Goal: Transaction & Acquisition: Purchase product/service

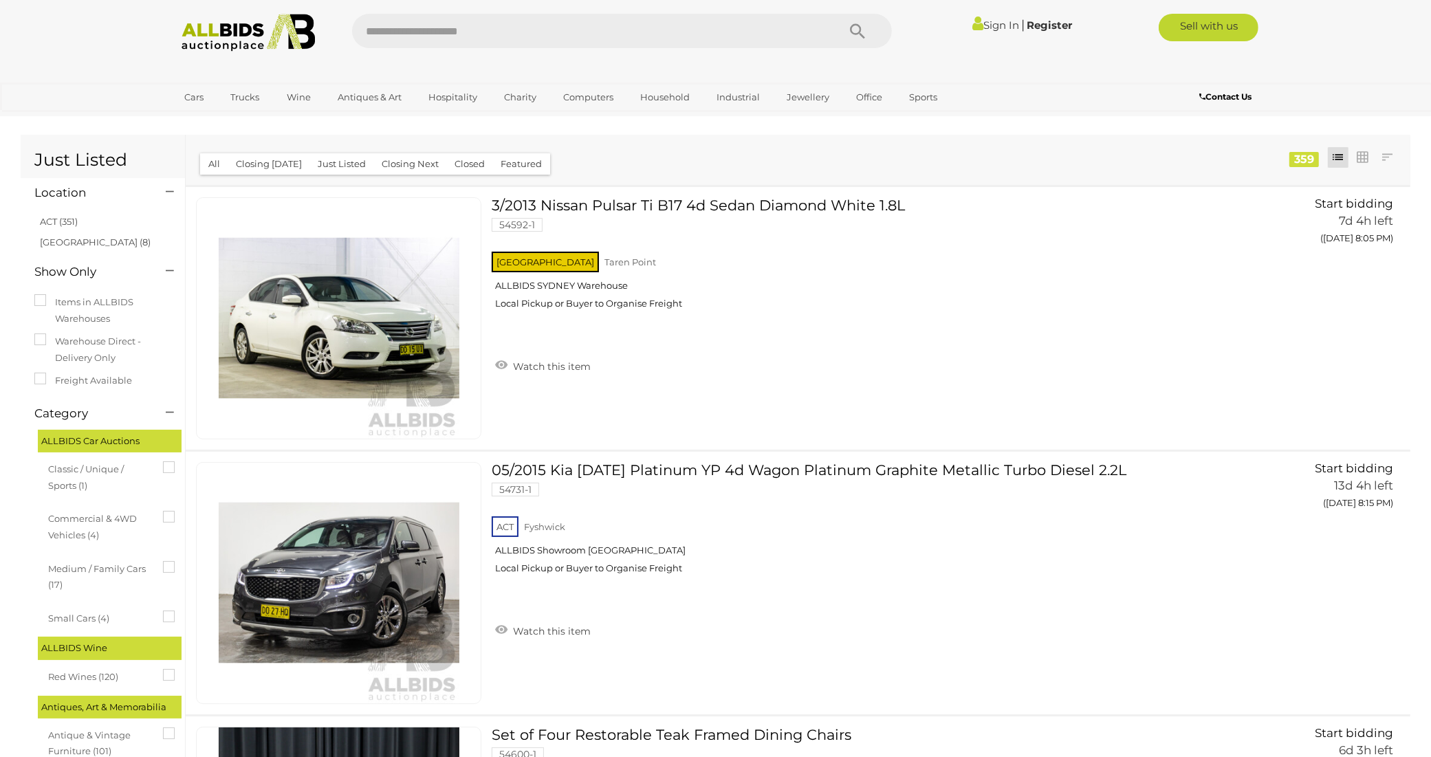
click at [987, 25] on link "Sign In" at bounding box center [996, 25] width 47 height 13
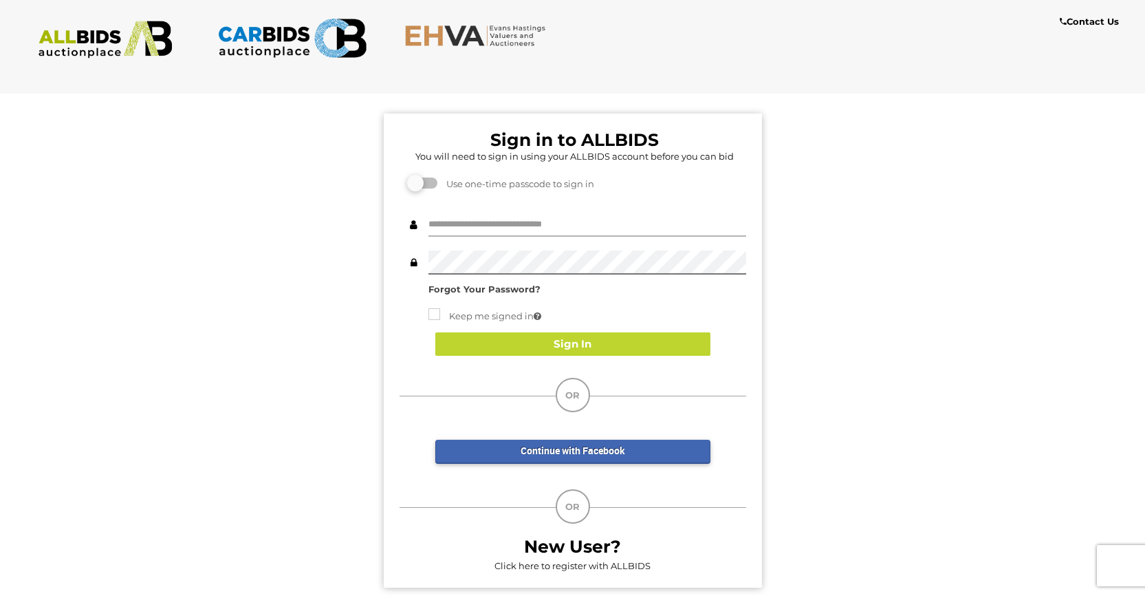
click at [479, 229] on input "text" at bounding box center [588, 225] width 318 height 24
type input "********"
click at [566, 342] on button "Sign In" at bounding box center [572, 344] width 275 height 24
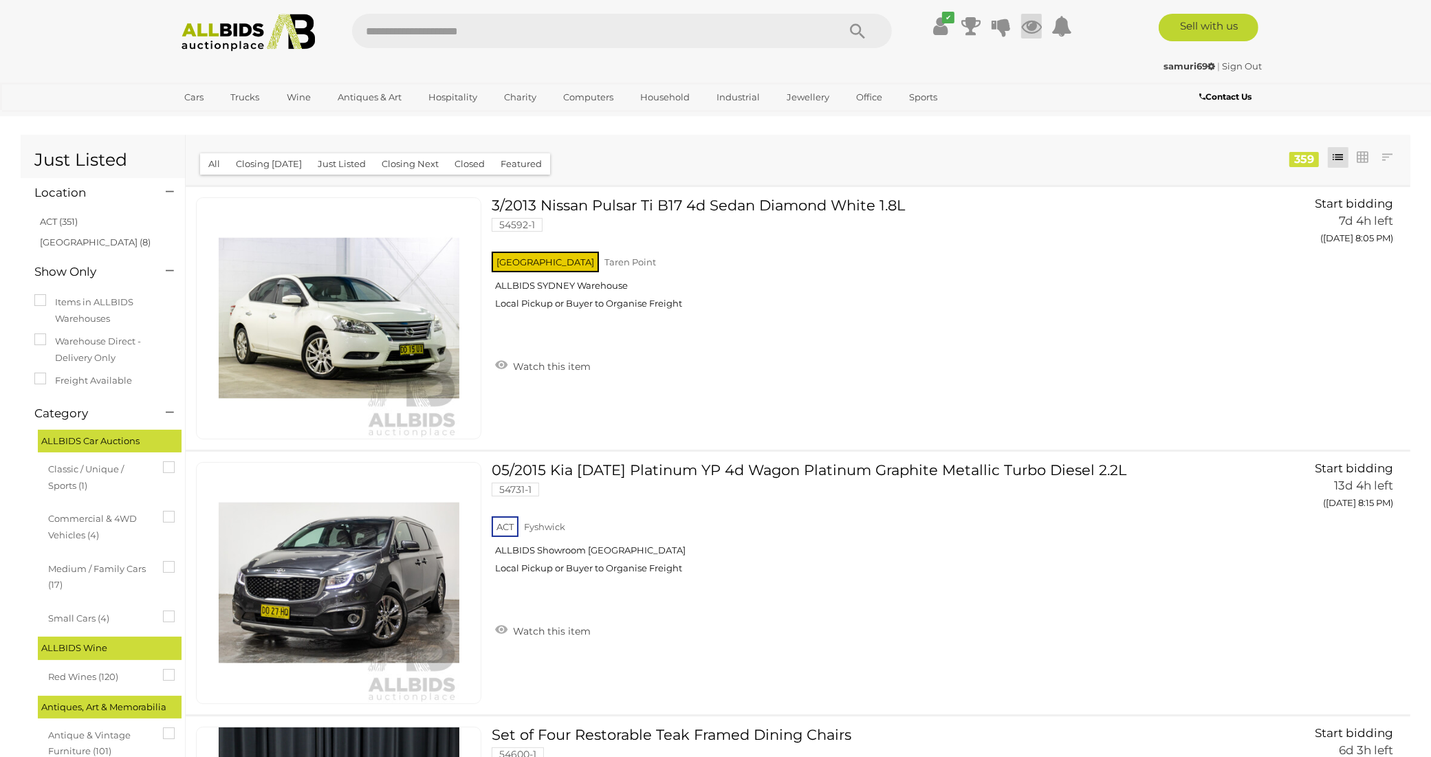
click at [1039, 25] on icon at bounding box center [1031, 26] width 21 height 25
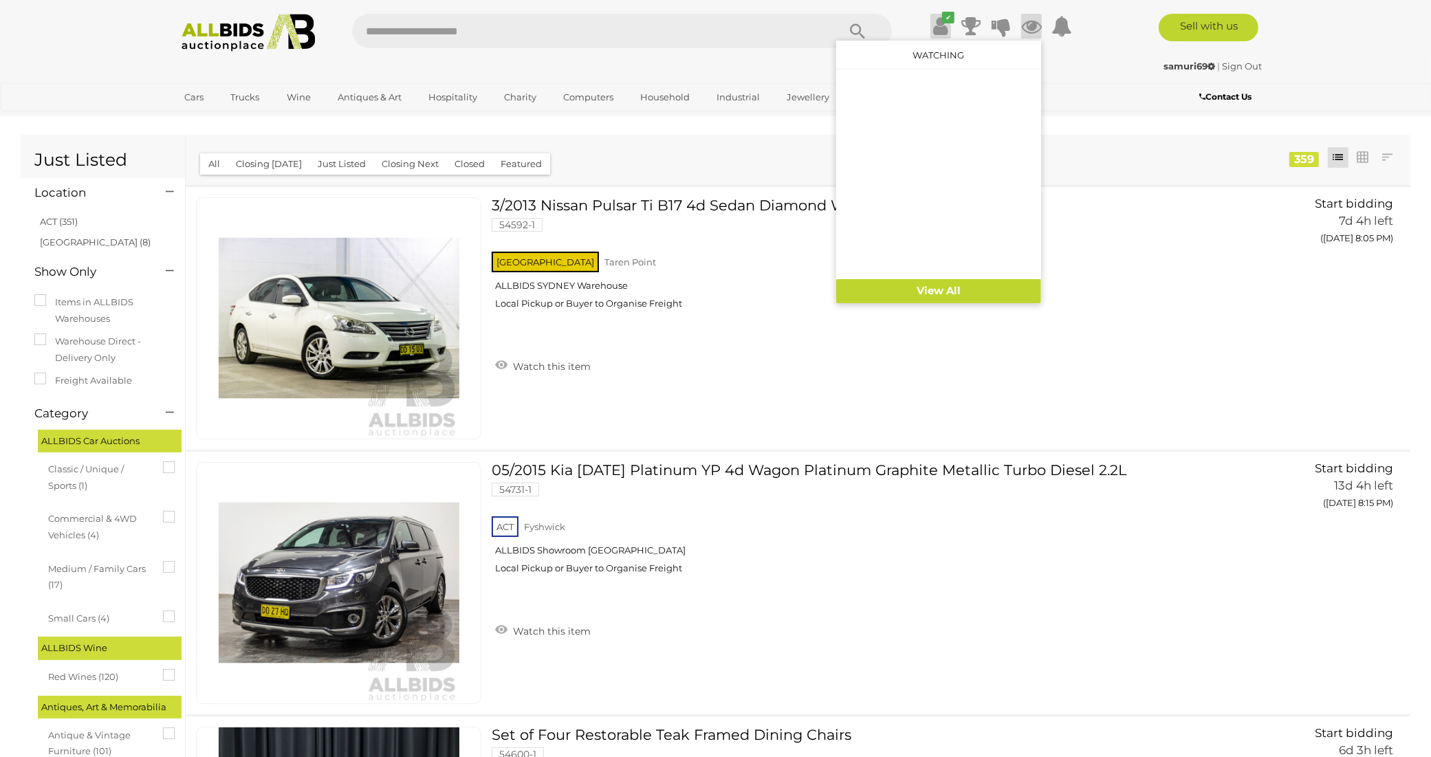
click at [940, 28] on icon at bounding box center [940, 26] width 14 height 25
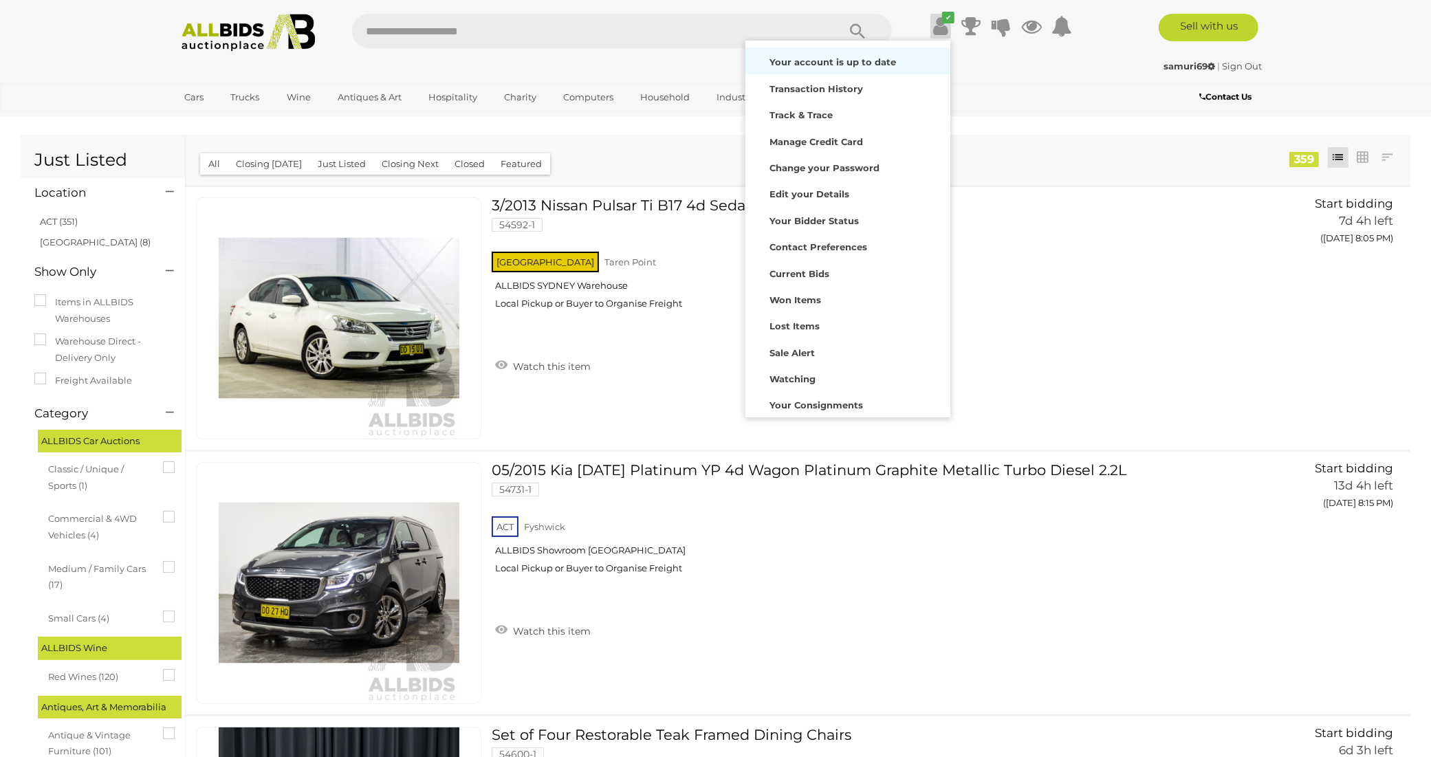
click at [798, 63] on strong "Your account is up to date" at bounding box center [833, 61] width 127 height 11
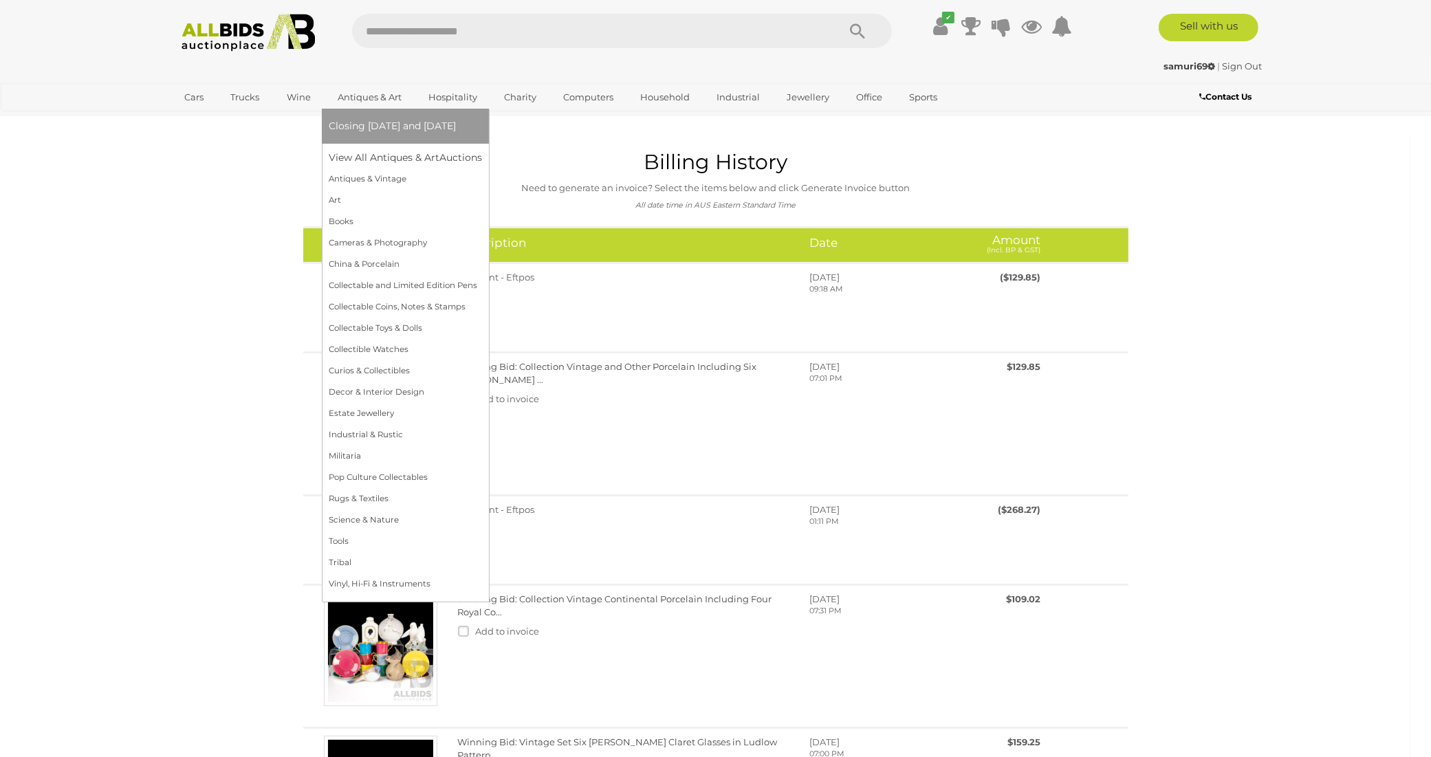
click at [409, 127] on span "Closing [DATE] and [DATE]" at bounding box center [392, 126] width 127 height 12
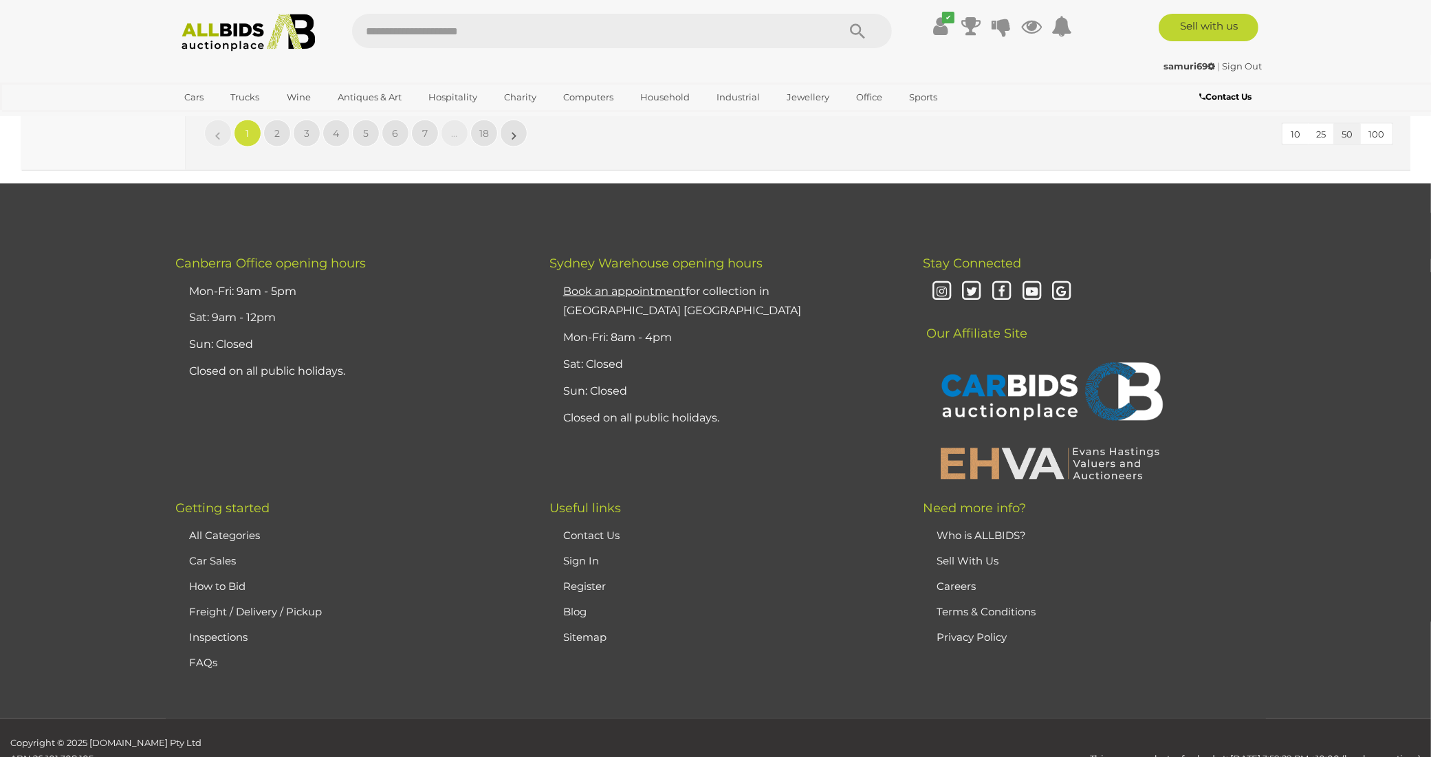
scroll to position [13187, 0]
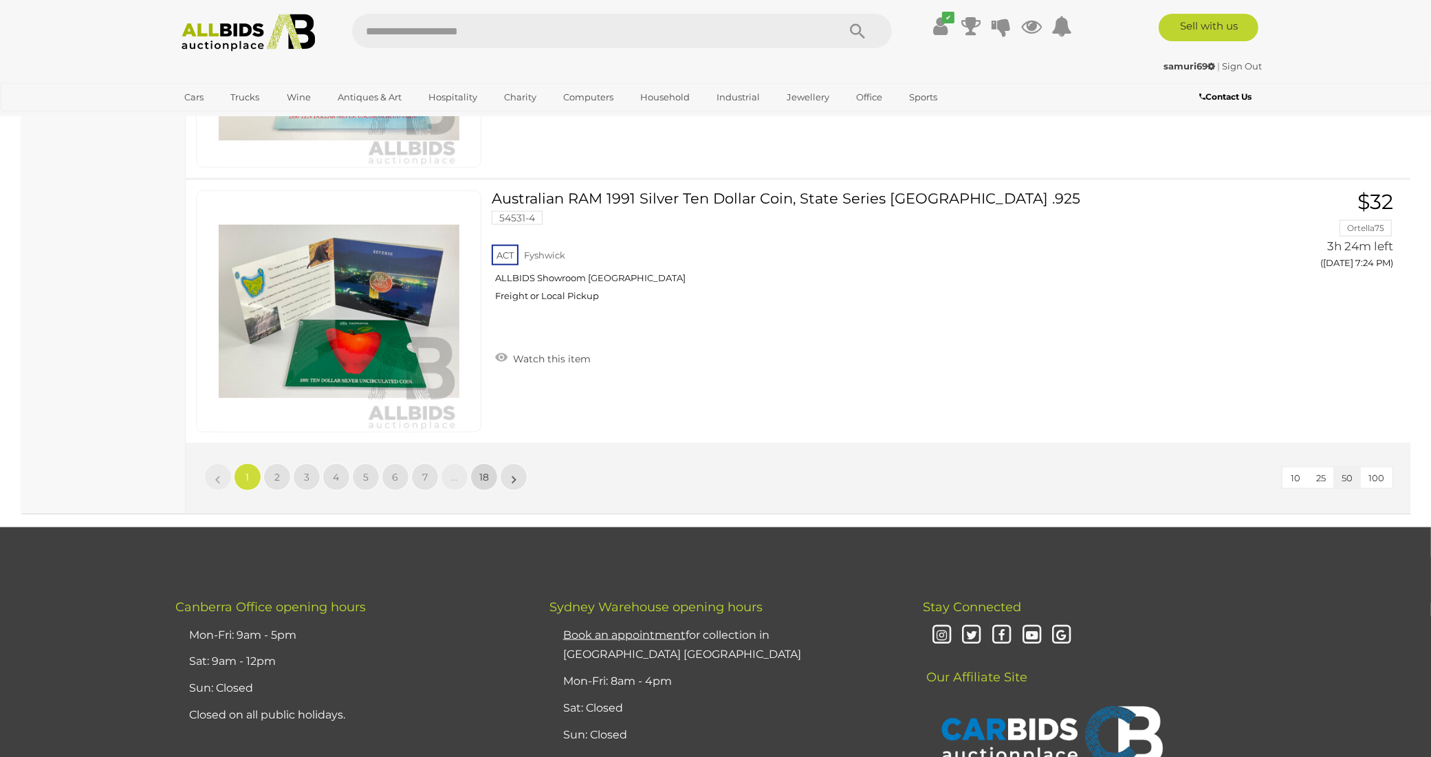
click at [482, 471] on span "18" at bounding box center [484, 477] width 10 height 12
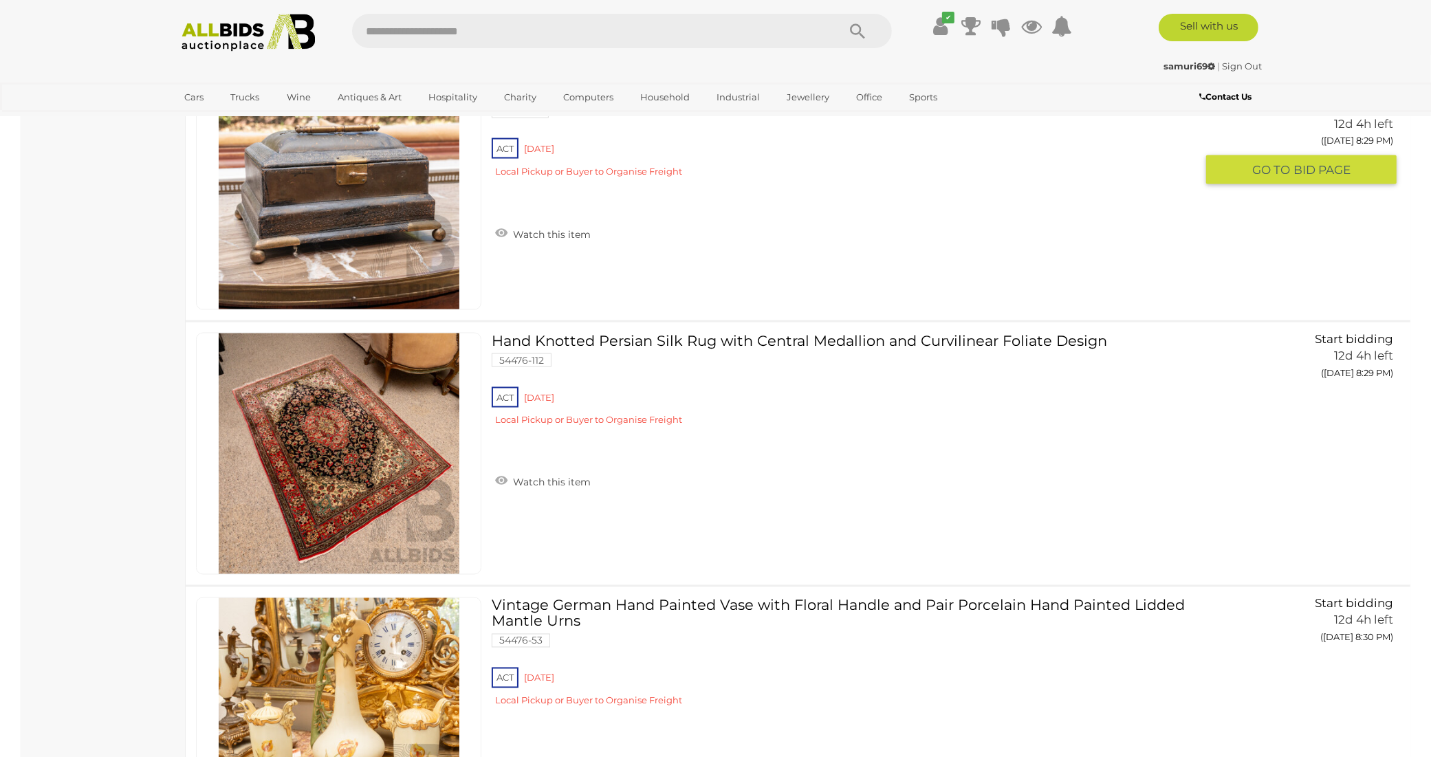
scroll to position [2455, 0]
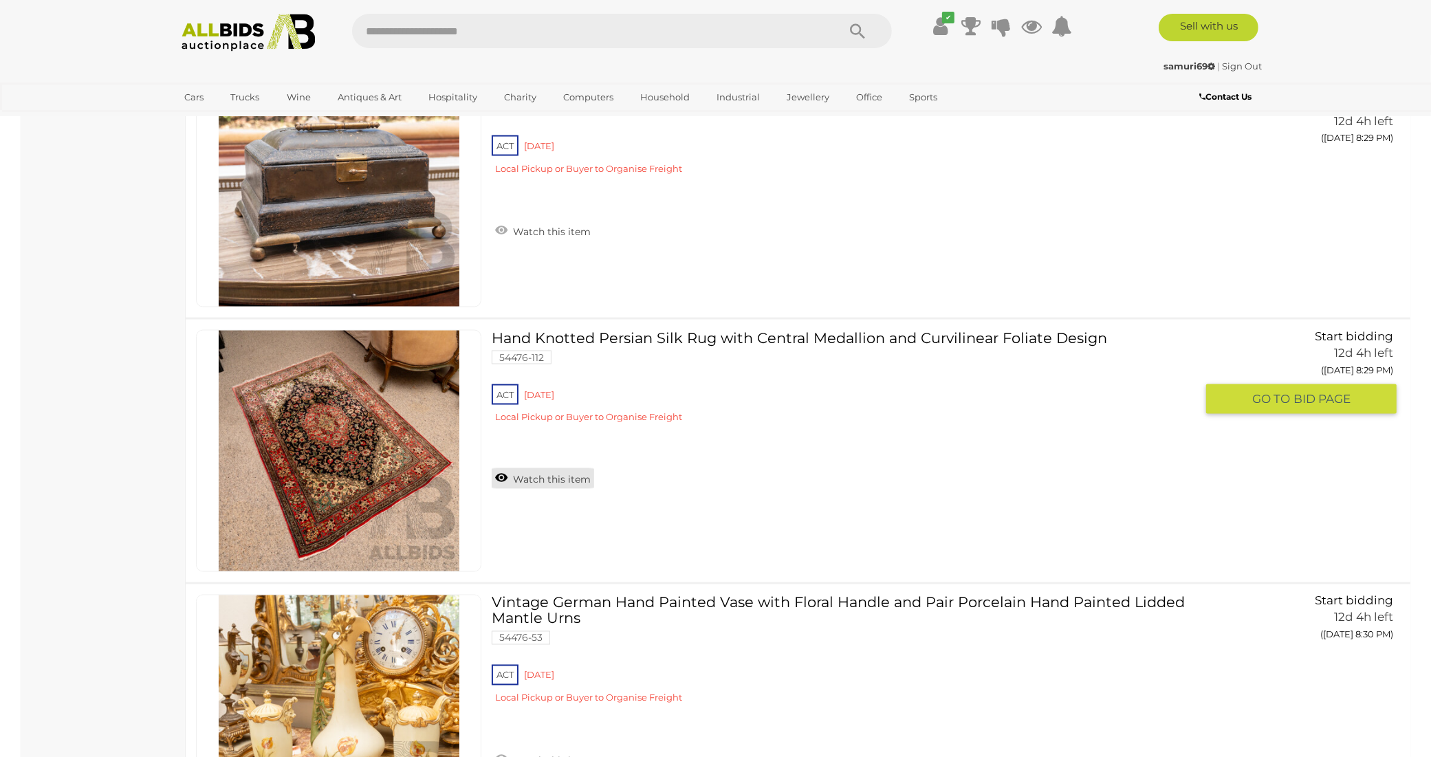
click at [547, 468] on link "Watch this item" at bounding box center [543, 478] width 102 height 21
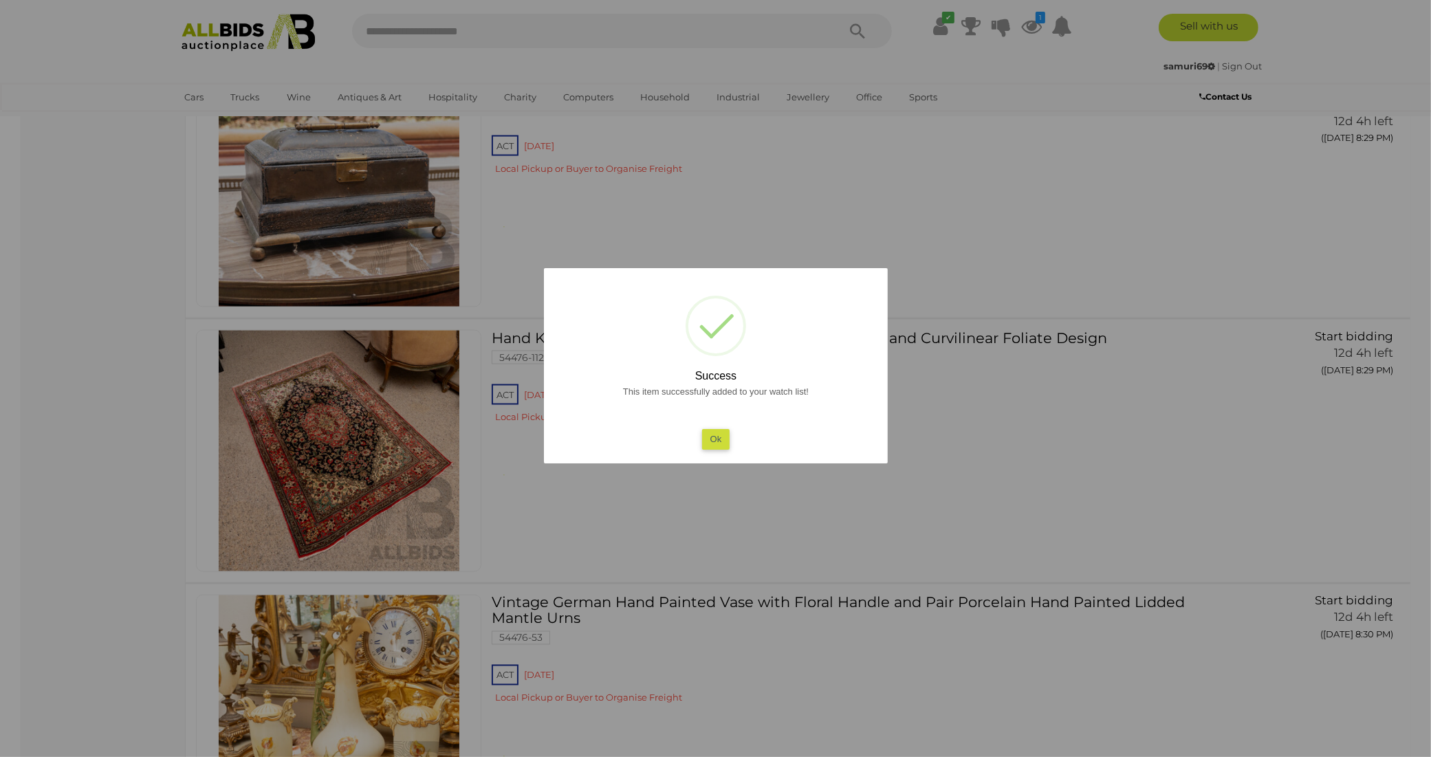
click at [713, 440] on button "Ok" at bounding box center [716, 439] width 28 height 20
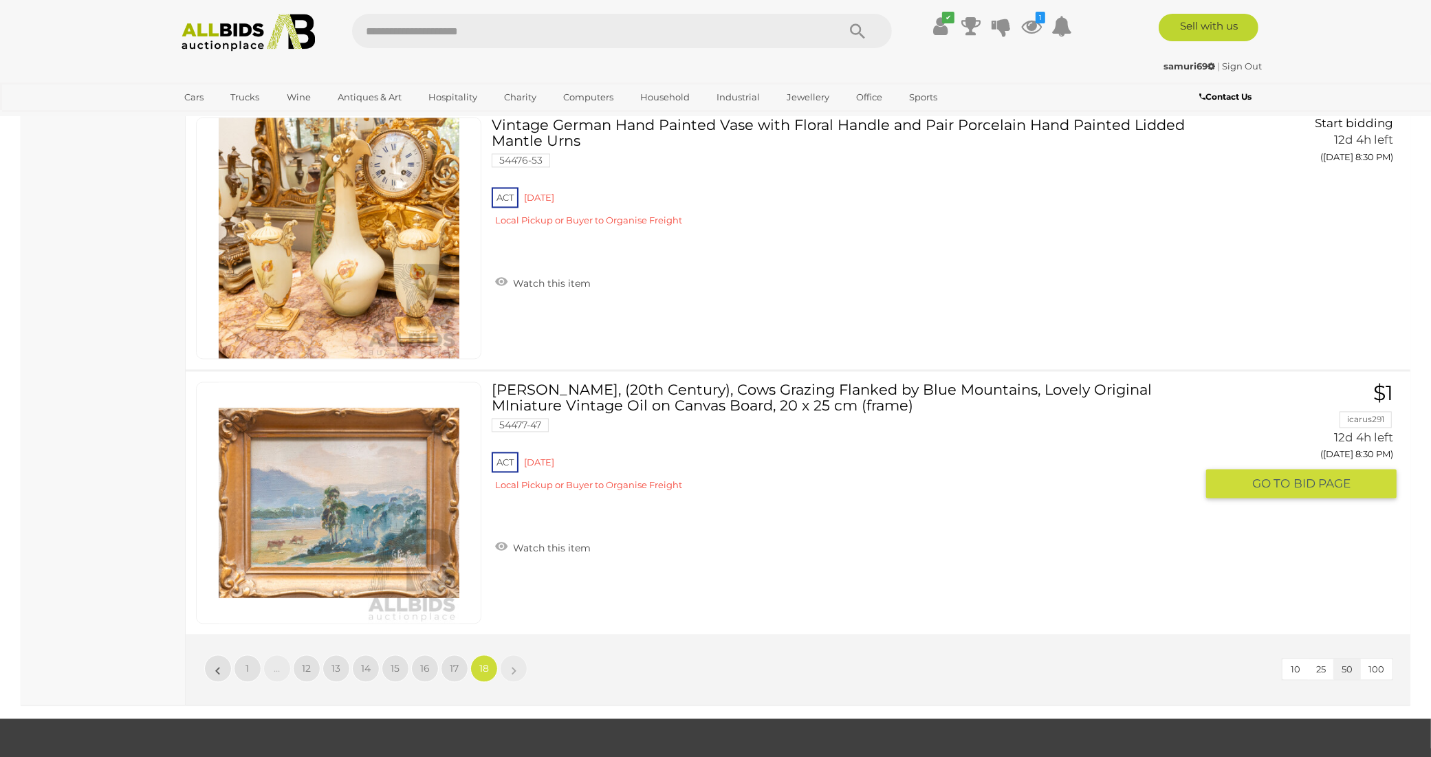
scroll to position [2971, 0]
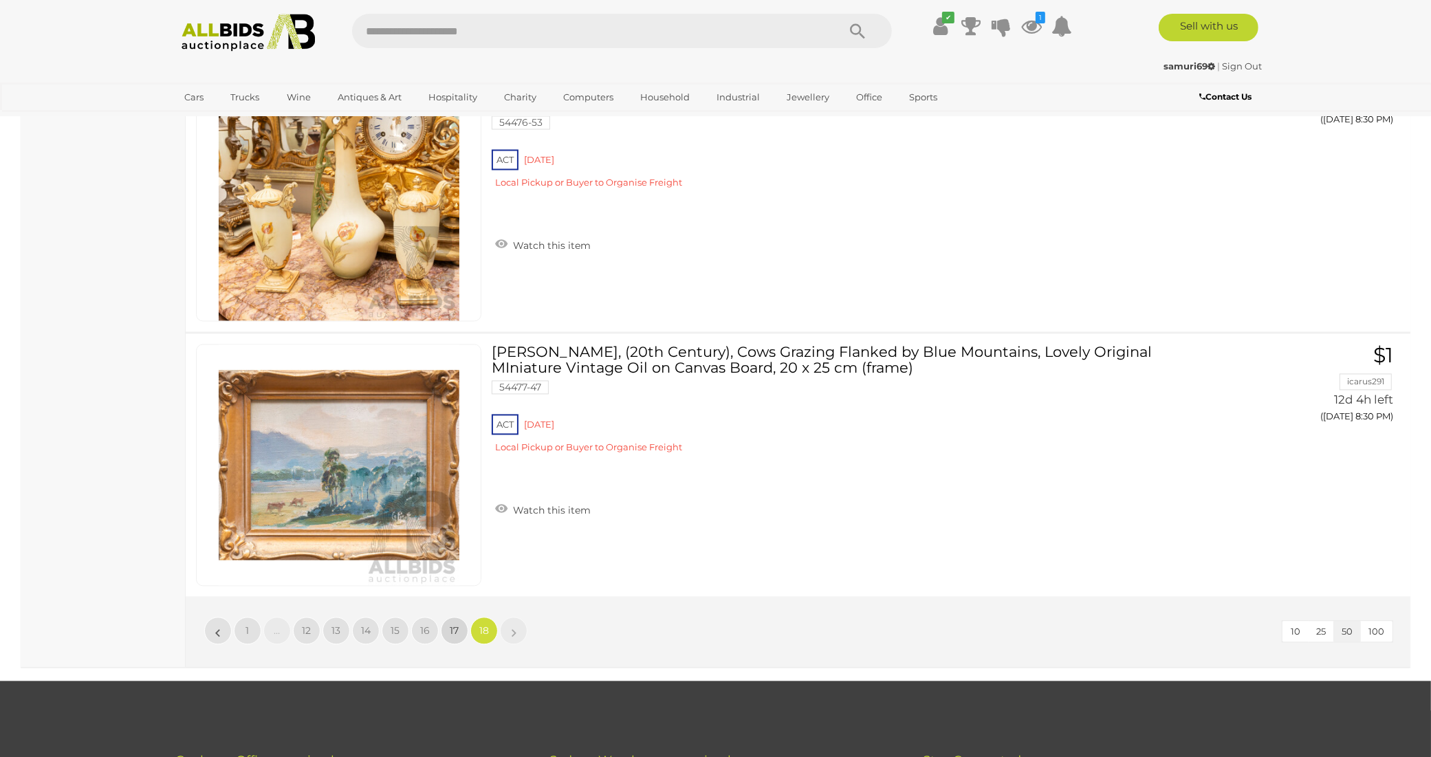
click at [459, 625] on span "17" at bounding box center [455, 631] width 9 height 12
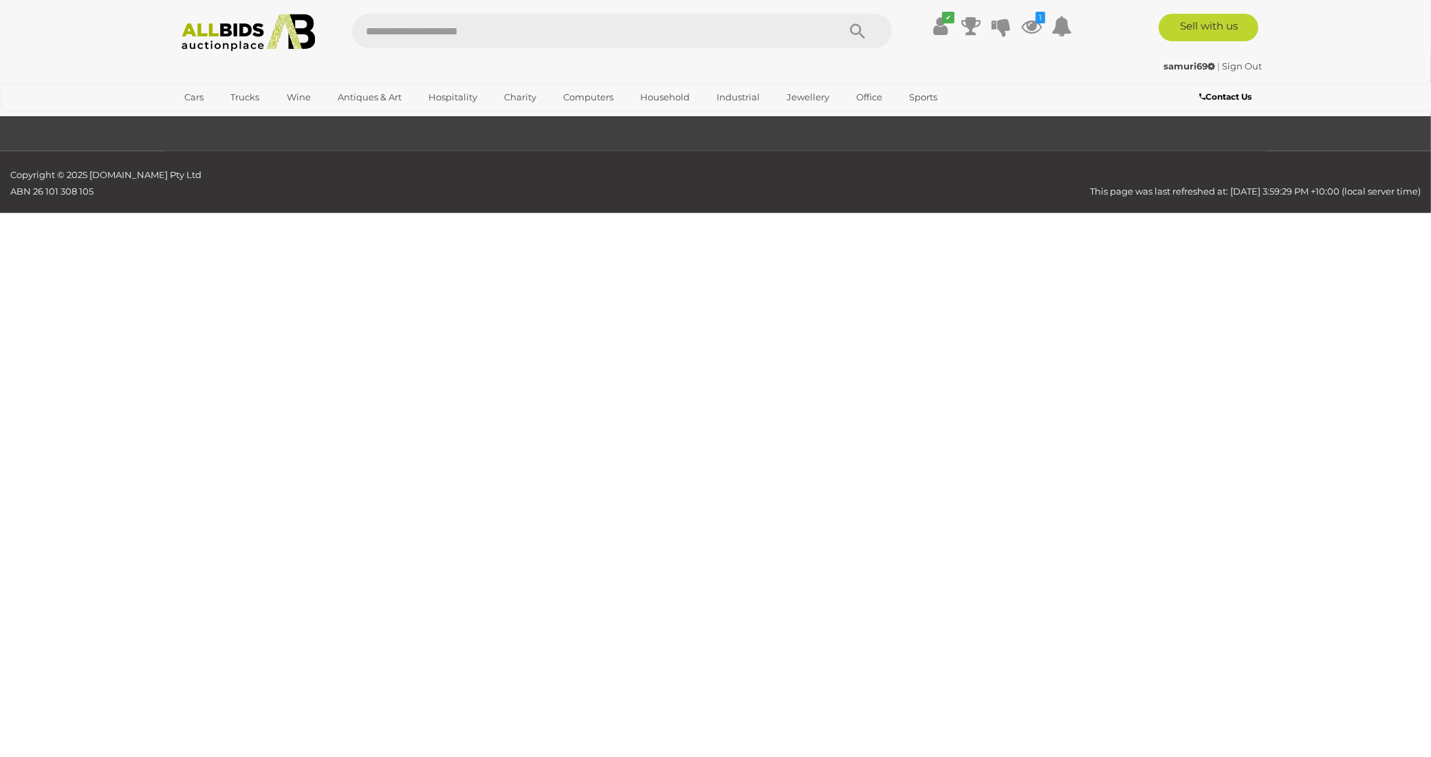
scroll to position [220, 0]
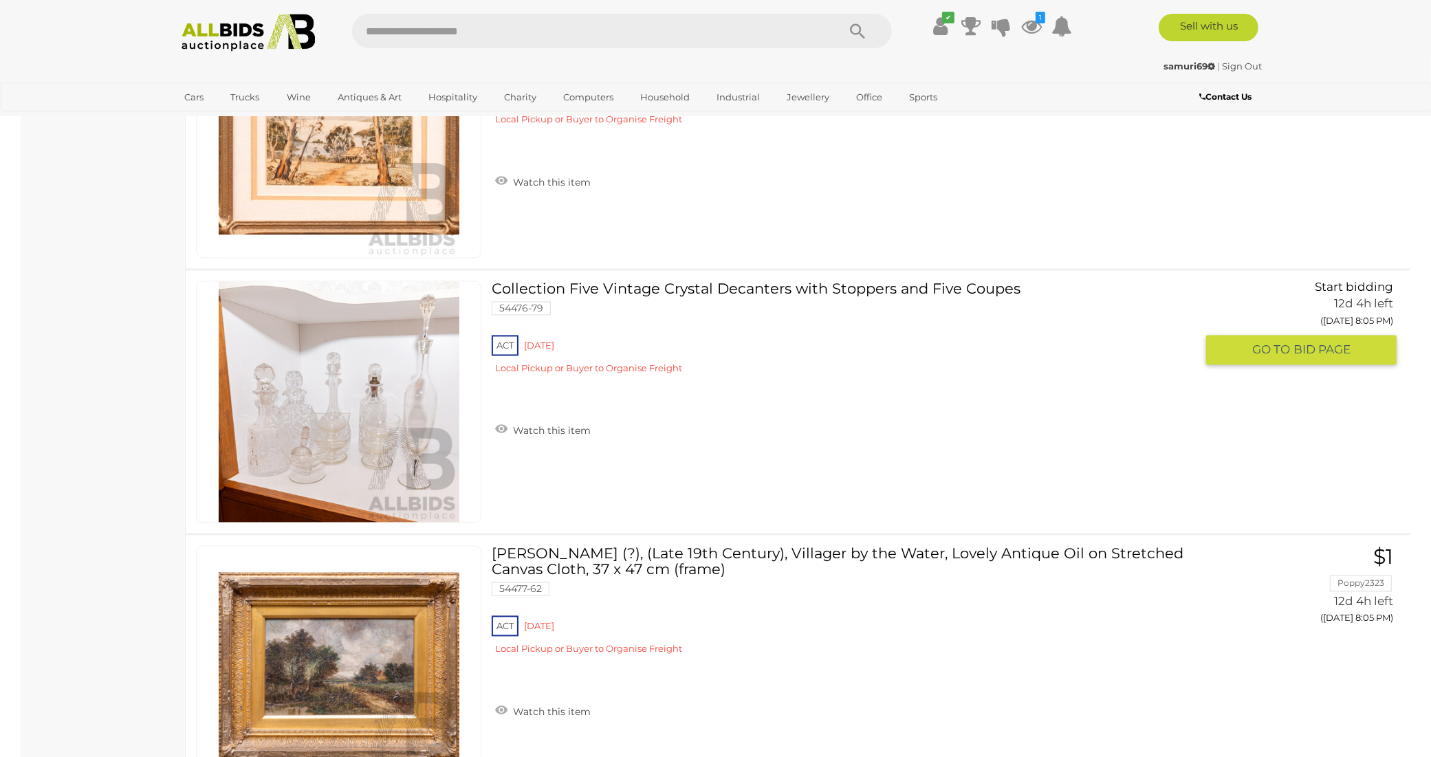
scroll to position [2799, 0]
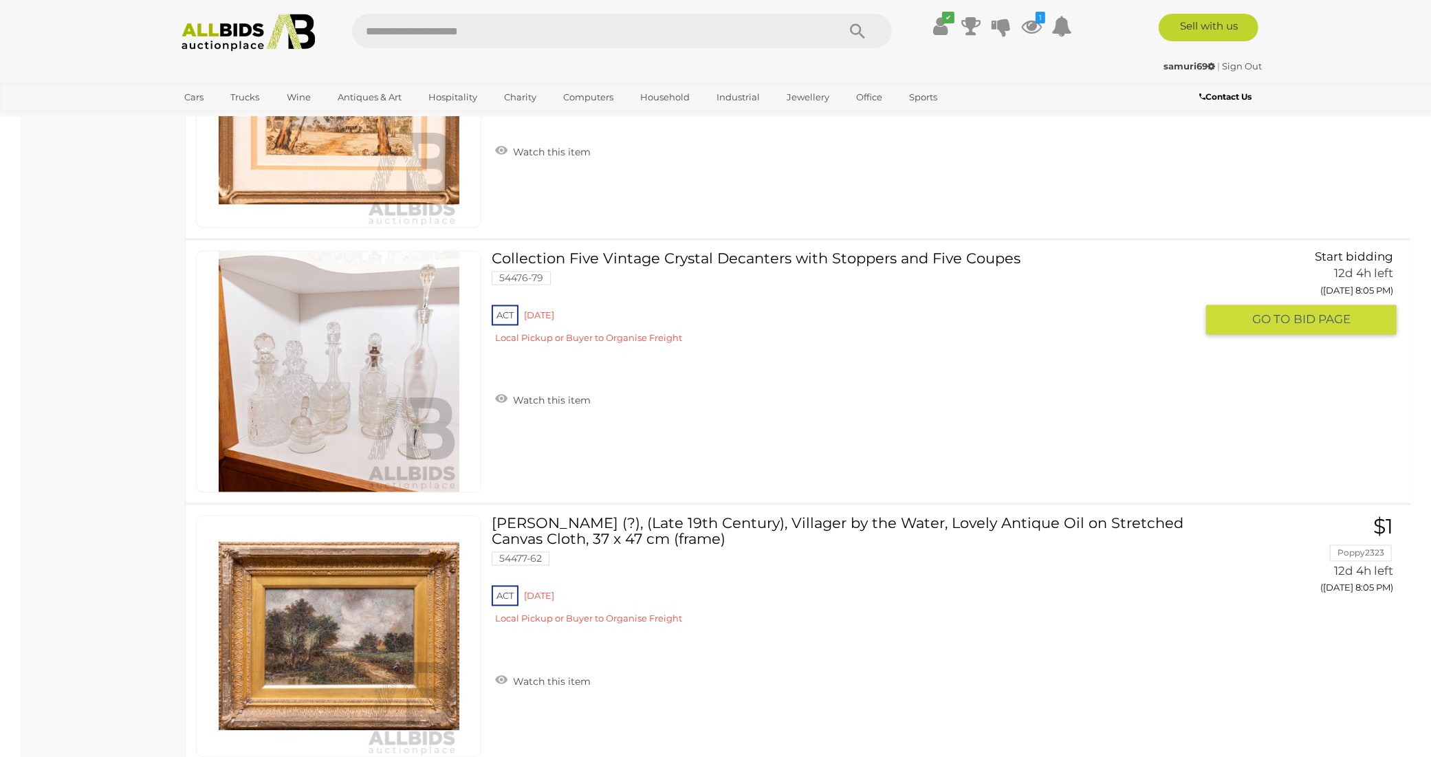
click at [361, 376] on img at bounding box center [339, 372] width 241 height 241
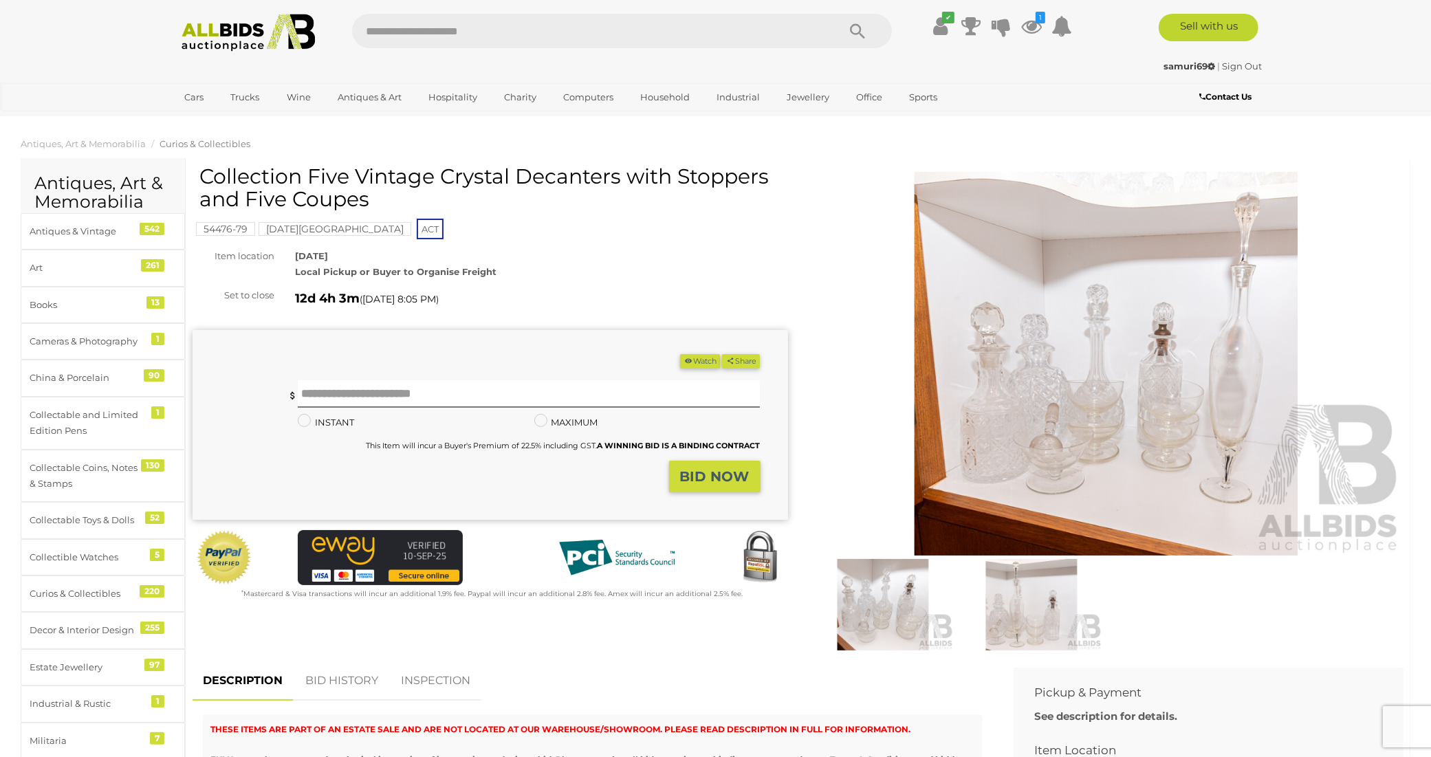
click at [1115, 389] on img at bounding box center [1107, 364] width 596 height 384
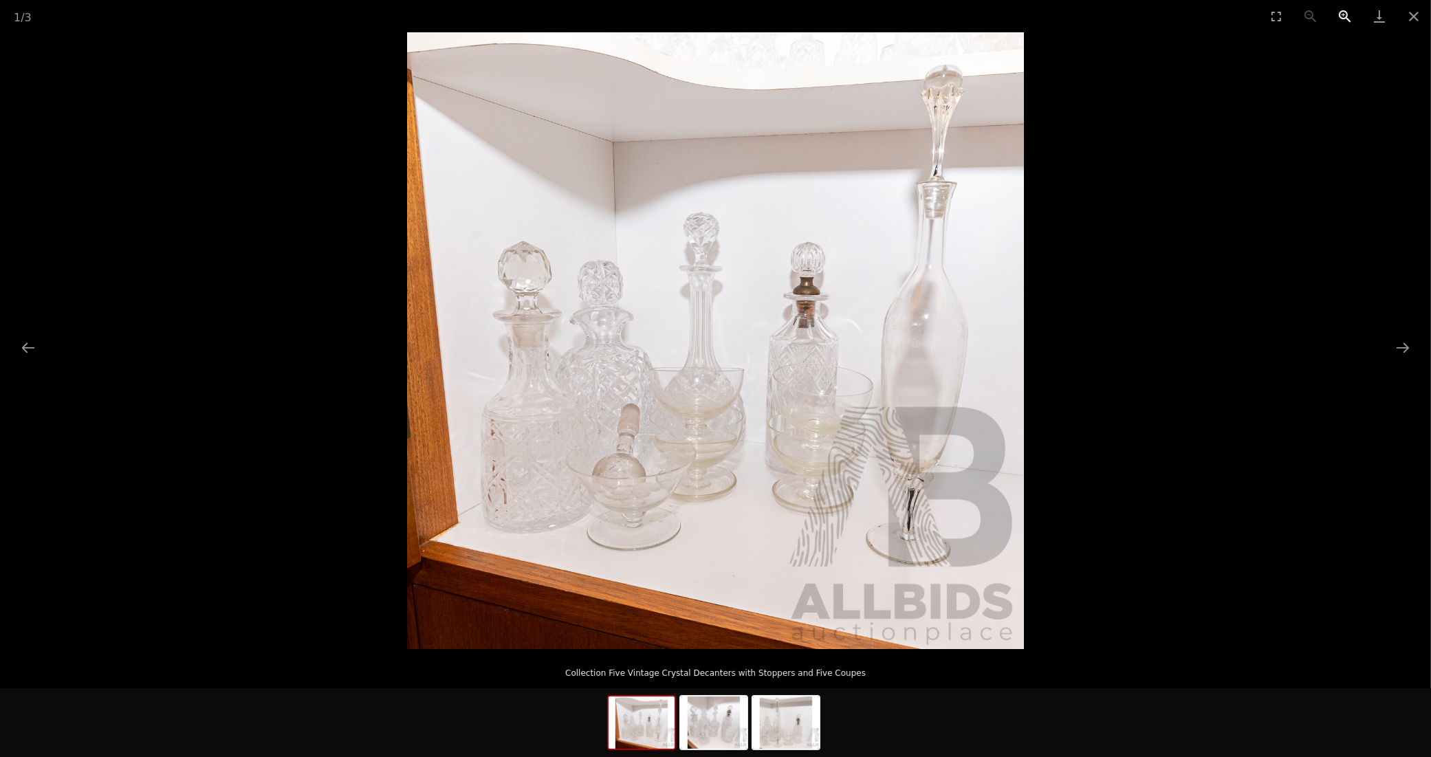
click at [1346, 16] on button "Zoom in" at bounding box center [1345, 16] width 34 height 32
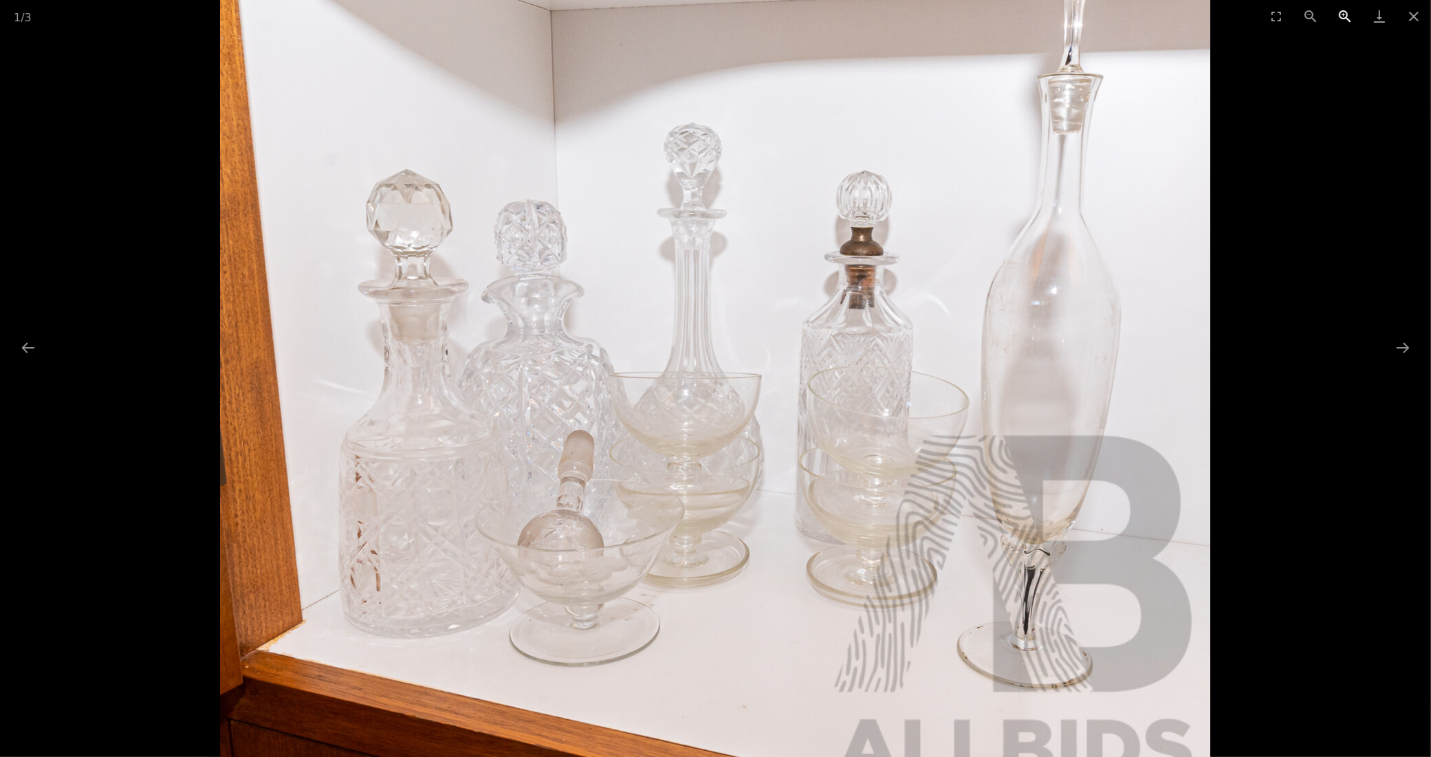
click at [1346, 16] on button "Zoom in" at bounding box center [1345, 16] width 34 height 32
click at [1404, 345] on button "Next slide" at bounding box center [1403, 347] width 29 height 27
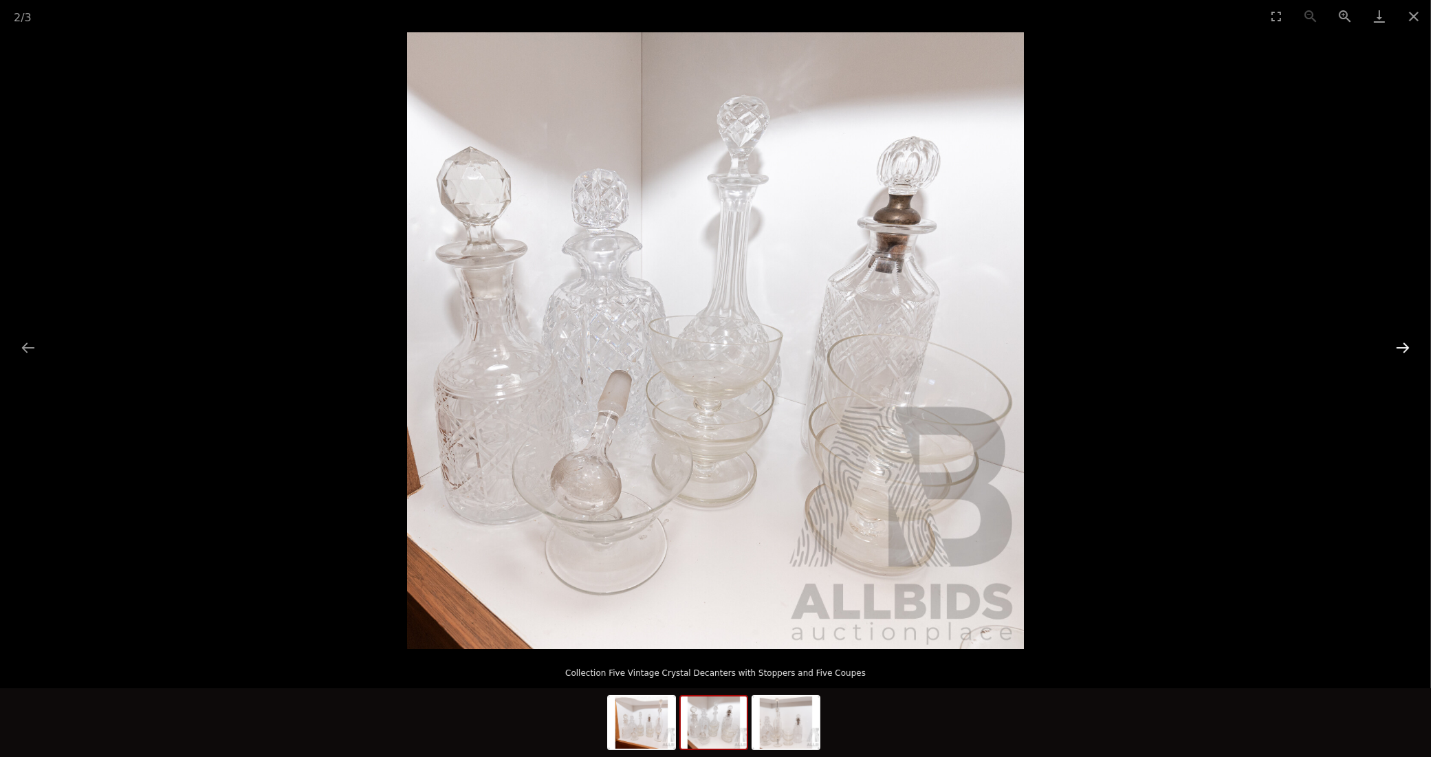
click at [1400, 342] on button "Next slide" at bounding box center [1403, 347] width 29 height 27
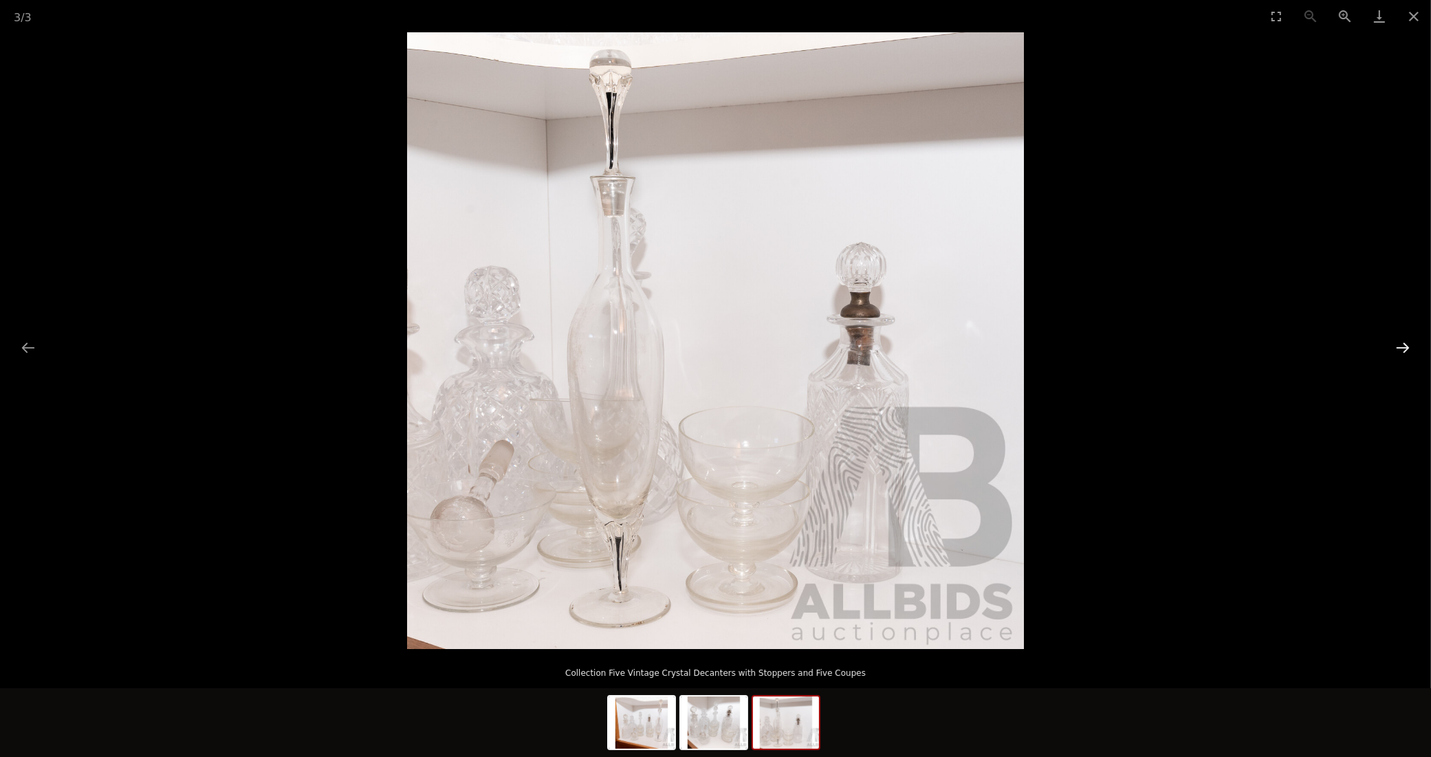
click at [1400, 342] on button "Next slide" at bounding box center [1403, 347] width 29 height 27
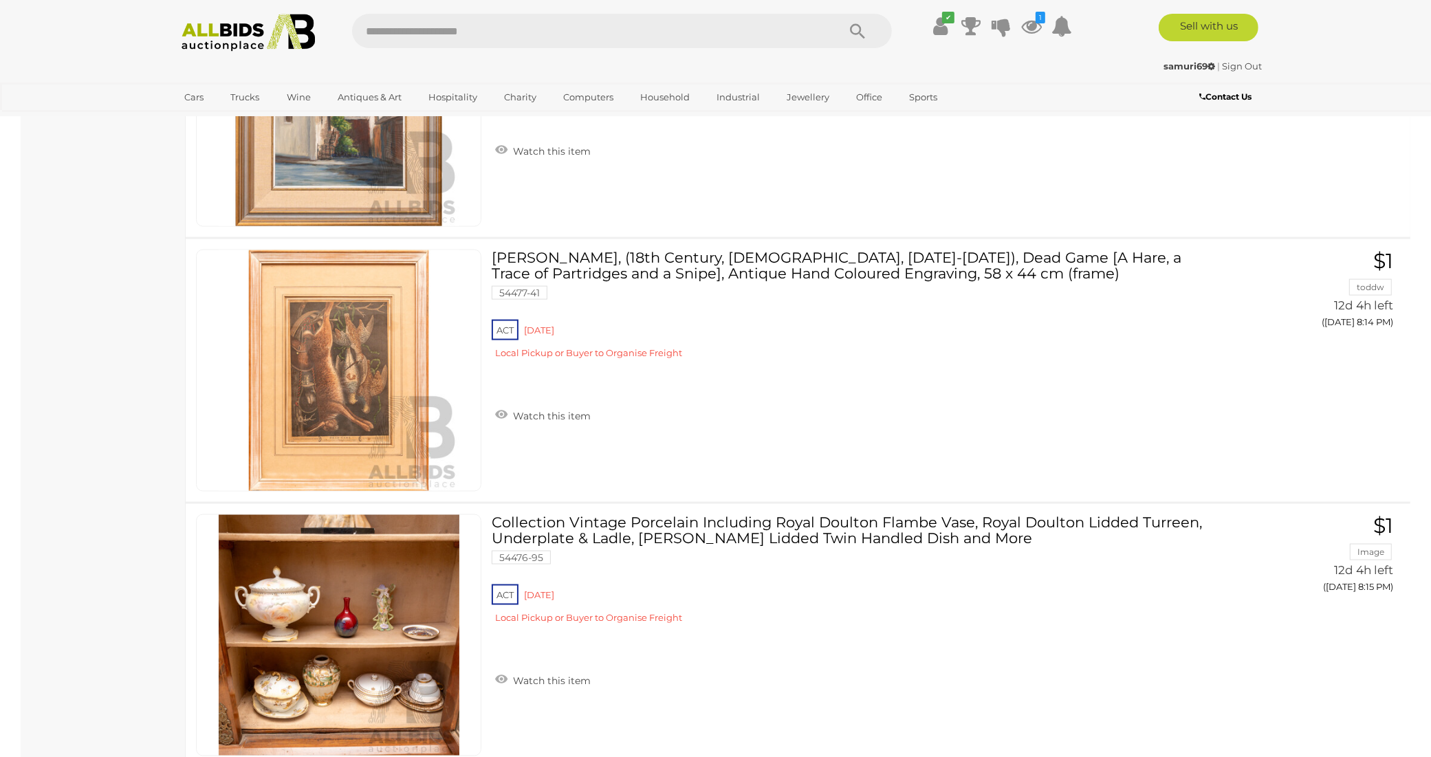
scroll to position [7921, 0]
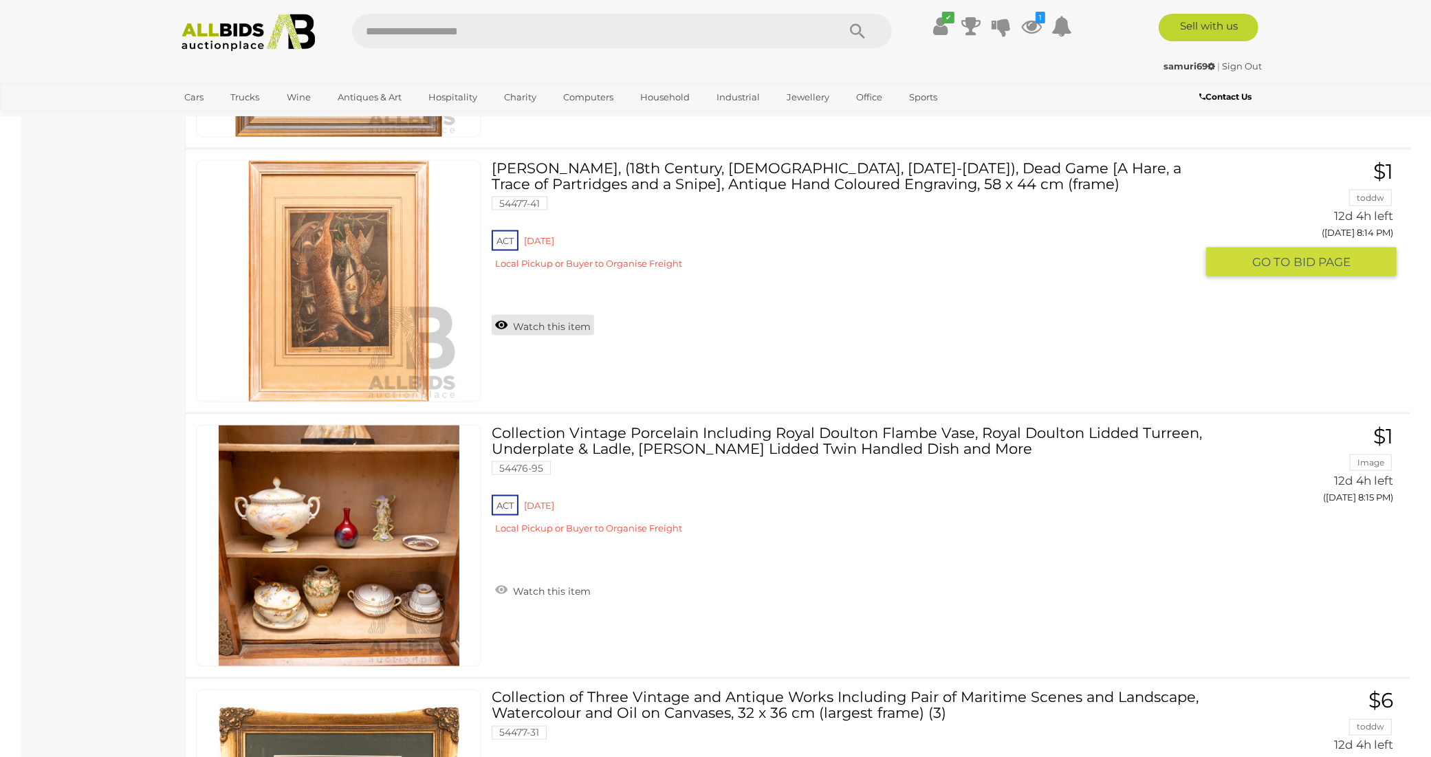
click at [532, 315] on link "Watch this item" at bounding box center [543, 325] width 102 height 21
click at [532, 281] on div "ACT Red Hill Local Pickup or Buyer to Organise Freight" at bounding box center [844, 254] width 704 height 53
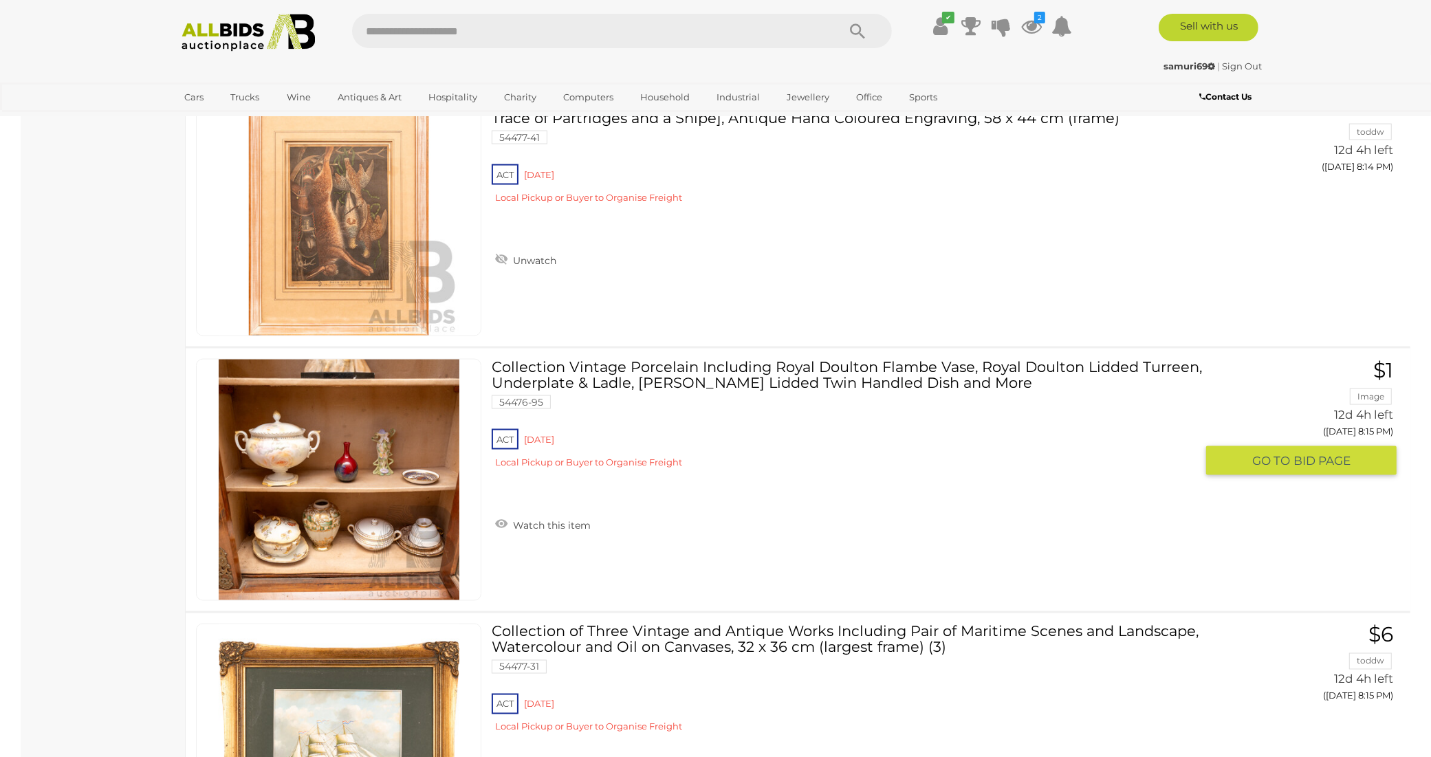
scroll to position [8052, 0]
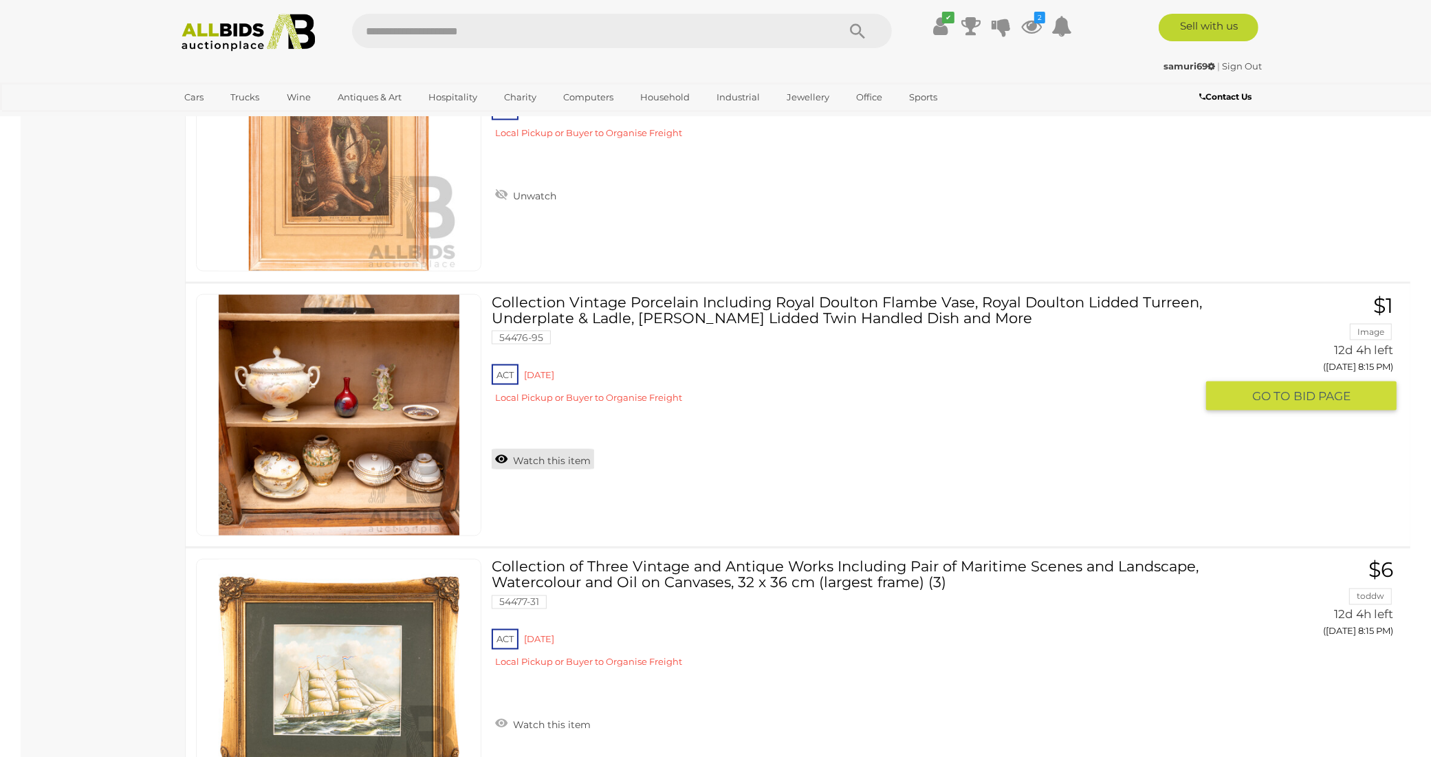
click at [565, 449] on link "Watch this item" at bounding box center [543, 459] width 102 height 21
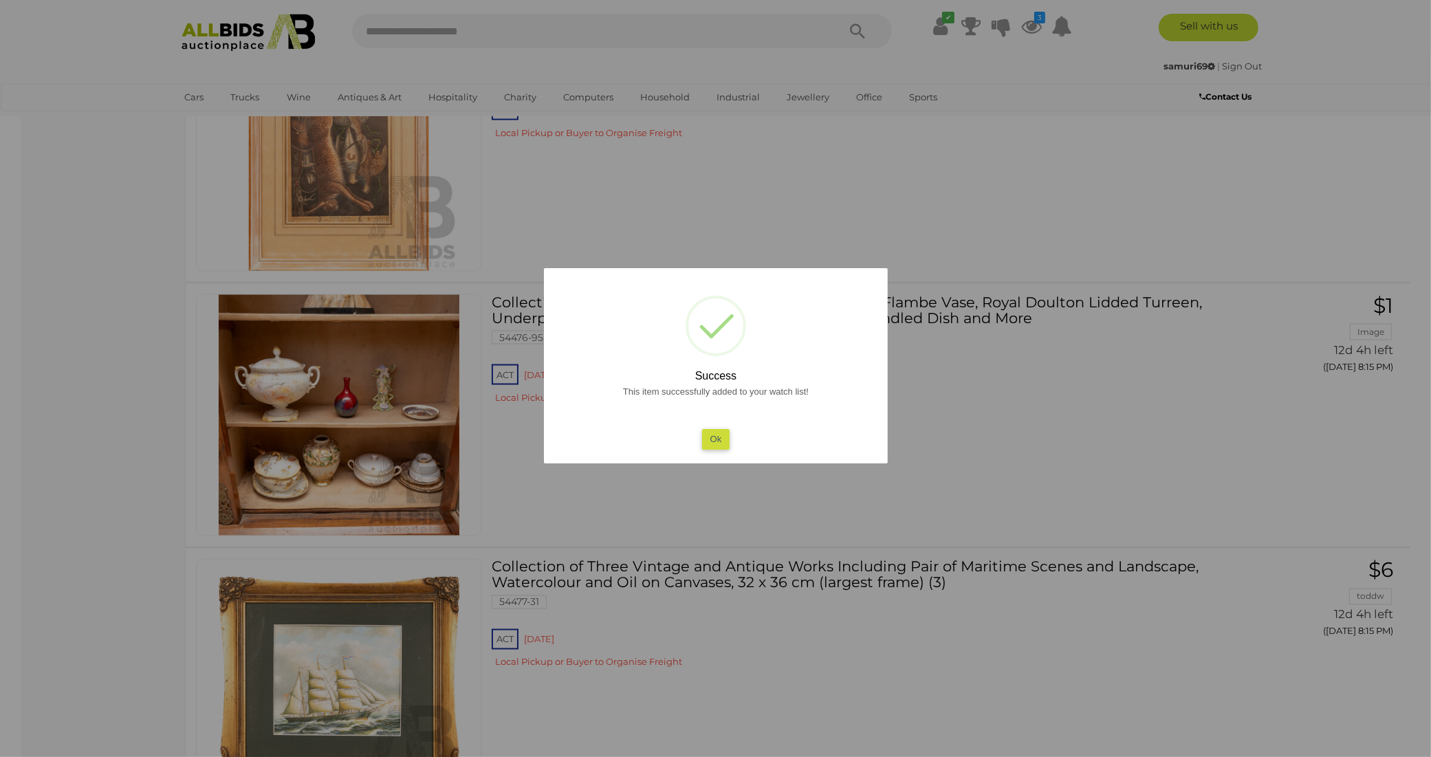
click at [723, 438] on button "Ok" at bounding box center [716, 439] width 28 height 20
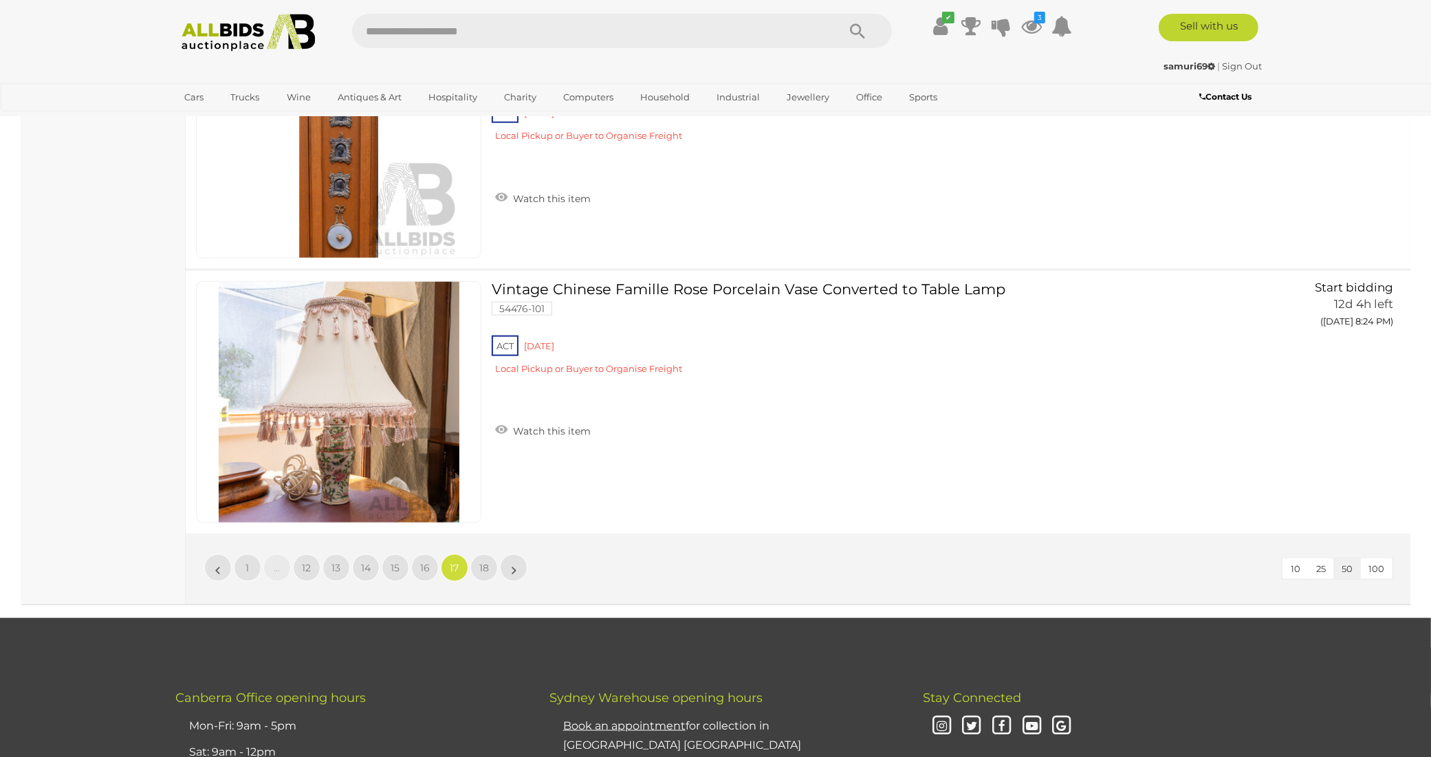
scroll to position [13125, 0]
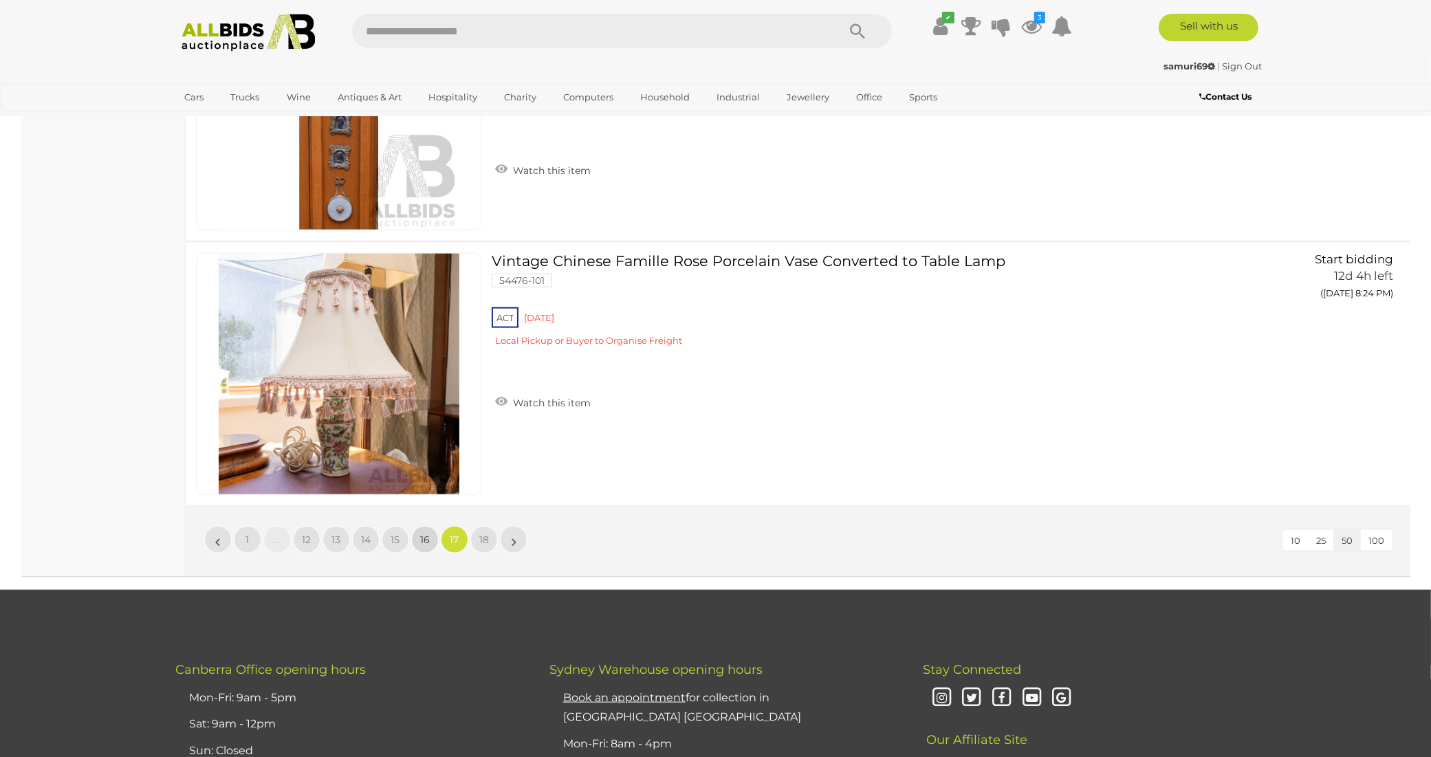
click at [423, 534] on span "16" at bounding box center [425, 540] width 10 height 12
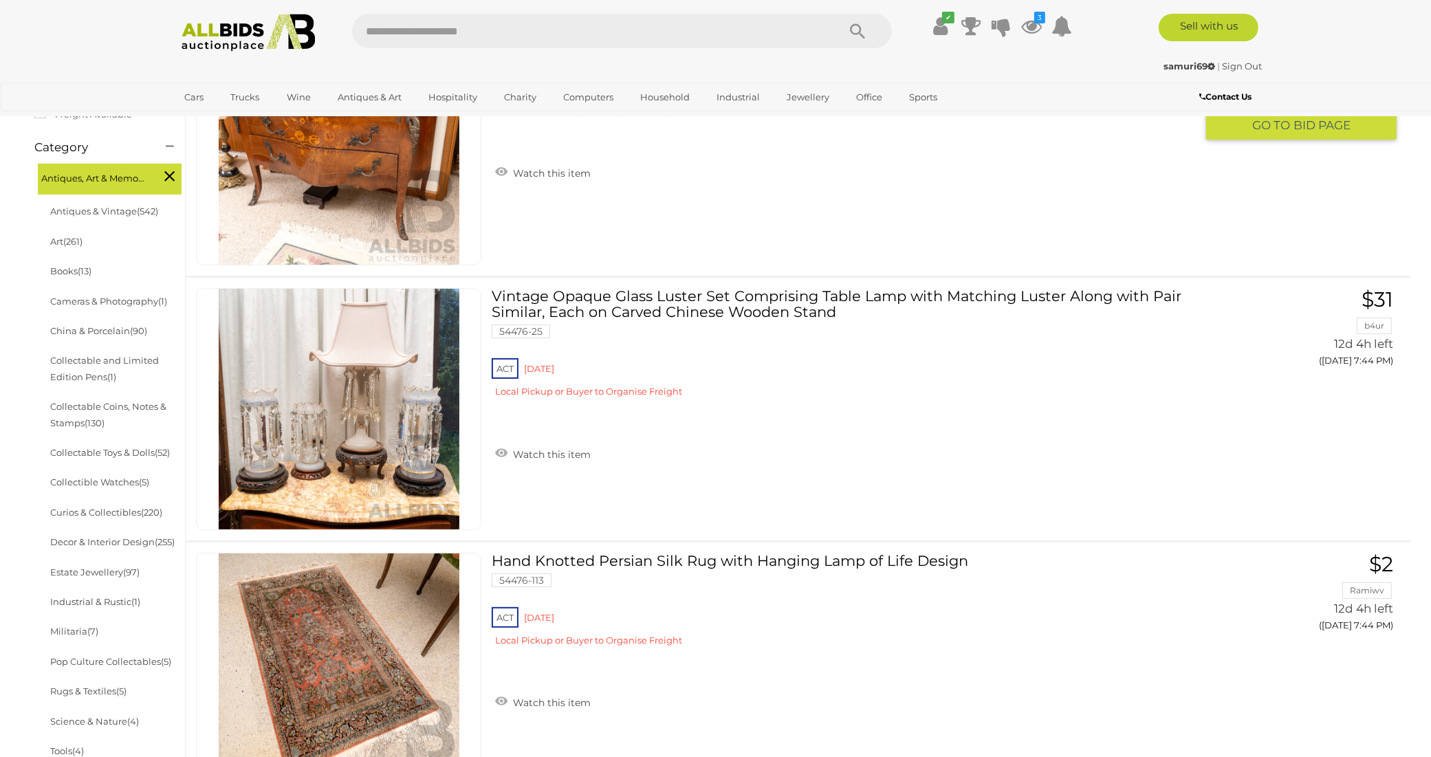
scroll to position [392, 0]
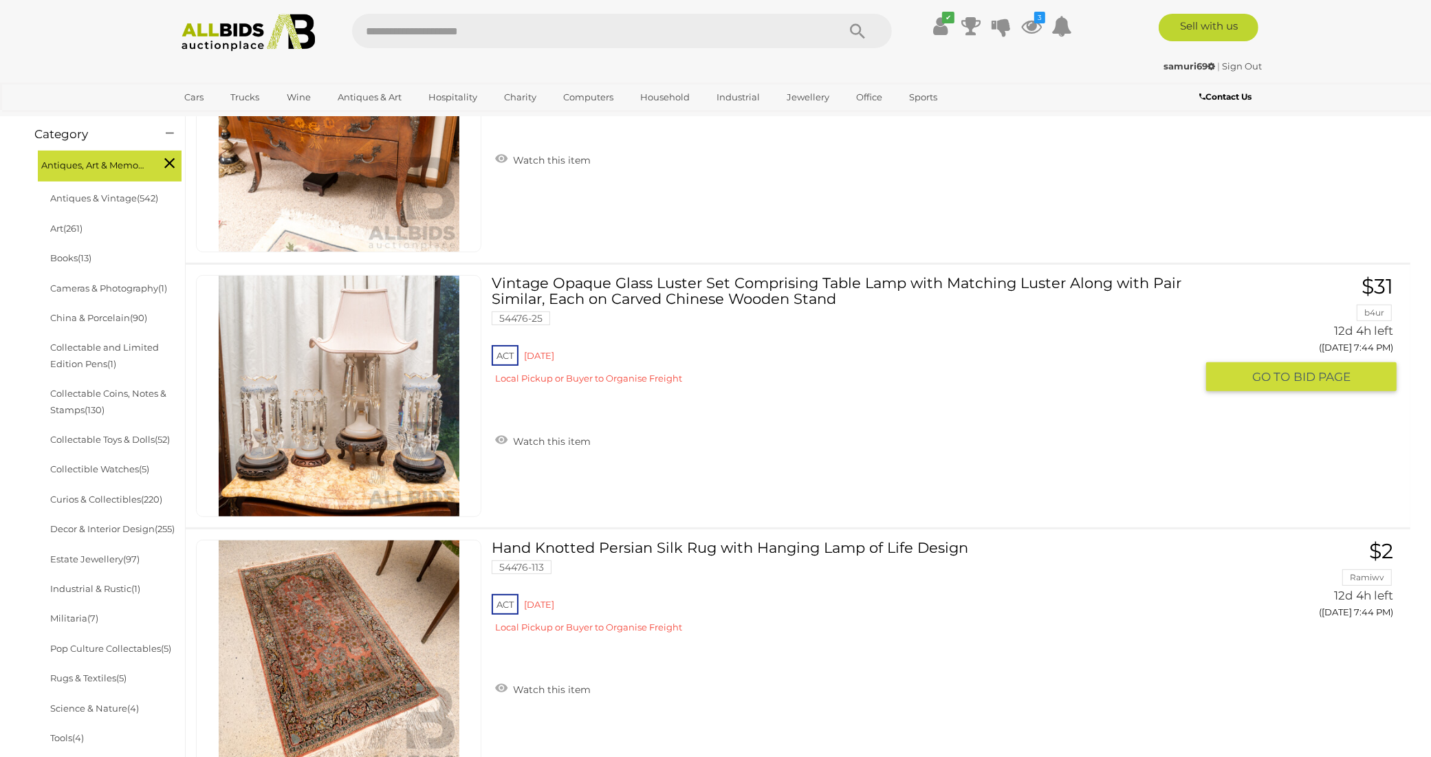
click at [332, 380] on img at bounding box center [339, 396] width 241 height 241
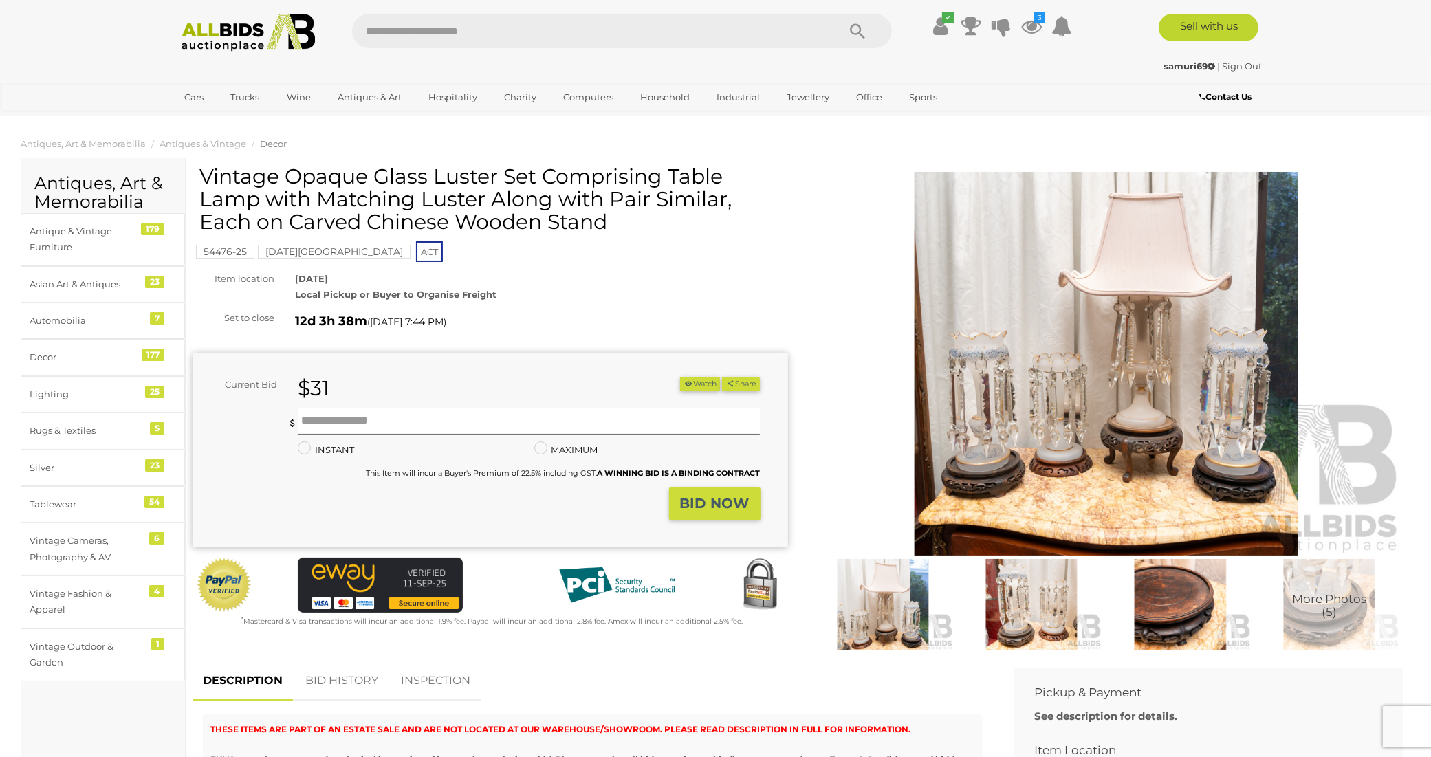
click at [1108, 403] on img at bounding box center [1107, 364] width 596 height 384
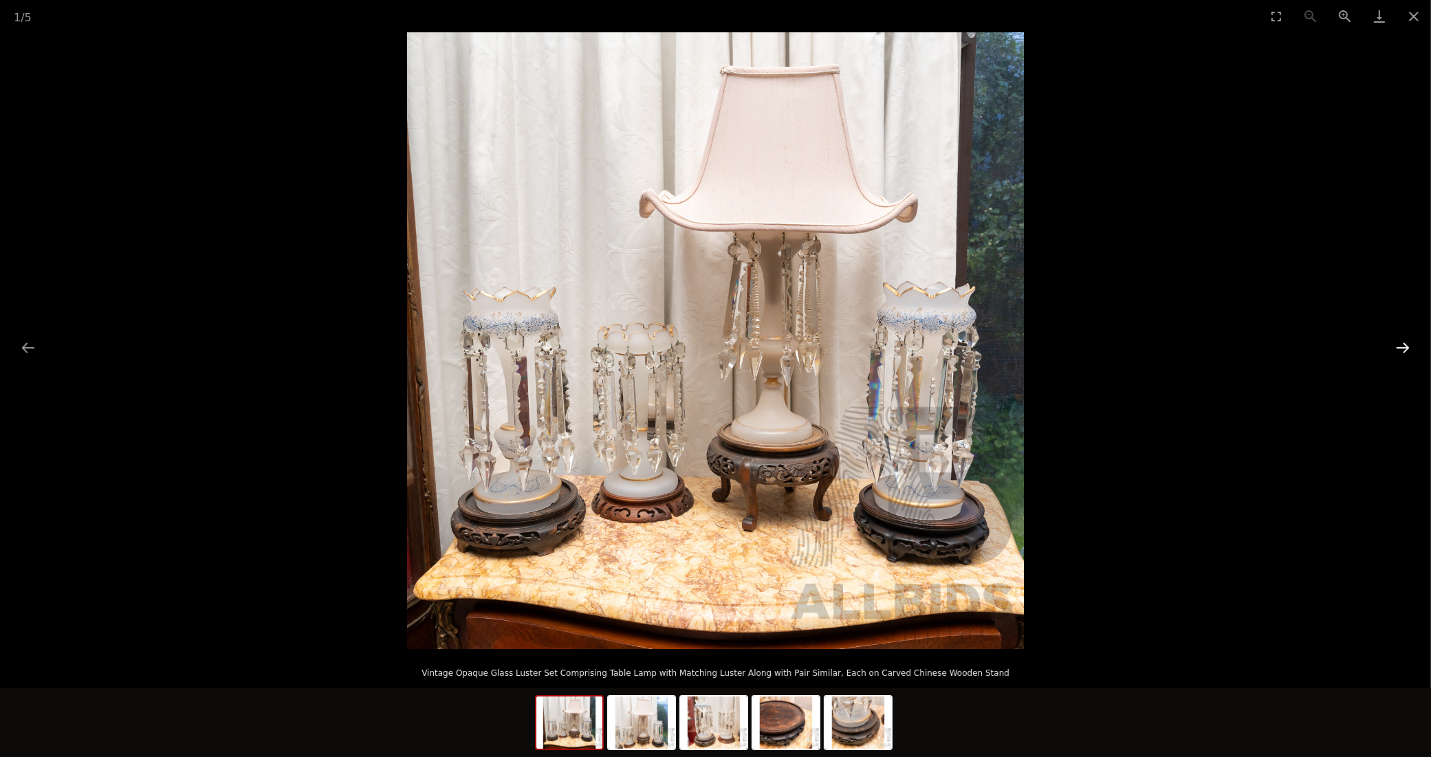
click at [1400, 346] on button "Next slide" at bounding box center [1403, 347] width 29 height 27
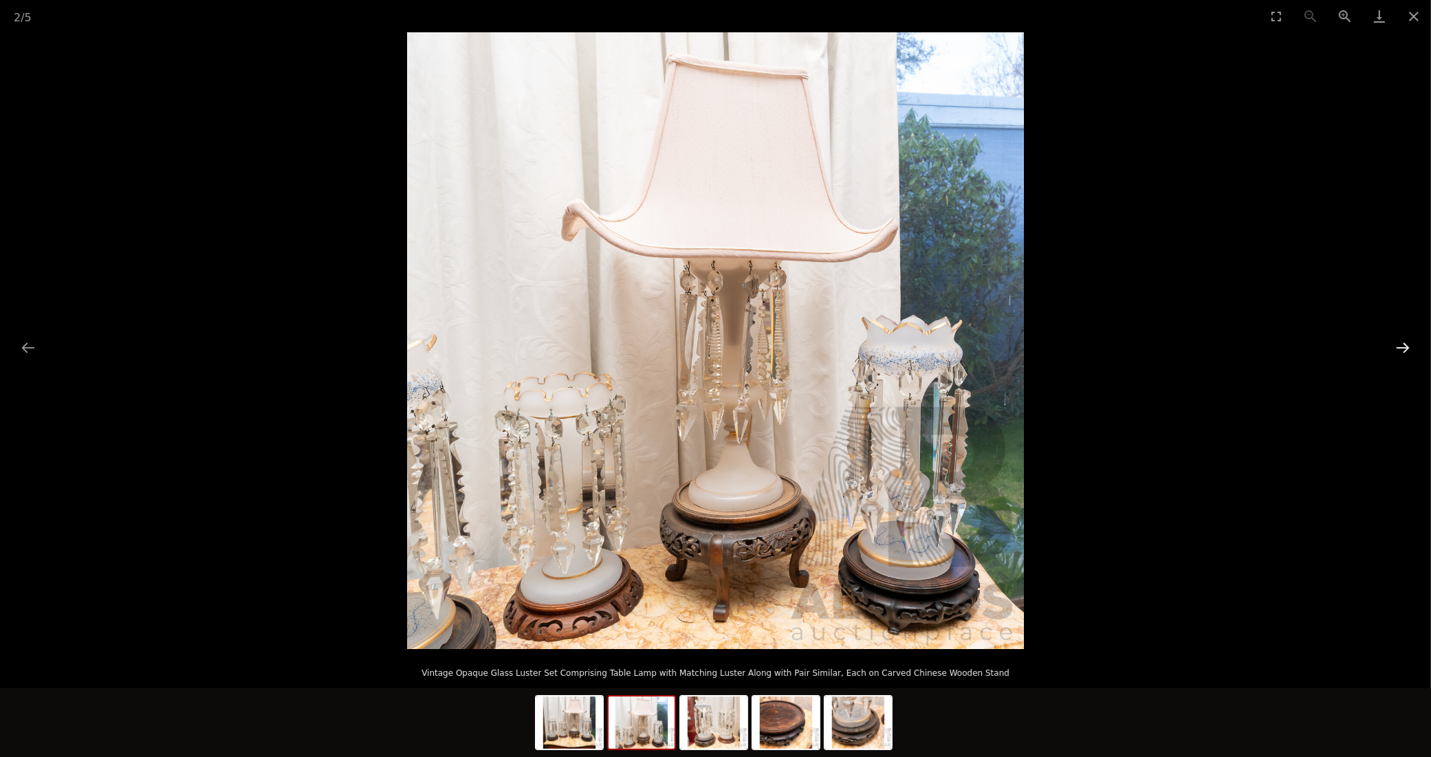
click at [1400, 346] on button "Next slide" at bounding box center [1403, 347] width 29 height 27
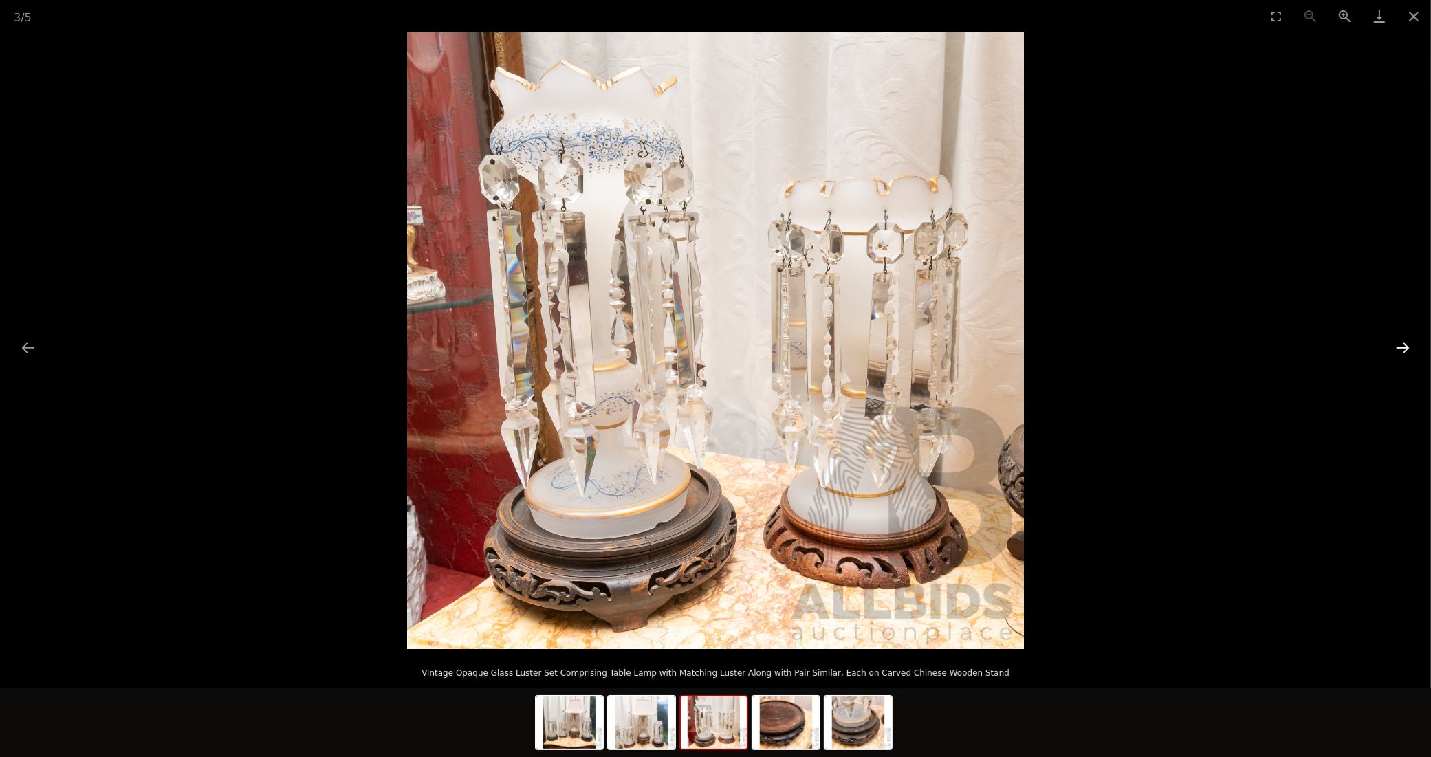
click at [1400, 346] on button "Next slide" at bounding box center [1403, 347] width 29 height 27
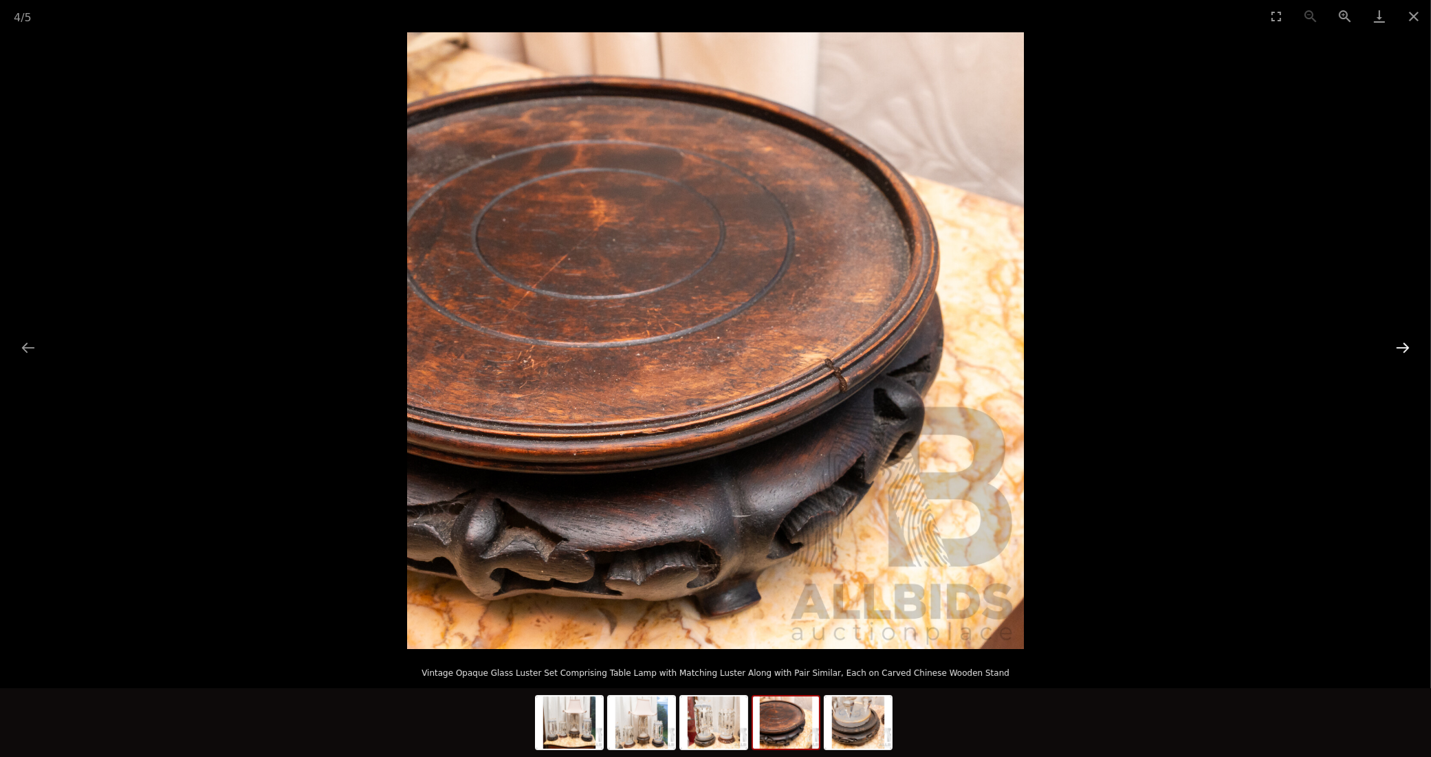
click at [1400, 346] on button "Next slide" at bounding box center [1403, 347] width 29 height 27
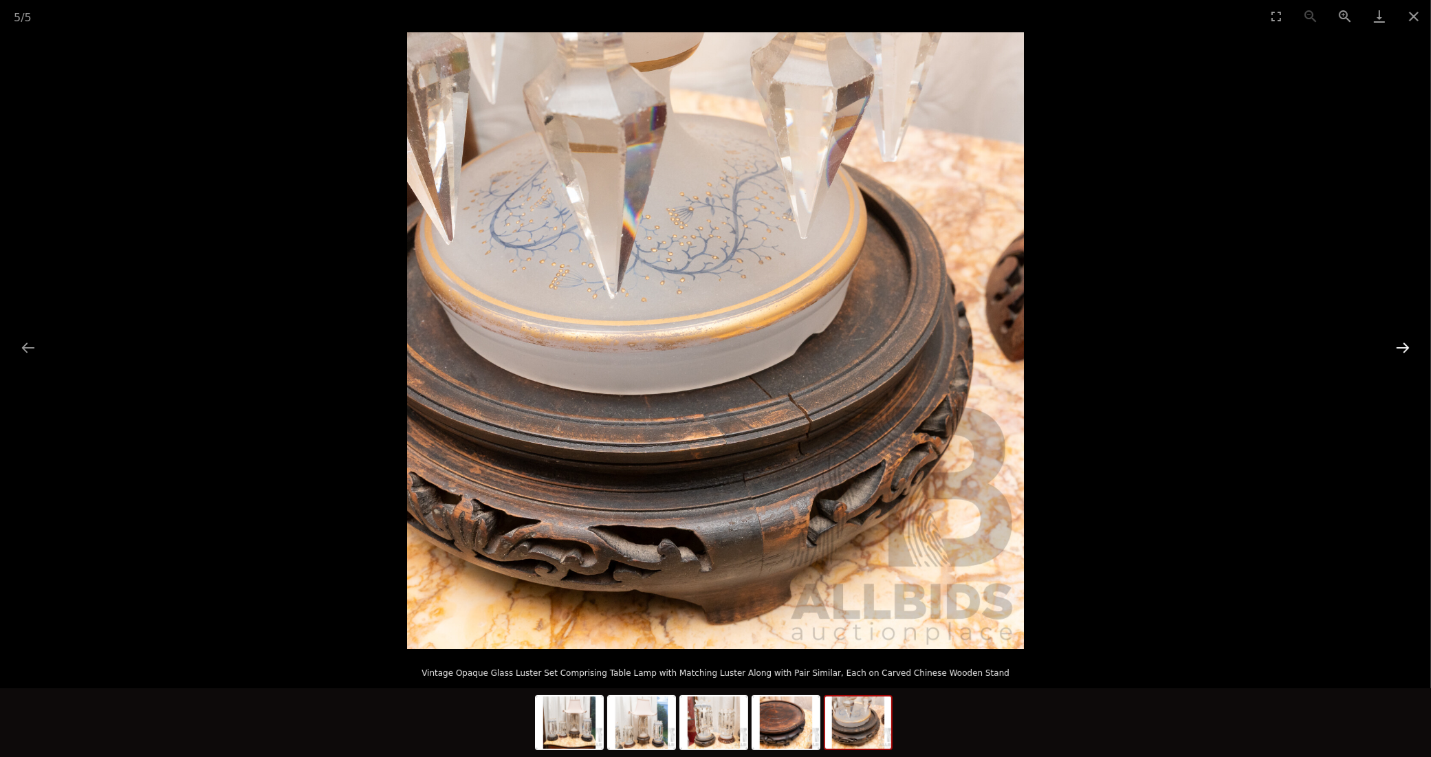
click at [1400, 346] on button "Next slide" at bounding box center [1403, 347] width 29 height 27
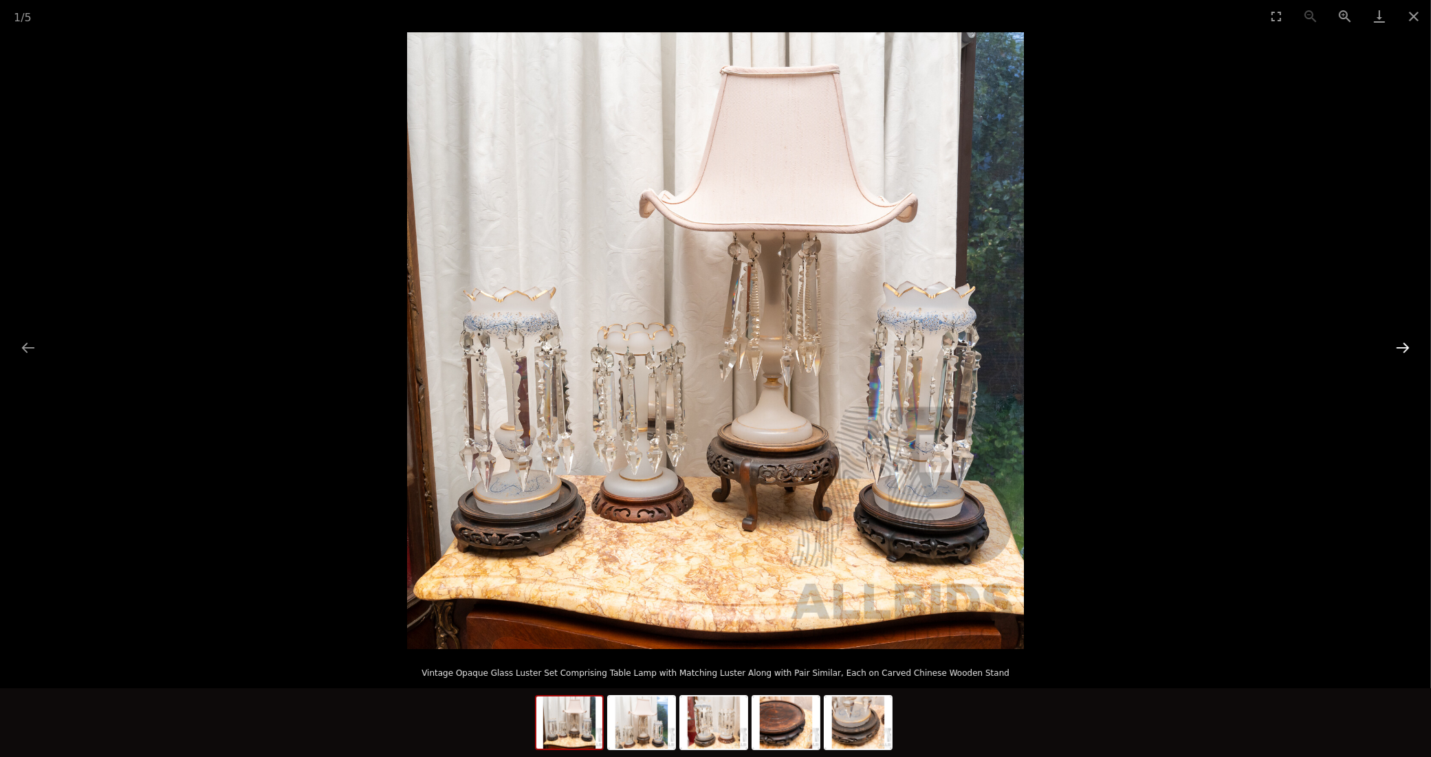
click at [1400, 346] on button "Next slide" at bounding box center [1403, 347] width 29 height 27
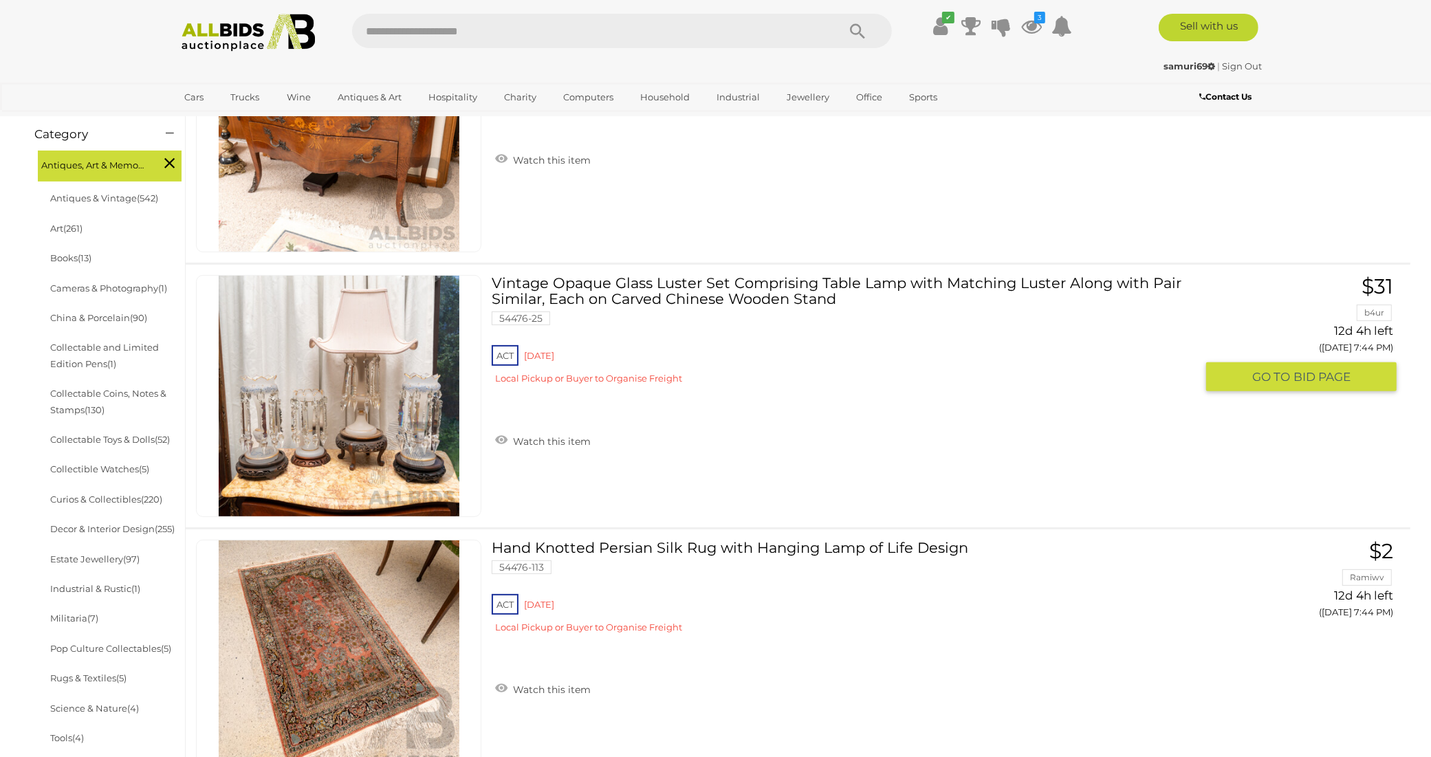
scroll to position [552, 0]
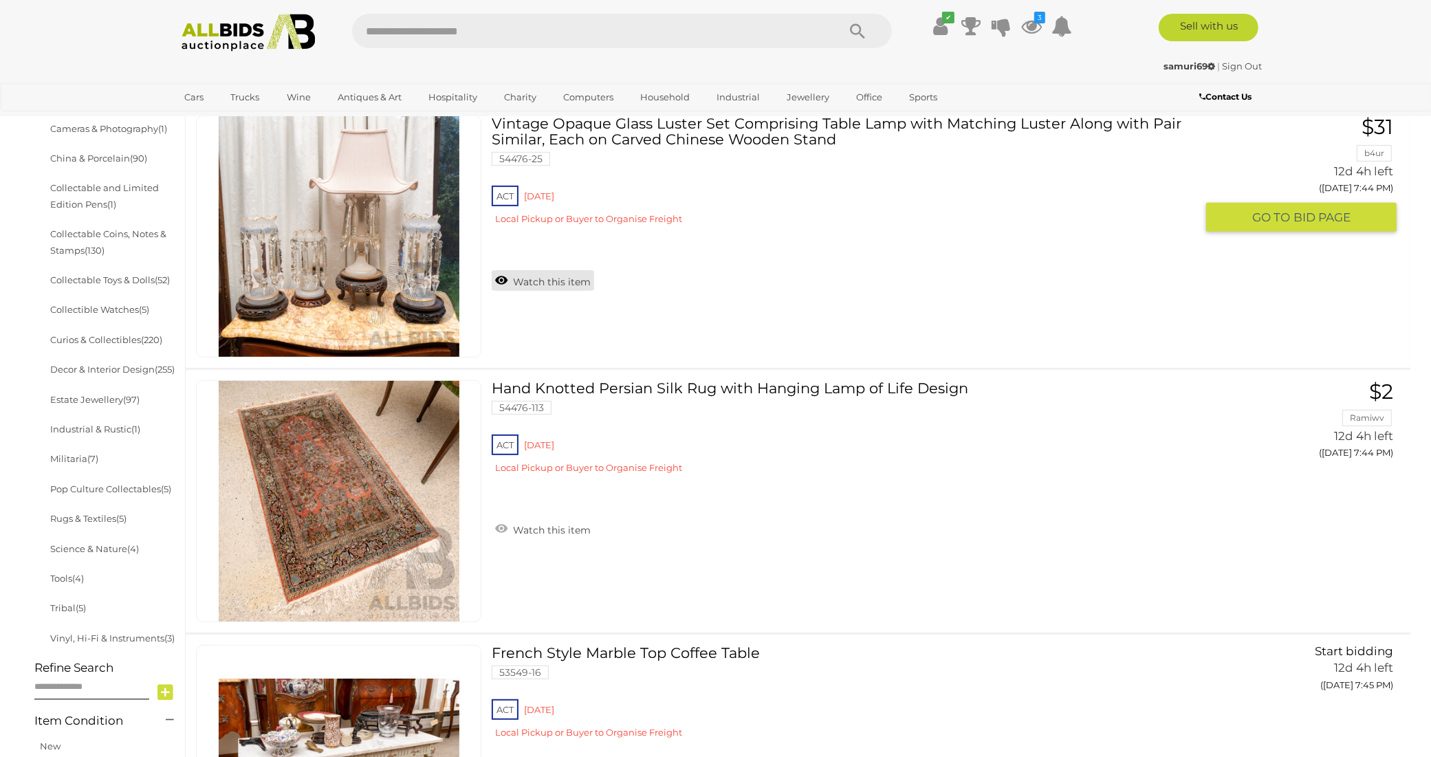
click at [554, 270] on link "Watch this item" at bounding box center [543, 280] width 102 height 21
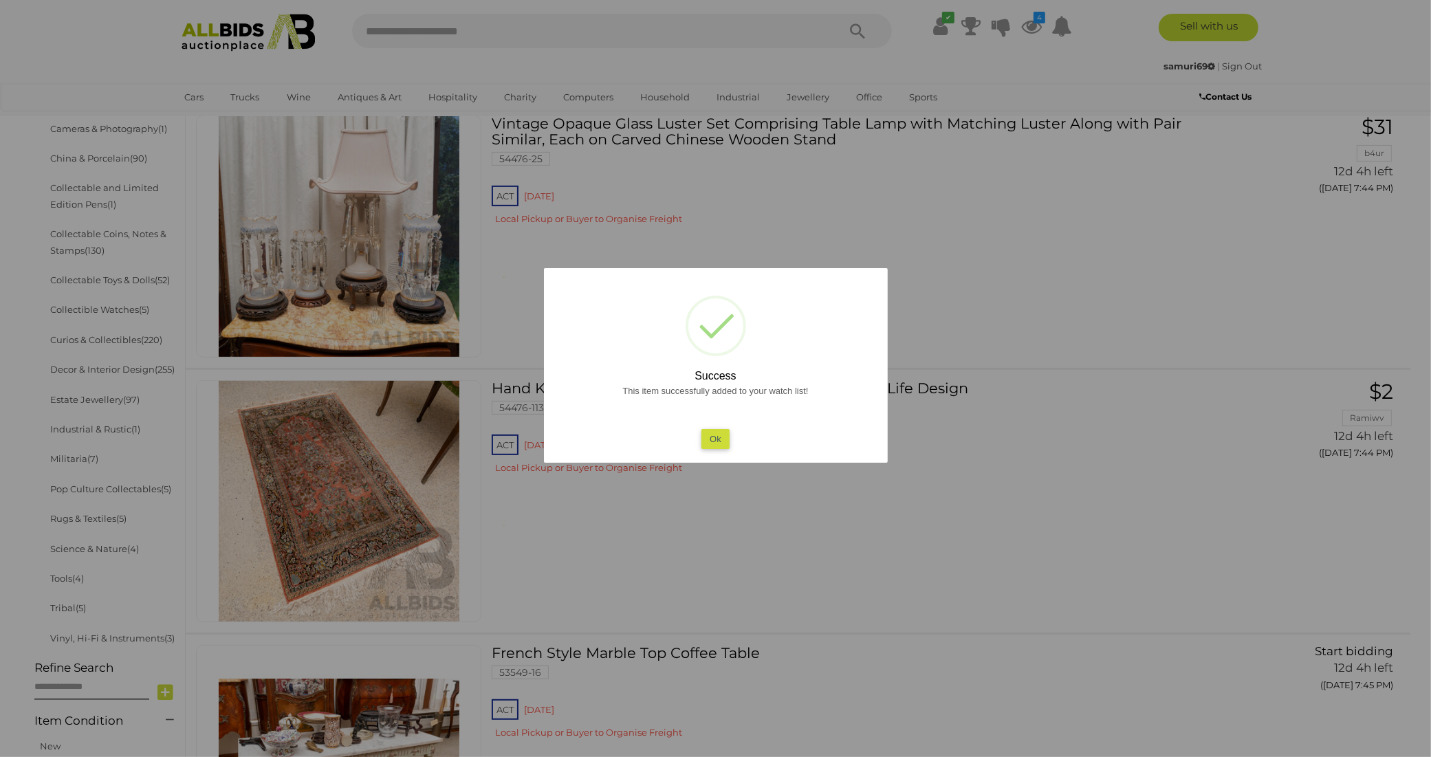
click at [714, 439] on button "Ok" at bounding box center [716, 439] width 28 height 20
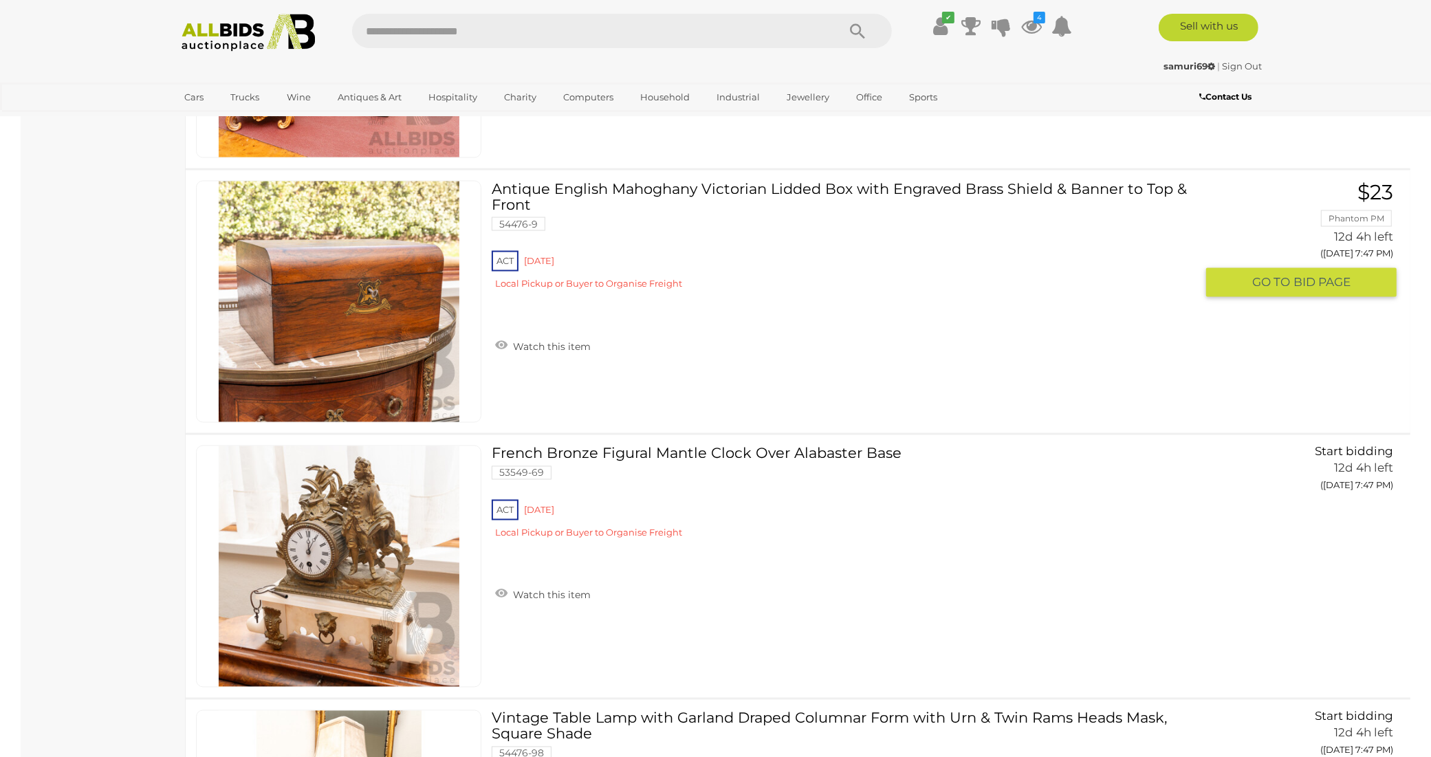
scroll to position [2873, 0]
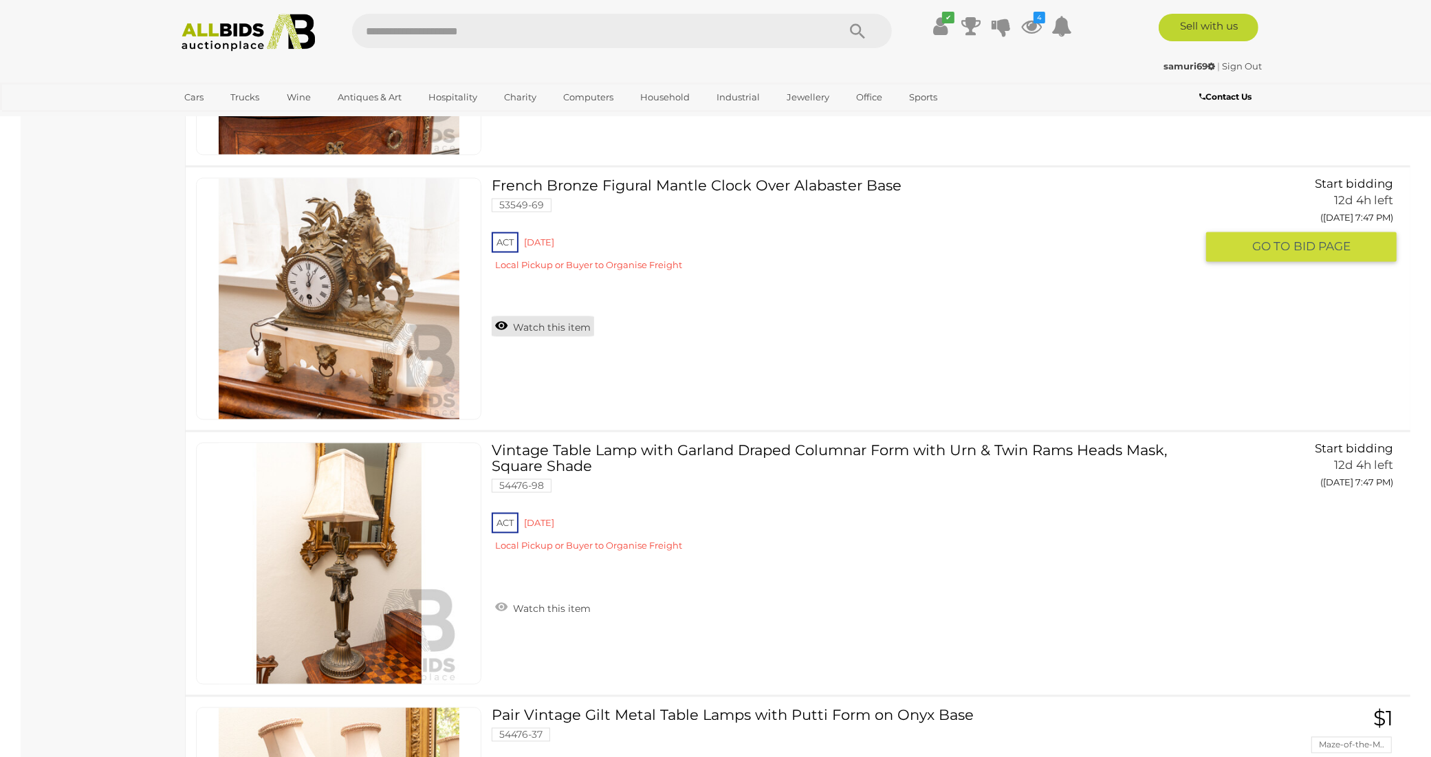
click at [542, 316] on link "Watch this item" at bounding box center [543, 326] width 102 height 21
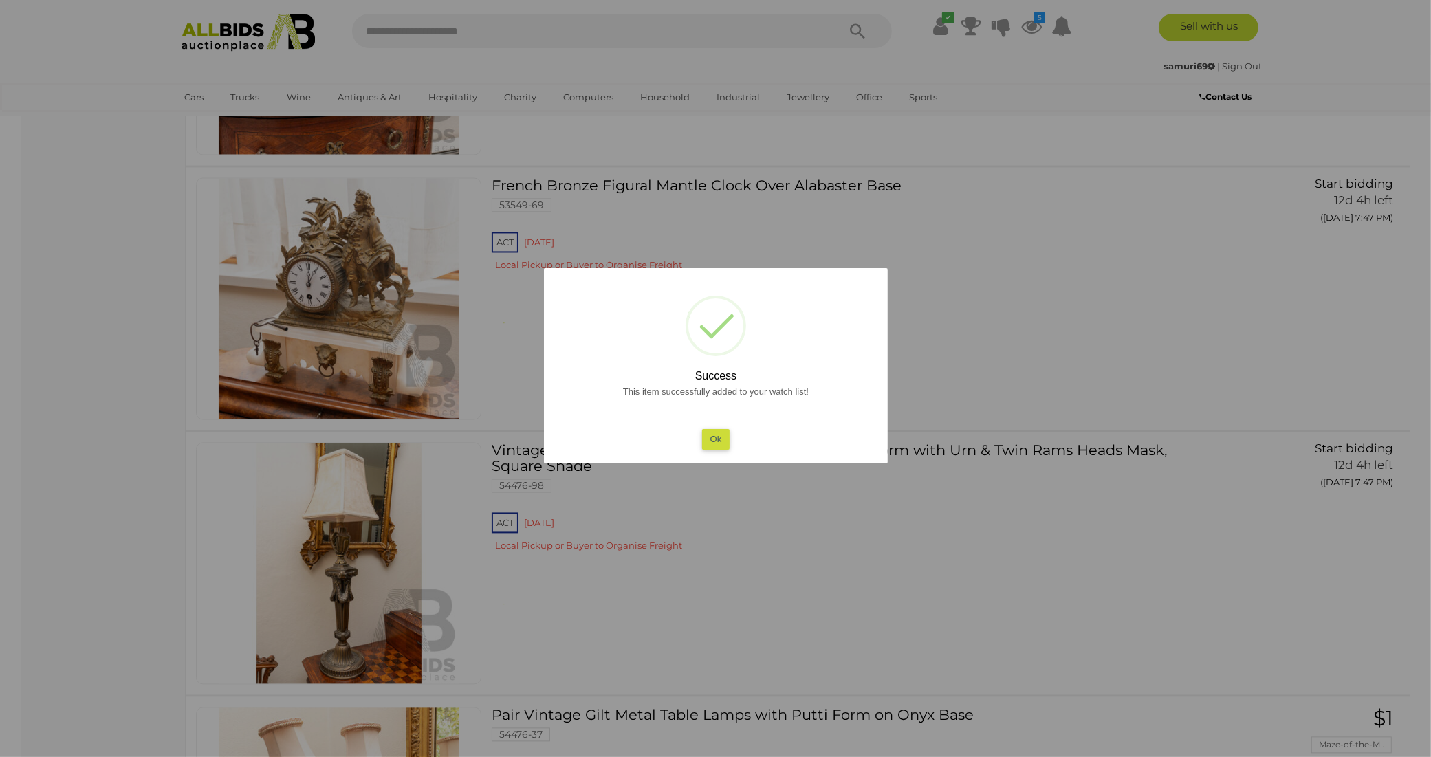
click at [715, 435] on button "Ok" at bounding box center [716, 439] width 28 height 20
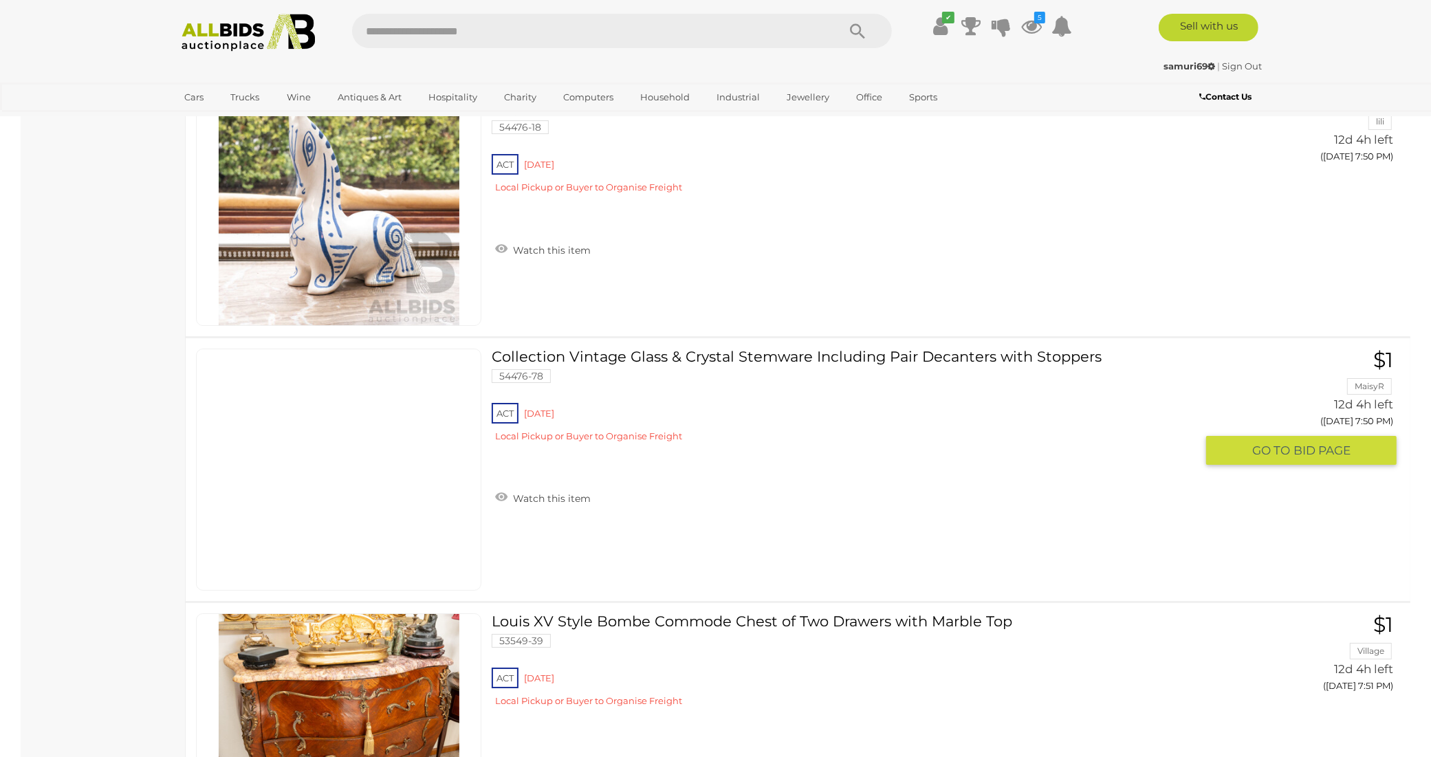
scroll to position [5452, 0]
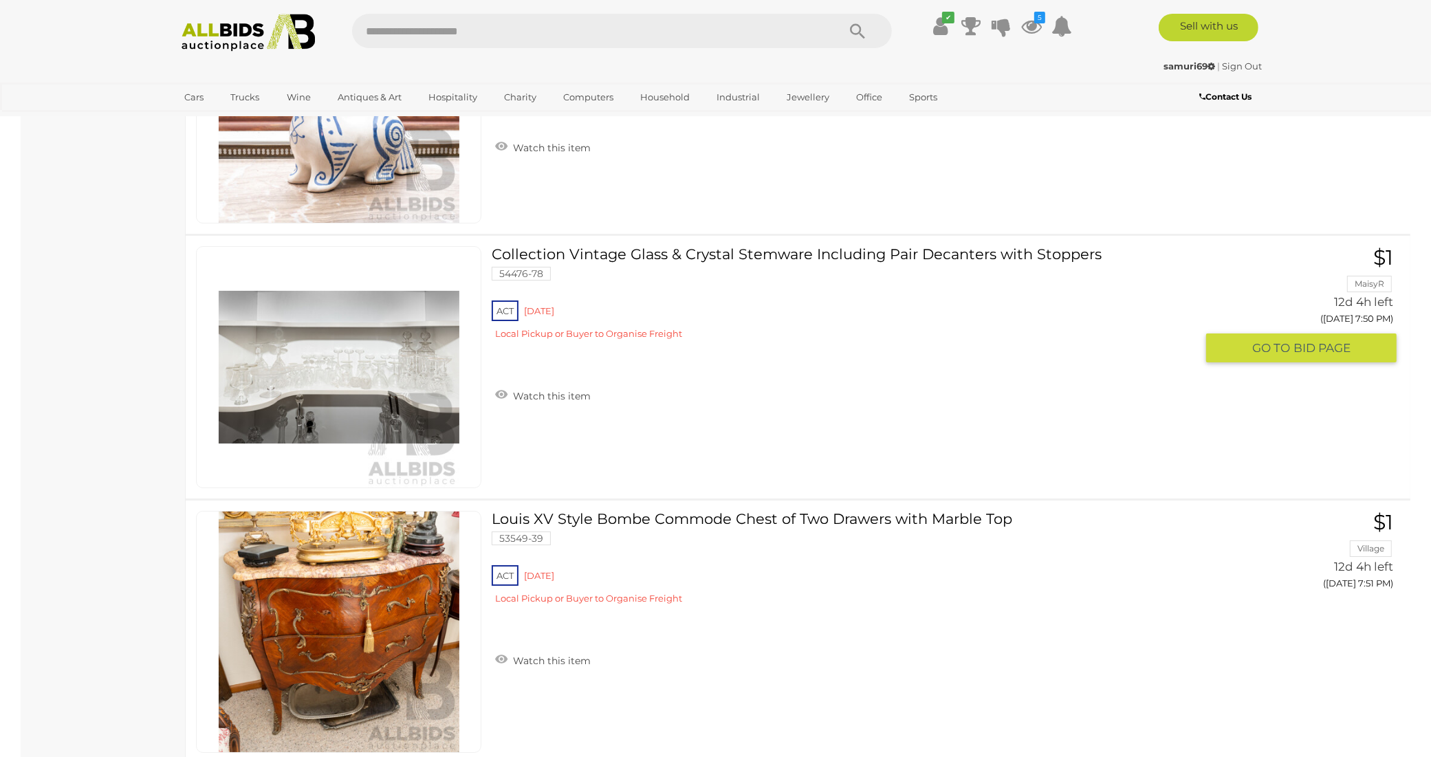
click at [334, 339] on img at bounding box center [339, 367] width 241 height 241
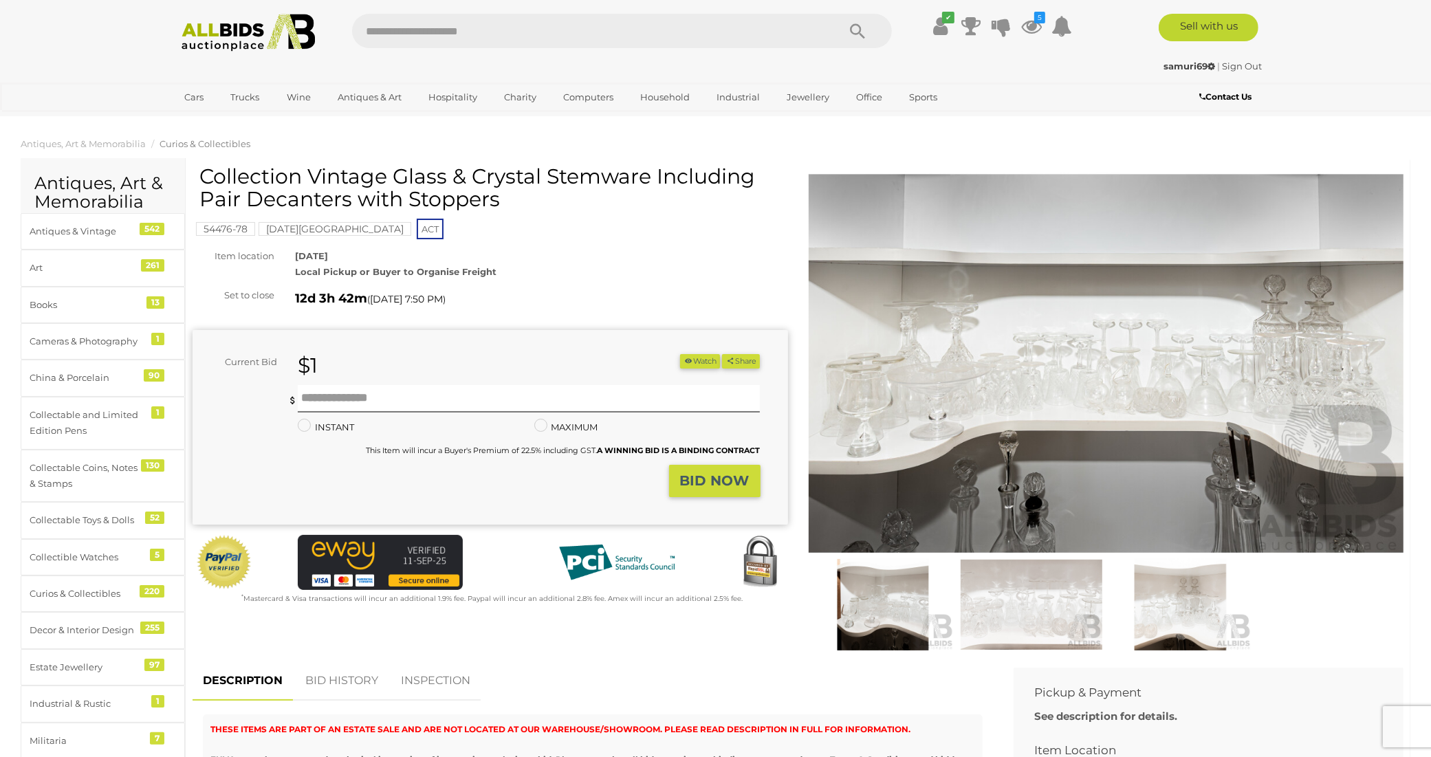
click at [1133, 387] on img at bounding box center [1107, 364] width 596 height 384
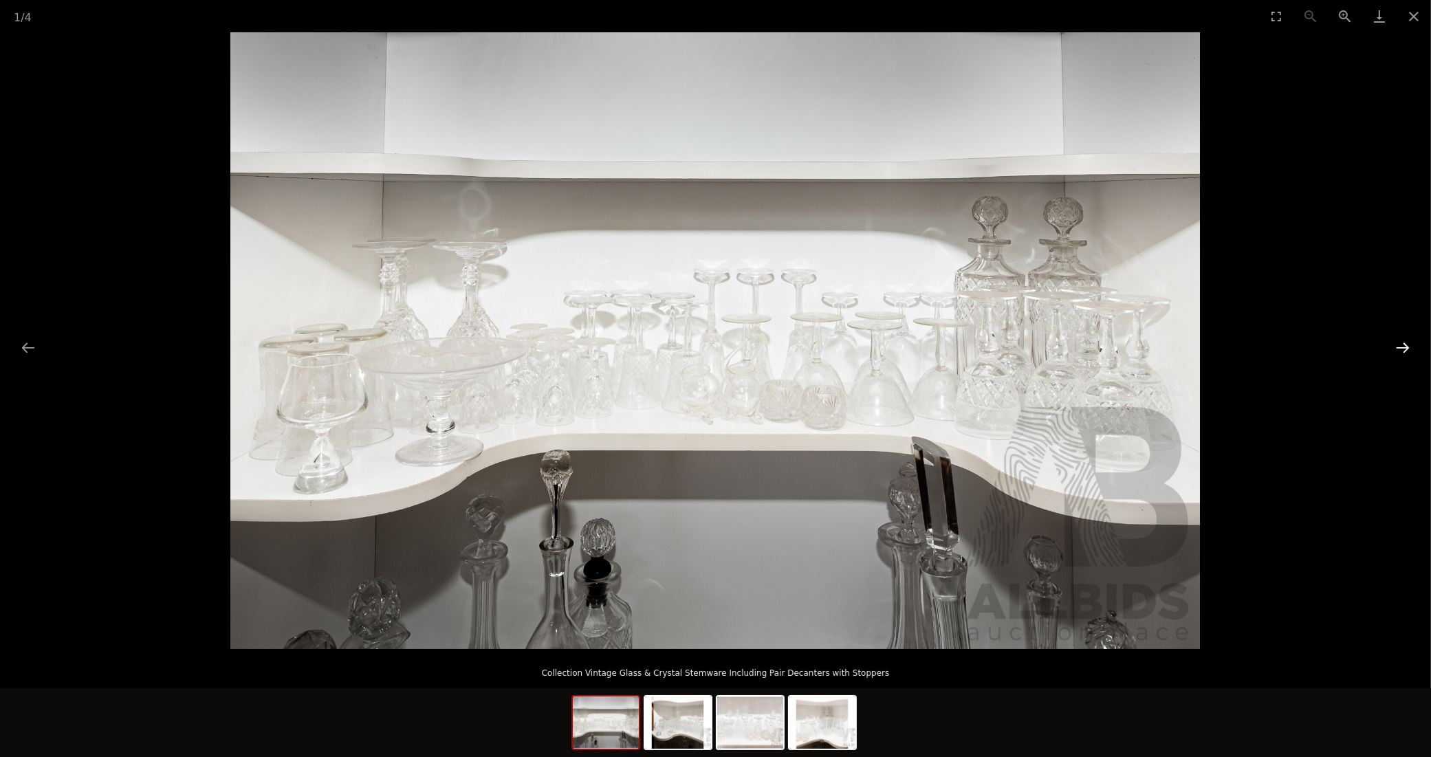
click at [1402, 345] on button "Next slide" at bounding box center [1403, 347] width 29 height 27
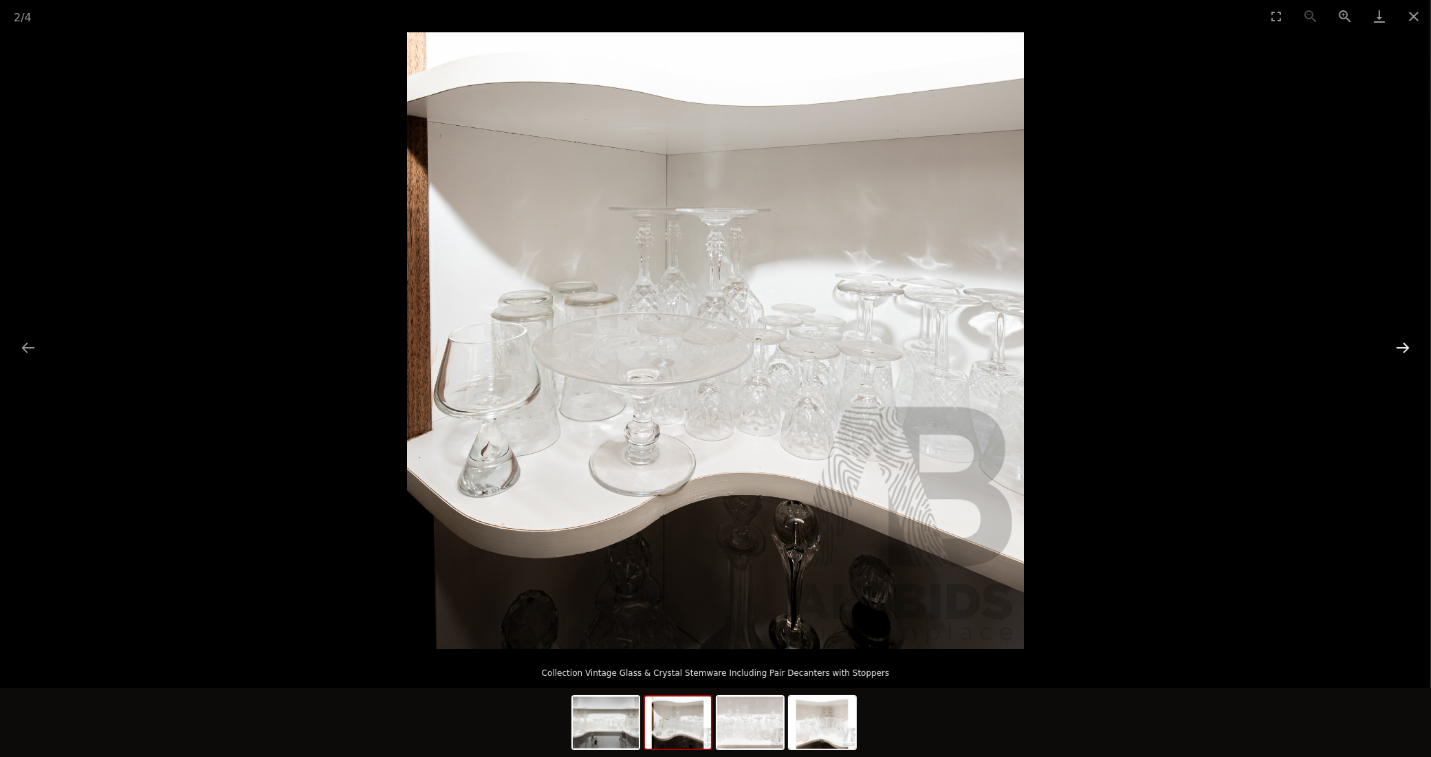
click at [1401, 345] on button "Next slide" at bounding box center [1403, 347] width 29 height 27
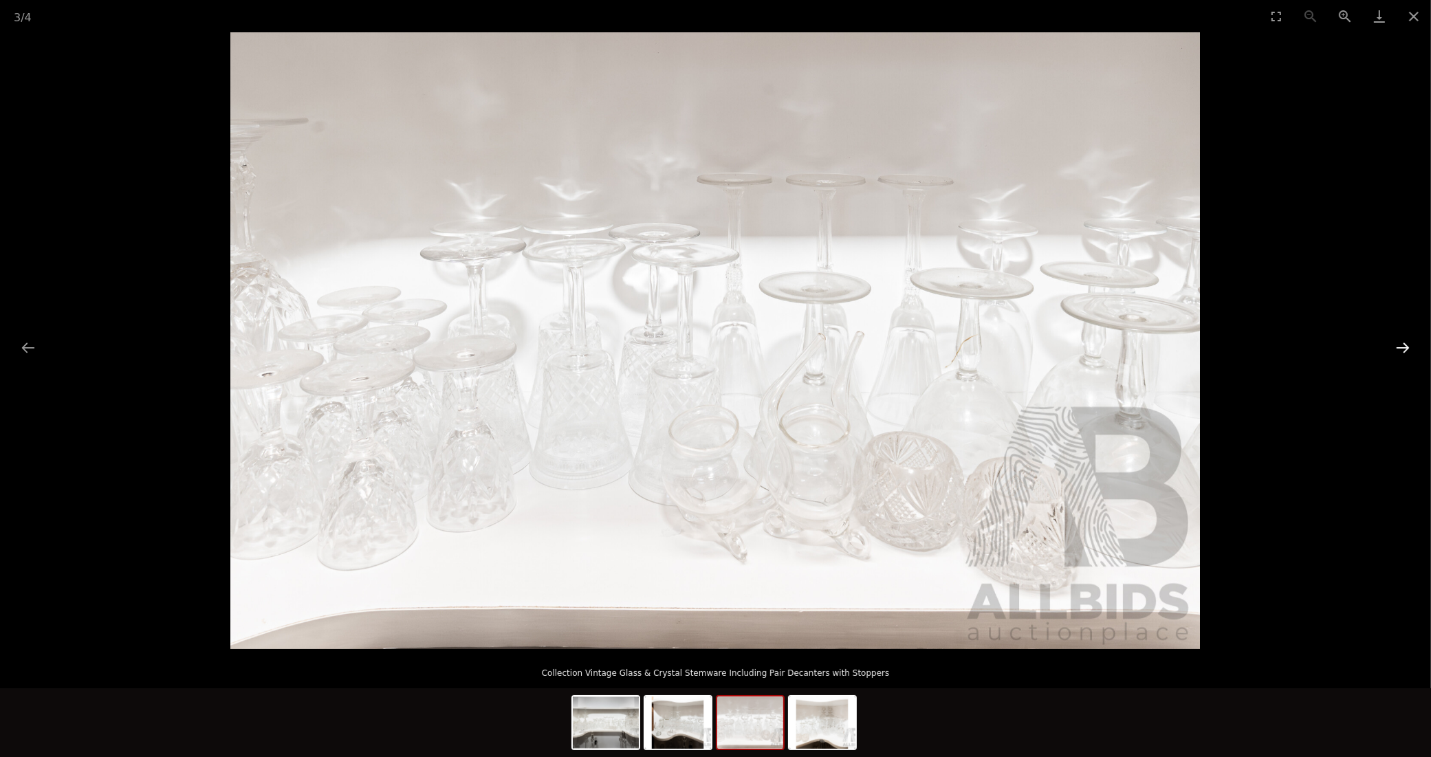
click at [1401, 345] on button "Next slide" at bounding box center [1403, 347] width 29 height 27
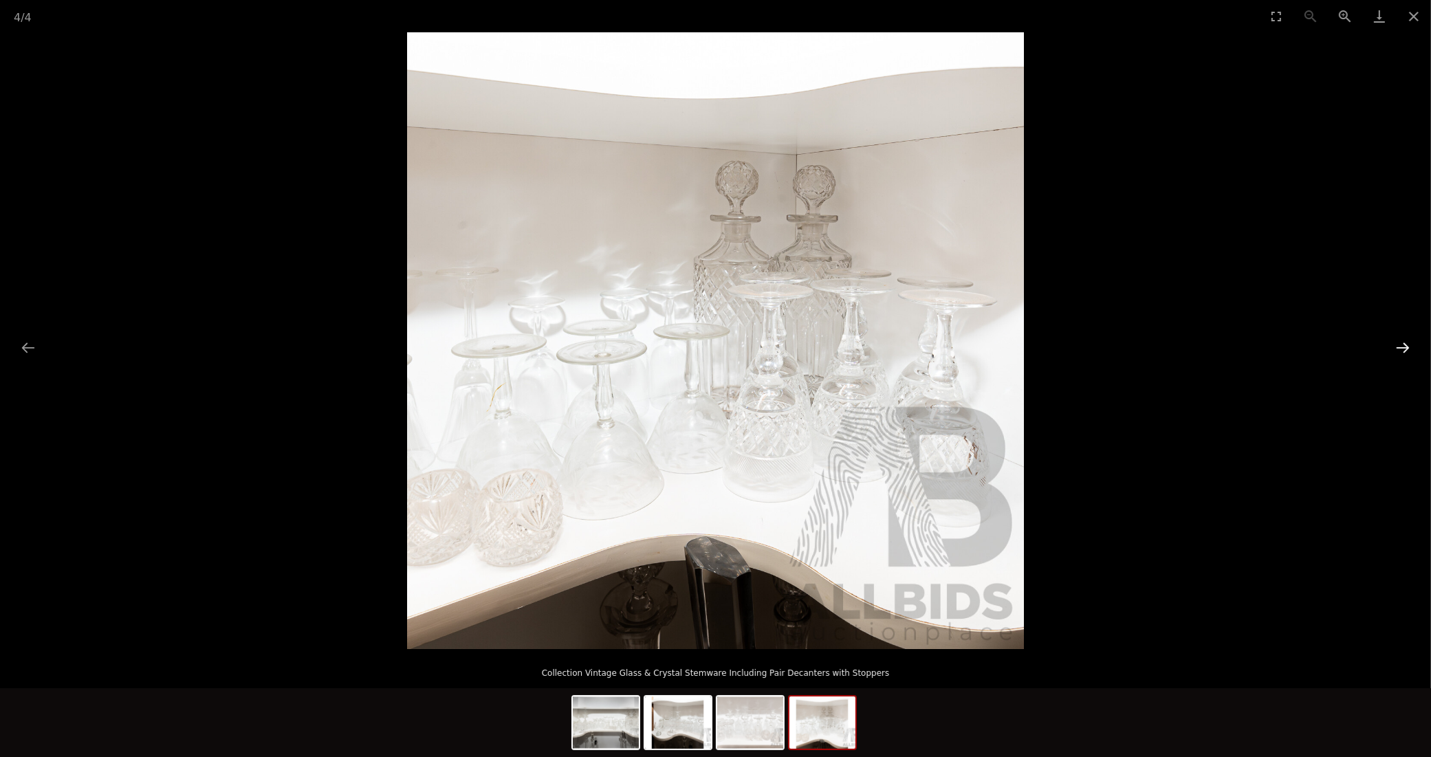
click at [1401, 345] on button "Next slide" at bounding box center [1403, 347] width 29 height 27
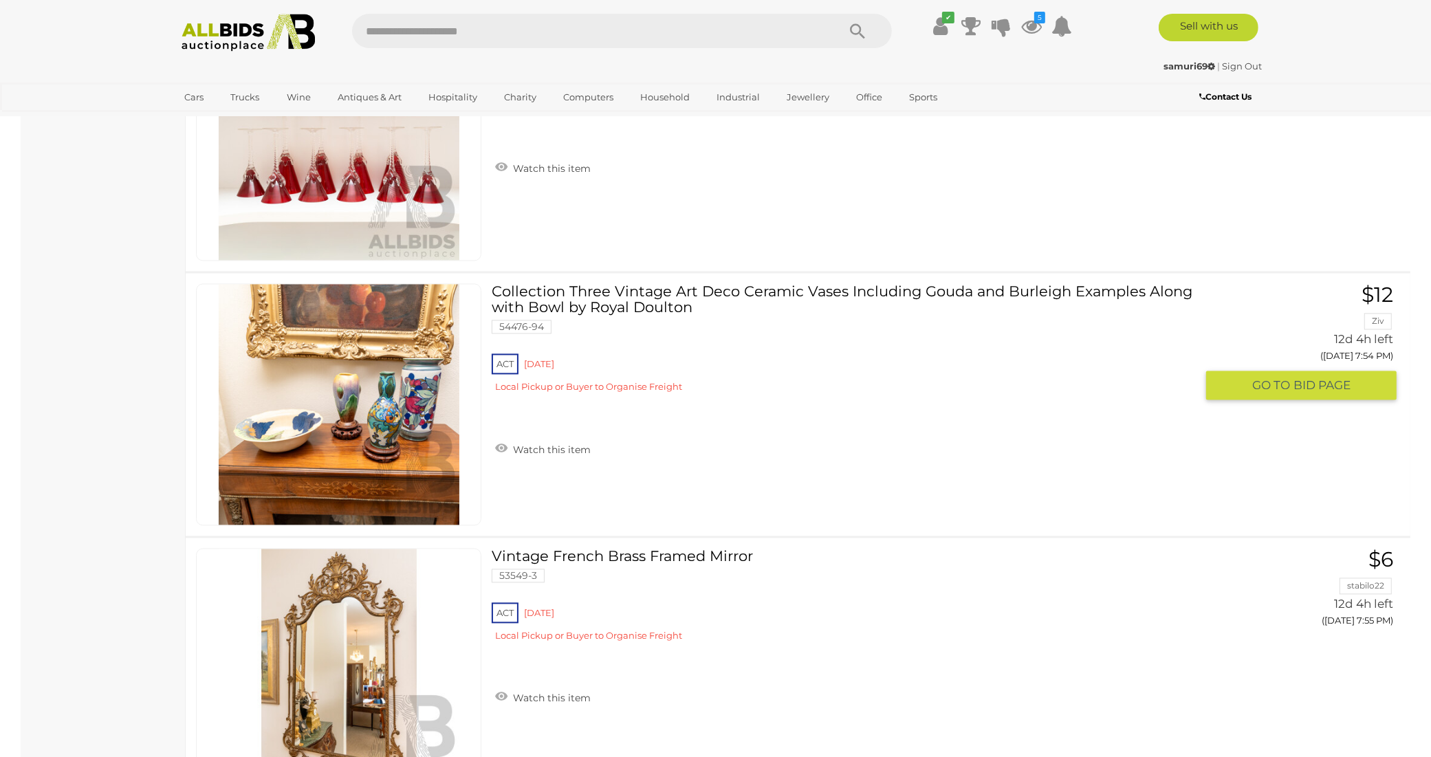
scroll to position [8678, 0]
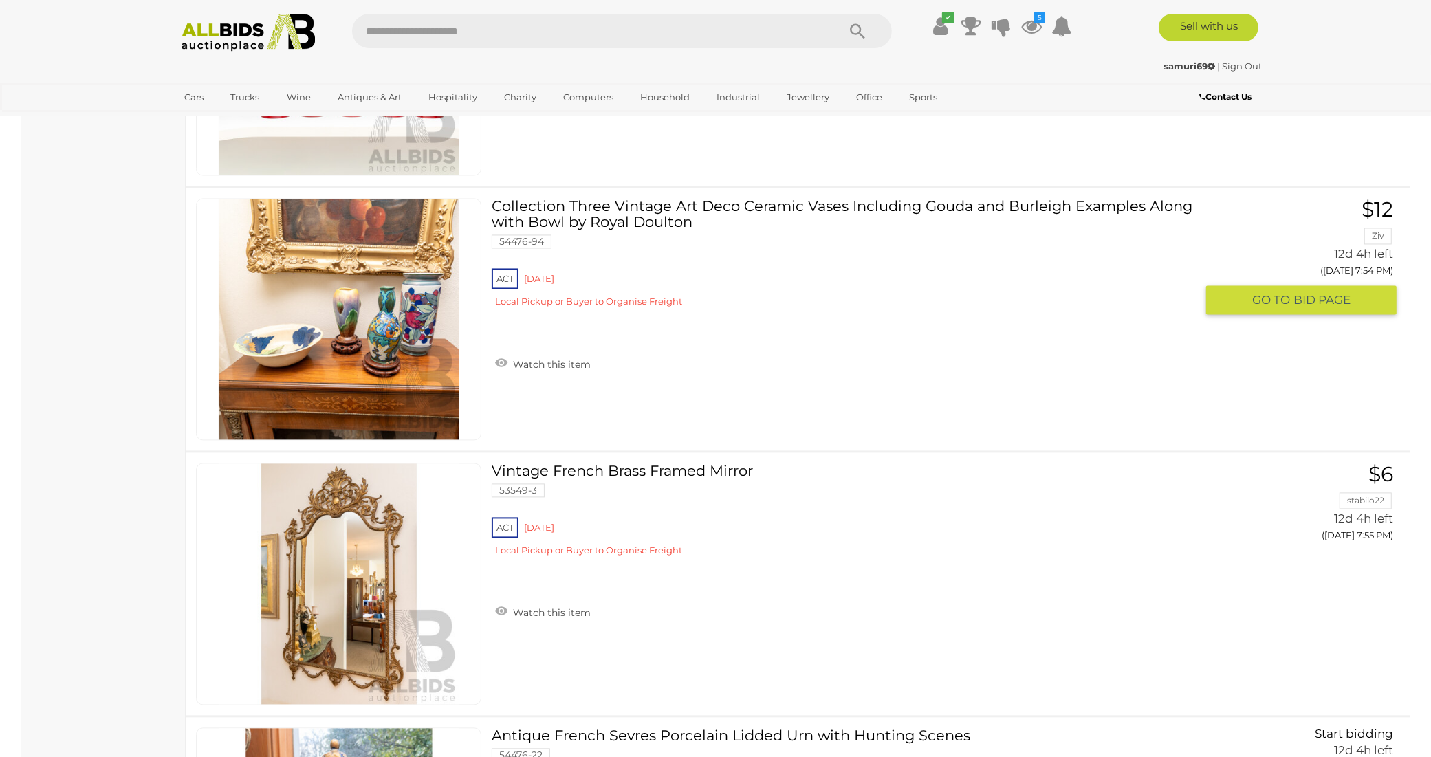
click at [400, 292] on img at bounding box center [339, 319] width 241 height 241
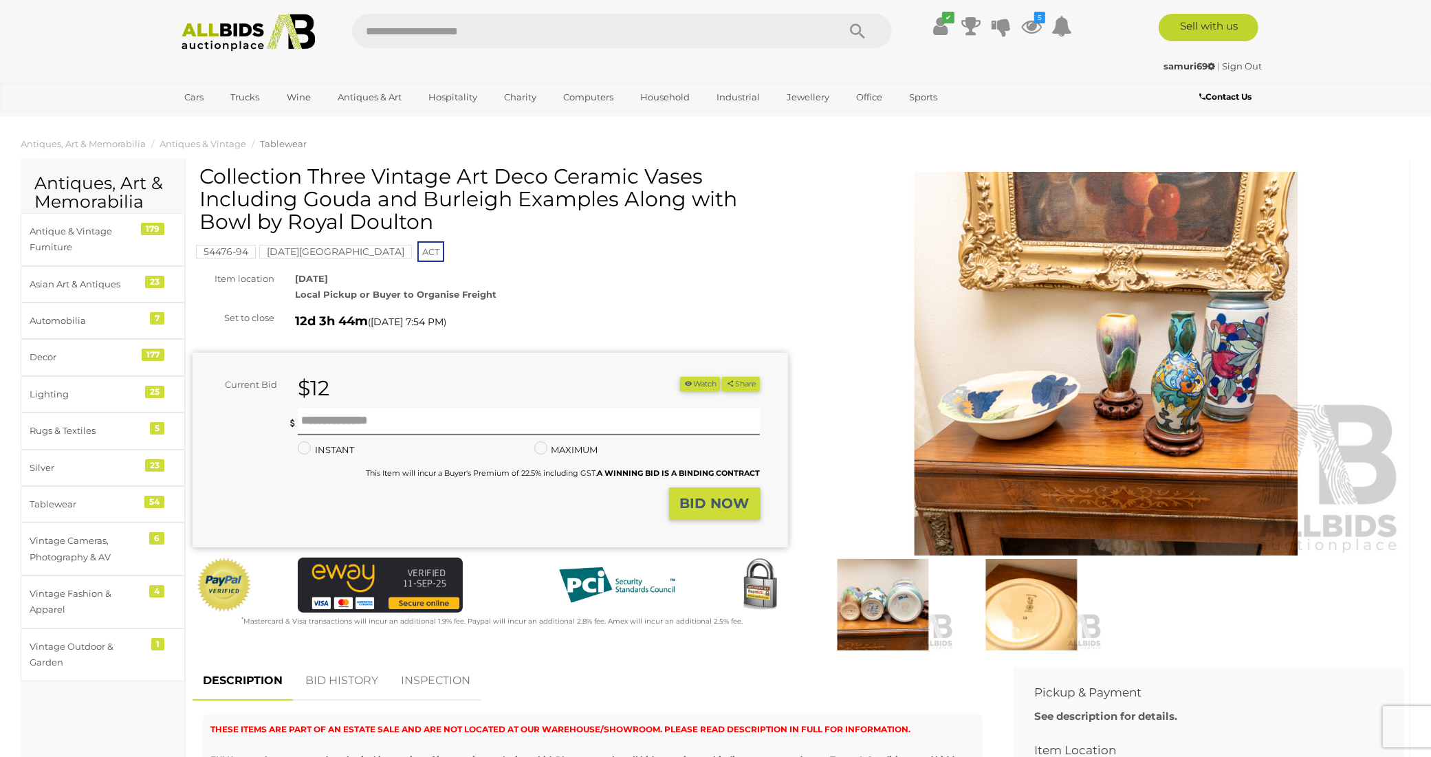
click at [1173, 380] on img at bounding box center [1107, 364] width 596 height 384
click at [1171, 380] on img at bounding box center [1107, 364] width 596 height 384
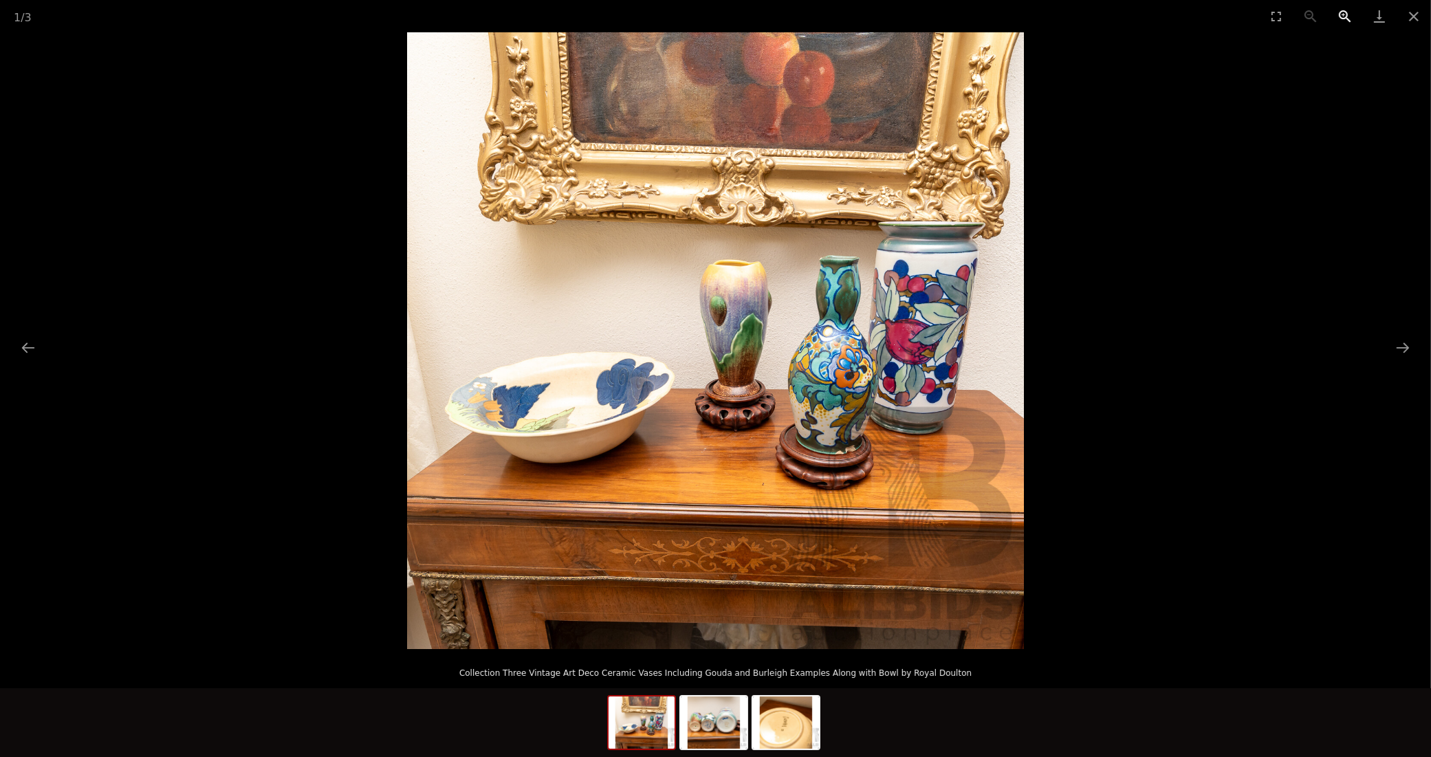
click at [1345, 17] on button "Zoom in" at bounding box center [1345, 16] width 34 height 32
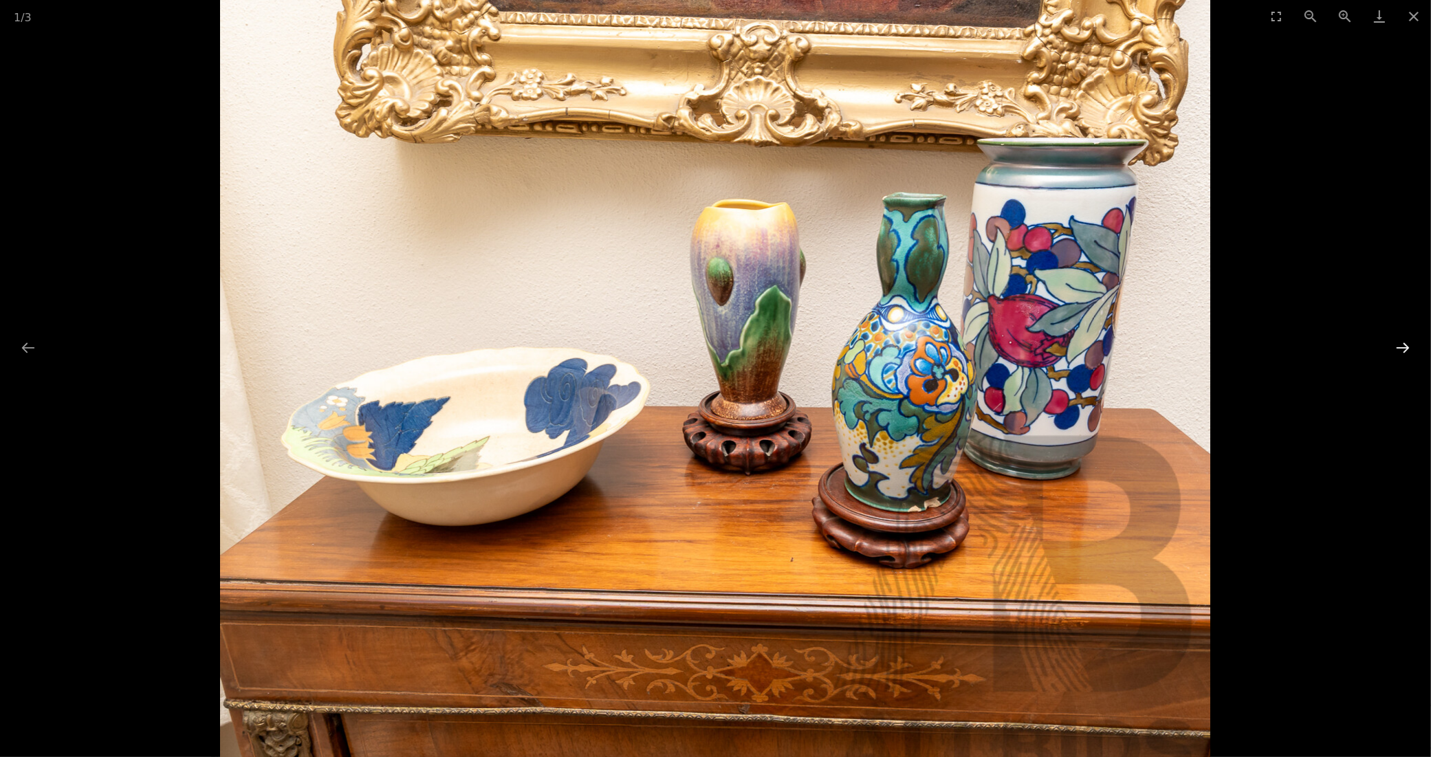
click at [1404, 345] on button "Next slide" at bounding box center [1403, 347] width 29 height 27
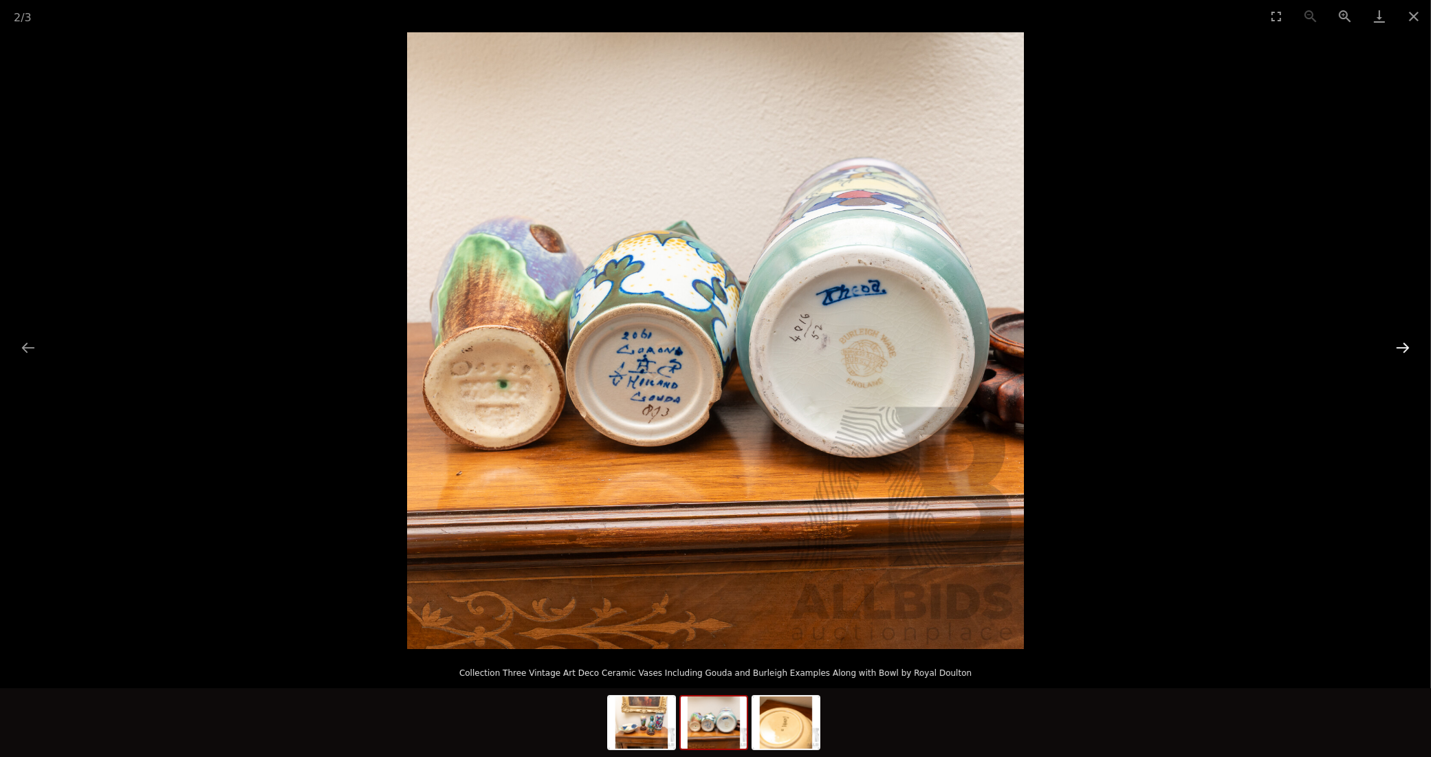
click at [1404, 345] on button "Next slide" at bounding box center [1403, 347] width 29 height 27
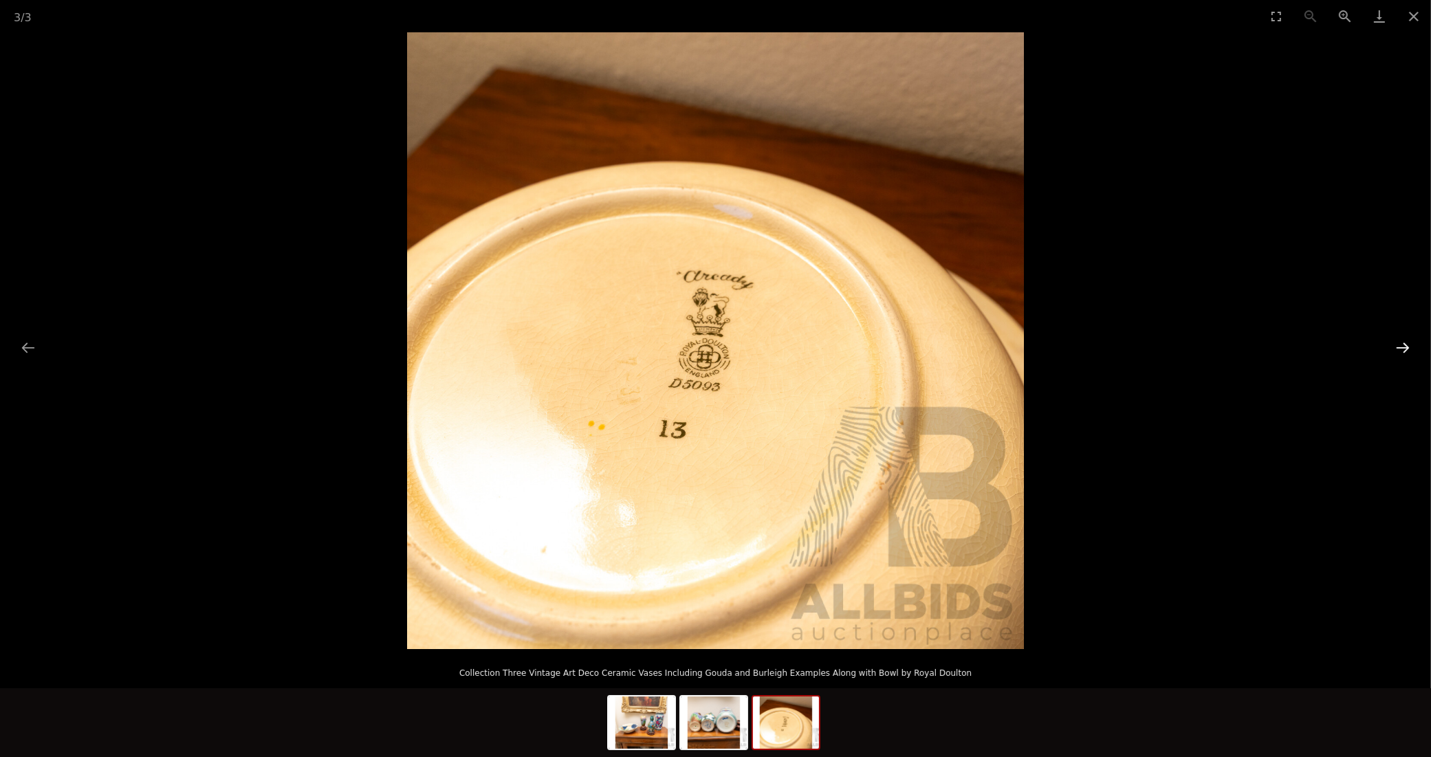
click at [1404, 345] on button "Next slide" at bounding box center [1403, 347] width 29 height 27
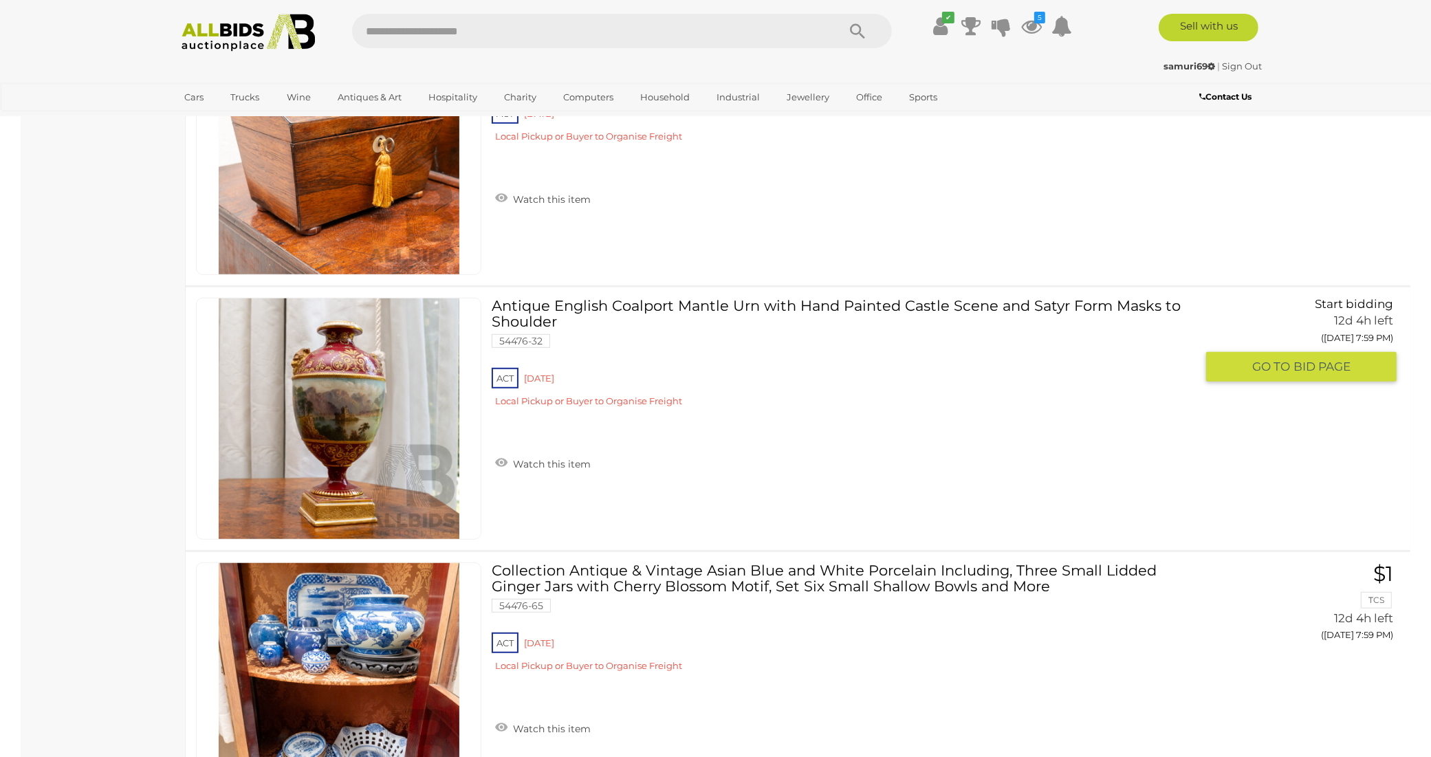
scroll to position [12371, 0]
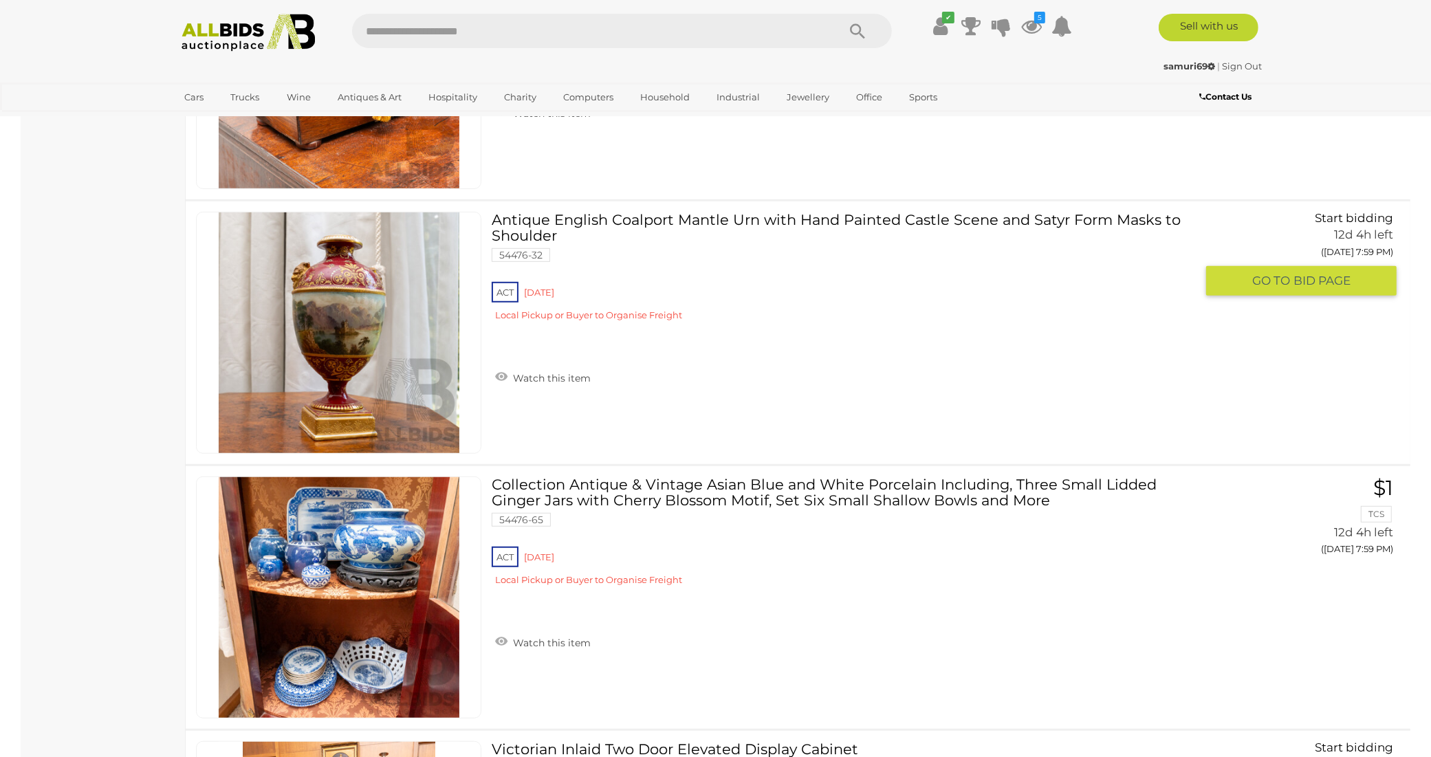
click at [360, 303] on img at bounding box center [339, 333] width 241 height 241
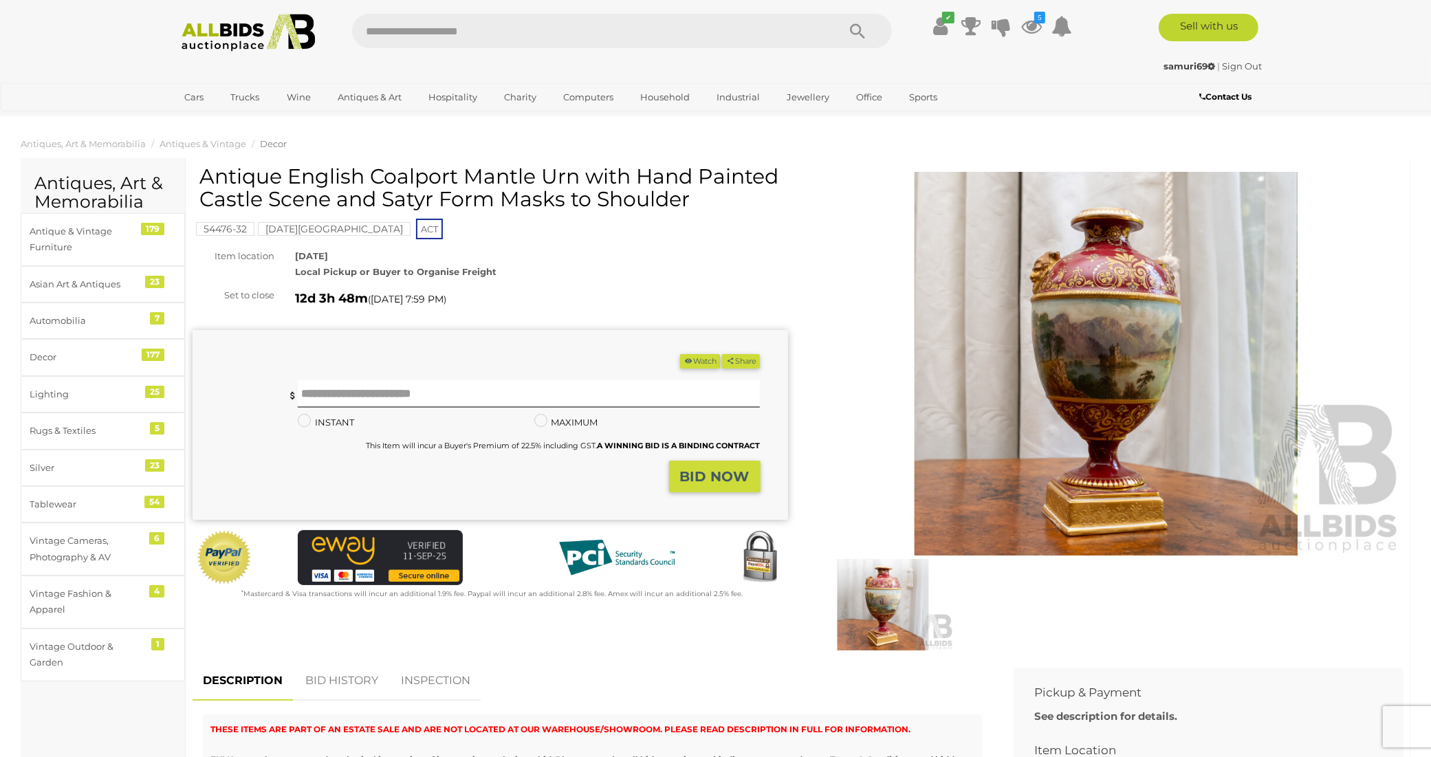
click at [1099, 347] on img at bounding box center [1107, 364] width 596 height 384
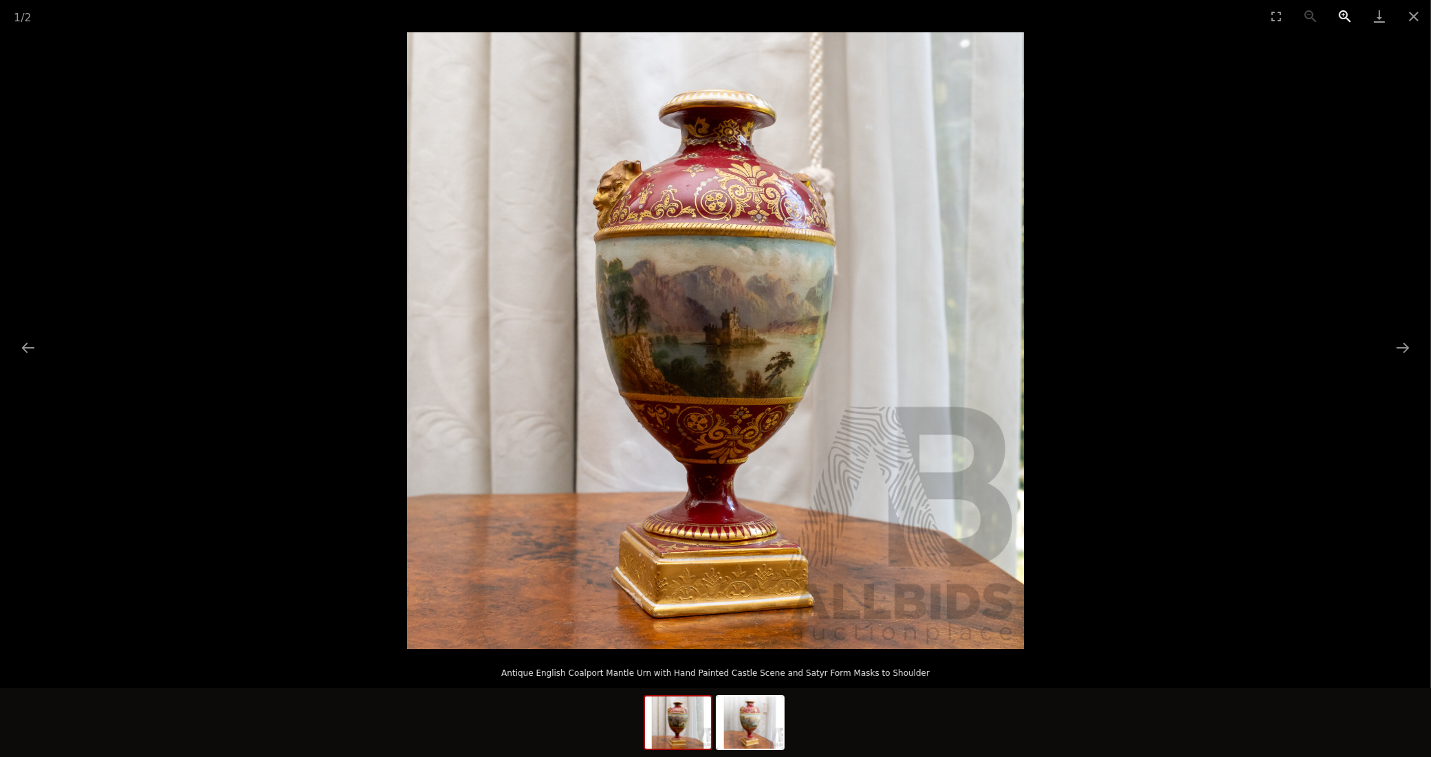
click at [1346, 12] on button "Zoom in" at bounding box center [1345, 16] width 34 height 32
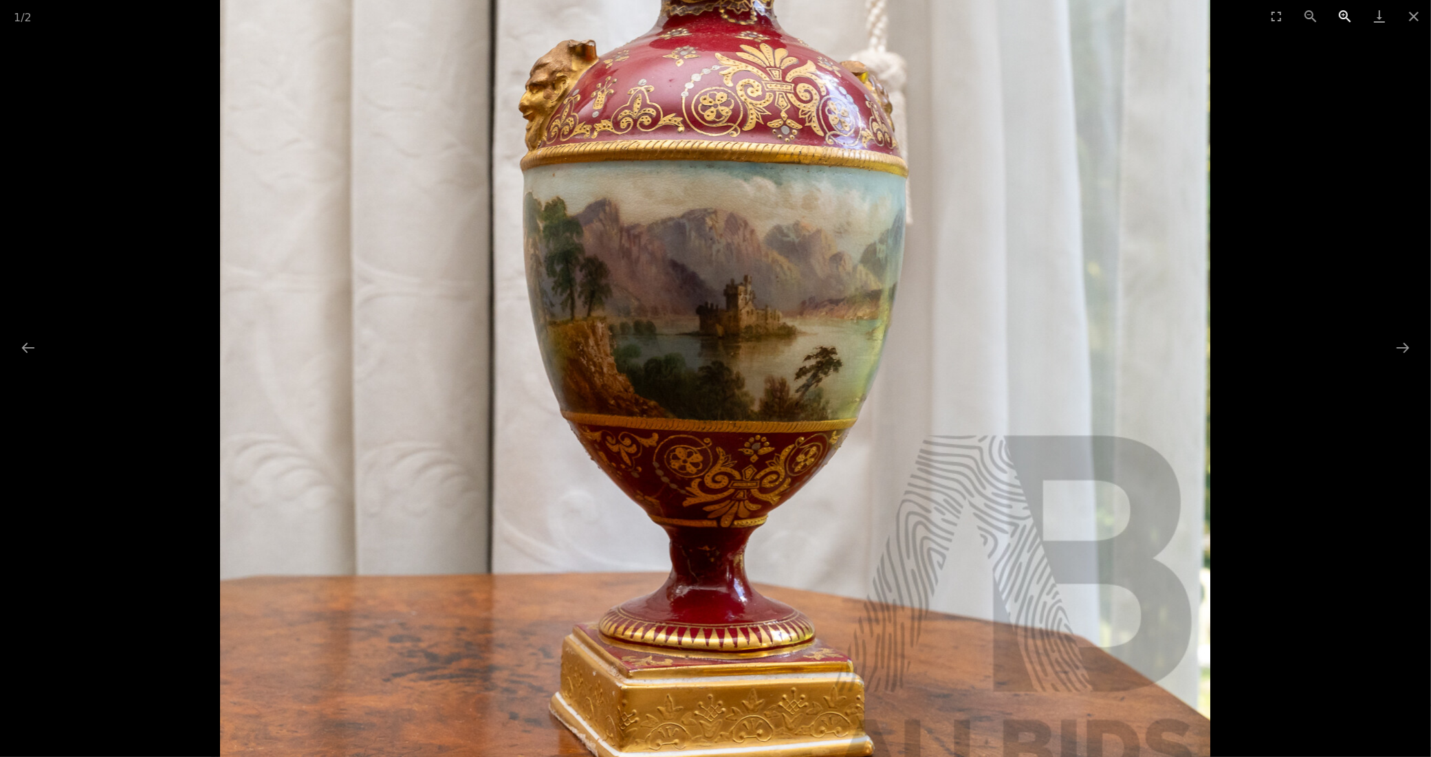
click at [1346, 12] on button "Zoom in" at bounding box center [1345, 16] width 34 height 32
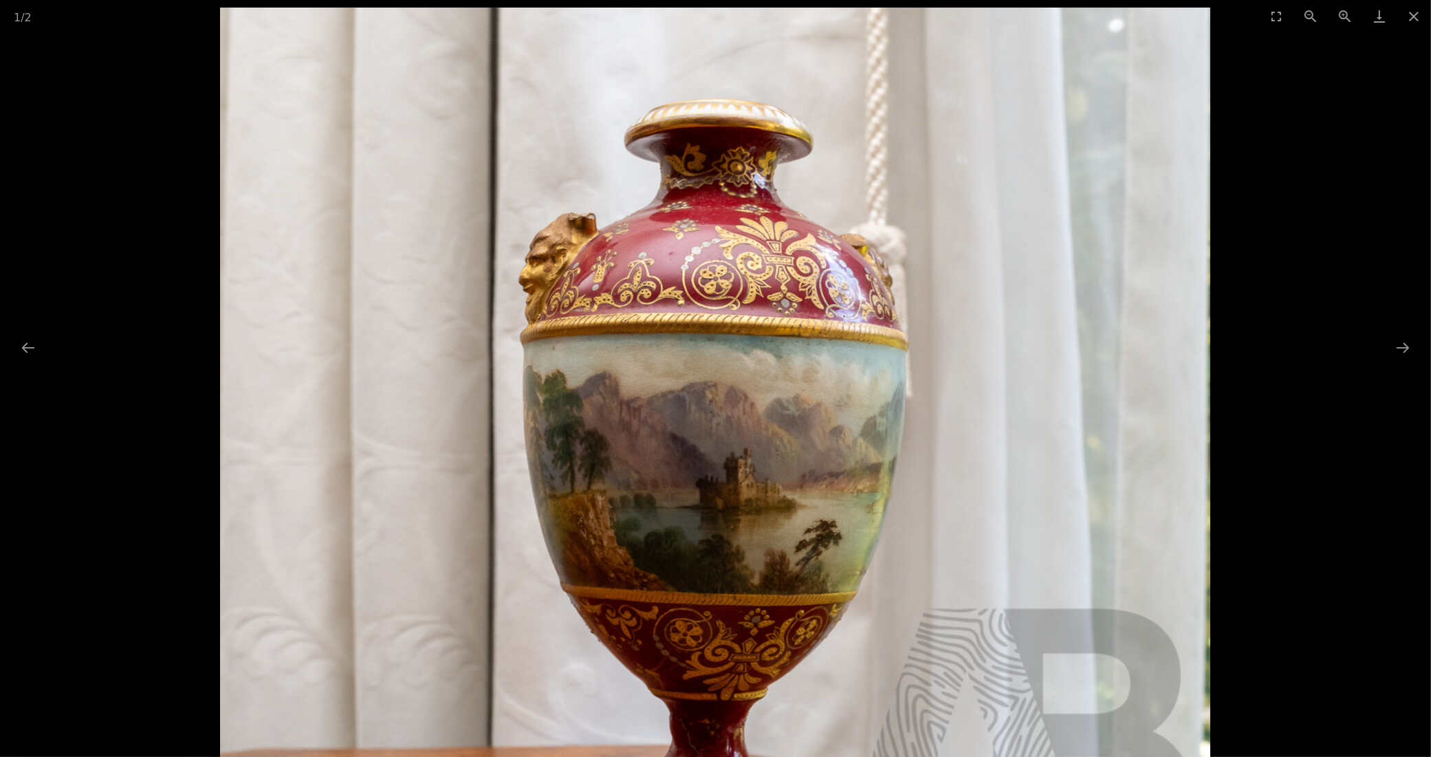
drag, startPoint x: 1040, startPoint y: 151, endPoint x: 997, endPoint y: 344, distance: 197.2
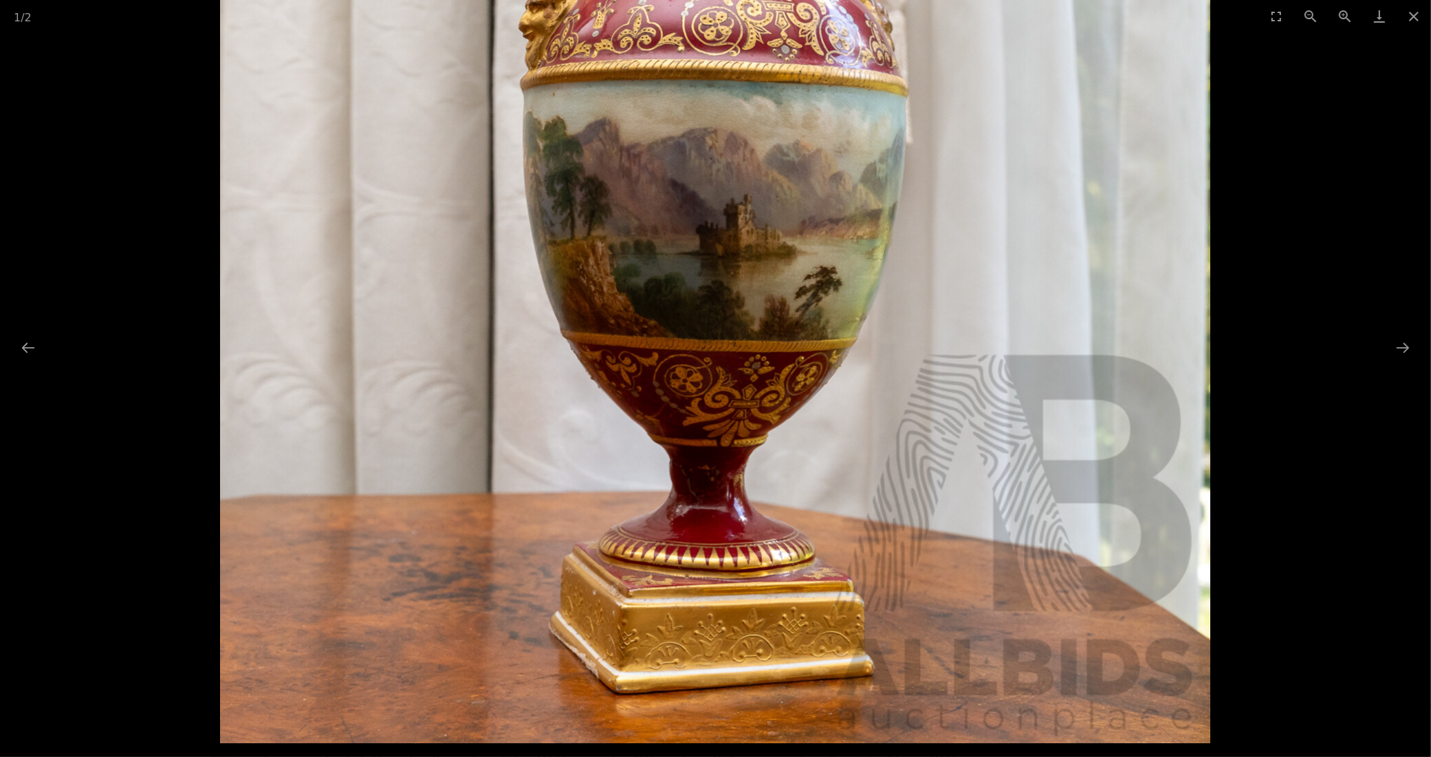
drag, startPoint x: 997, startPoint y: 344, endPoint x: 814, endPoint y: 204, distance: 231.1
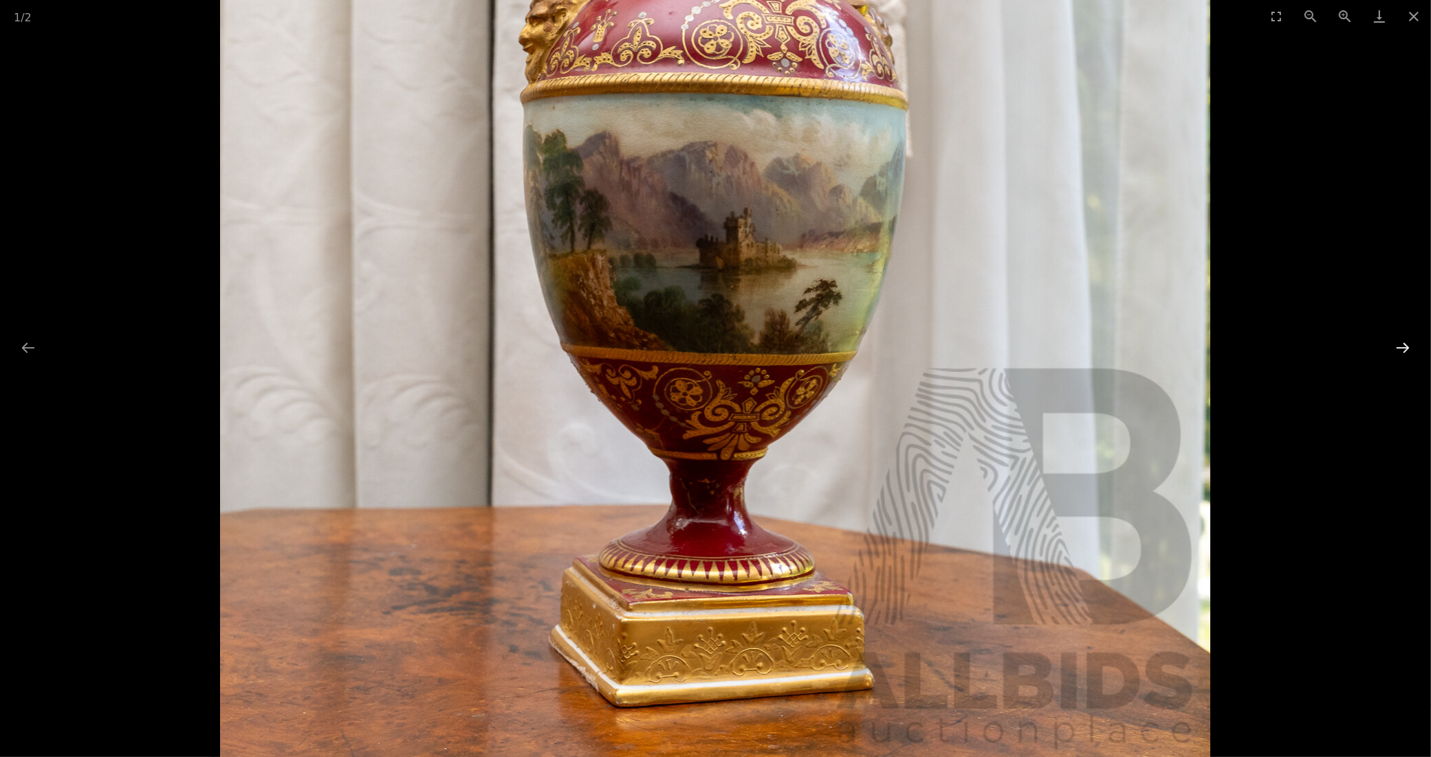
drag, startPoint x: 814, startPoint y: 204, endPoint x: 1404, endPoint y: 349, distance: 607.9
click at [1404, 349] on button "Next slide" at bounding box center [1403, 347] width 29 height 27
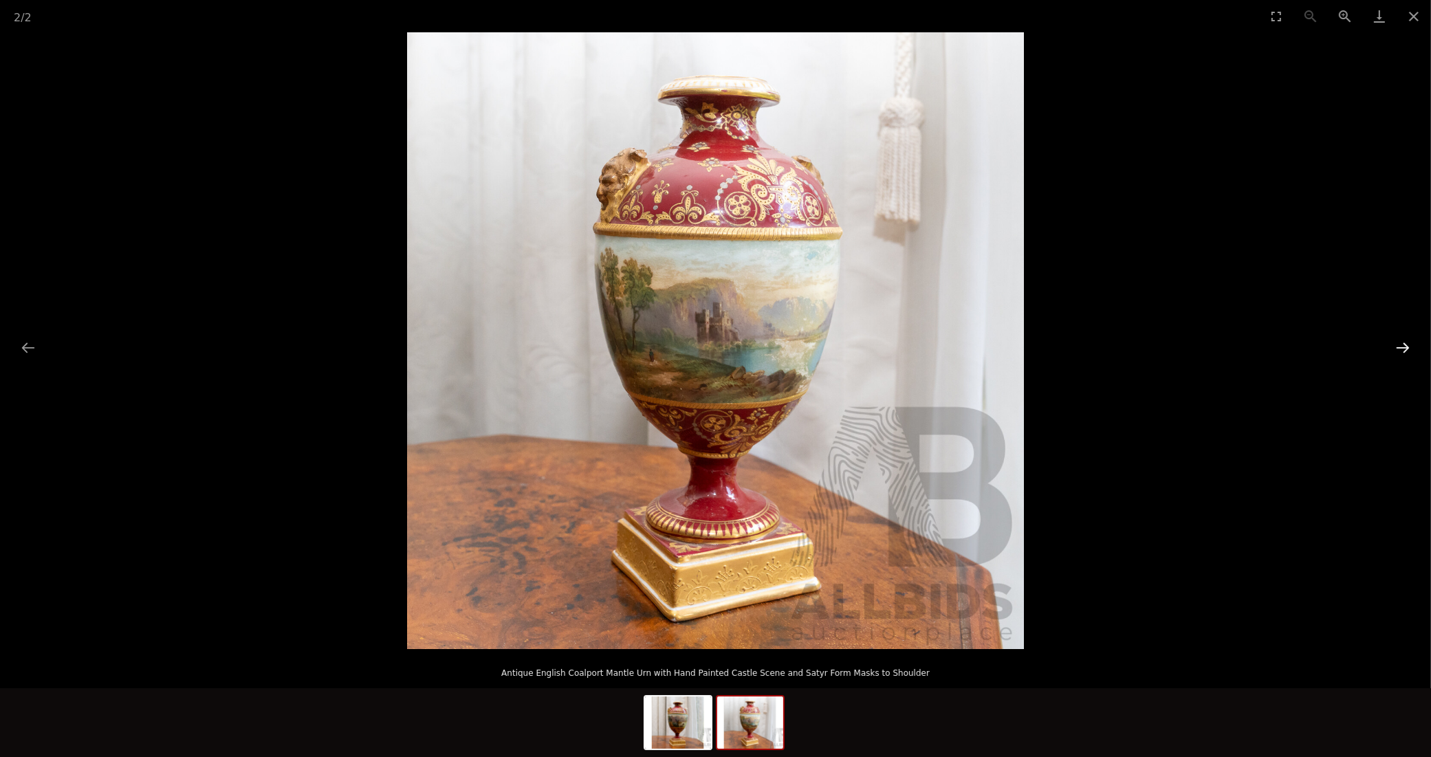
click at [1404, 349] on button "Next slide" at bounding box center [1403, 347] width 29 height 27
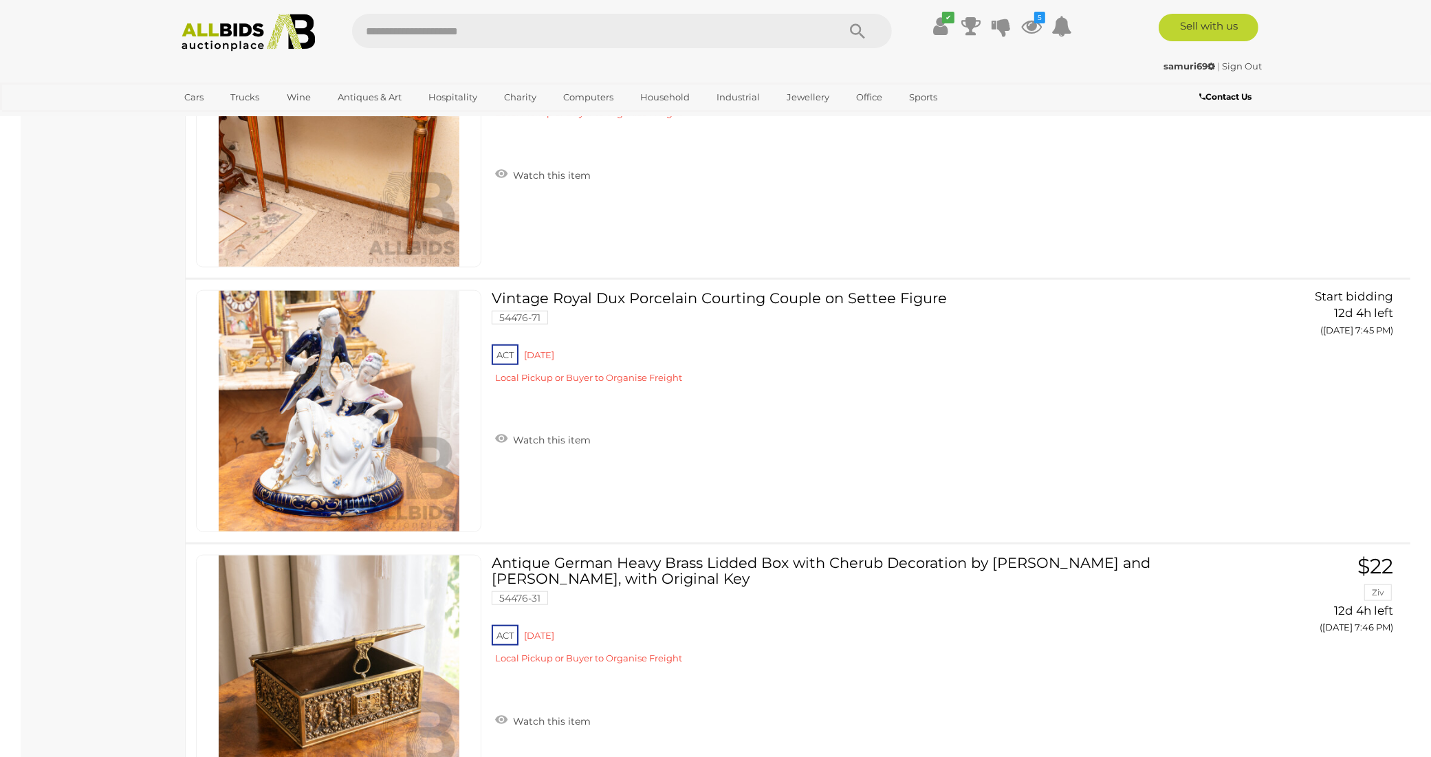
scroll to position [12468, 0]
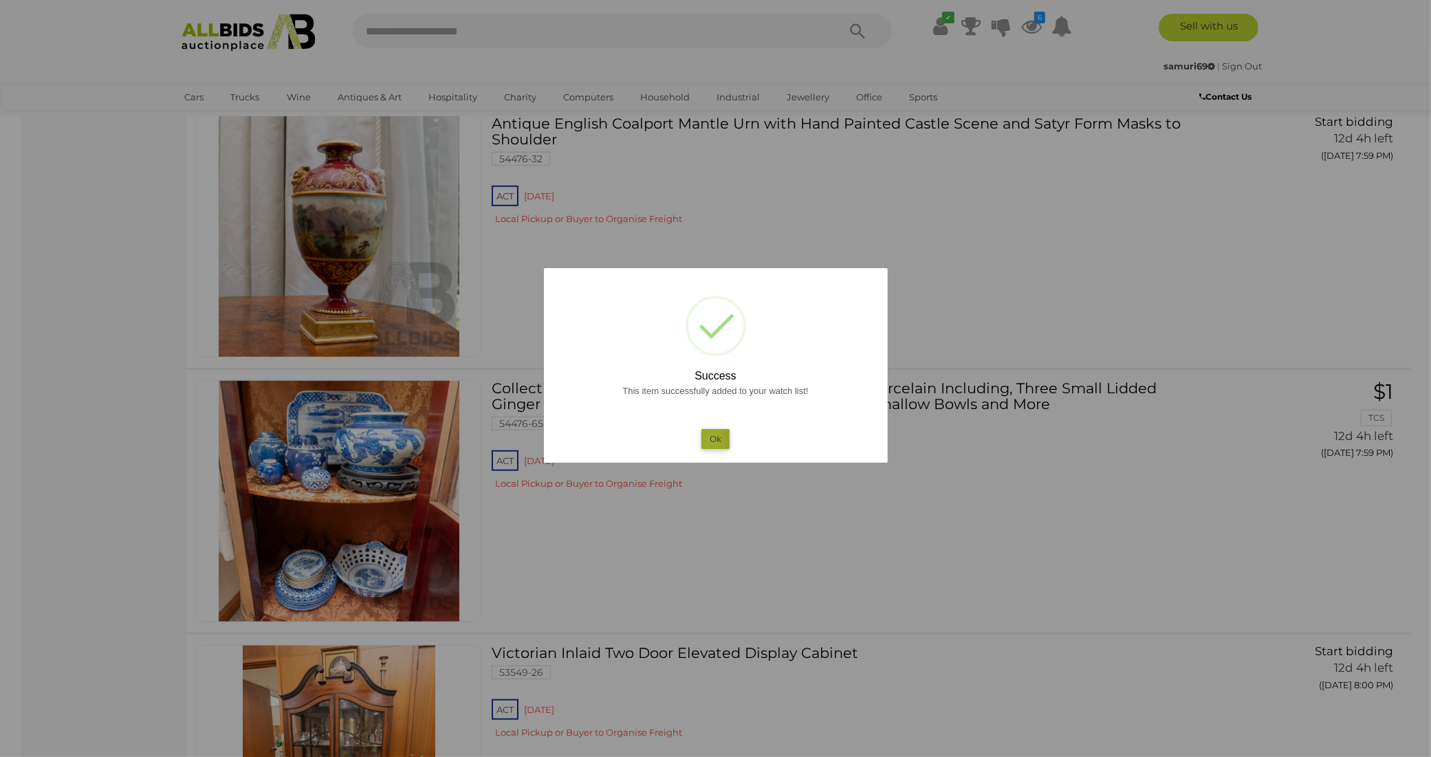
click at [713, 439] on button "Ok" at bounding box center [716, 439] width 28 height 20
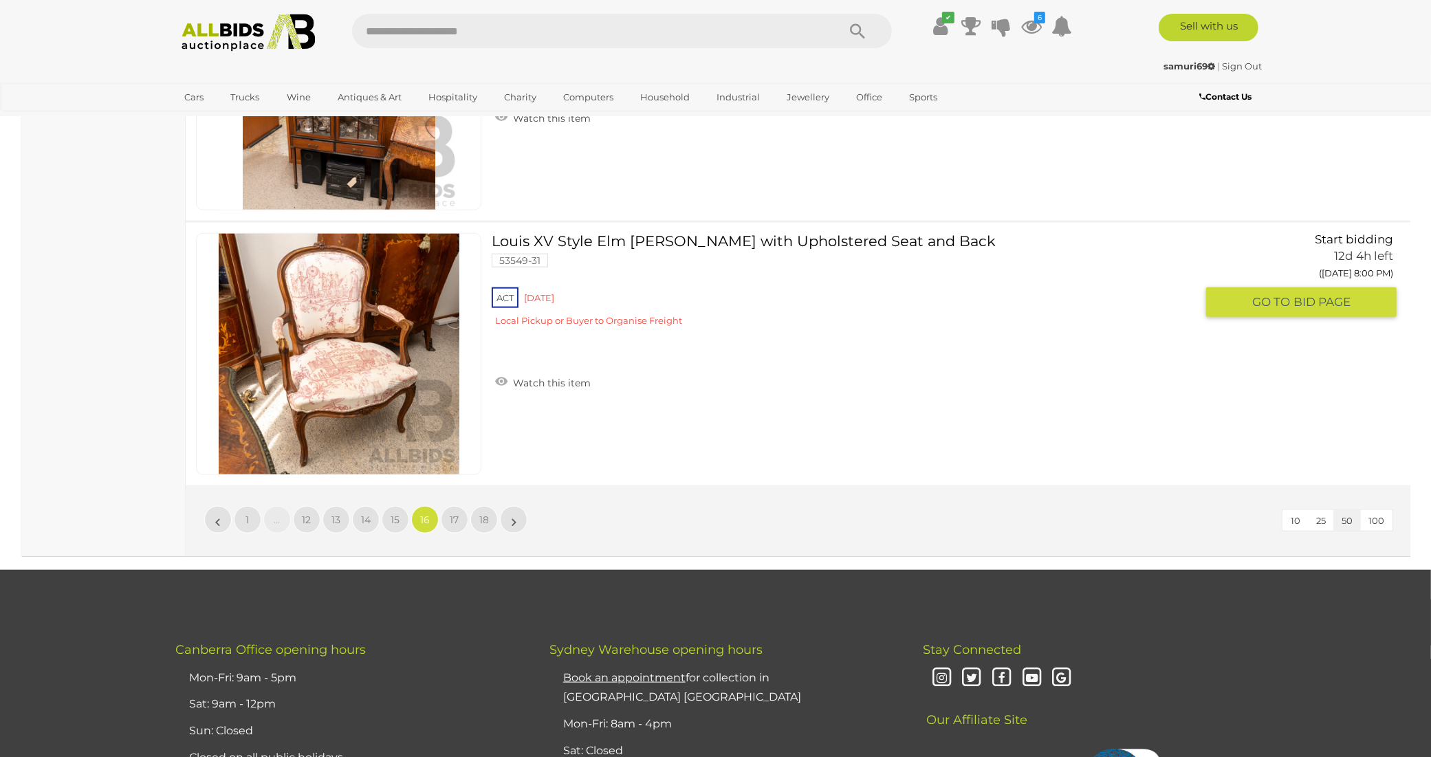
scroll to position [13156, 0]
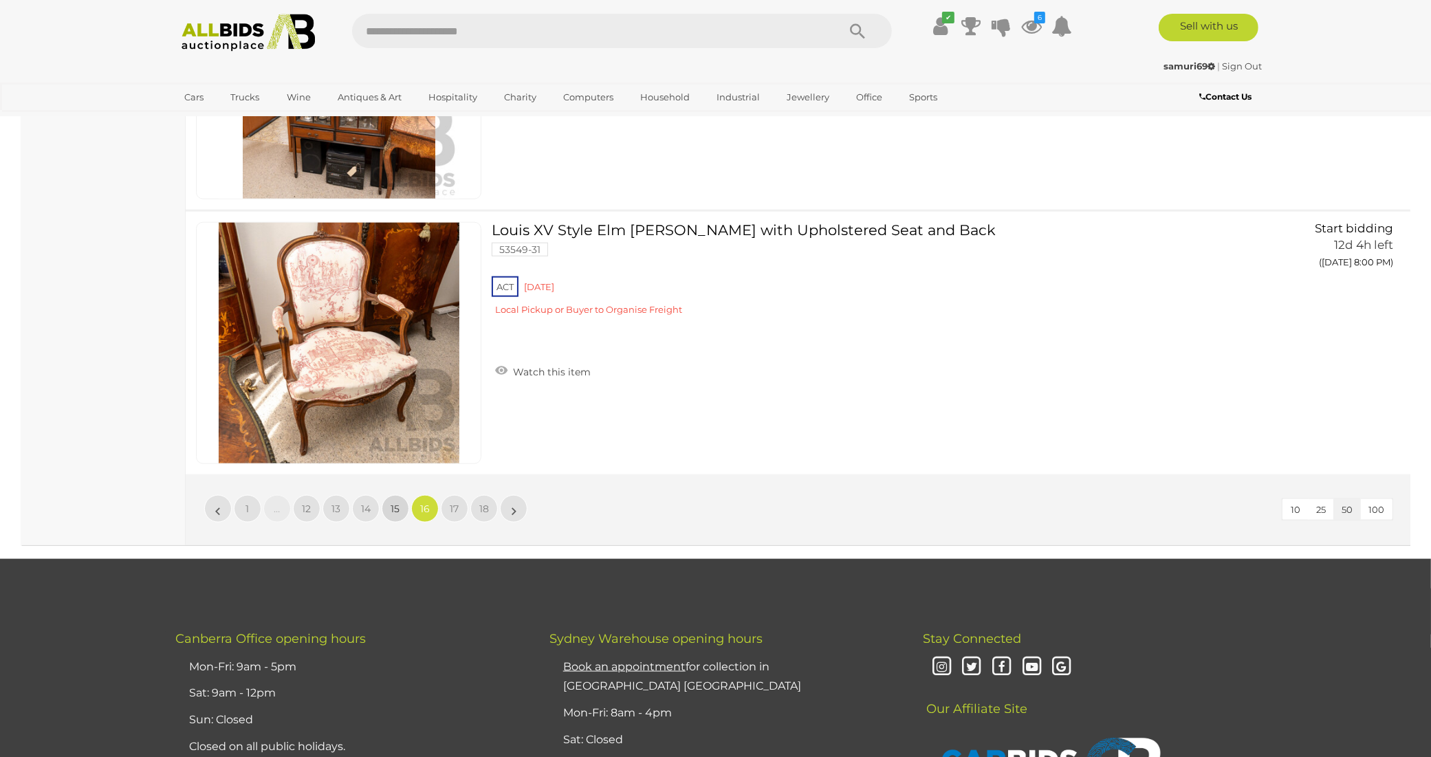
click at [400, 495] on link "15" at bounding box center [396, 509] width 28 height 28
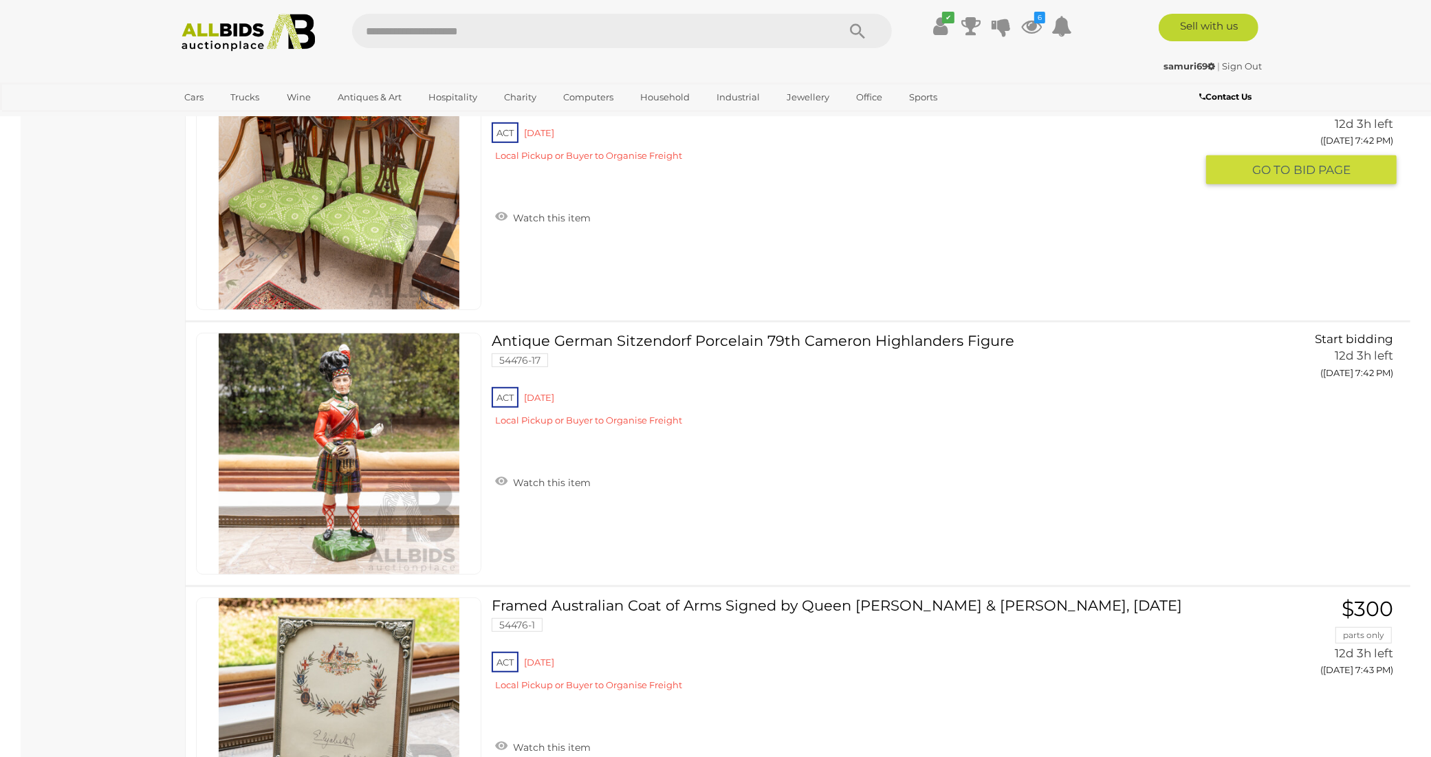
scroll to position [12257, 0]
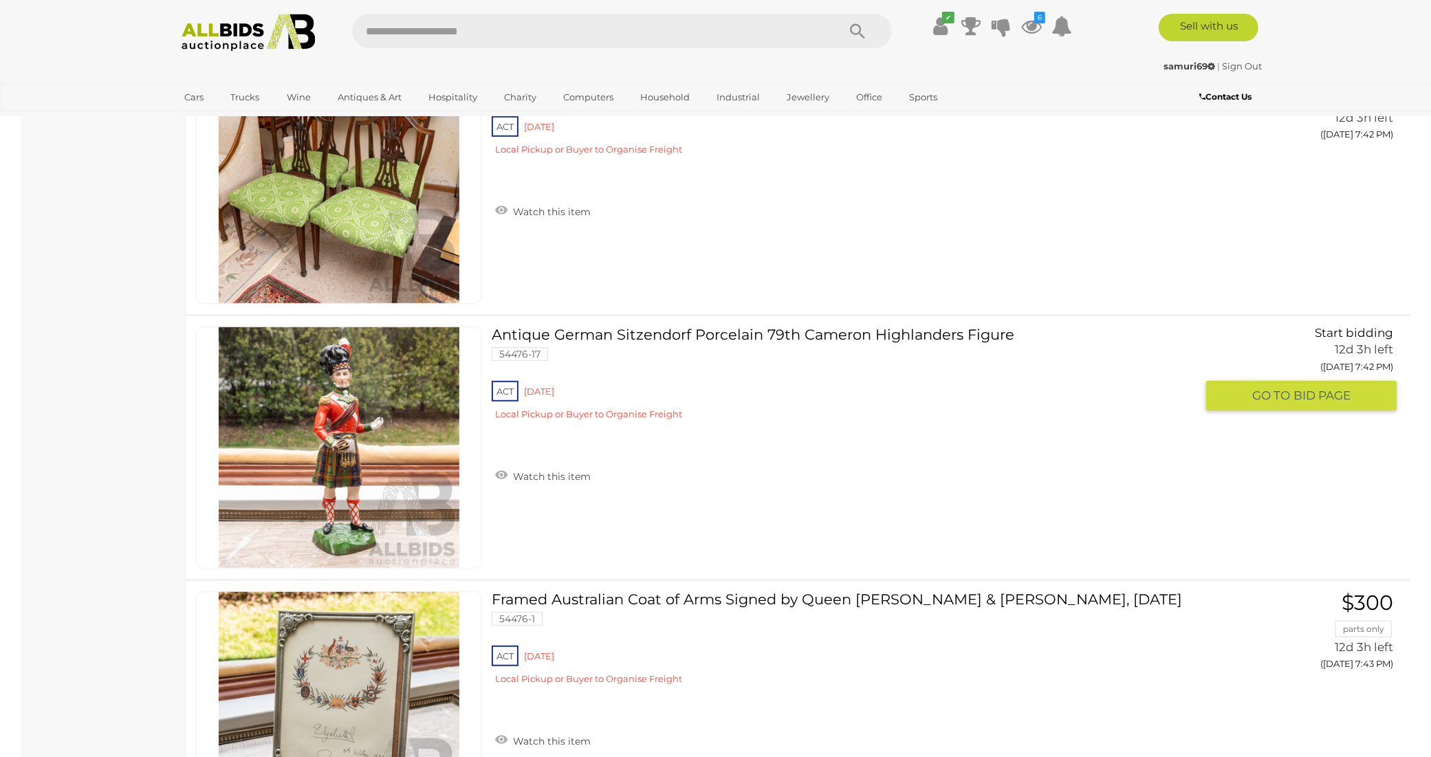
click at [340, 418] on img at bounding box center [339, 447] width 241 height 241
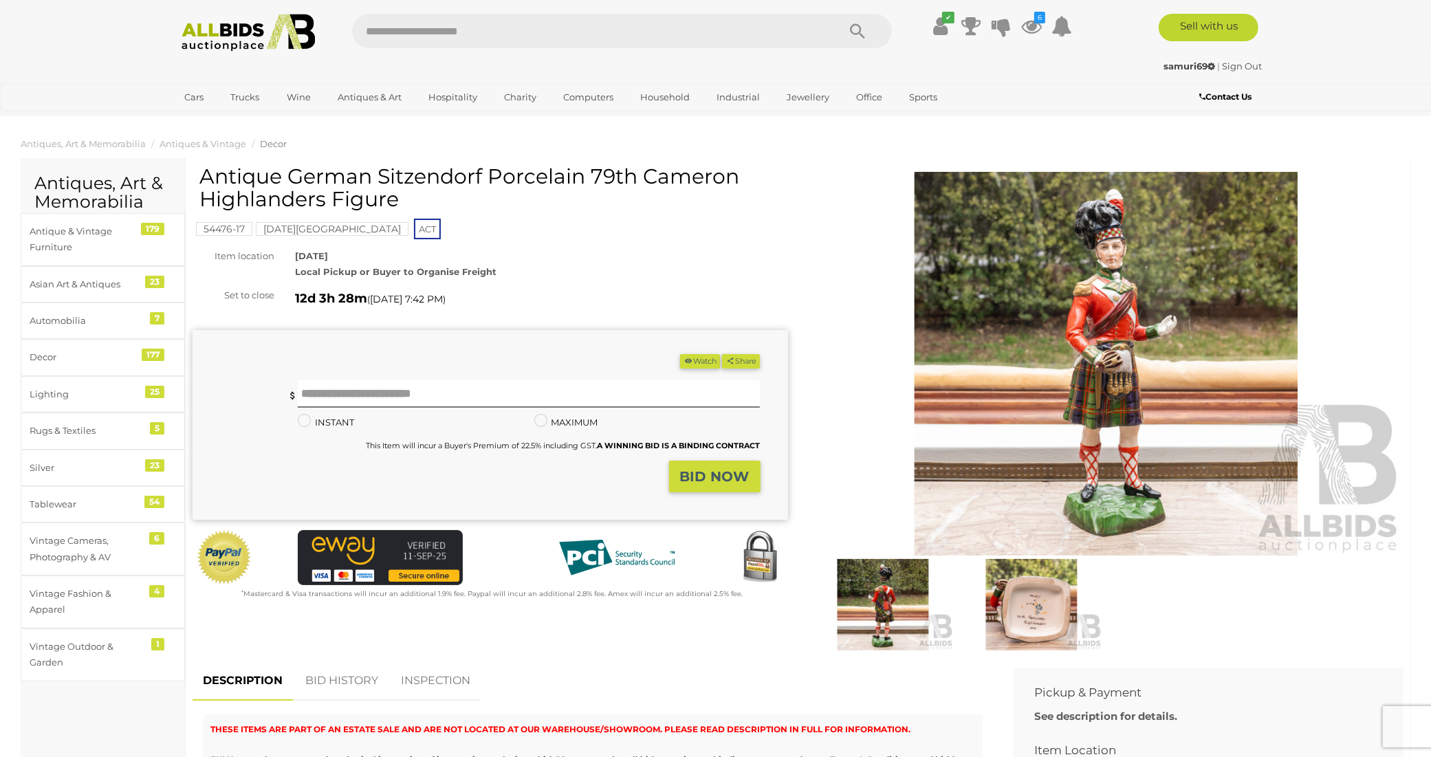
click at [1109, 401] on img at bounding box center [1107, 364] width 596 height 384
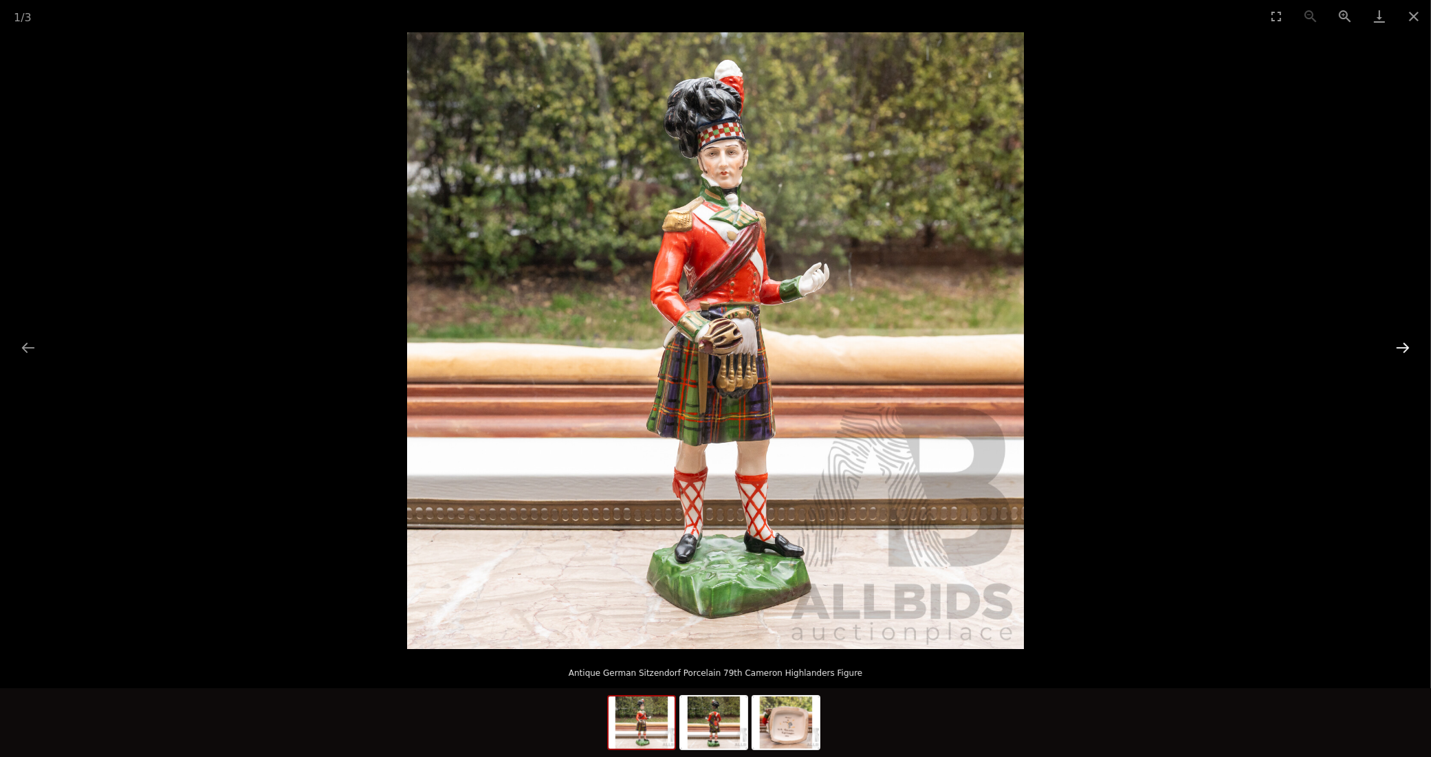
click at [1398, 344] on button "Next slide" at bounding box center [1403, 347] width 29 height 27
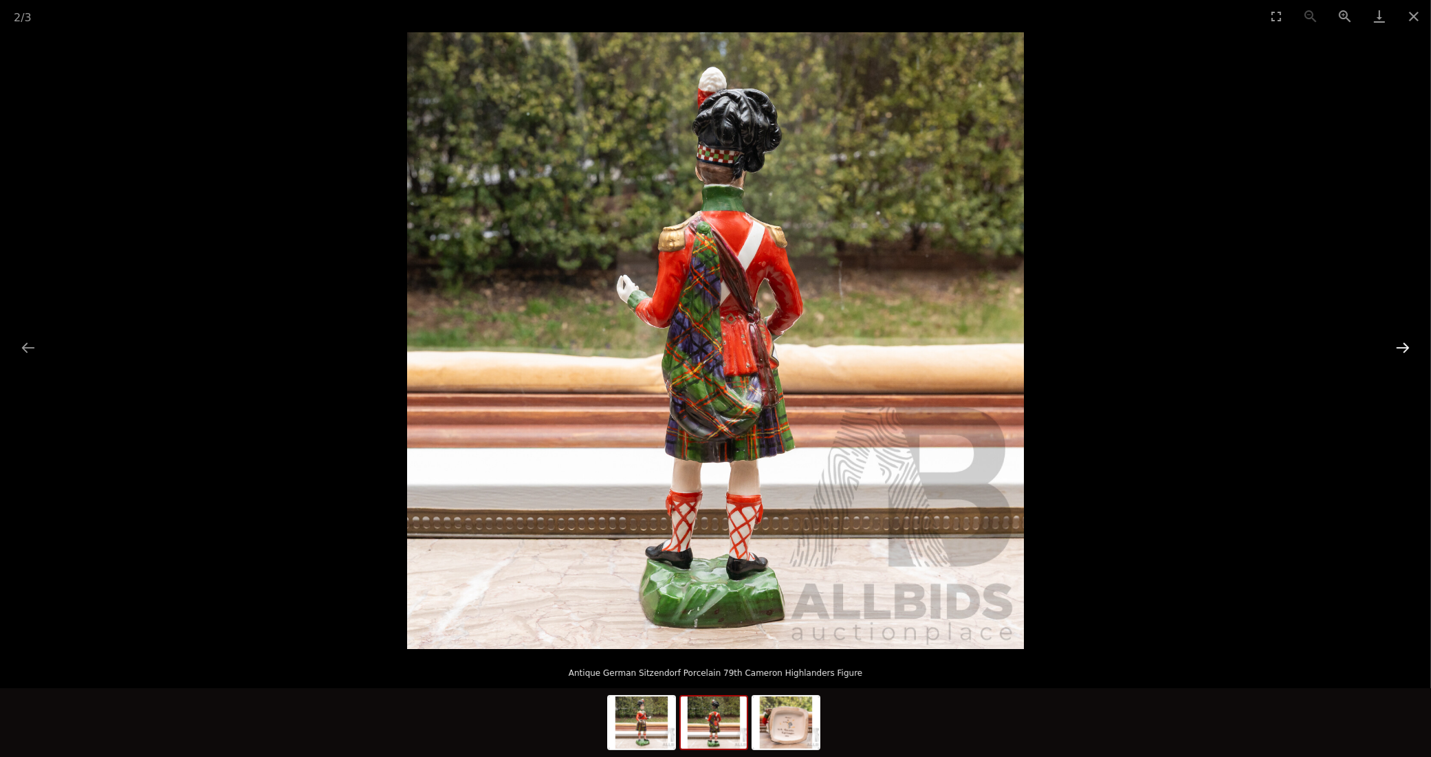
click at [1397, 343] on button "Next slide" at bounding box center [1403, 347] width 29 height 27
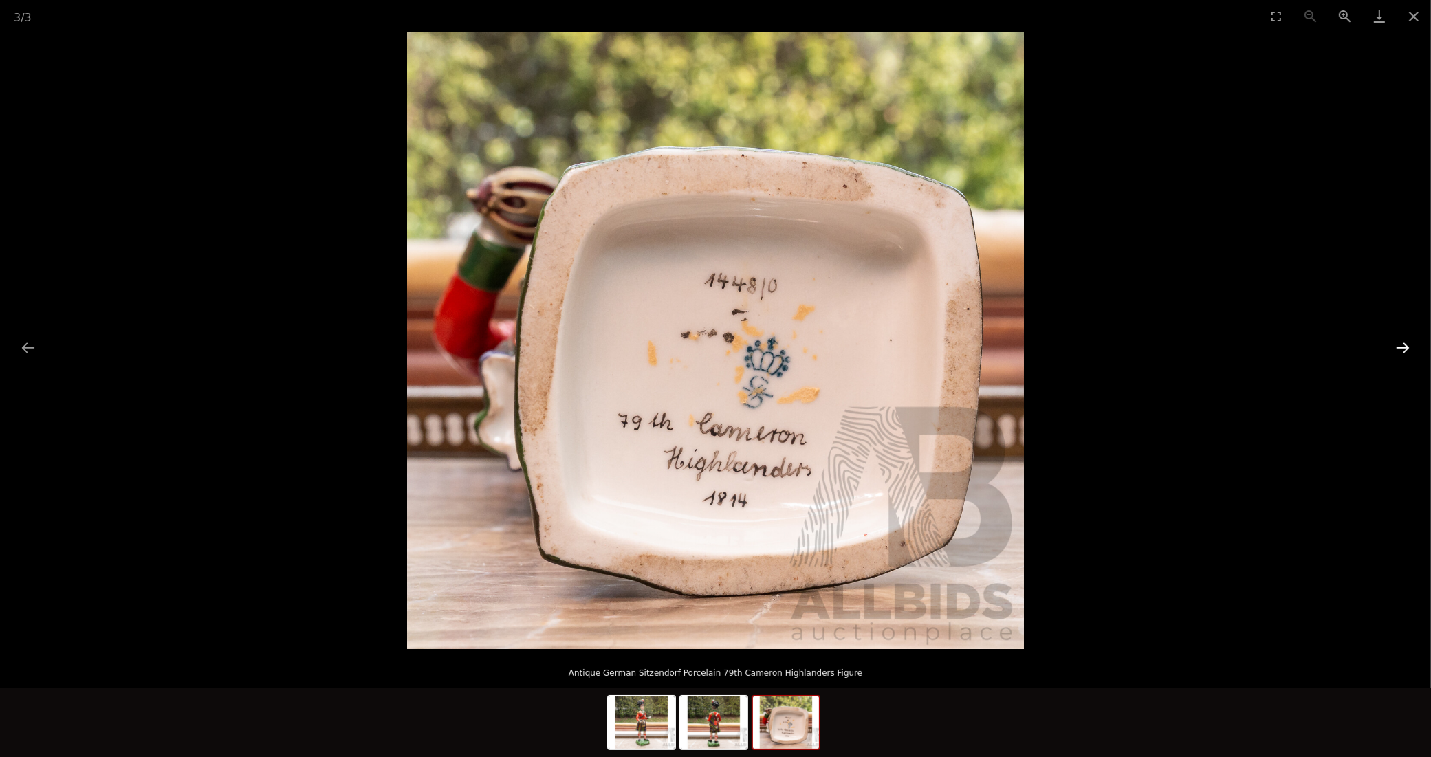
click at [1397, 343] on button "Next slide" at bounding box center [1403, 347] width 29 height 27
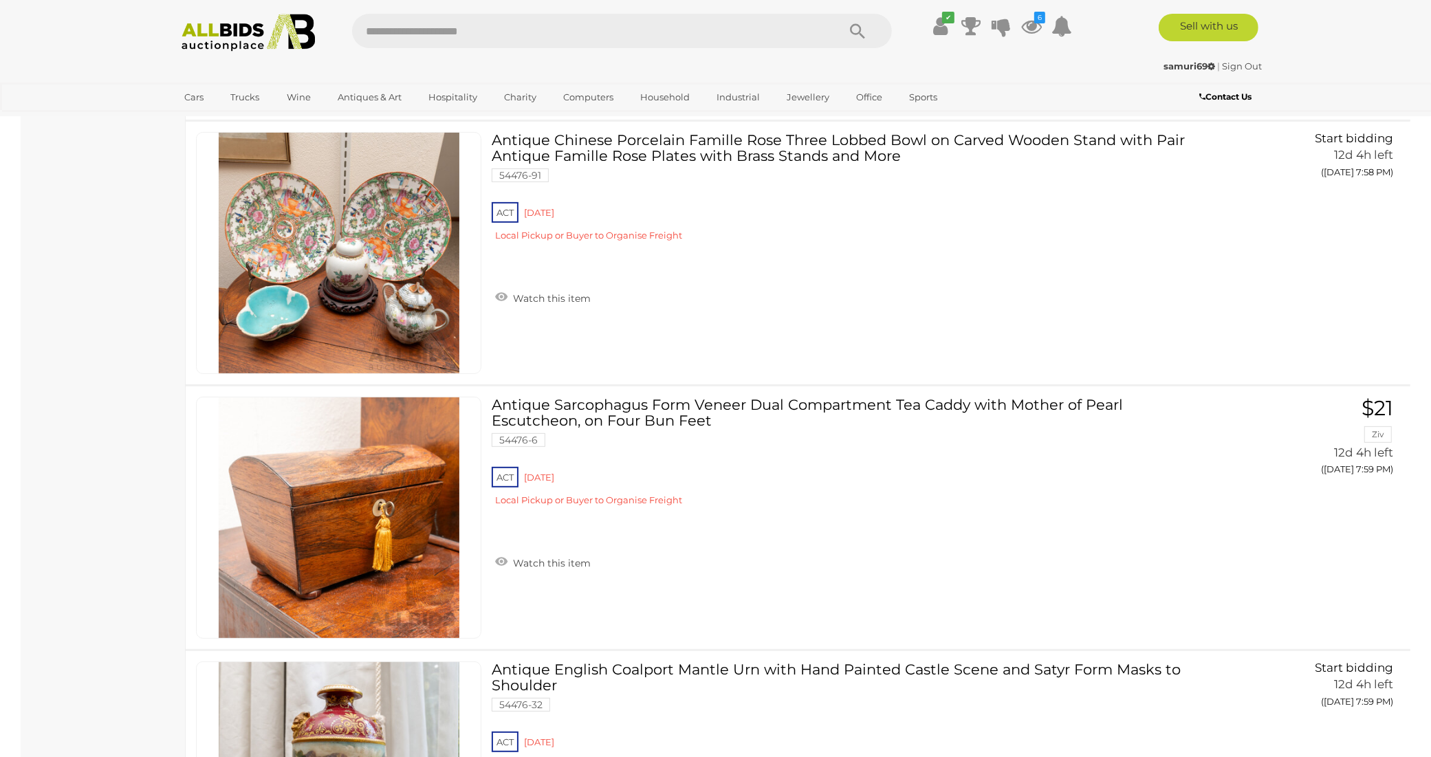
scroll to position [13468, 0]
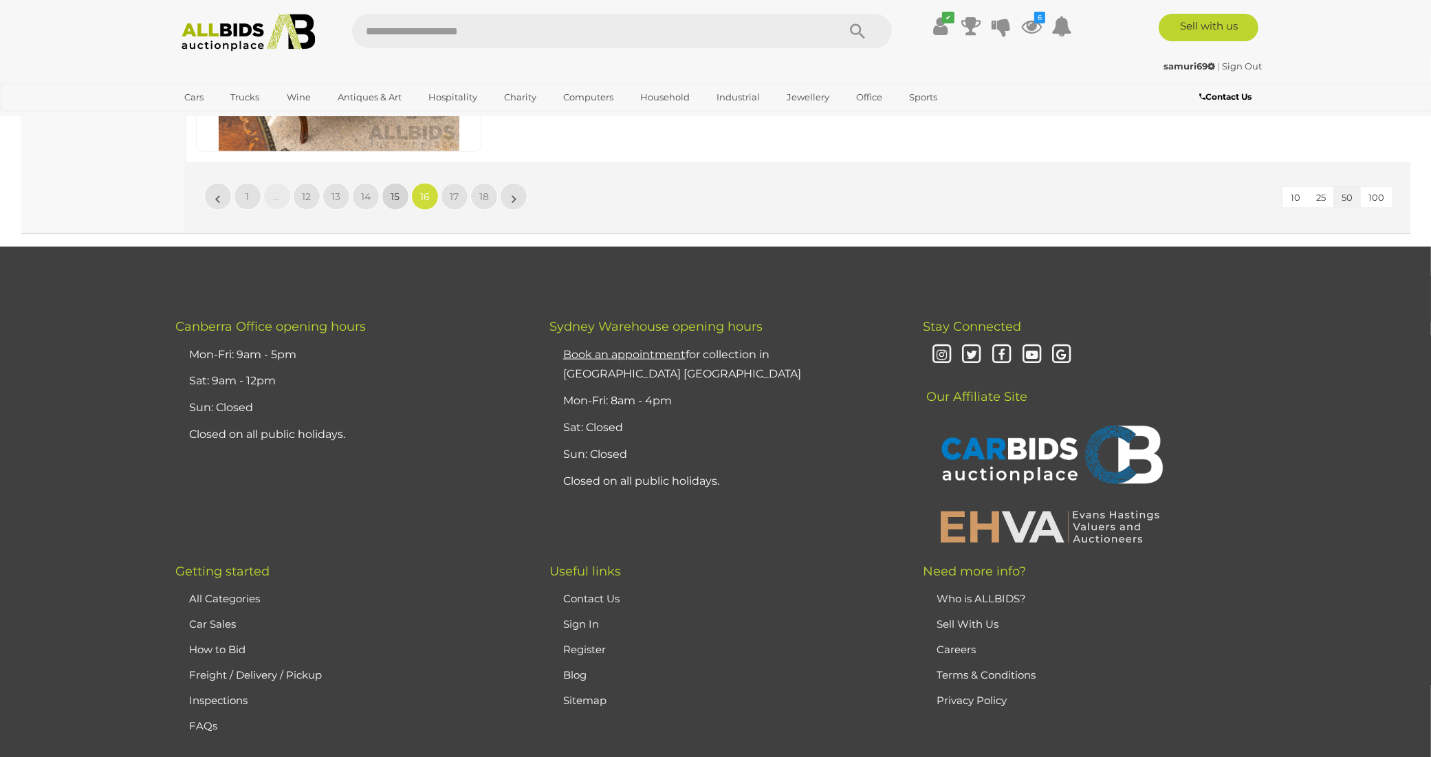
click at [387, 183] on link "15" at bounding box center [396, 197] width 28 height 28
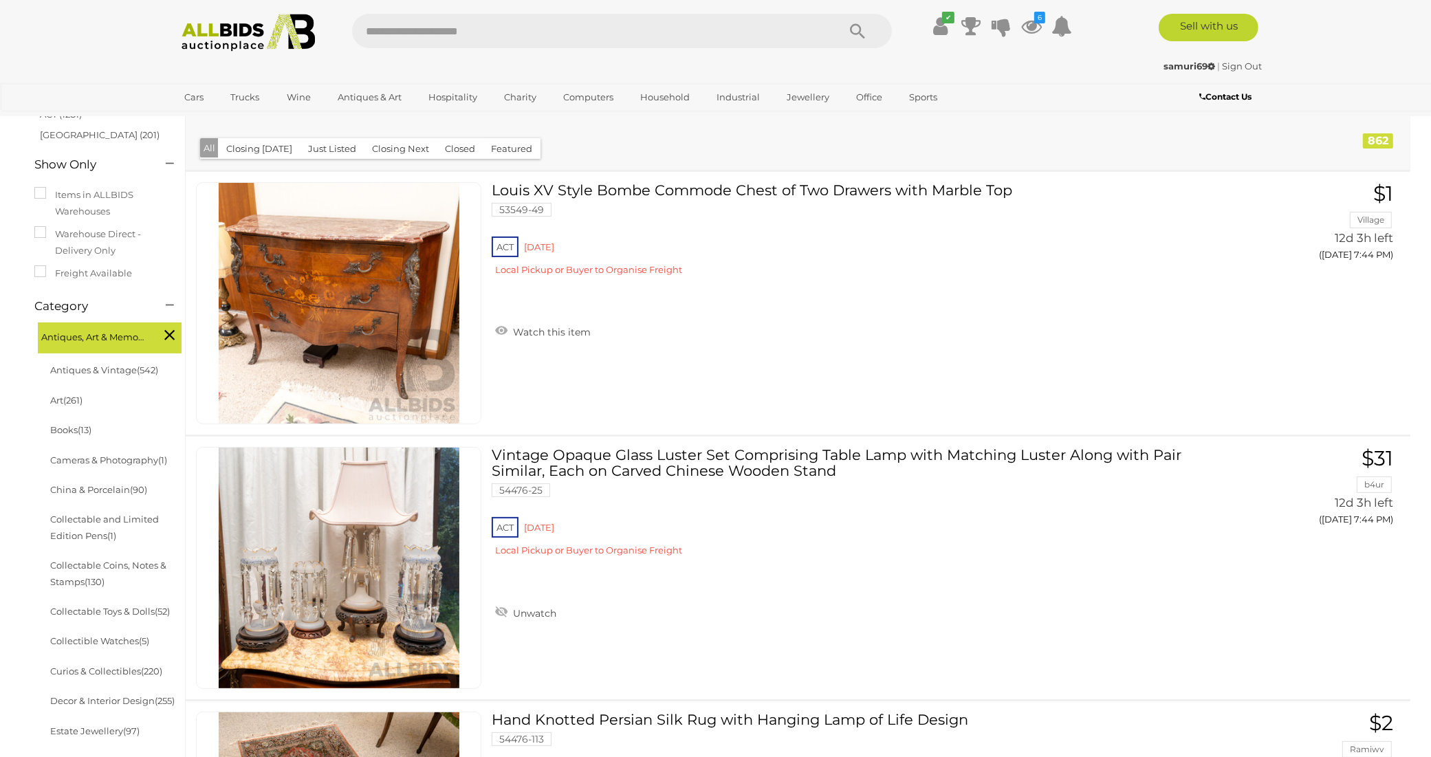
click at [0, 0] on div "Loading auctions..." at bounding box center [0, 0] width 0 height 0
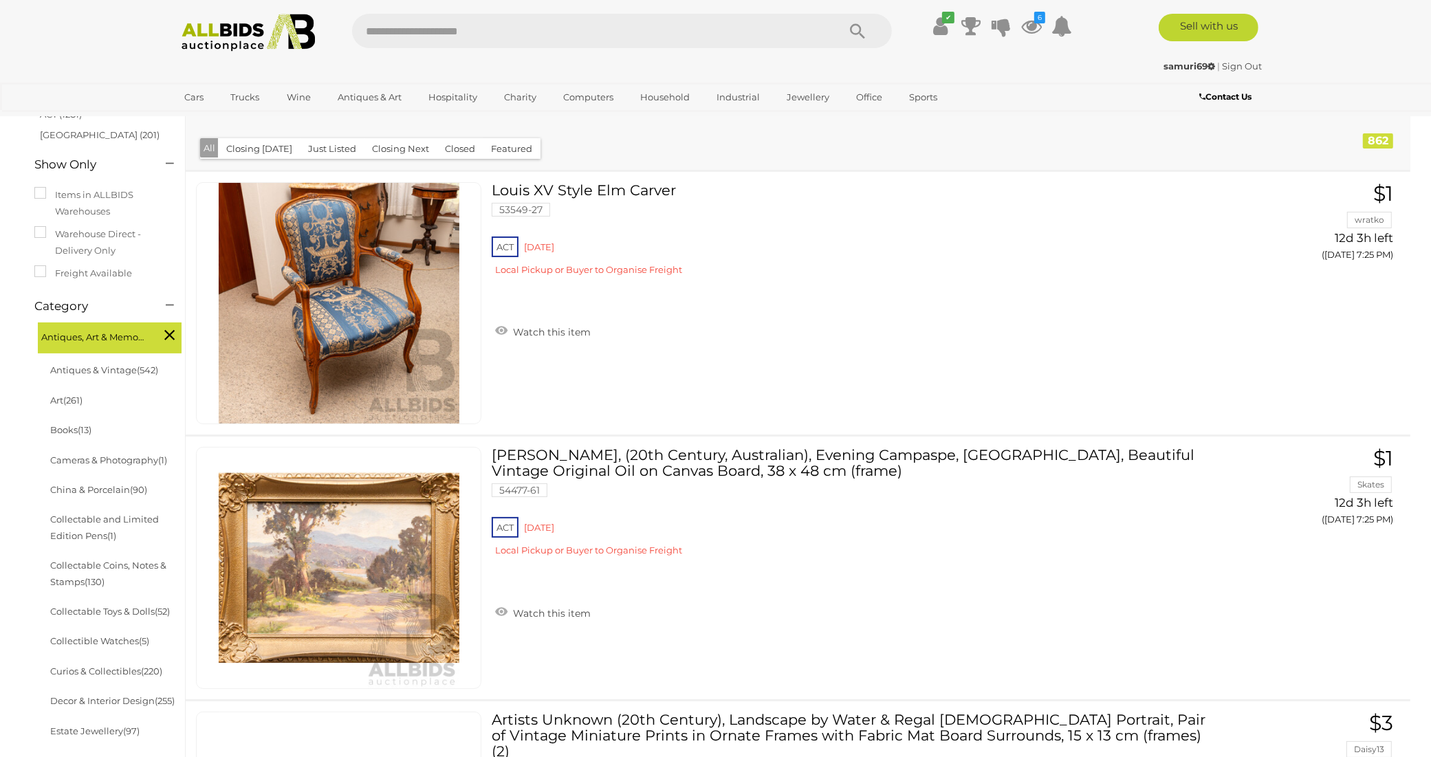
scroll to position [12468, 0]
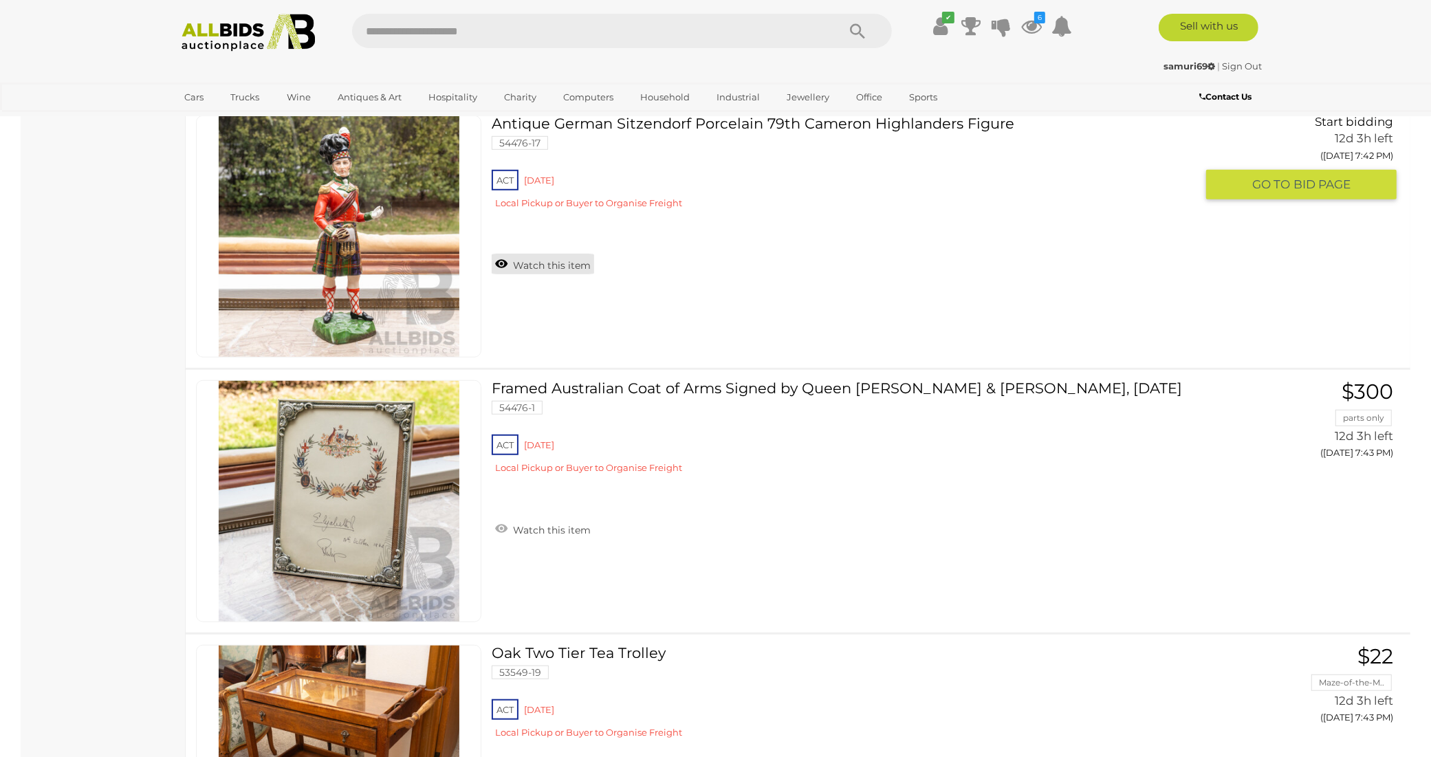
click at [569, 254] on link "Watch this item" at bounding box center [543, 264] width 102 height 21
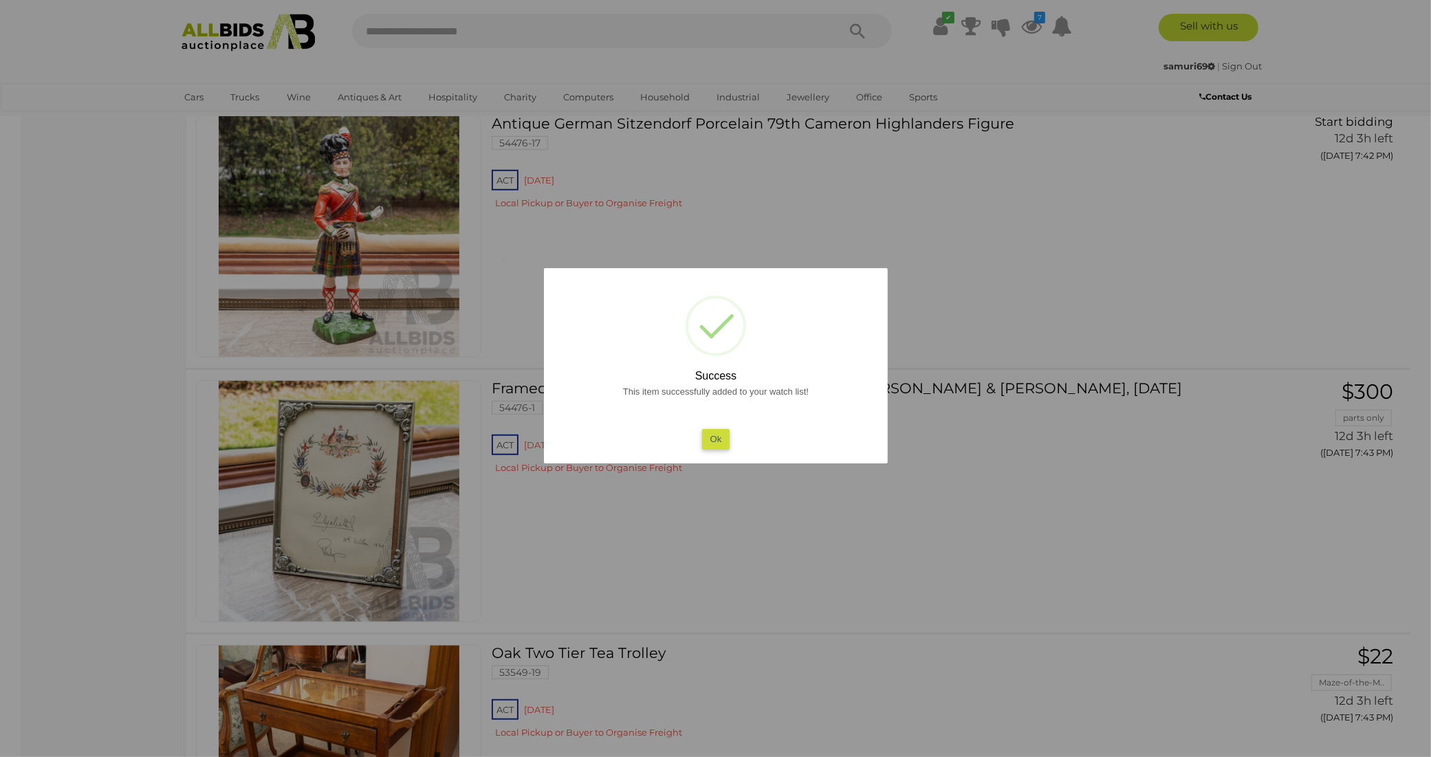
click at [710, 437] on button "Ok" at bounding box center [716, 439] width 28 height 20
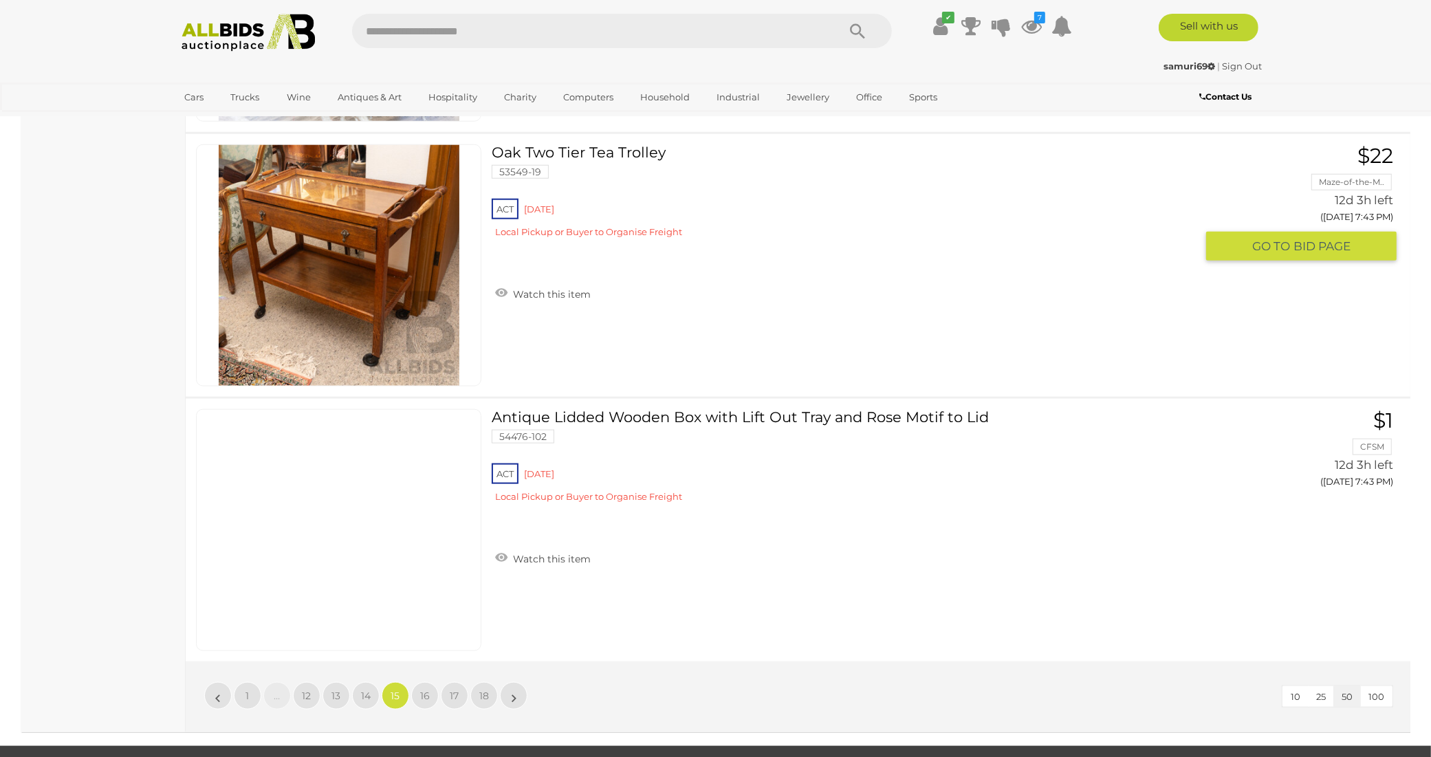
scroll to position [13070, 0]
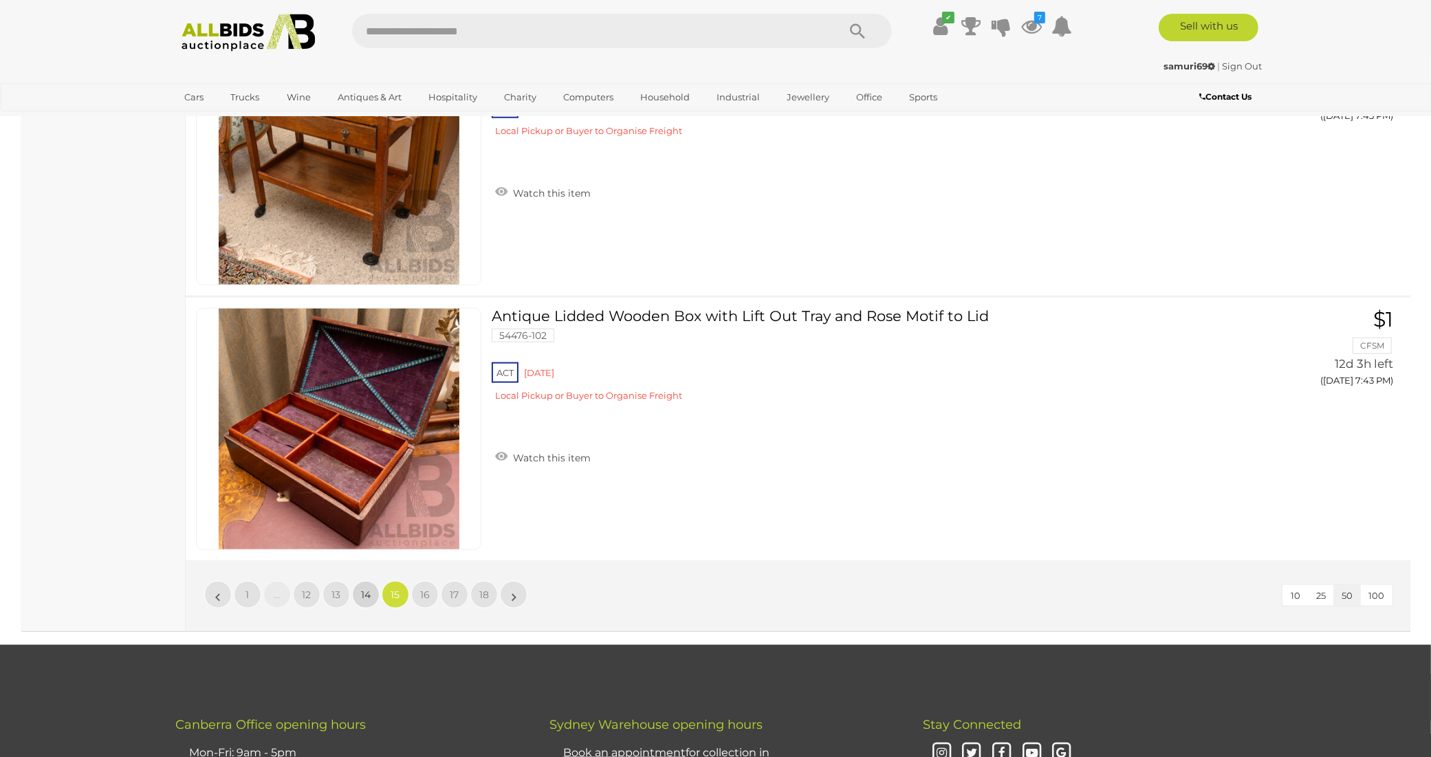
click at [372, 581] on link "14" at bounding box center [366, 595] width 28 height 28
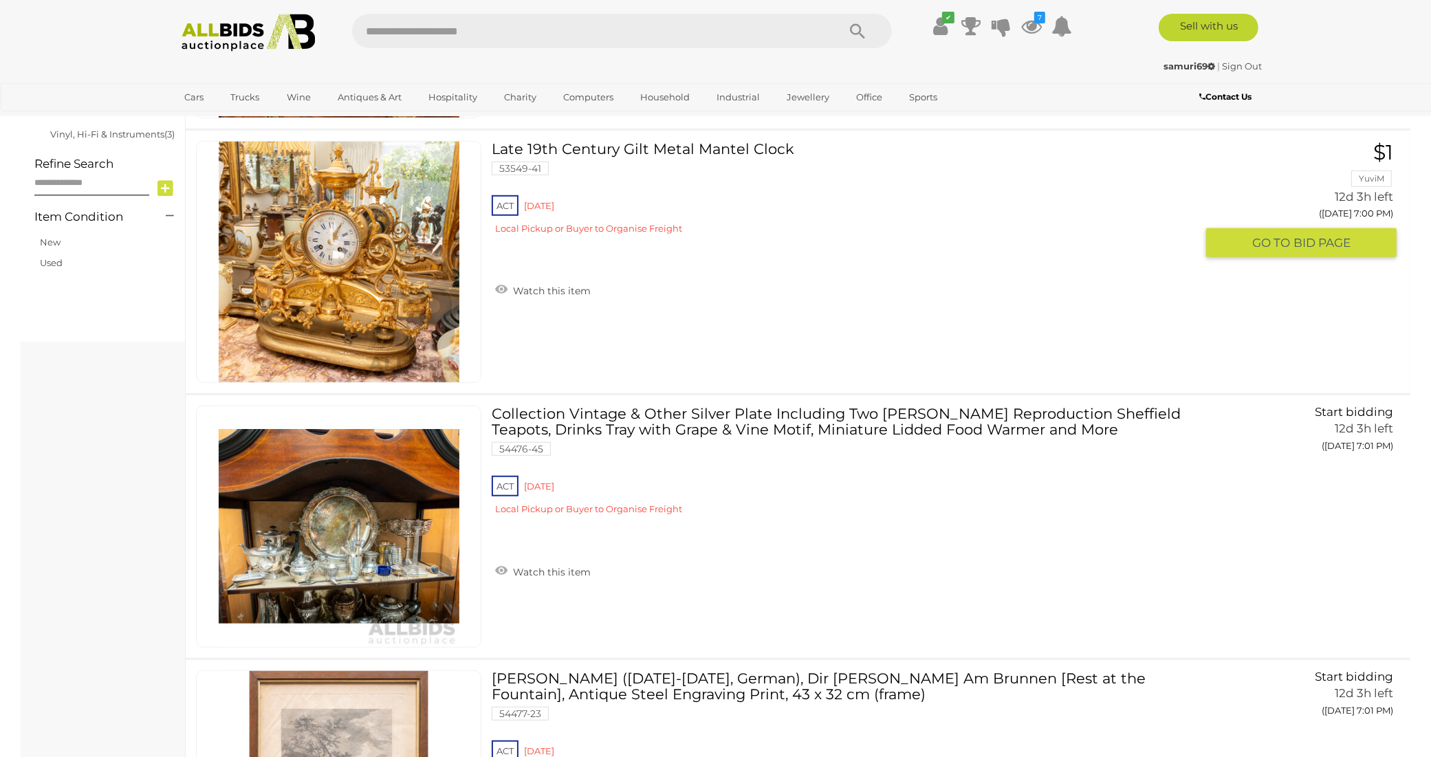
scroll to position [1080, 0]
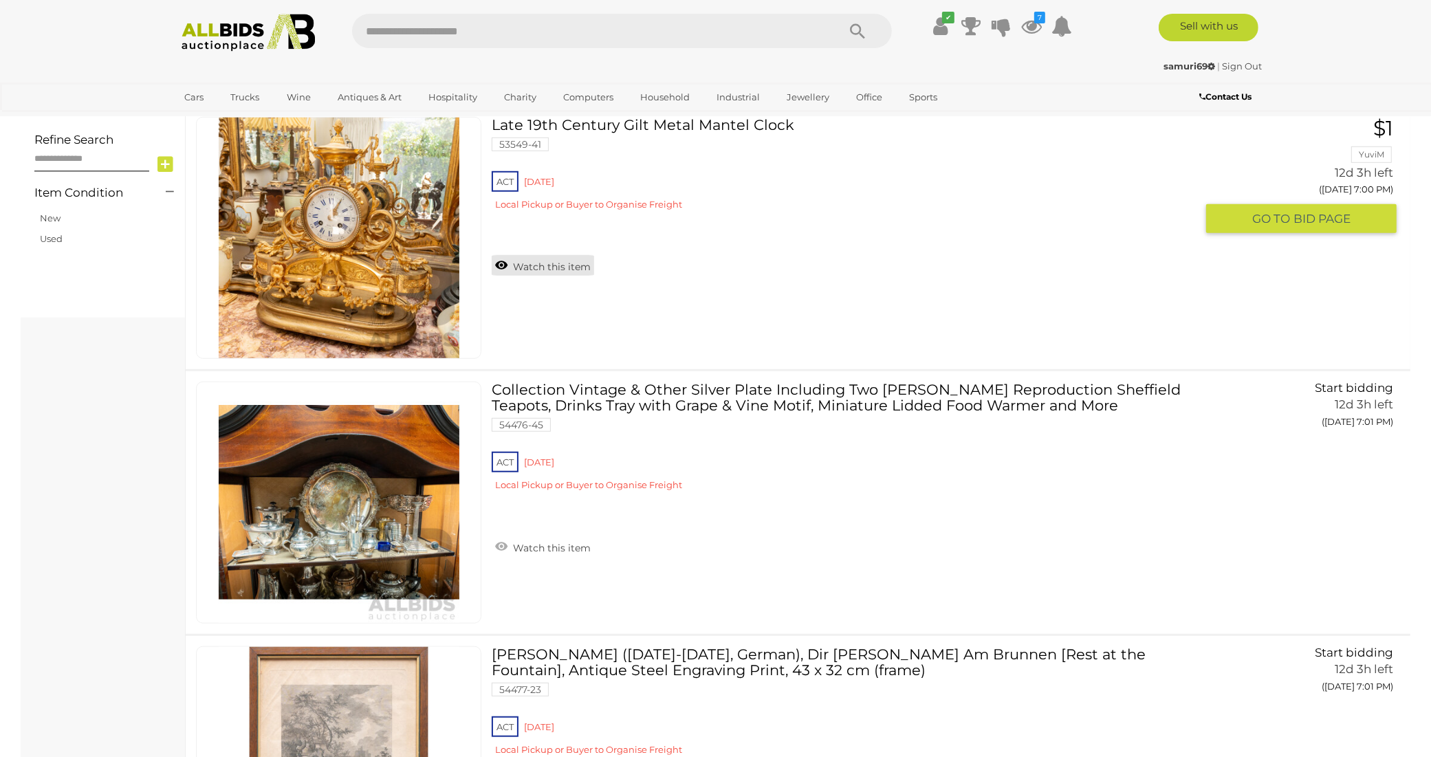
click at [521, 255] on link "Watch this item" at bounding box center [543, 265] width 102 height 21
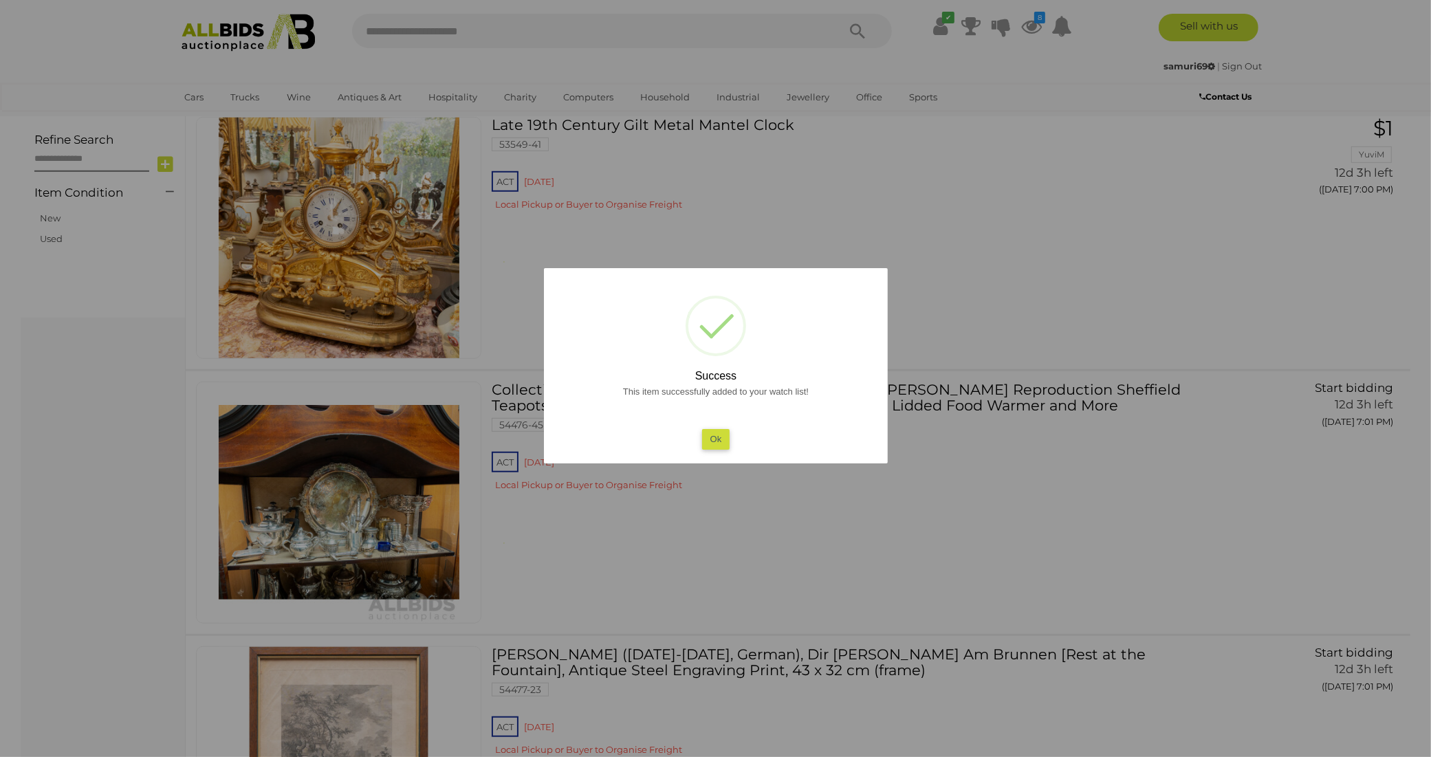
click at [717, 441] on button "Ok" at bounding box center [716, 439] width 28 height 20
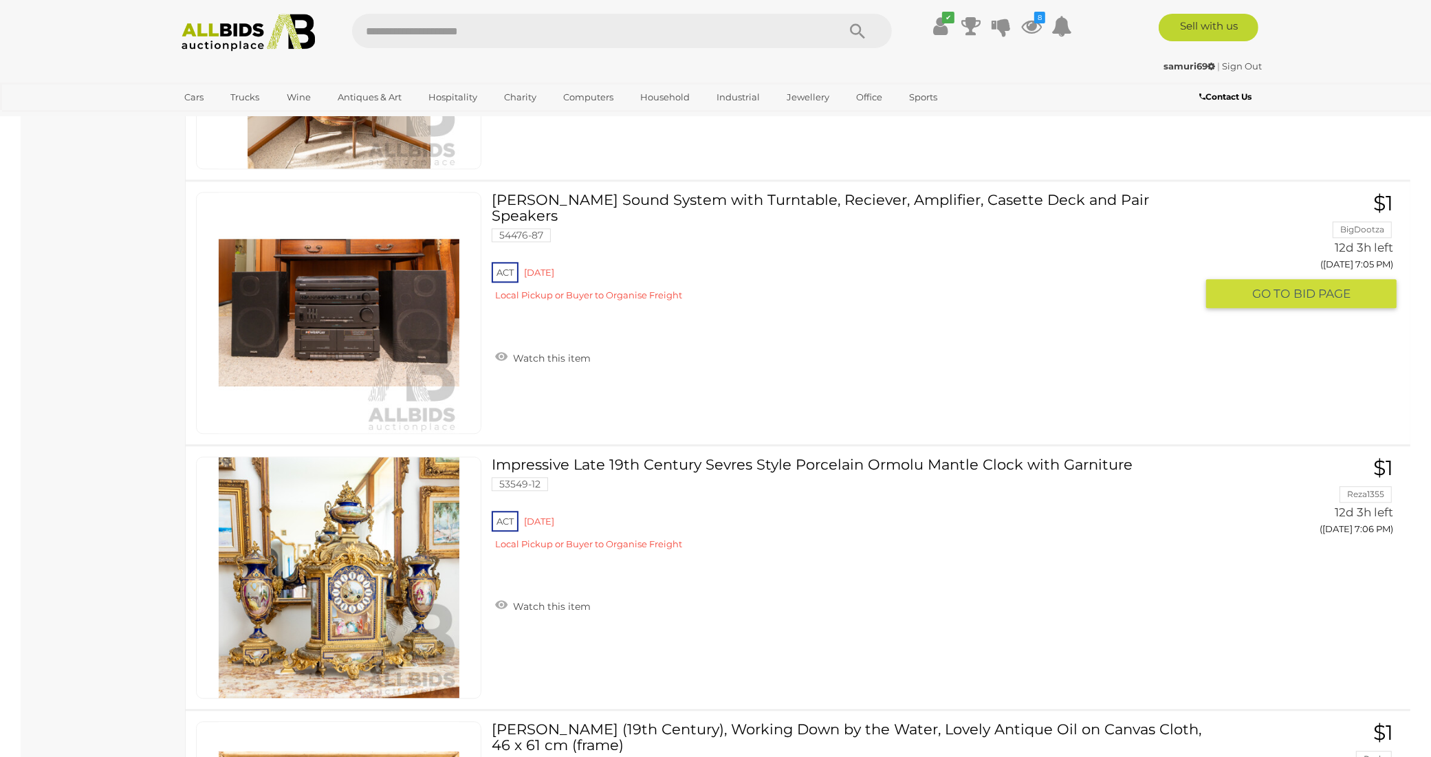
scroll to position [3831, 0]
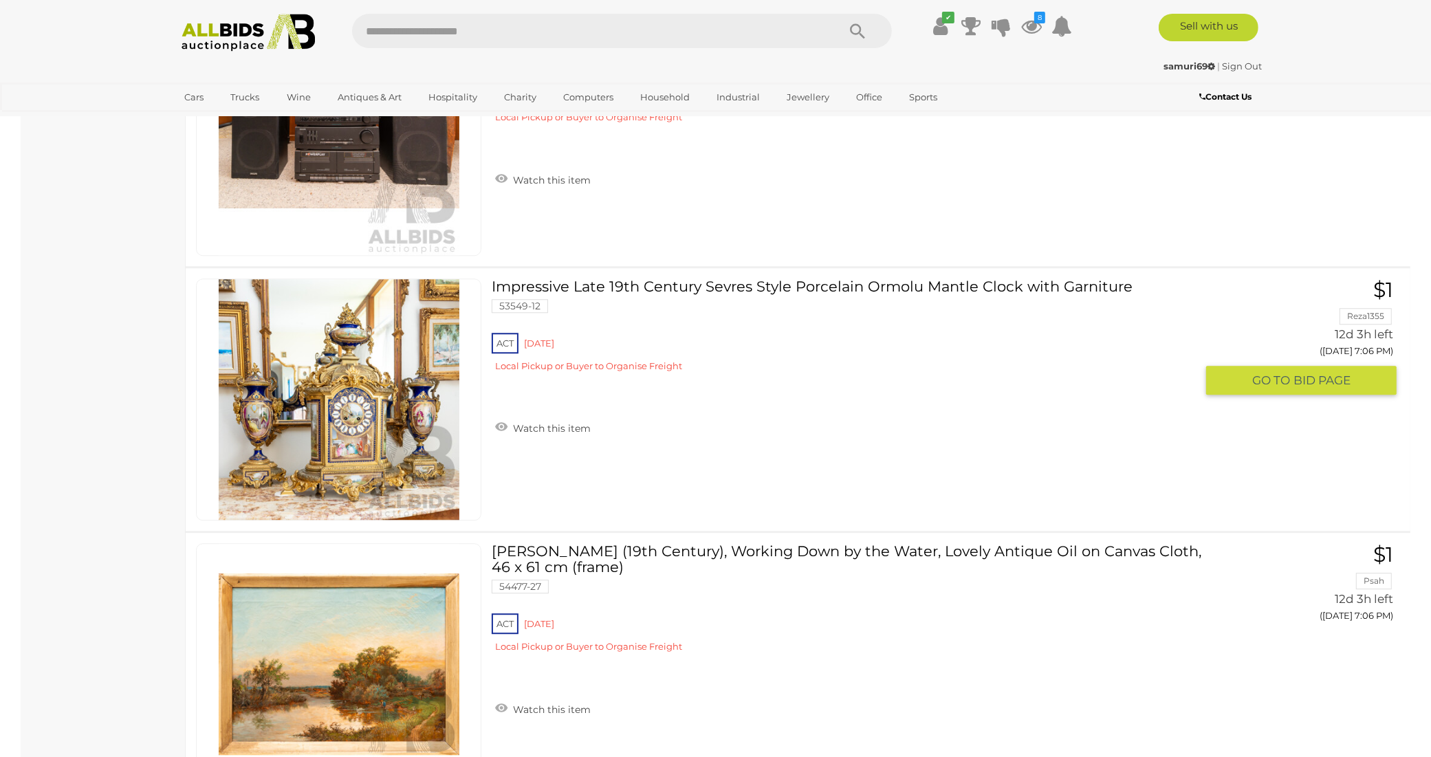
click at [572, 417] on link "Watch this item" at bounding box center [543, 427] width 102 height 21
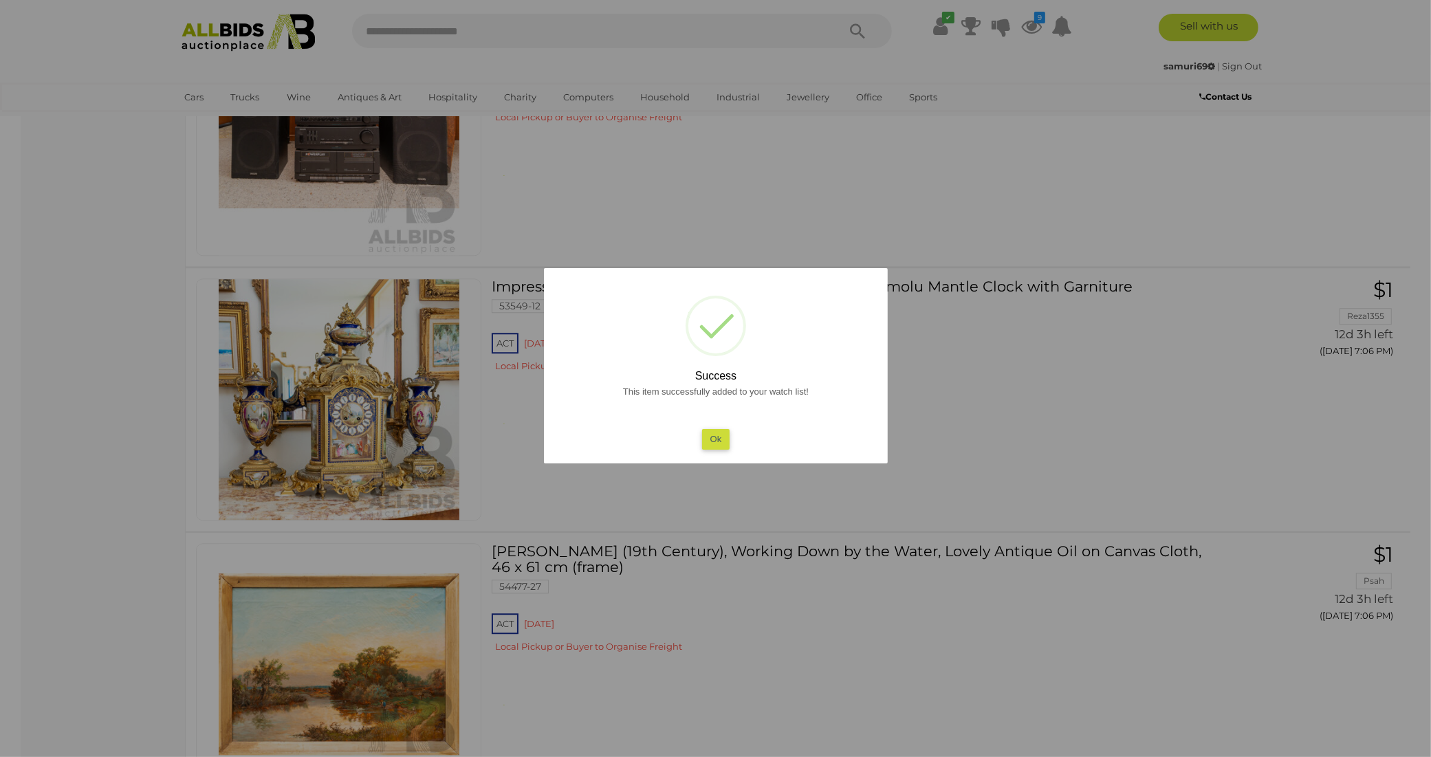
click at [721, 438] on button "Ok" at bounding box center [716, 439] width 28 height 20
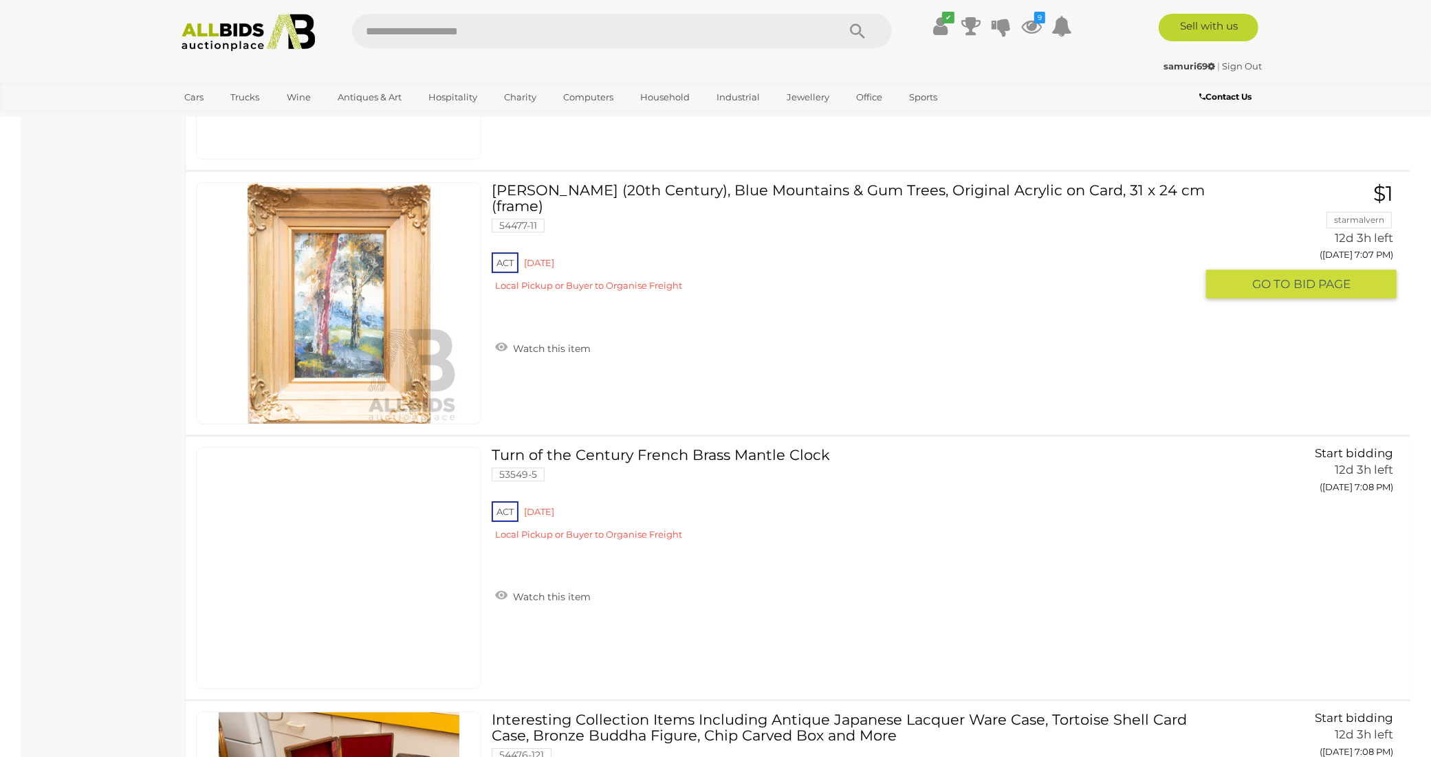
scroll to position [4691, 0]
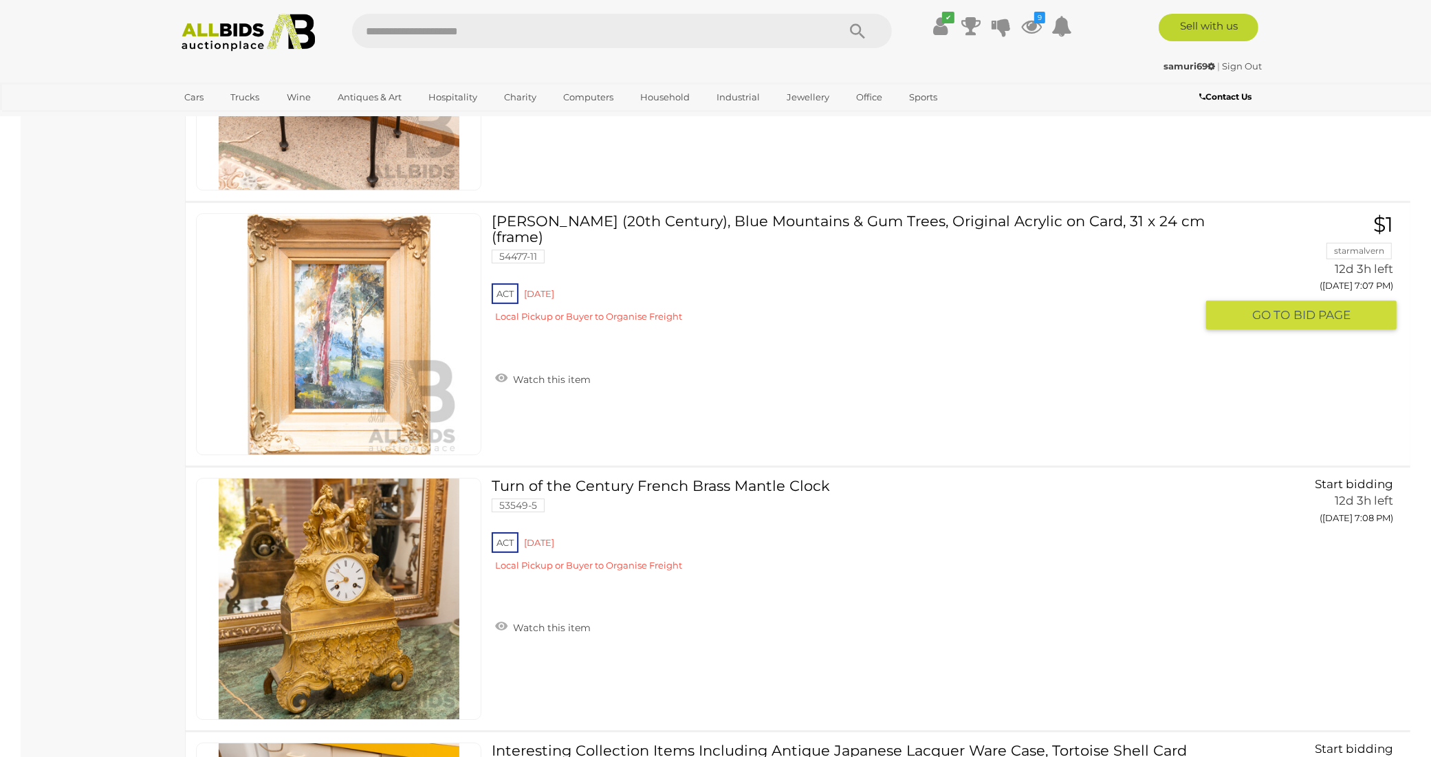
click at [348, 349] on img at bounding box center [339, 334] width 241 height 241
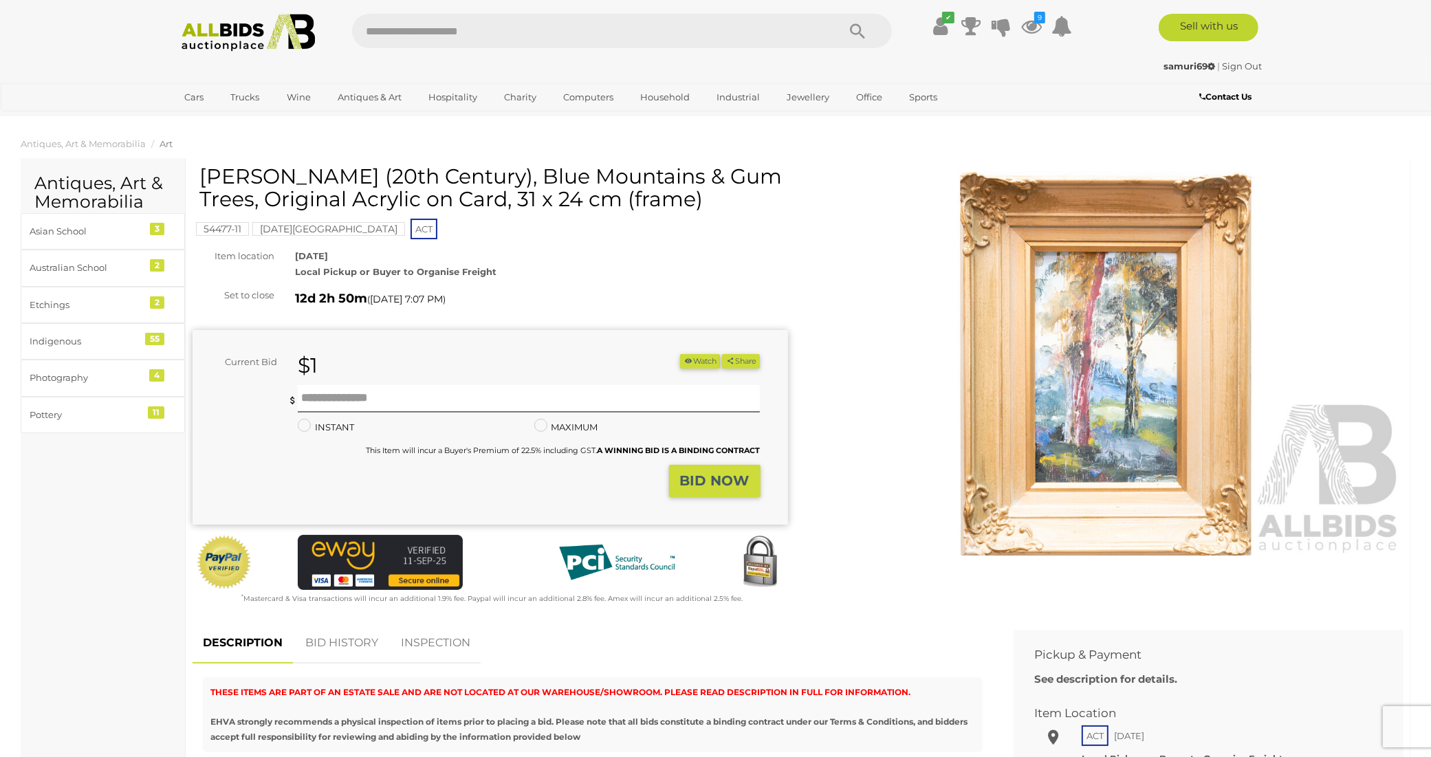
click at [1116, 391] on img at bounding box center [1107, 364] width 596 height 384
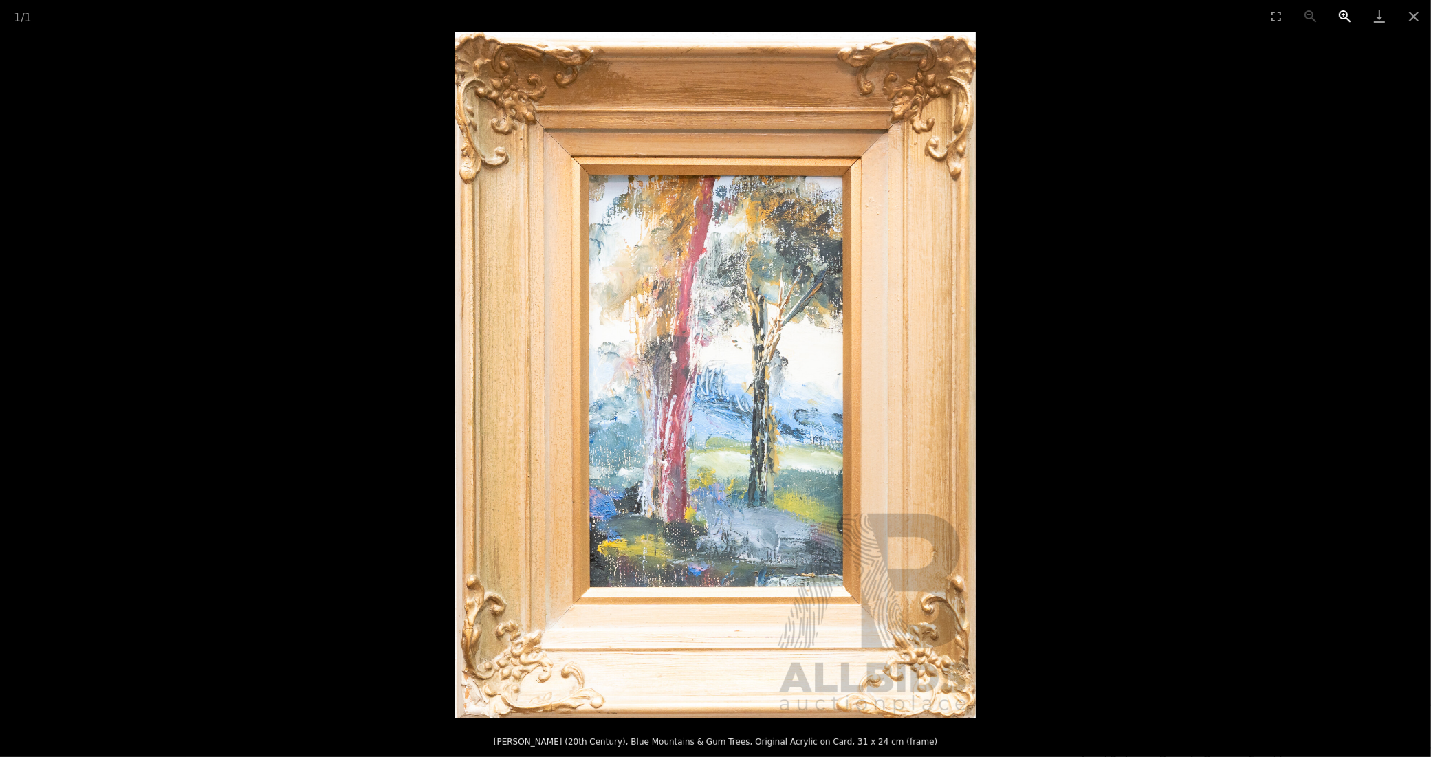
click at [1348, 16] on button "Zoom in" at bounding box center [1345, 16] width 34 height 32
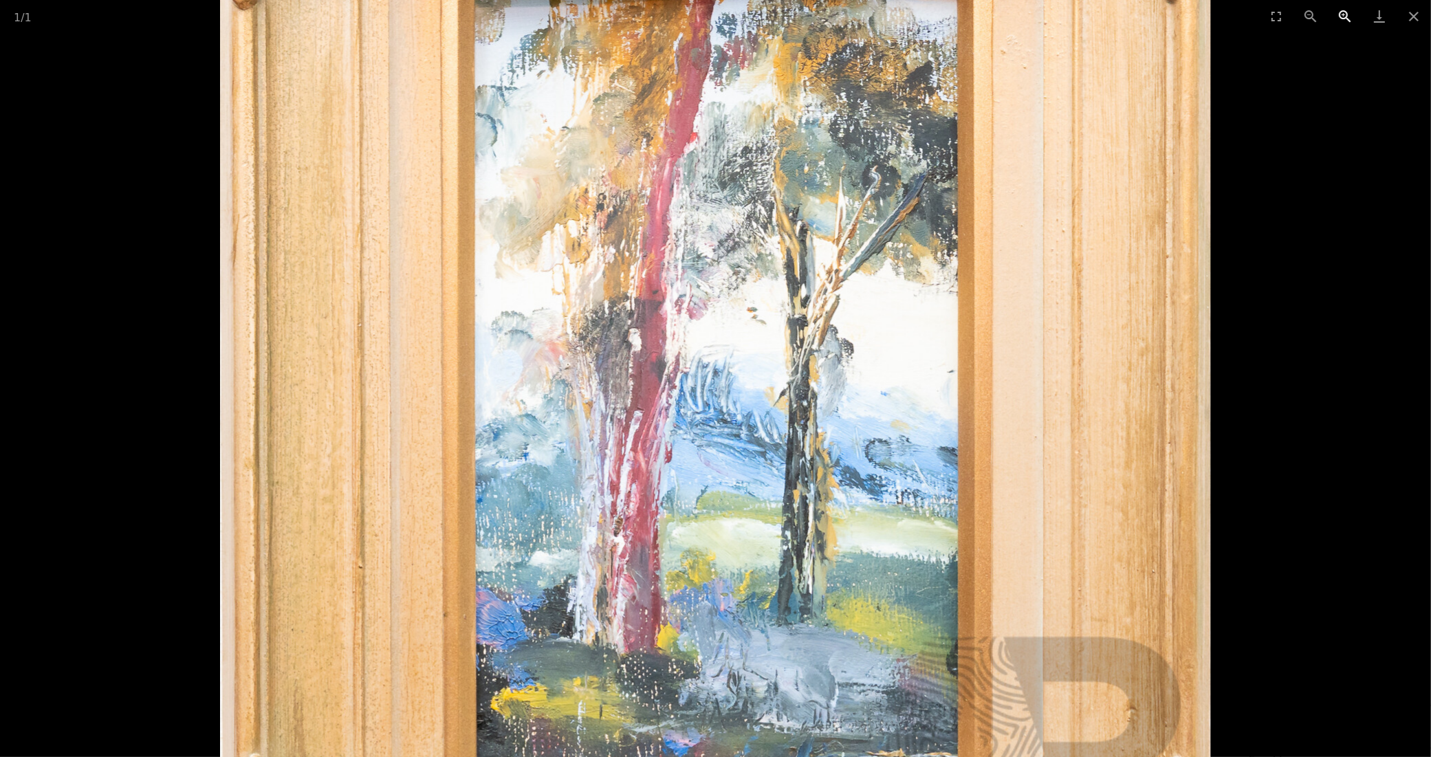
click at [1347, 16] on button "Zoom in" at bounding box center [1345, 16] width 34 height 32
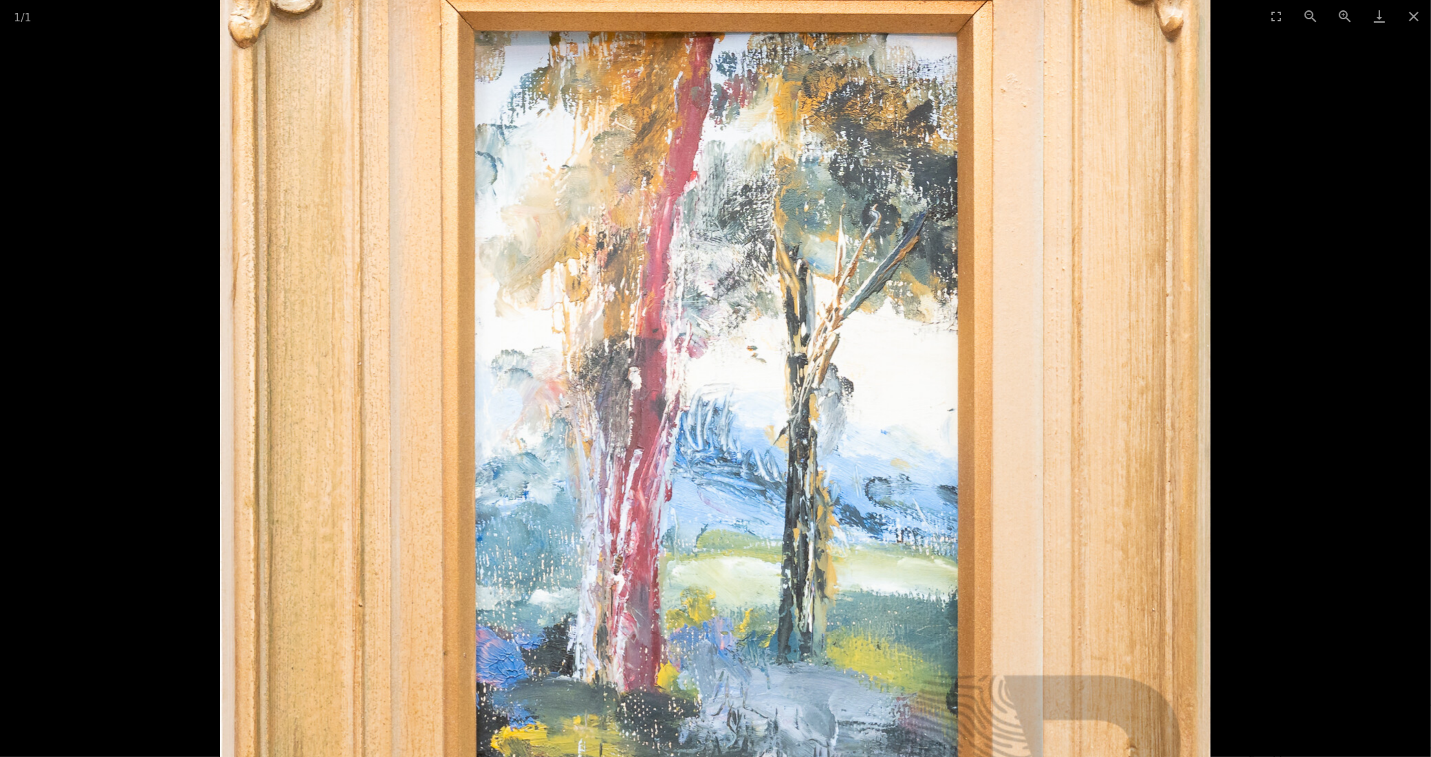
drag, startPoint x: 902, startPoint y: 486, endPoint x: 936, endPoint y: 532, distance: 56.5
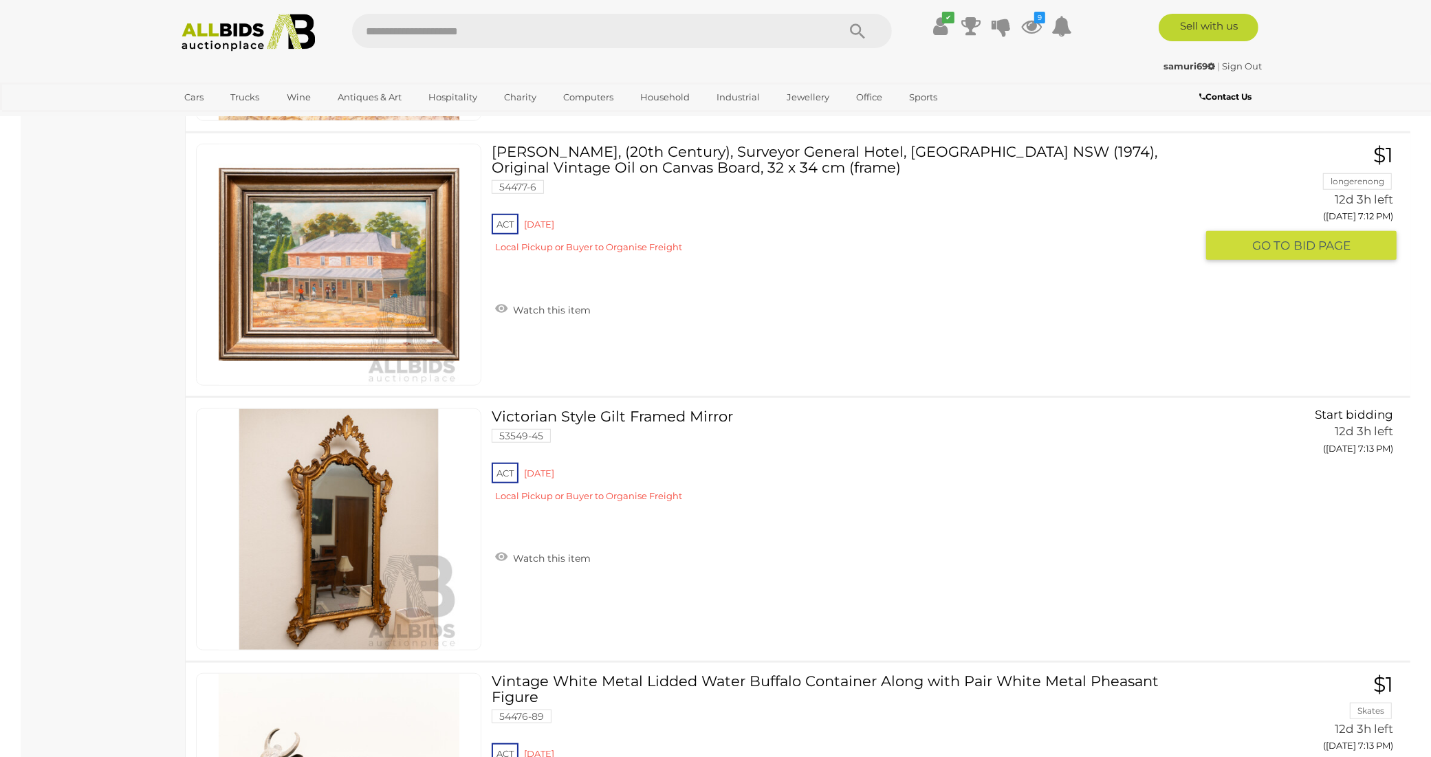
scroll to position [6938, 0]
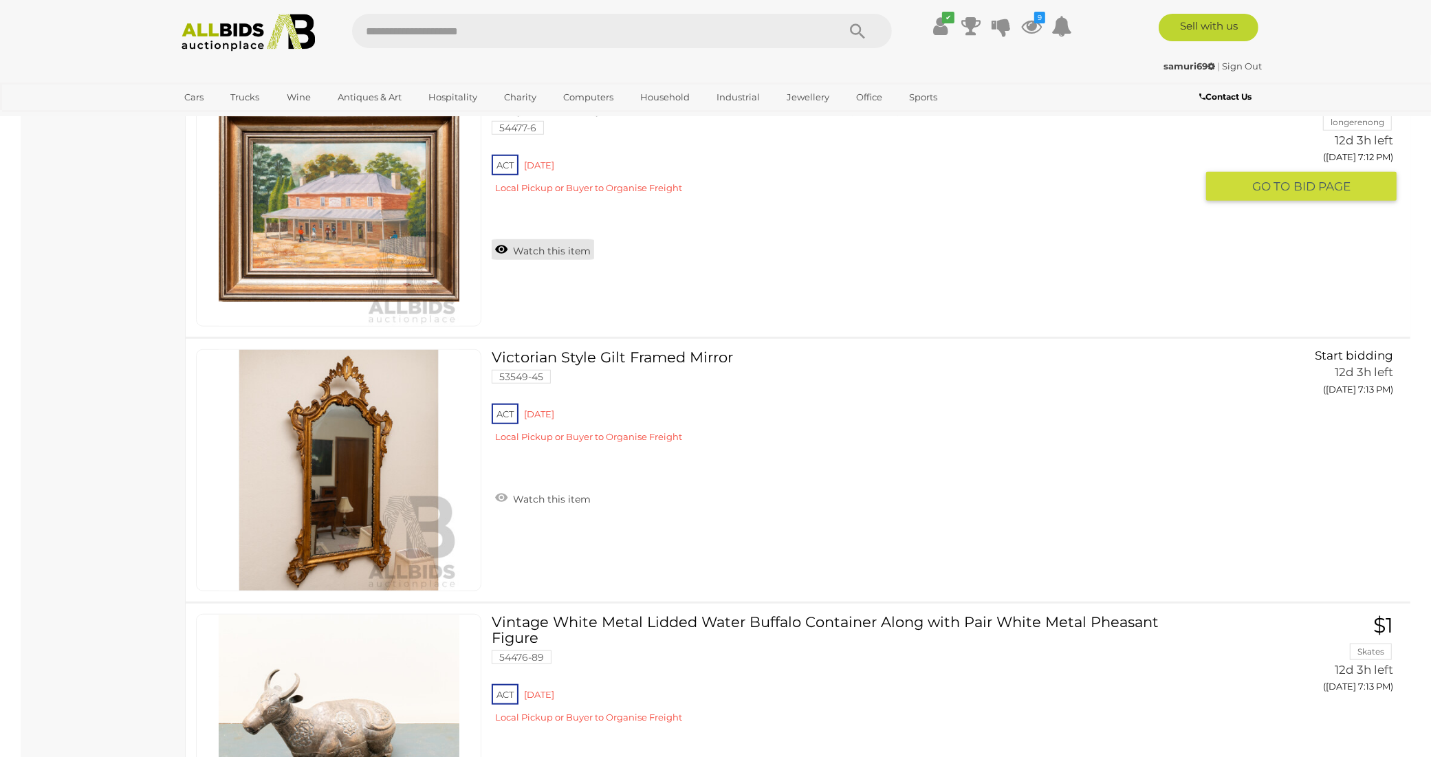
click at [569, 239] on link "Watch this item" at bounding box center [543, 249] width 102 height 21
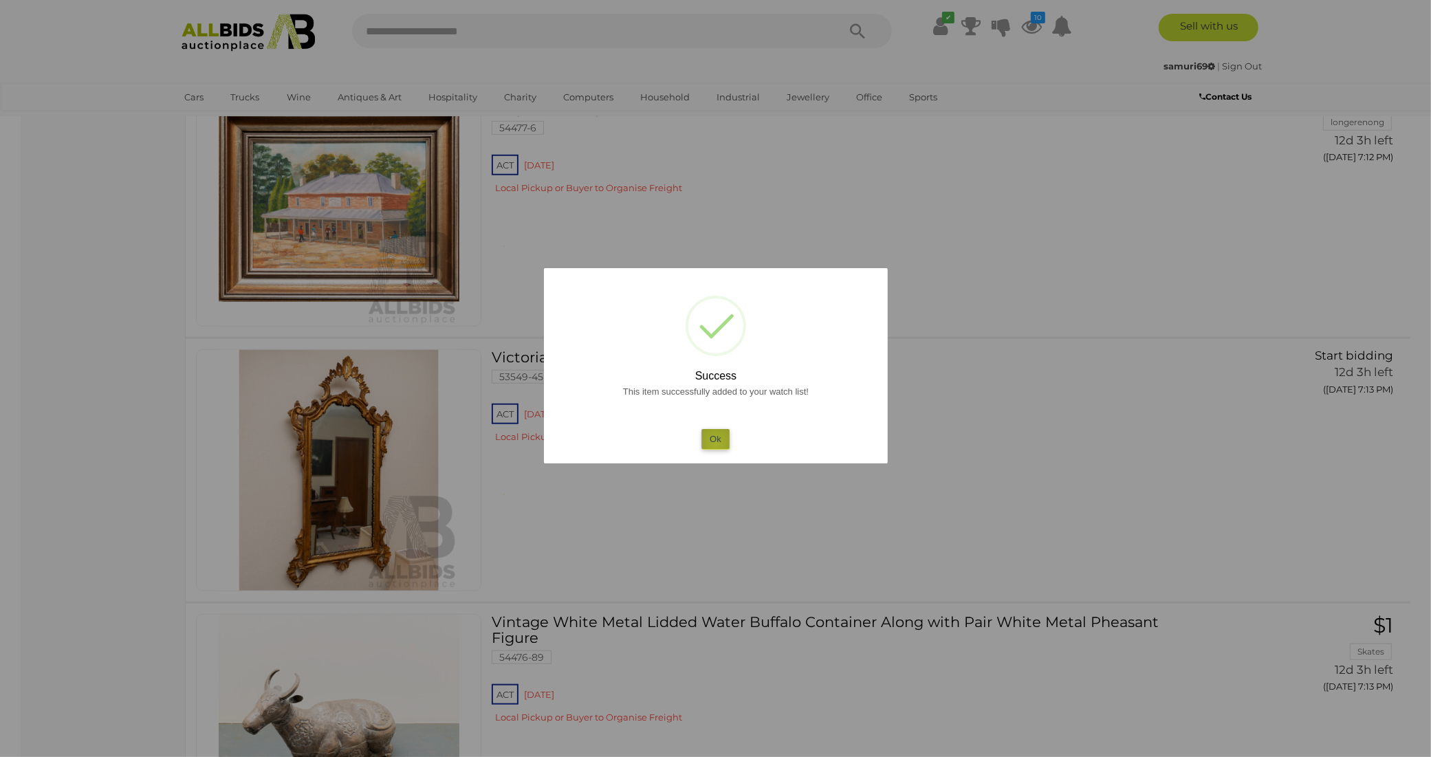
click at [716, 444] on button "Ok" at bounding box center [716, 439] width 28 height 20
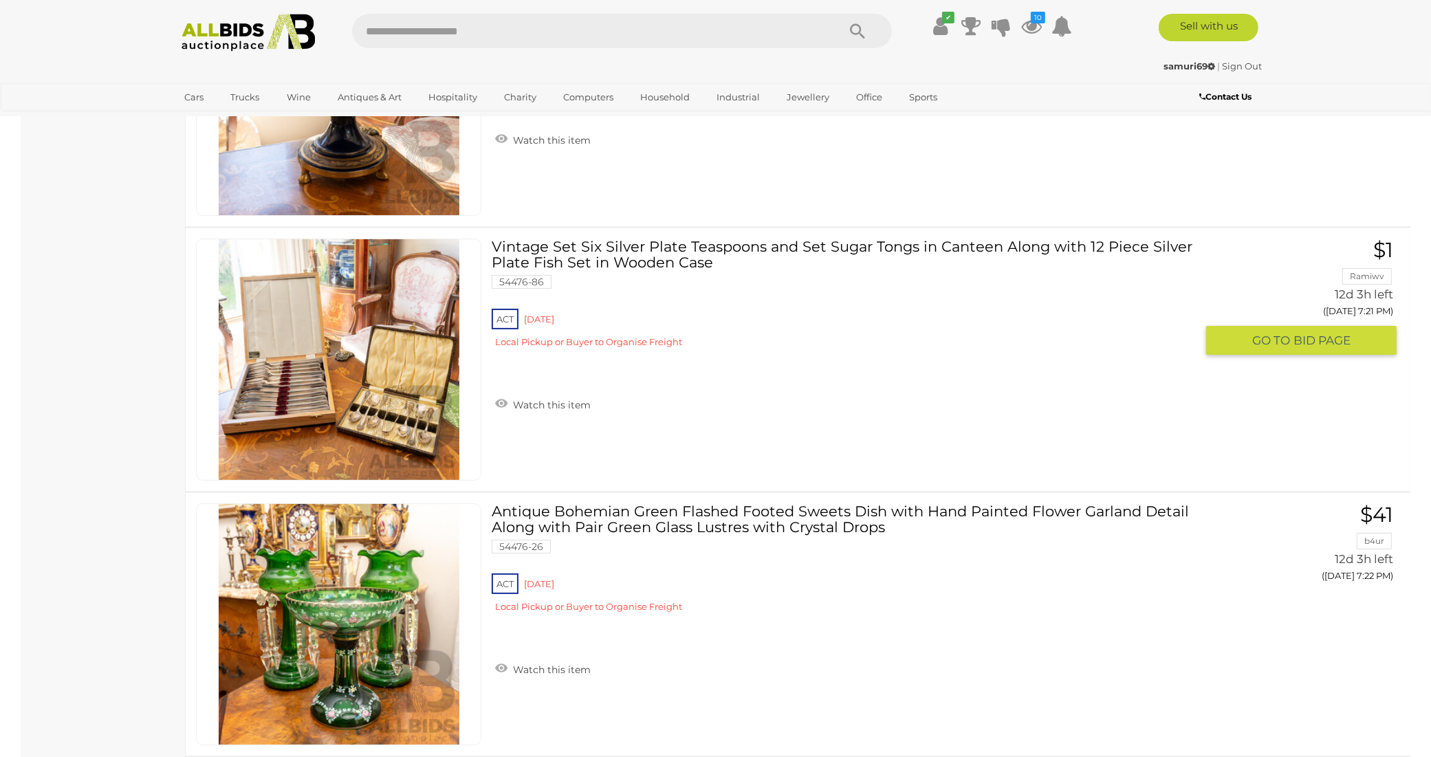
scroll to position [11752, 0]
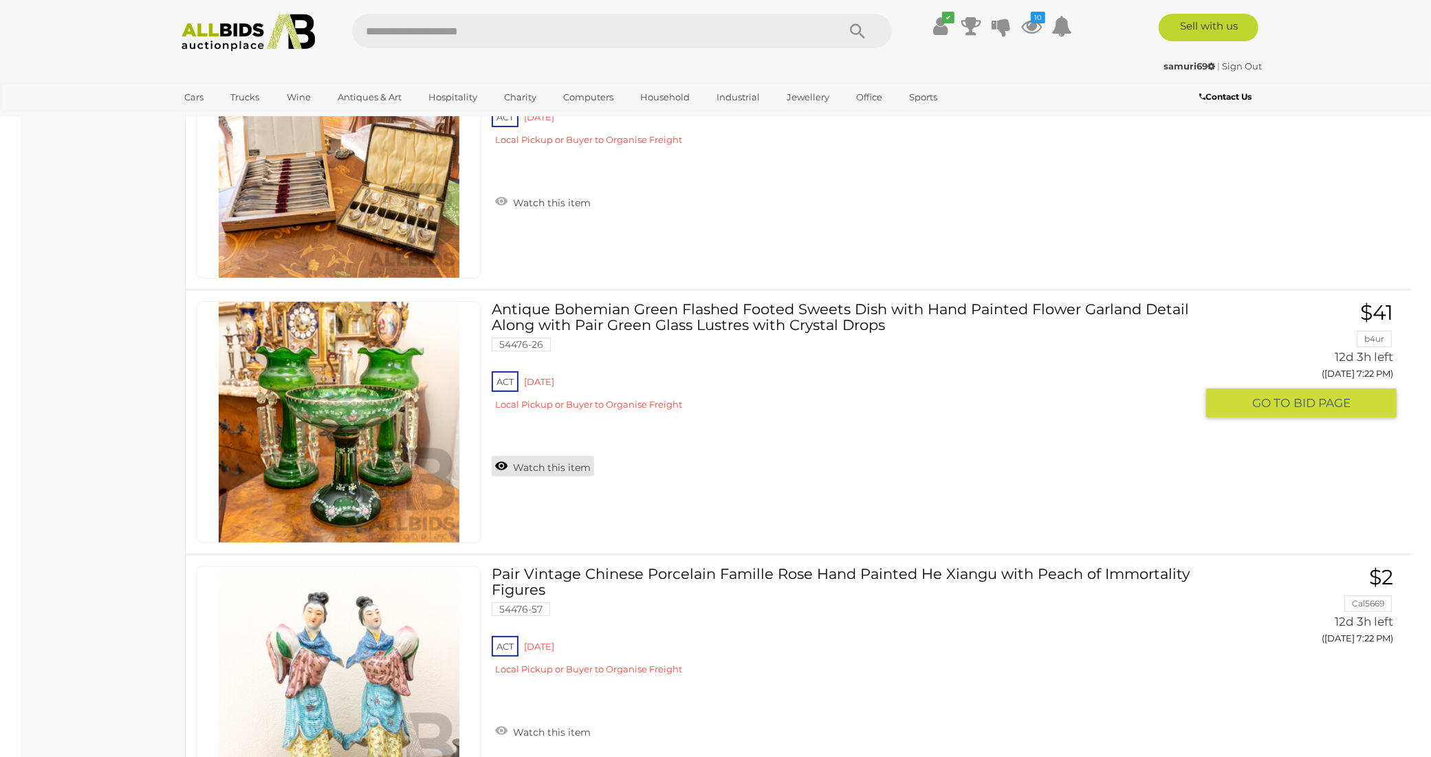
click at [568, 456] on link "Watch this item" at bounding box center [543, 466] width 102 height 21
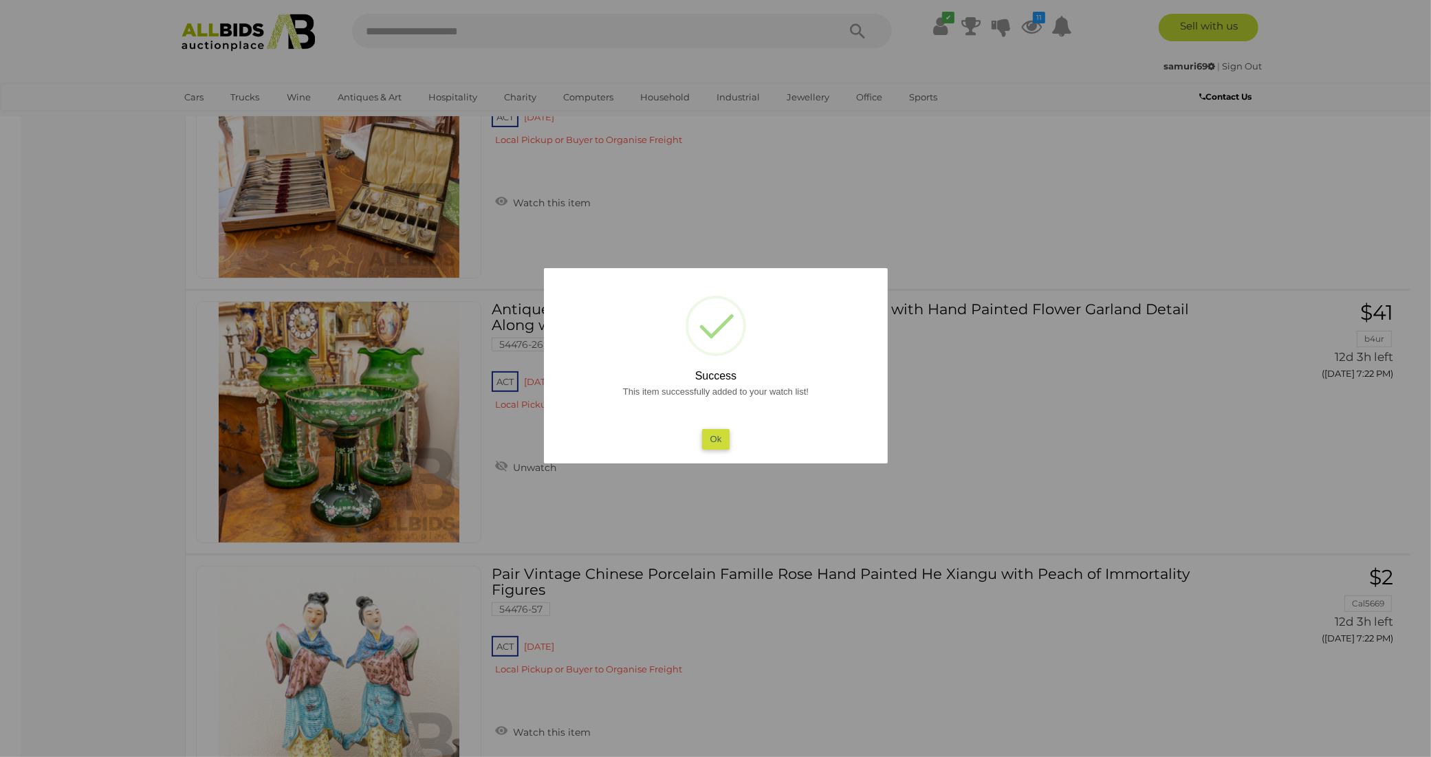
click at [724, 437] on button "Ok" at bounding box center [716, 439] width 28 height 20
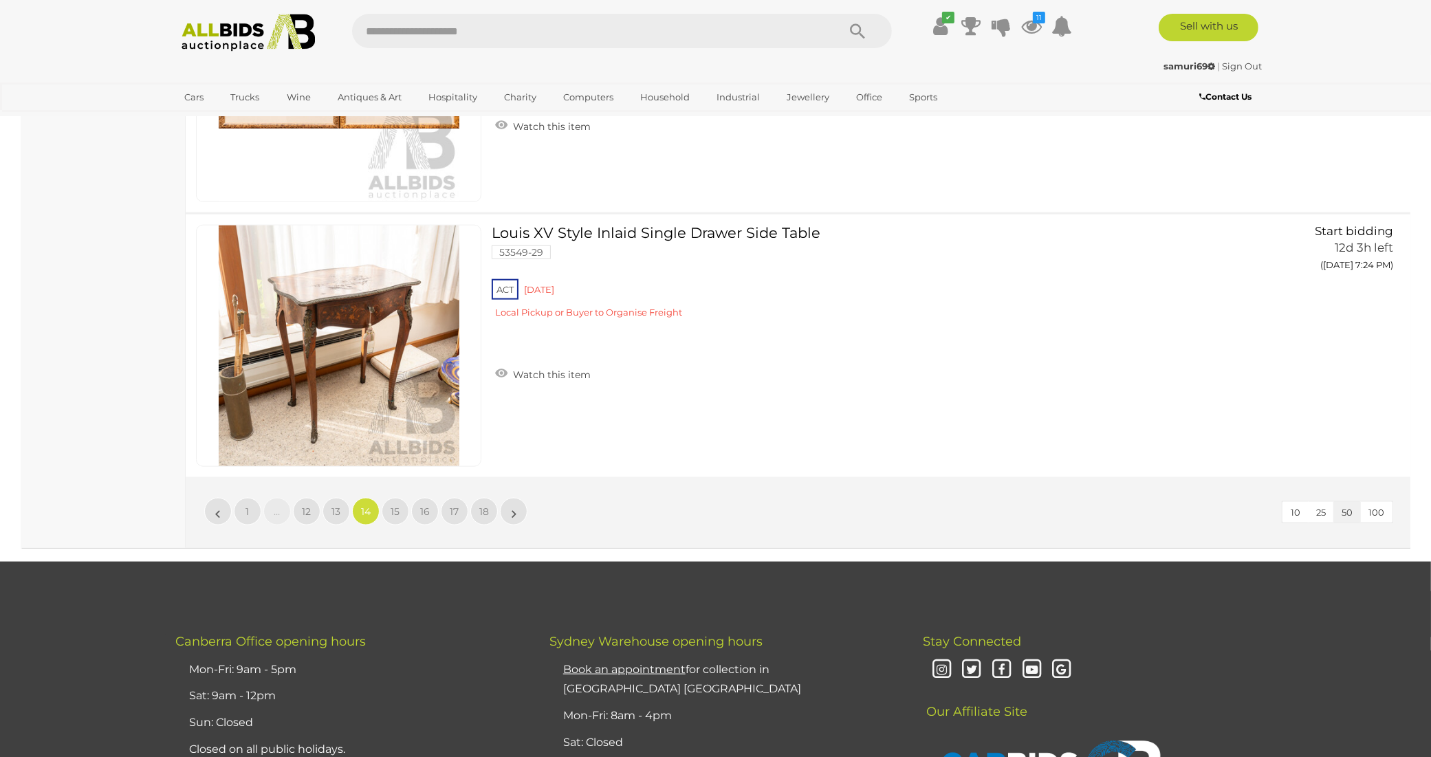
scroll to position [13214, 0]
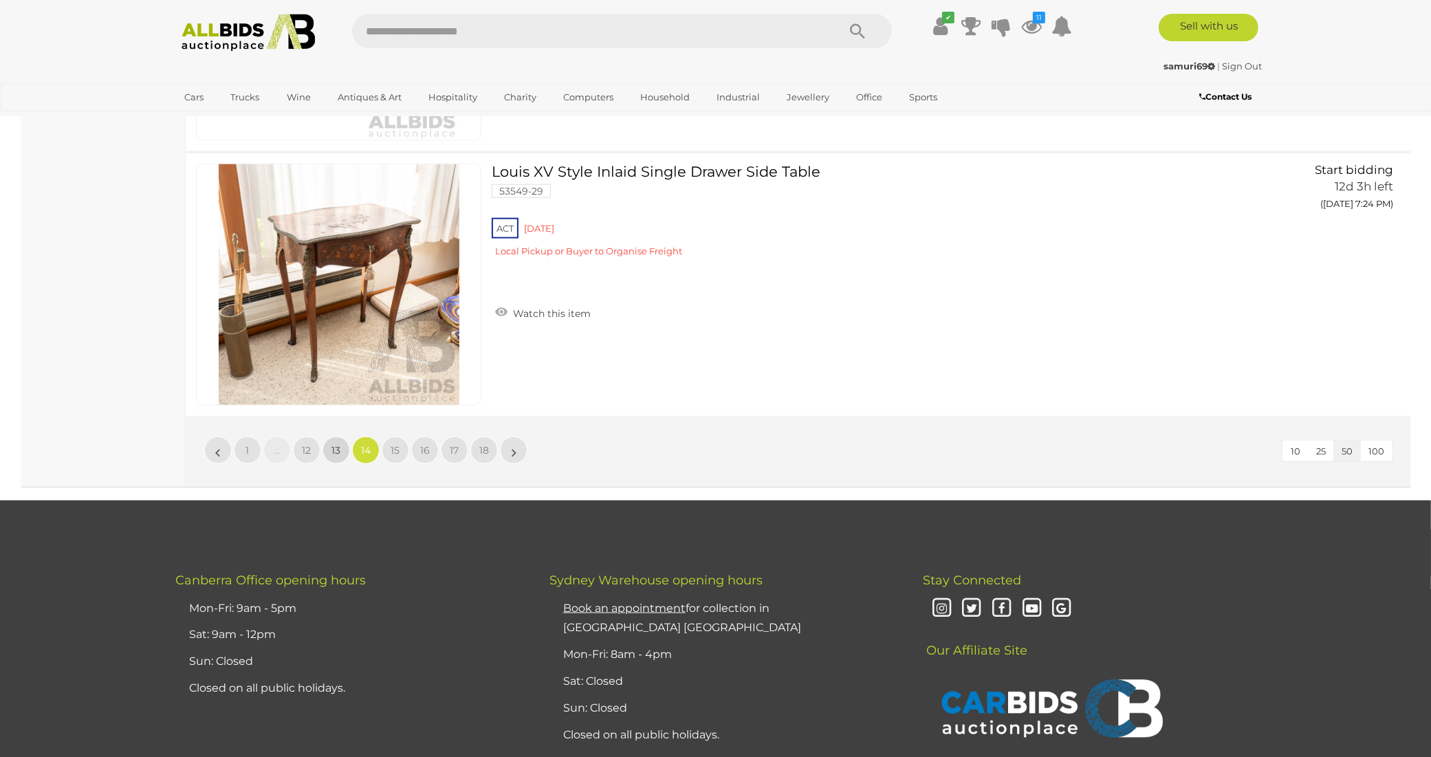
click at [332, 444] on span "13" at bounding box center [336, 450] width 9 height 12
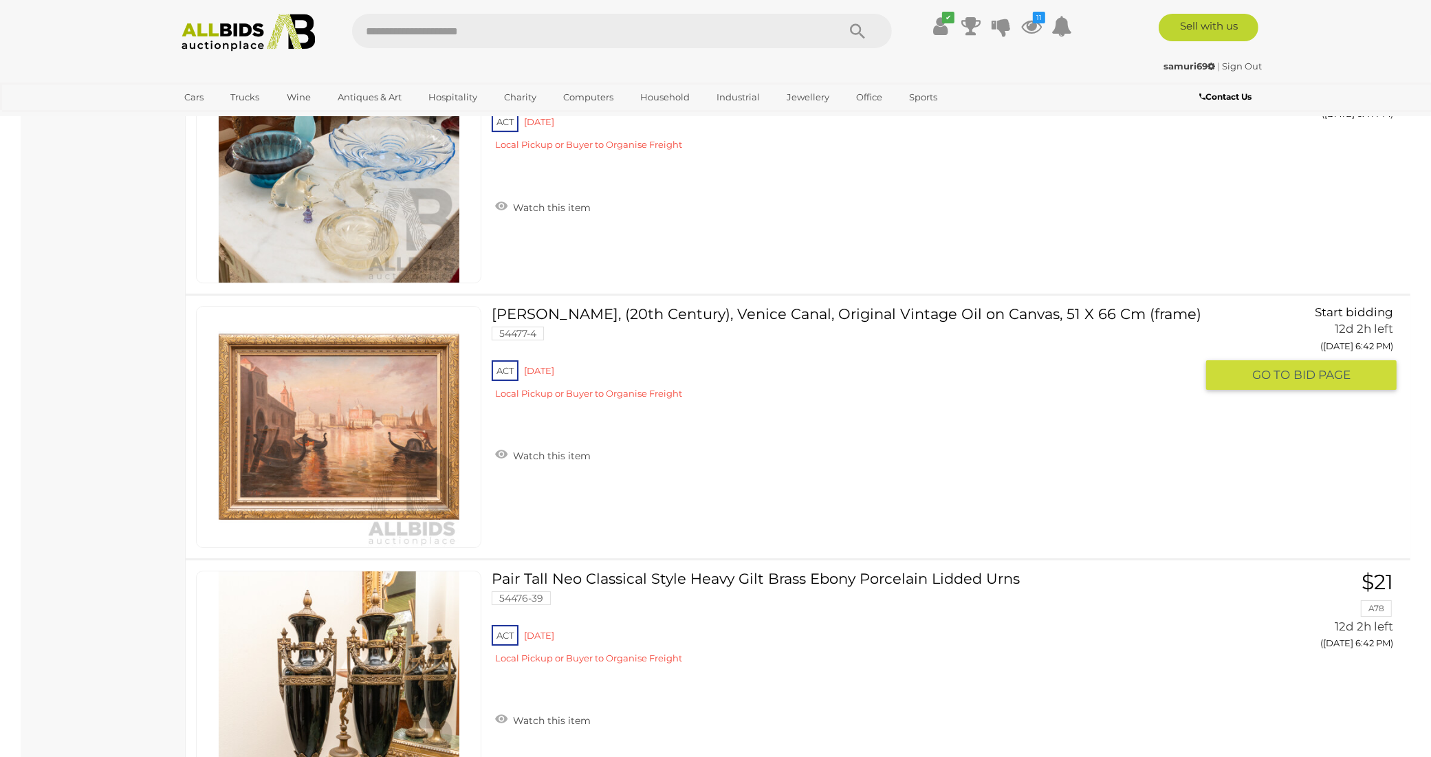
scroll to position [5035, 0]
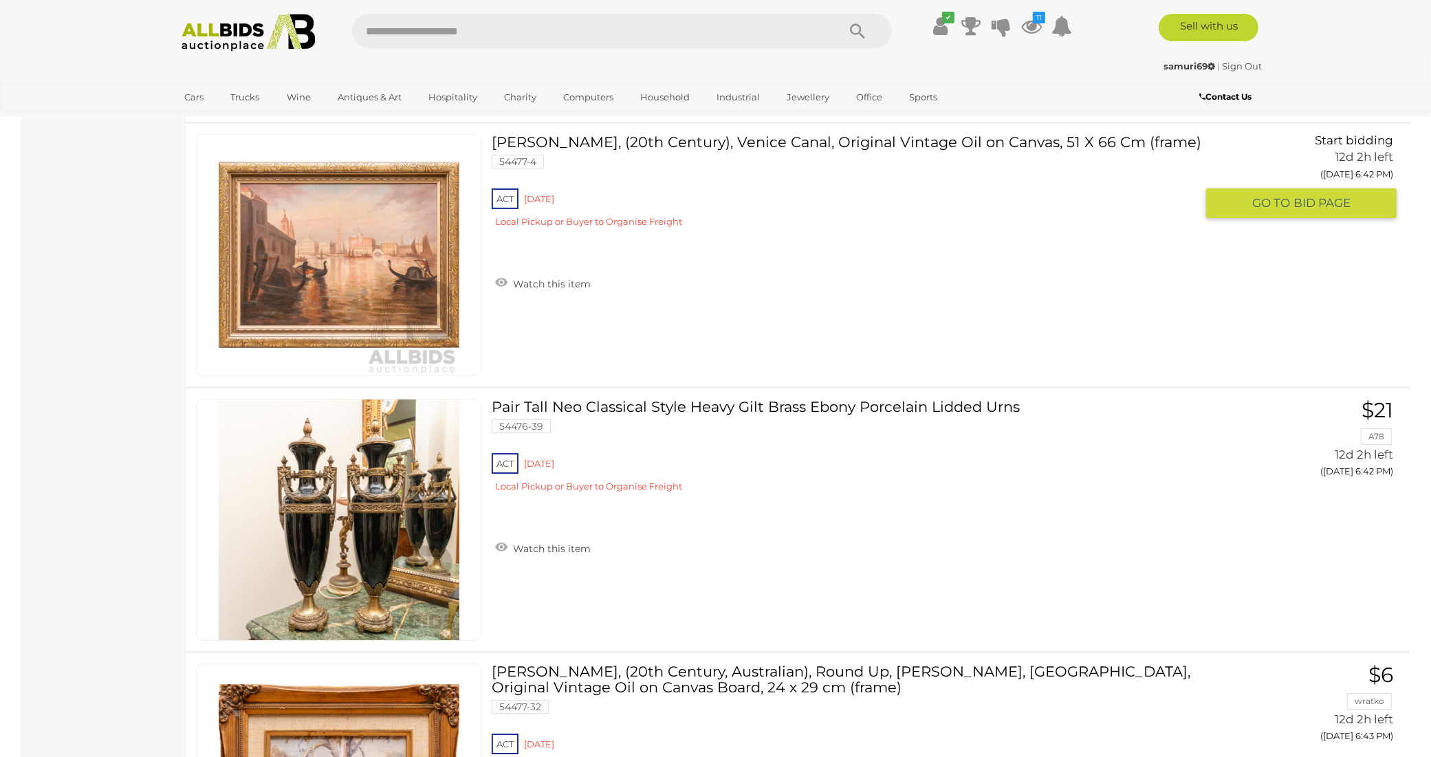
click at [323, 259] on img at bounding box center [339, 255] width 241 height 241
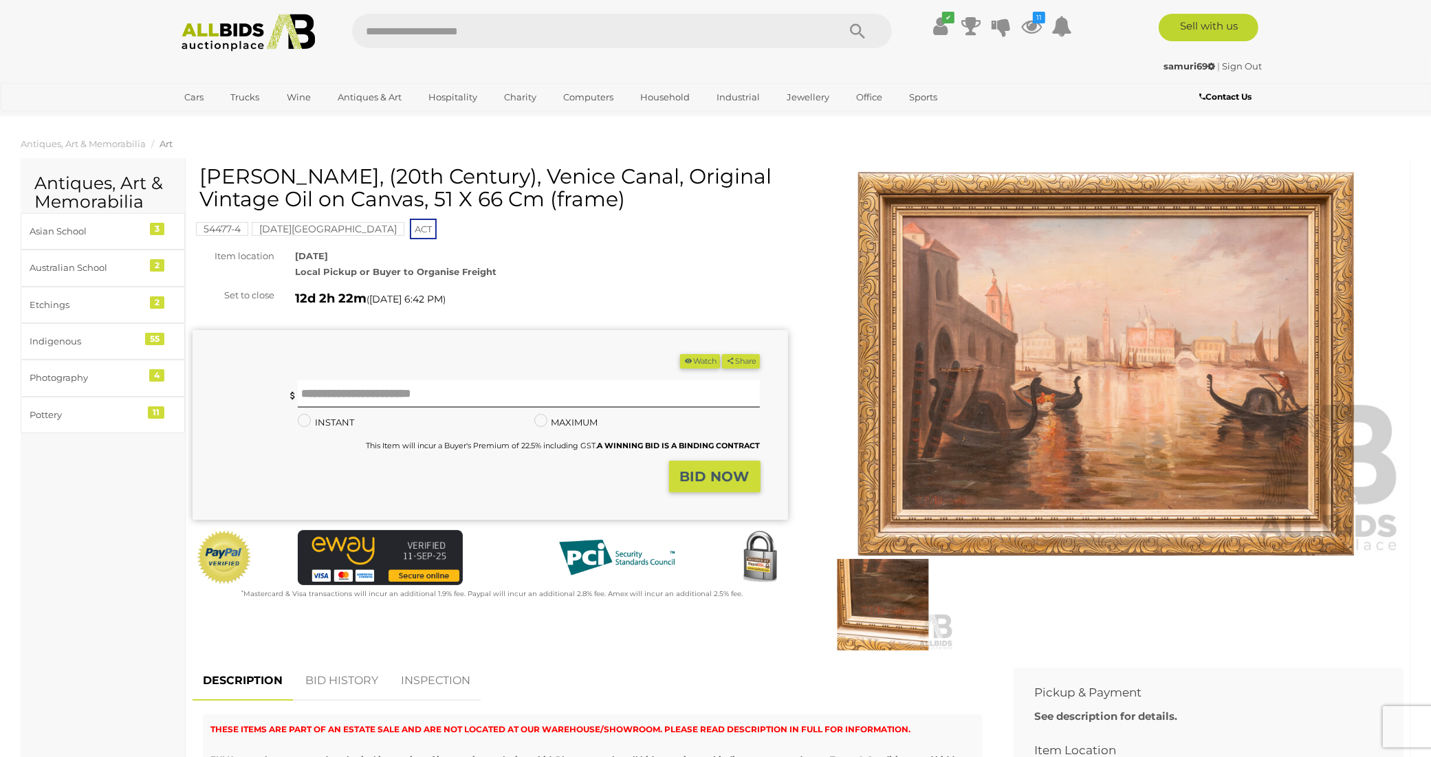
click at [1099, 424] on img at bounding box center [1107, 364] width 596 height 384
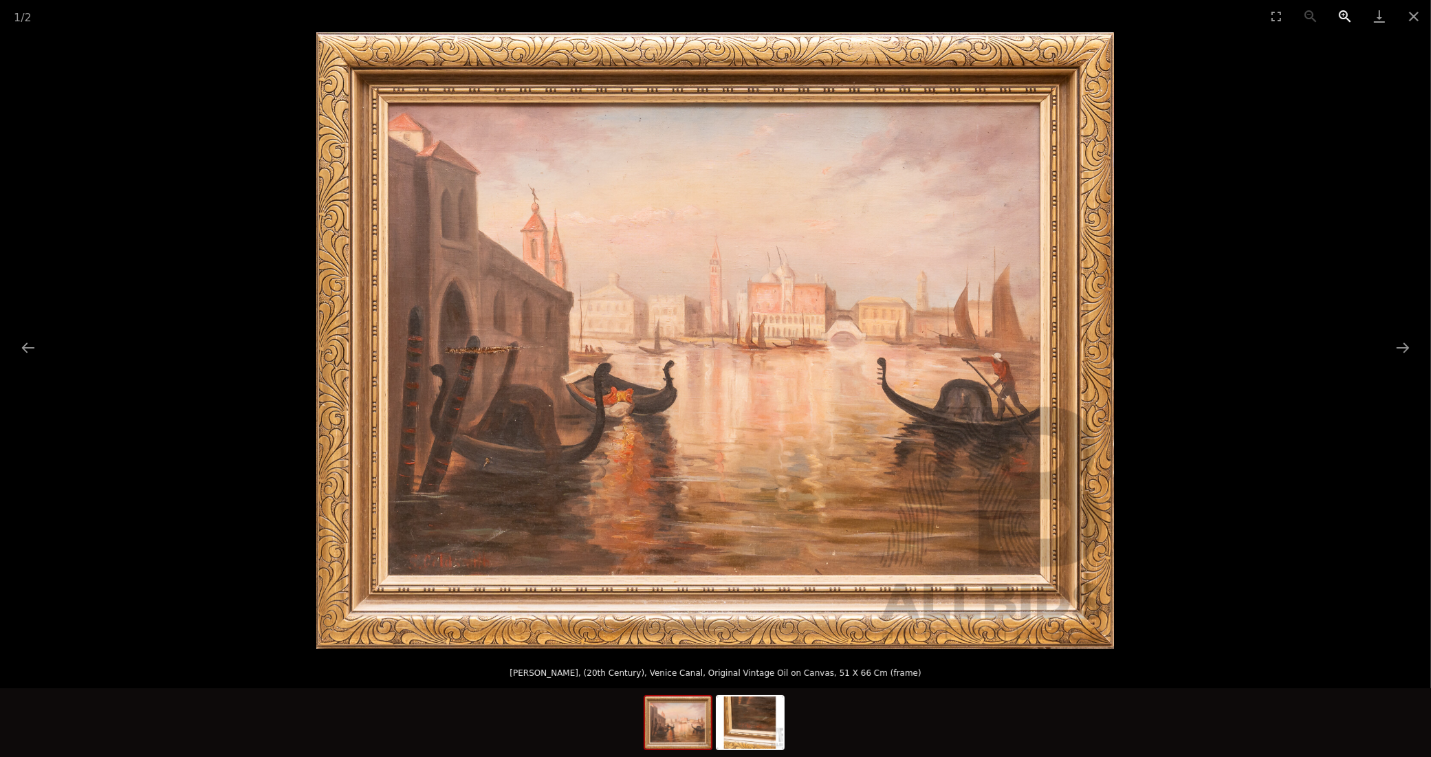
click at [1349, 14] on button "Zoom in" at bounding box center [1345, 16] width 34 height 32
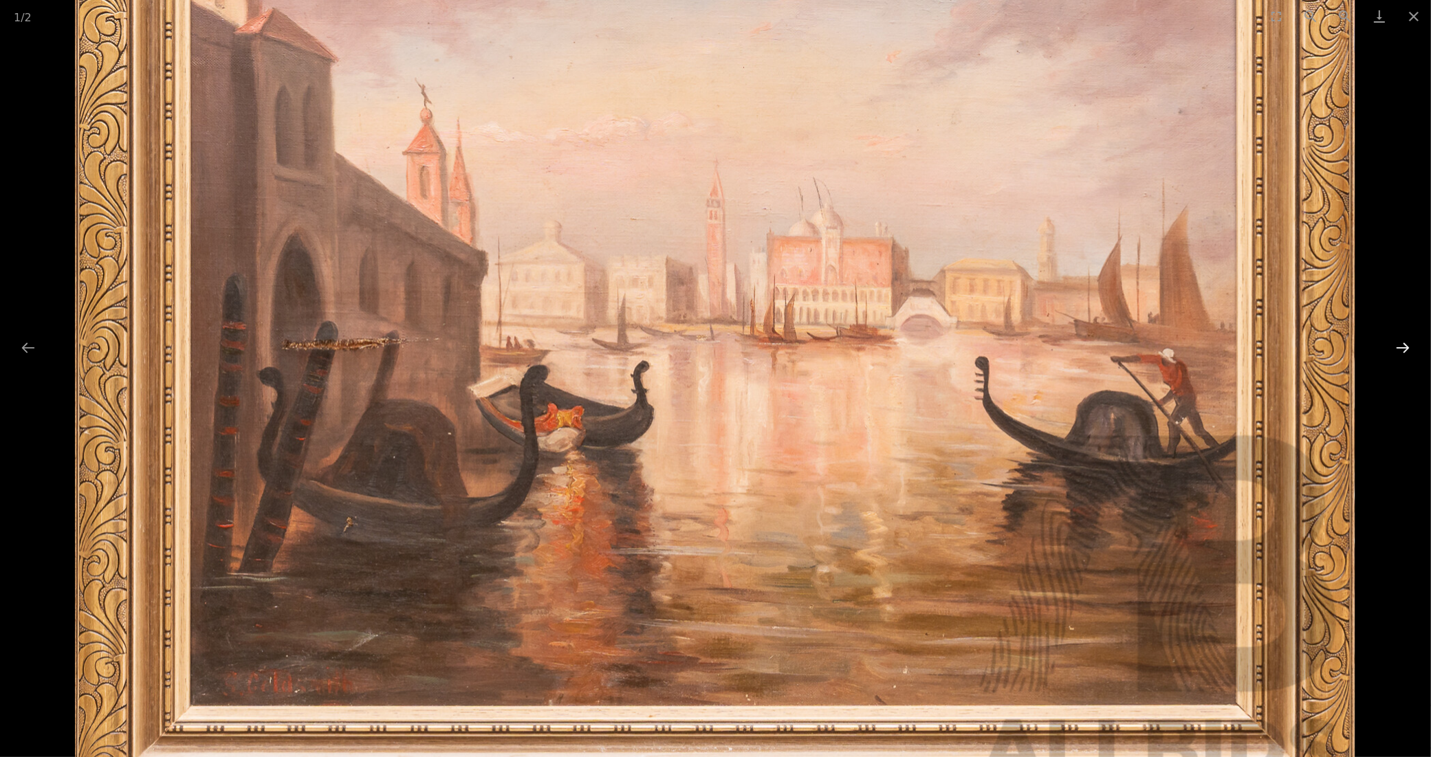
click at [1404, 345] on button "Next slide" at bounding box center [1403, 347] width 29 height 27
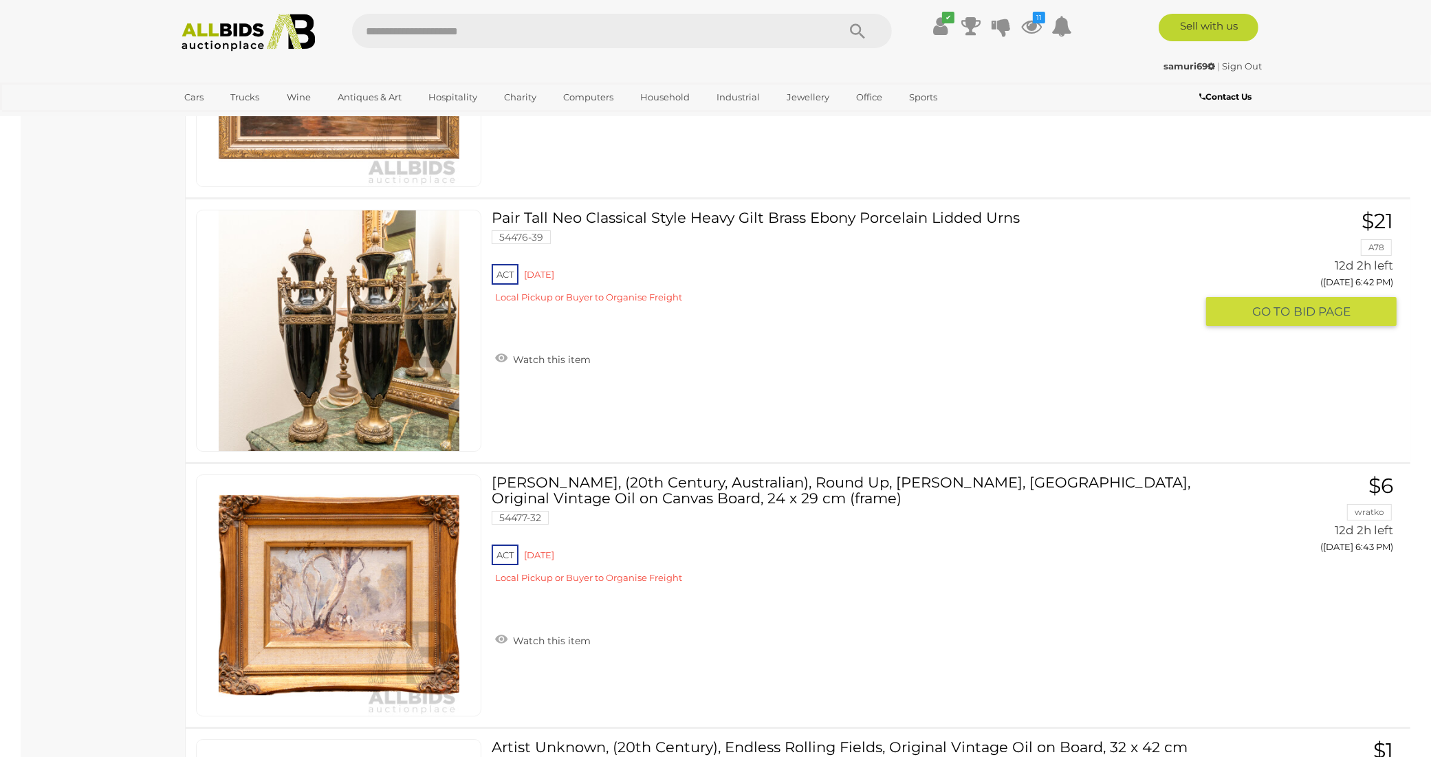
scroll to position [5225, 0]
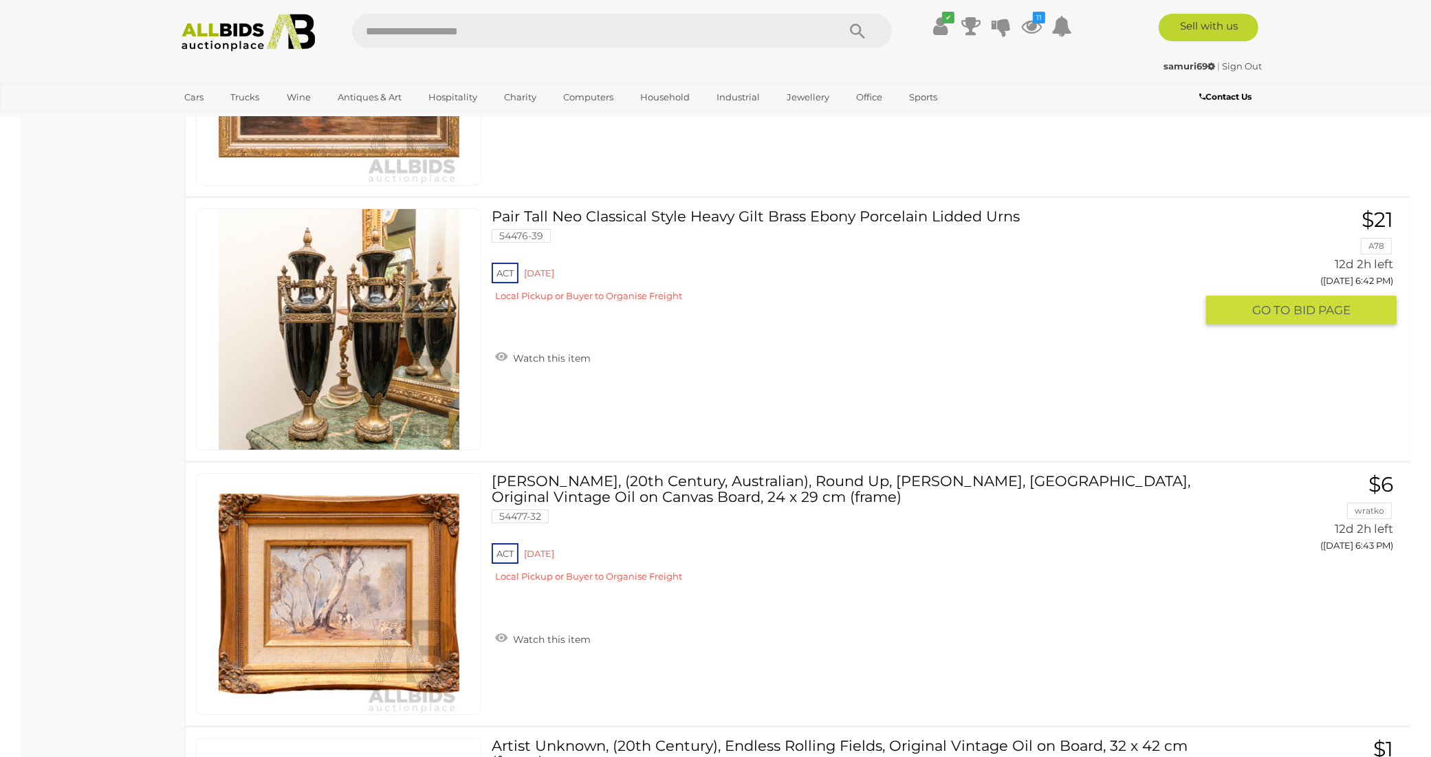
click at [379, 301] on img at bounding box center [339, 329] width 241 height 241
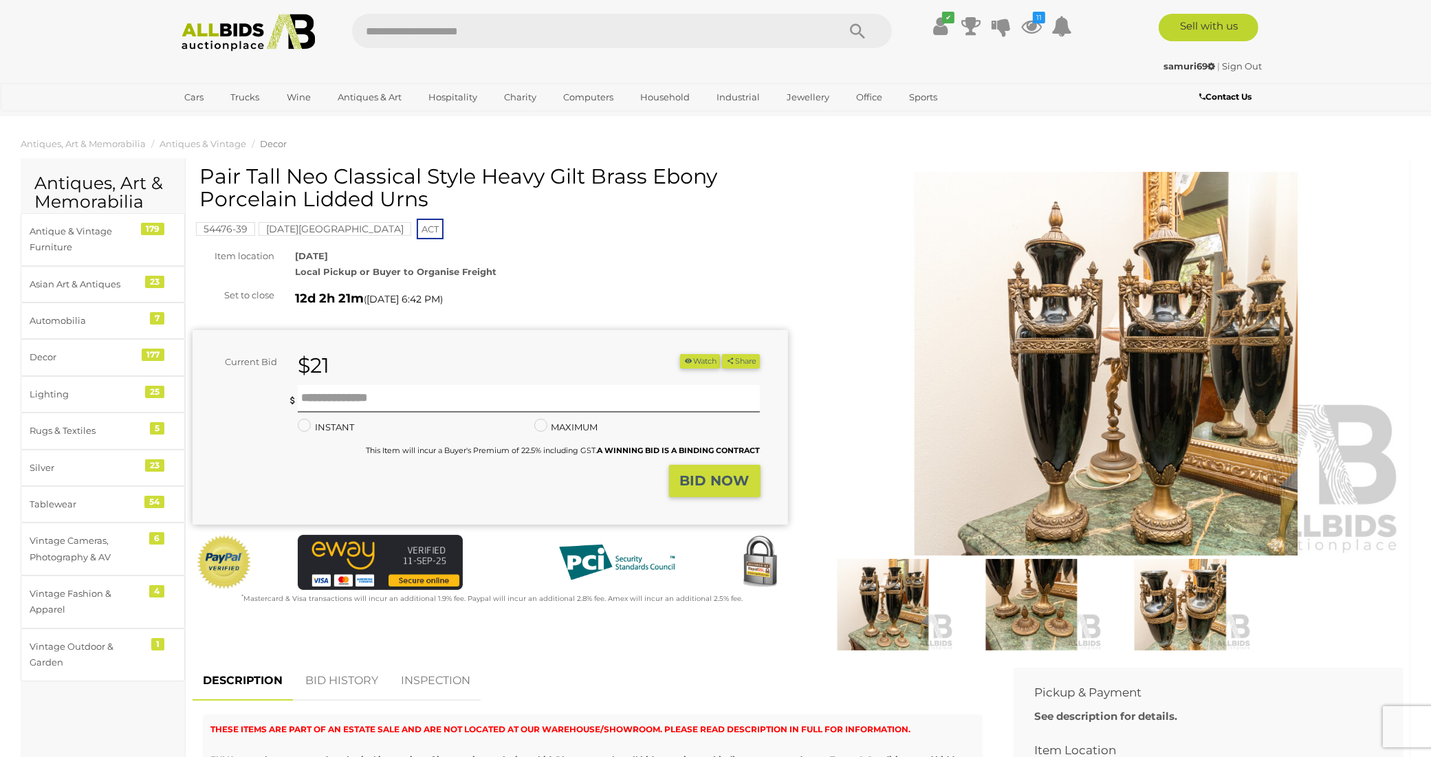
click at [1175, 362] on img at bounding box center [1107, 364] width 596 height 384
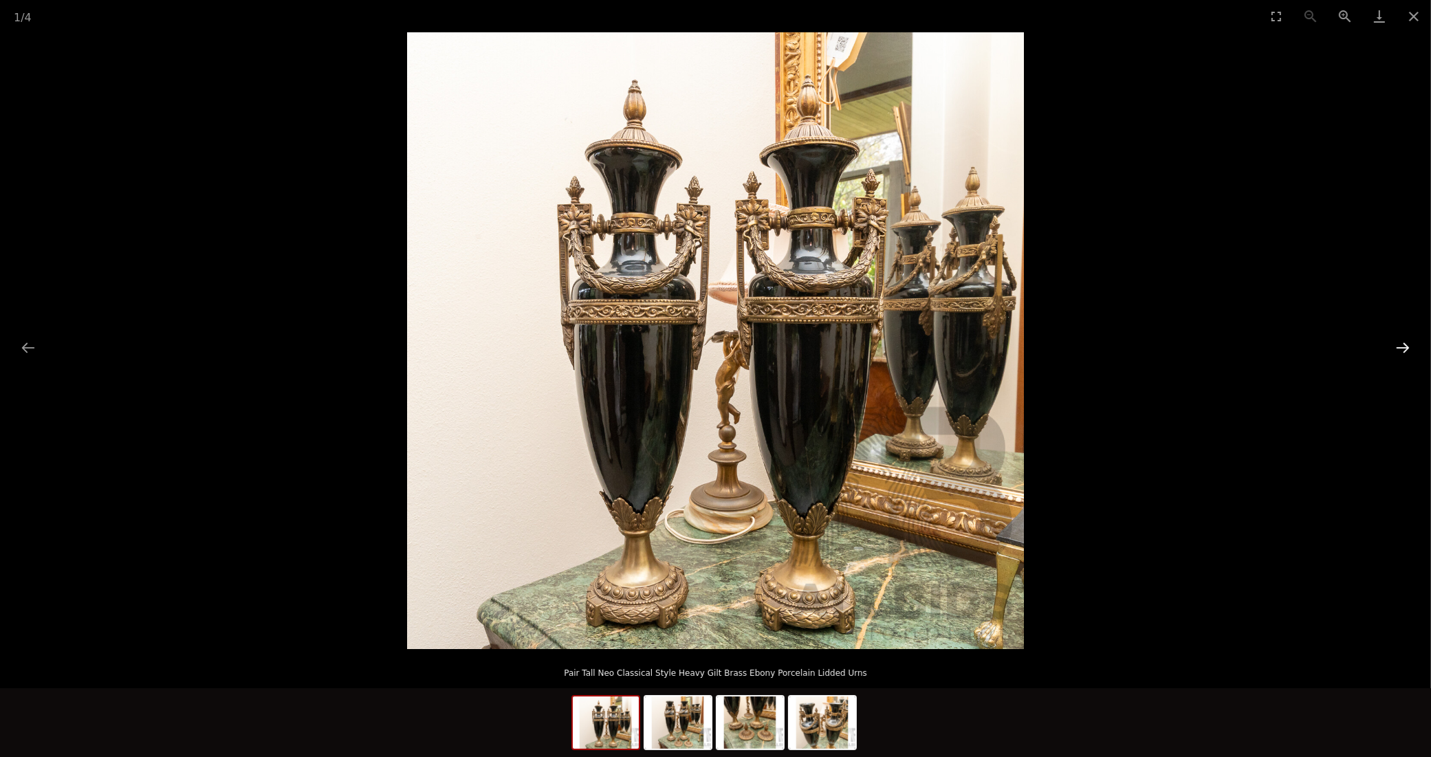
click at [1407, 347] on button "Next slide" at bounding box center [1403, 347] width 29 height 27
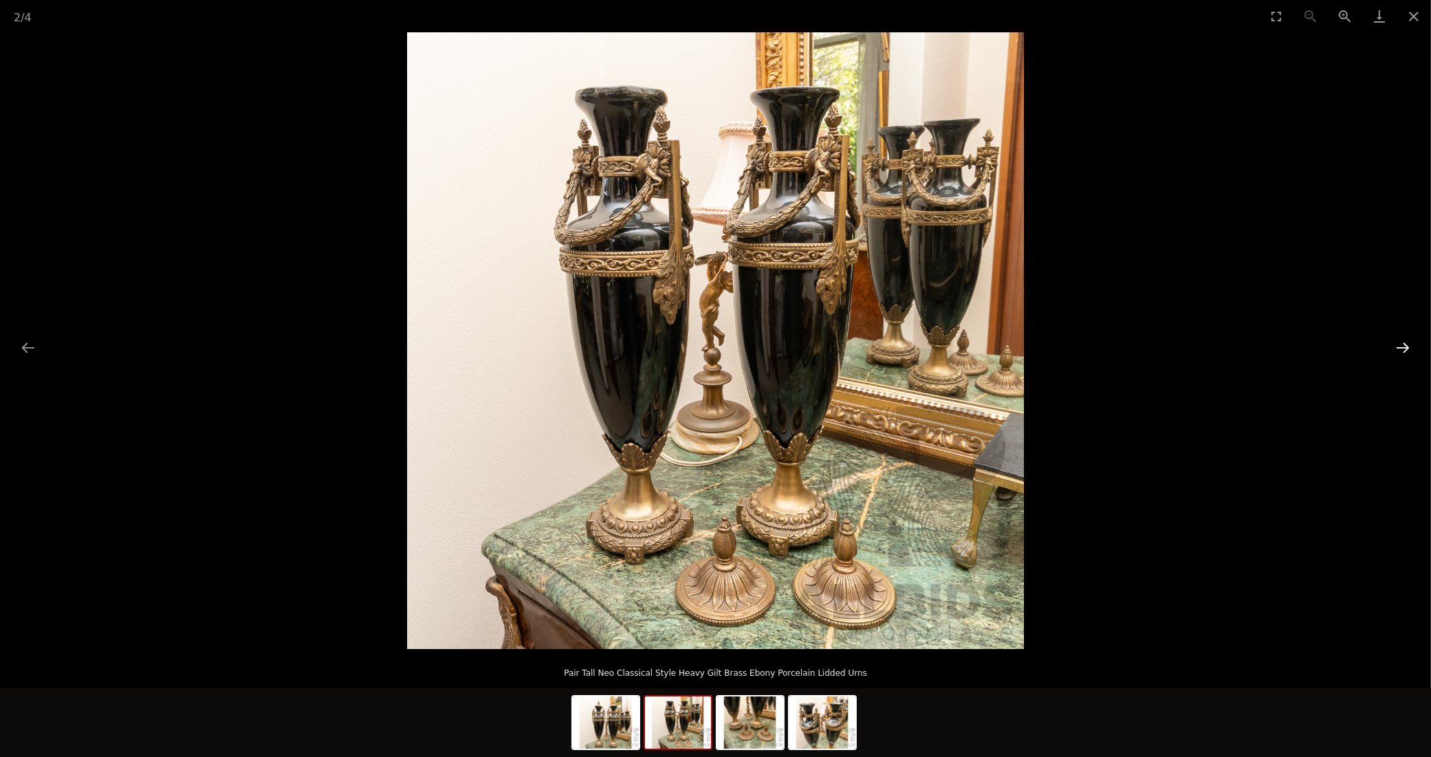
click at [1395, 347] on button "Next slide" at bounding box center [1403, 347] width 29 height 27
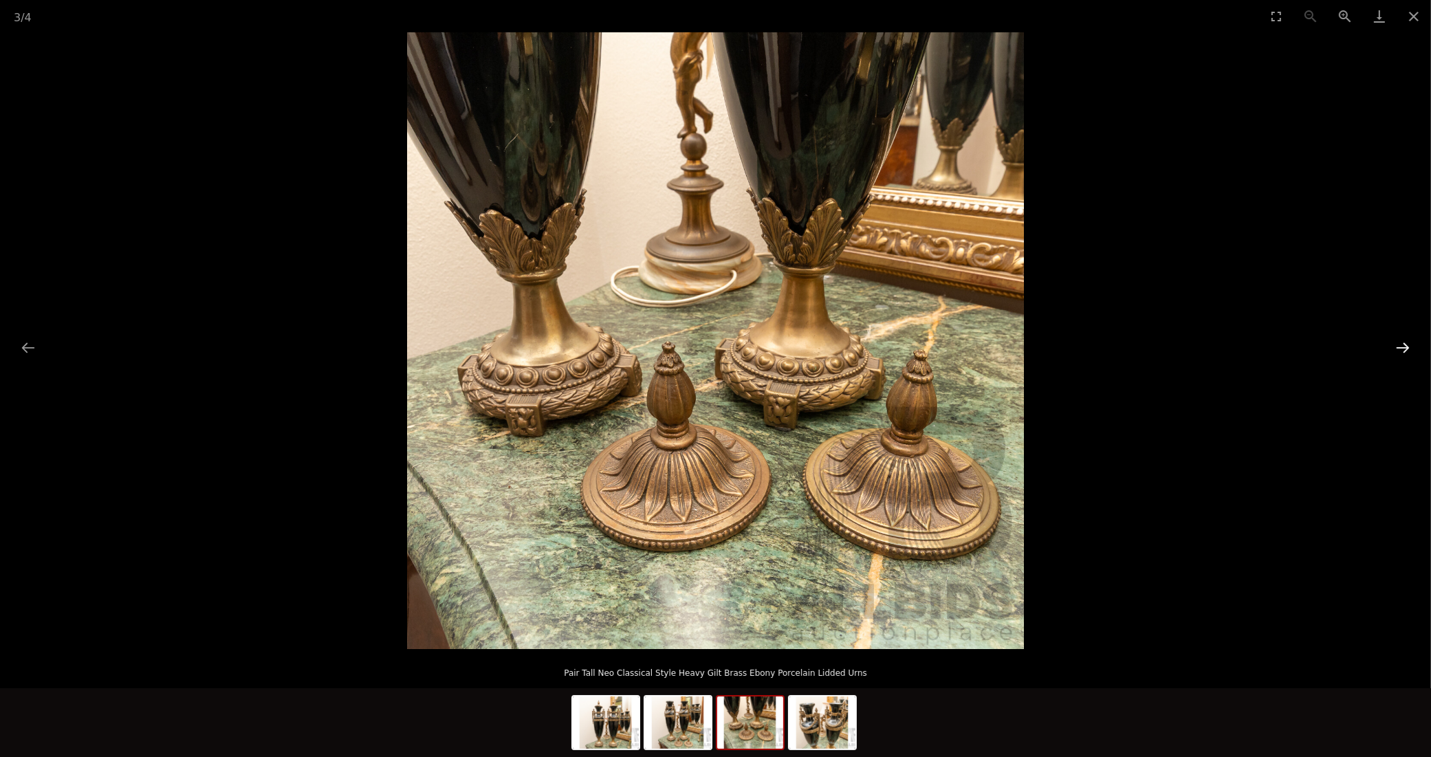
click at [1393, 349] on button "Next slide" at bounding box center [1403, 347] width 29 height 27
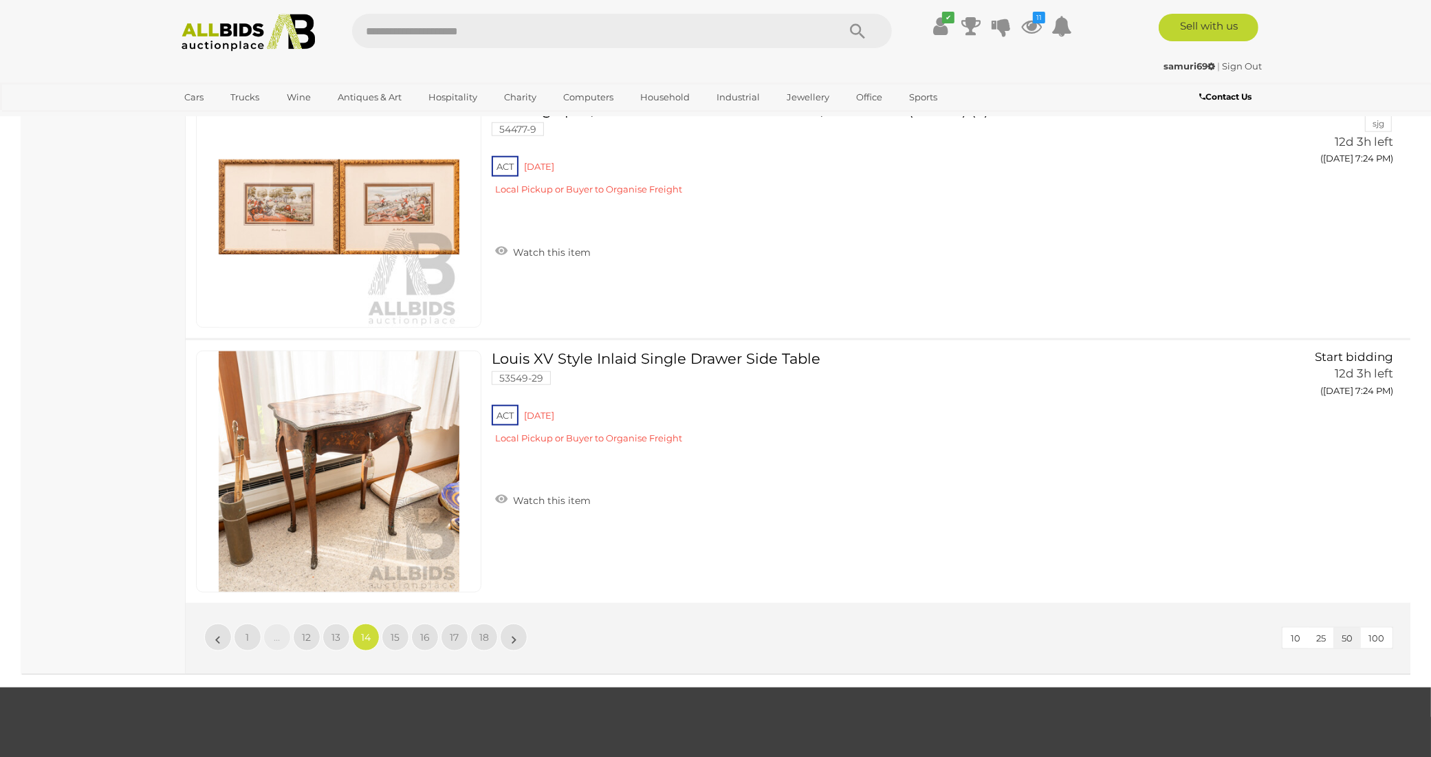
scroll to position [13469, 0]
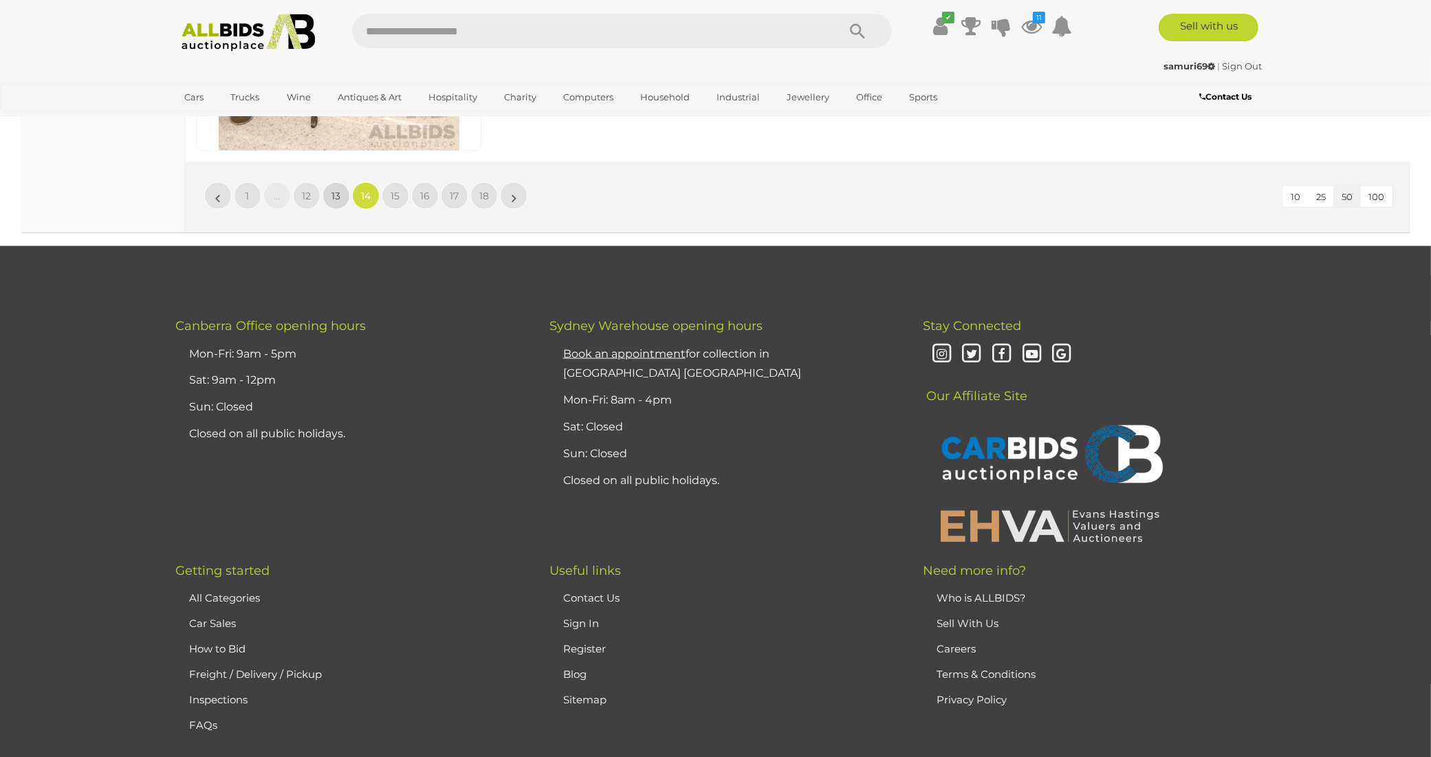
click at [332, 190] on span "13" at bounding box center [336, 196] width 9 height 12
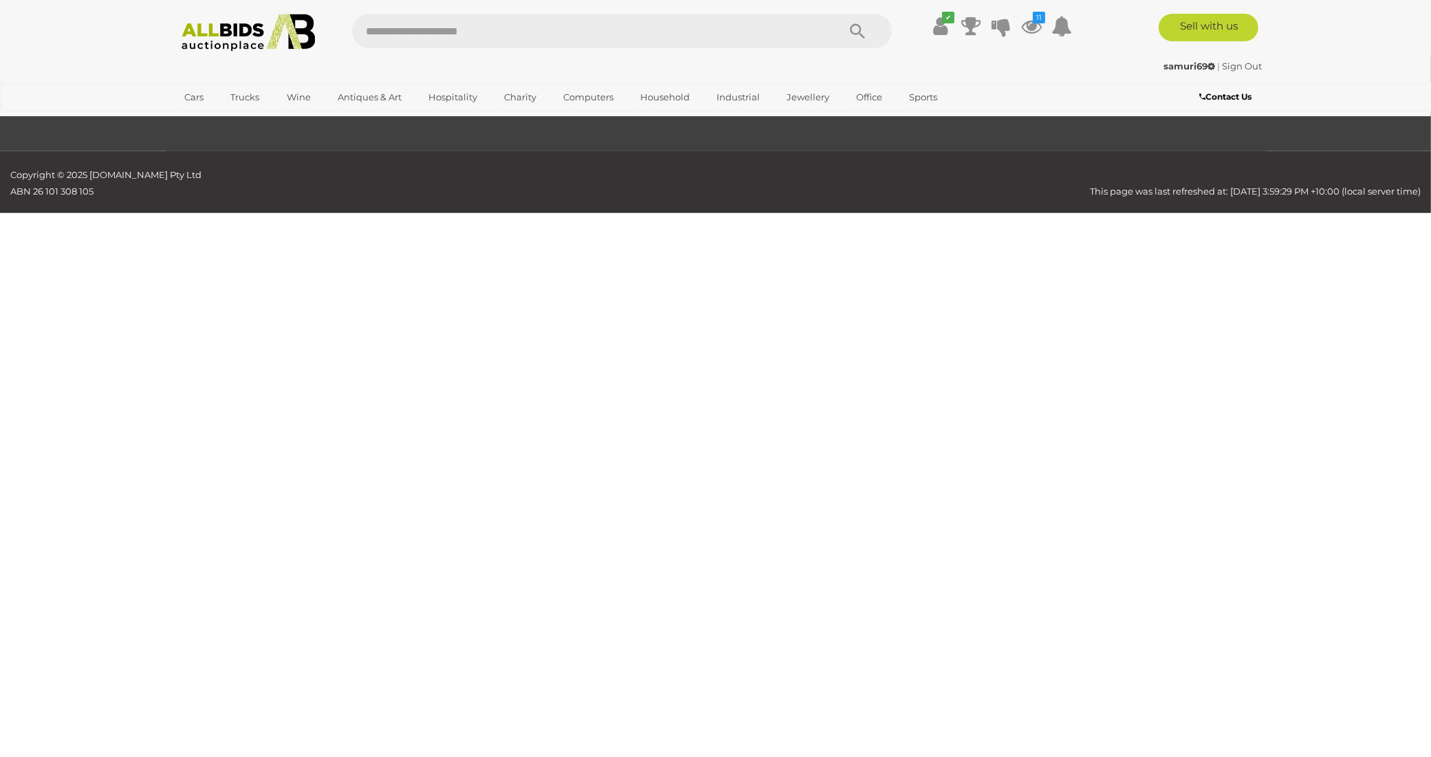
scroll to position [220, 0]
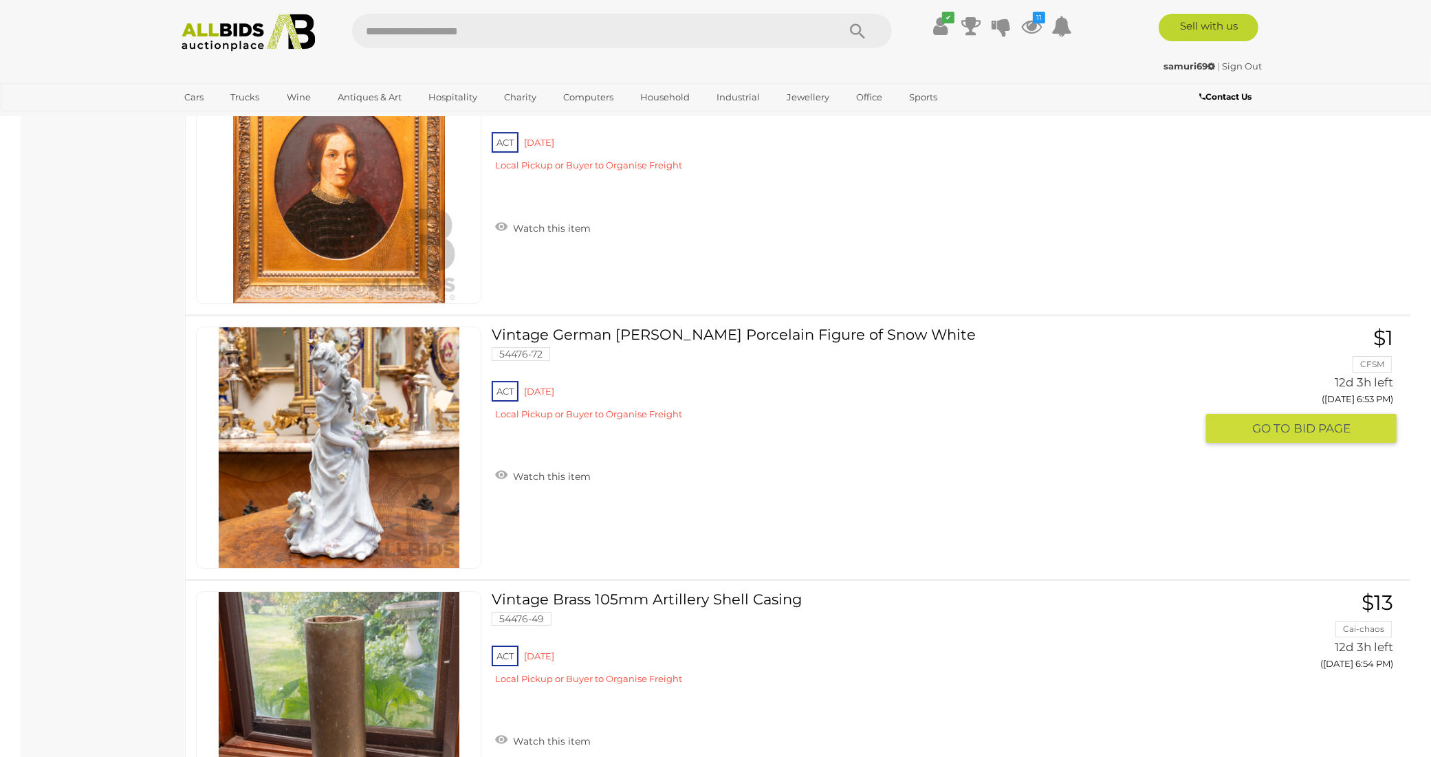
scroll to position [10735, 0]
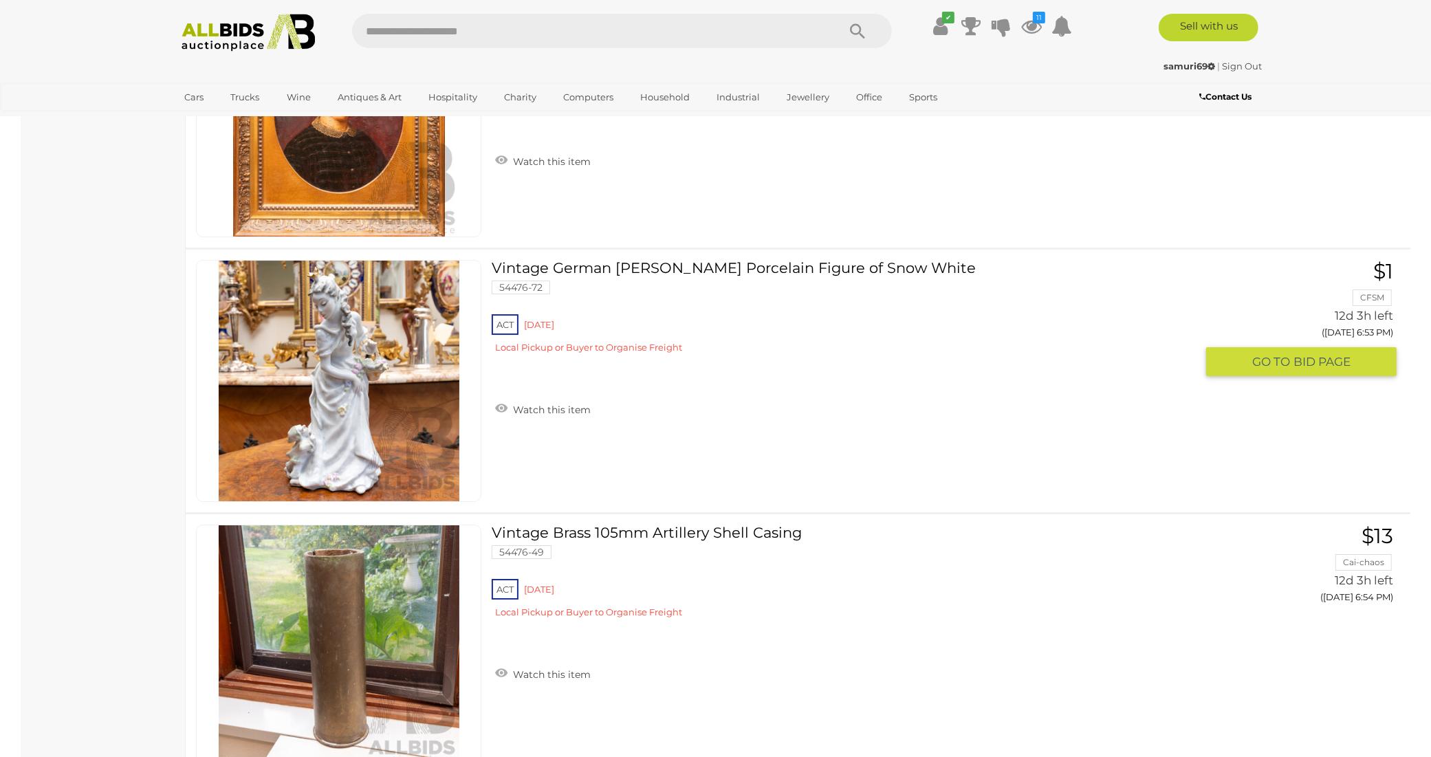
click at [345, 353] on img at bounding box center [339, 381] width 241 height 241
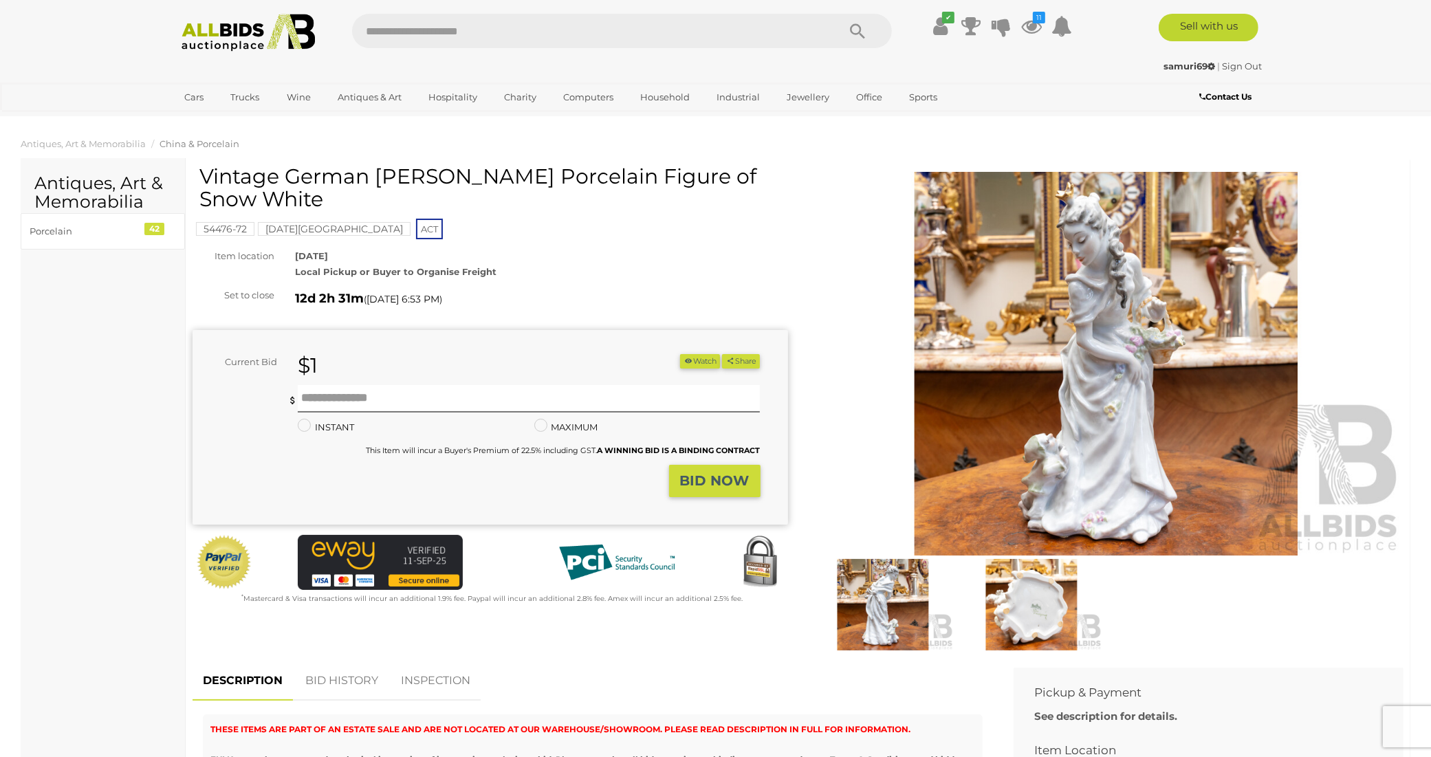
click at [1115, 392] on img at bounding box center [1107, 364] width 596 height 384
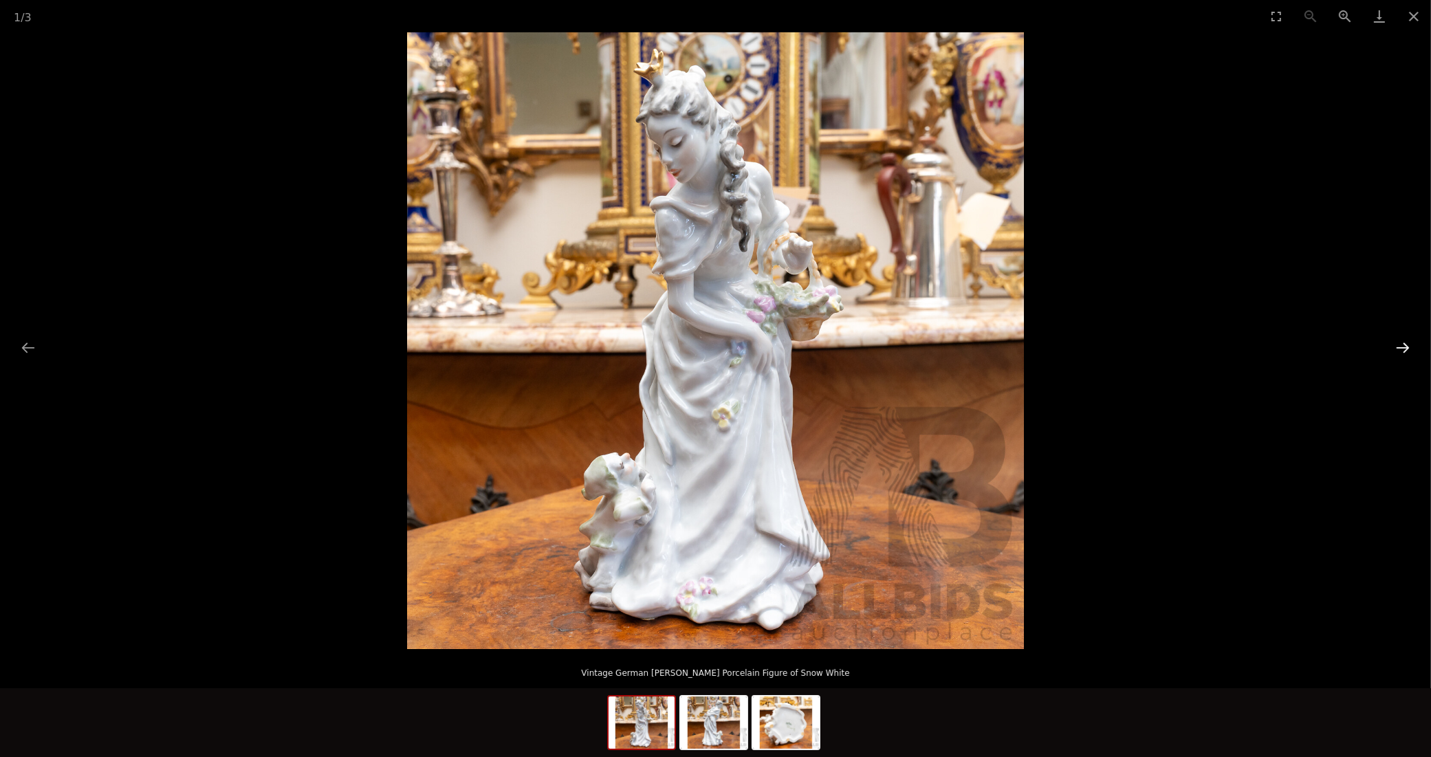
click at [1407, 345] on button "Next slide" at bounding box center [1403, 347] width 29 height 27
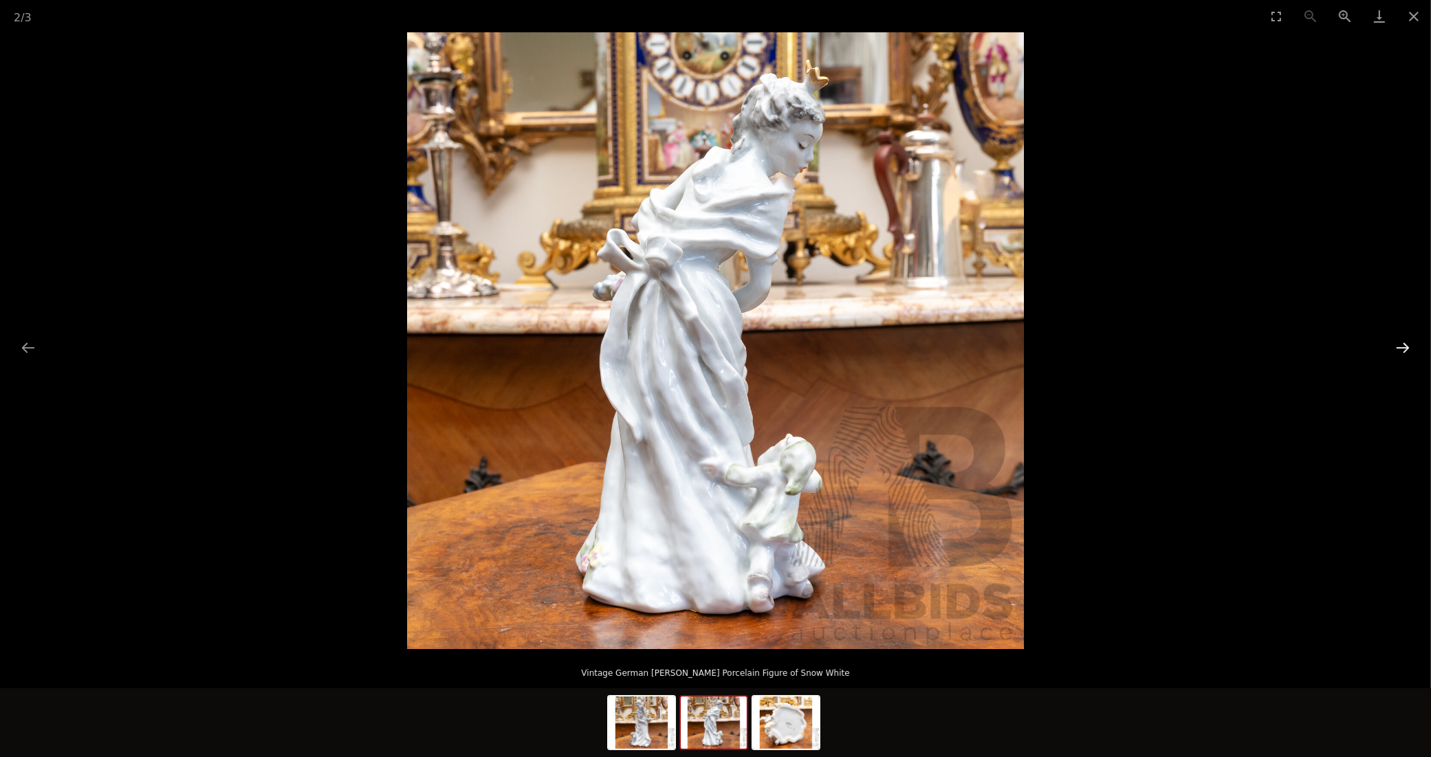
click at [1400, 347] on button "Next slide" at bounding box center [1403, 347] width 29 height 27
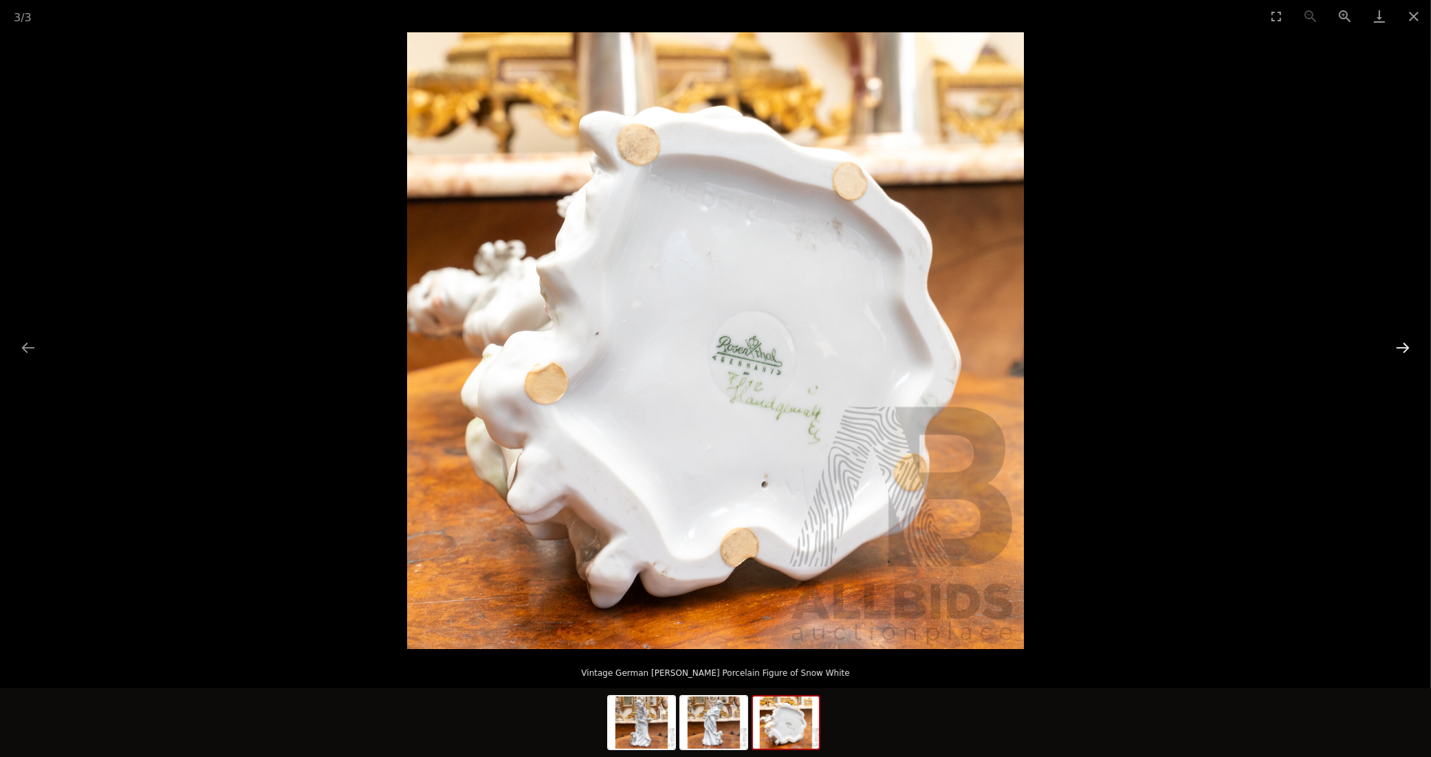
click at [1397, 349] on button "Next slide" at bounding box center [1403, 347] width 29 height 27
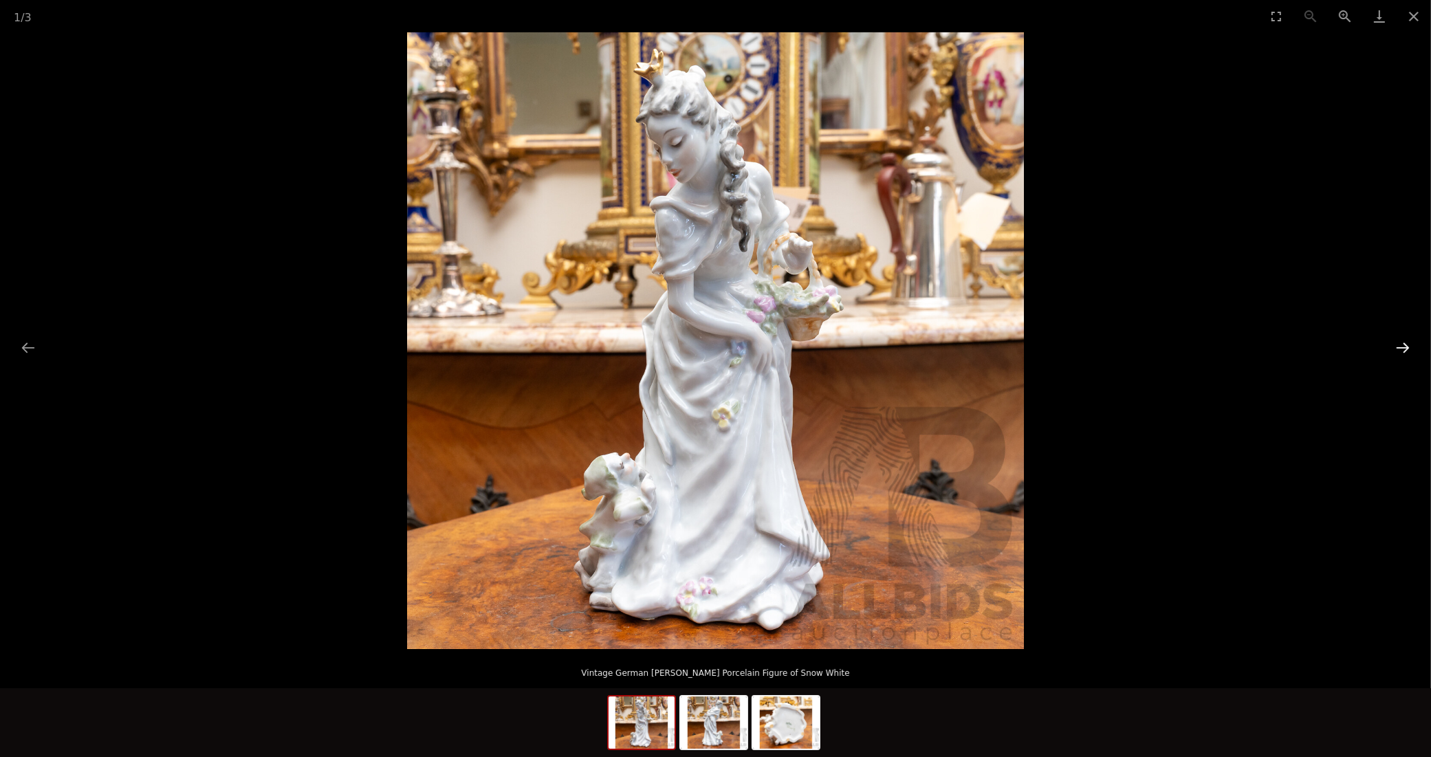
click at [1396, 351] on button "Next slide" at bounding box center [1403, 347] width 29 height 27
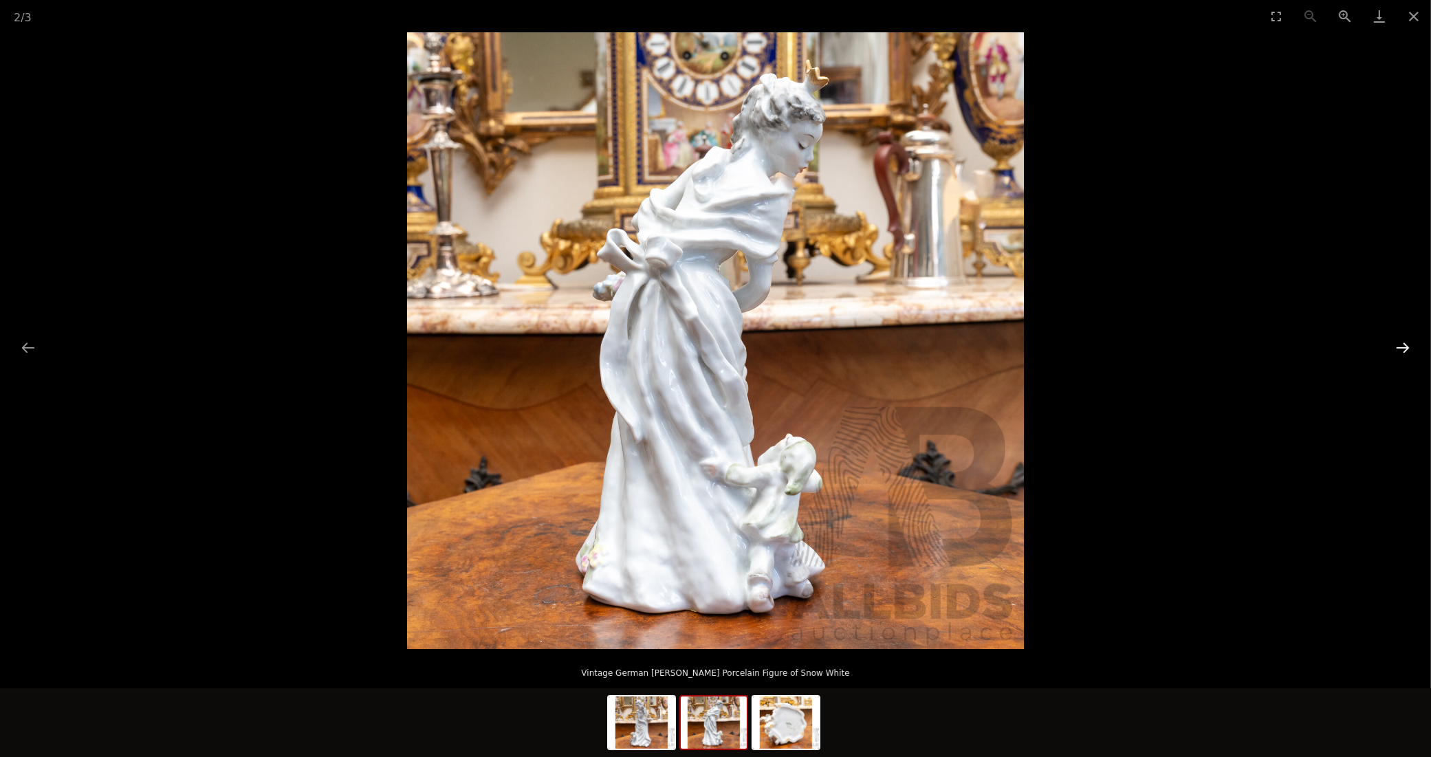
click at [1396, 351] on button "Next slide" at bounding box center [1403, 347] width 29 height 27
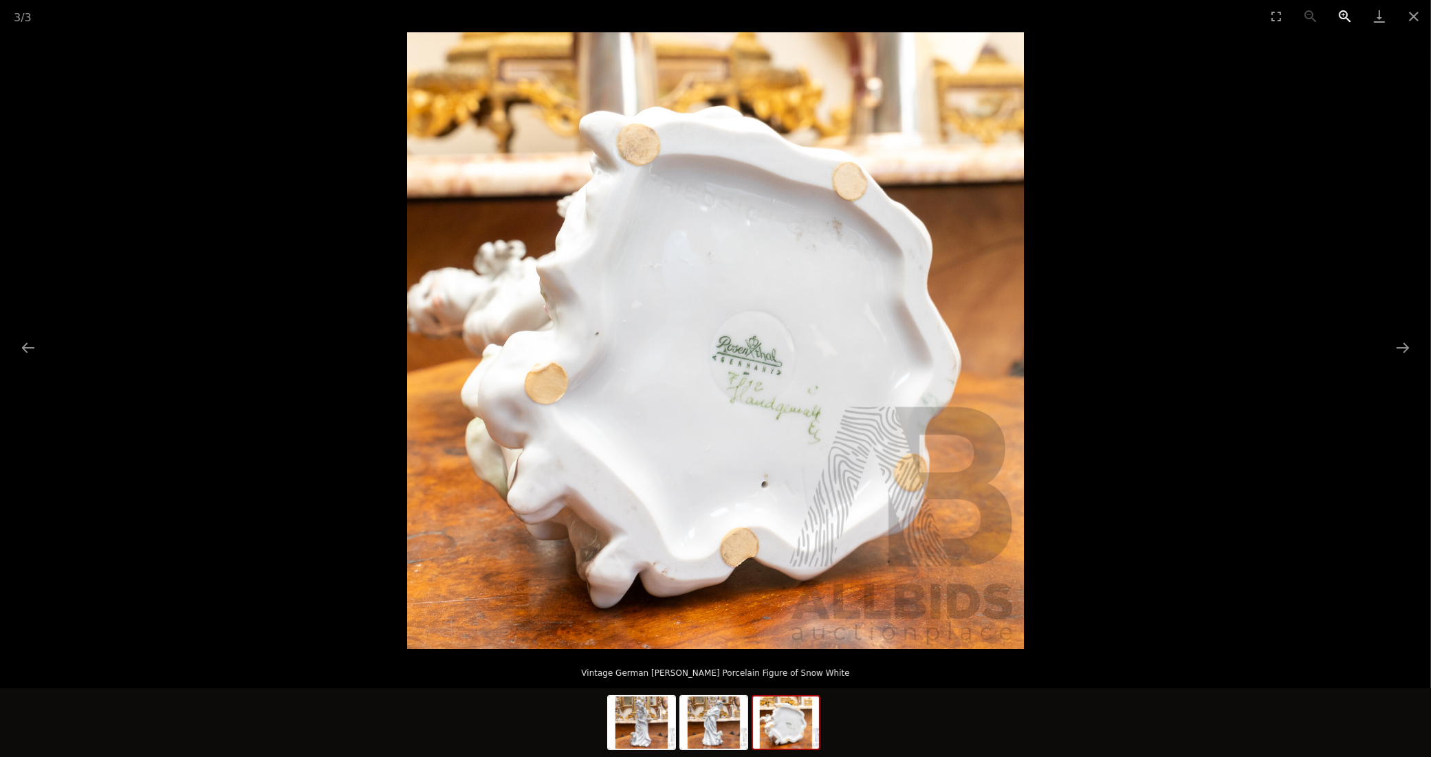
click at [1346, 17] on button "Zoom in" at bounding box center [1345, 16] width 34 height 32
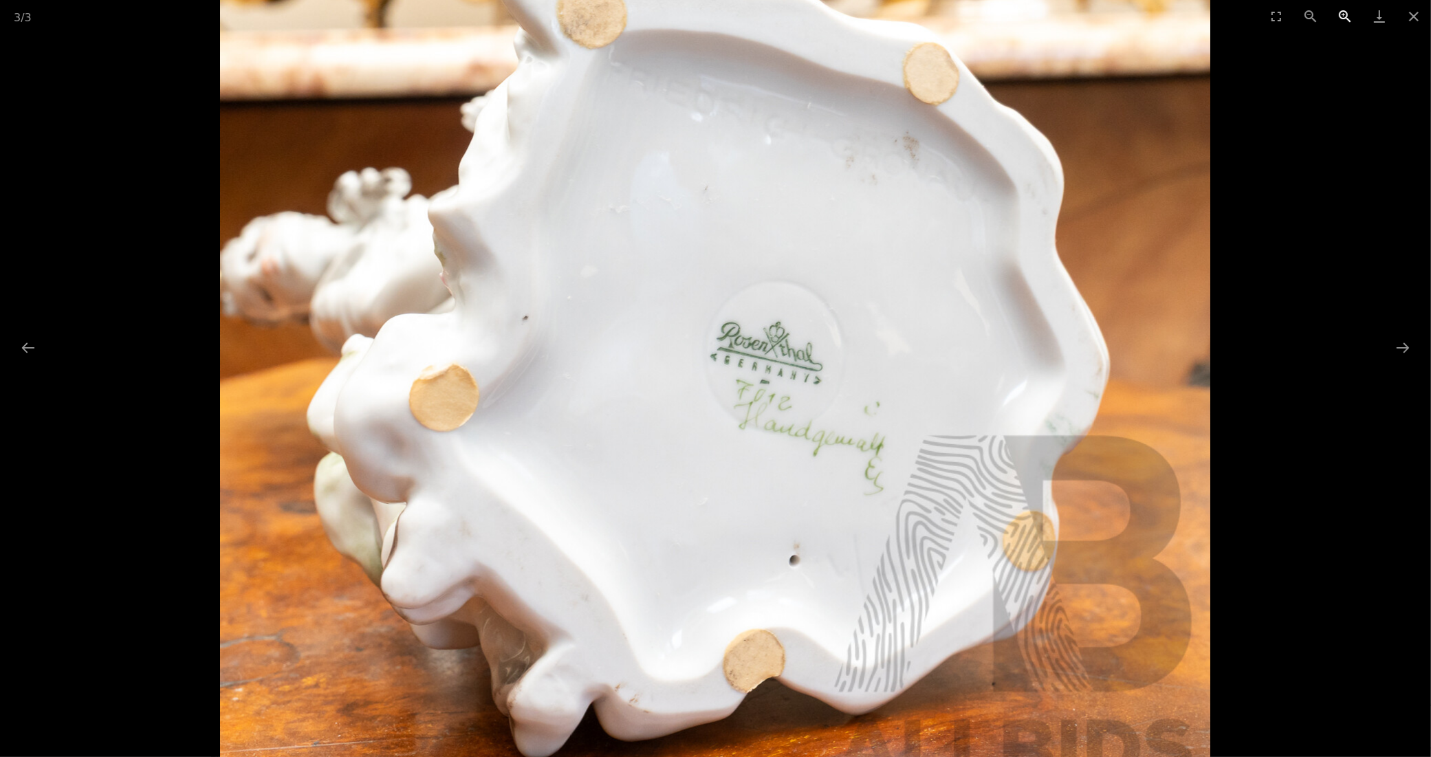
click at [1346, 17] on button "Zoom in" at bounding box center [1345, 16] width 34 height 32
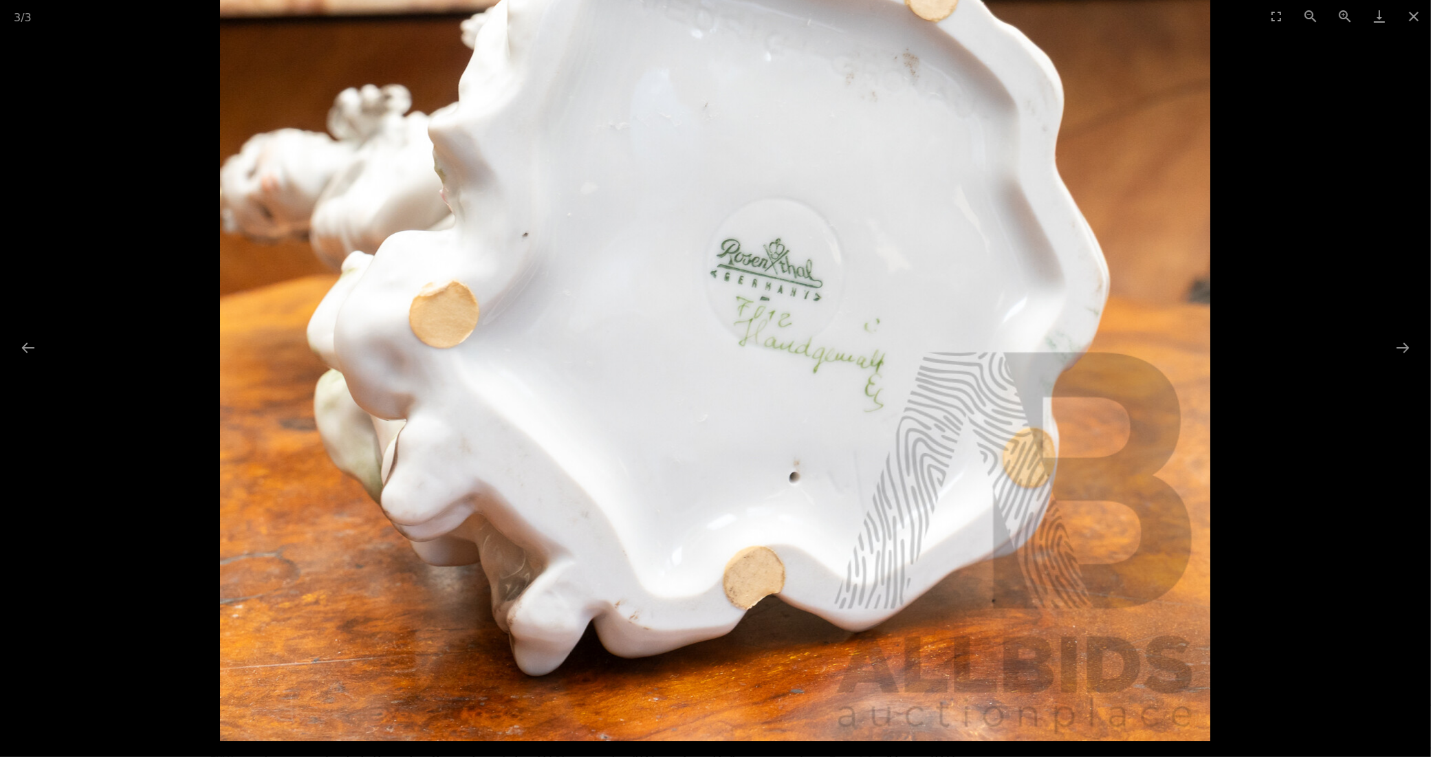
drag, startPoint x: 807, startPoint y: 367, endPoint x: 786, endPoint y: 189, distance: 178.6
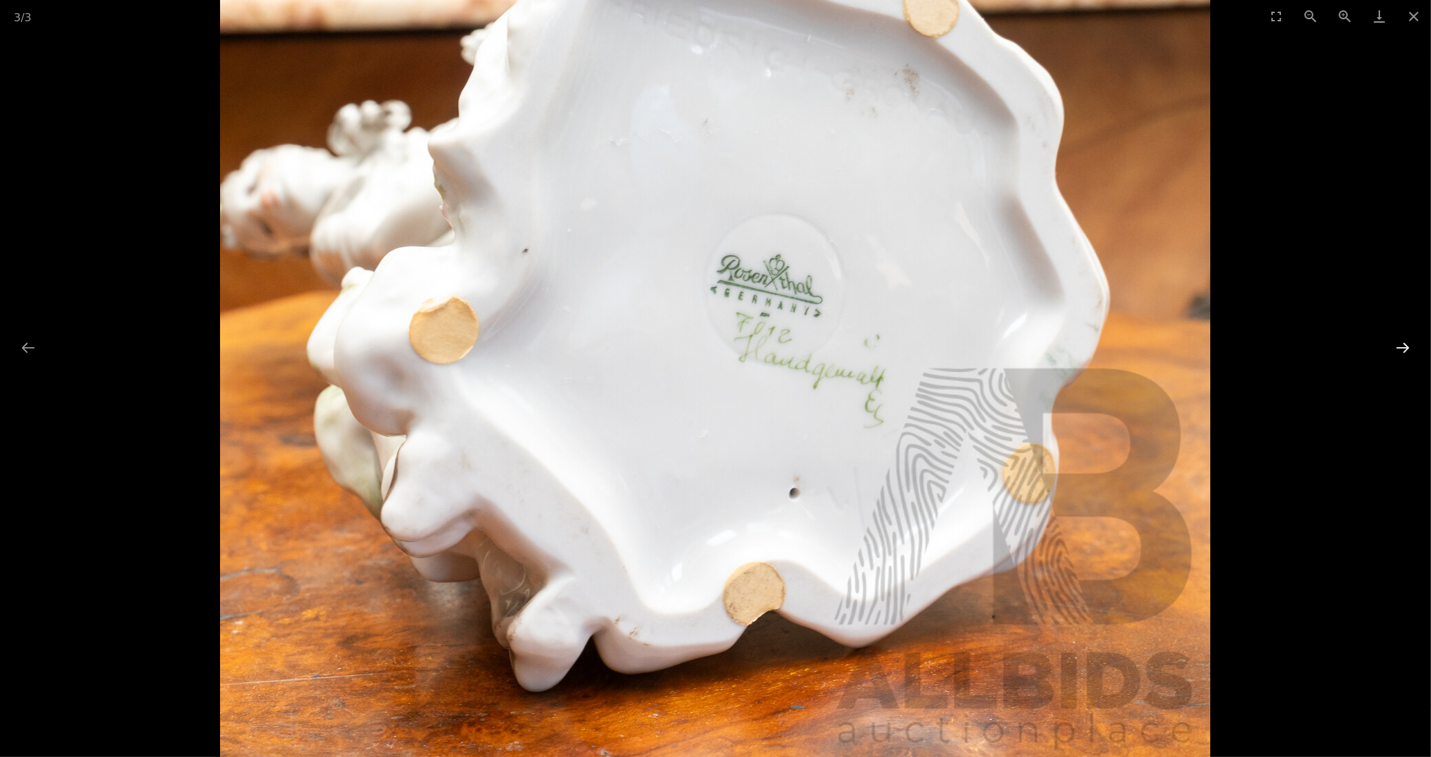
drag, startPoint x: 786, startPoint y: 189, endPoint x: 1403, endPoint y: 344, distance: 636.1
click at [1403, 344] on button "Next slide" at bounding box center [1403, 347] width 29 height 27
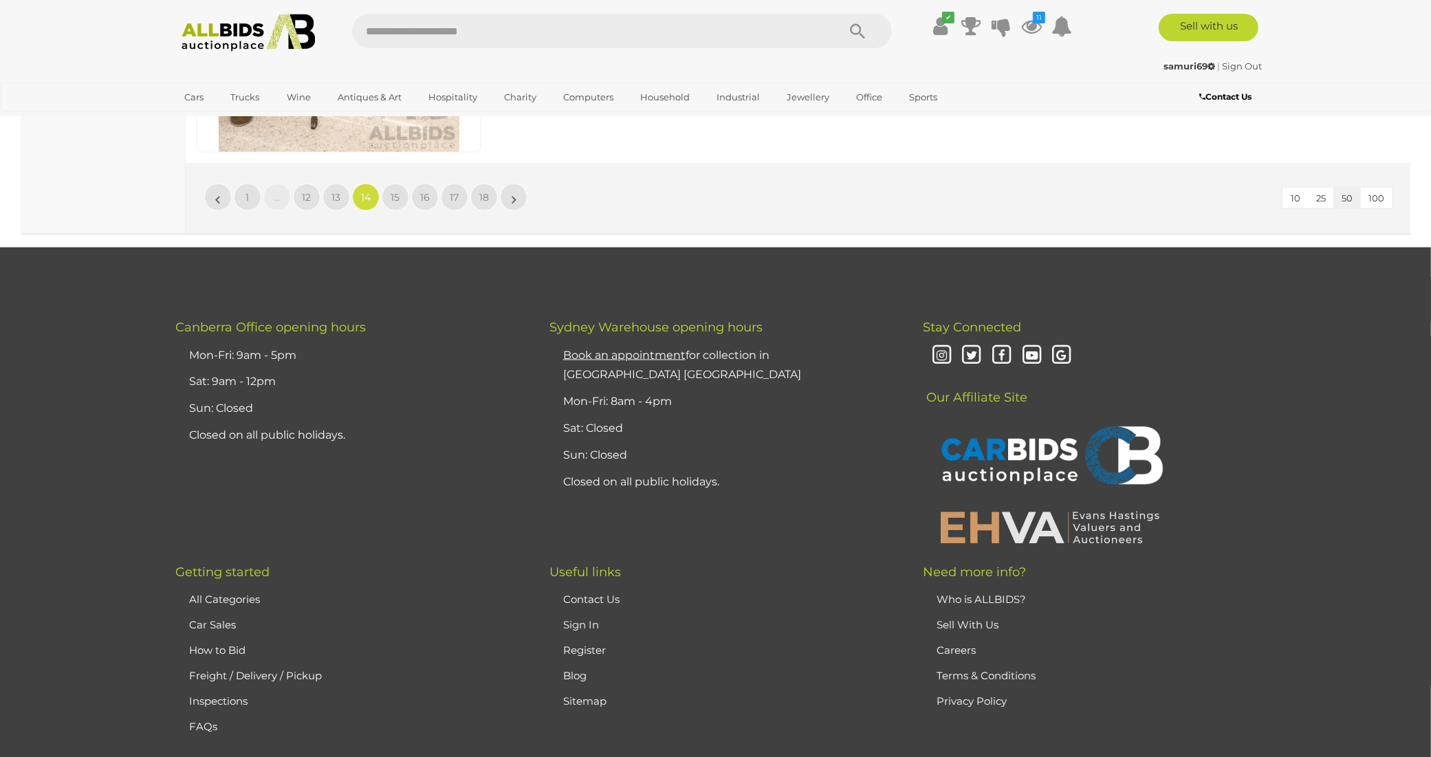
scroll to position [13385, 0]
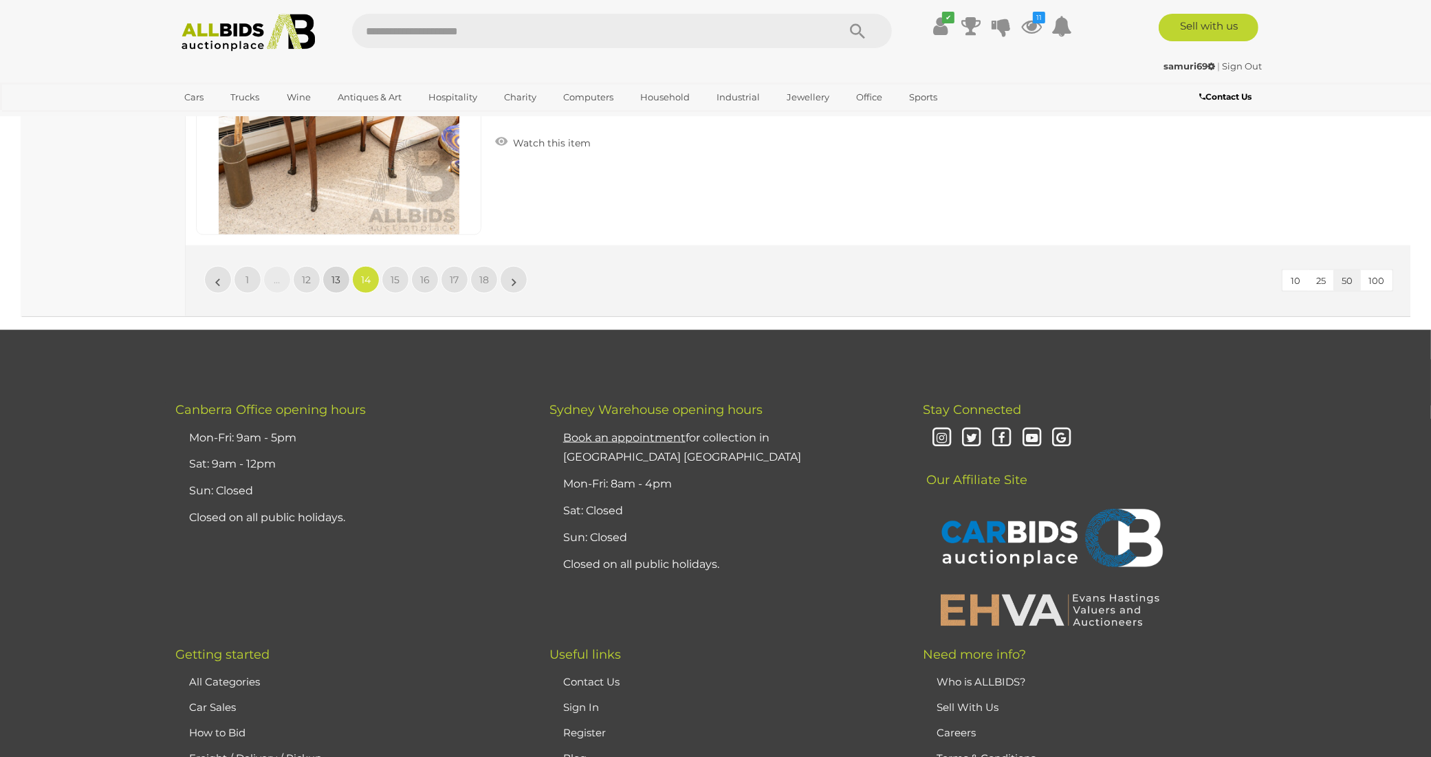
click at [332, 274] on span "13" at bounding box center [336, 280] width 9 height 12
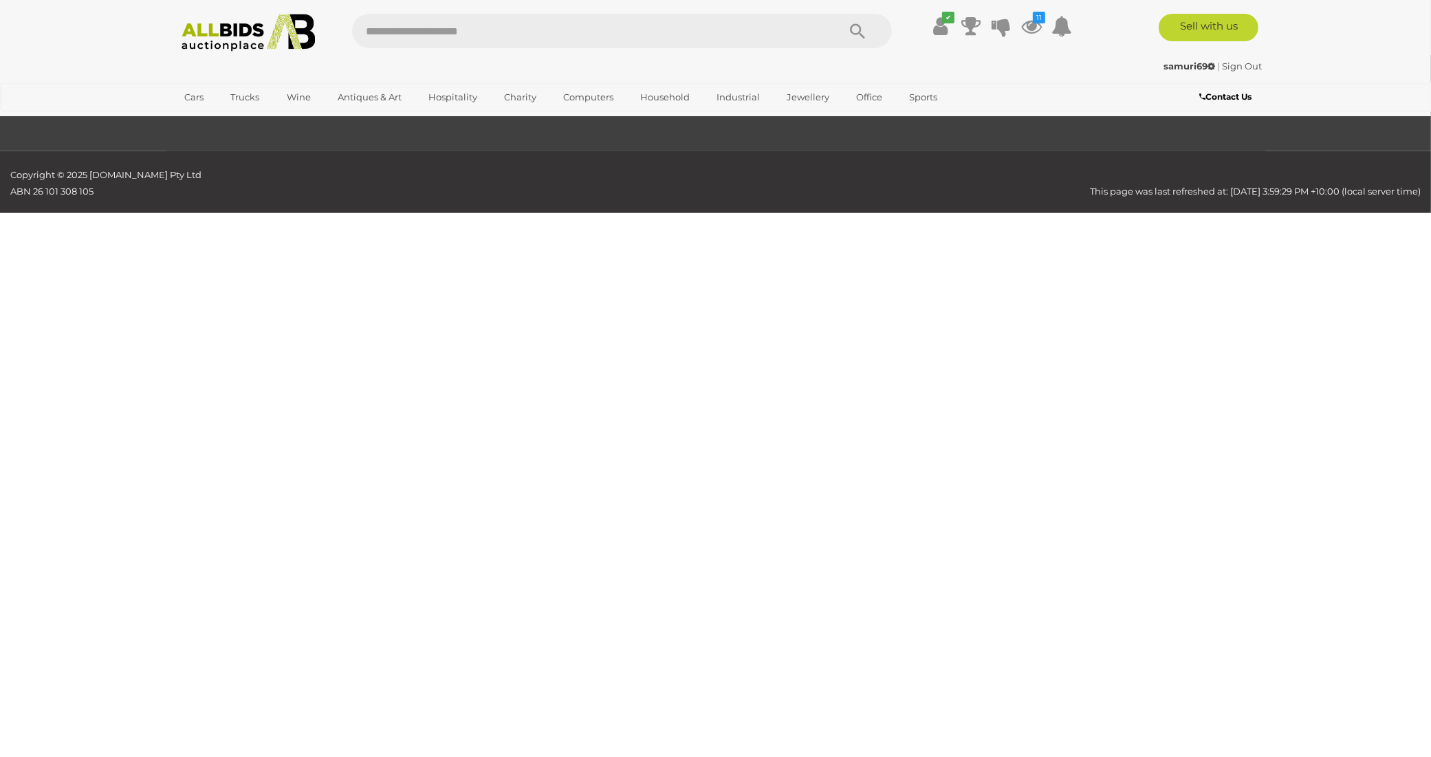
scroll to position [220, 0]
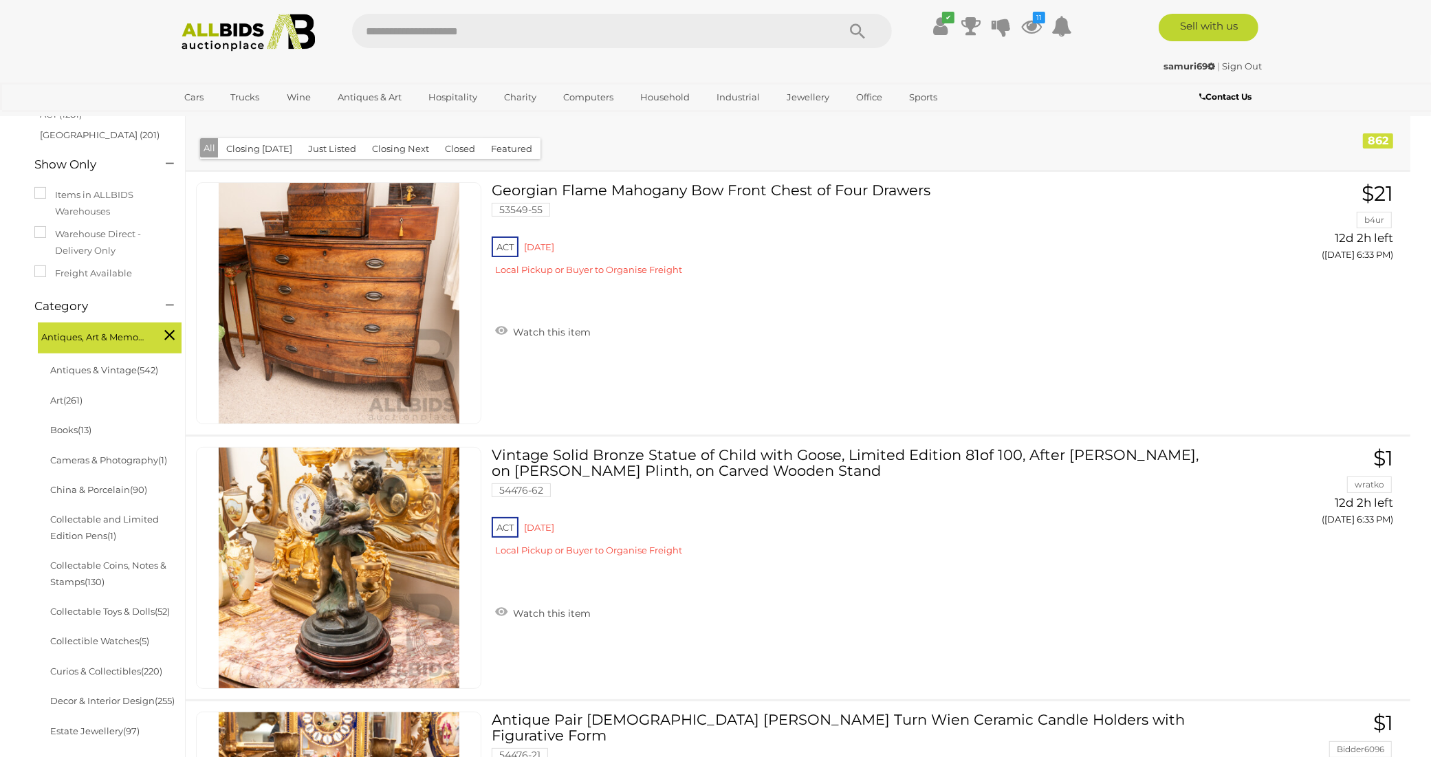
scroll to position [10879, 0]
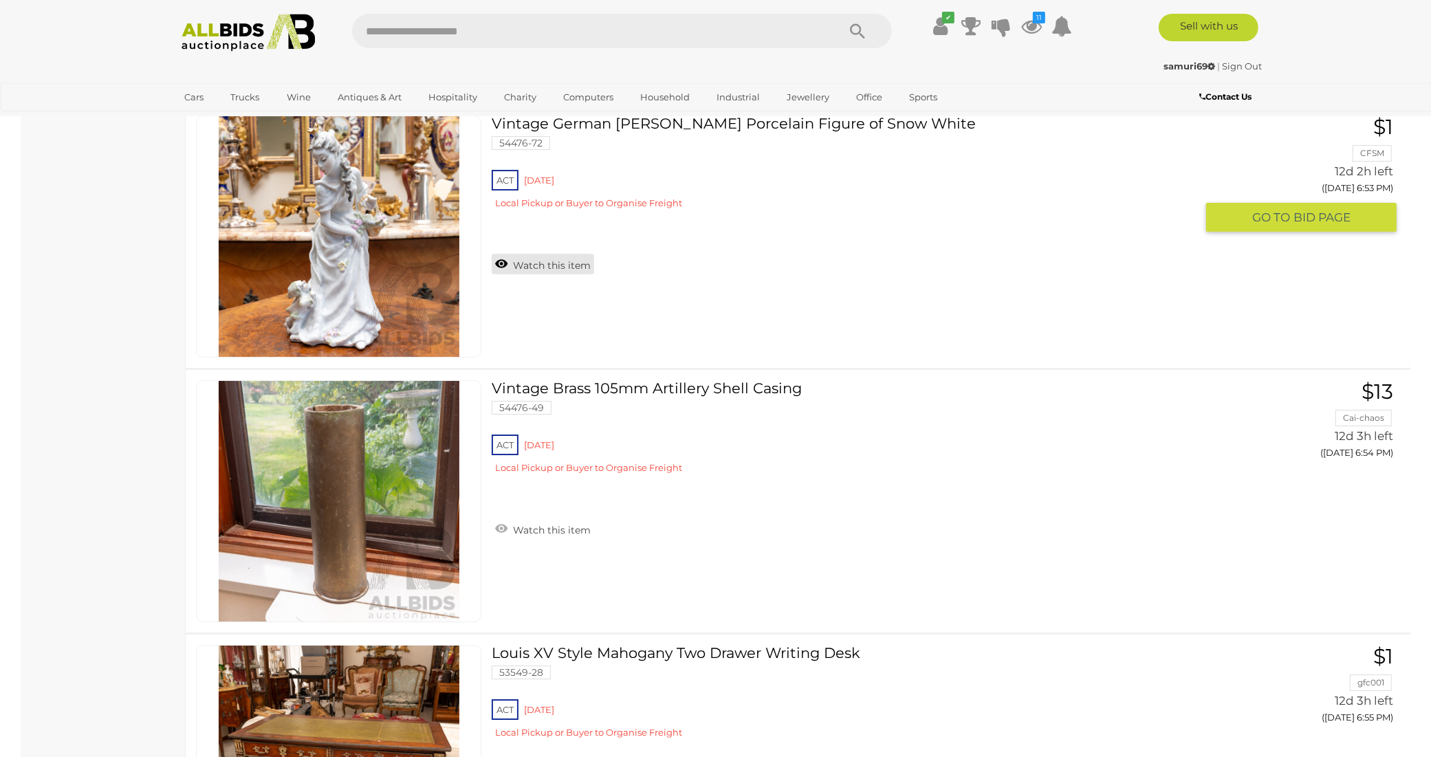
click at [548, 254] on link "Watch this item" at bounding box center [543, 264] width 102 height 21
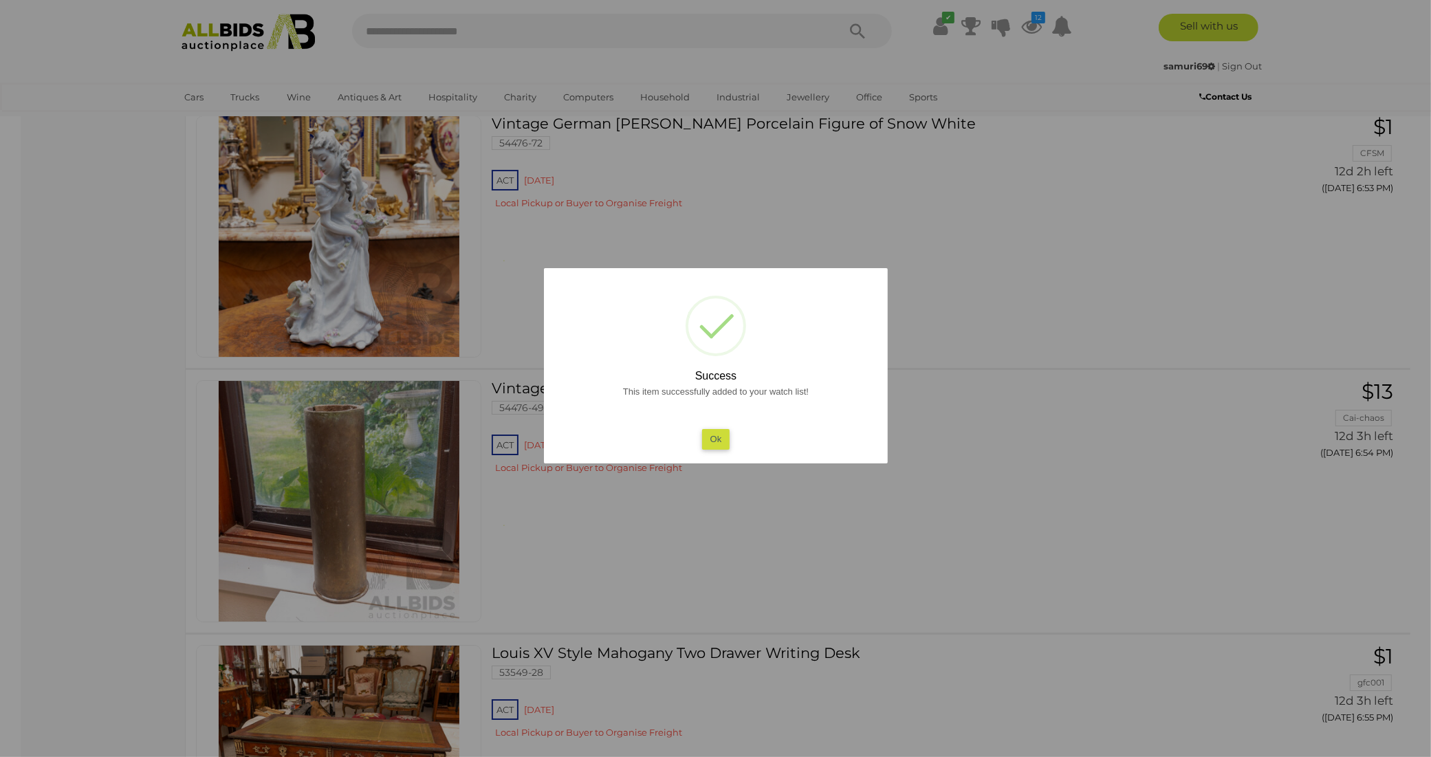
click at [710, 438] on button "Ok" at bounding box center [716, 439] width 28 height 20
click at [710, 438] on div "ACT Red Hill Local Pickup or Buyer to Organise Freight" at bounding box center [844, 458] width 704 height 53
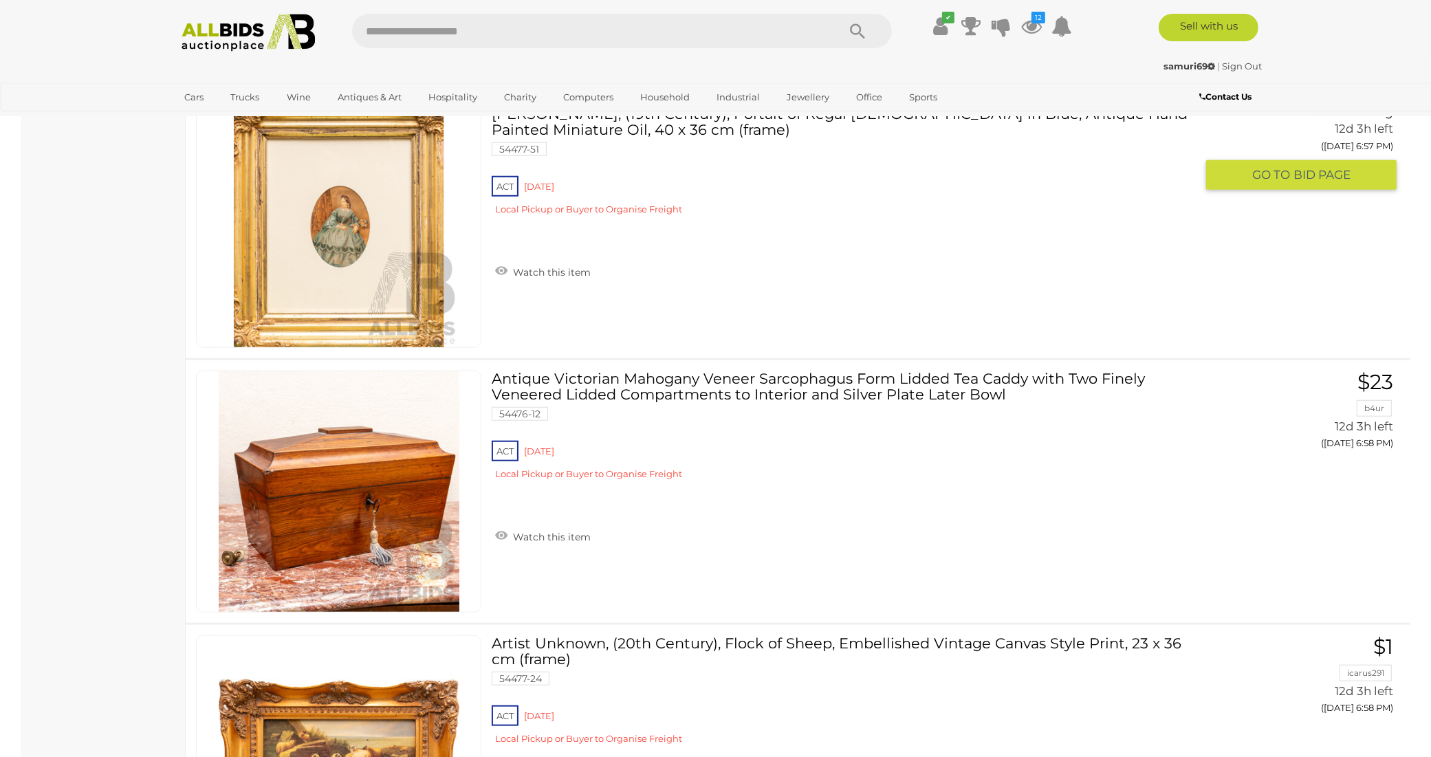
scroll to position [13035, 0]
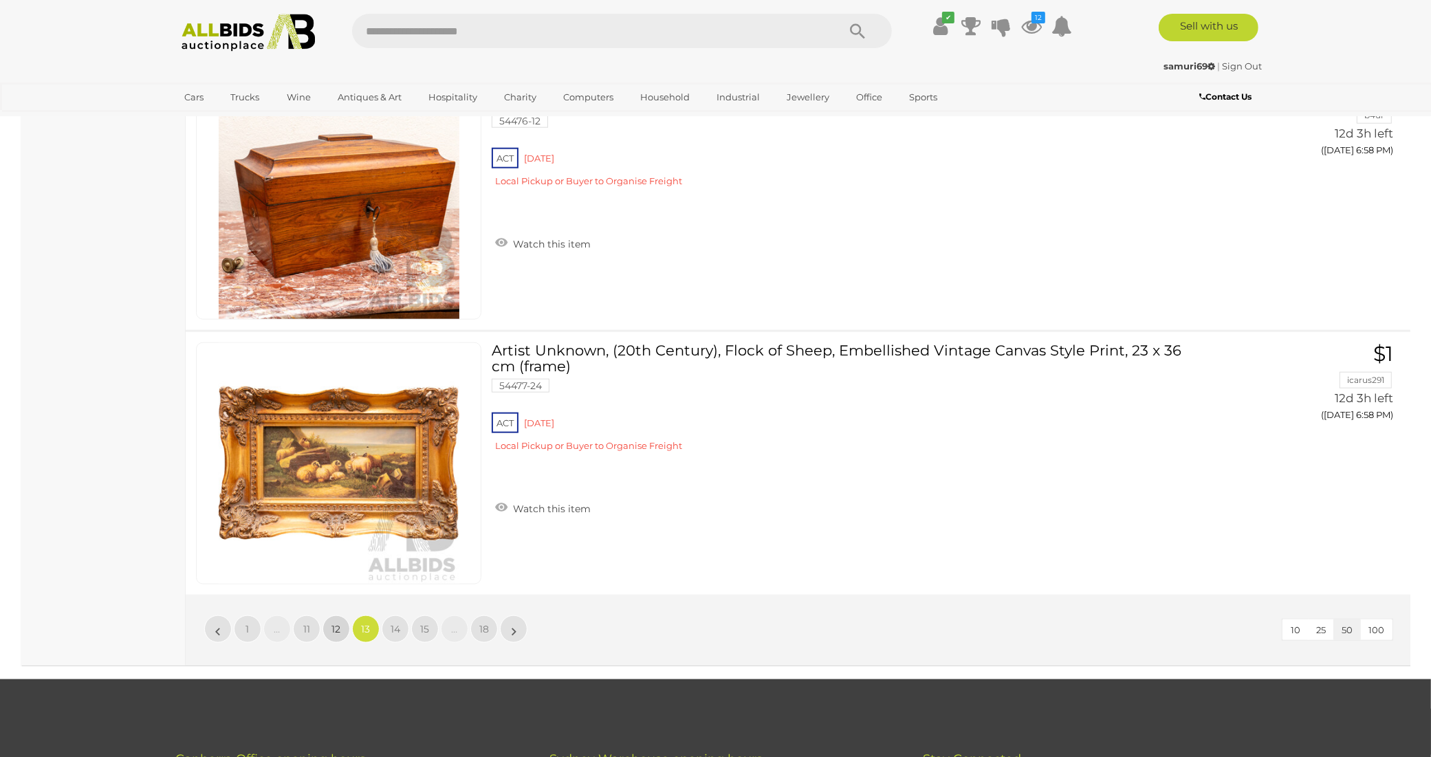
click at [337, 623] on span "12" at bounding box center [336, 629] width 9 height 12
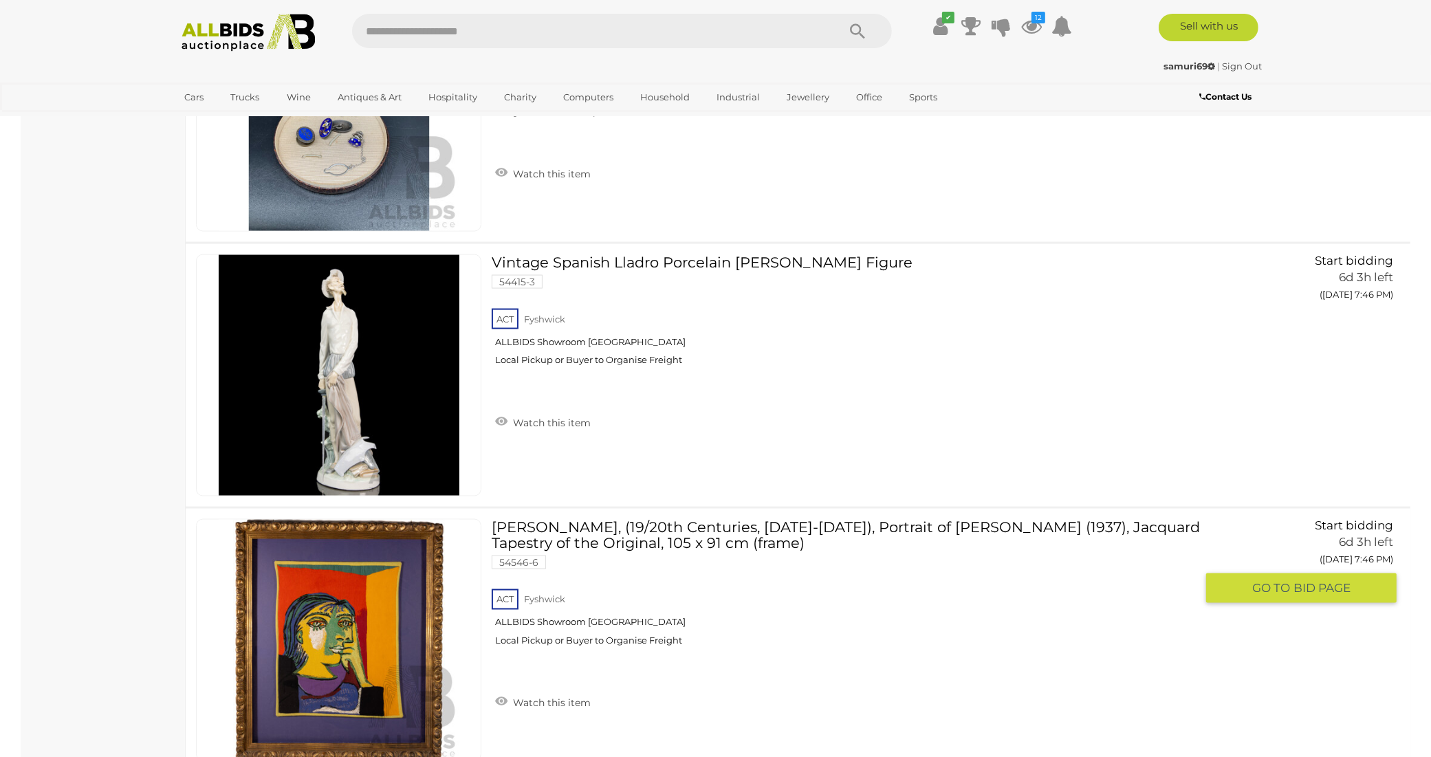
scroll to position [2284, 0]
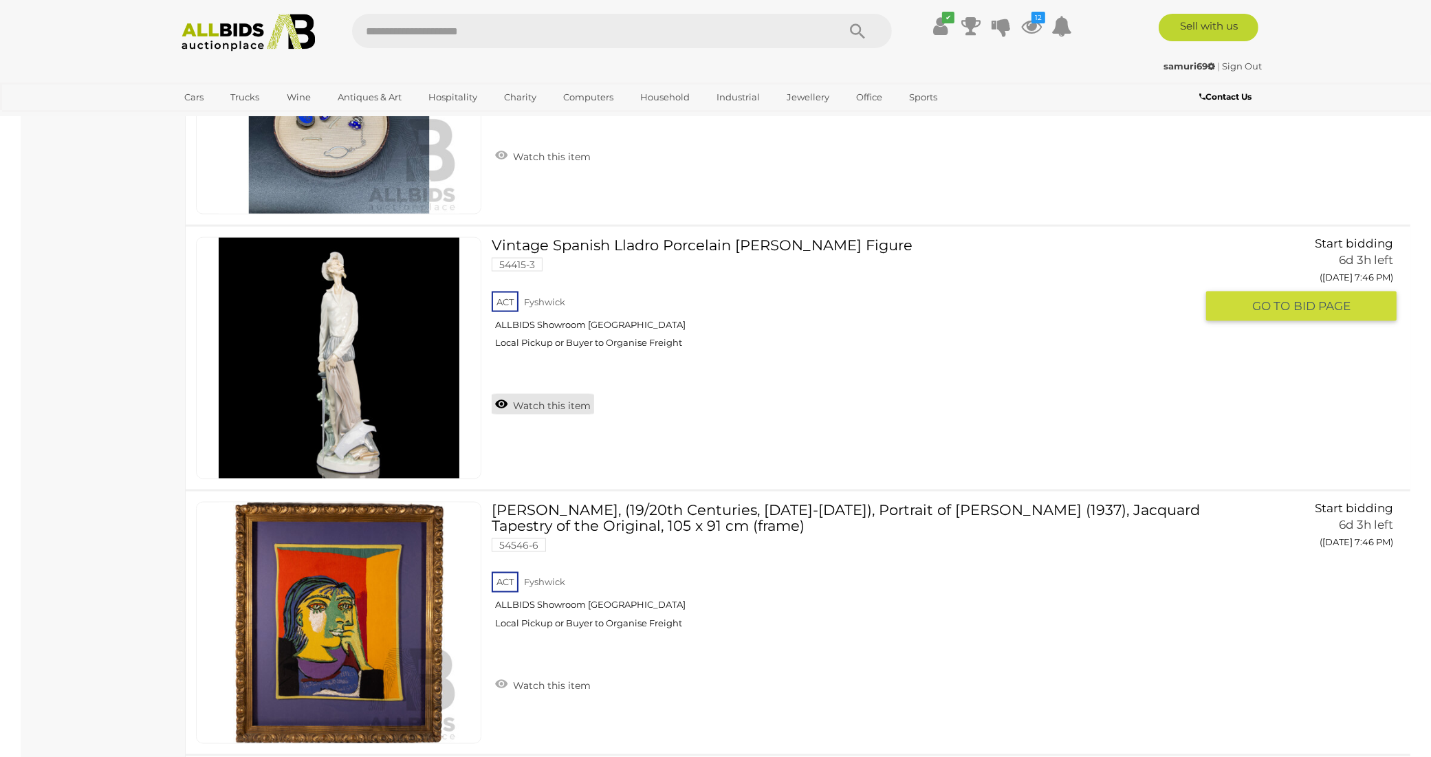
click at [562, 394] on link "Watch this item" at bounding box center [543, 404] width 102 height 21
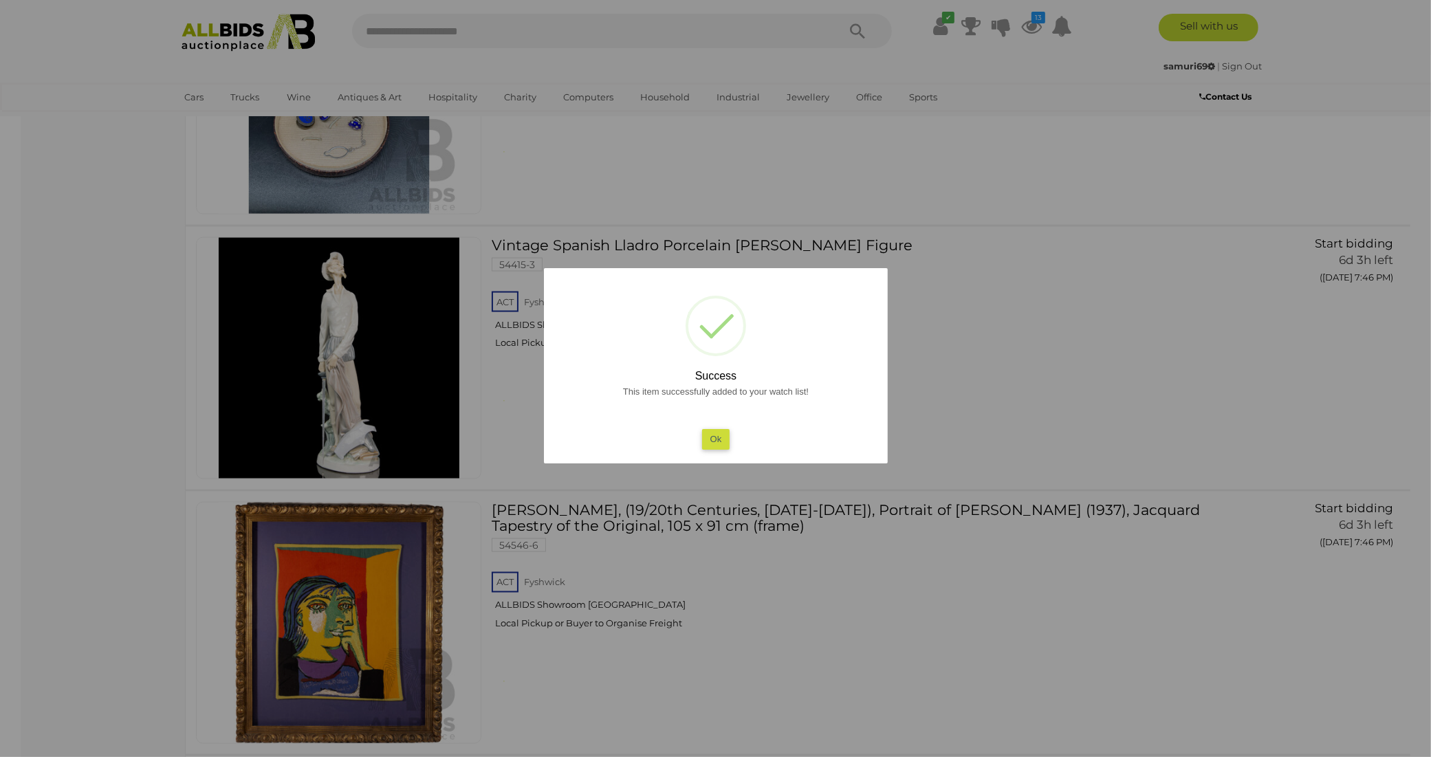
click at [722, 439] on button "Ok" at bounding box center [716, 439] width 28 height 20
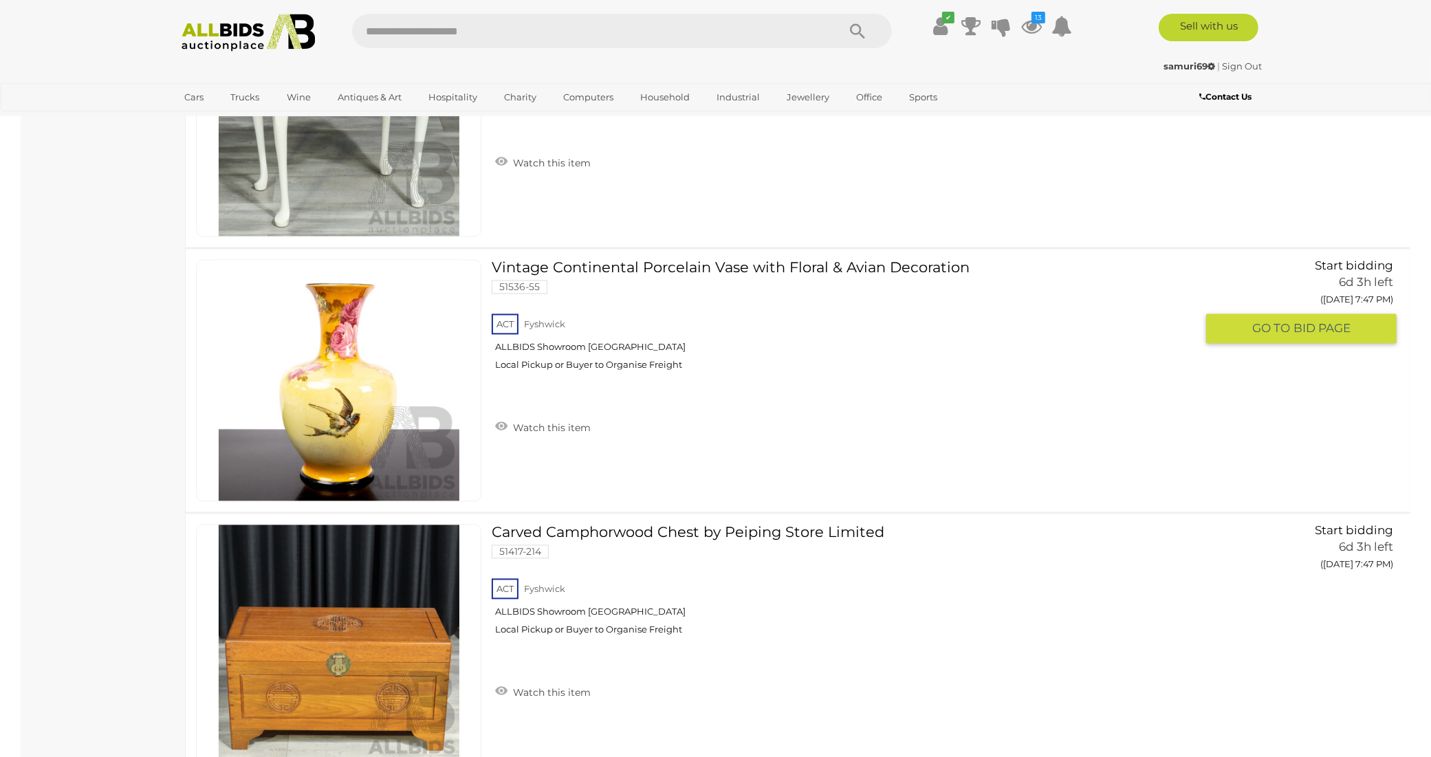
scroll to position [3057, 0]
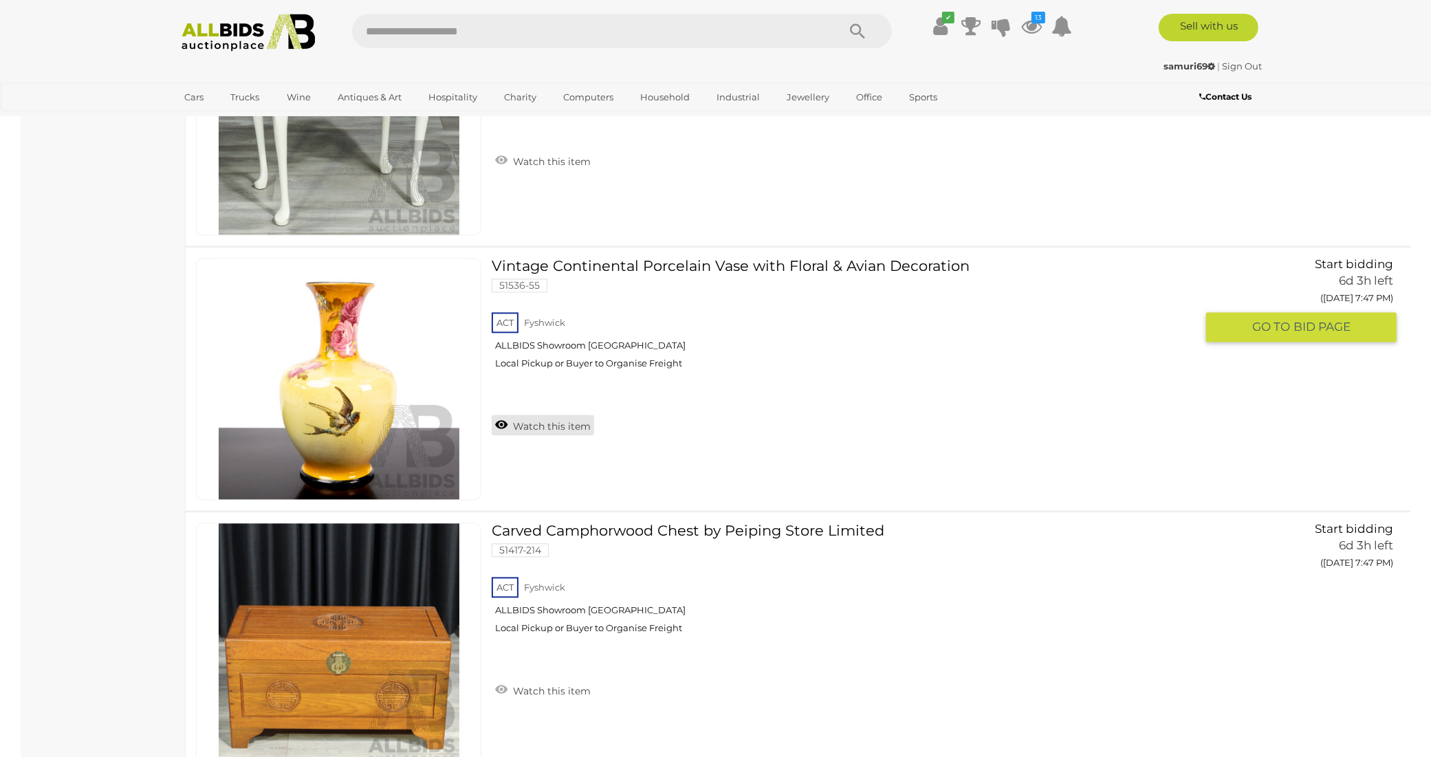
click at [537, 415] on link "Watch this item" at bounding box center [543, 425] width 102 height 21
drag, startPoint x: 537, startPoint y: 393, endPoint x: 545, endPoint y: 394, distance: 8.3
click at [537, 380] on div "ACT [GEOGRAPHIC_DATA] ALLBIDS Showroom [GEOGRAPHIC_DATA] Local Pickup or Buyer …" at bounding box center [844, 345] width 704 height 71
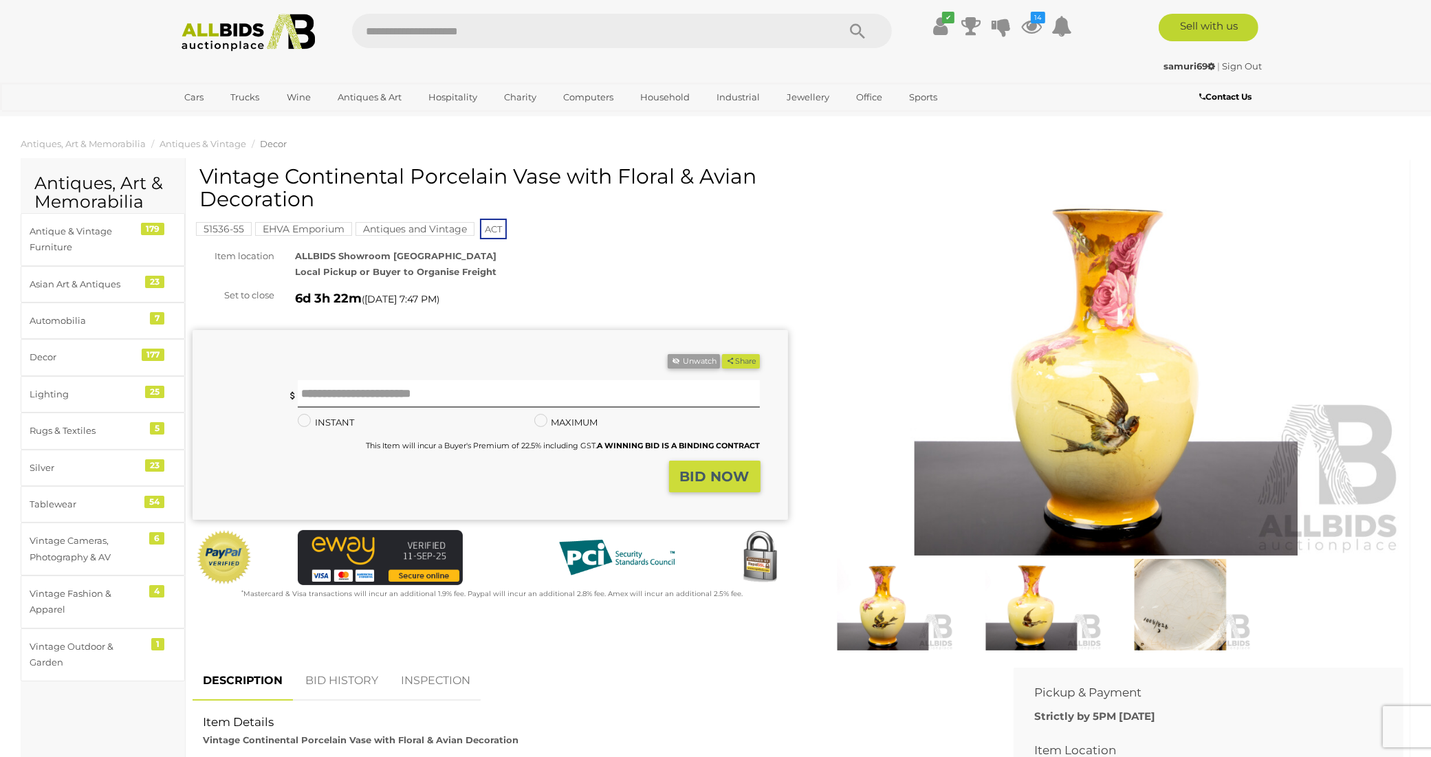
click at [1167, 609] on img at bounding box center [1180, 604] width 142 height 91
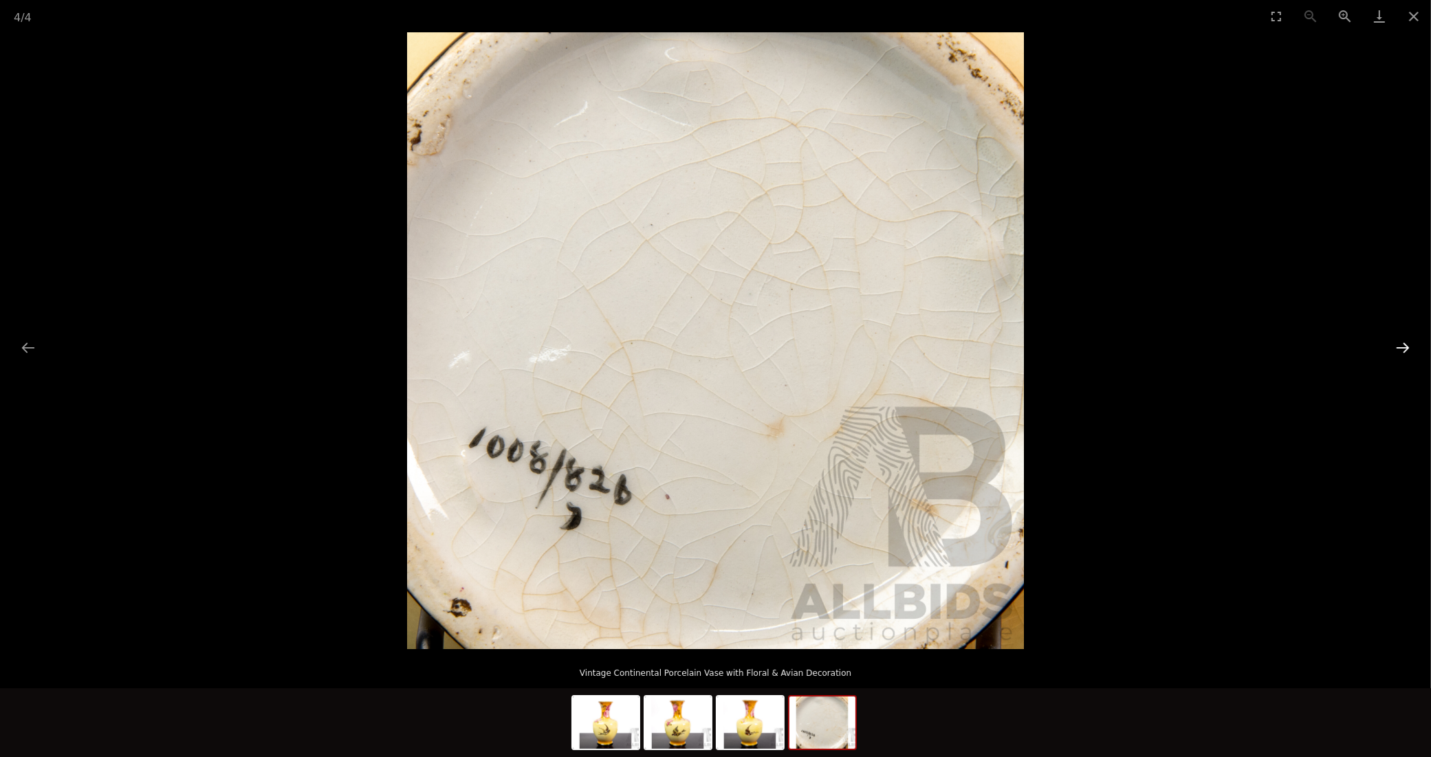
click at [1411, 347] on button "Next slide" at bounding box center [1403, 347] width 29 height 27
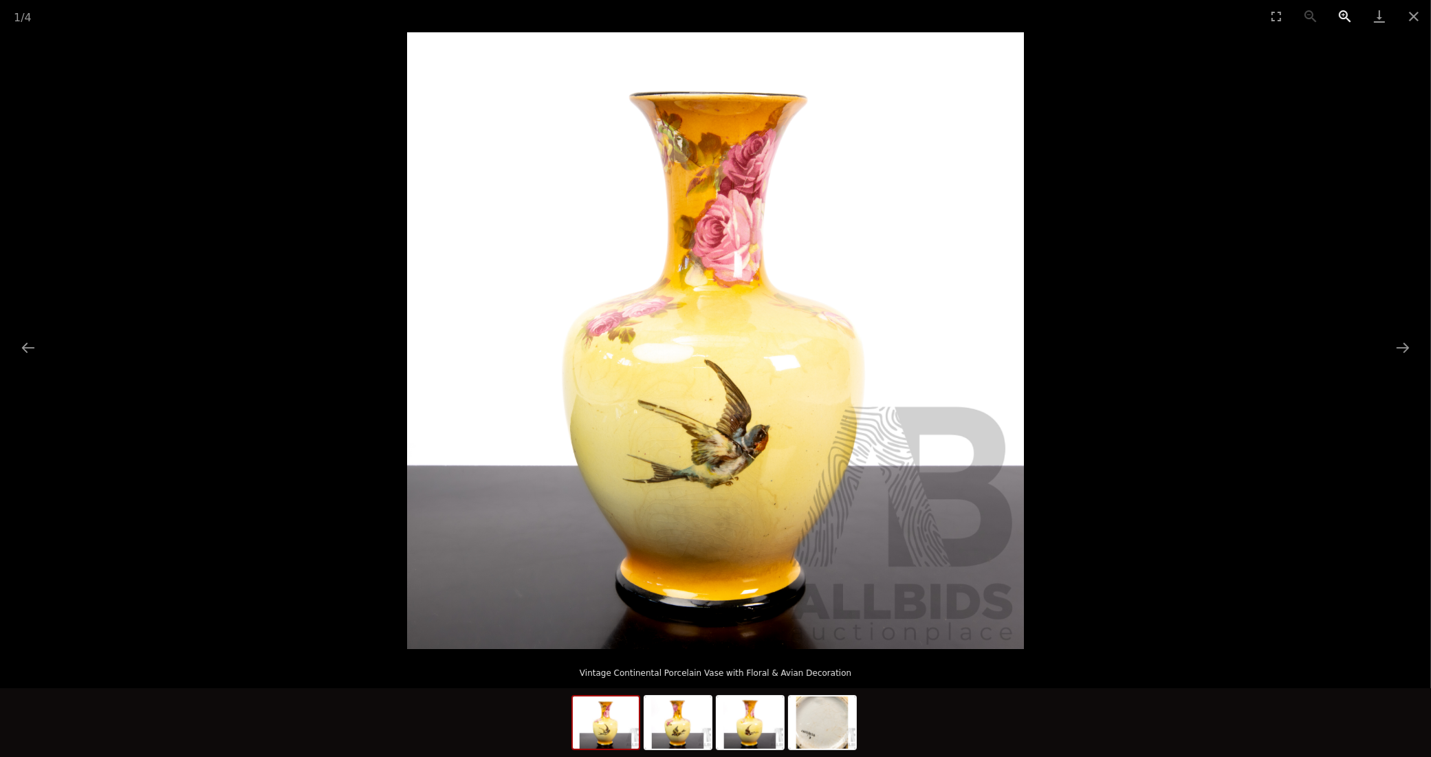
click at [1343, 14] on button "Zoom in" at bounding box center [1345, 16] width 34 height 32
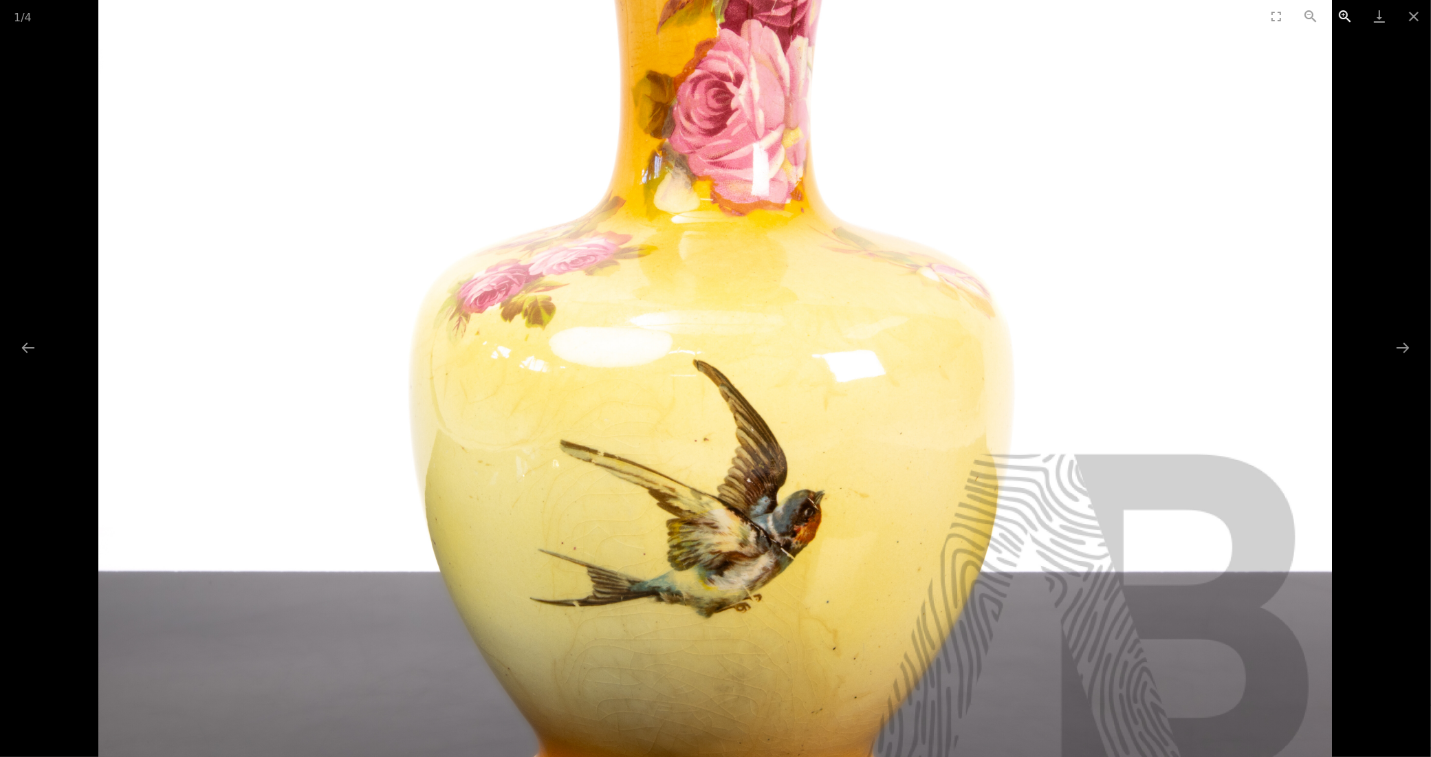
click at [1343, 14] on button "Zoom in" at bounding box center [1345, 16] width 34 height 32
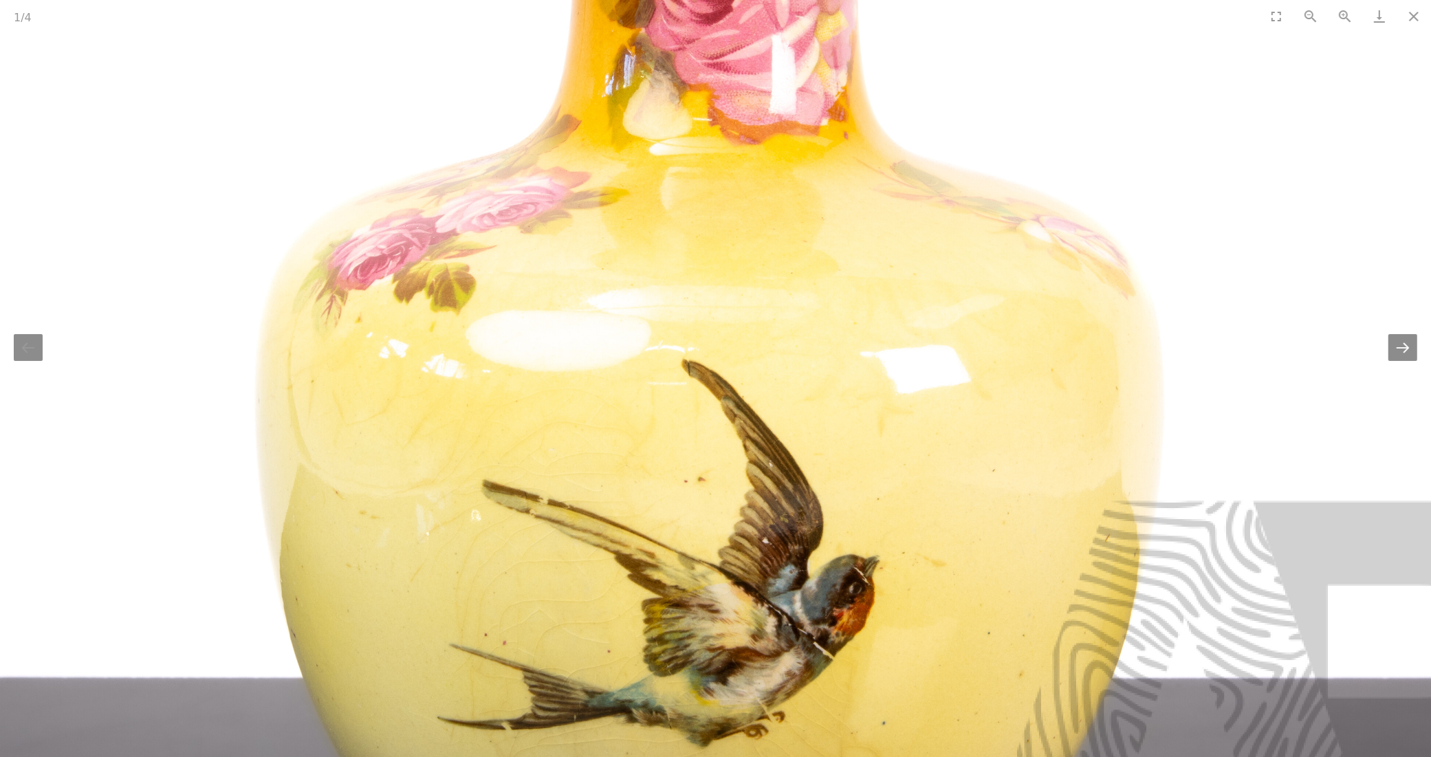
click at [1400, 354] on button "Next slide" at bounding box center [1403, 347] width 29 height 27
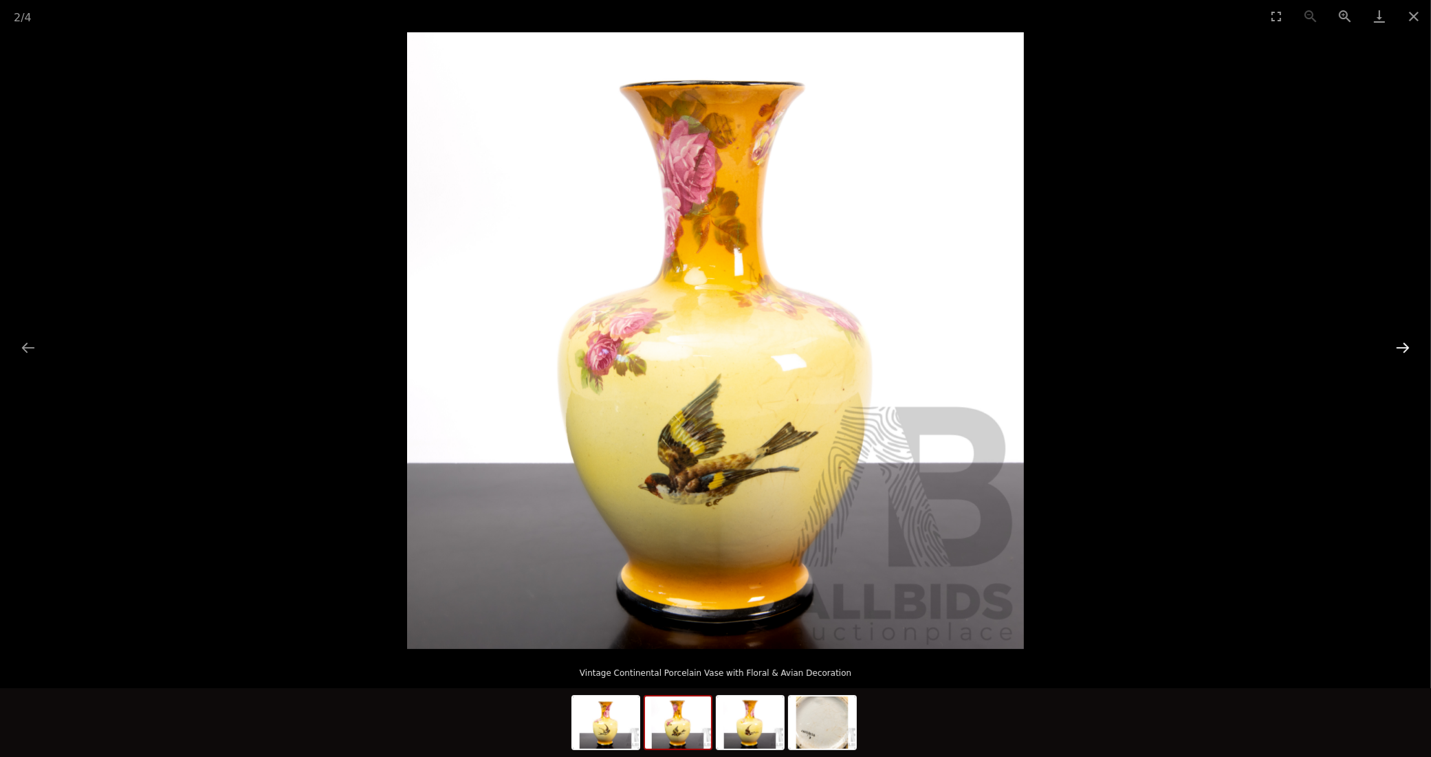
click at [1400, 354] on button "Next slide" at bounding box center [1403, 347] width 29 height 27
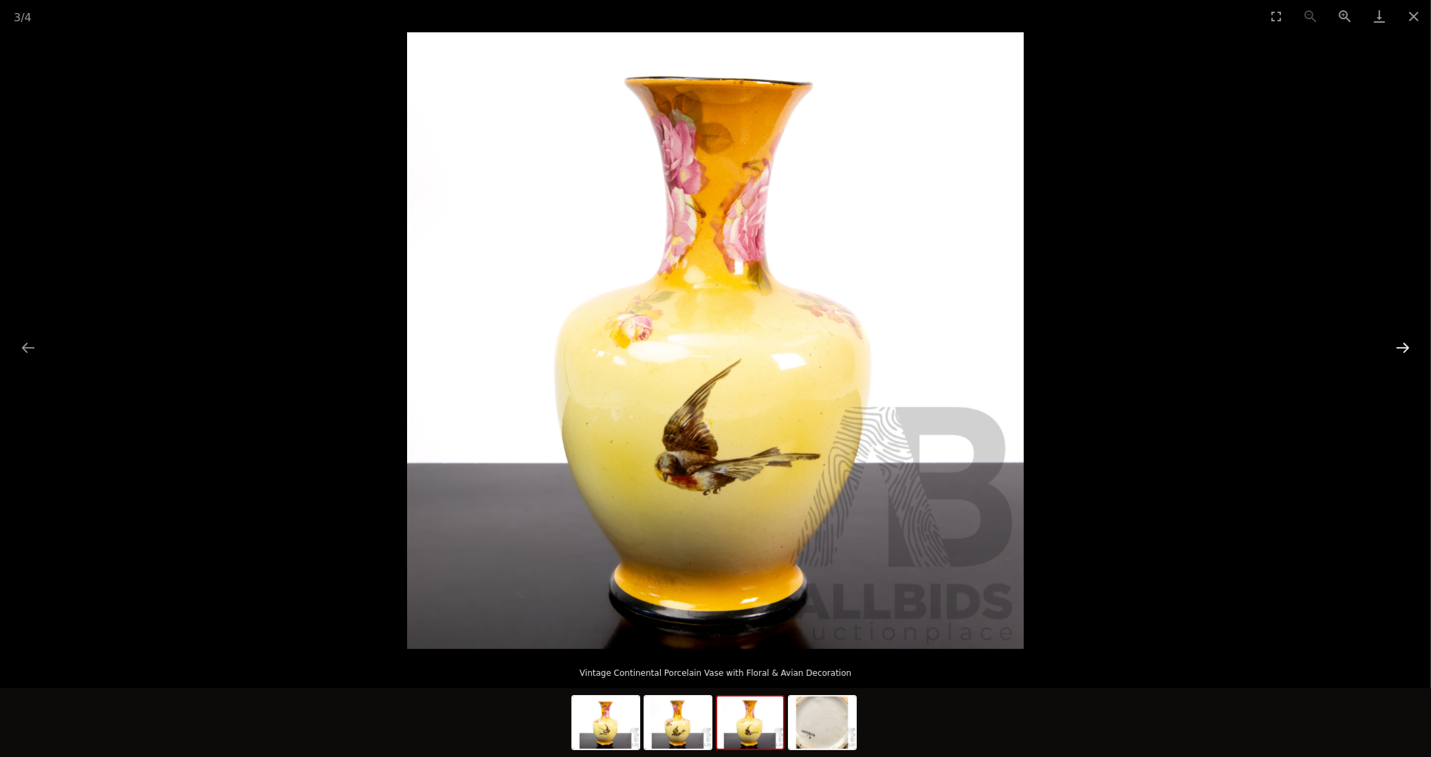
click at [1400, 354] on button "Next slide" at bounding box center [1403, 347] width 29 height 27
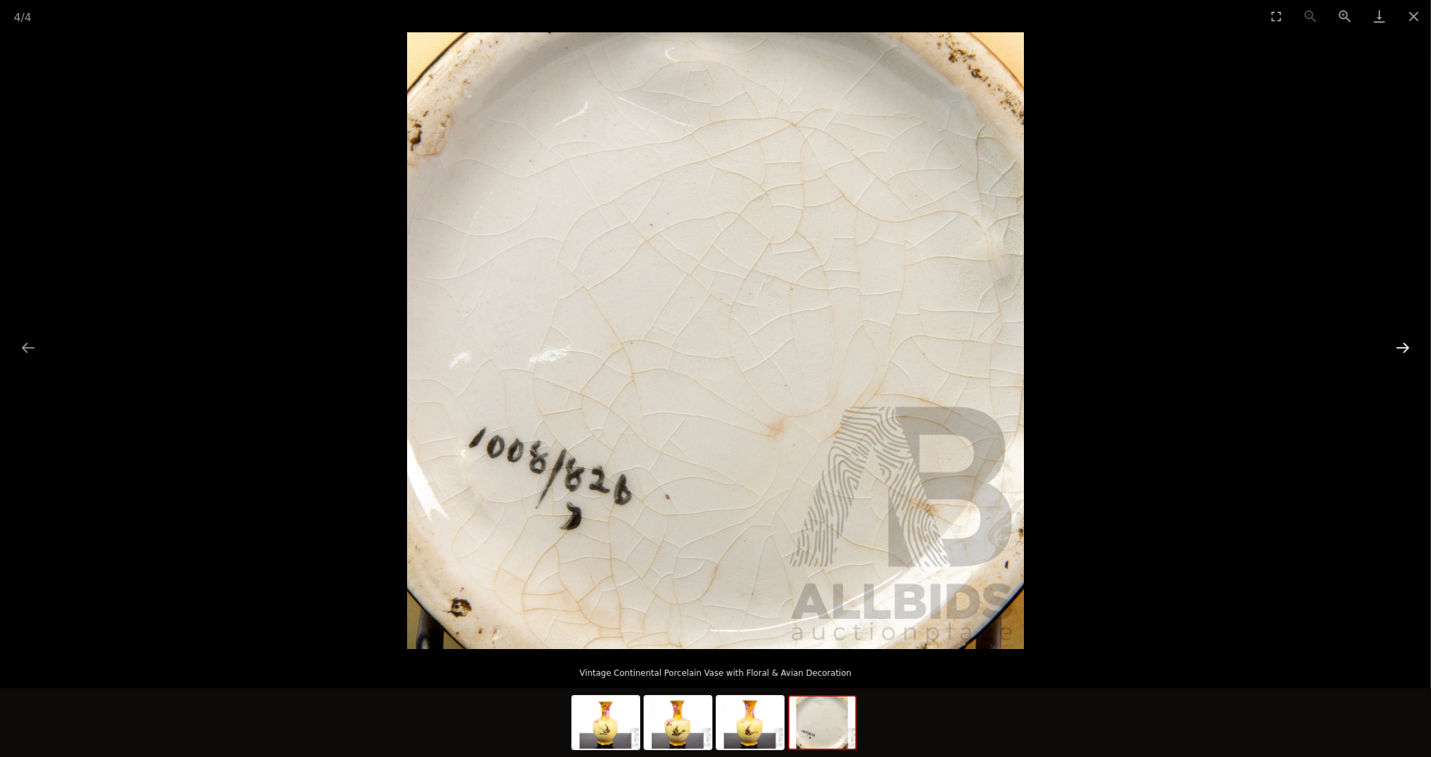
click at [1400, 354] on button "Next slide" at bounding box center [1403, 347] width 29 height 27
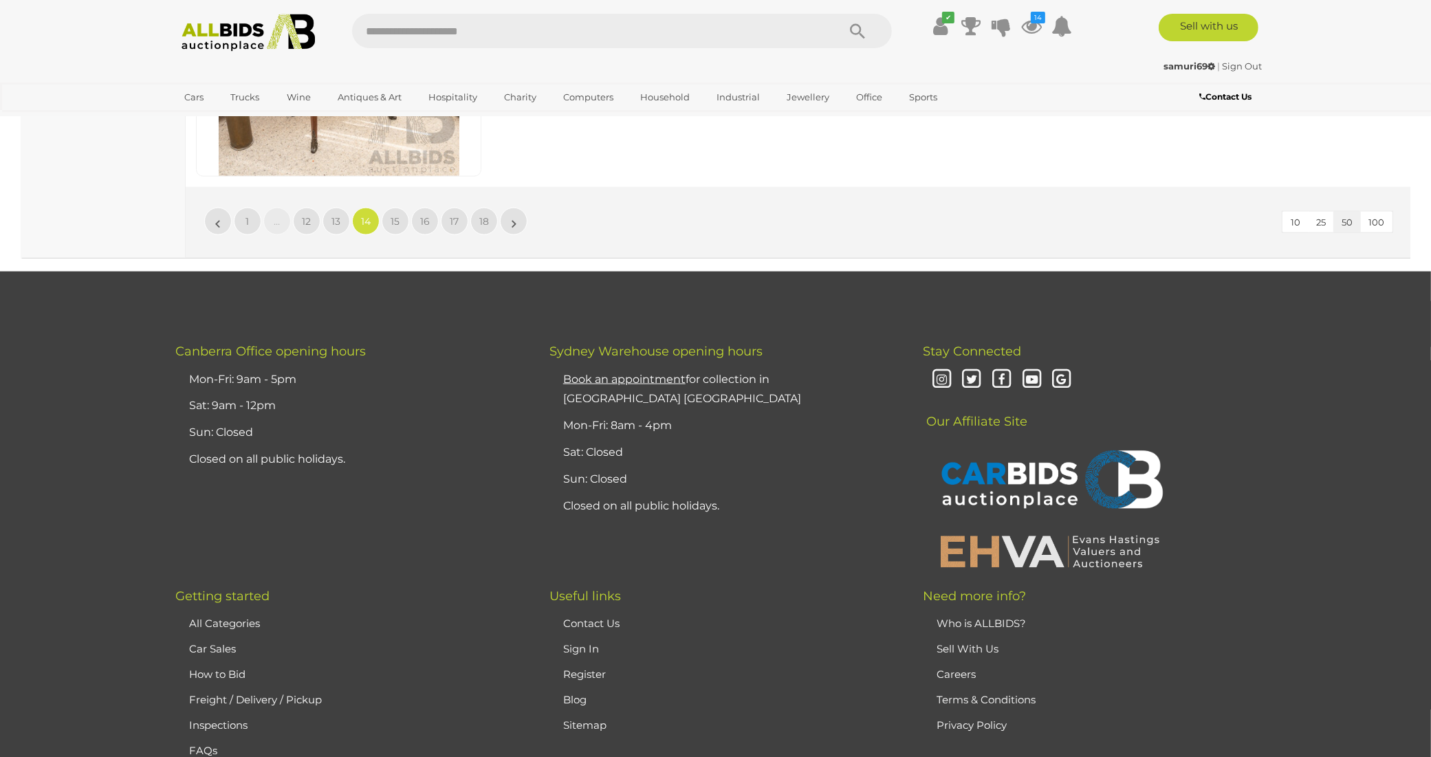
scroll to position [13299, 0]
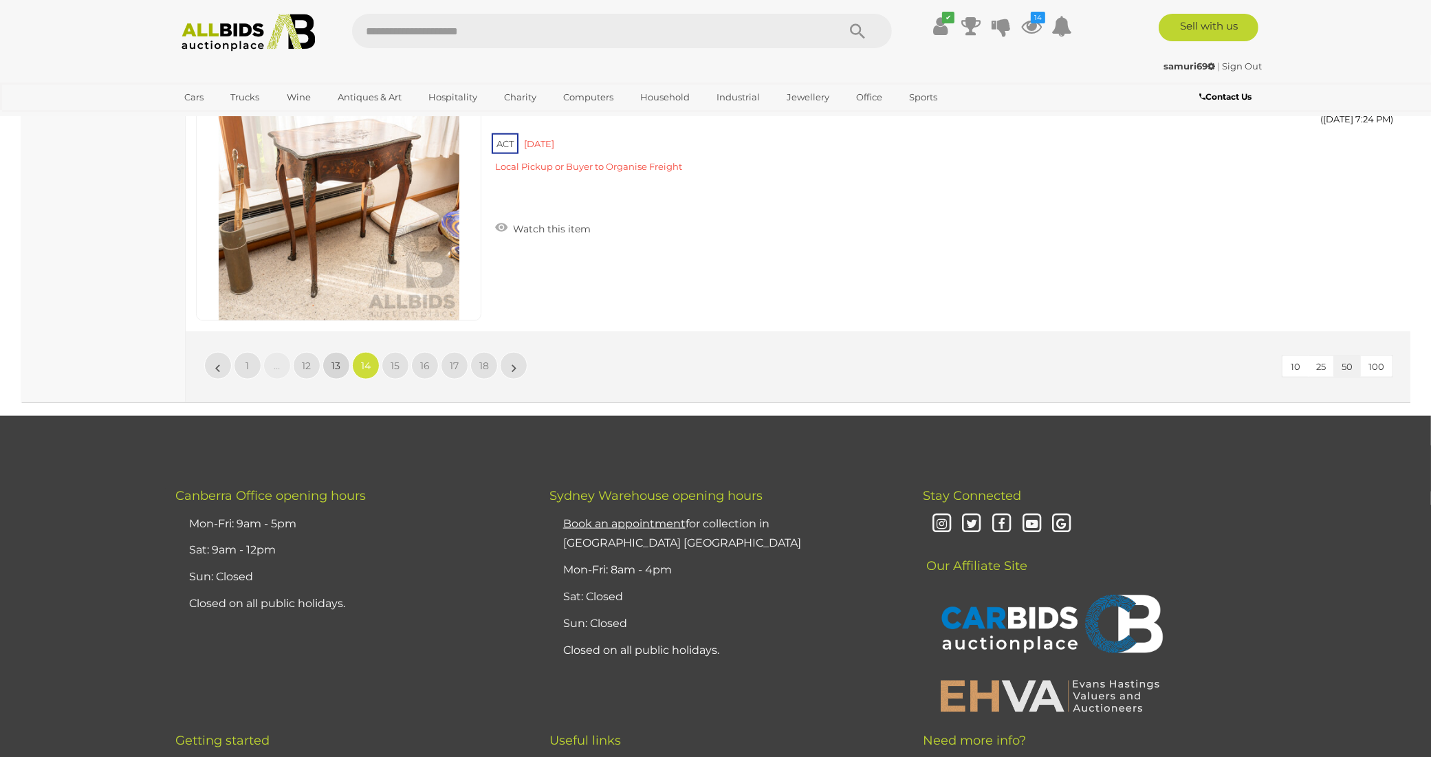
click at [332, 360] on span "13" at bounding box center [336, 366] width 9 height 12
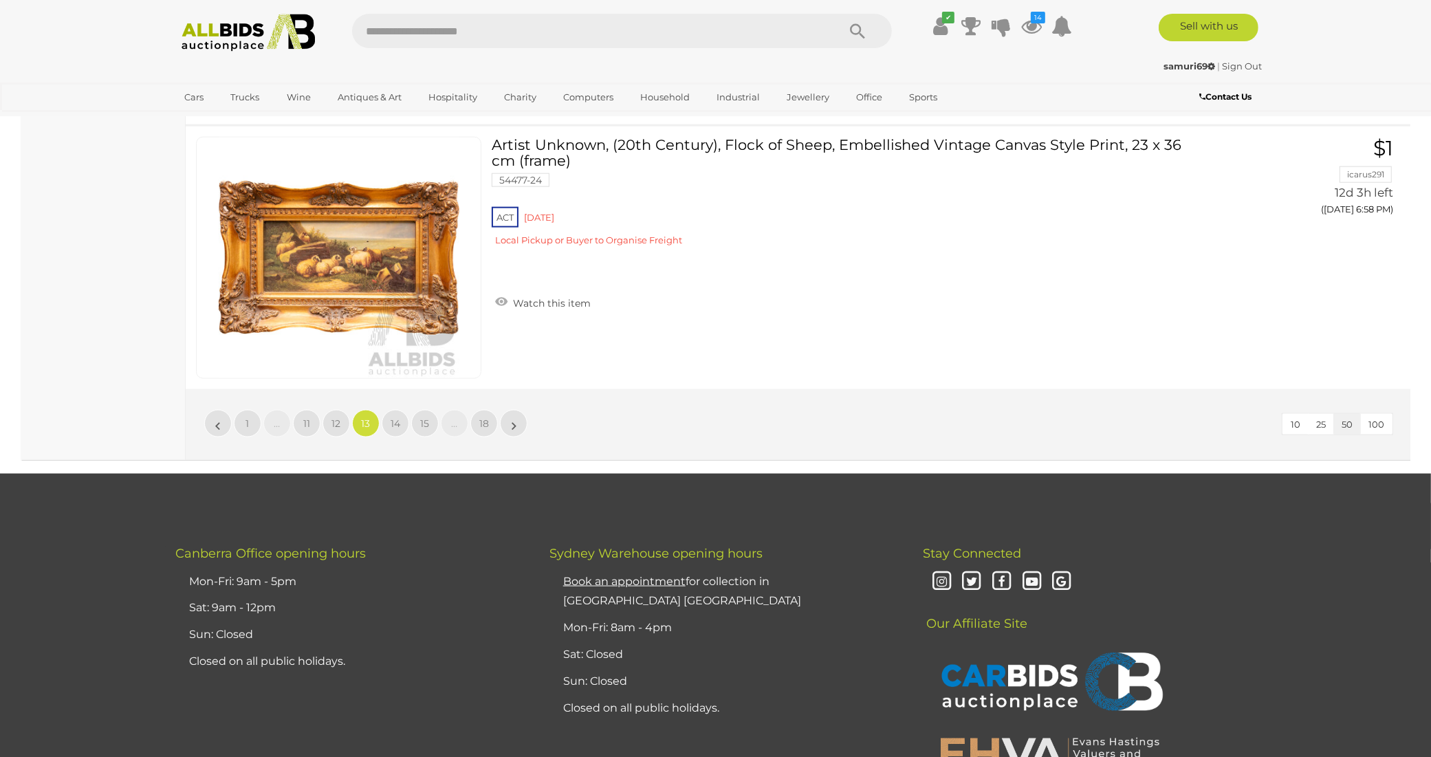
scroll to position [13233, 0]
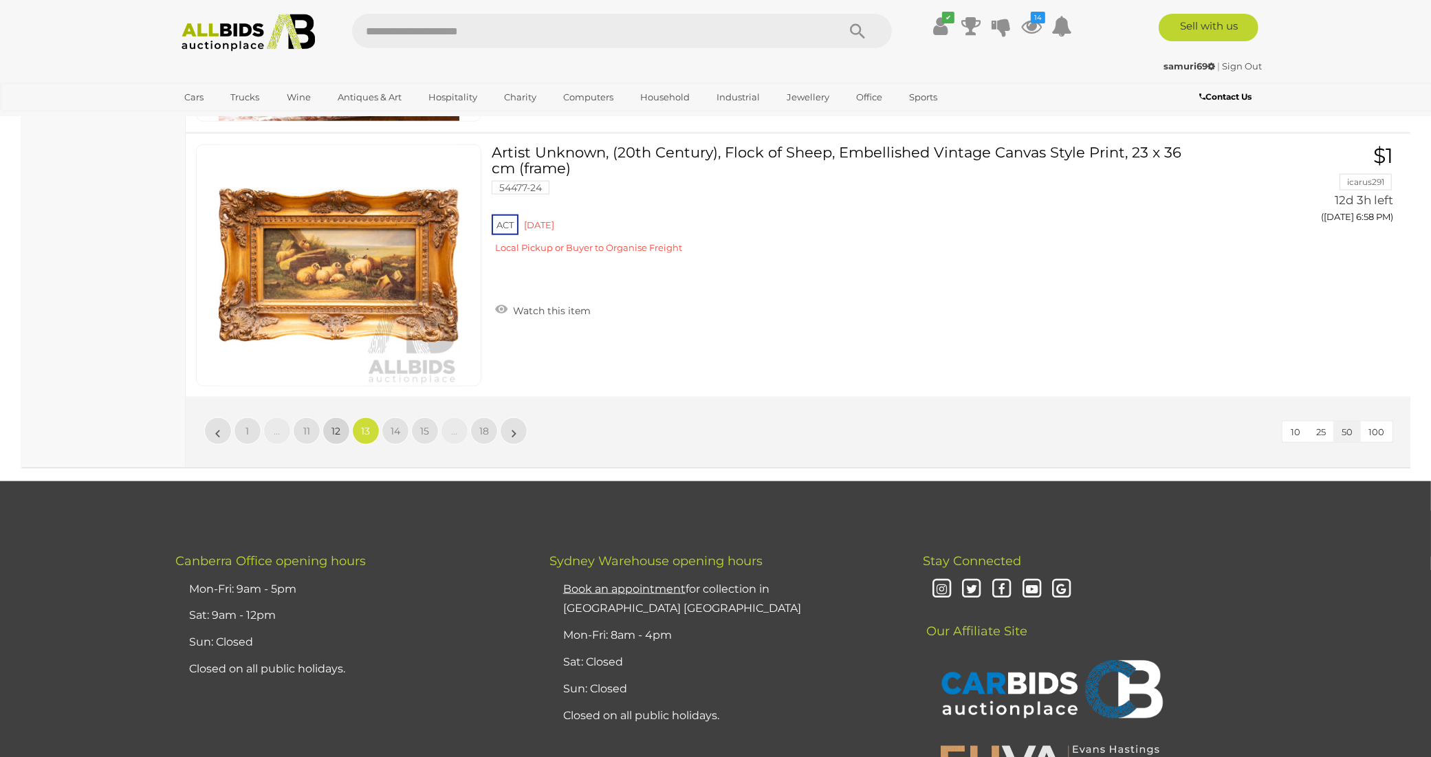
click at [332, 425] on span "12" at bounding box center [336, 431] width 9 height 12
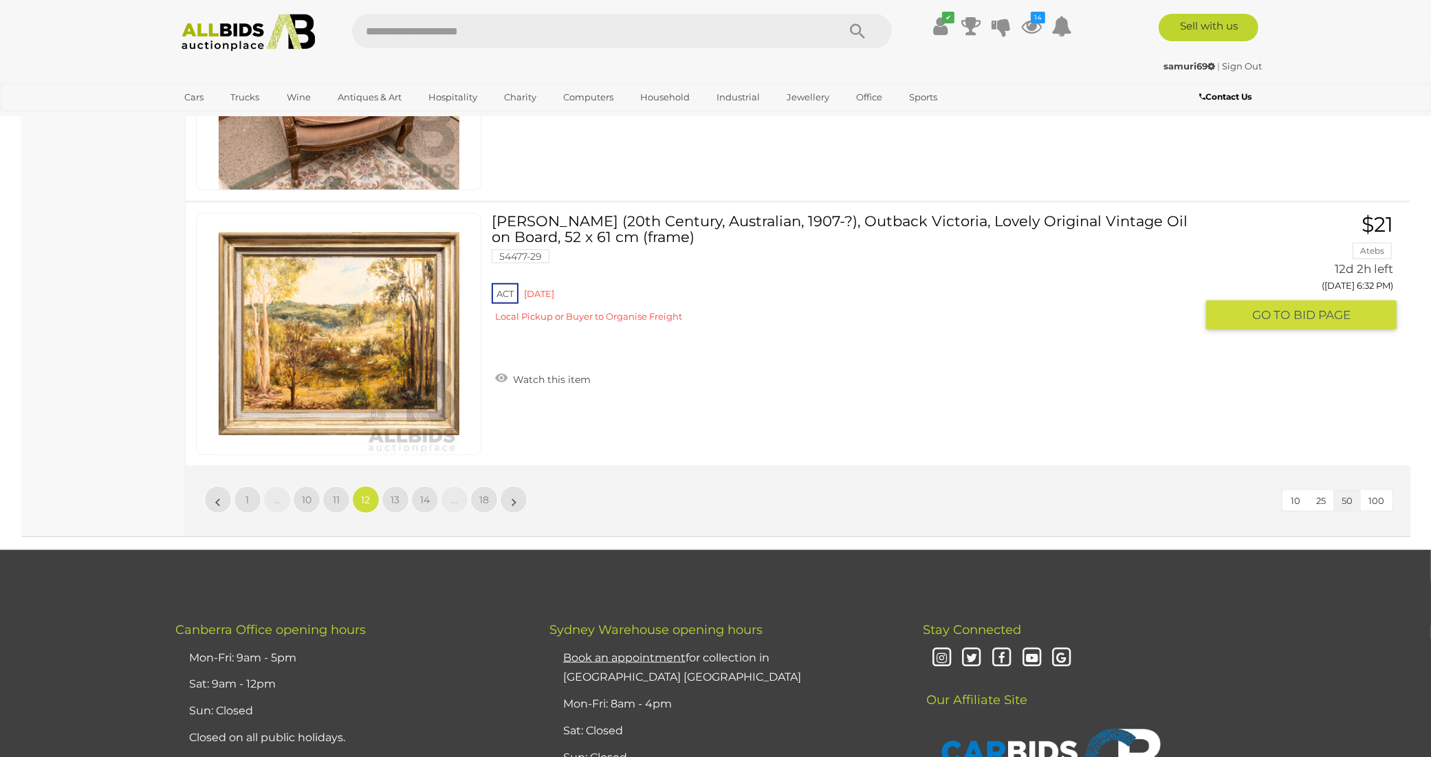
scroll to position [13173, 0]
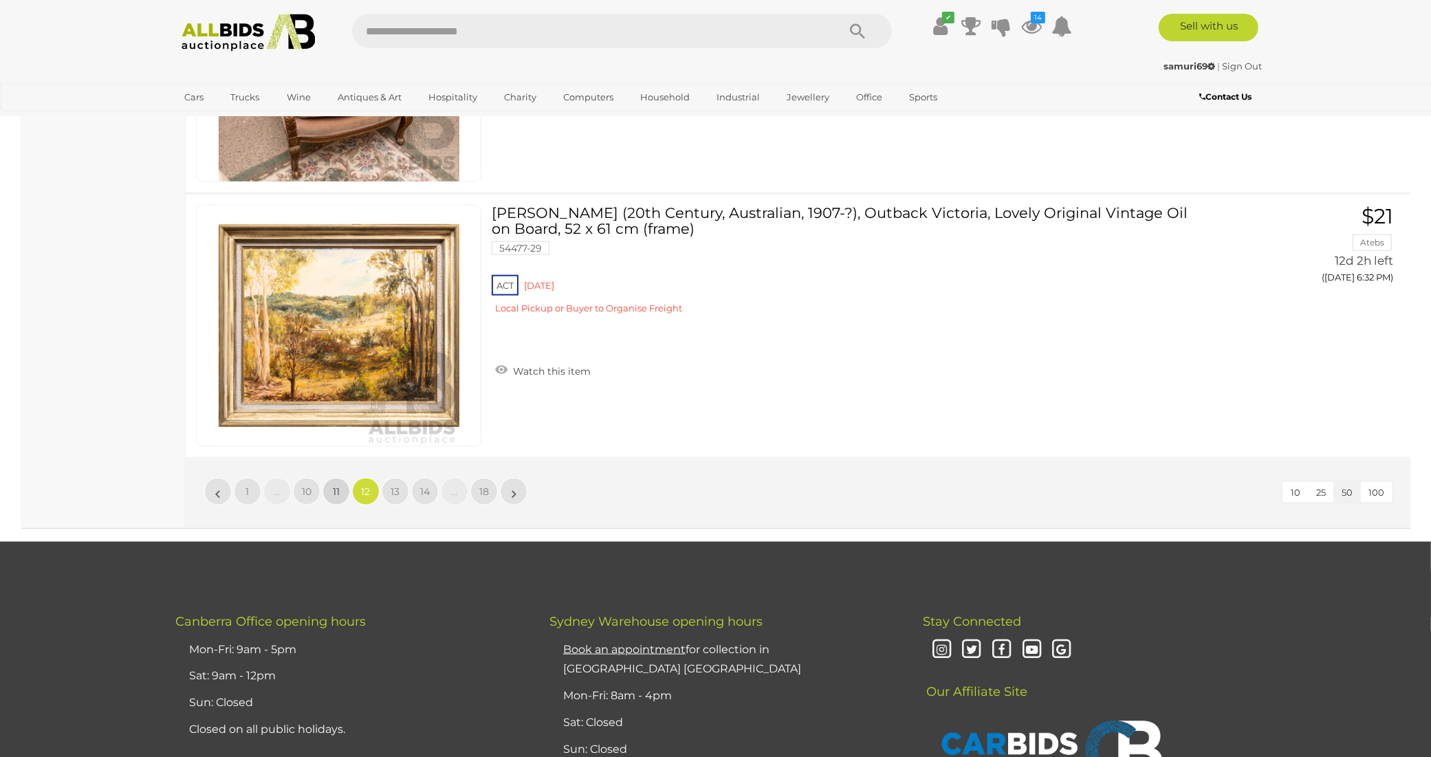
click at [340, 478] on link "11" at bounding box center [337, 492] width 28 height 28
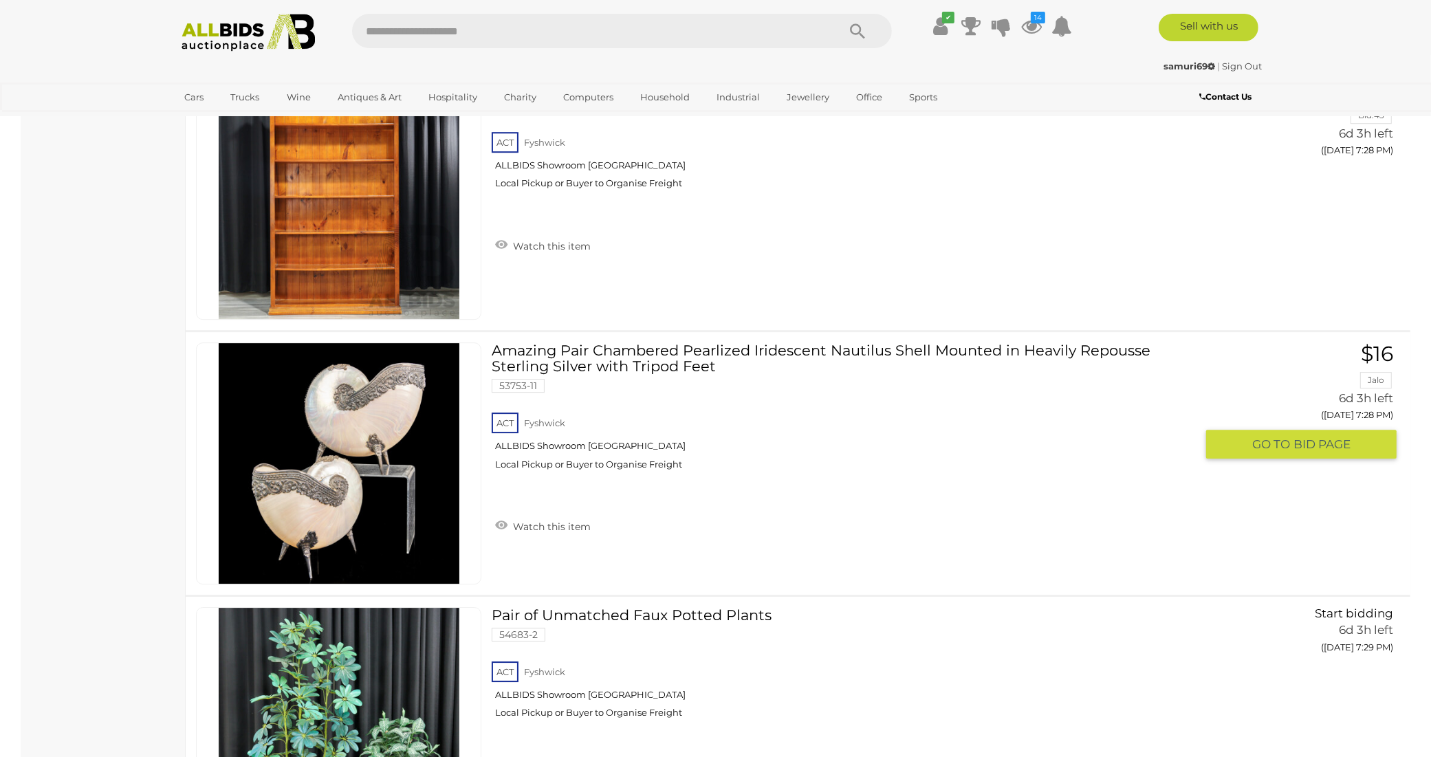
scroll to position [4605, 0]
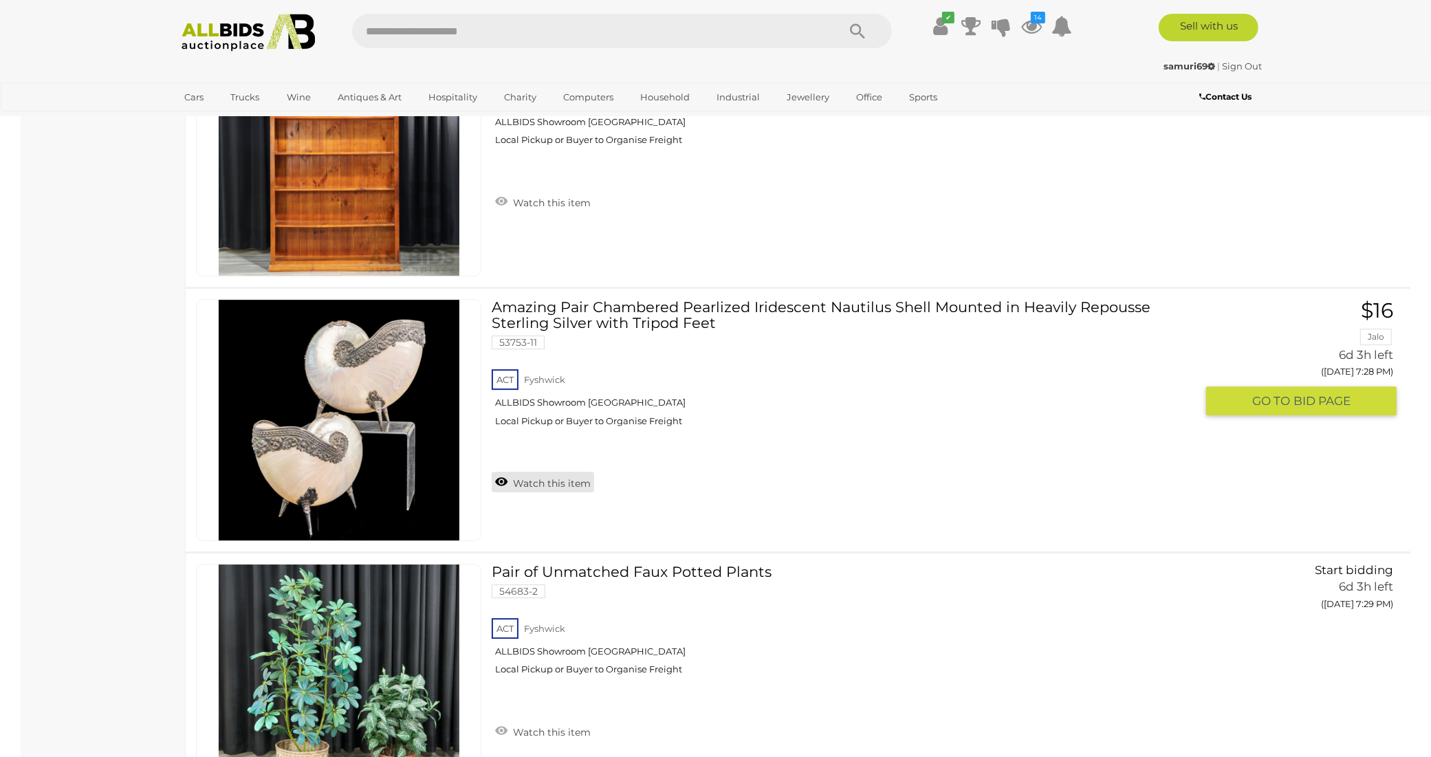
click at [551, 472] on link "Watch this item" at bounding box center [543, 482] width 102 height 21
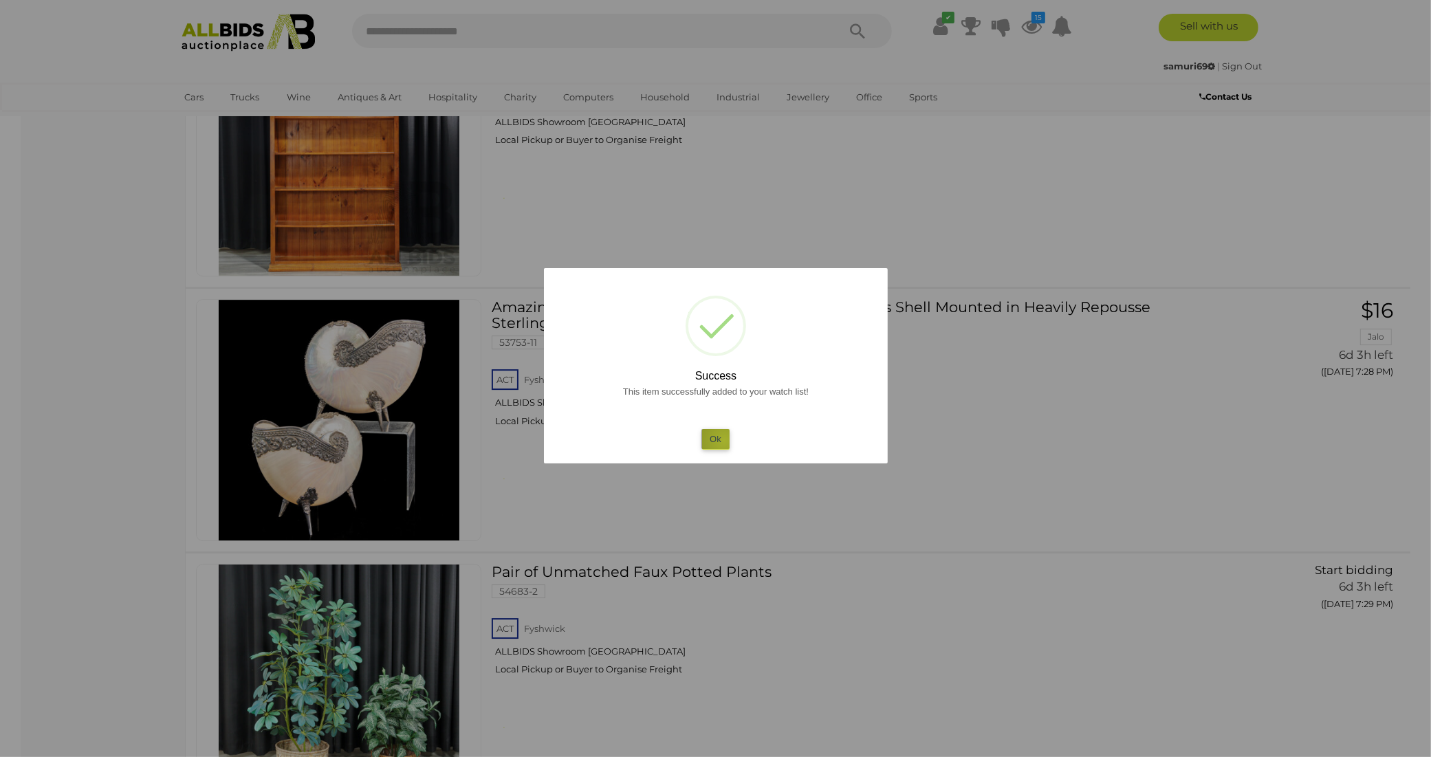
click at [724, 441] on button "Ok" at bounding box center [716, 439] width 28 height 20
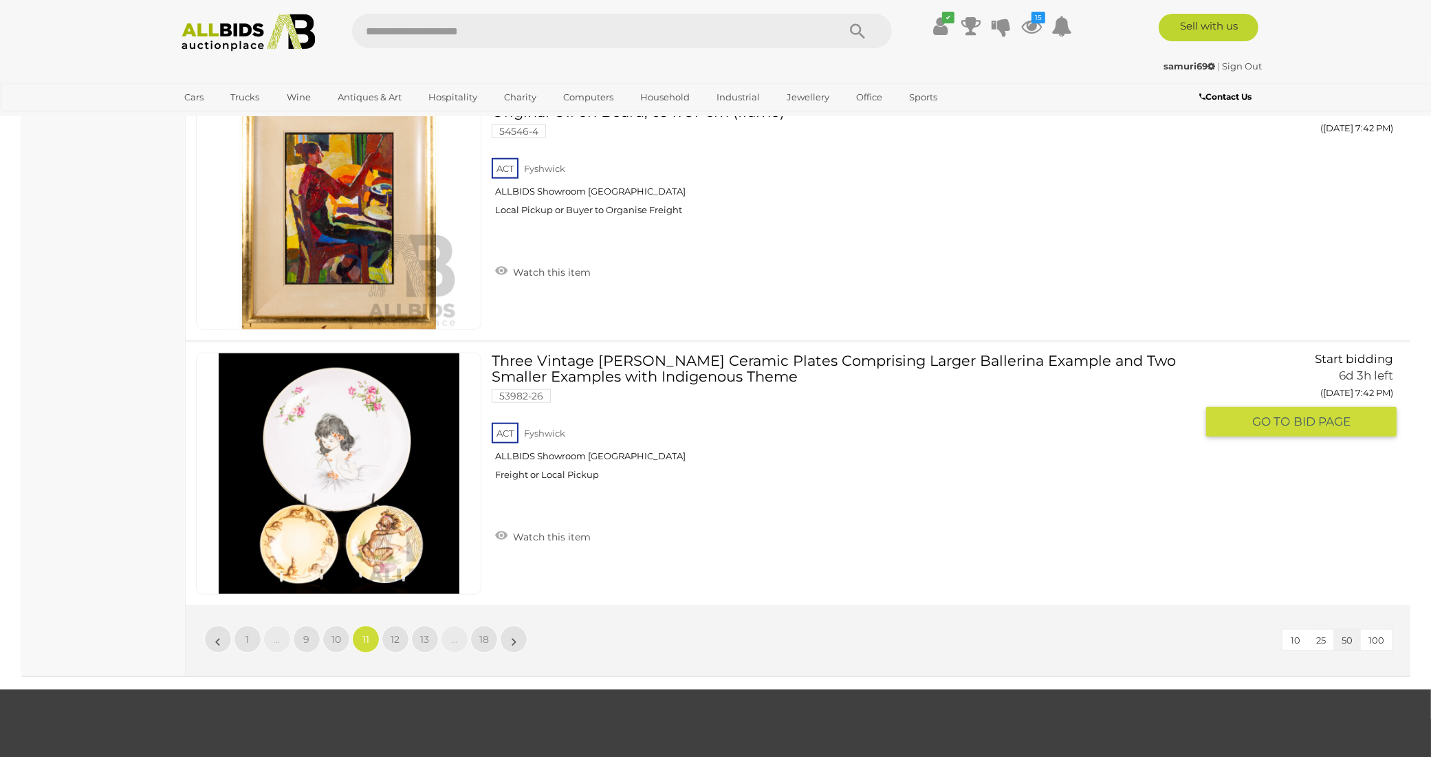
scroll to position [13030, 0]
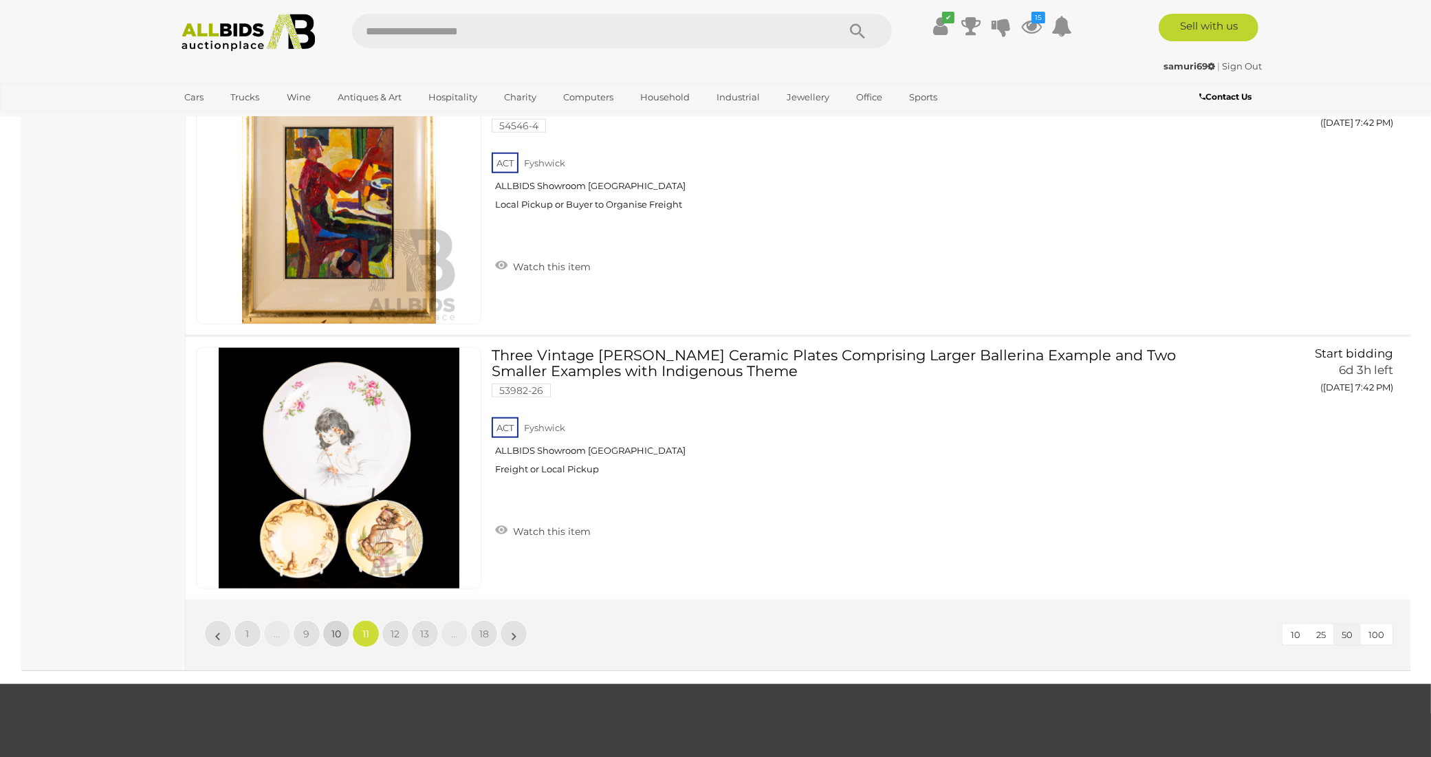
click at [335, 628] on span "10" at bounding box center [337, 634] width 10 height 12
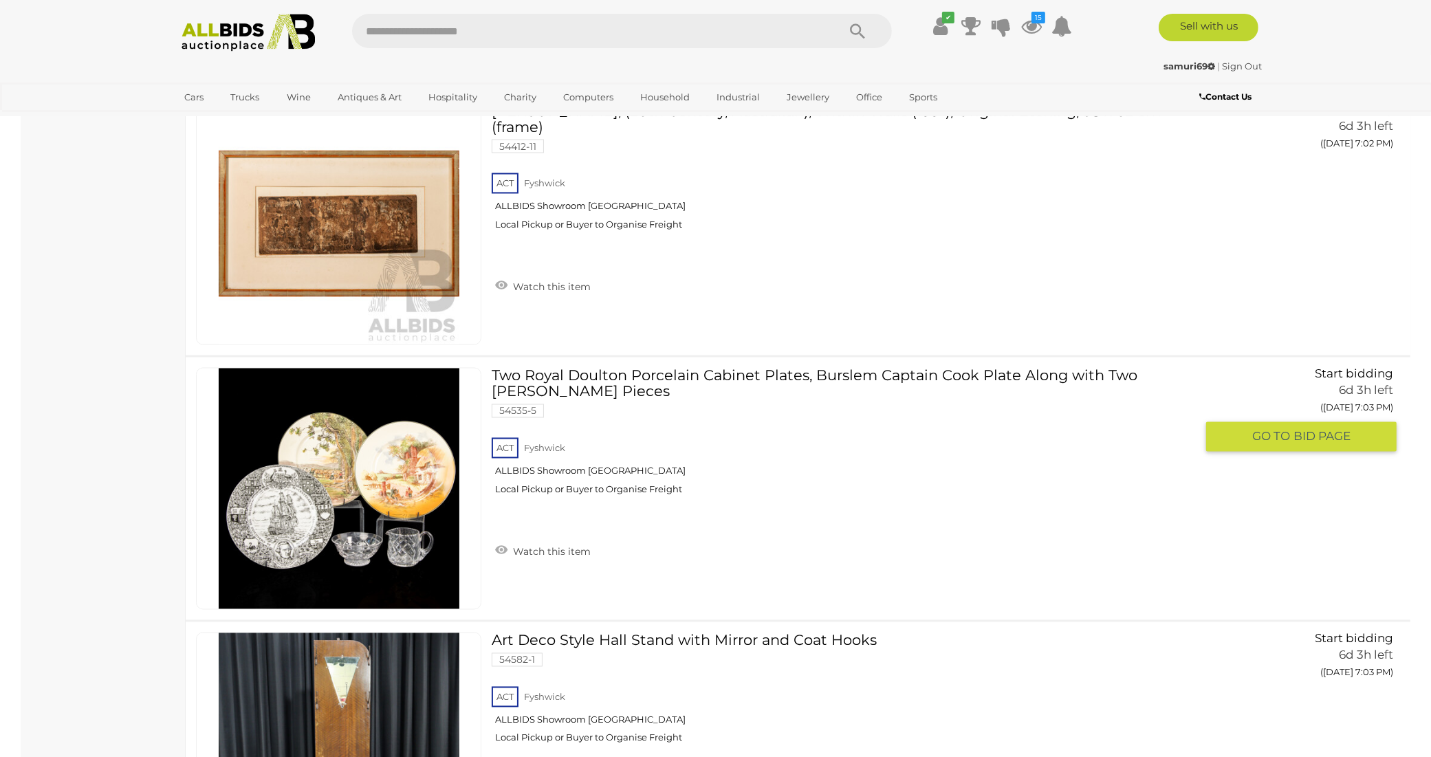
scroll to position [2713, 0]
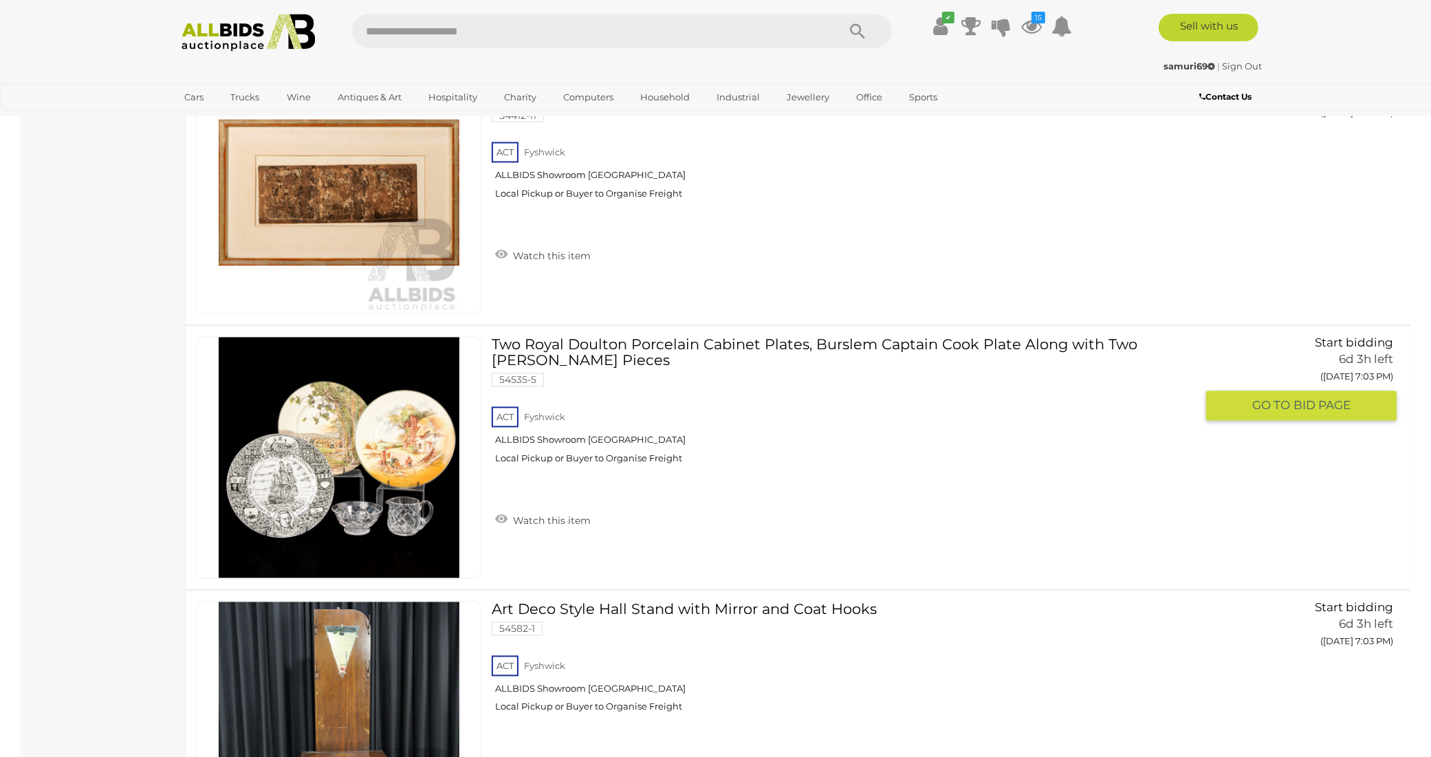
click at [375, 409] on link at bounding box center [338, 458] width 285 height 242
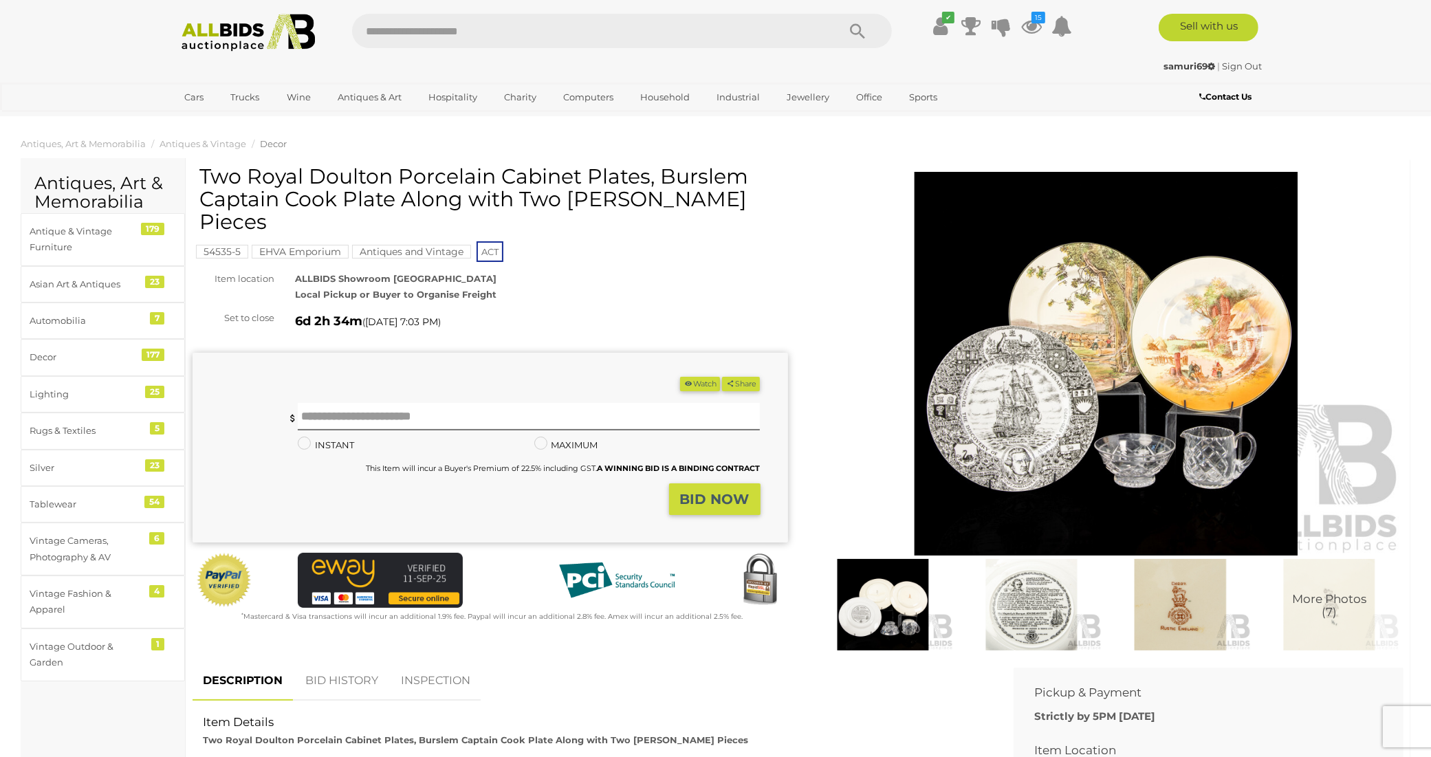
click at [1186, 332] on img at bounding box center [1107, 364] width 596 height 384
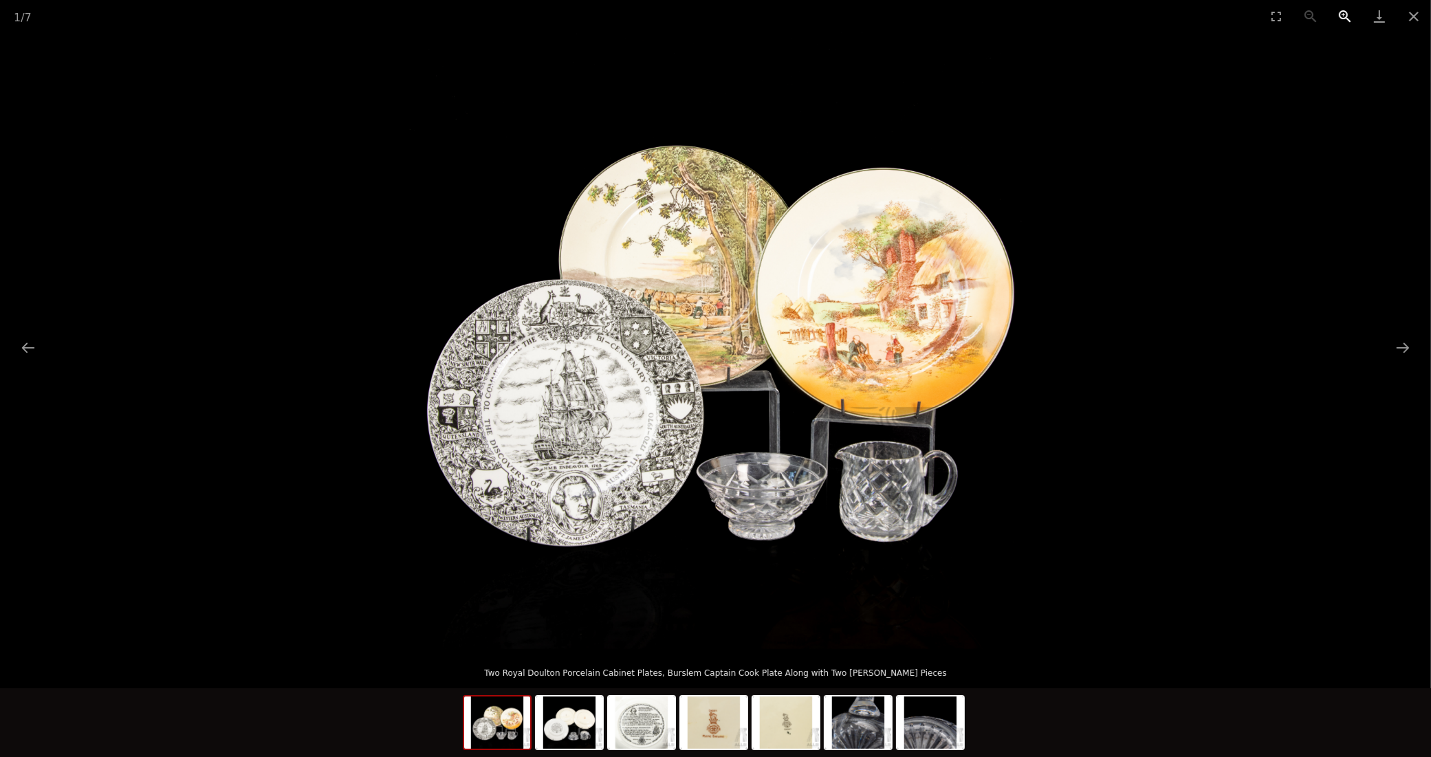
click at [1341, 11] on button "Zoom in" at bounding box center [1345, 16] width 34 height 32
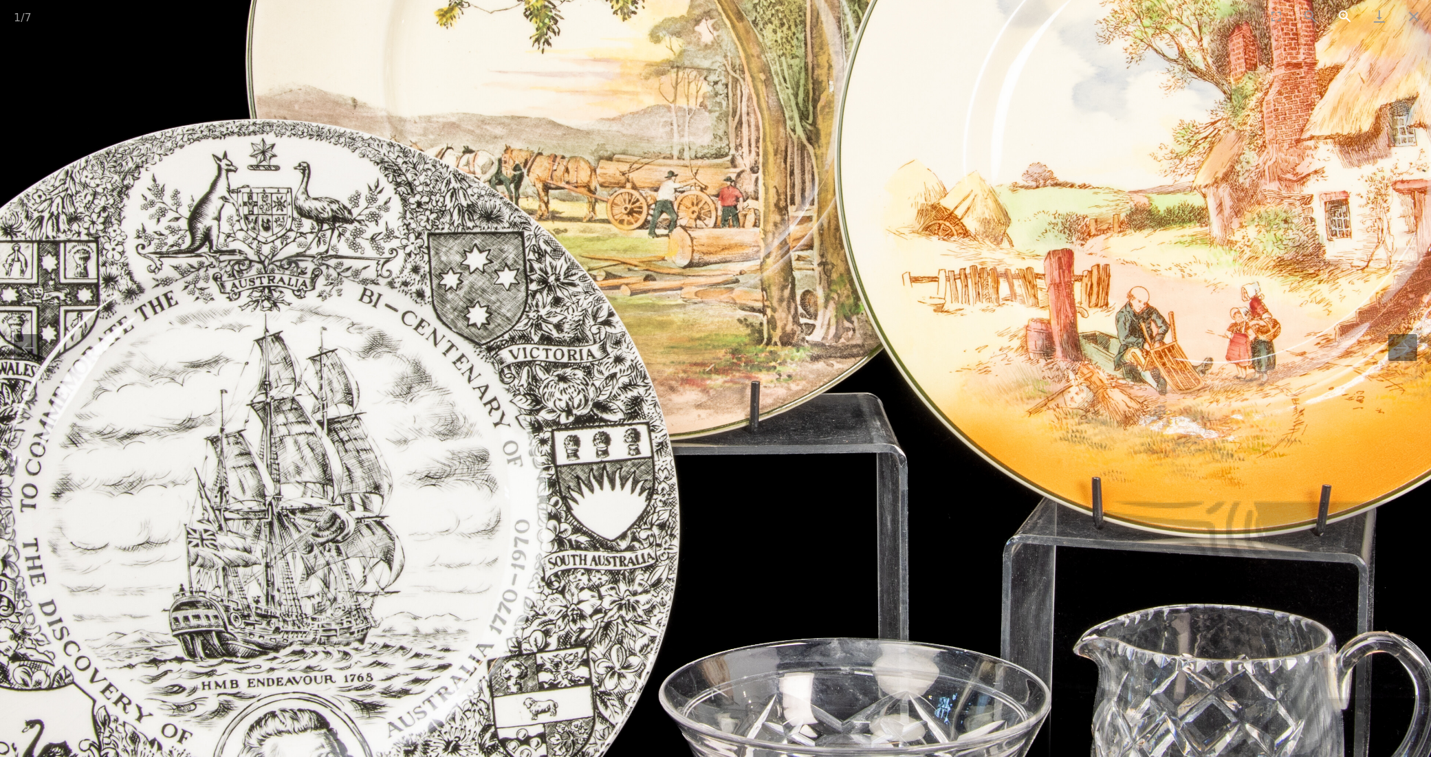
click at [1341, 11] on button "Zoom in" at bounding box center [1345, 16] width 34 height 32
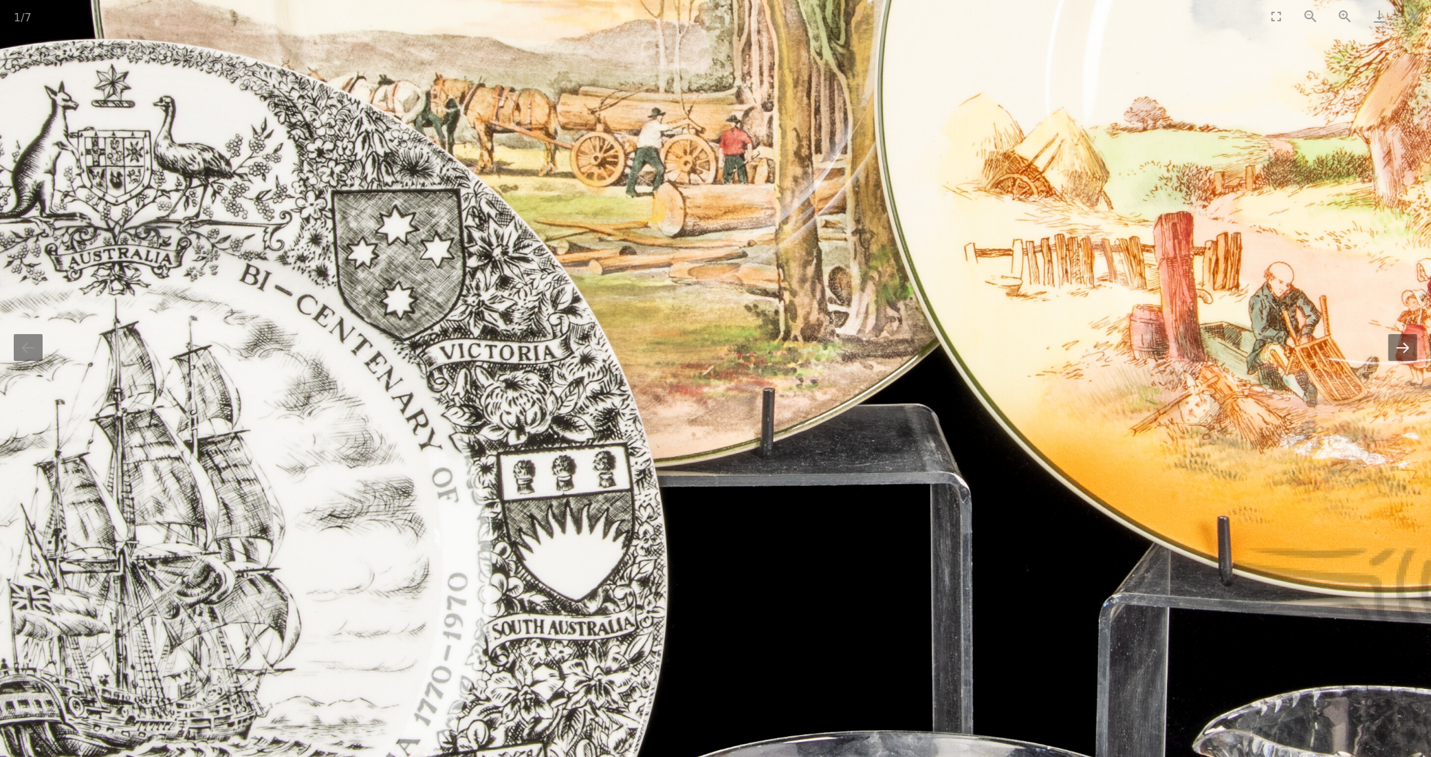
click at [1407, 358] on button "Next slide" at bounding box center [1403, 347] width 29 height 27
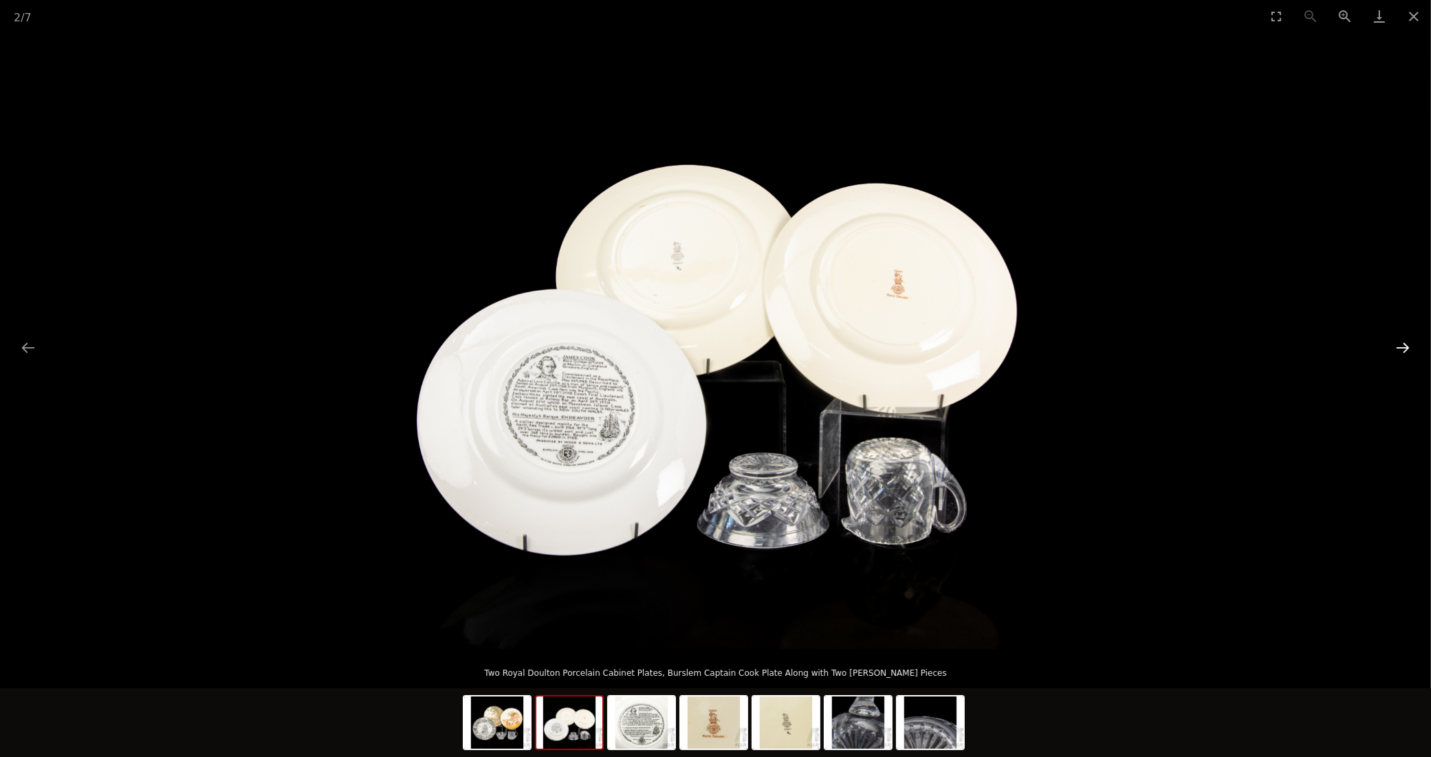
click at [1404, 353] on button "Next slide" at bounding box center [1403, 347] width 29 height 27
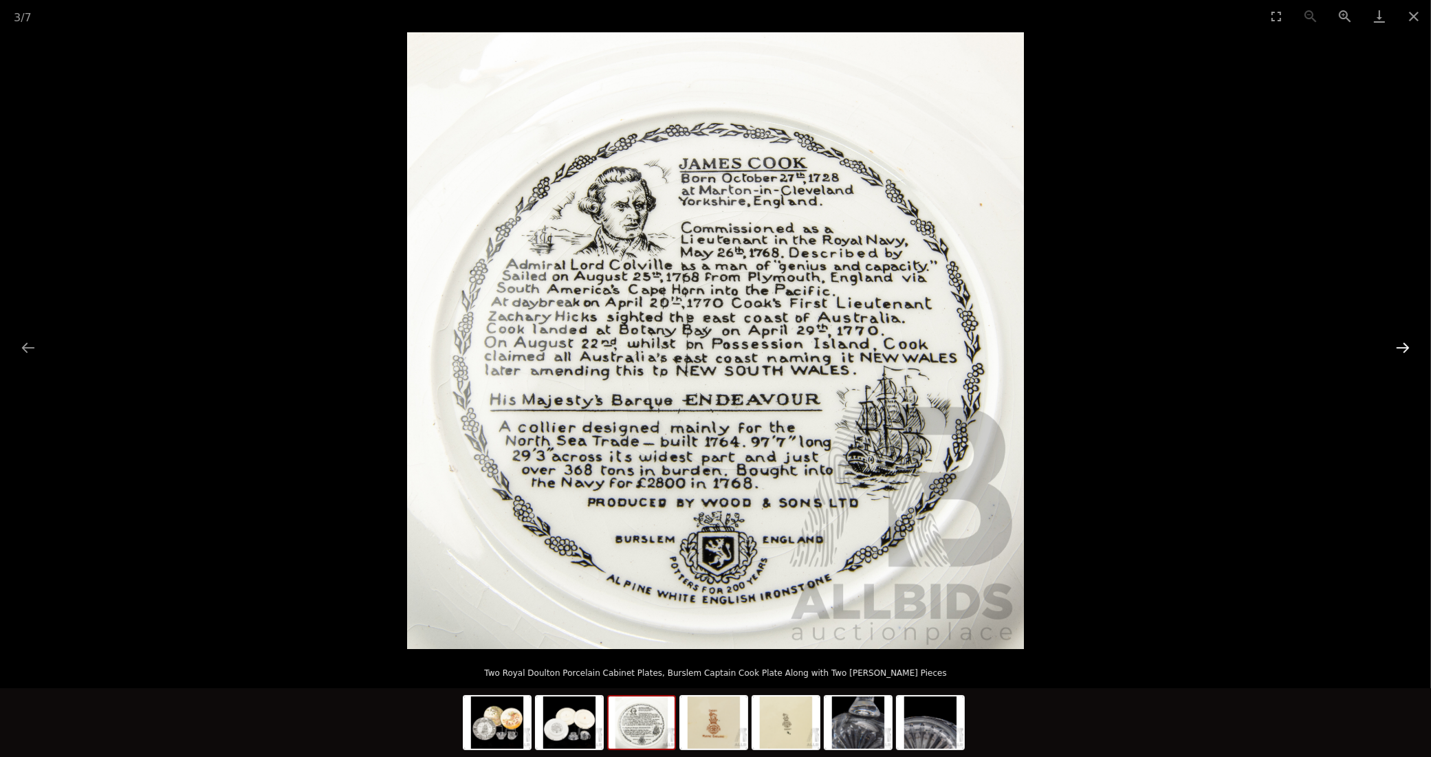
click at [1402, 353] on button "Next slide" at bounding box center [1403, 347] width 29 height 27
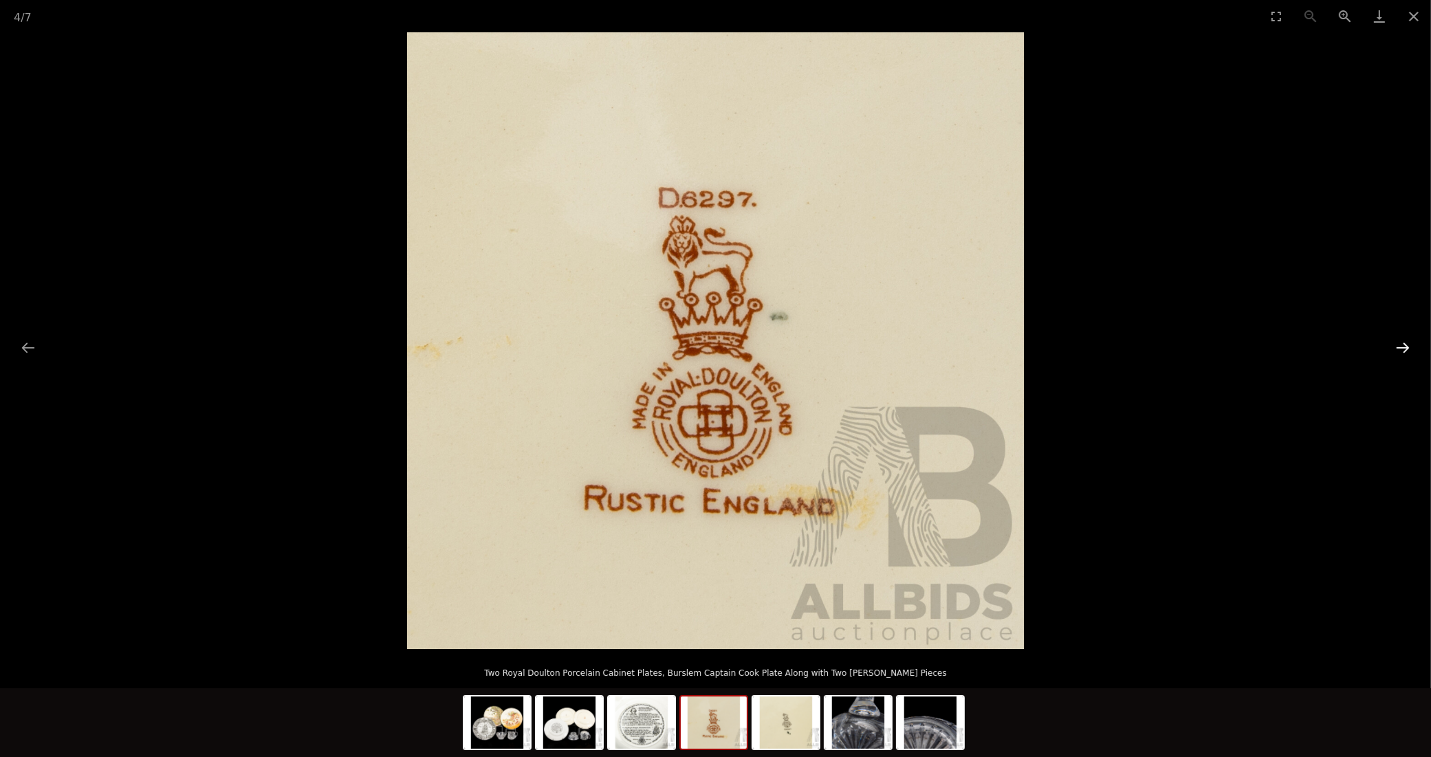
click at [1402, 353] on button "Next slide" at bounding box center [1403, 347] width 29 height 27
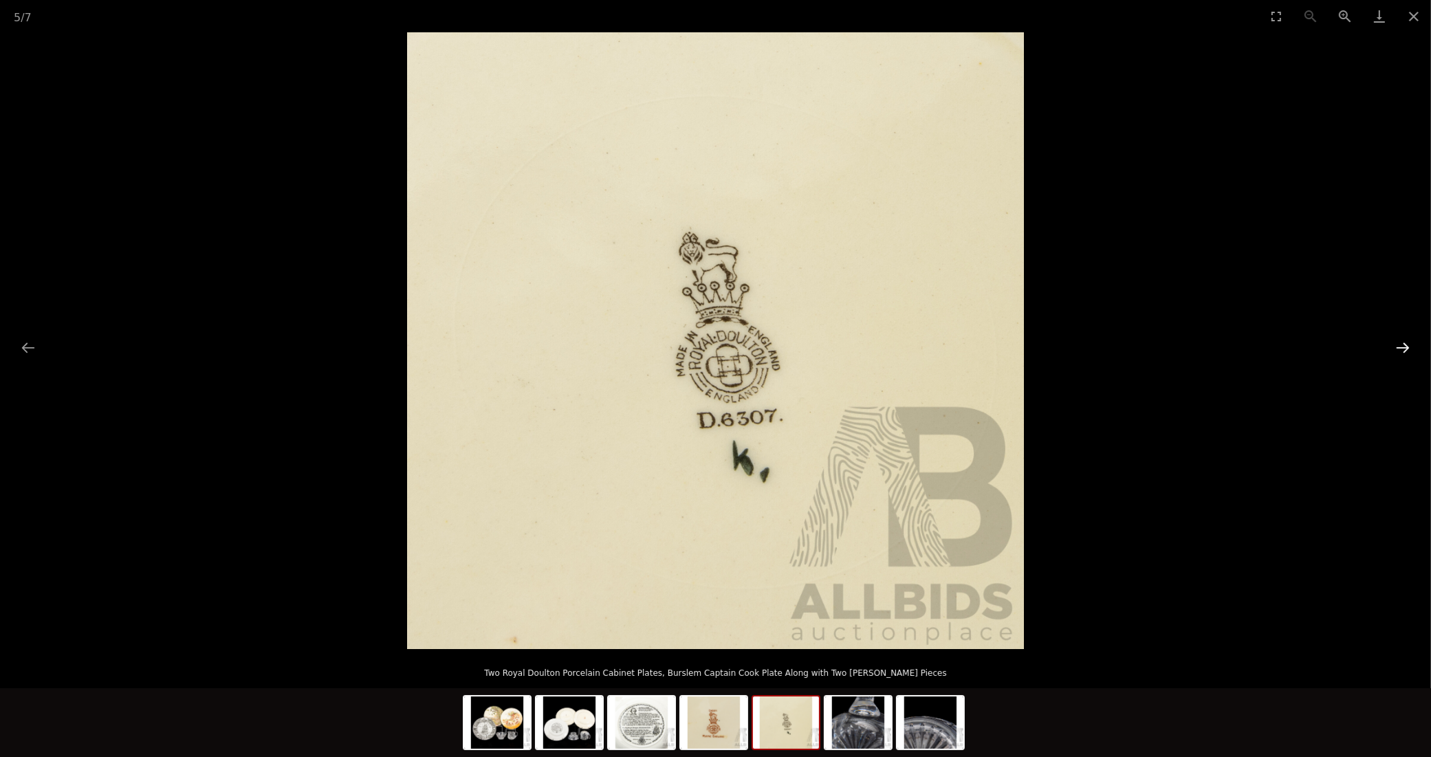
click at [1402, 353] on button "Next slide" at bounding box center [1403, 347] width 29 height 27
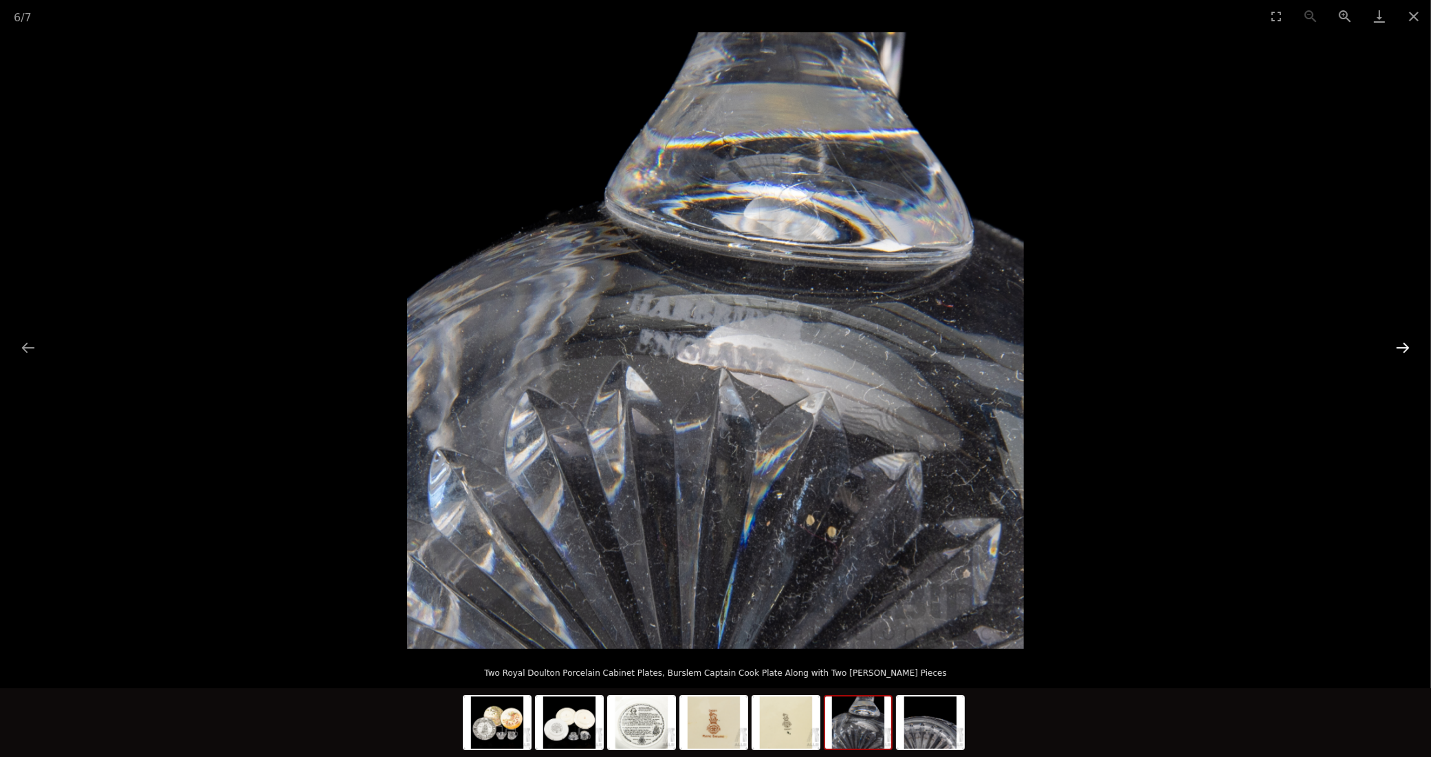
click at [1398, 353] on button "Next slide" at bounding box center [1403, 347] width 29 height 27
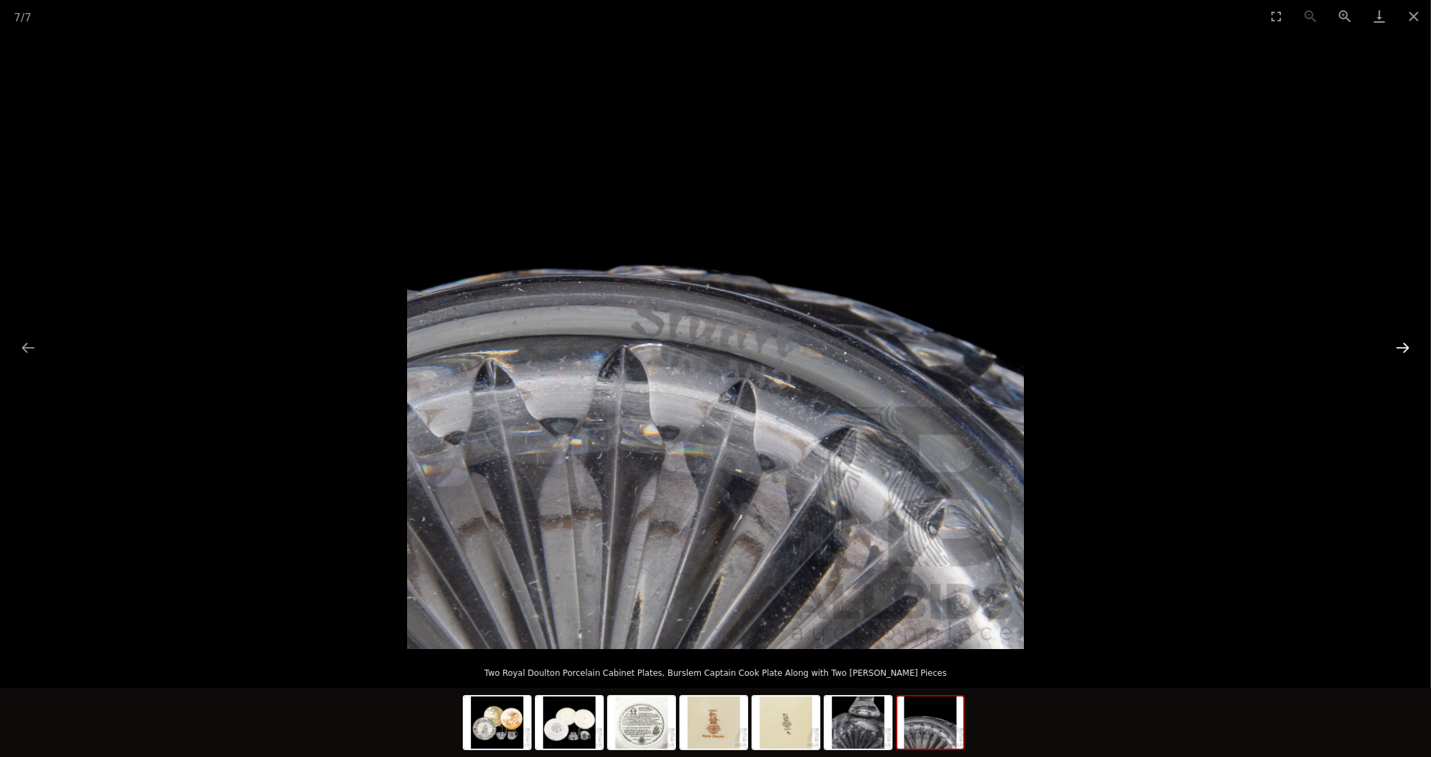
click at [1395, 352] on button "Next slide" at bounding box center [1403, 347] width 29 height 27
click at [1394, 352] on button "Next slide" at bounding box center [1403, 347] width 29 height 27
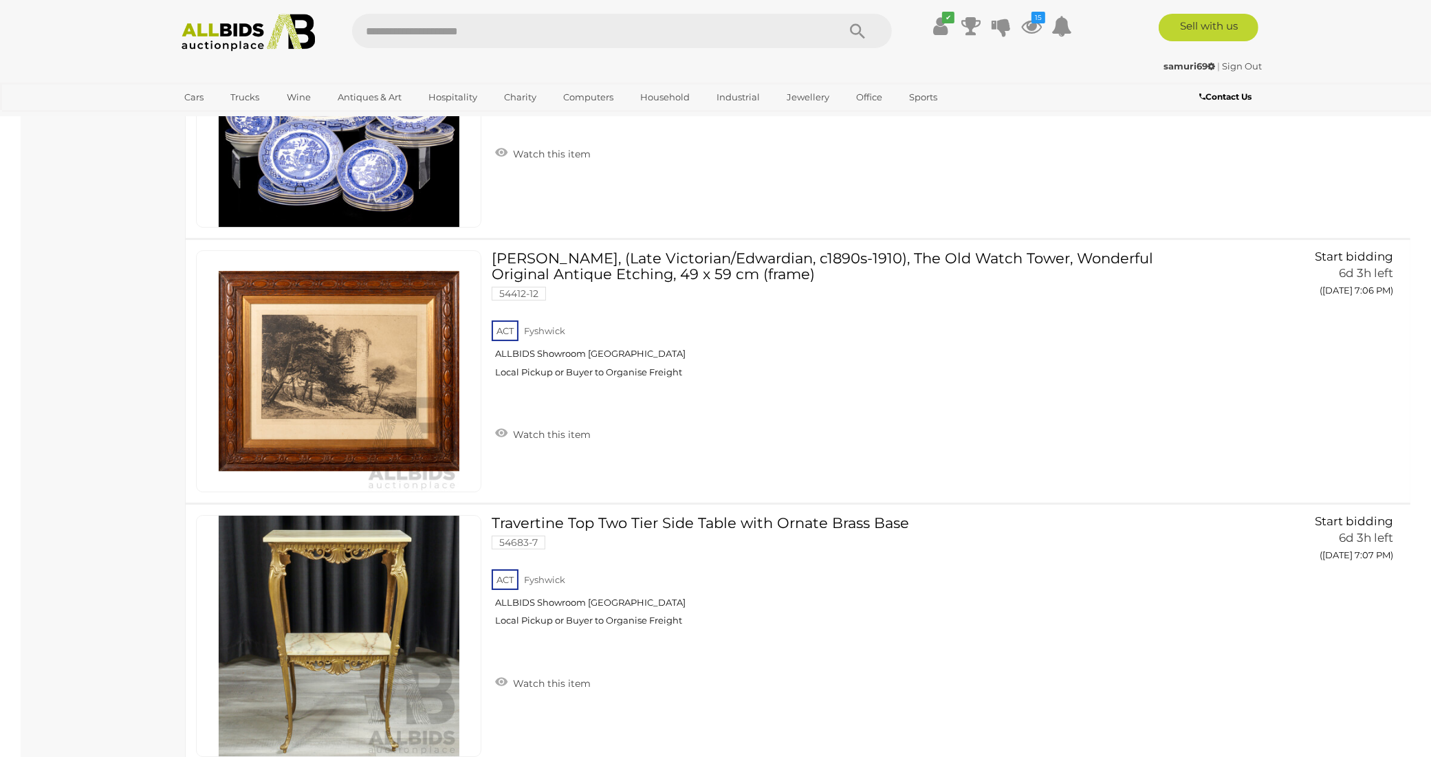
scroll to position [4998, 0]
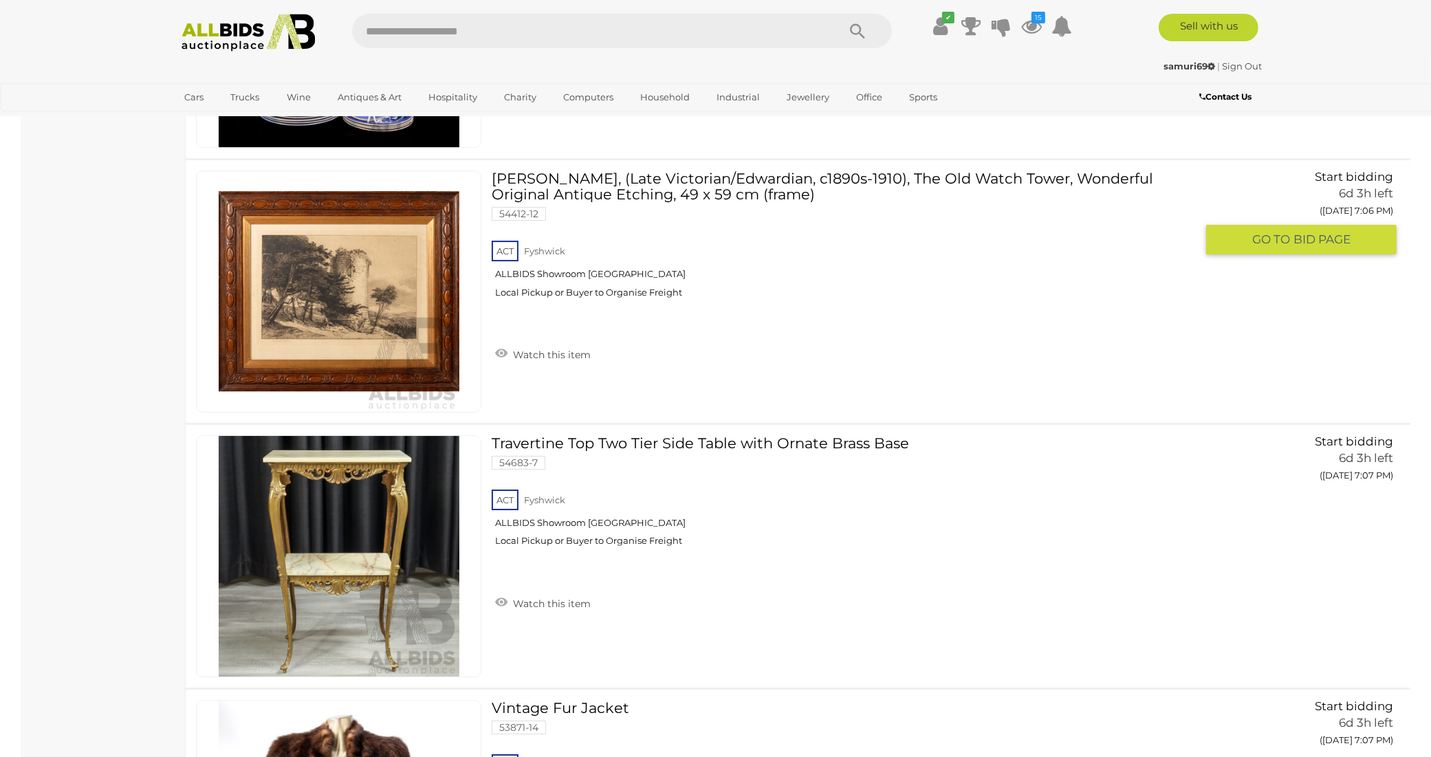
click at [355, 250] on link at bounding box center [338, 292] width 285 height 242
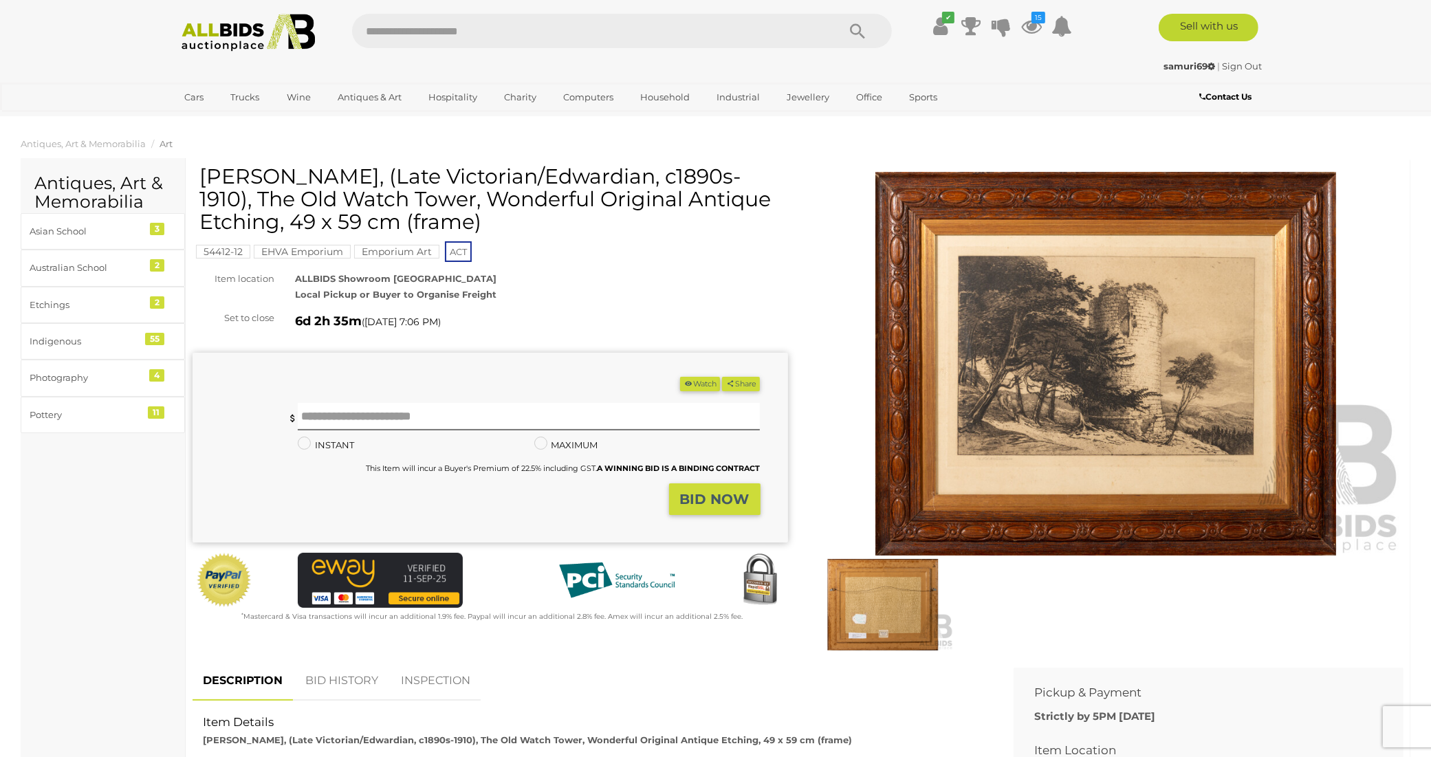
click at [1123, 373] on img at bounding box center [1107, 364] width 596 height 384
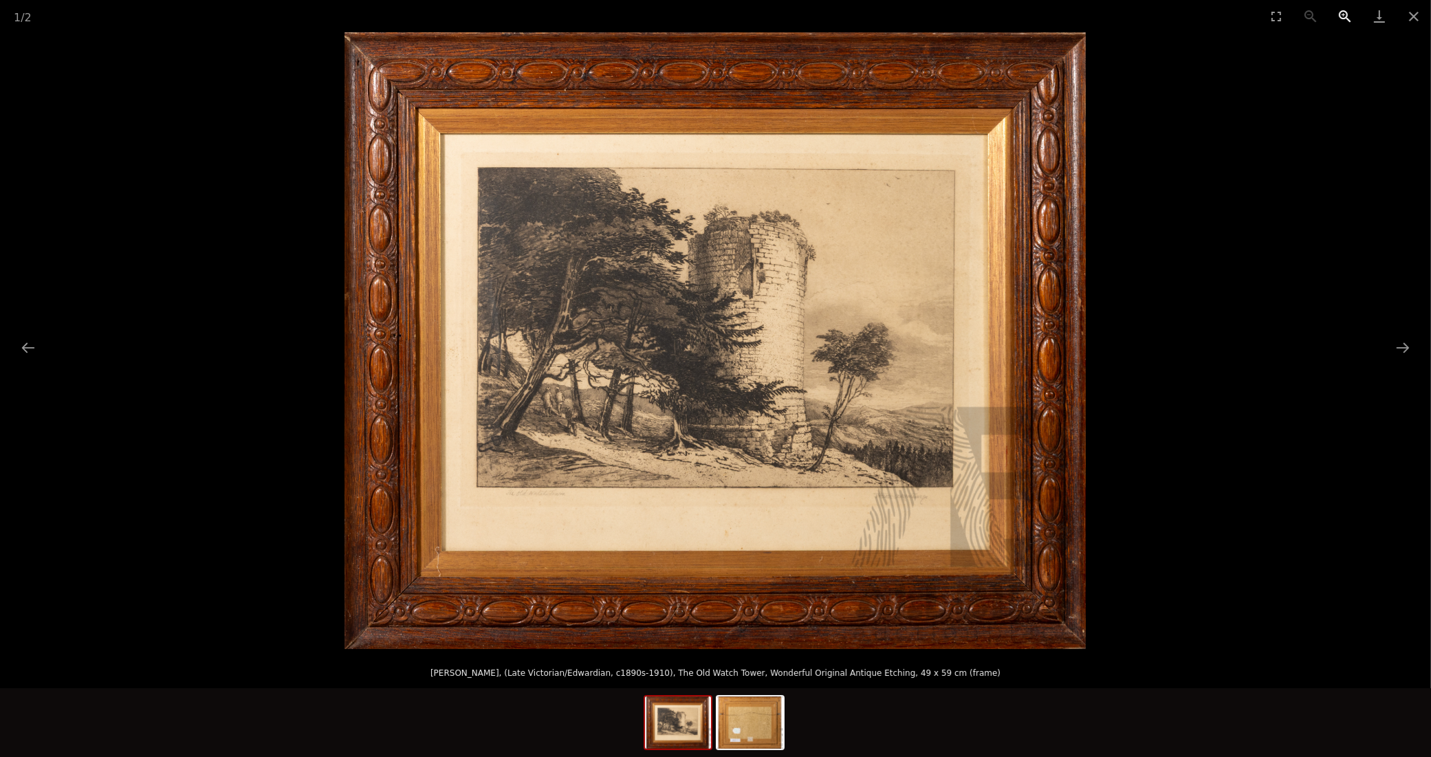
click at [1343, 16] on button "Zoom in" at bounding box center [1345, 16] width 34 height 32
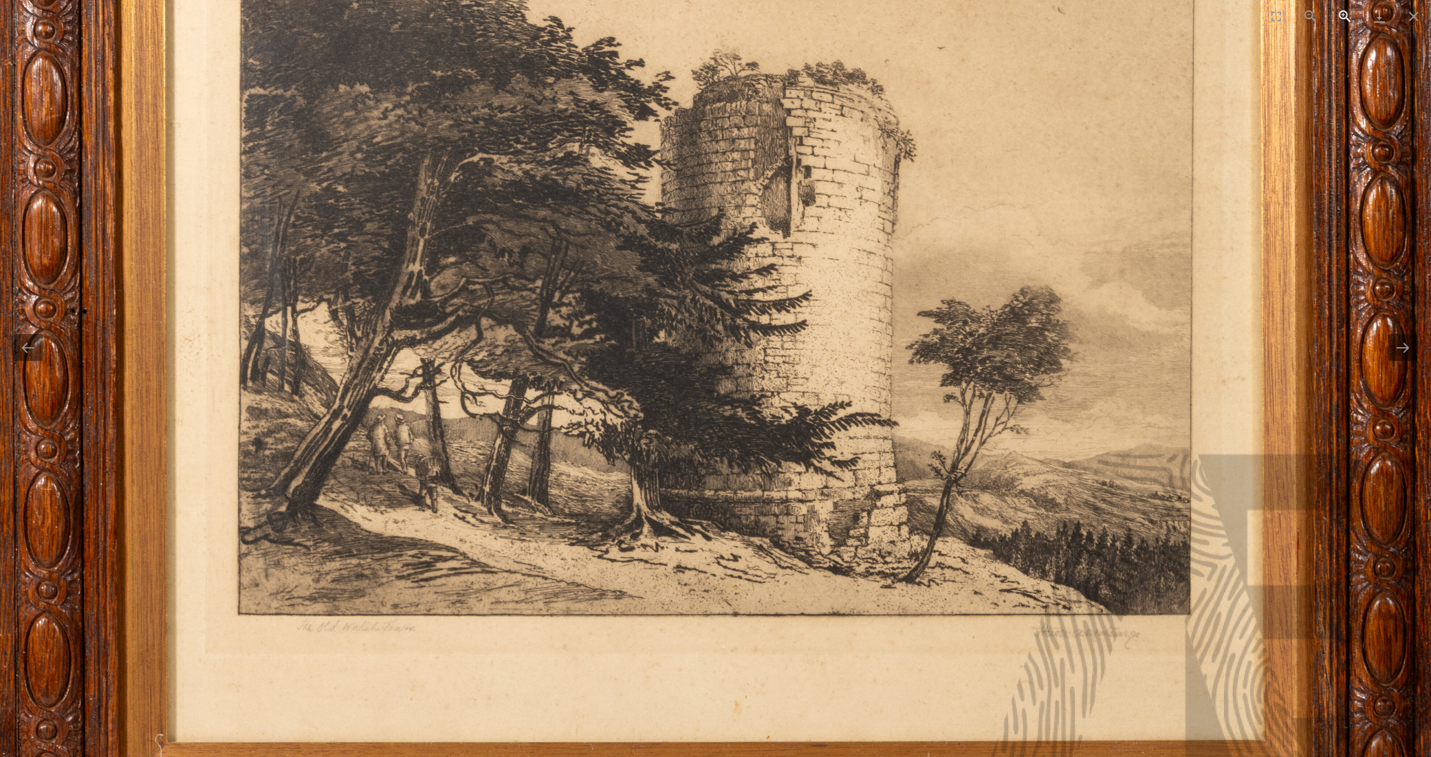
click at [1345, 16] on button "Zoom in" at bounding box center [1345, 16] width 34 height 32
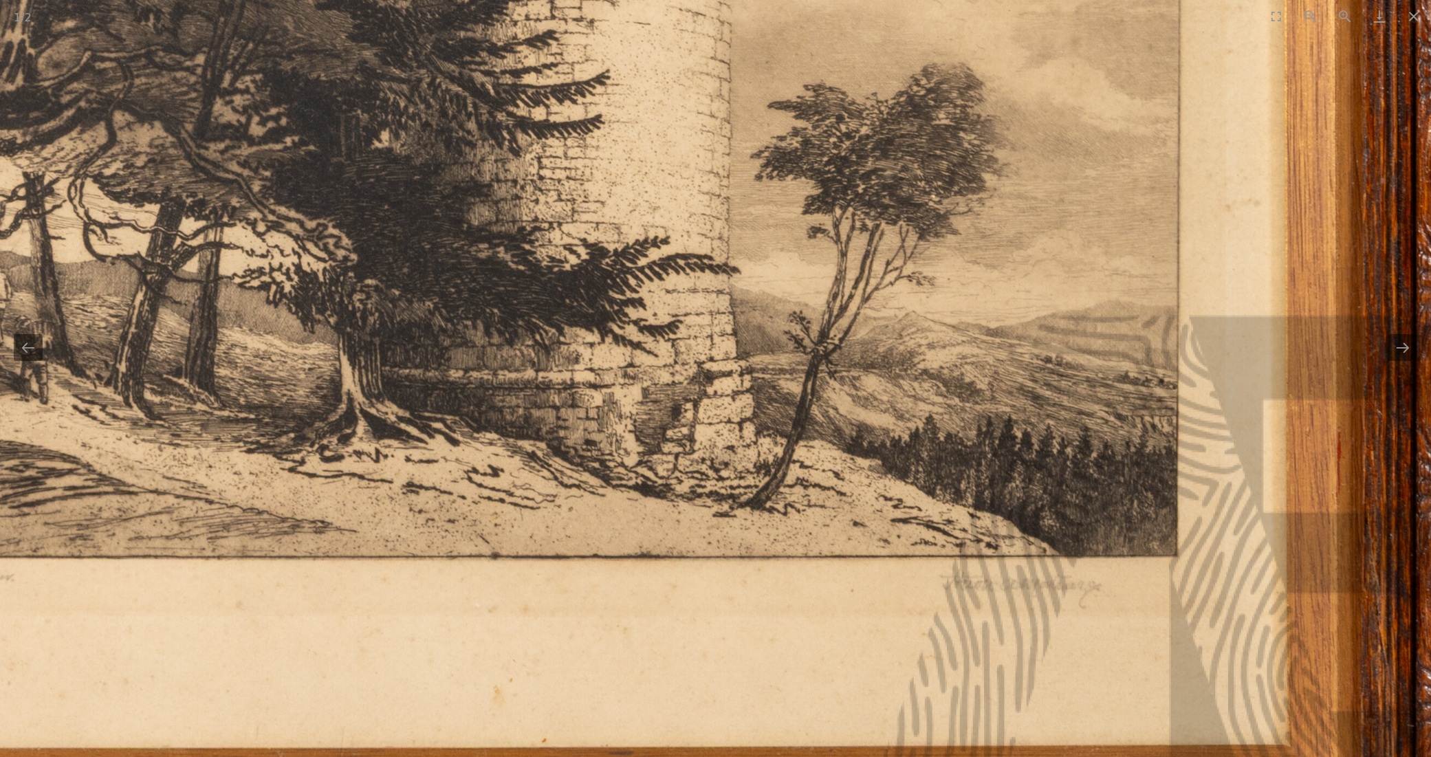
drag, startPoint x: 723, startPoint y: 340, endPoint x: 463, endPoint y: 116, distance: 343.8
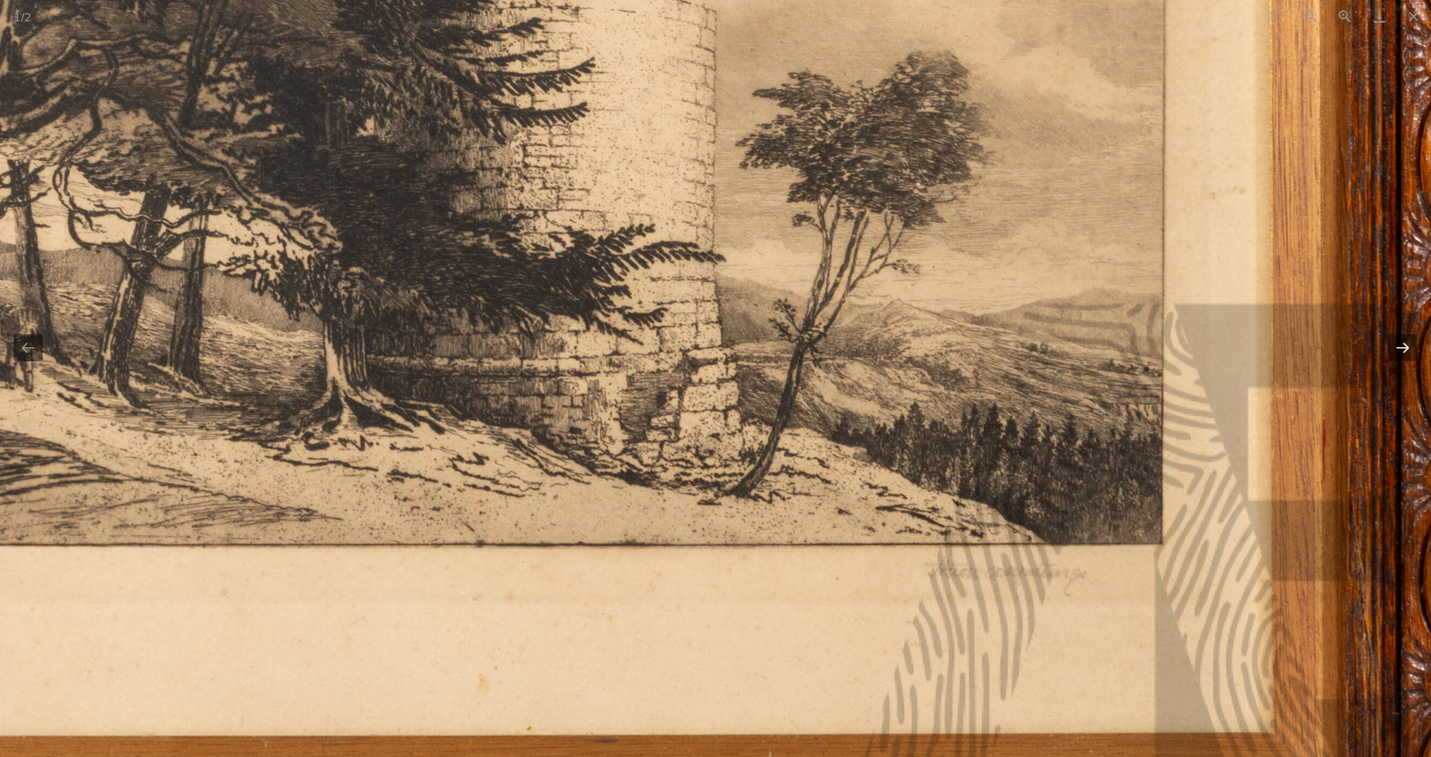
drag, startPoint x: 463, startPoint y: 116, endPoint x: 1400, endPoint y: 349, distance: 965.4
click at [1400, 349] on button "Next slide" at bounding box center [1403, 347] width 29 height 27
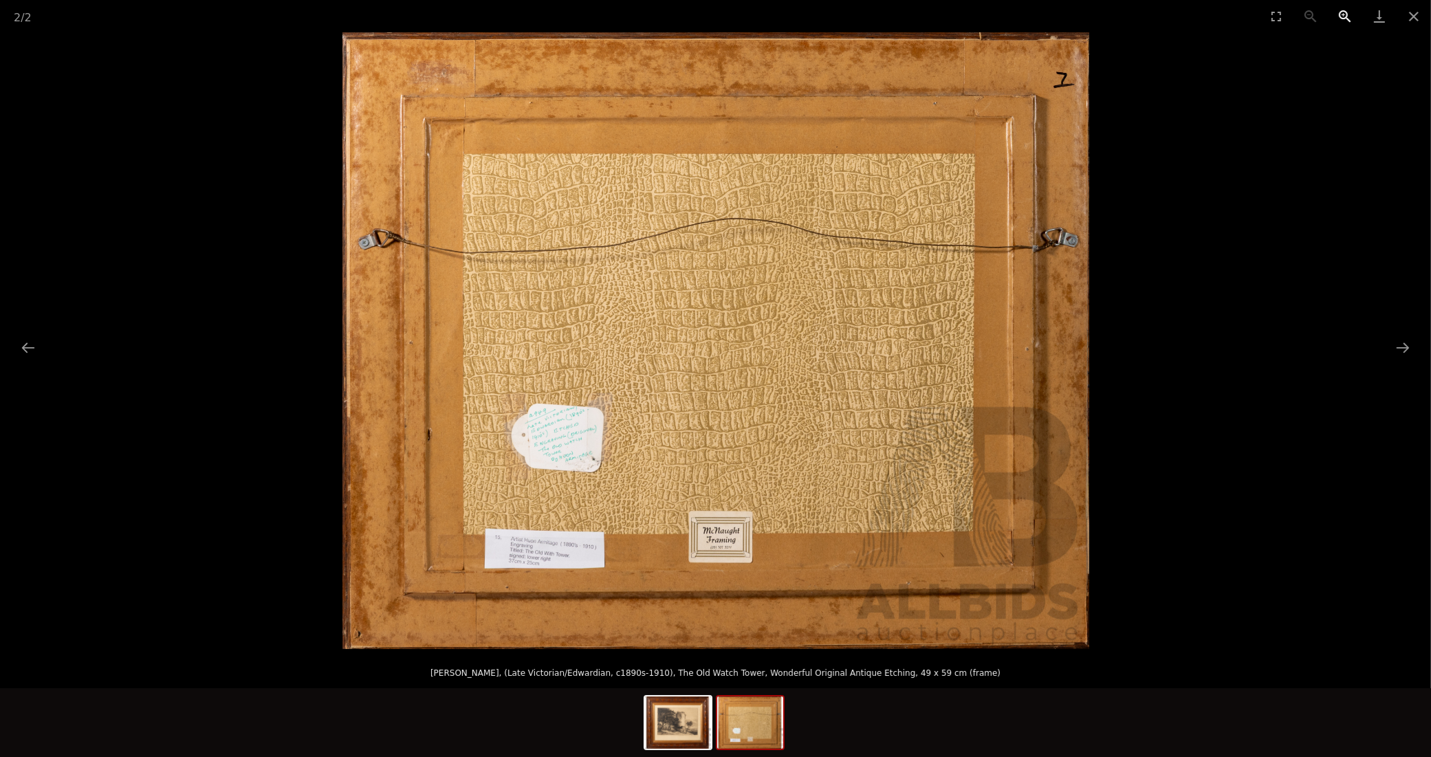
click at [1347, 19] on button "Zoom in" at bounding box center [1345, 16] width 34 height 32
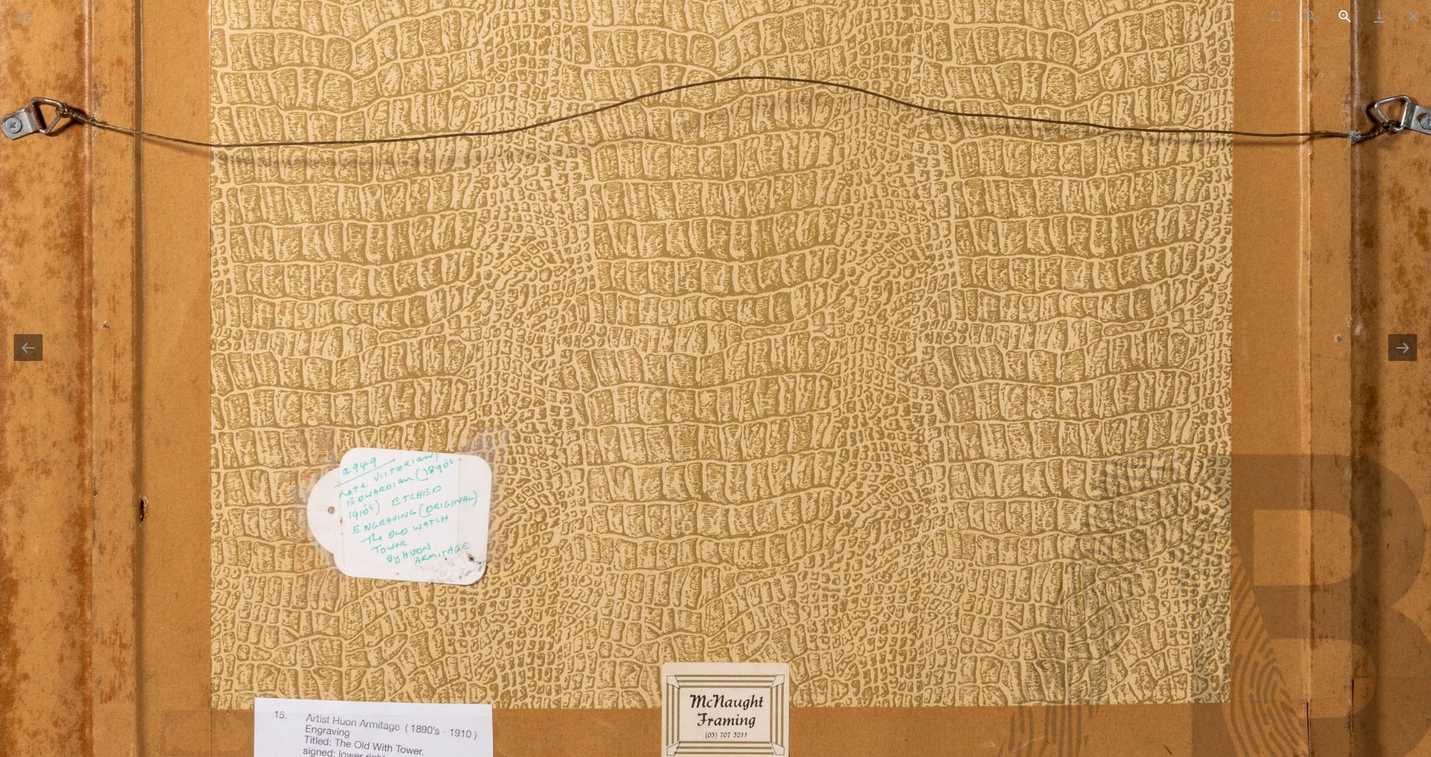
click at [1347, 18] on button "Zoom in" at bounding box center [1345, 16] width 34 height 32
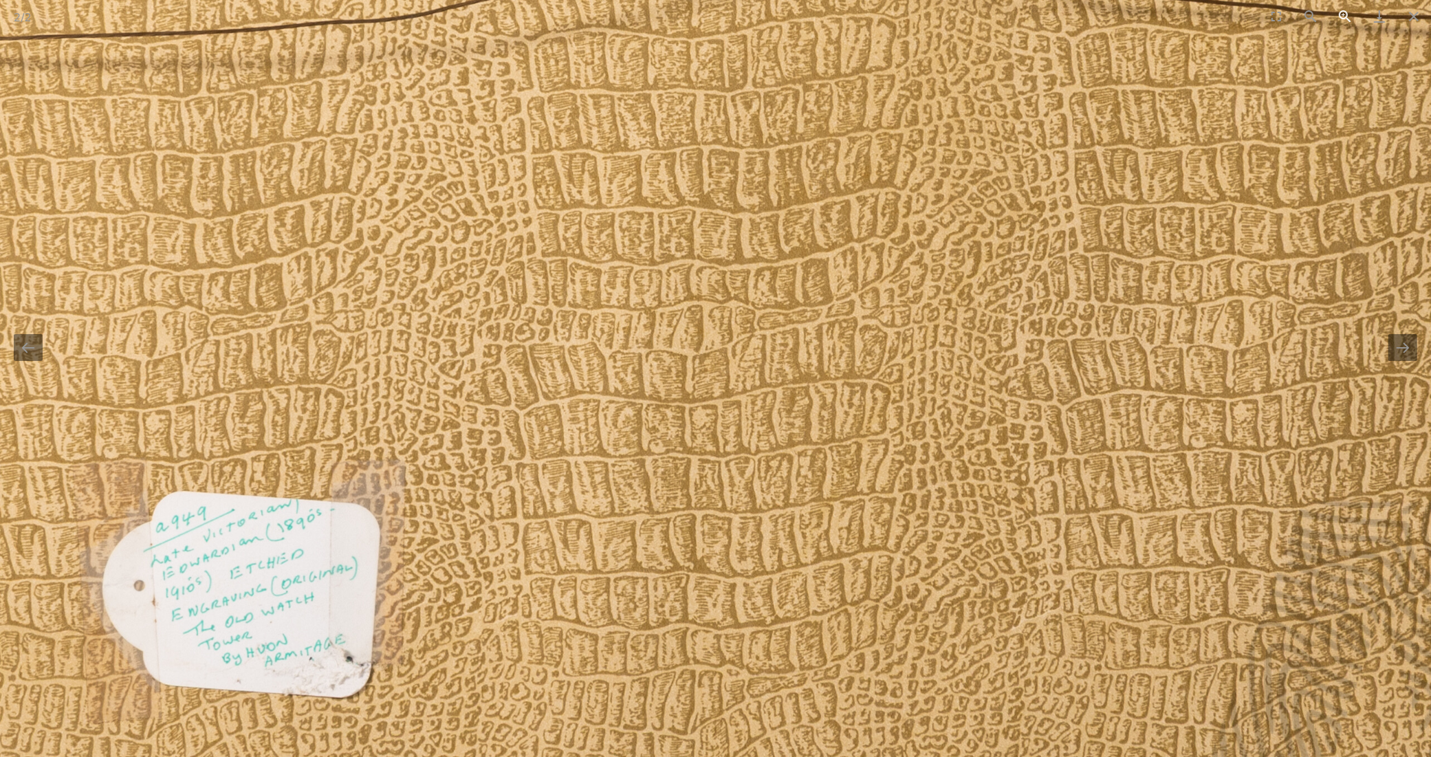
click at [1347, 19] on button "Zoom in" at bounding box center [1345, 16] width 34 height 32
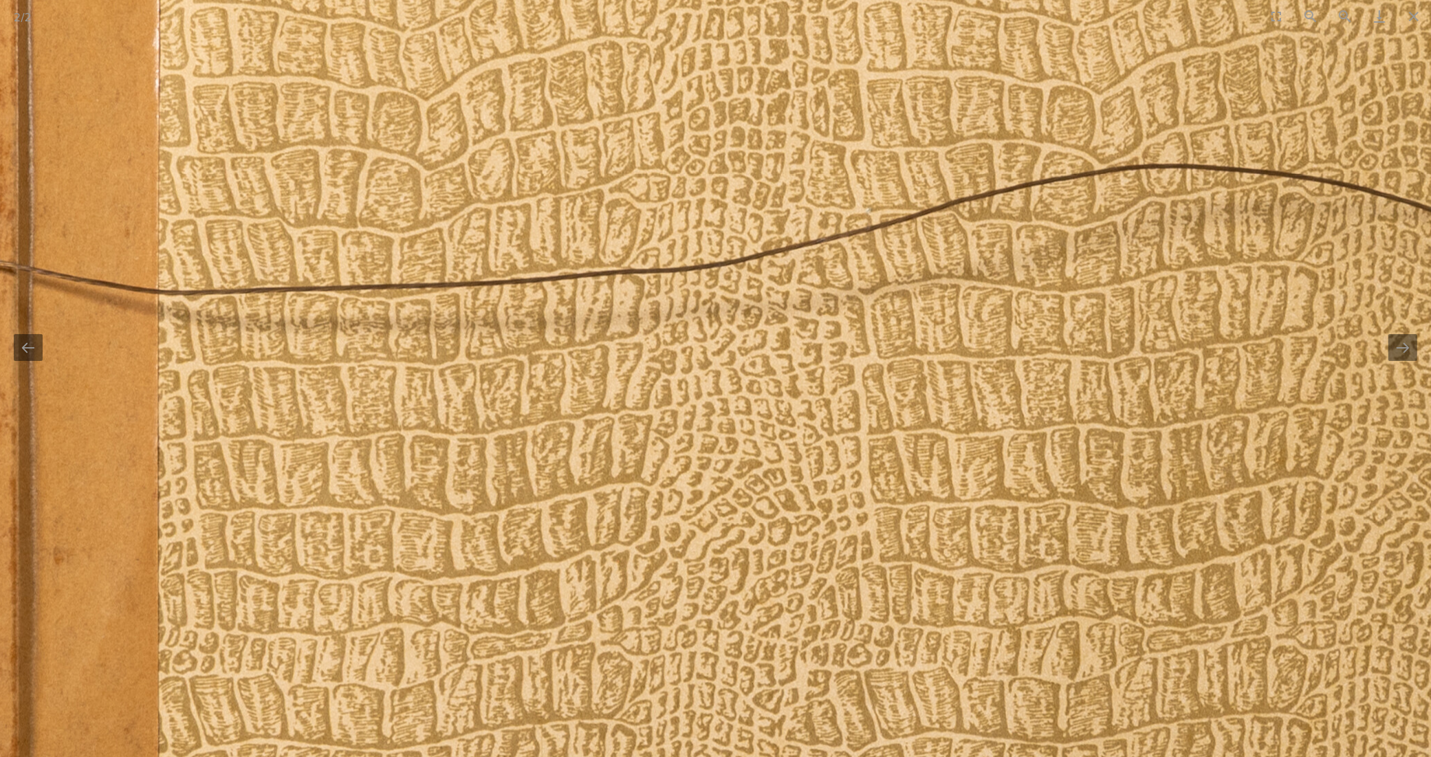
drag, startPoint x: 628, startPoint y: 446, endPoint x: 1019, endPoint y: 762, distance: 503.3
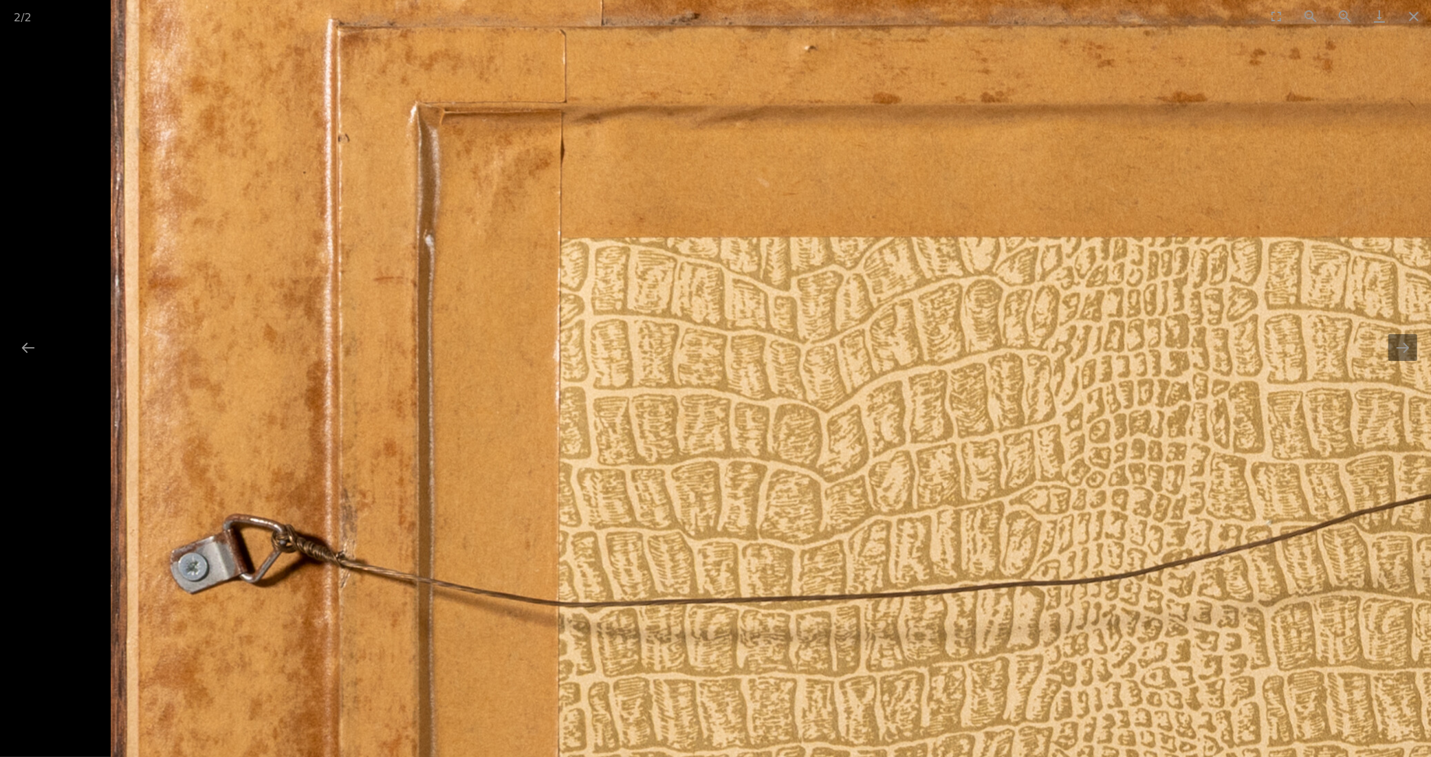
drag, startPoint x: 1019, startPoint y: 762, endPoint x: 1338, endPoint y: 569, distance: 372.7
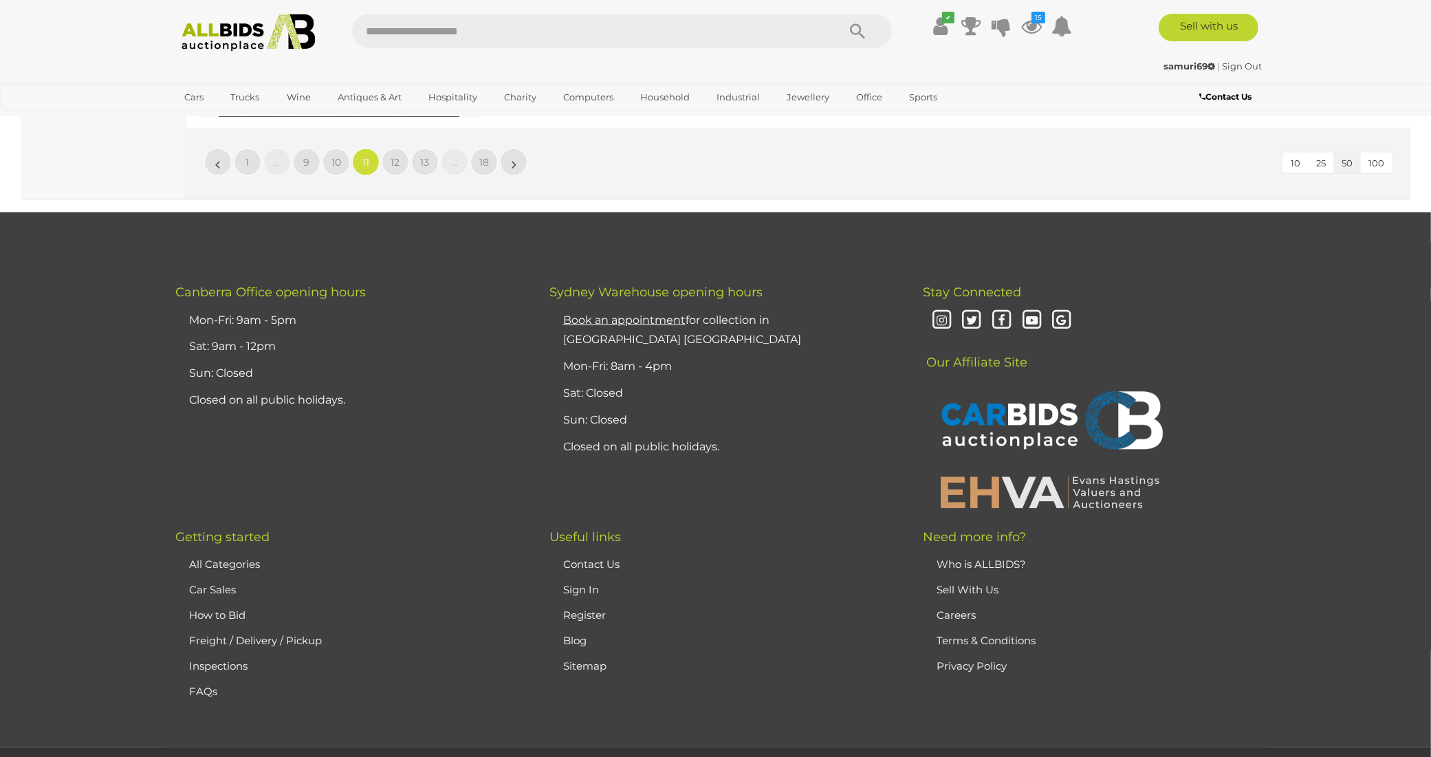
scroll to position [13213, 0]
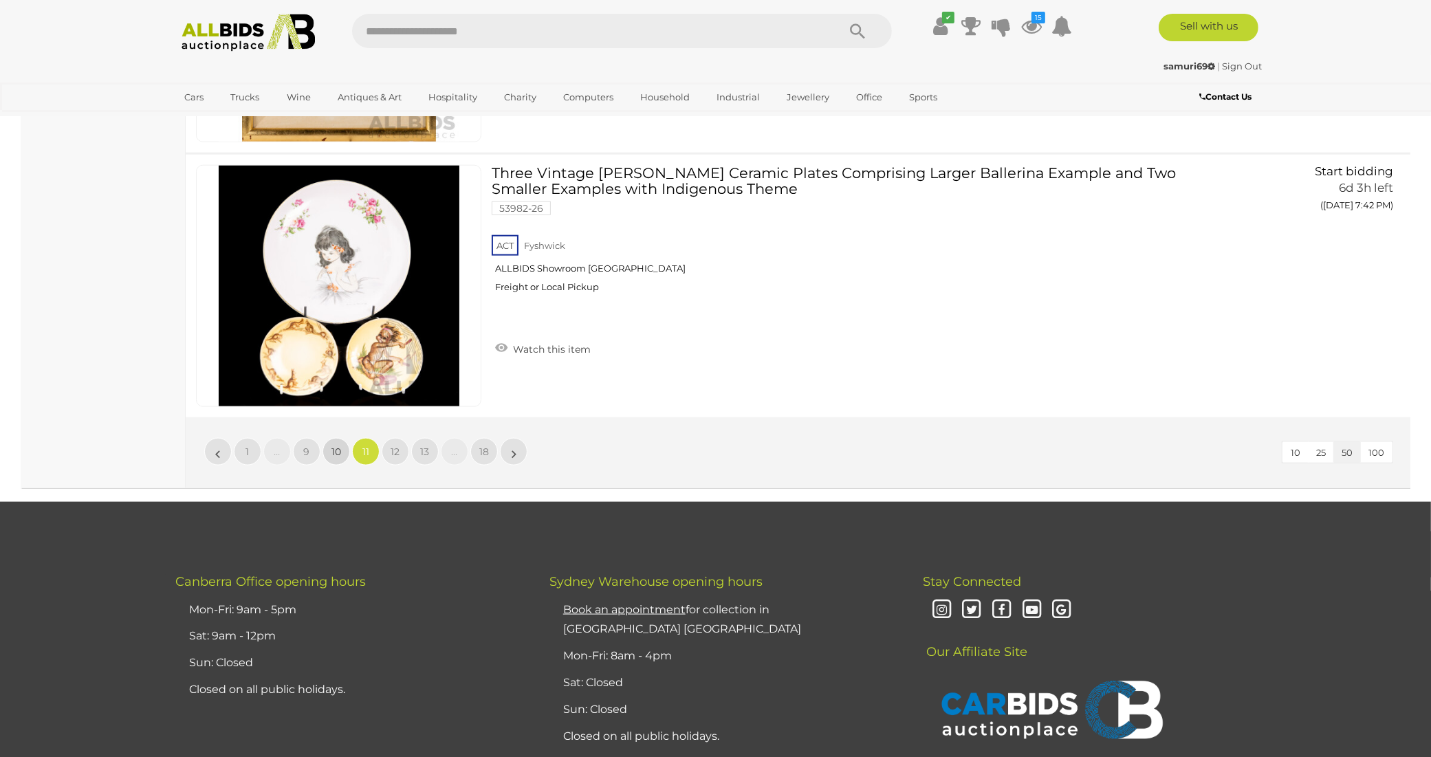
click at [327, 438] on link "10" at bounding box center [337, 452] width 28 height 28
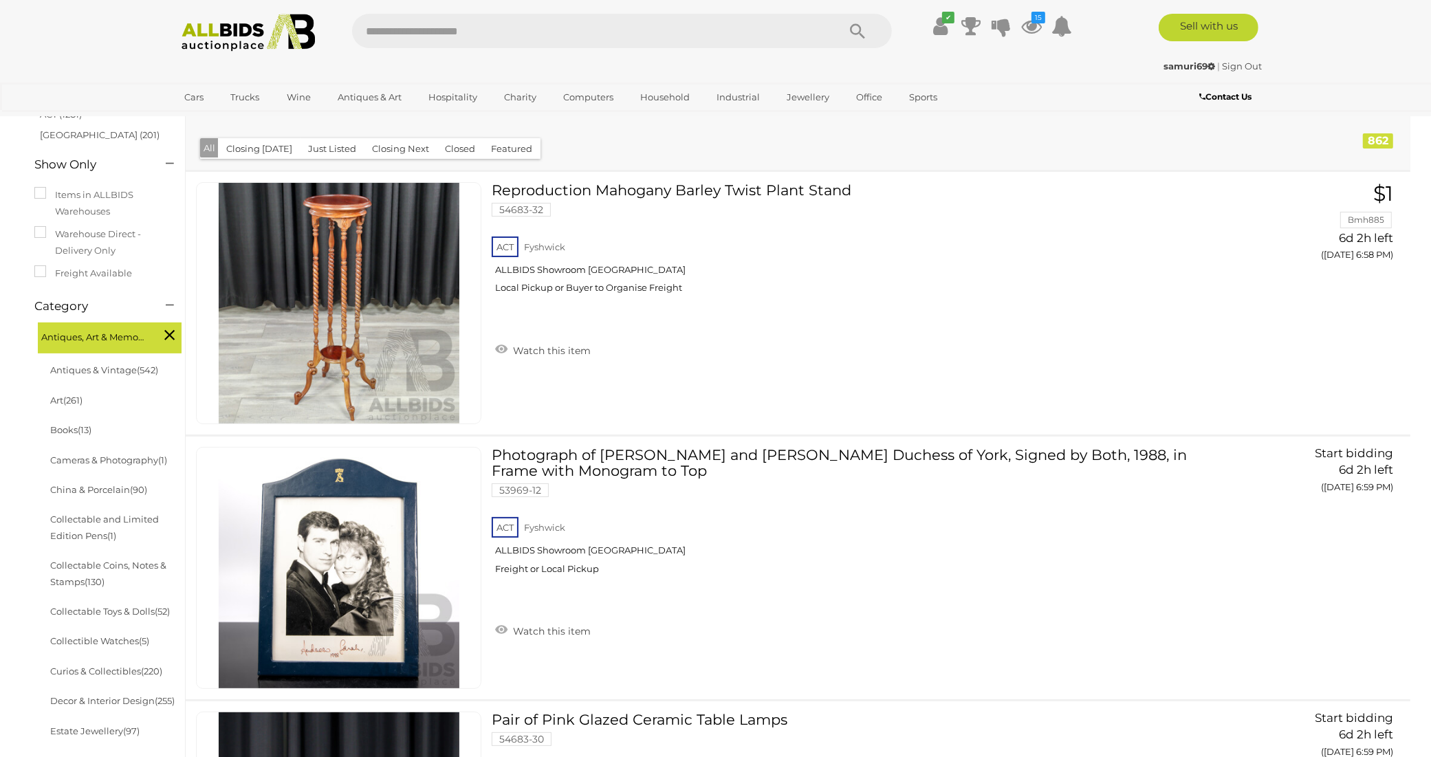
scroll to position [5053, 0]
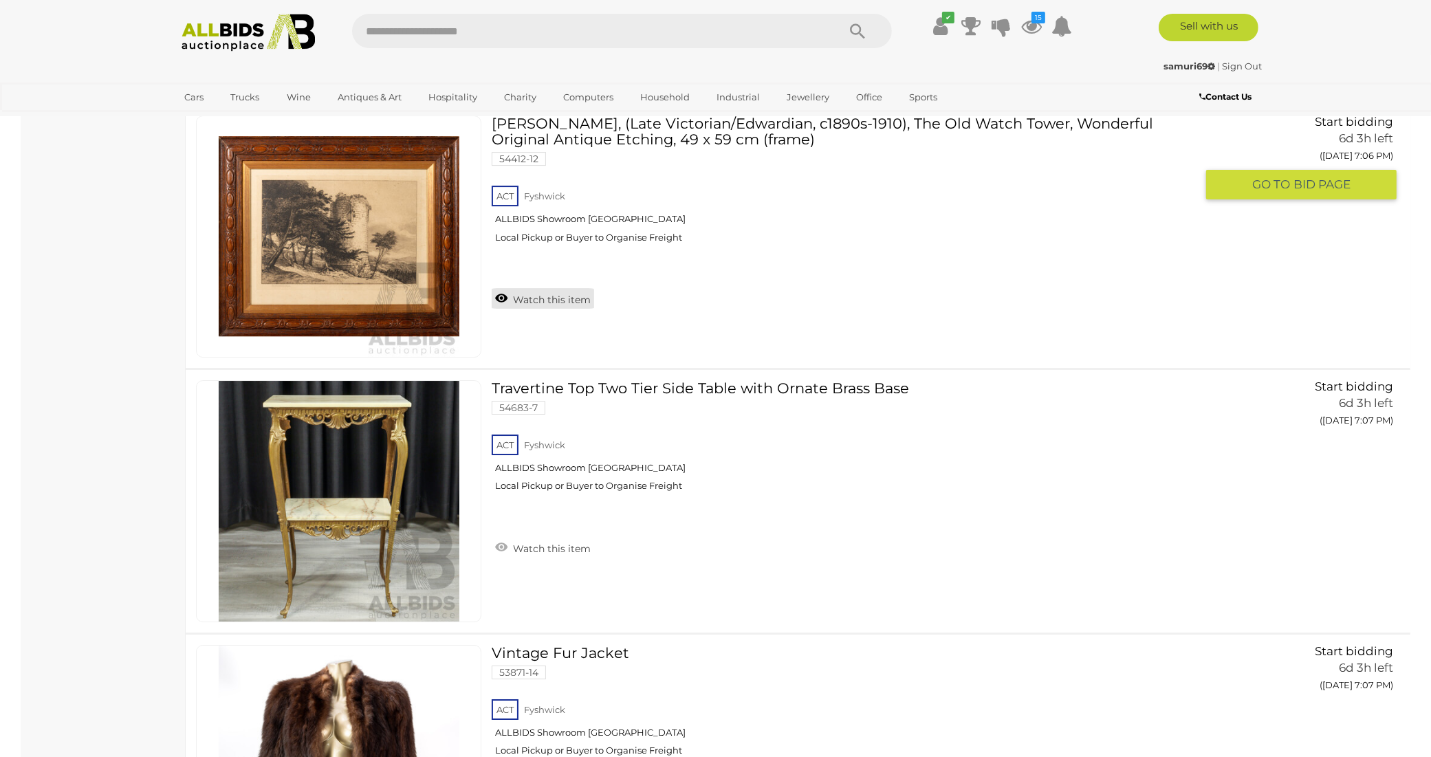
click at [528, 288] on link "Watch this item" at bounding box center [543, 298] width 102 height 21
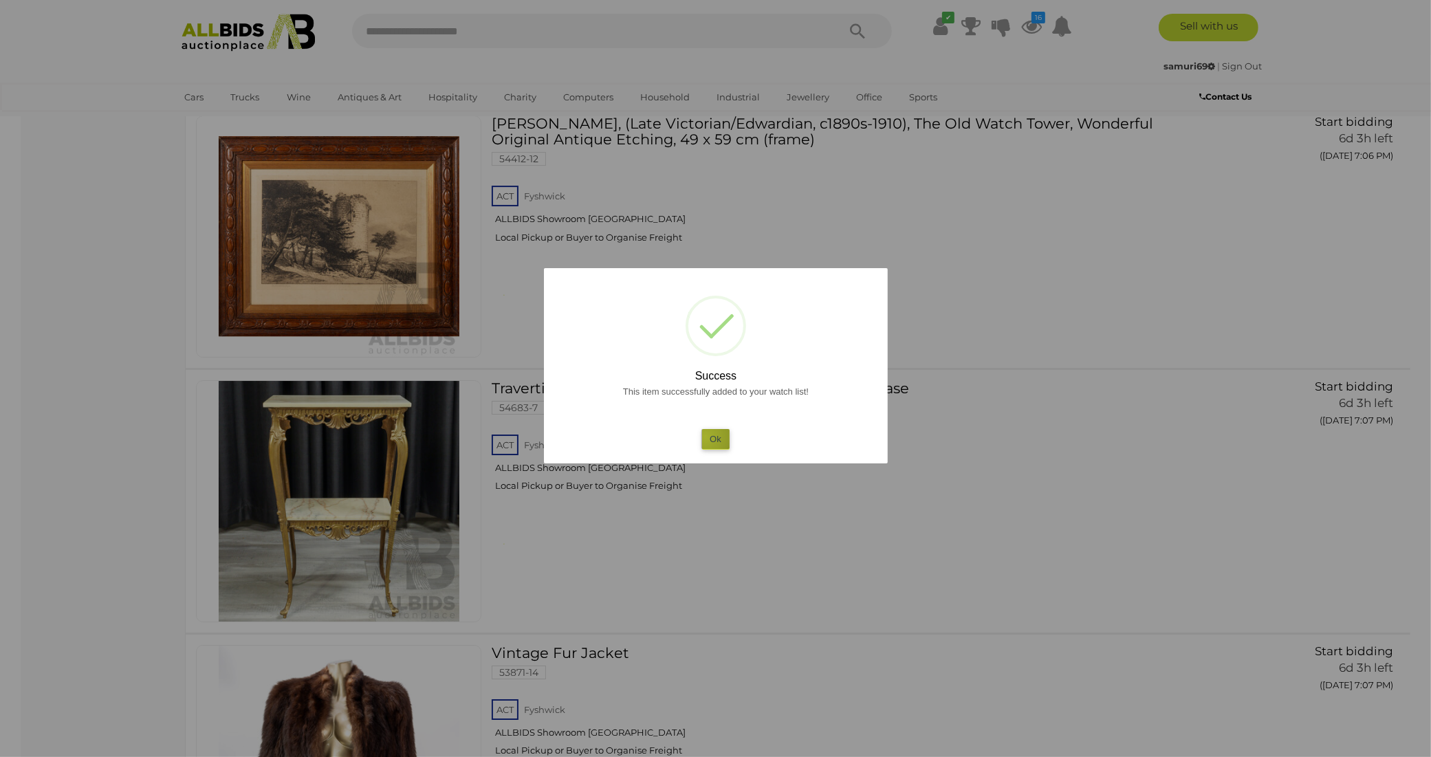
click at [706, 437] on button "Ok" at bounding box center [716, 439] width 28 height 20
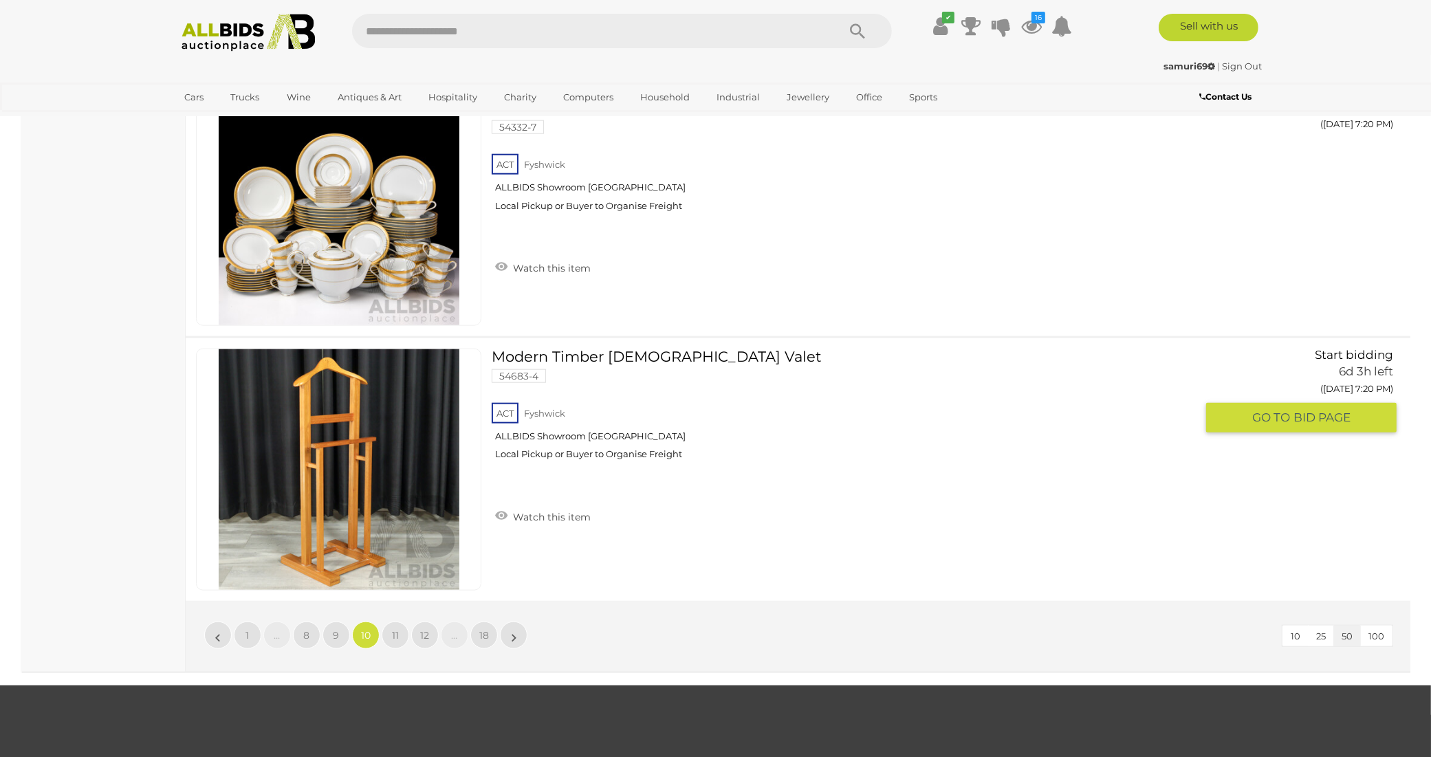
scroll to position [13135, 0]
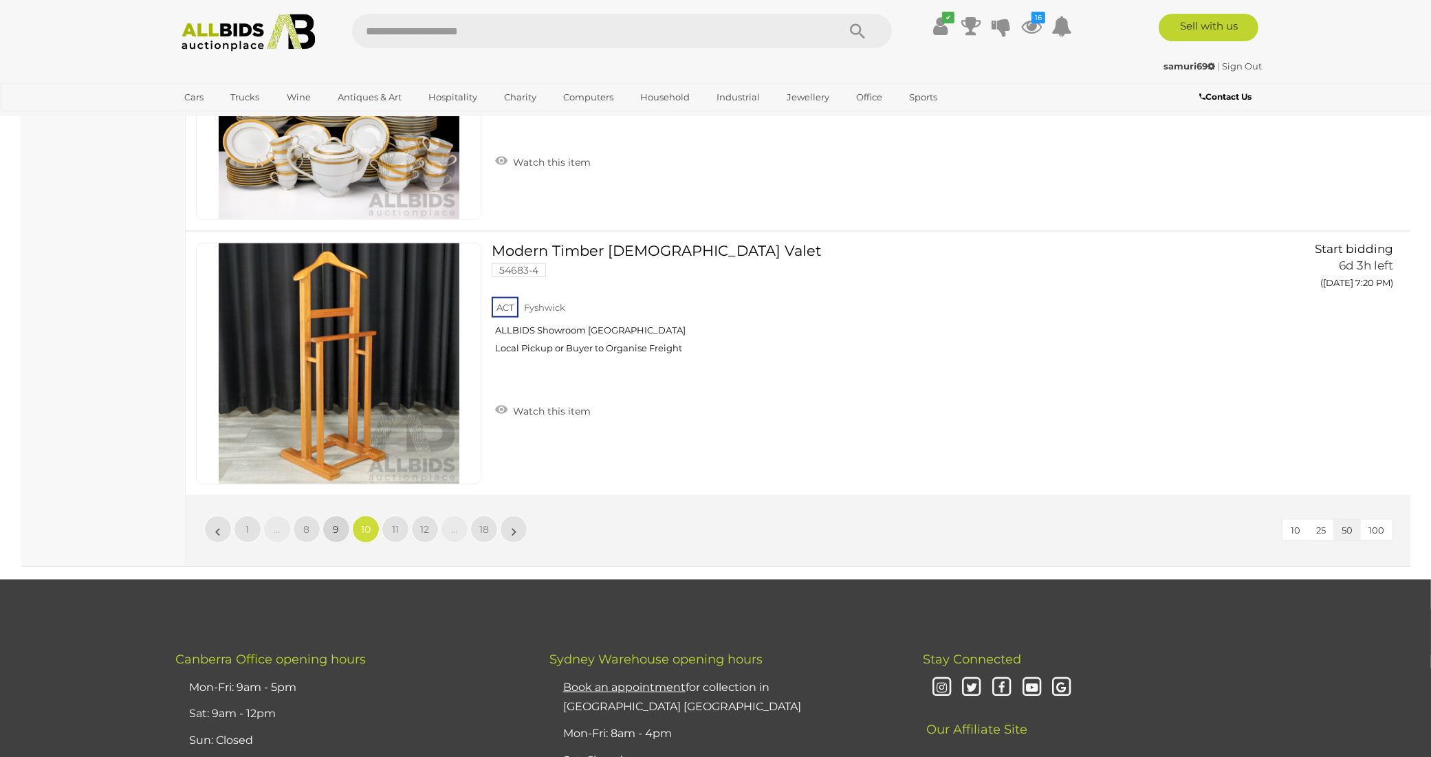
click at [337, 523] on span "9" at bounding box center [337, 529] width 6 height 12
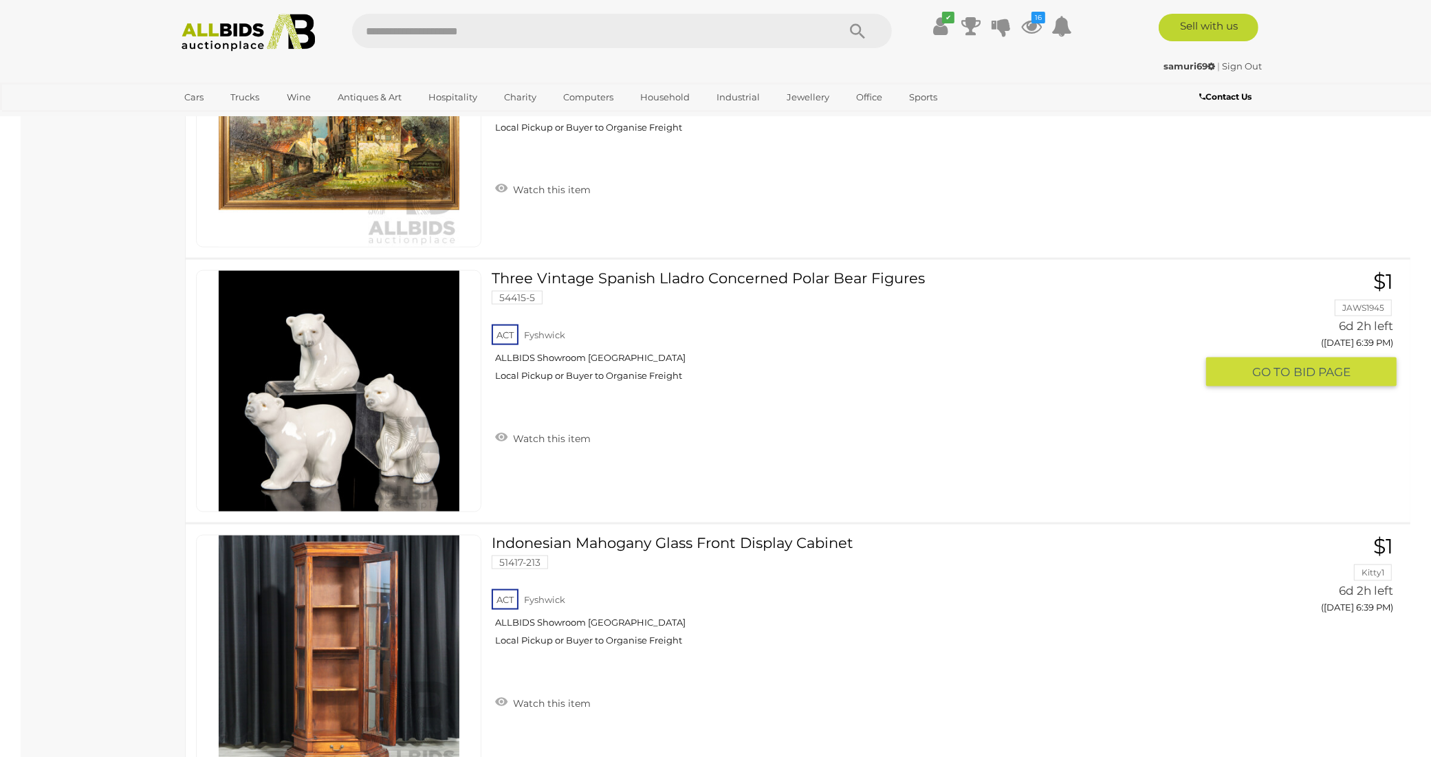
scroll to position [2026, 0]
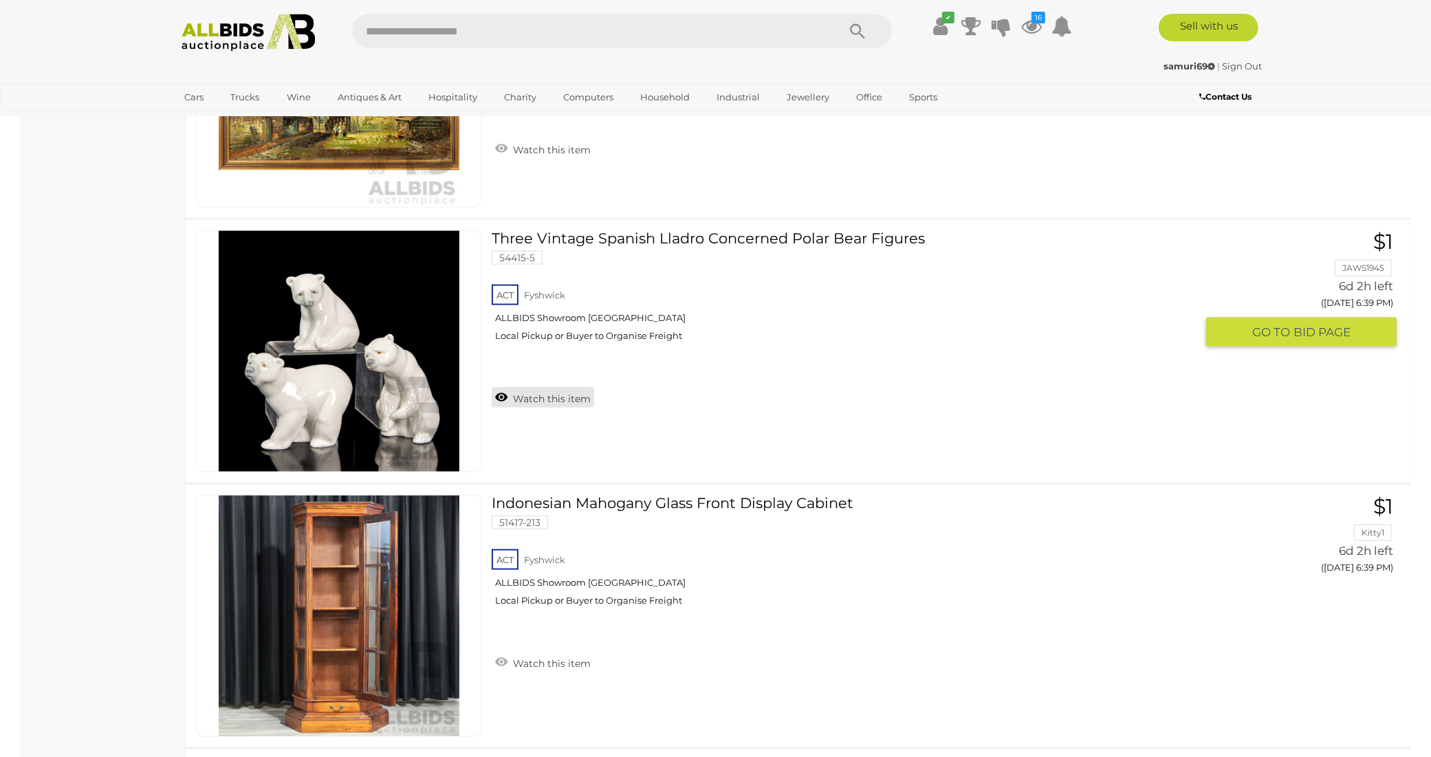
click at [559, 387] on link "Watch this item" at bounding box center [543, 397] width 102 height 21
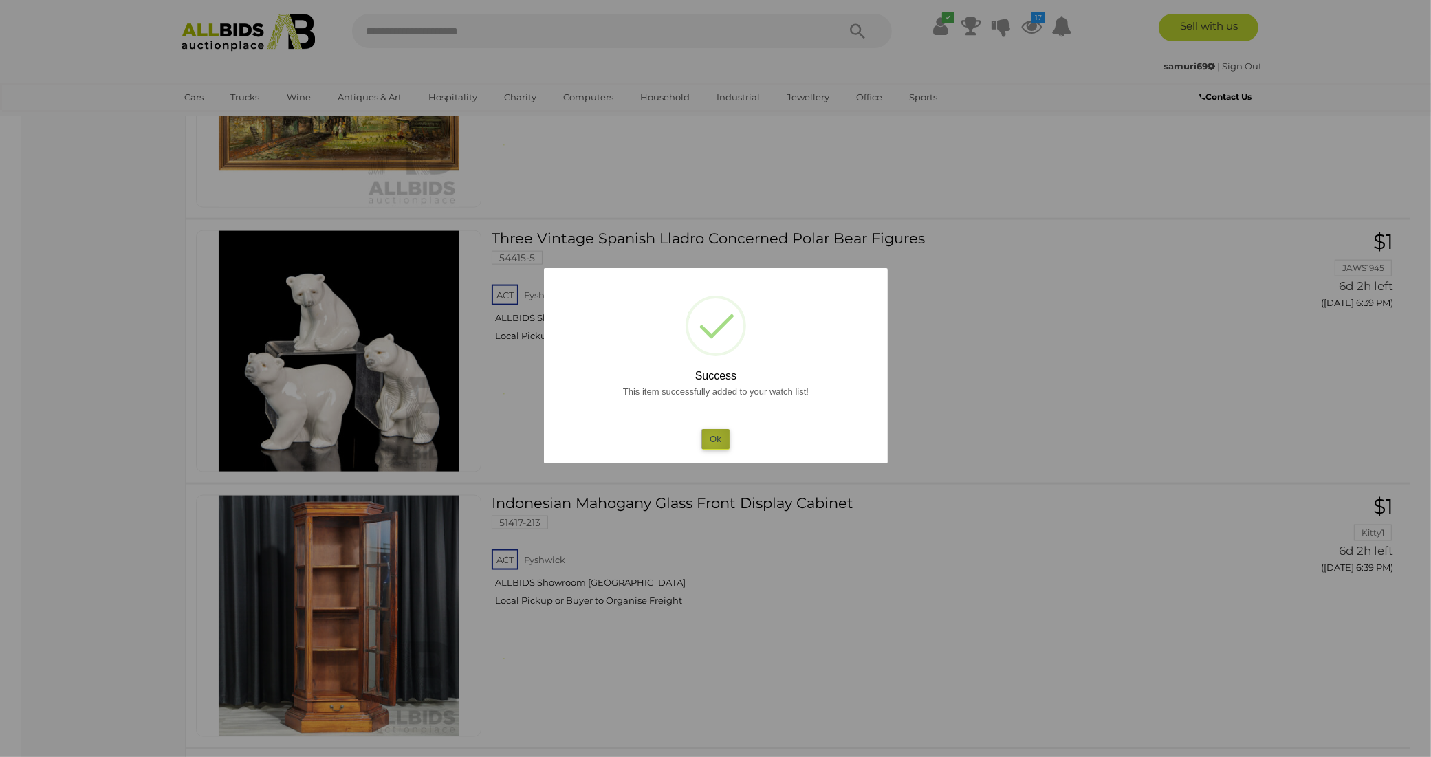
click at [713, 440] on button "Ok" at bounding box center [716, 439] width 28 height 20
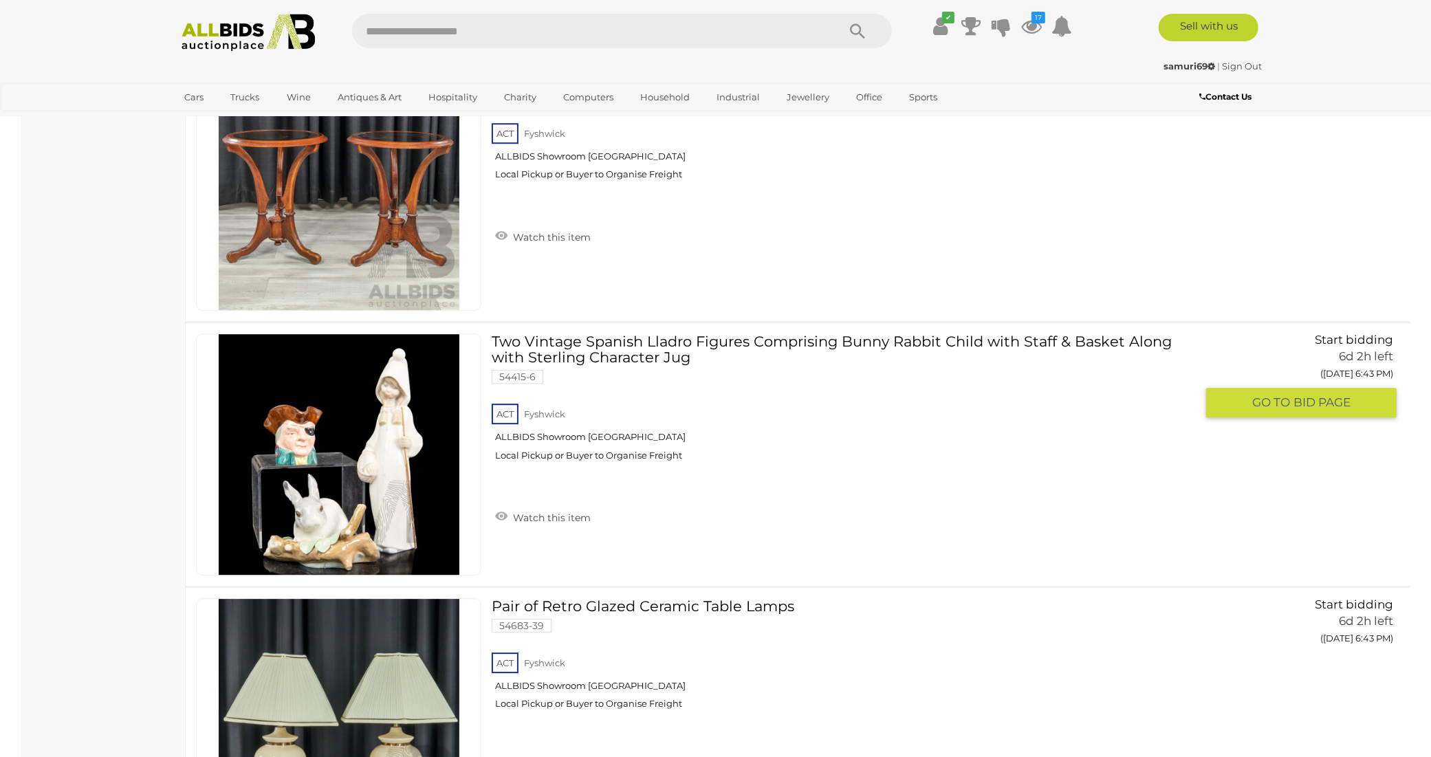
scroll to position [4347, 0]
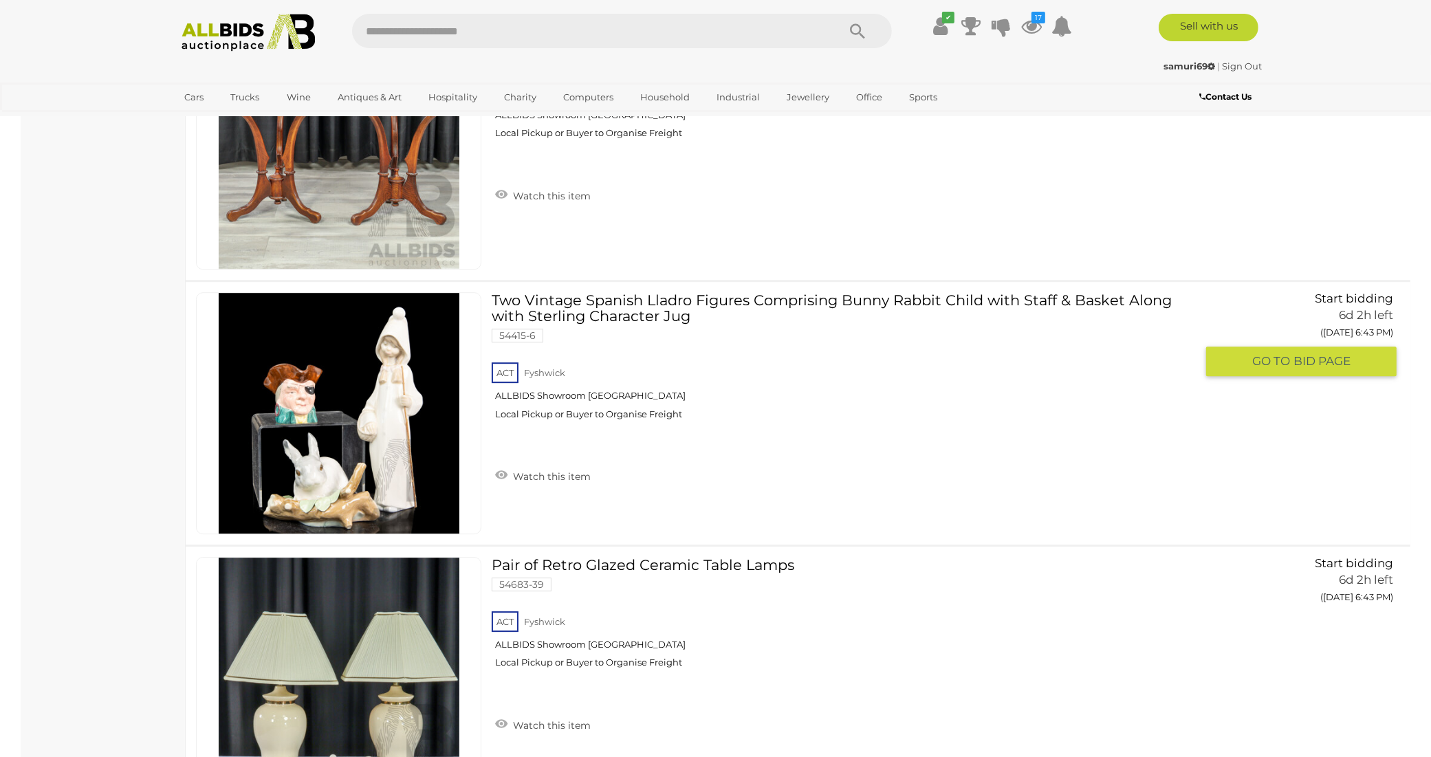
click at [401, 406] on img at bounding box center [339, 413] width 241 height 241
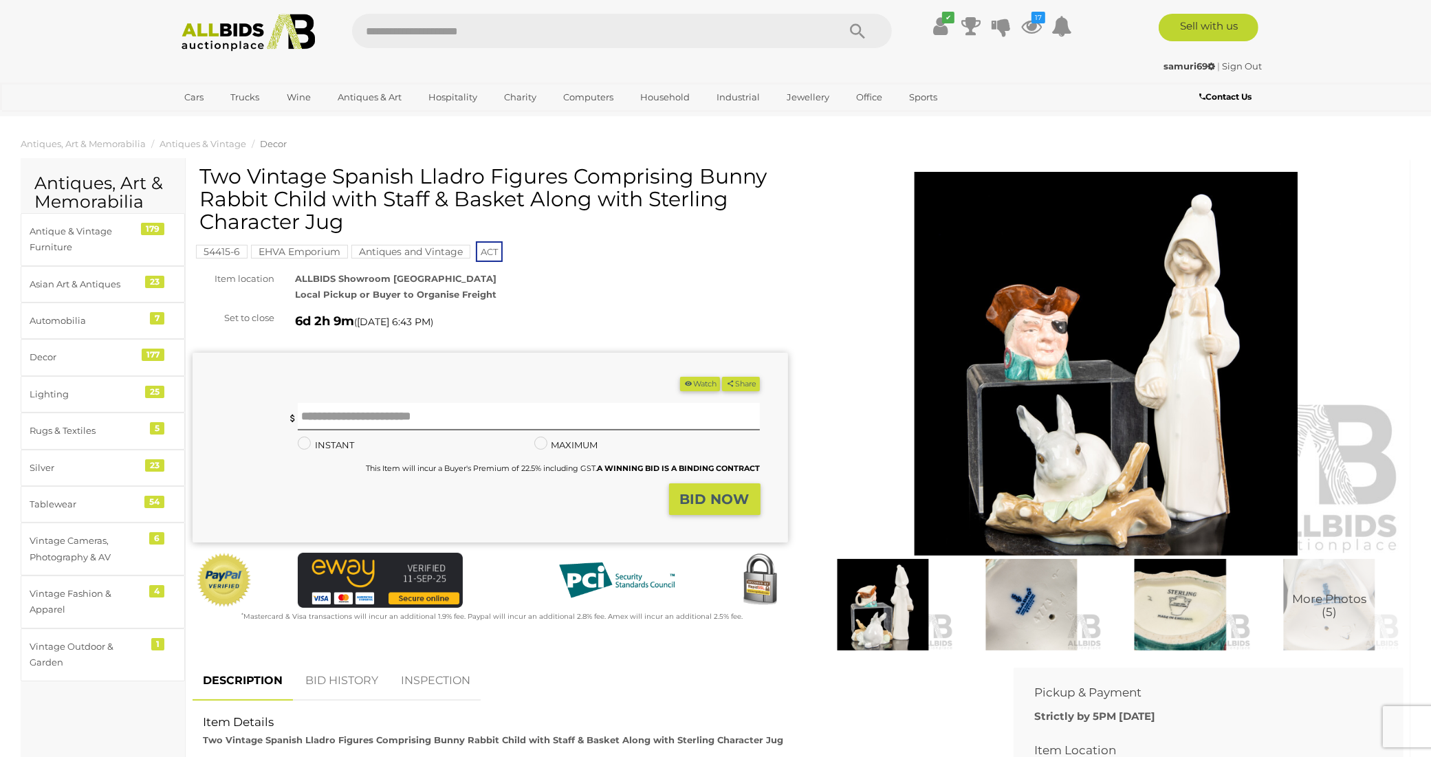
click at [1154, 416] on img at bounding box center [1107, 364] width 596 height 384
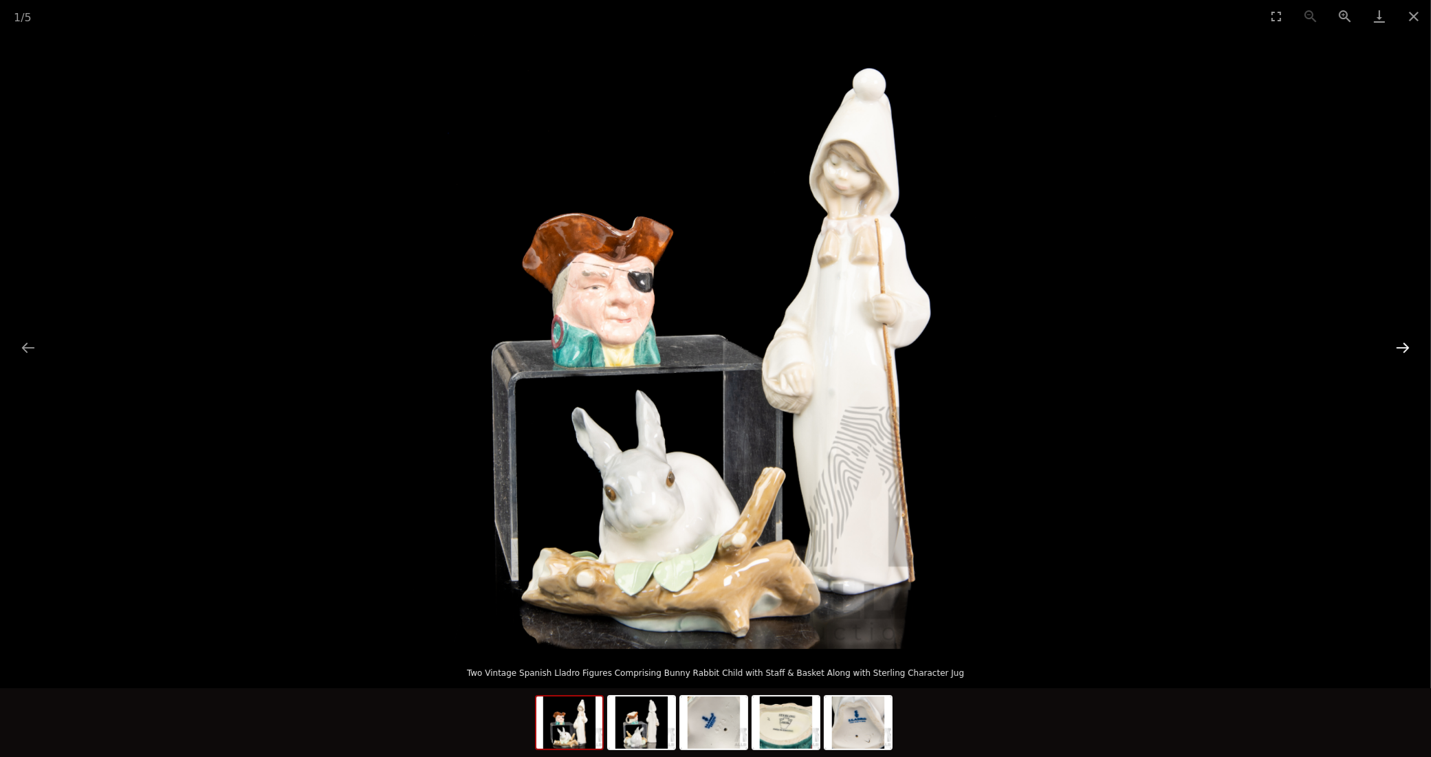
click at [1403, 348] on button "Next slide" at bounding box center [1403, 347] width 29 height 27
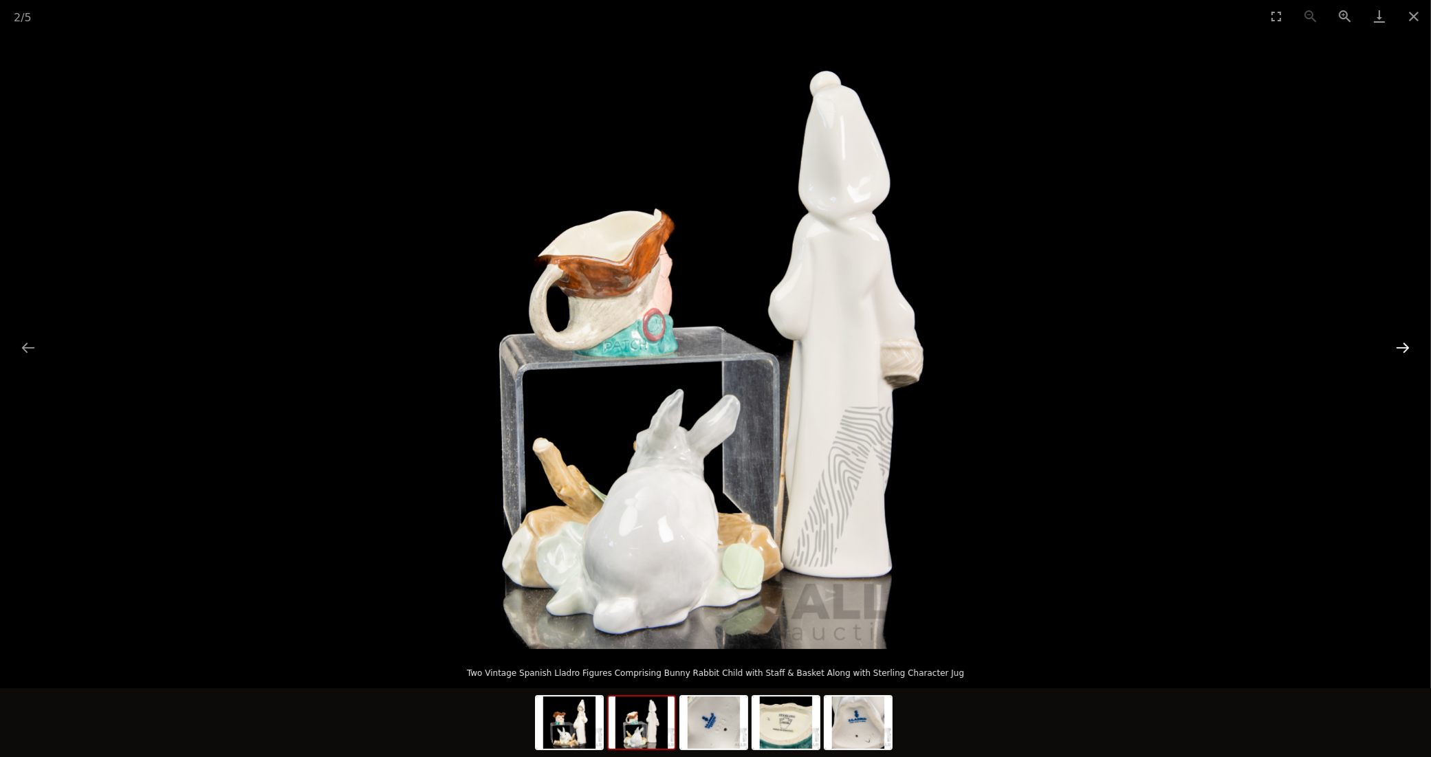
click at [1395, 347] on button "Next slide" at bounding box center [1403, 347] width 29 height 27
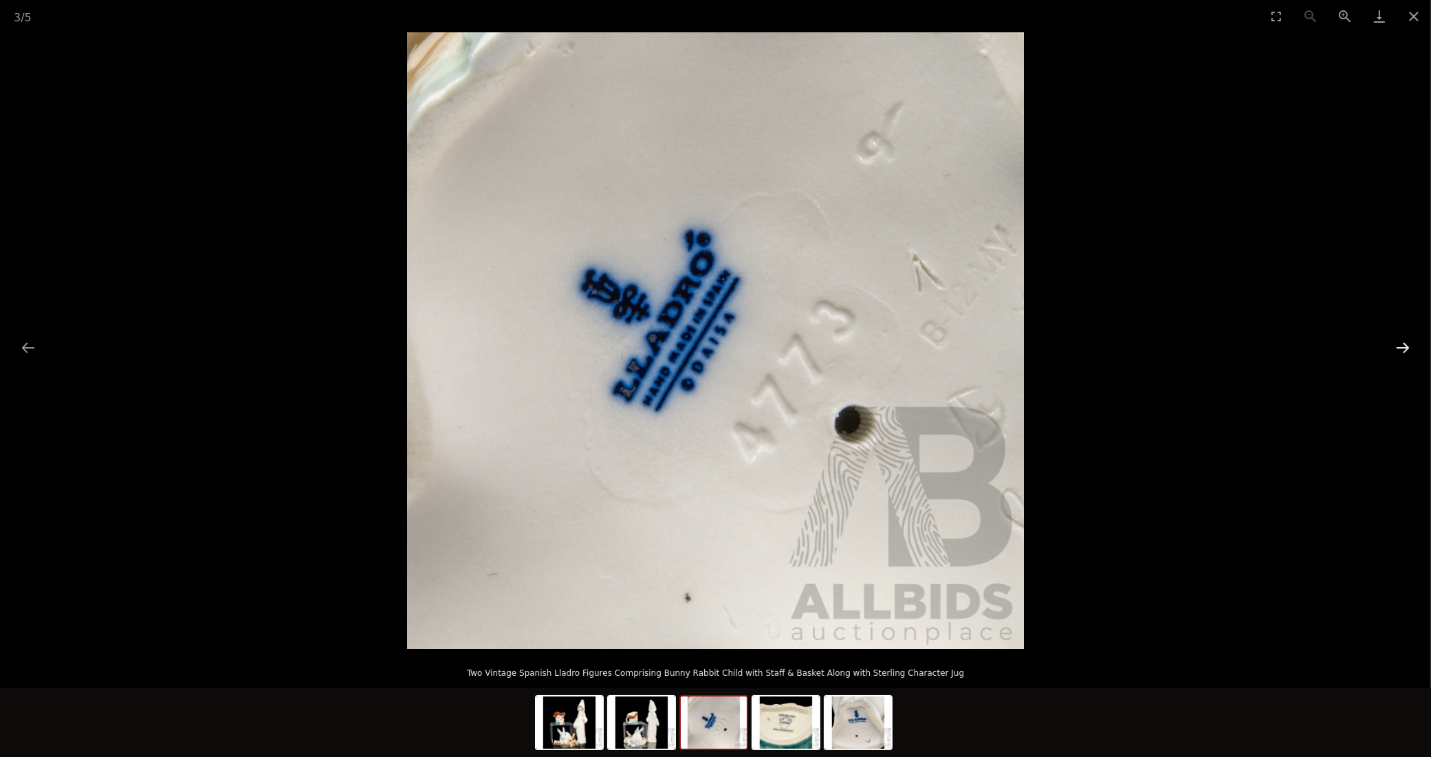
click at [1393, 347] on button "Next slide" at bounding box center [1403, 347] width 29 height 27
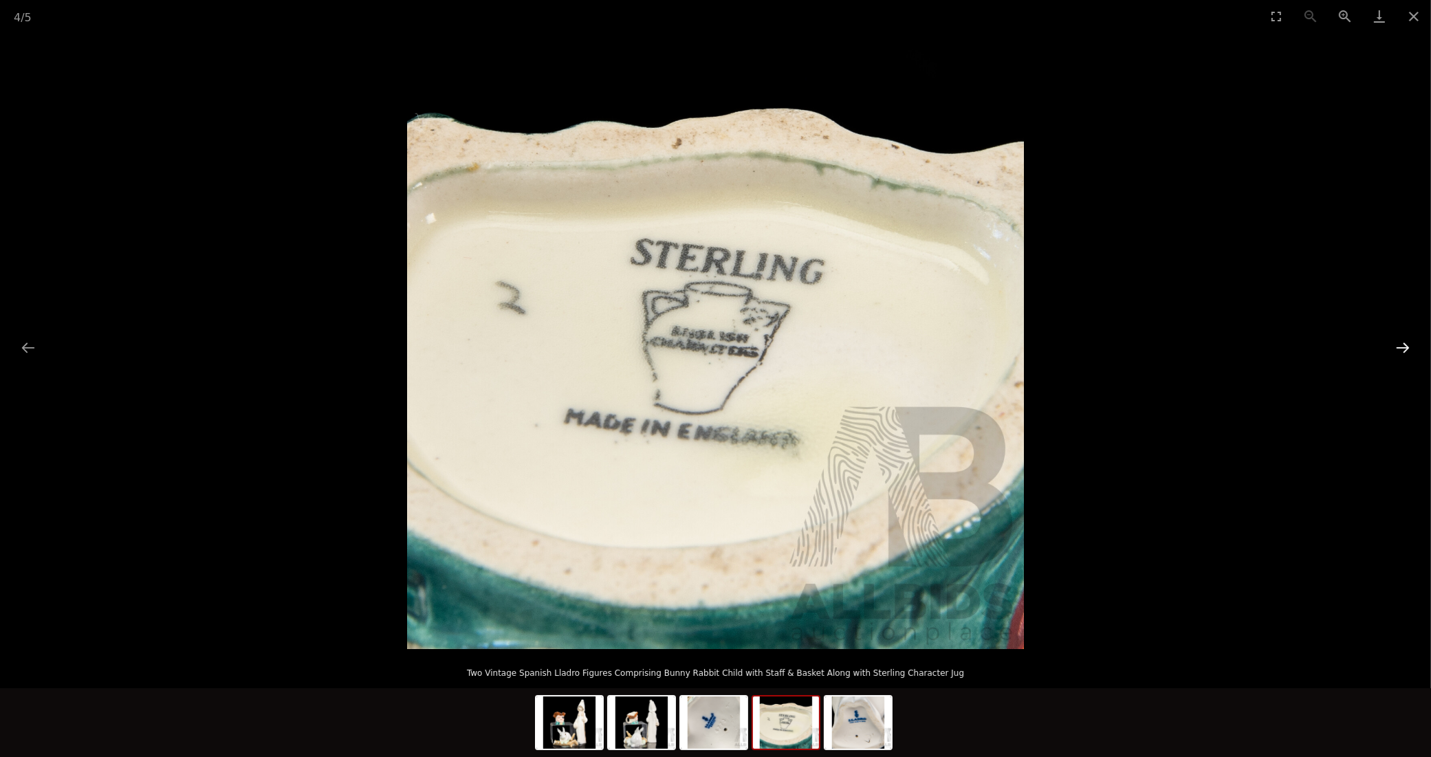
click at [1391, 347] on button "Next slide" at bounding box center [1403, 347] width 29 height 27
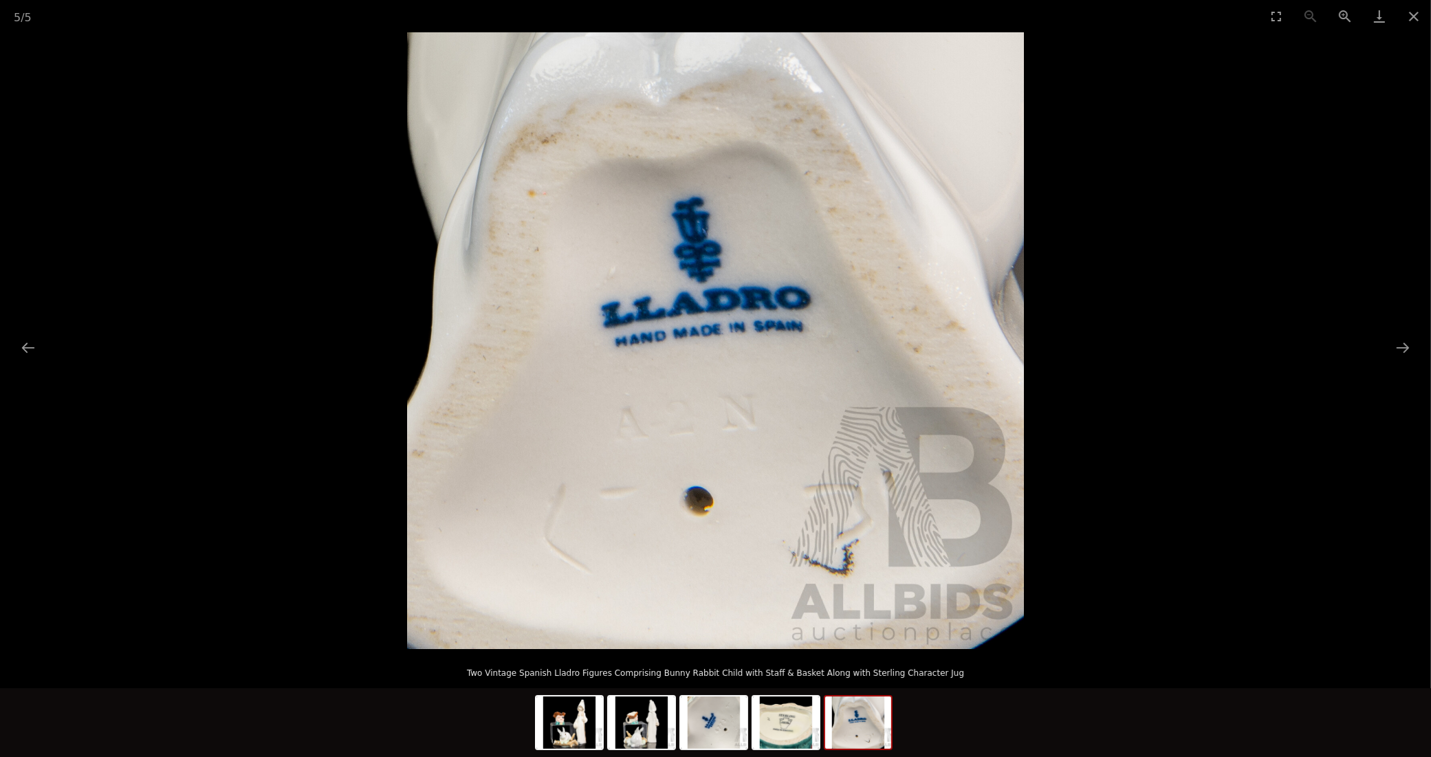
click at [1384, 348] on picture at bounding box center [715, 340] width 1431 height 617
click at [1413, 352] on button "Next slide" at bounding box center [1403, 347] width 29 height 27
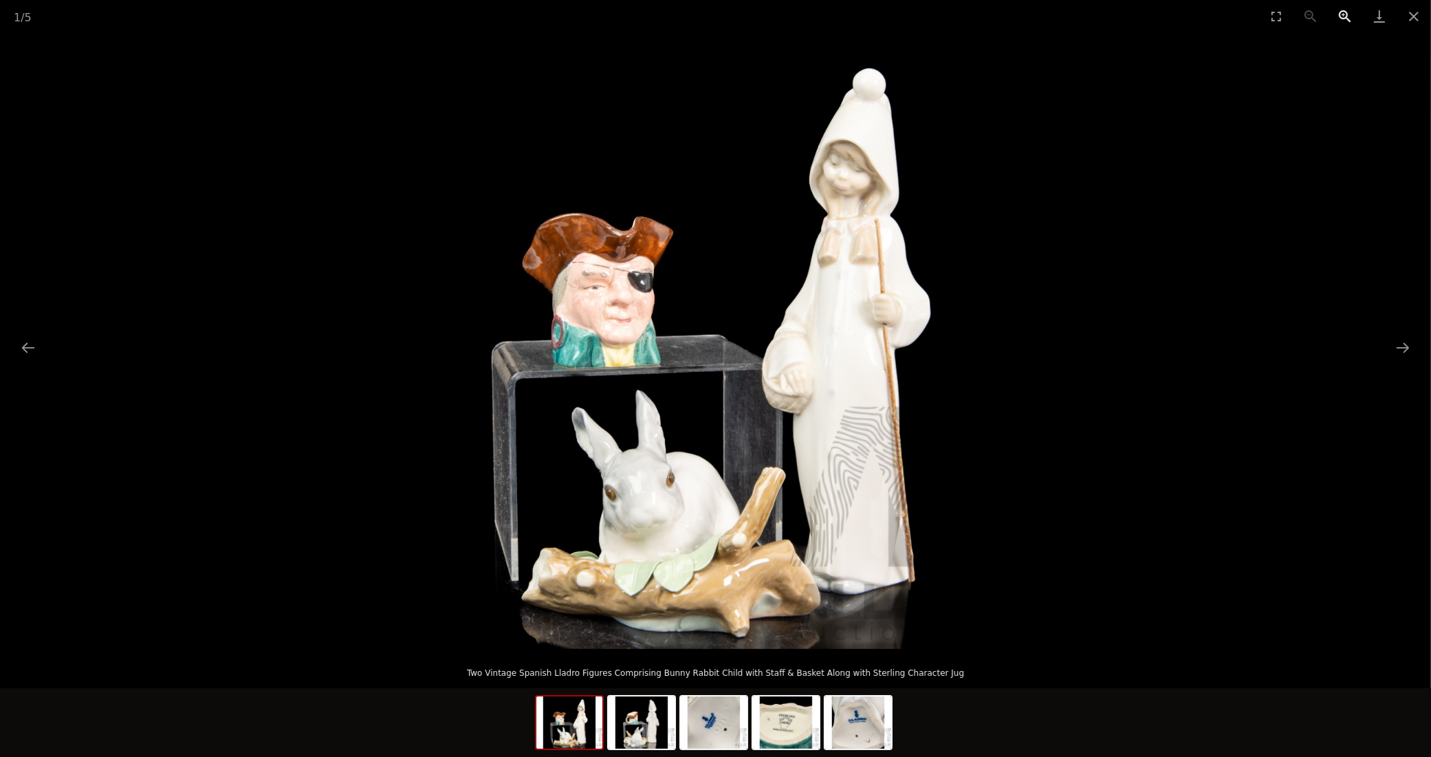
click at [1346, 14] on button "Zoom in" at bounding box center [1345, 16] width 34 height 32
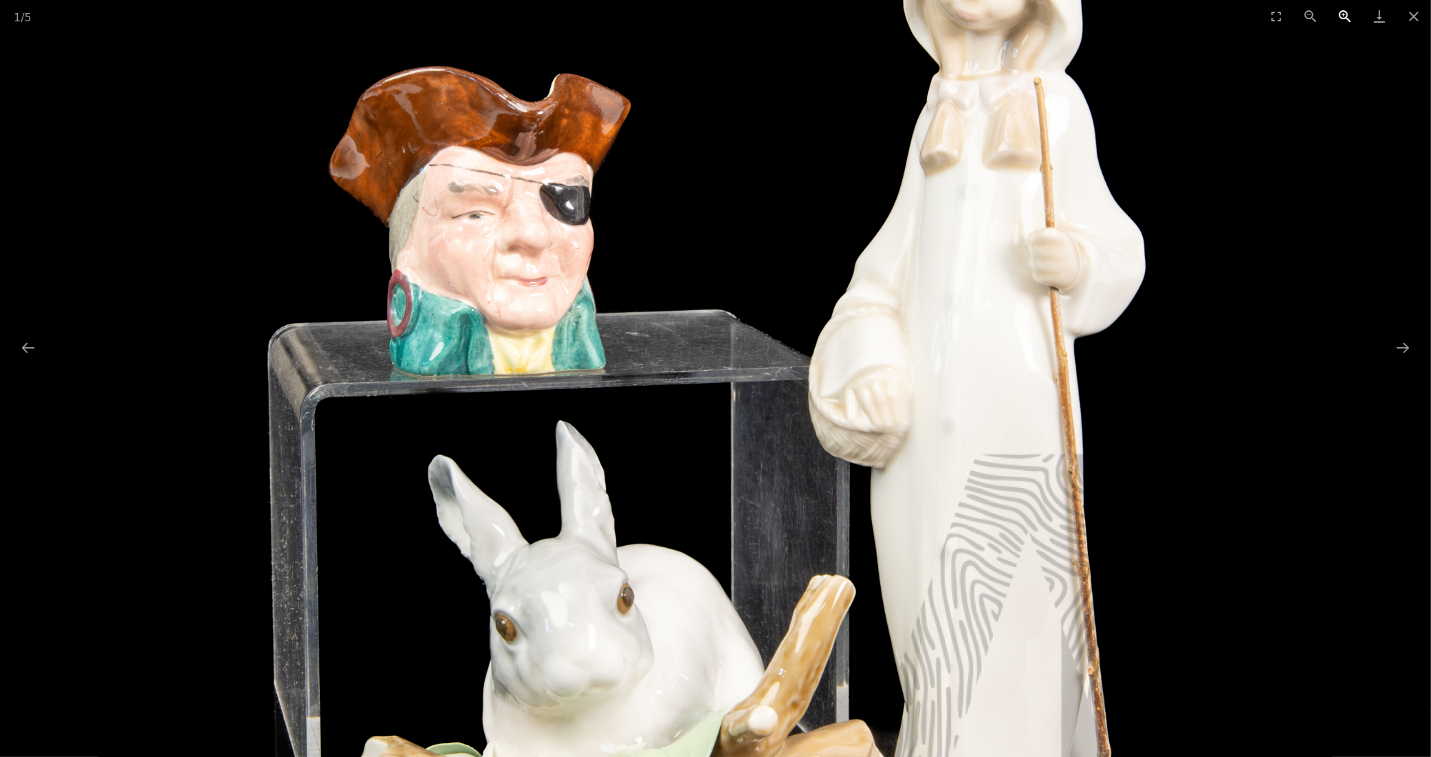
click at [1346, 14] on button "Zoom in" at bounding box center [1345, 16] width 34 height 32
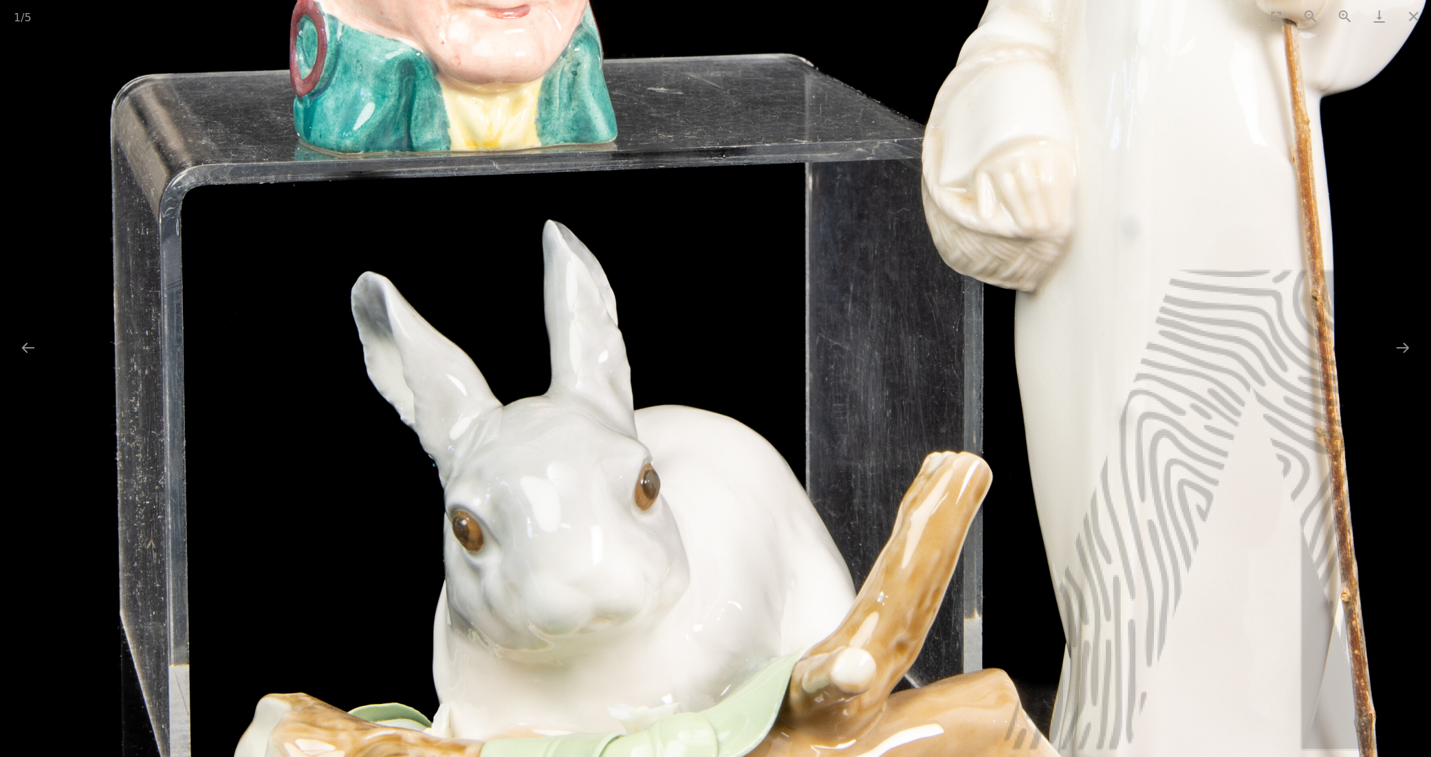
drag, startPoint x: 1075, startPoint y: 345, endPoint x: 1142, endPoint y: 113, distance: 240.5
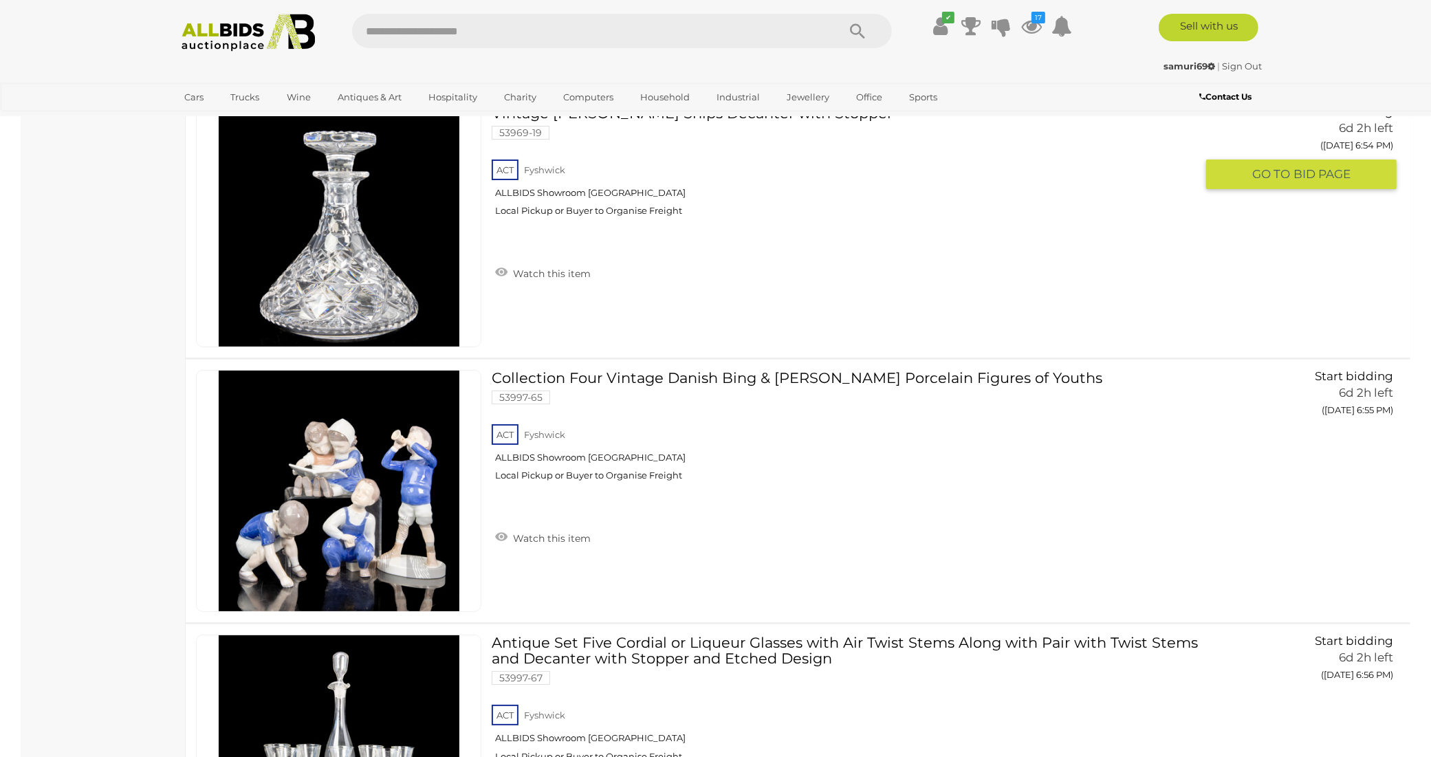
scroll to position [11488, 0]
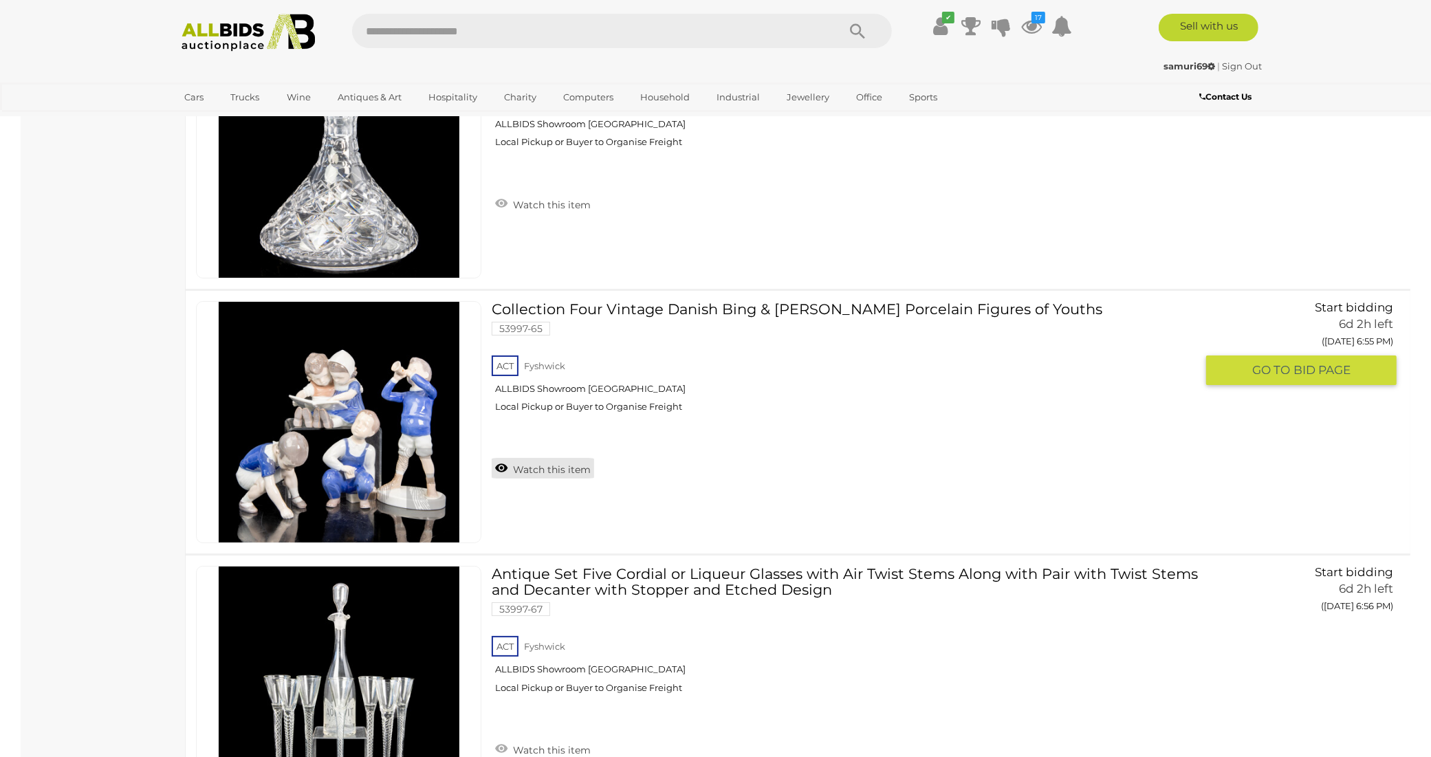
click at [572, 458] on link "Watch this item" at bounding box center [543, 468] width 102 height 21
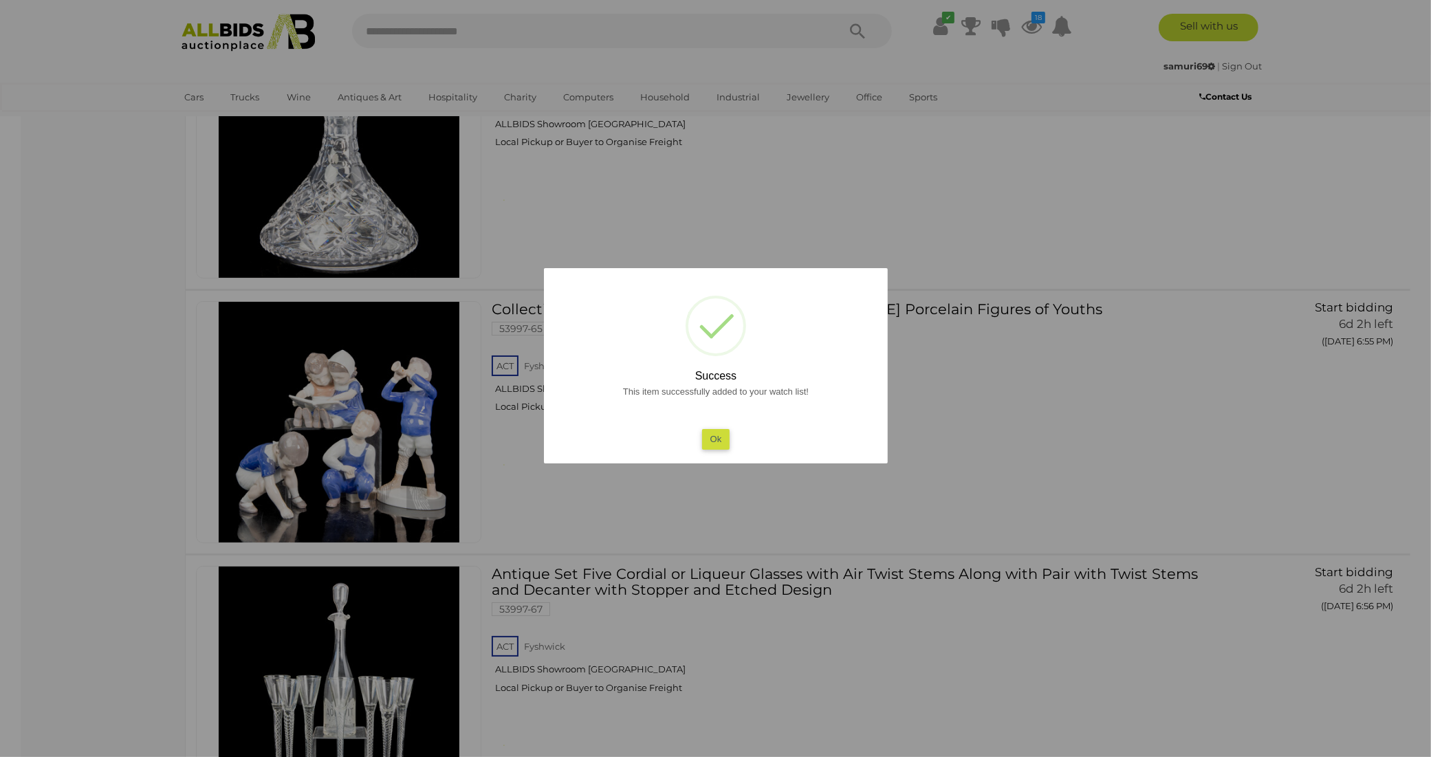
click at [715, 439] on button "Ok" at bounding box center [716, 439] width 28 height 20
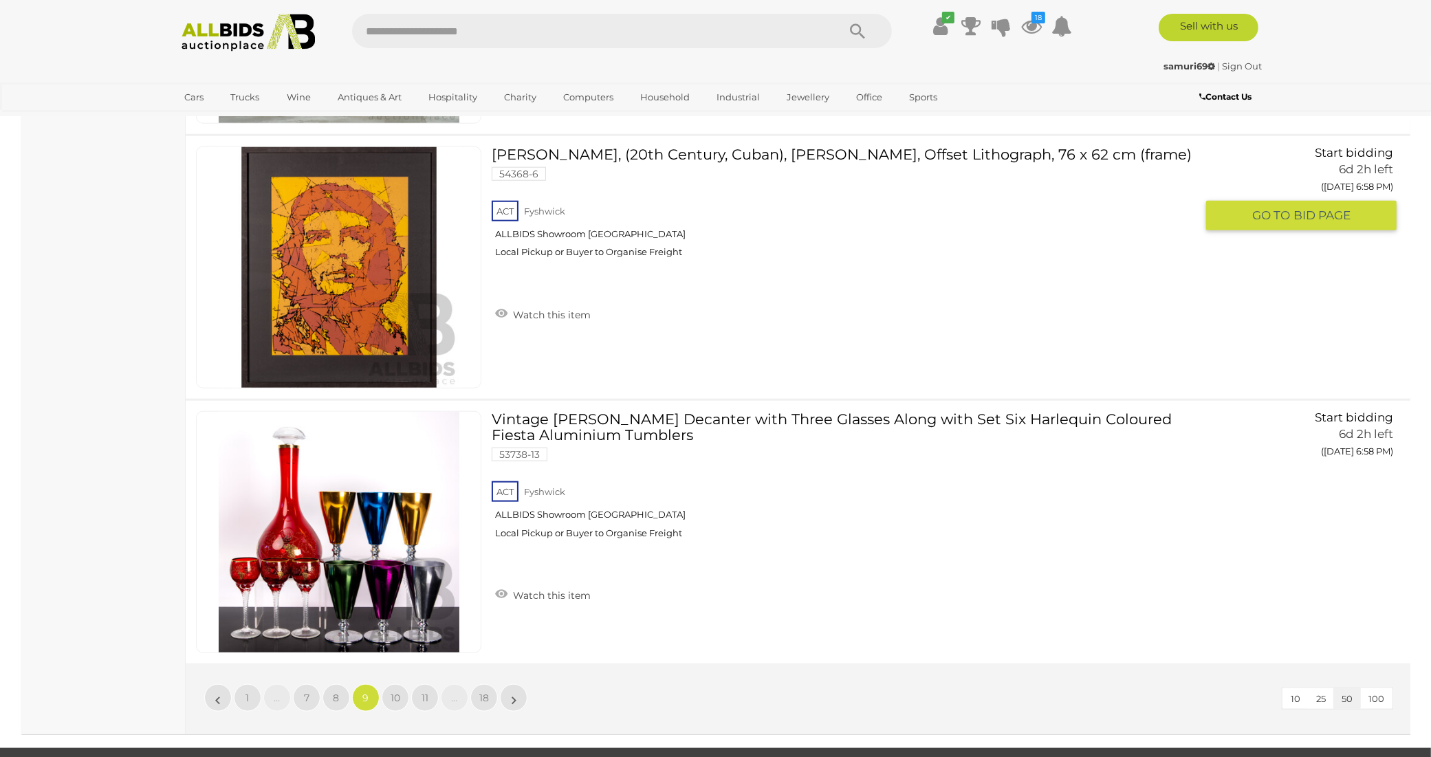
scroll to position [13035, 0]
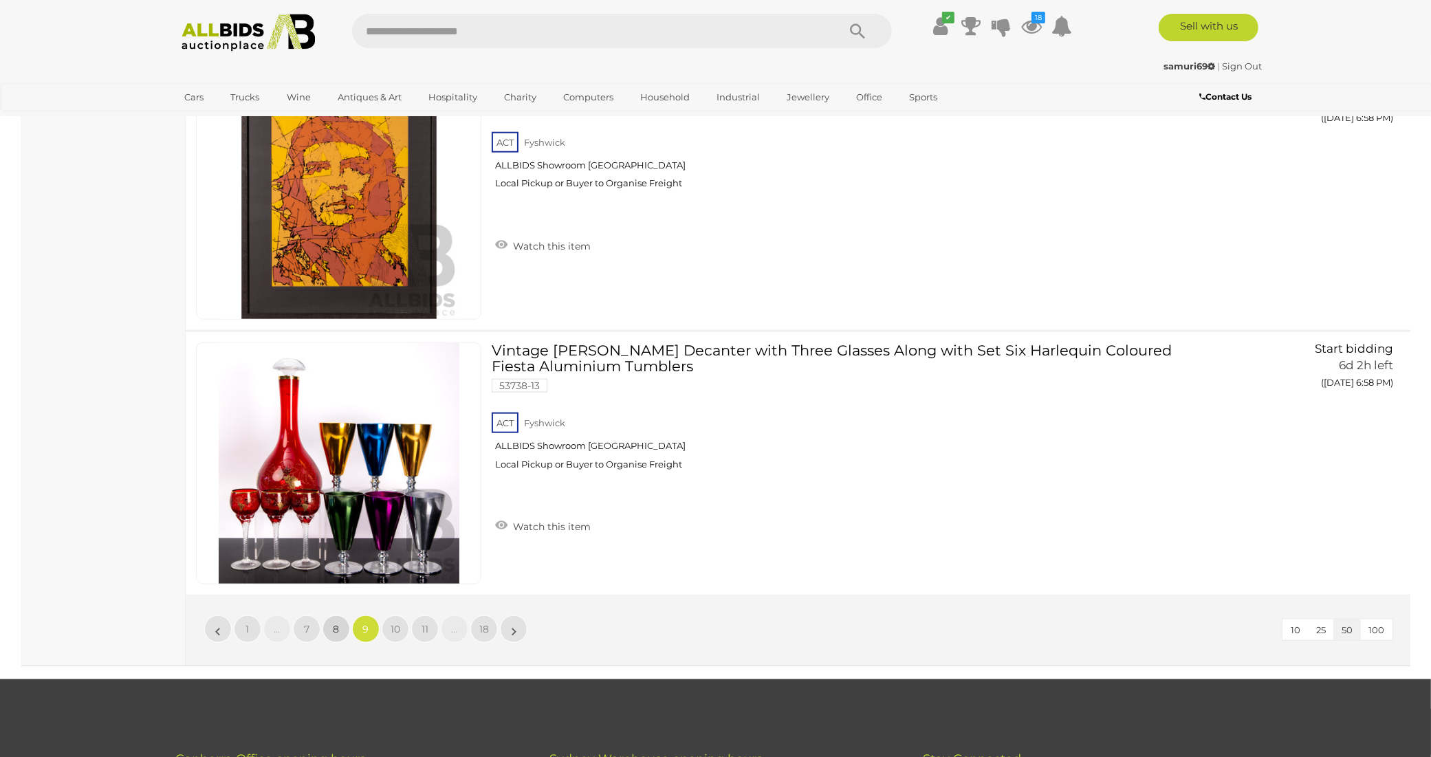
click at [331, 616] on link "8" at bounding box center [337, 630] width 28 height 28
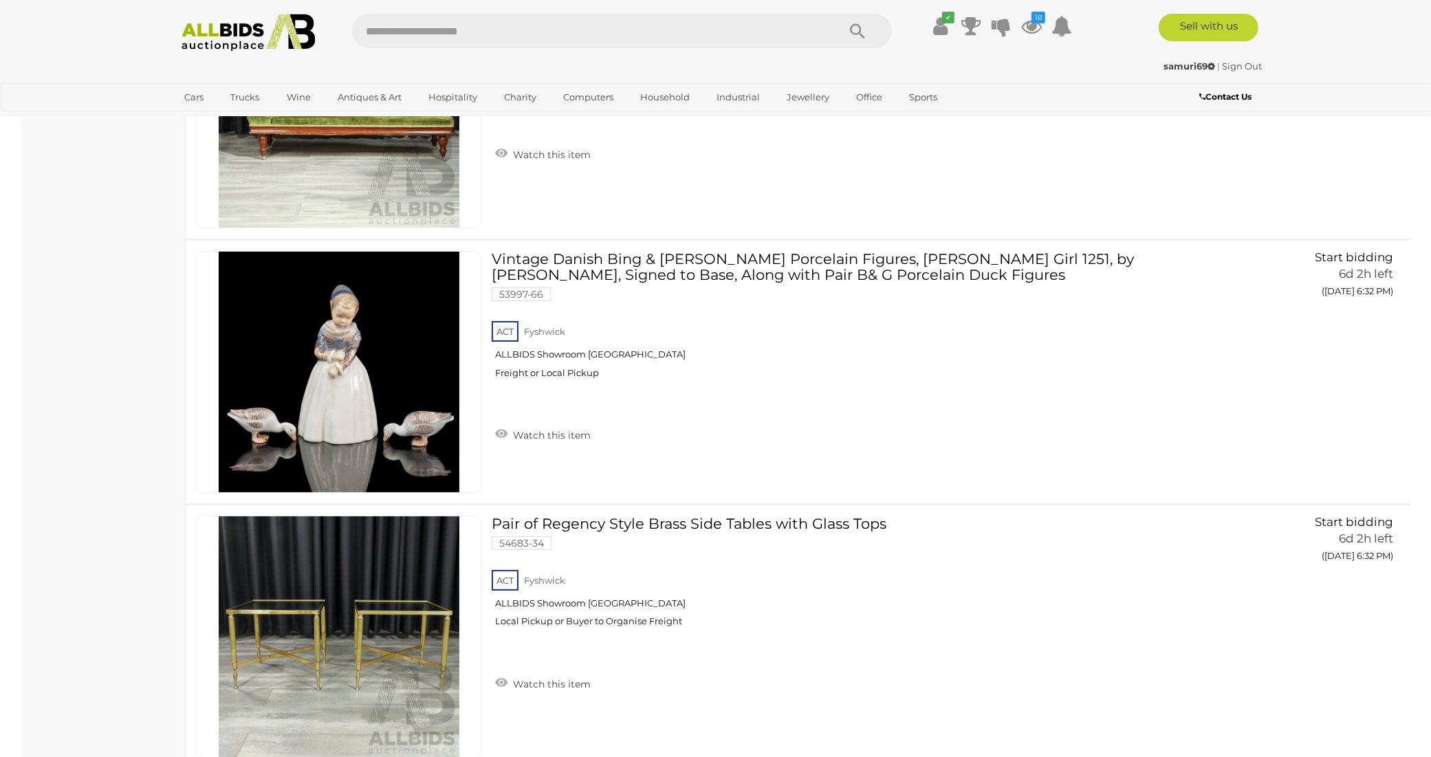
scroll to position [11495, 0]
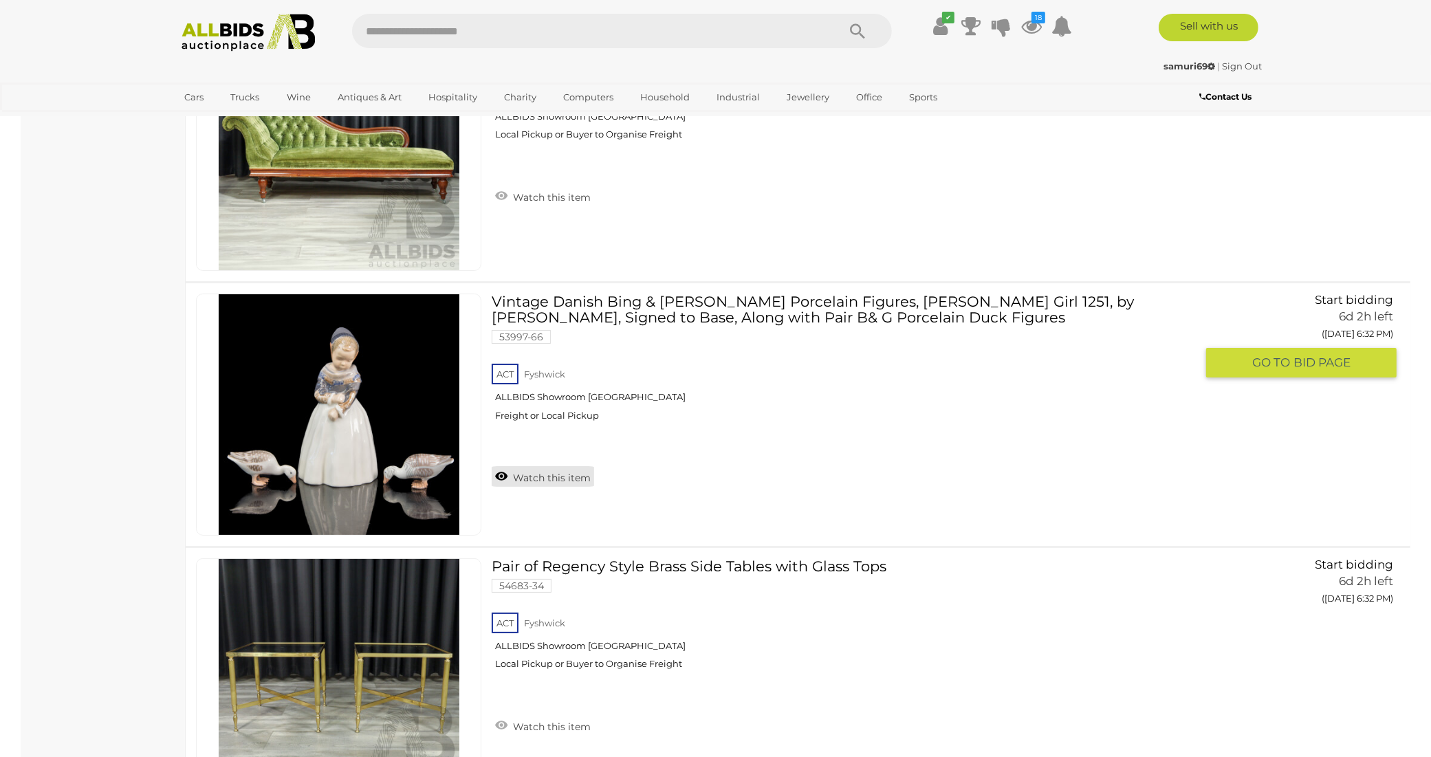
click at [538, 466] on link "Watch this item" at bounding box center [543, 476] width 102 height 21
click at [538, 449] on div "Watch this item" at bounding box center [849, 459] width 715 height 55
click at [538, 449] on div at bounding box center [849, 458] width 715 height 52
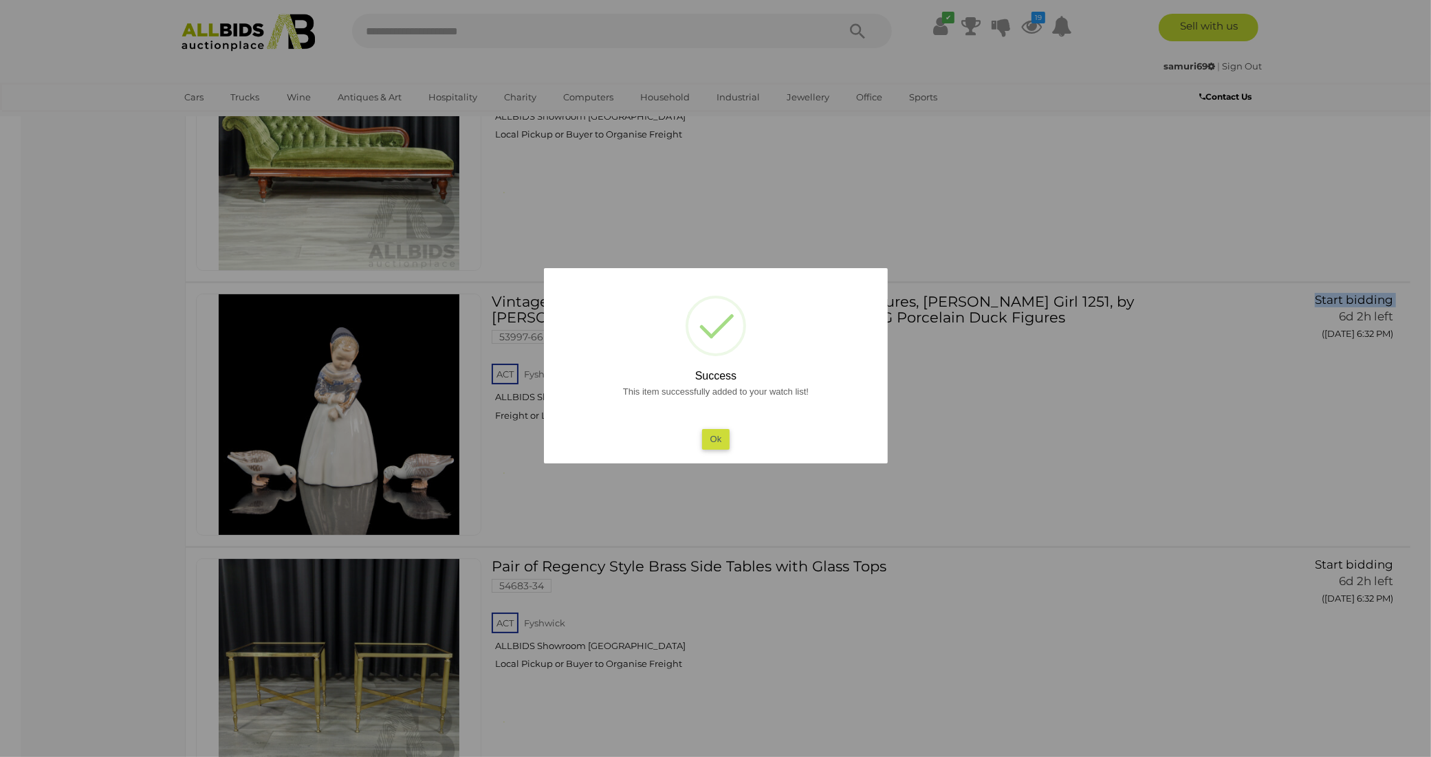
click at [724, 438] on button "Ok" at bounding box center [716, 439] width 28 height 20
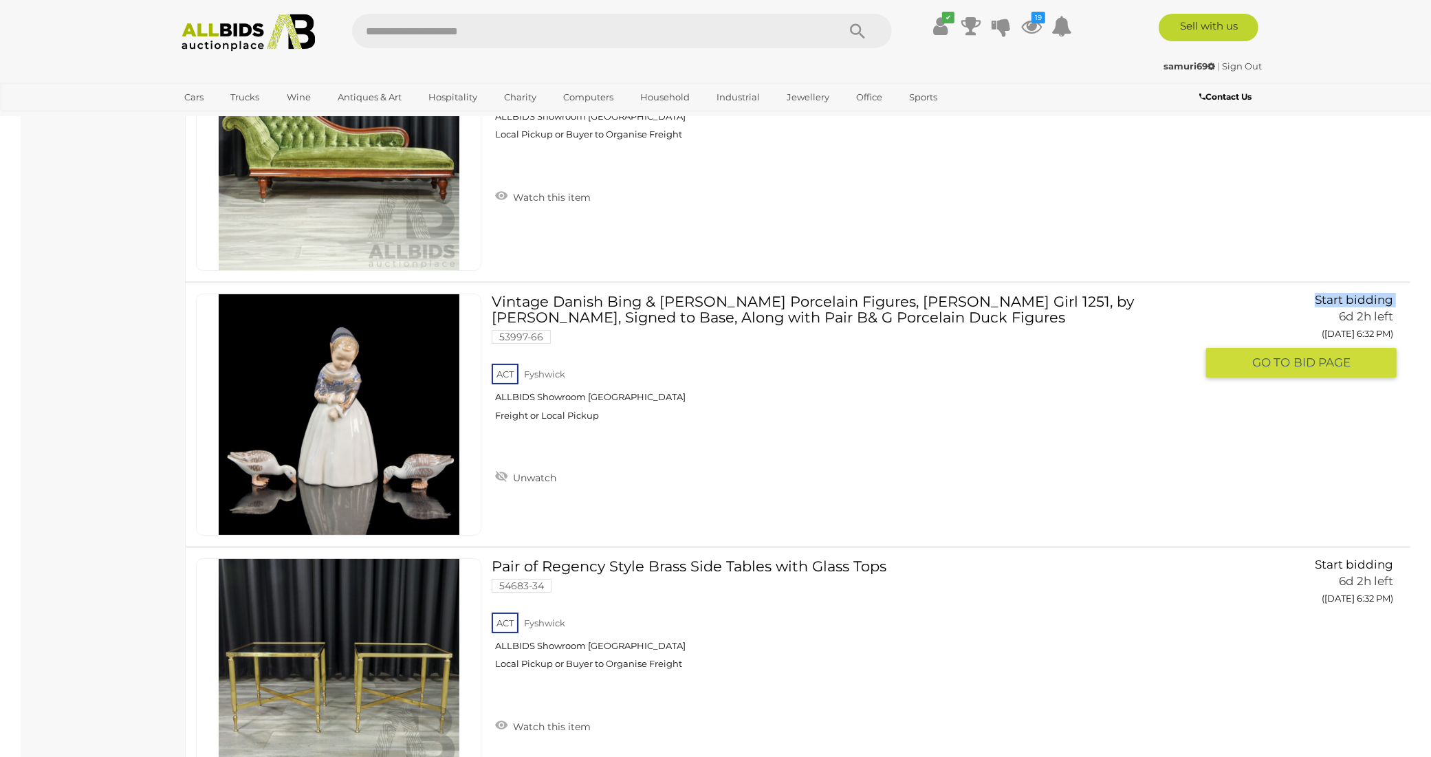
click at [724, 432] on div "ACT Fyshwick ALLBIDS Showroom Fyshwick Freight or Local Pickup" at bounding box center [844, 396] width 704 height 71
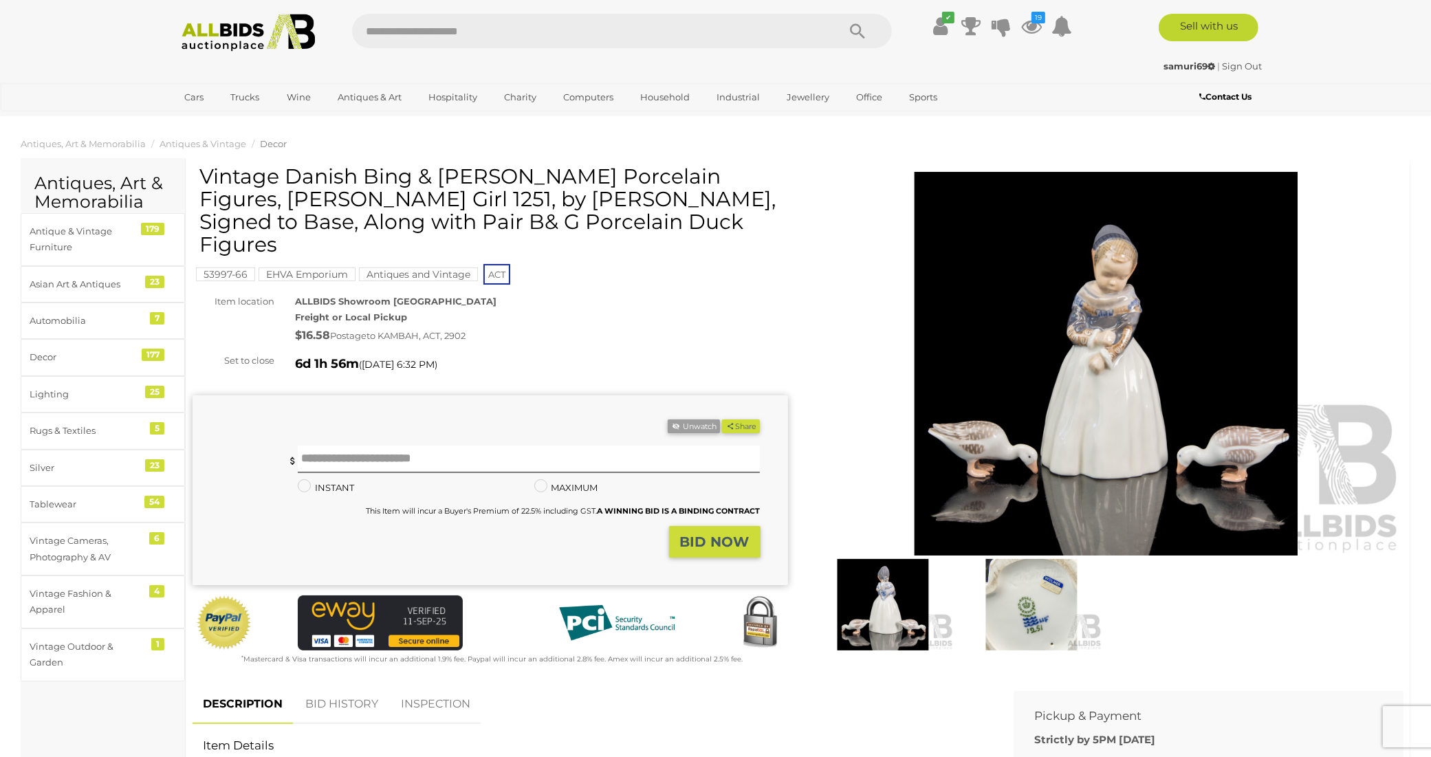
click at [1118, 431] on img at bounding box center [1107, 364] width 596 height 384
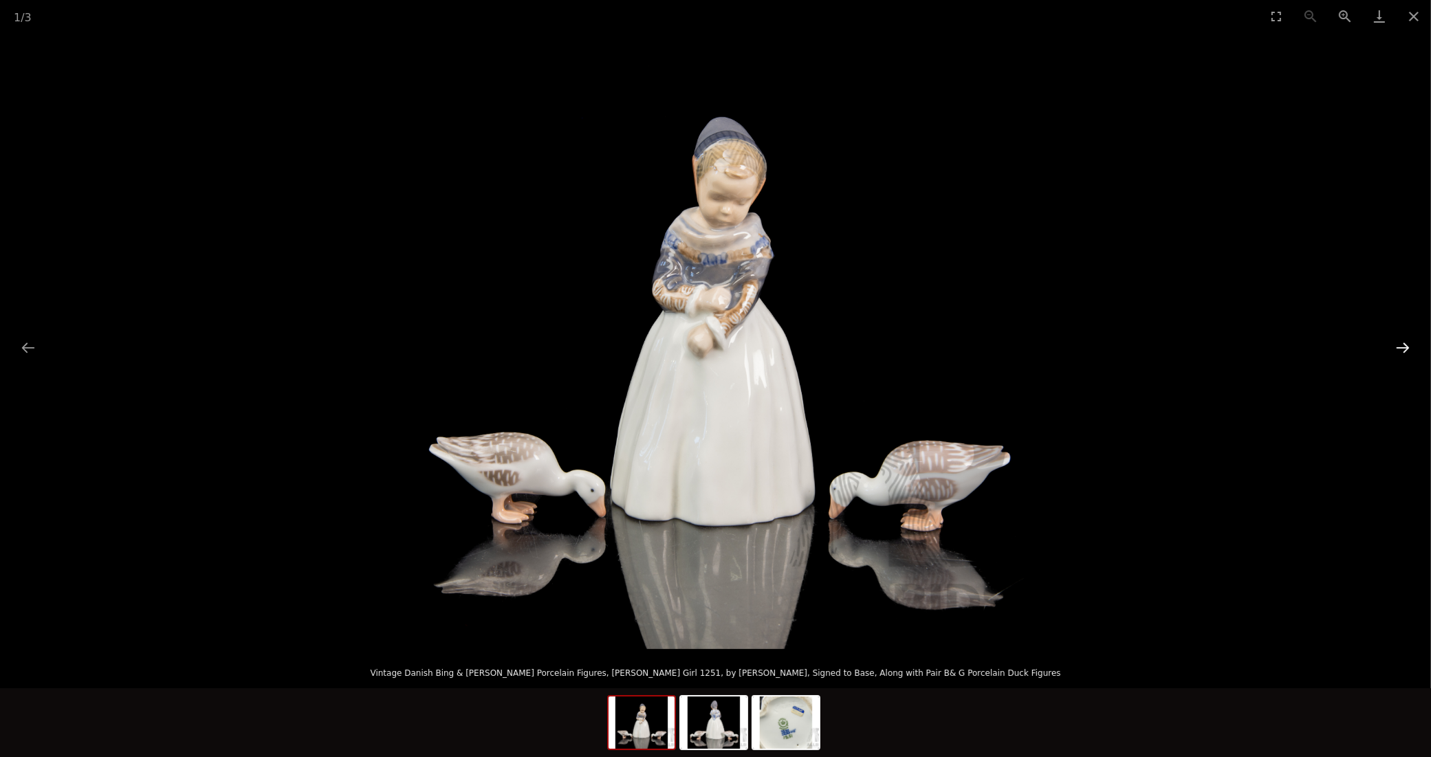
click at [1402, 344] on button "Next slide" at bounding box center [1403, 347] width 29 height 27
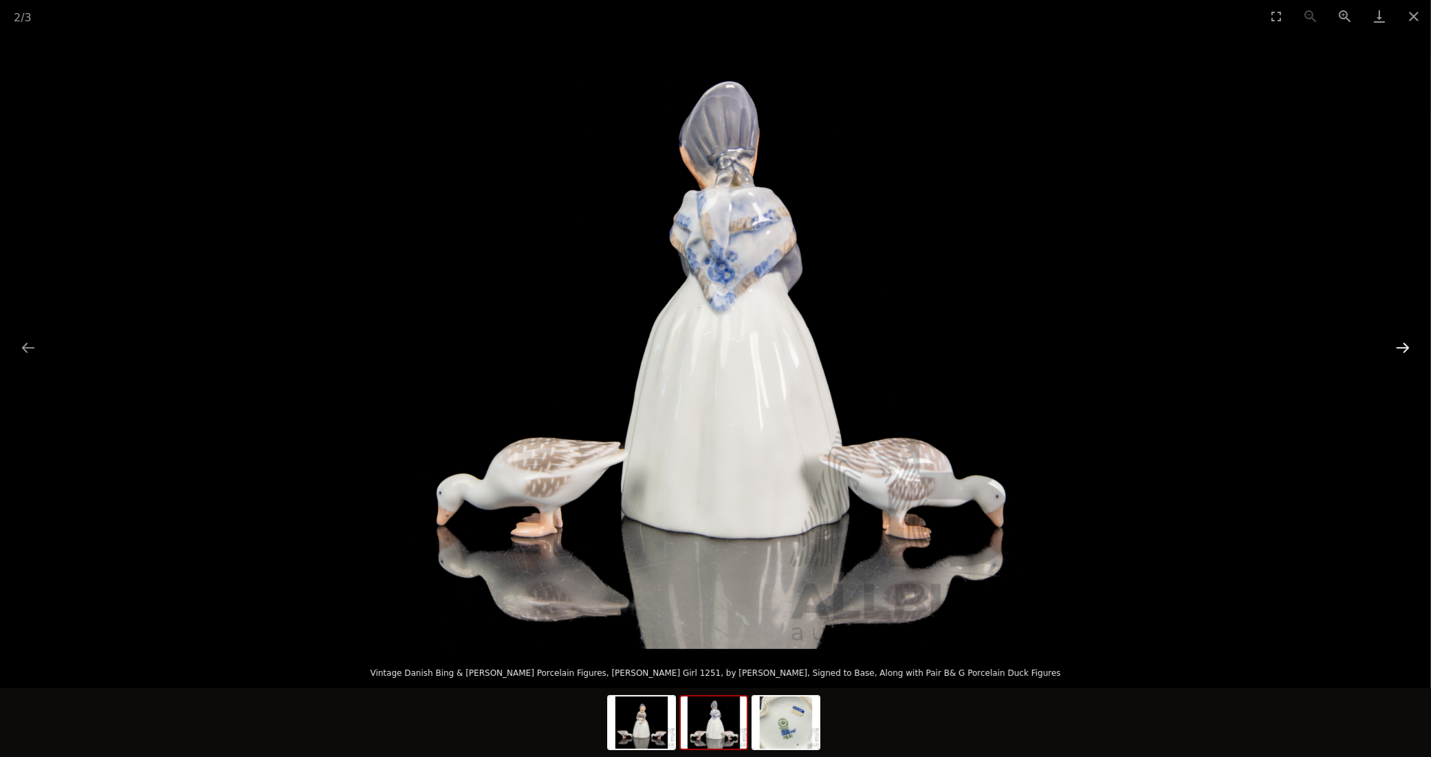
click at [1402, 344] on button "Next slide" at bounding box center [1403, 347] width 29 height 27
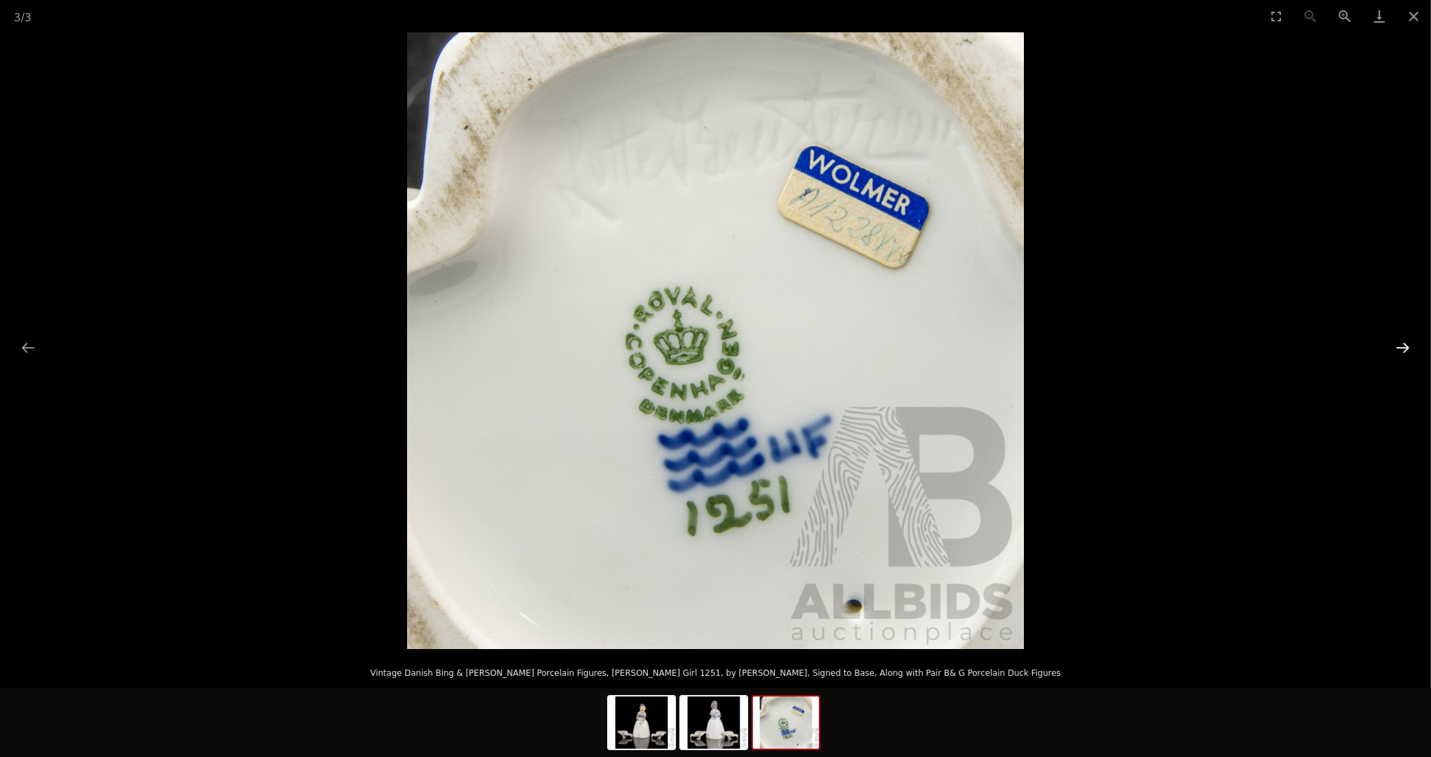
click at [1402, 343] on button "Next slide" at bounding box center [1403, 347] width 29 height 27
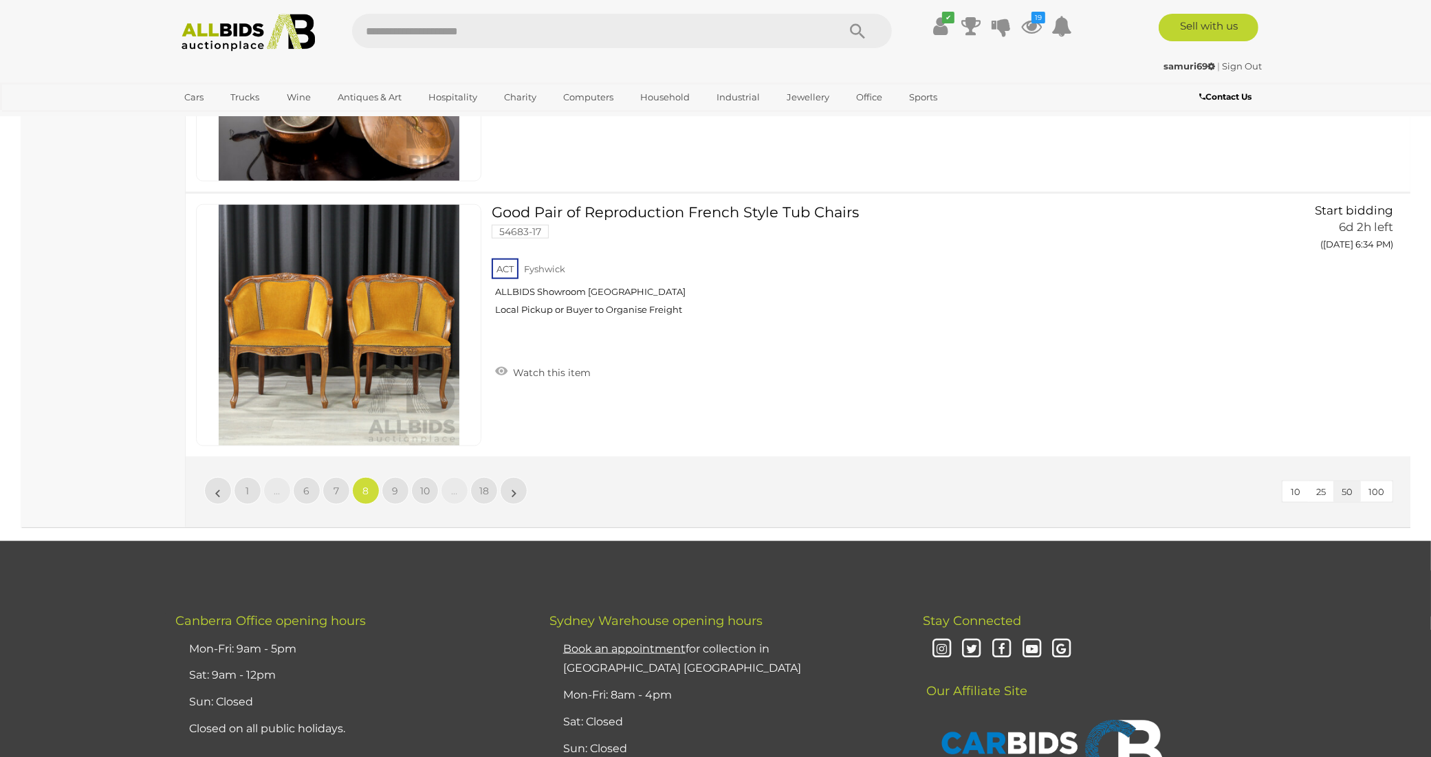
scroll to position [13307, 0]
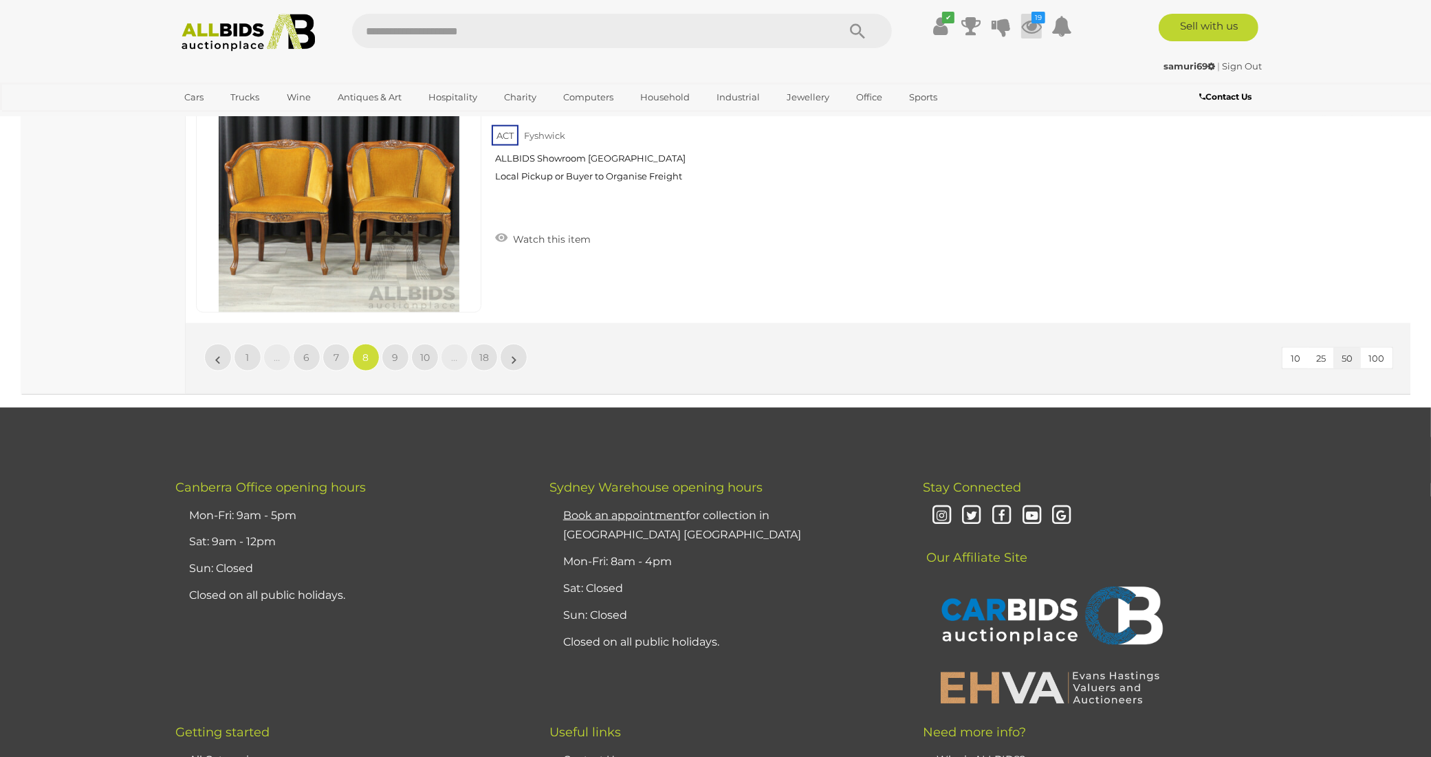
click at [1034, 28] on icon at bounding box center [1031, 26] width 21 height 25
click at [1033, 28] on icon at bounding box center [1031, 26] width 21 height 25
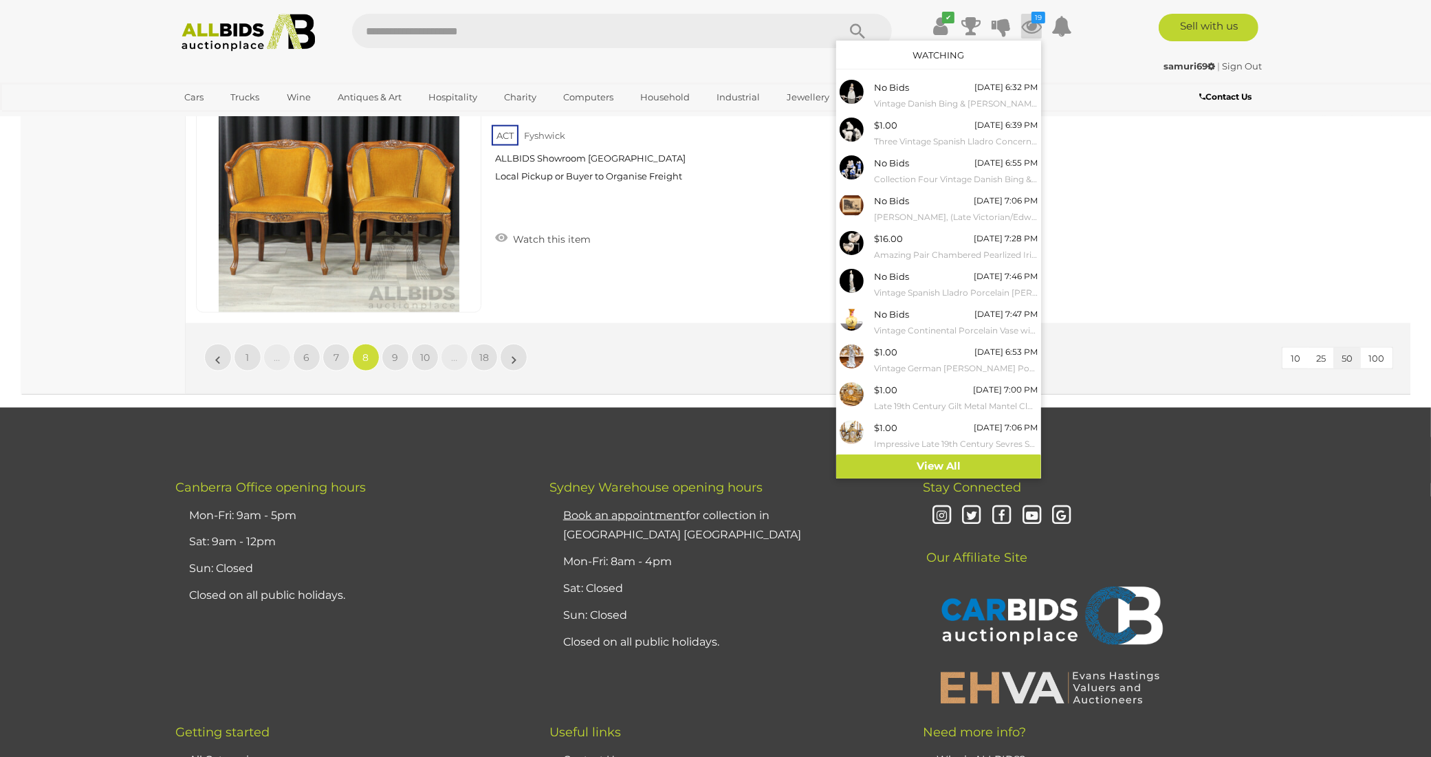
click at [1033, 28] on icon at bounding box center [1031, 26] width 21 height 25
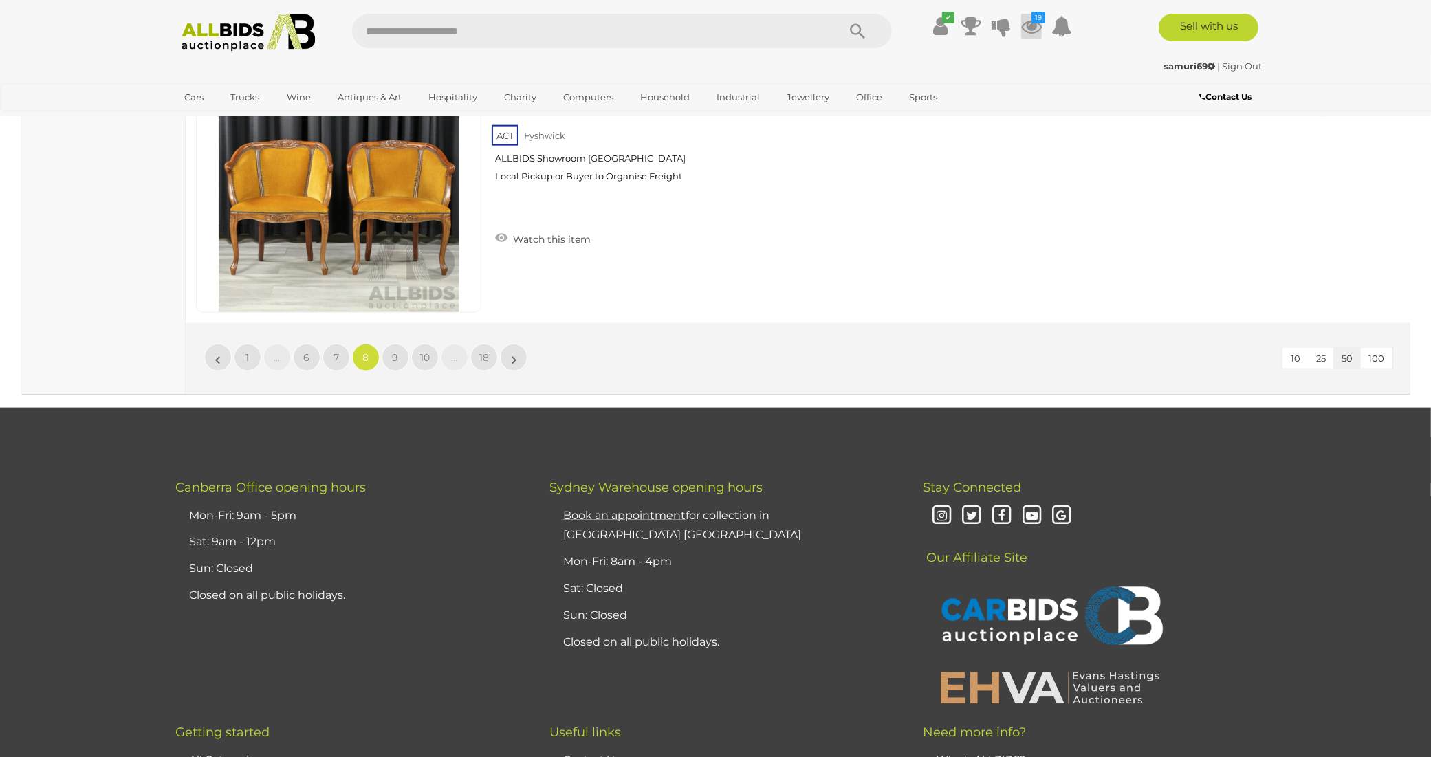
click at [1034, 28] on icon at bounding box center [1031, 26] width 21 height 25
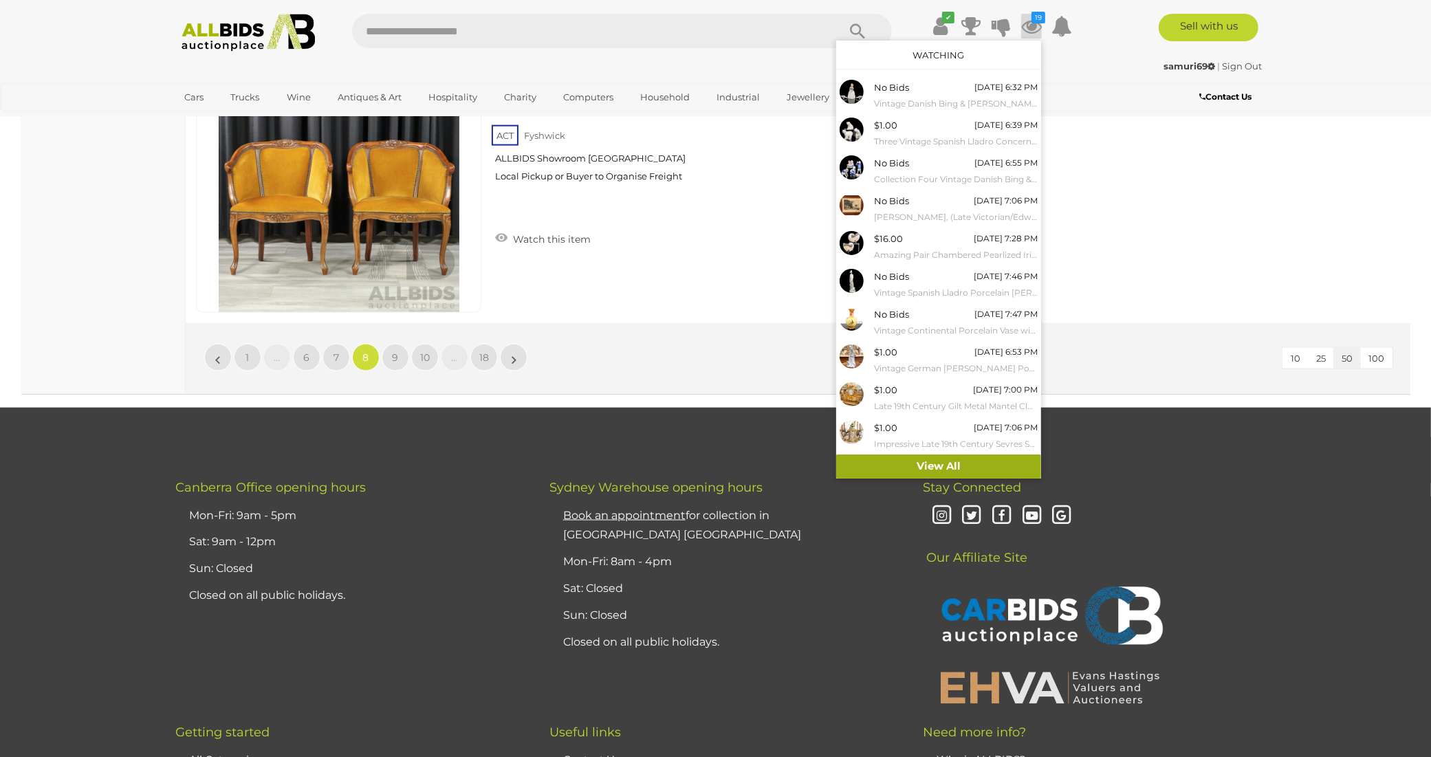
click at [948, 457] on link "View All" at bounding box center [938, 467] width 205 height 24
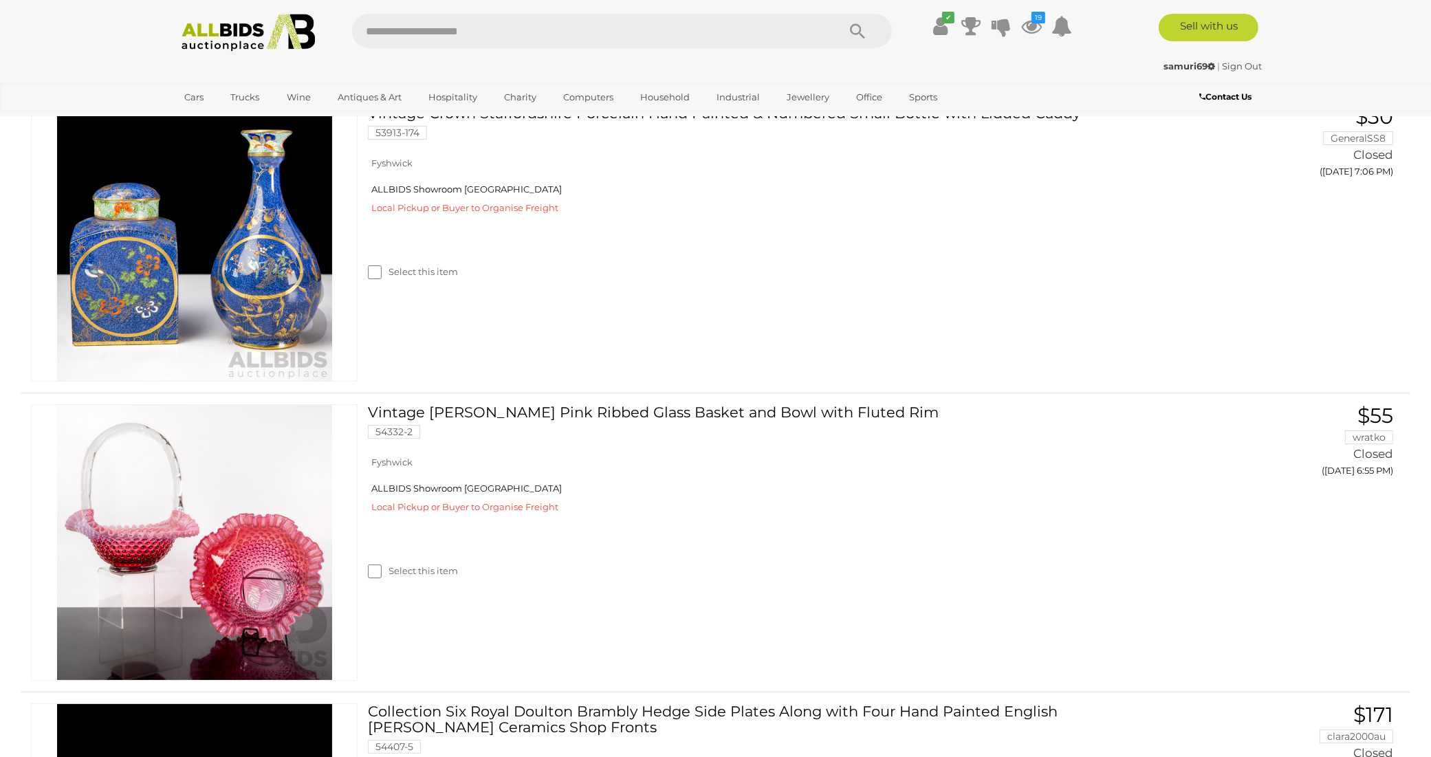
scroll to position [5573, 0]
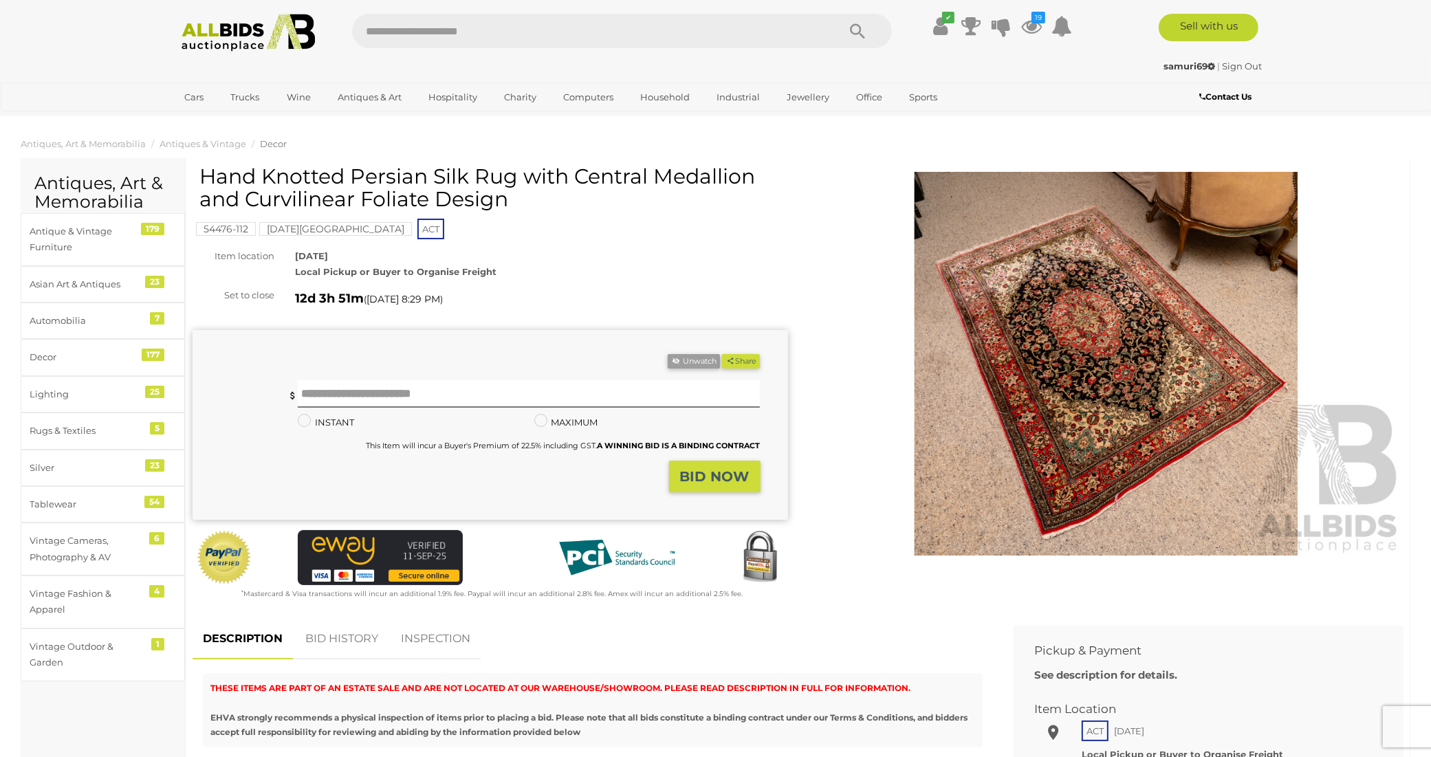
click at [1078, 355] on img at bounding box center [1107, 364] width 596 height 384
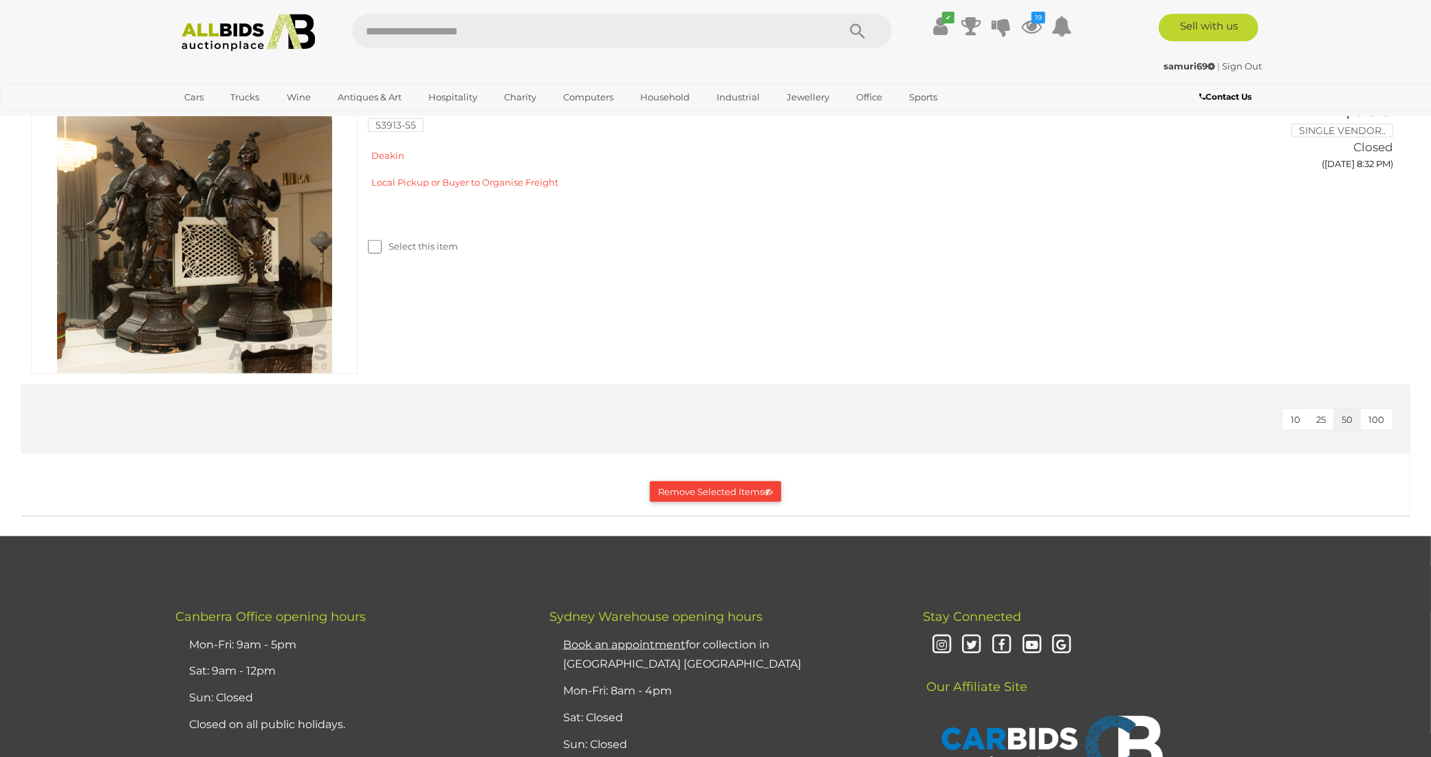
scroll to position [7131, 0]
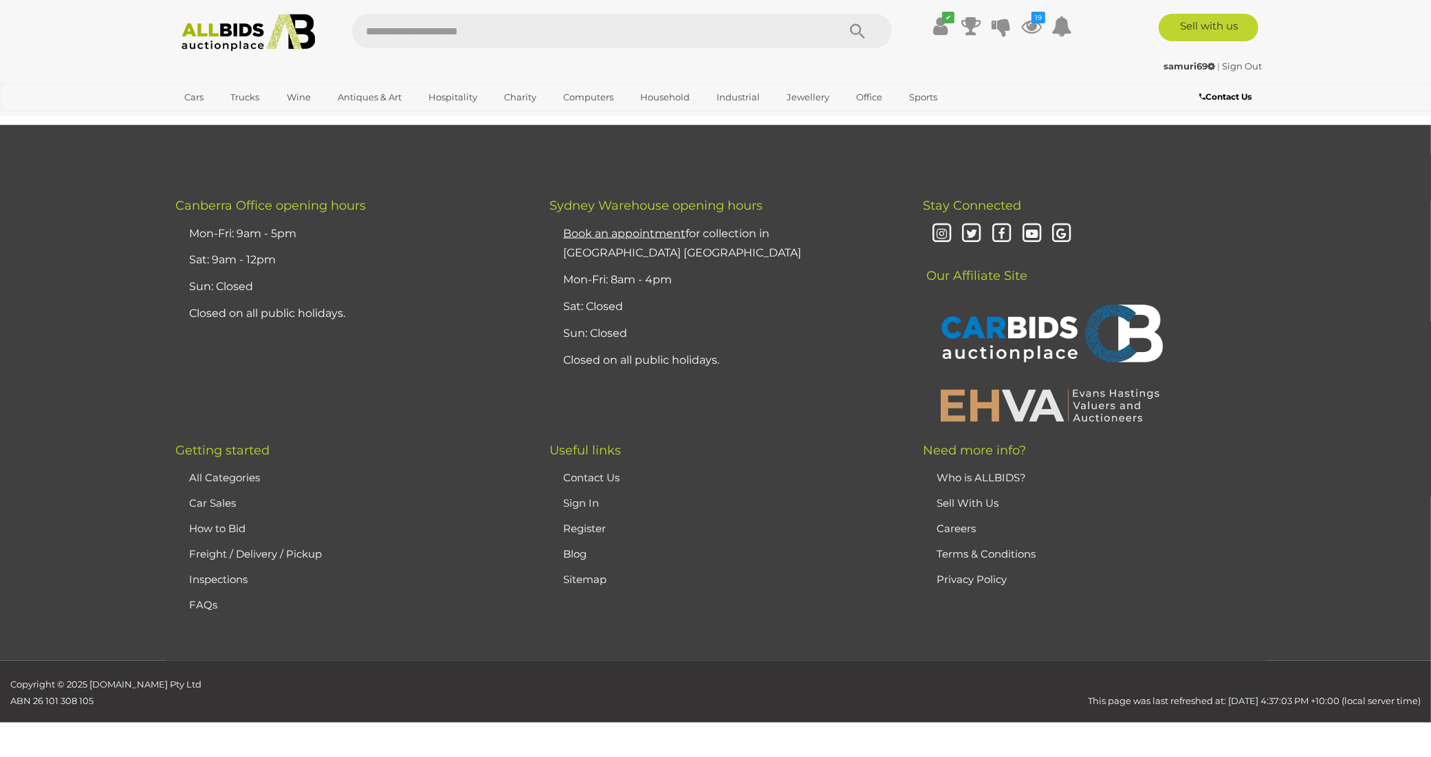
click at [743, 91] on button "Remove Selected Items" at bounding box center [715, 80] width 131 height 21
click at [743, 631] on div "Getting started All Categories Car Sales How to Bid Freight / Delivery / Pickup…" at bounding box center [715, 552] width 1121 height 217
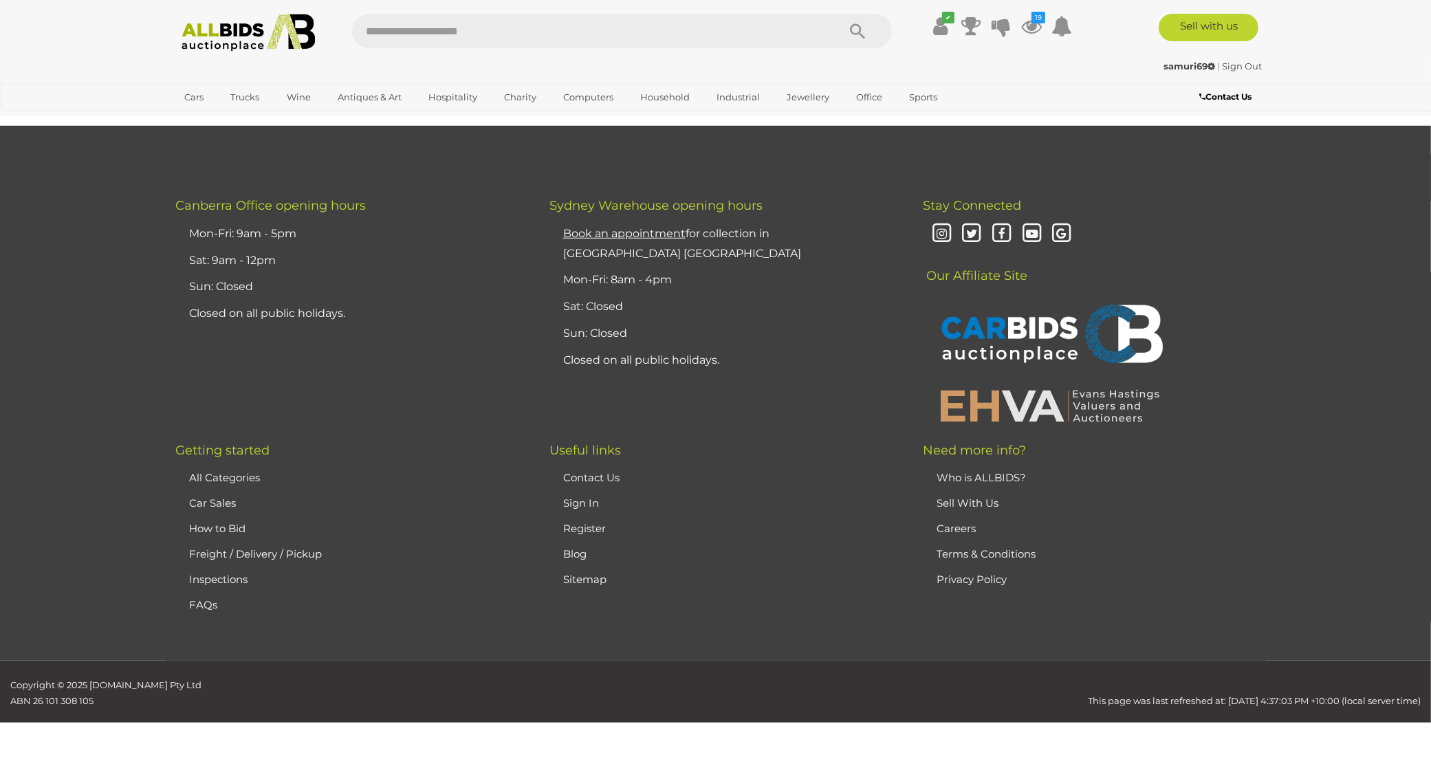
scroll to position [6793, 0]
click at [688, 91] on button "Remove Selected Items" at bounding box center [715, 80] width 131 height 21
click at [688, 516] on li "Register" at bounding box center [724, 528] width 329 height 25
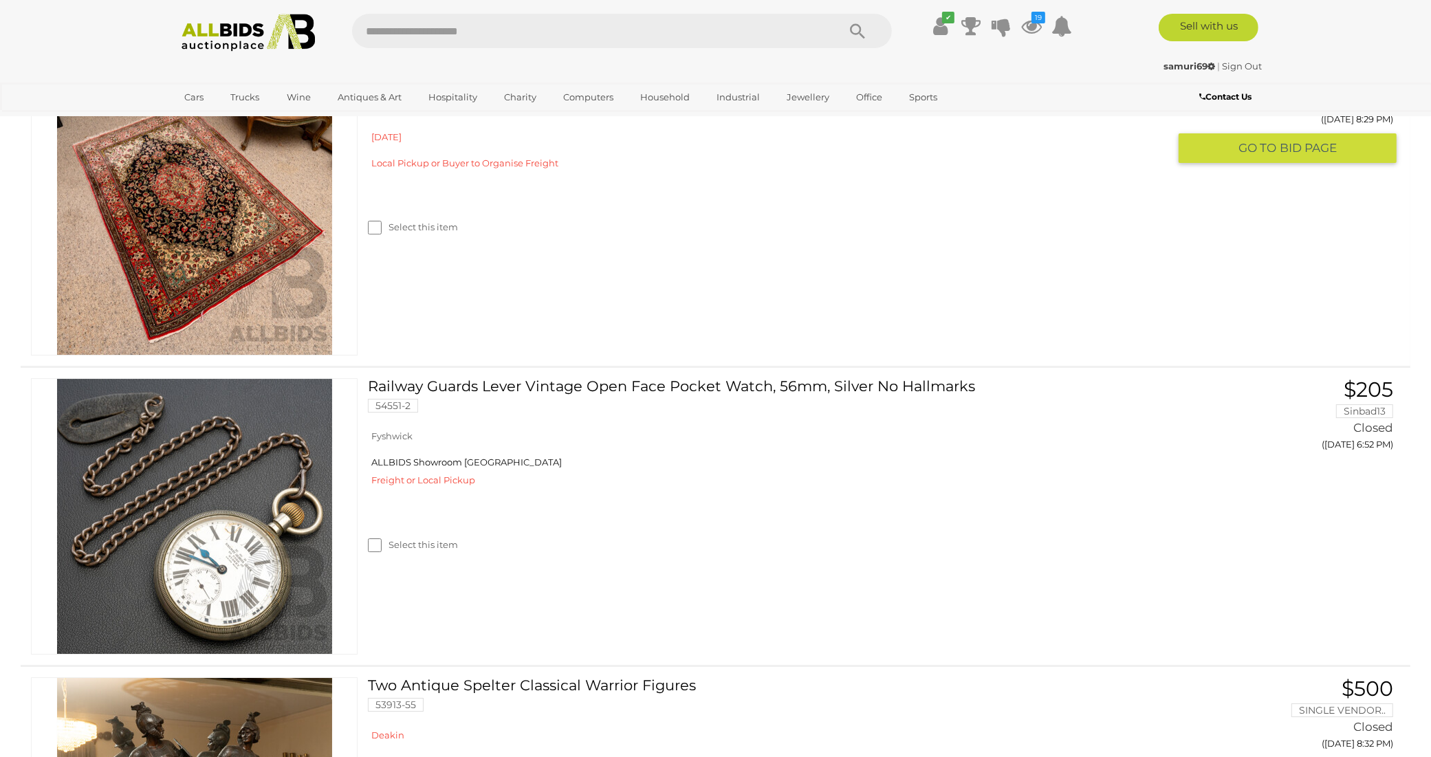
scroll to position [4908, 0]
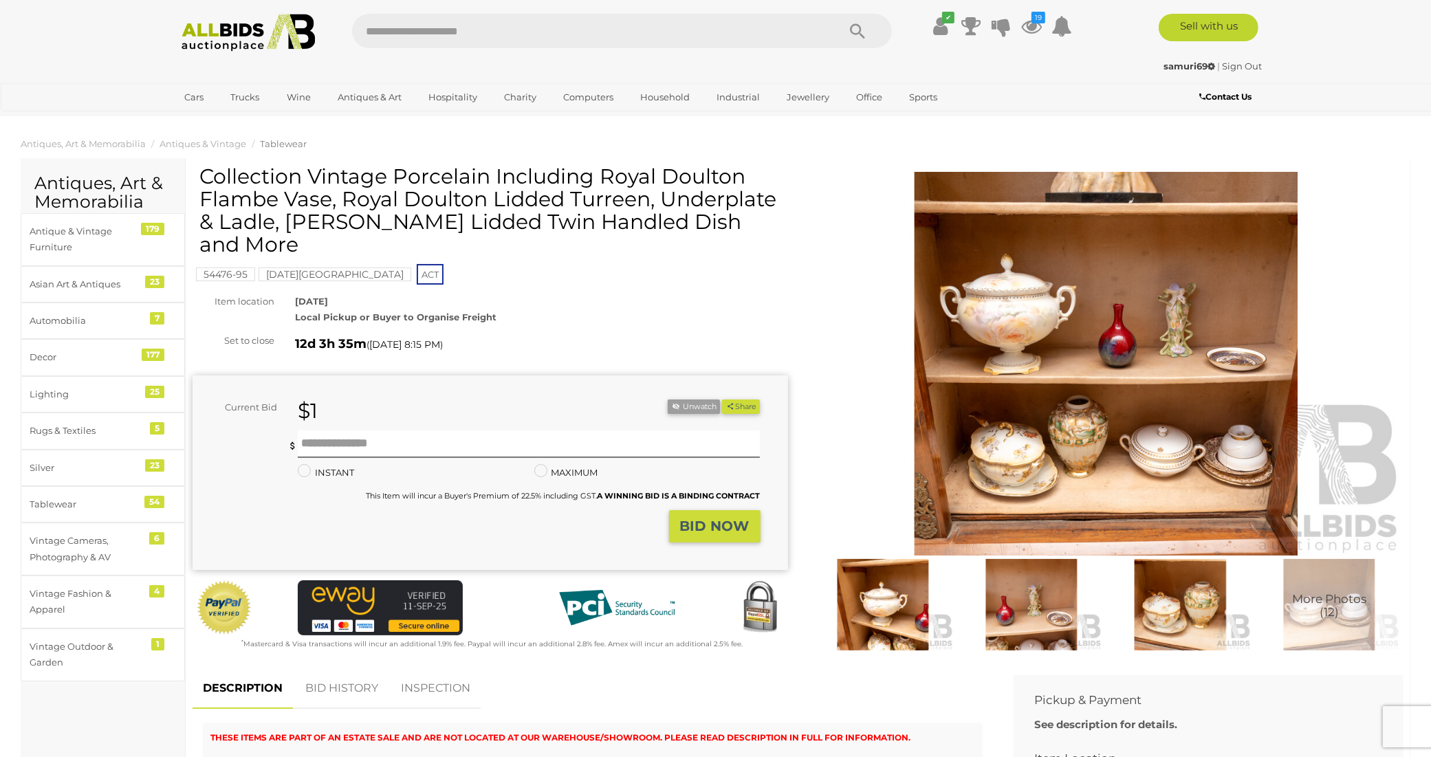
click at [1046, 413] on img at bounding box center [1107, 364] width 596 height 384
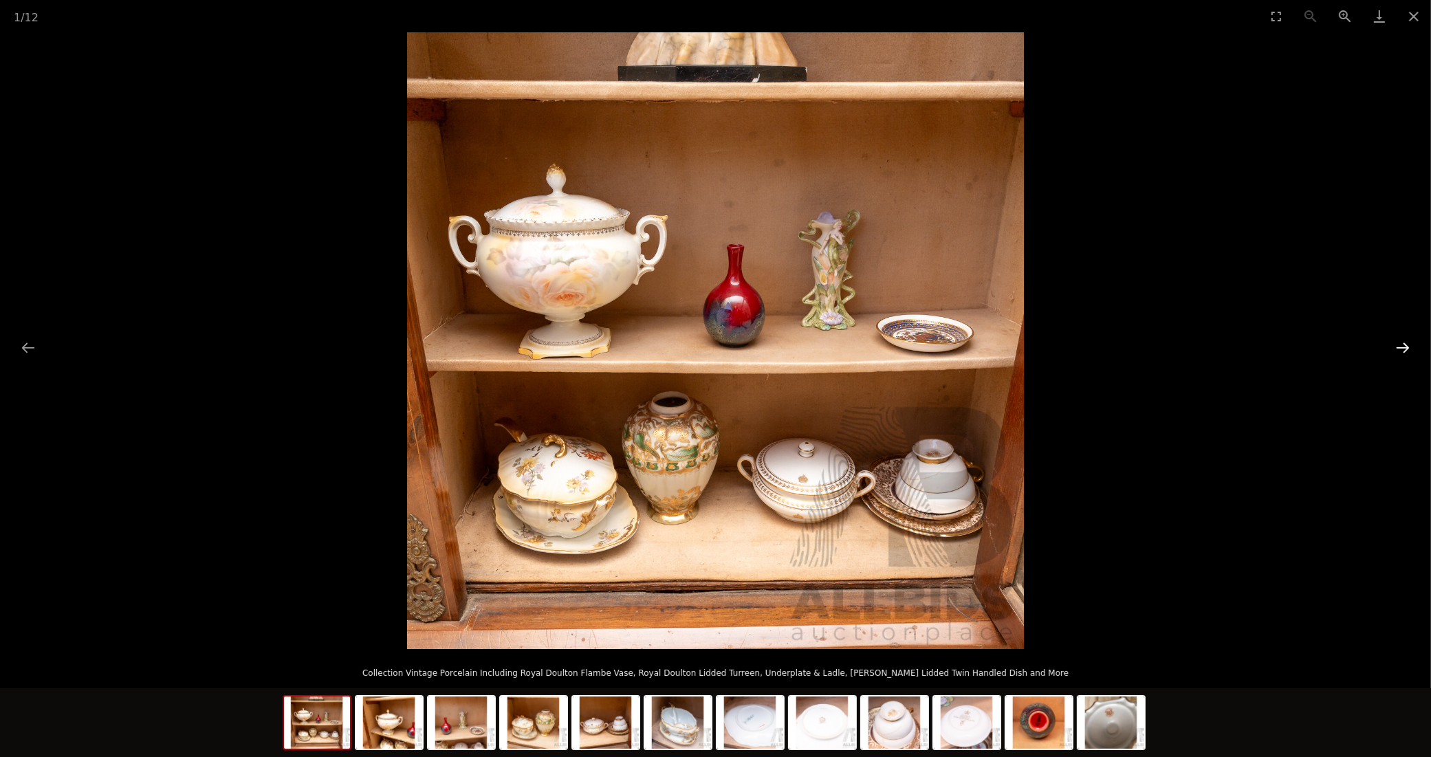
click at [1401, 341] on button "Next slide" at bounding box center [1403, 347] width 29 height 27
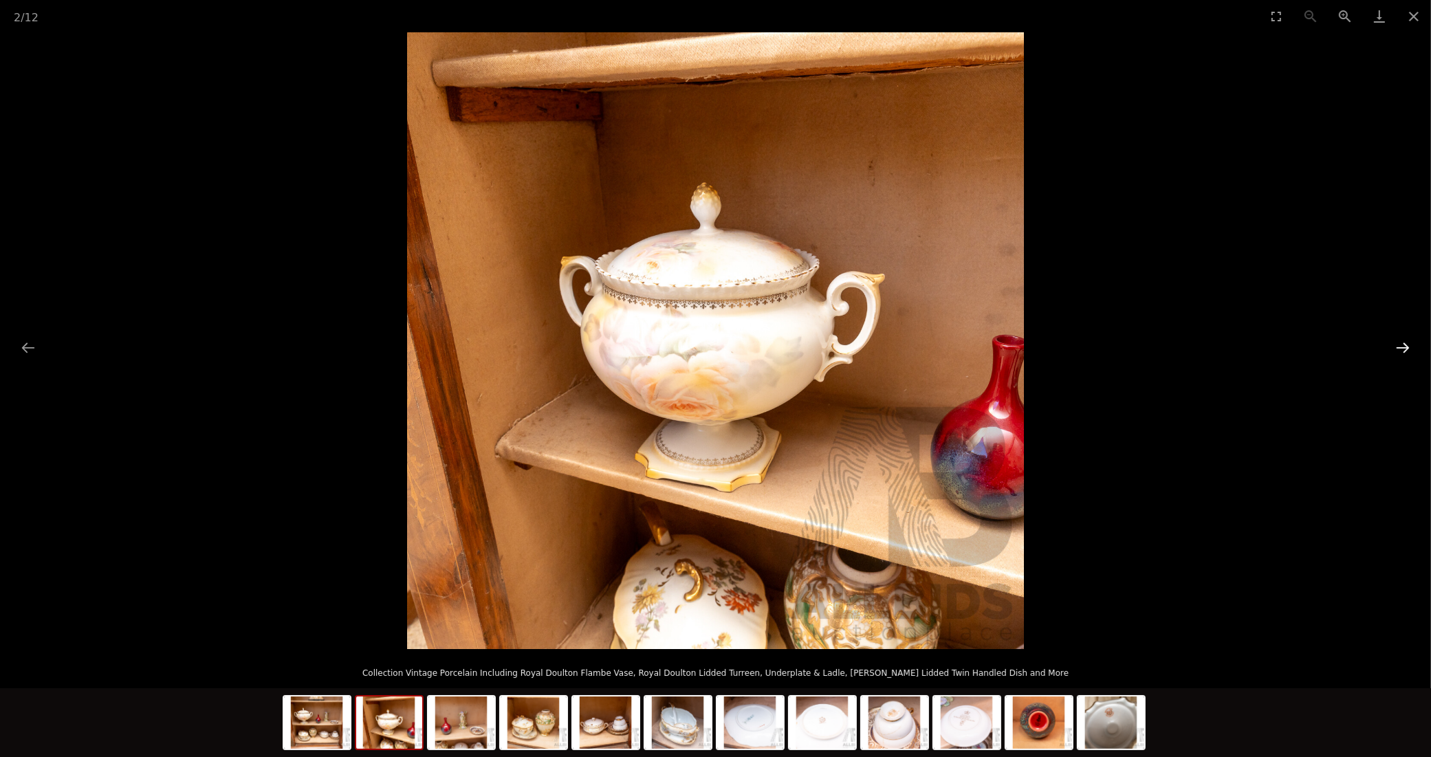
click at [1398, 338] on button "Next slide" at bounding box center [1403, 347] width 29 height 27
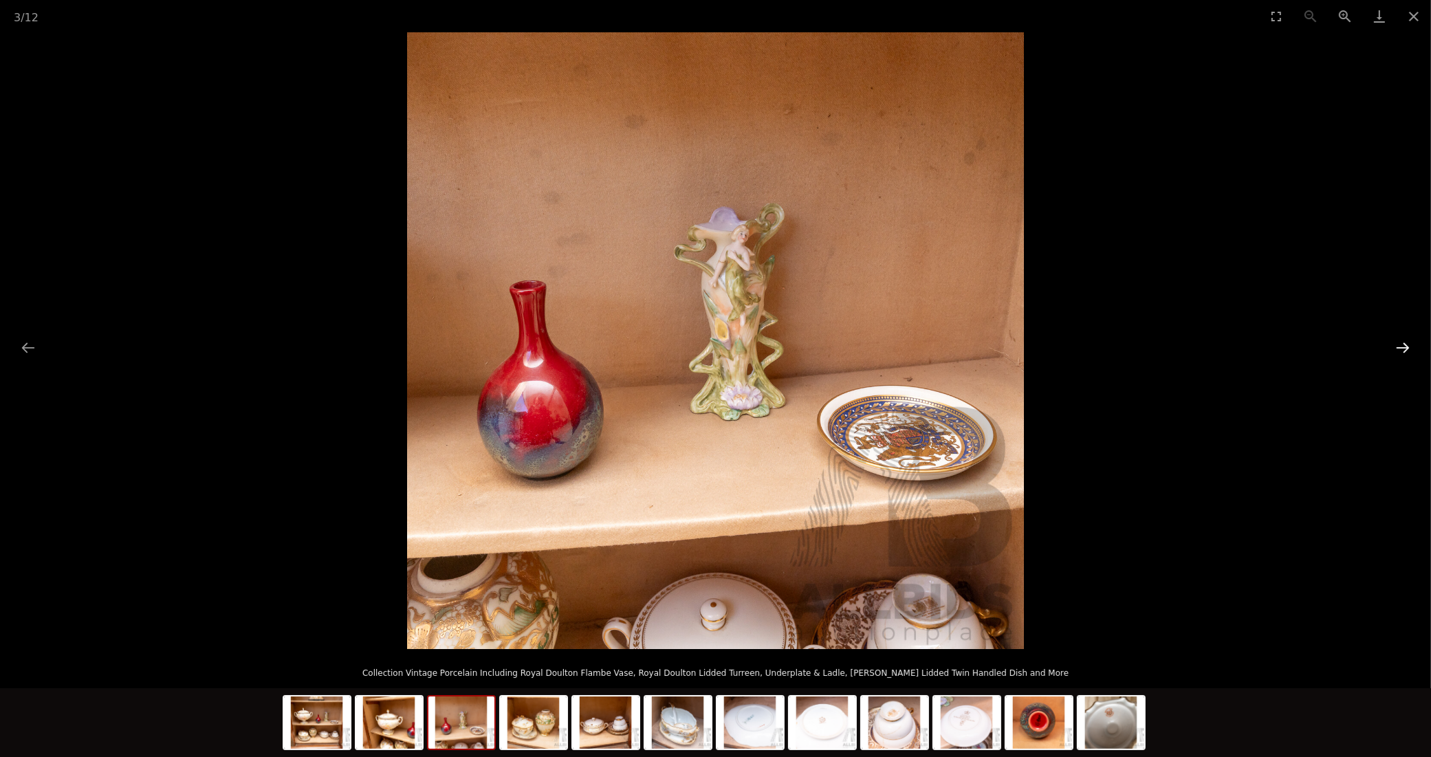
click at [1398, 336] on button "Next slide" at bounding box center [1403, 347] width 29 height 27
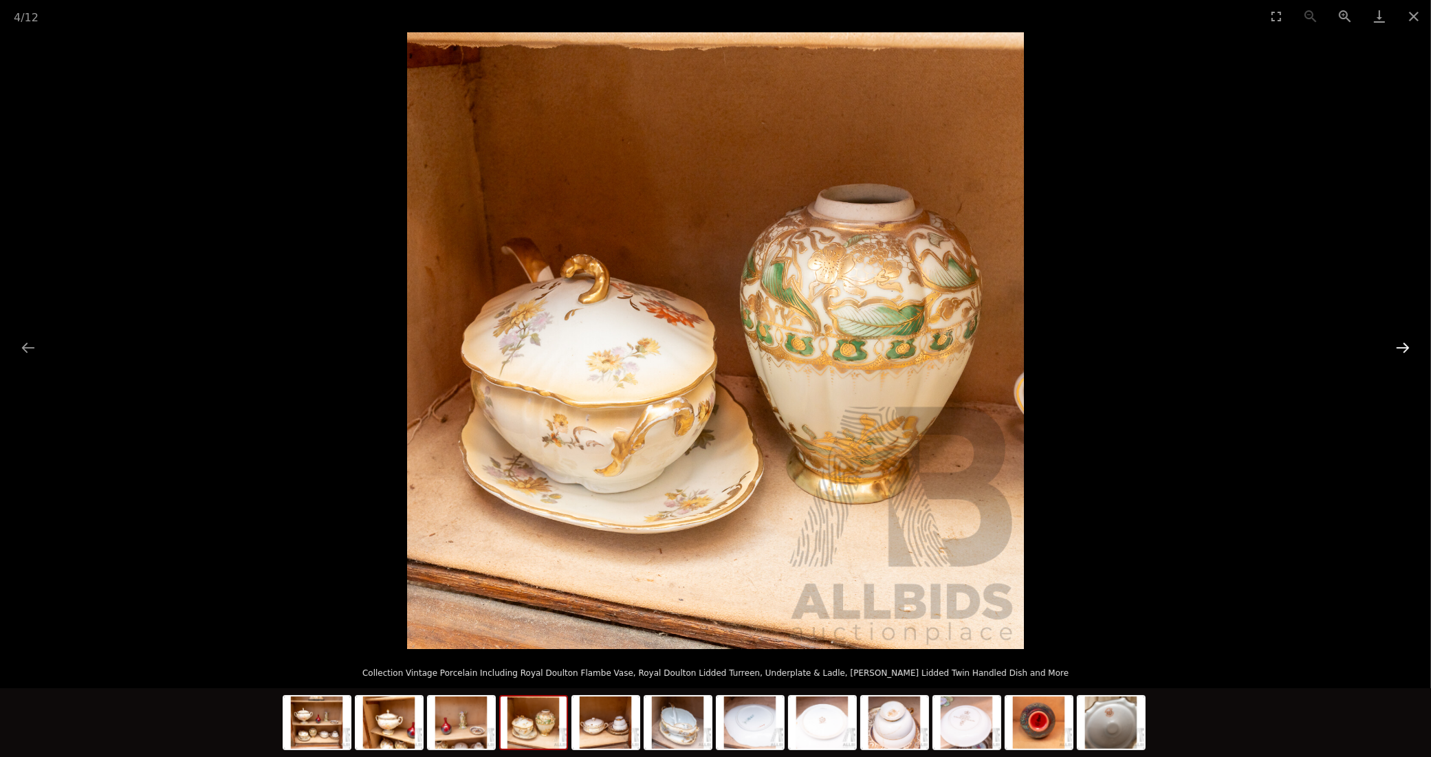
click at [1398, 336] on button "Next slide" at bounding box center [1403, 347] width 29 height 27
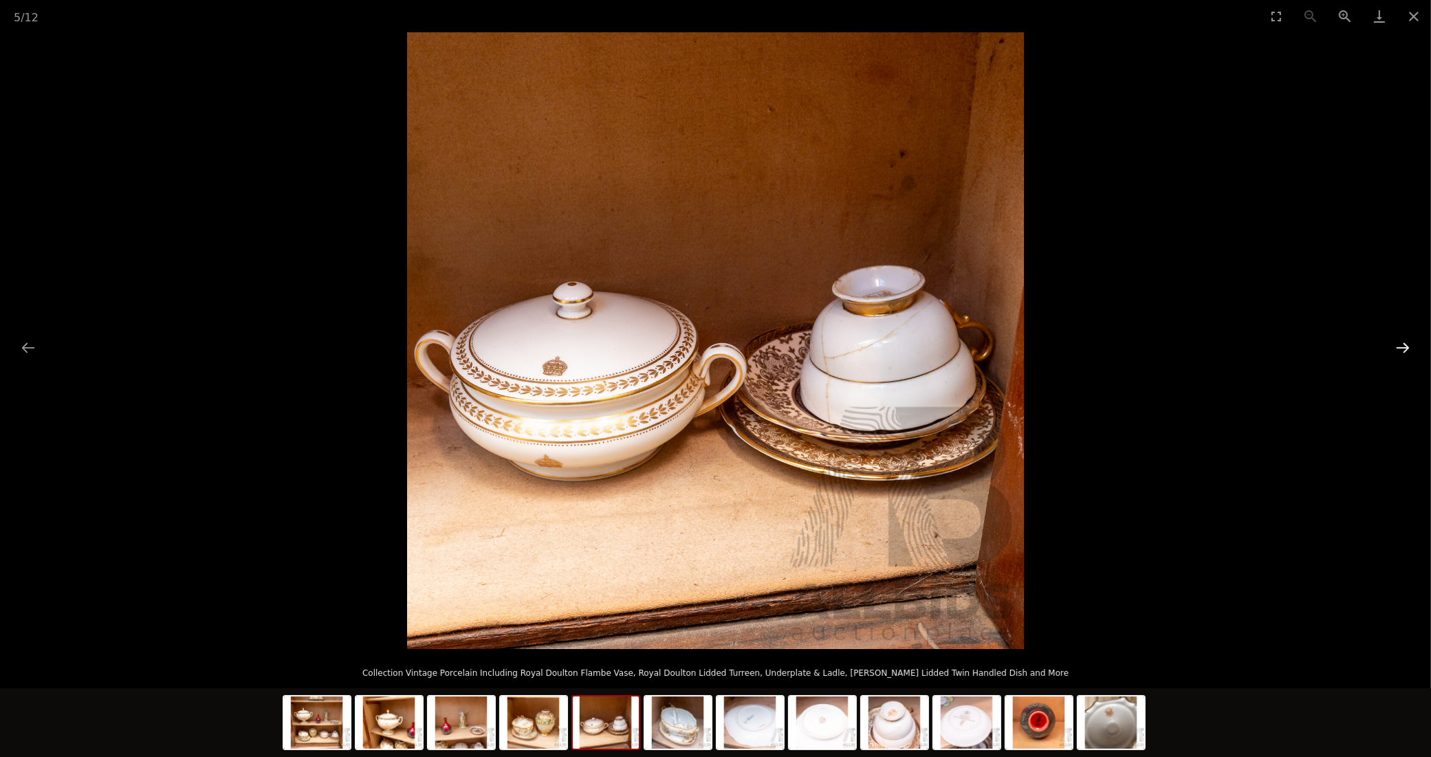
click at [1398, 336] on button "Next slide" at bounding box center [1403, 347] width 29 height 27
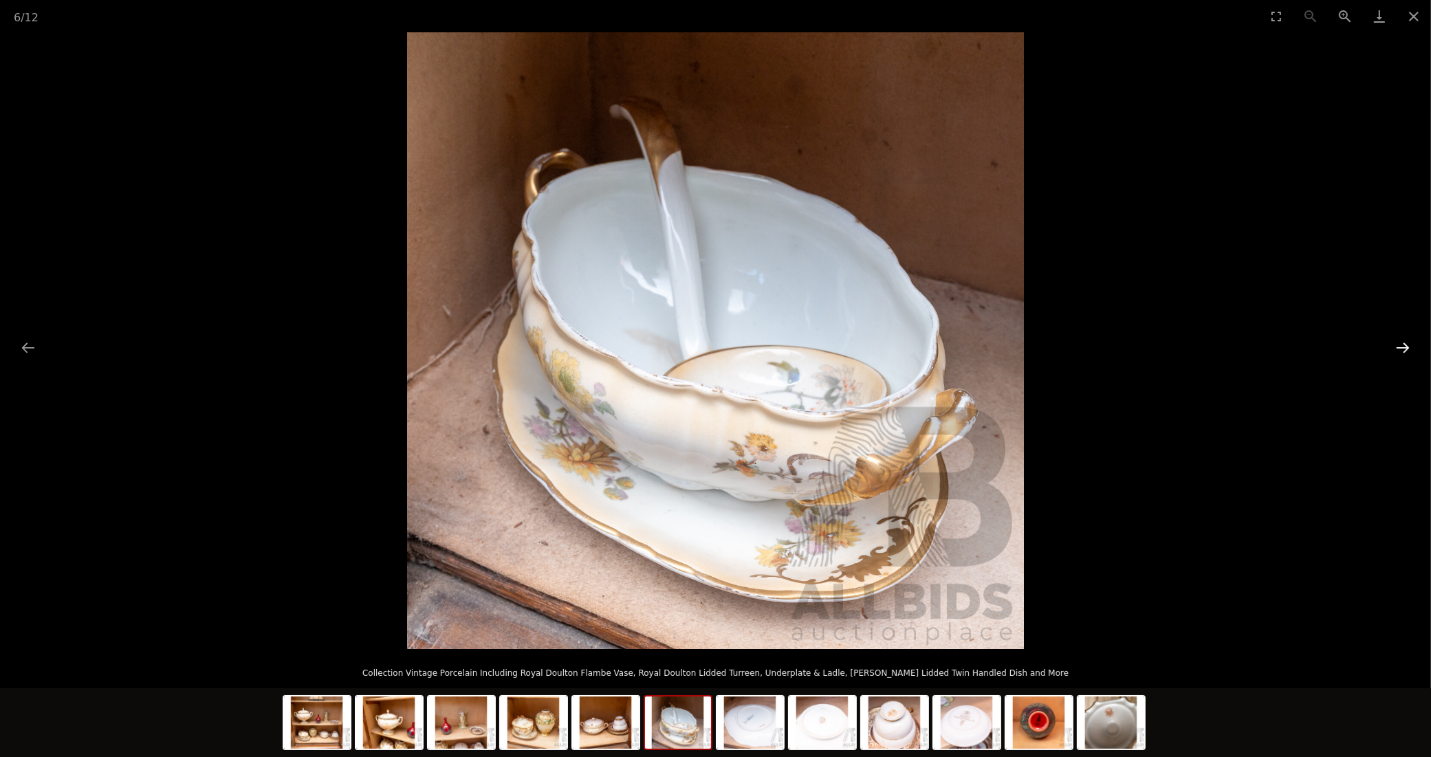
click at [1398, 336] on button "Next slide" at bounding box center [1403, 347] width 29 height 27
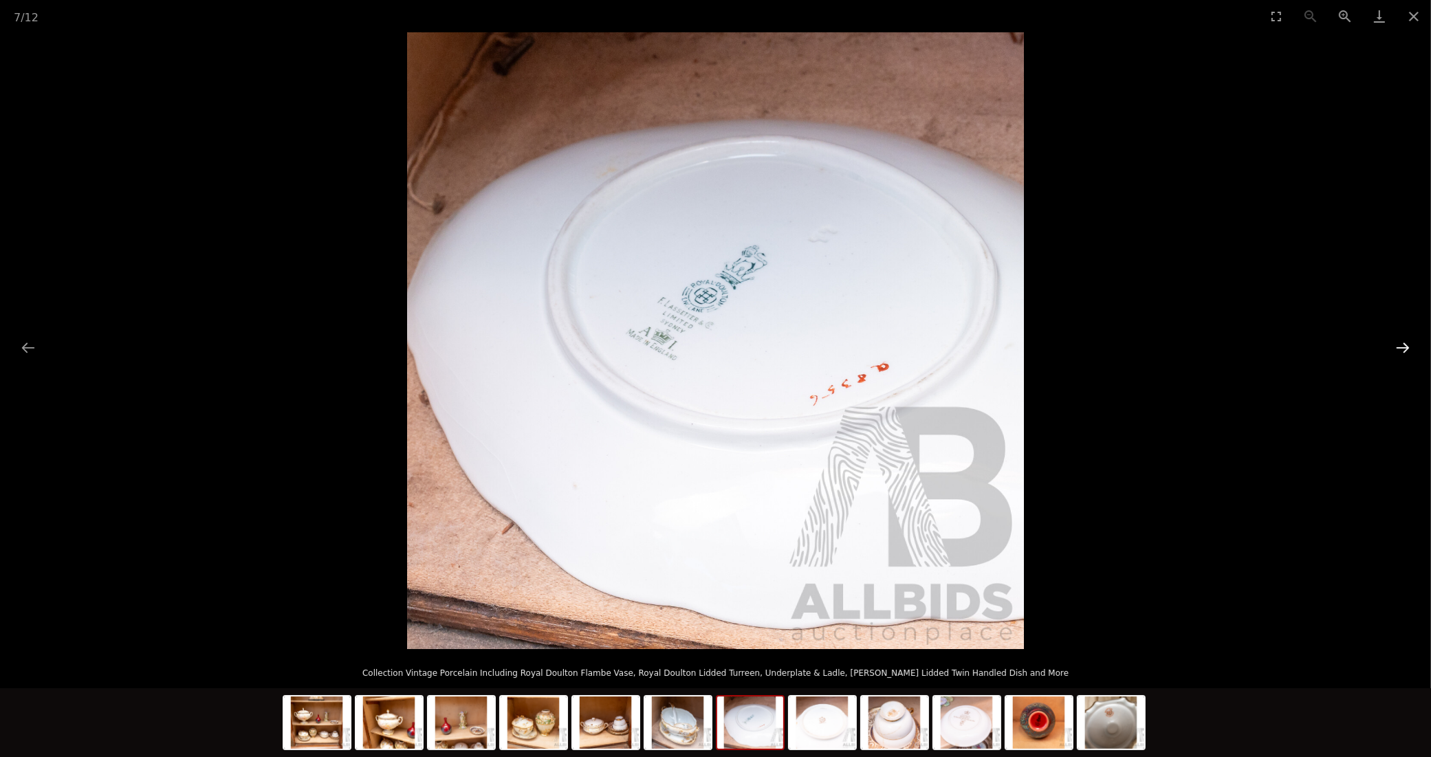
click at [1398, 336] on button "Next slide" at bounding box center [1403, 347] width 29 height 27
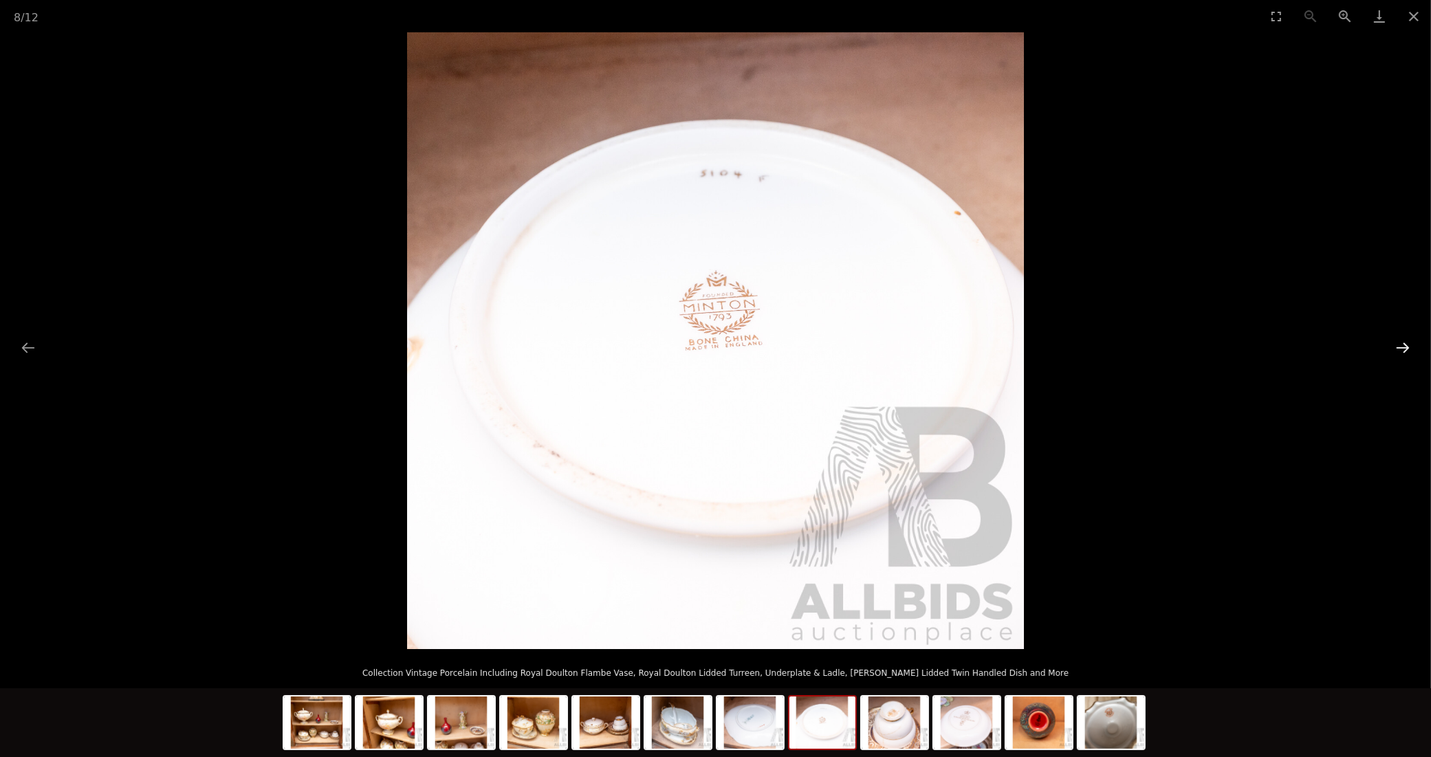
click at [1398, 335] on button "Next slide" at bounding box center [1403, 347] width 29 height 27
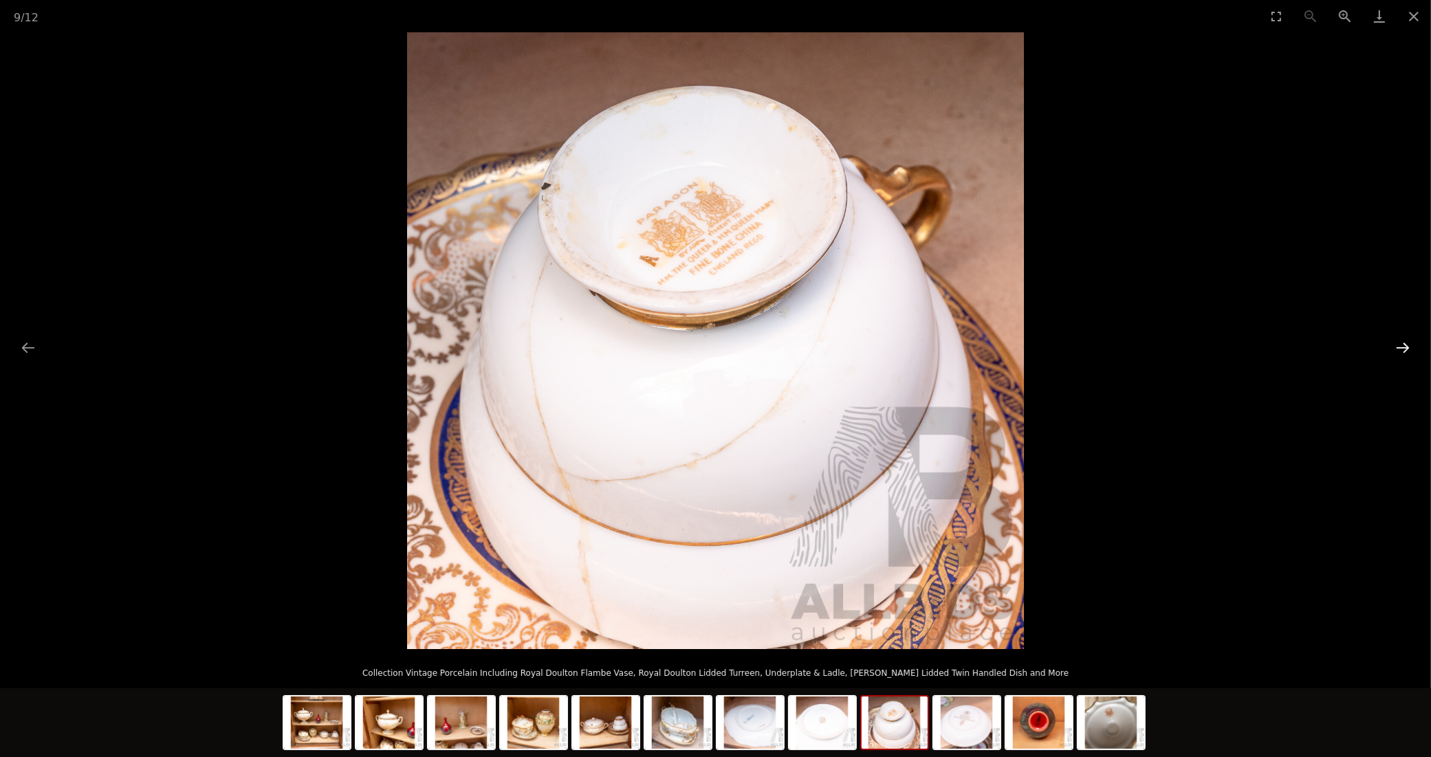
click at [1398, 335] on button "Next slide" at bounding box center [1403, 347] width 29 height 27
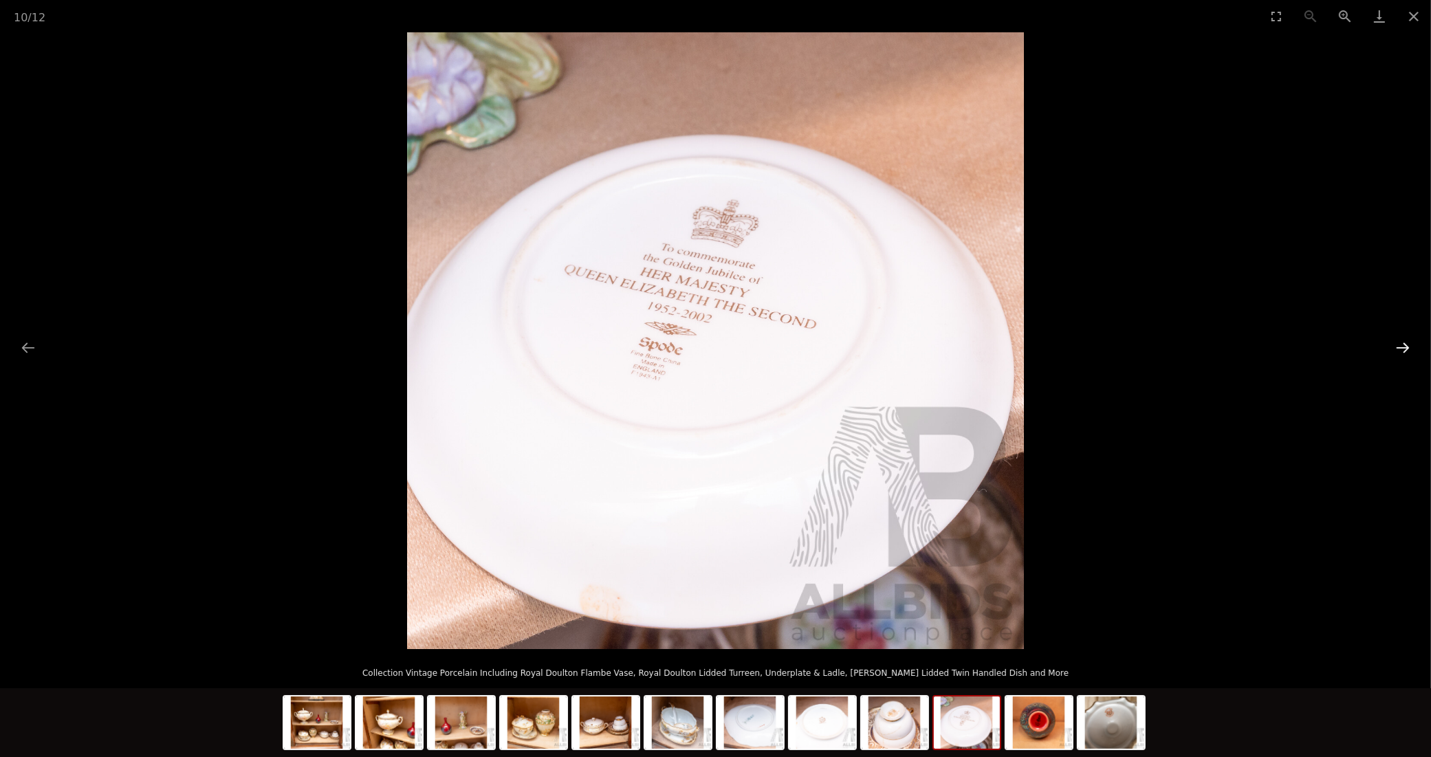
click at [1398, 334] on button "Next slide" at bounding box center [1403, 347] width 29 height 27
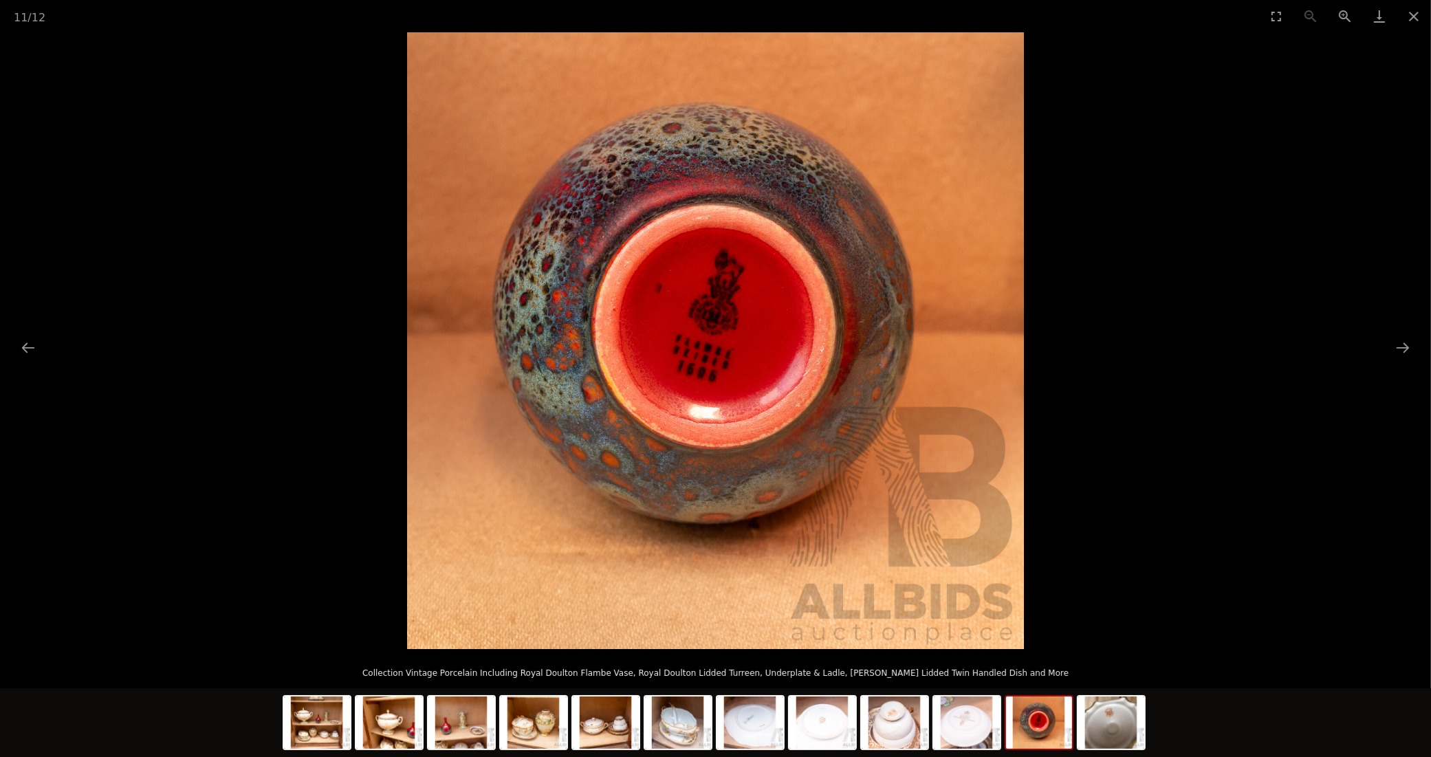
click at [1398, 334] on picture at bounding box center [715, 340] width 1431 height 617
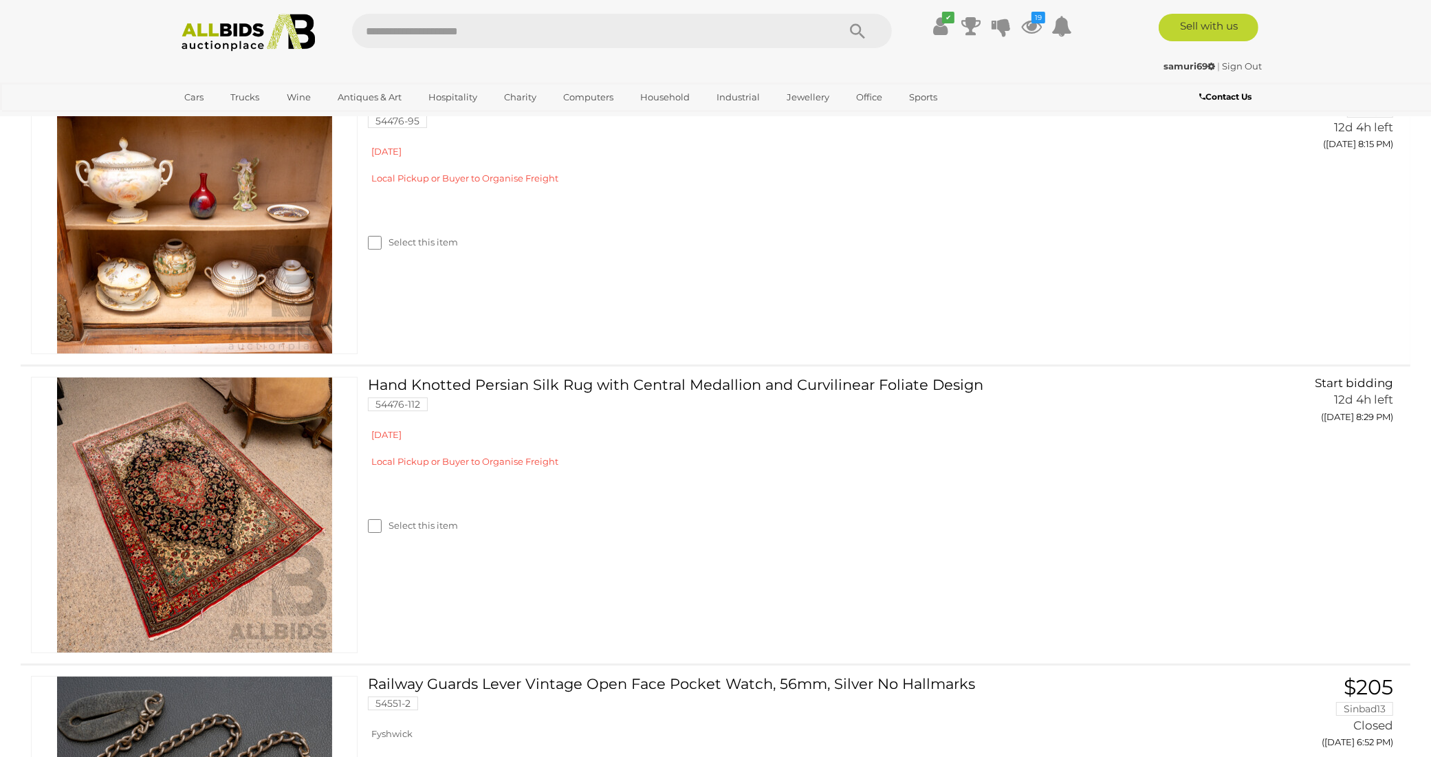
scroll to position [4710, 0]
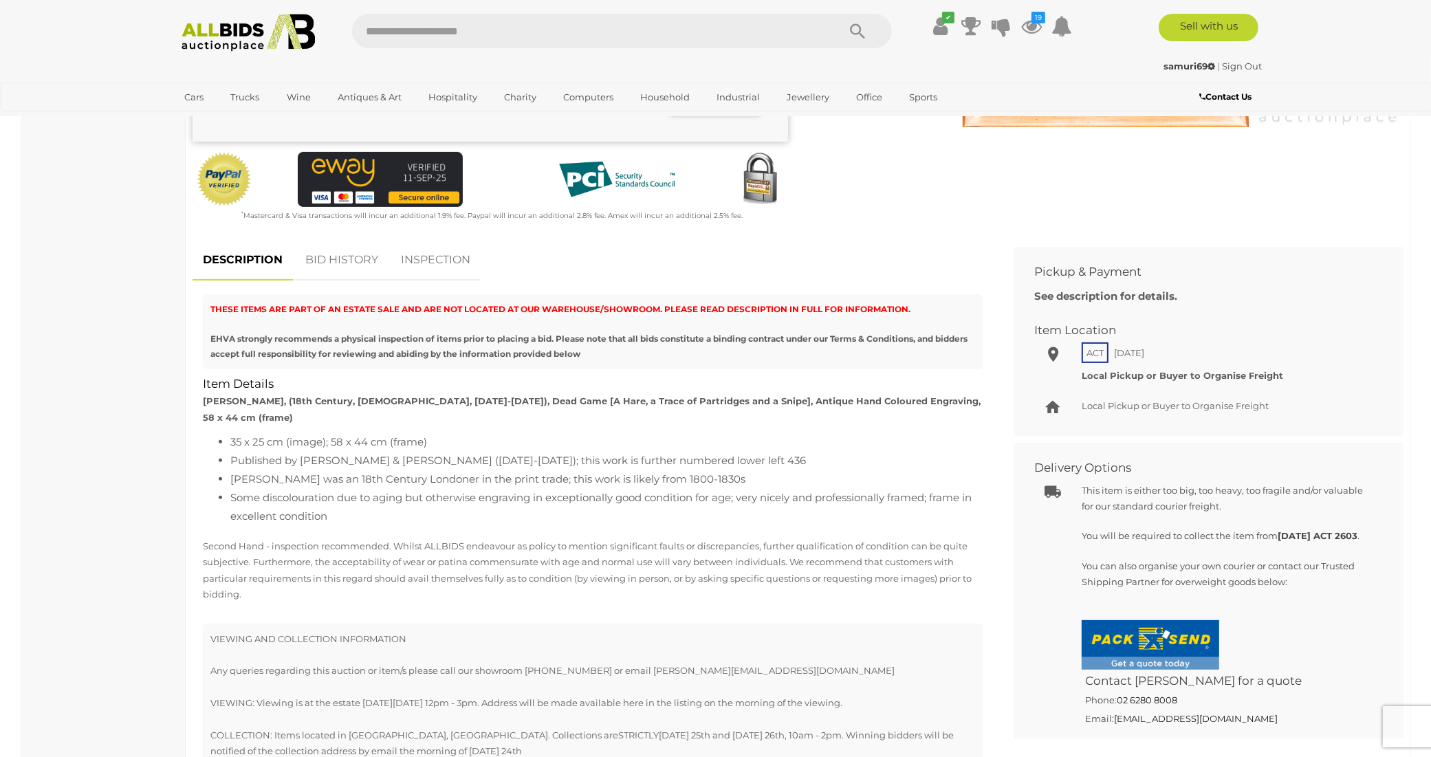
scroll to position [430, 0]
click at [348, 239] on link "BID HISTORY" at bounding box center [342, 259] width 94 height 41
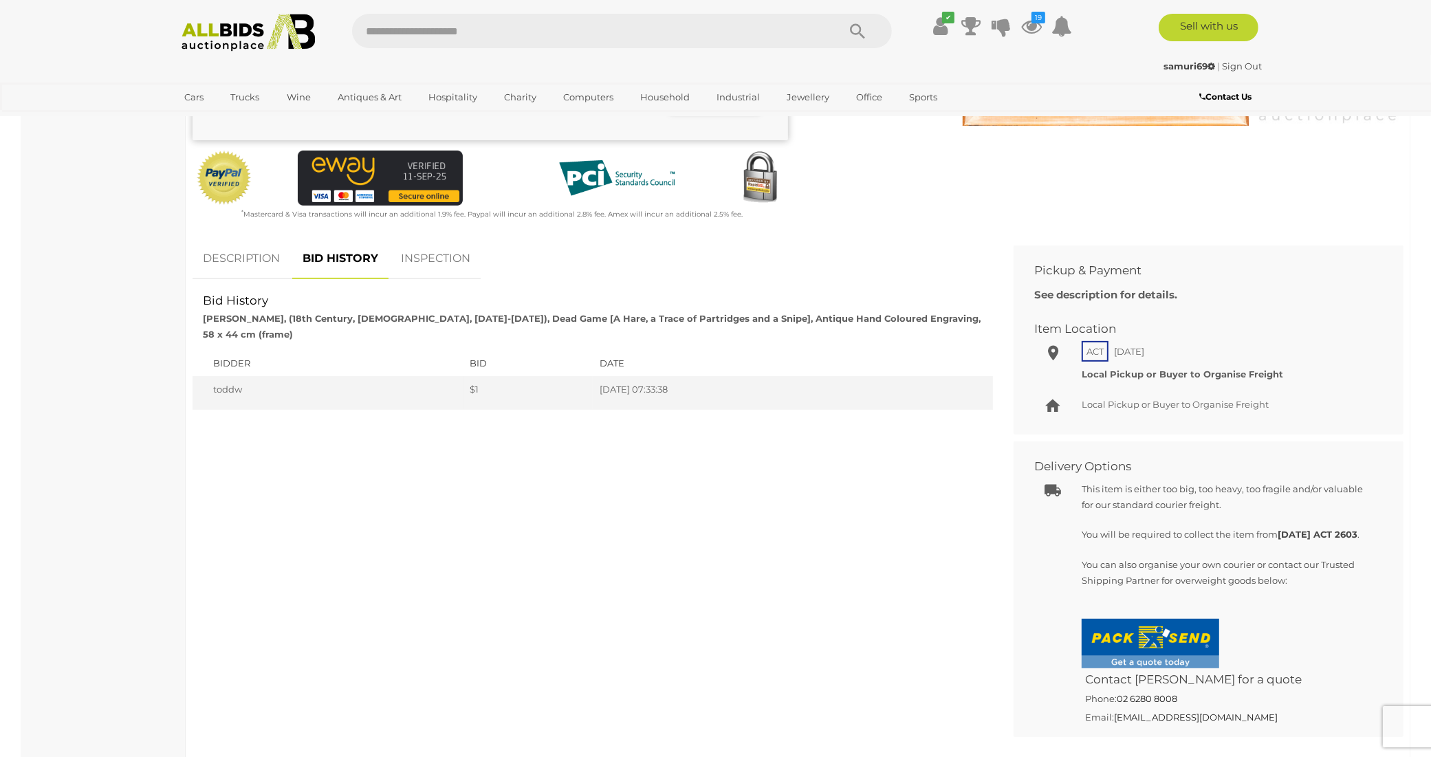
click at [257, 239] on link "DESCRIPTION" at bounding box center [242, 259] width 98 height 41
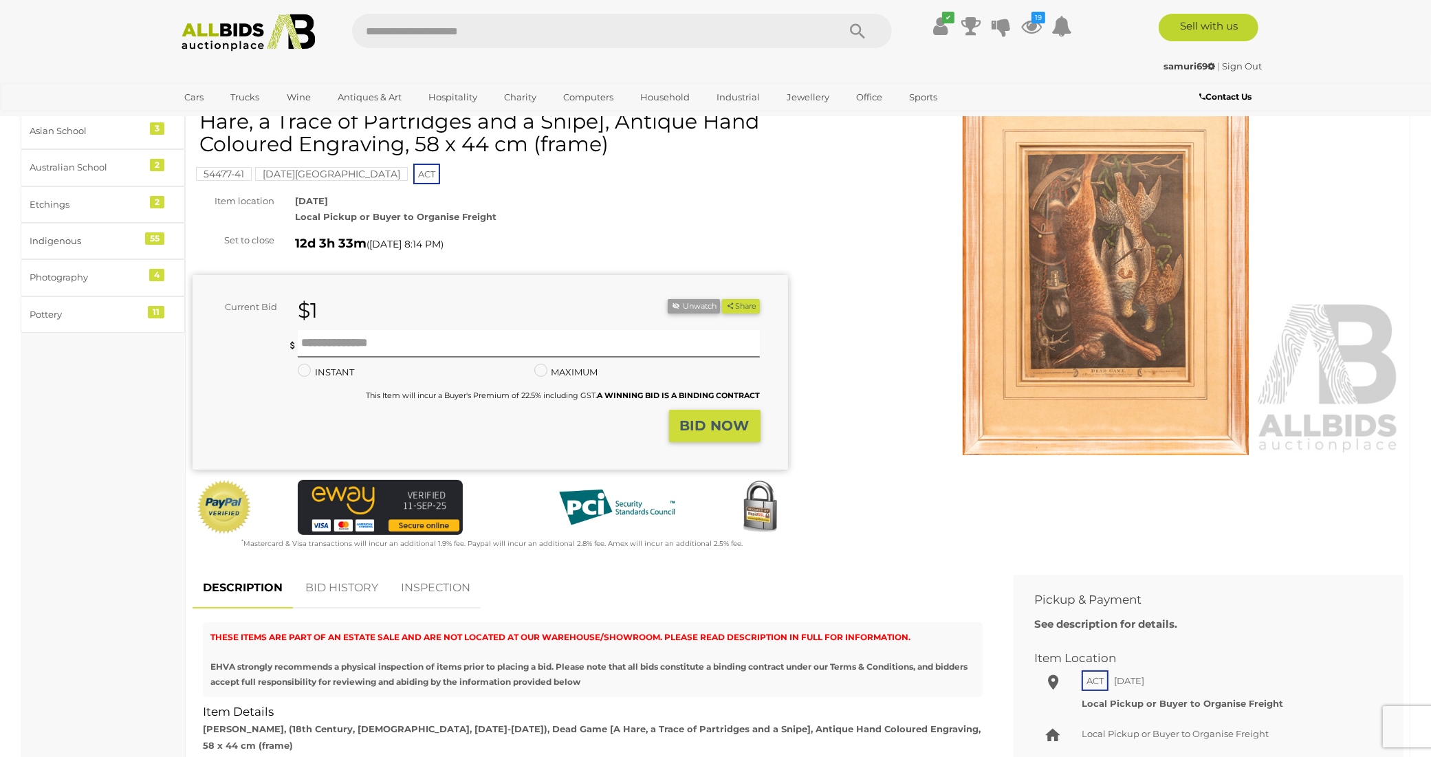
scroll to position [258, 0]
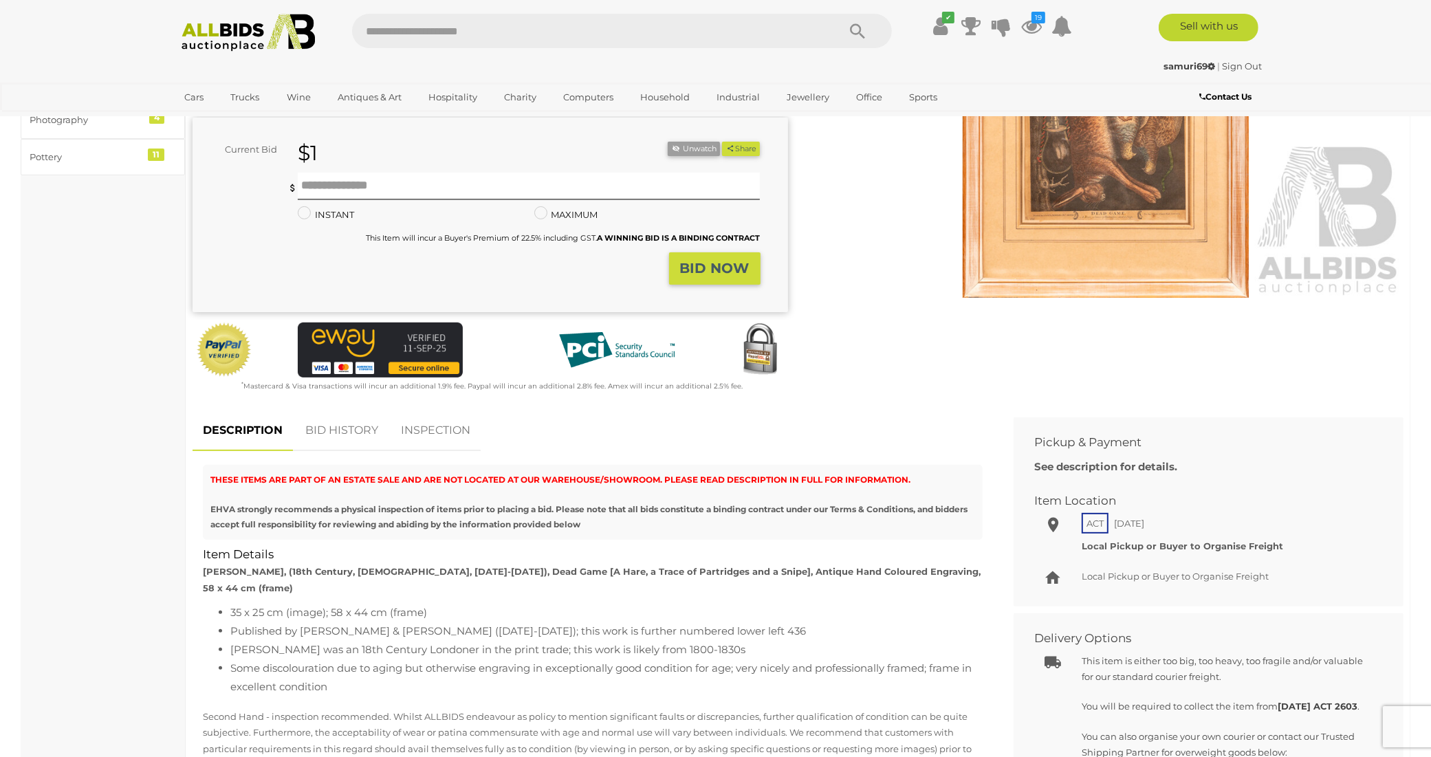
click at [428, 411] on link "INSPECTION" at bounding box center [436, 431] width 90 height 41
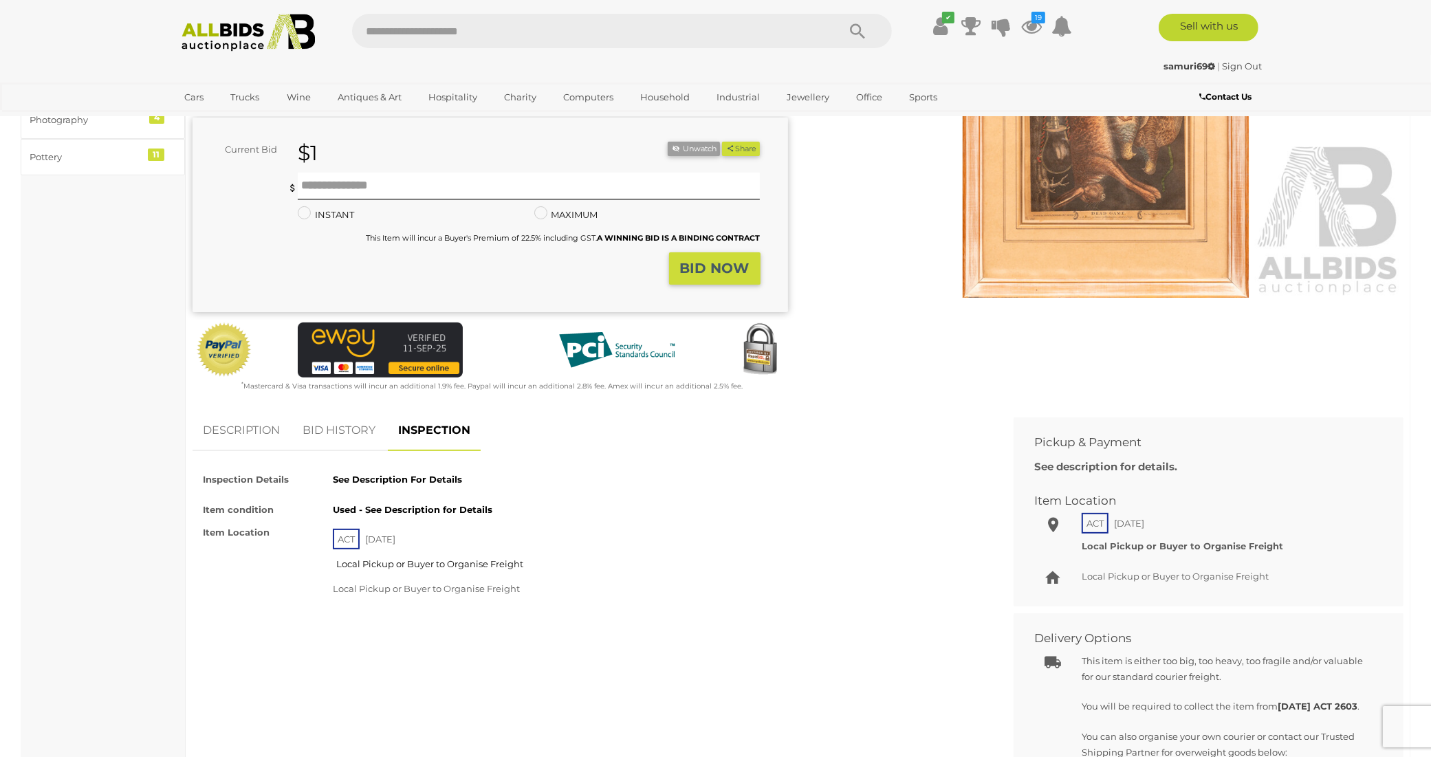
click at [248, 411] on link "DESCRIPTION" at bounding box center [242, 431] width 98 height 41
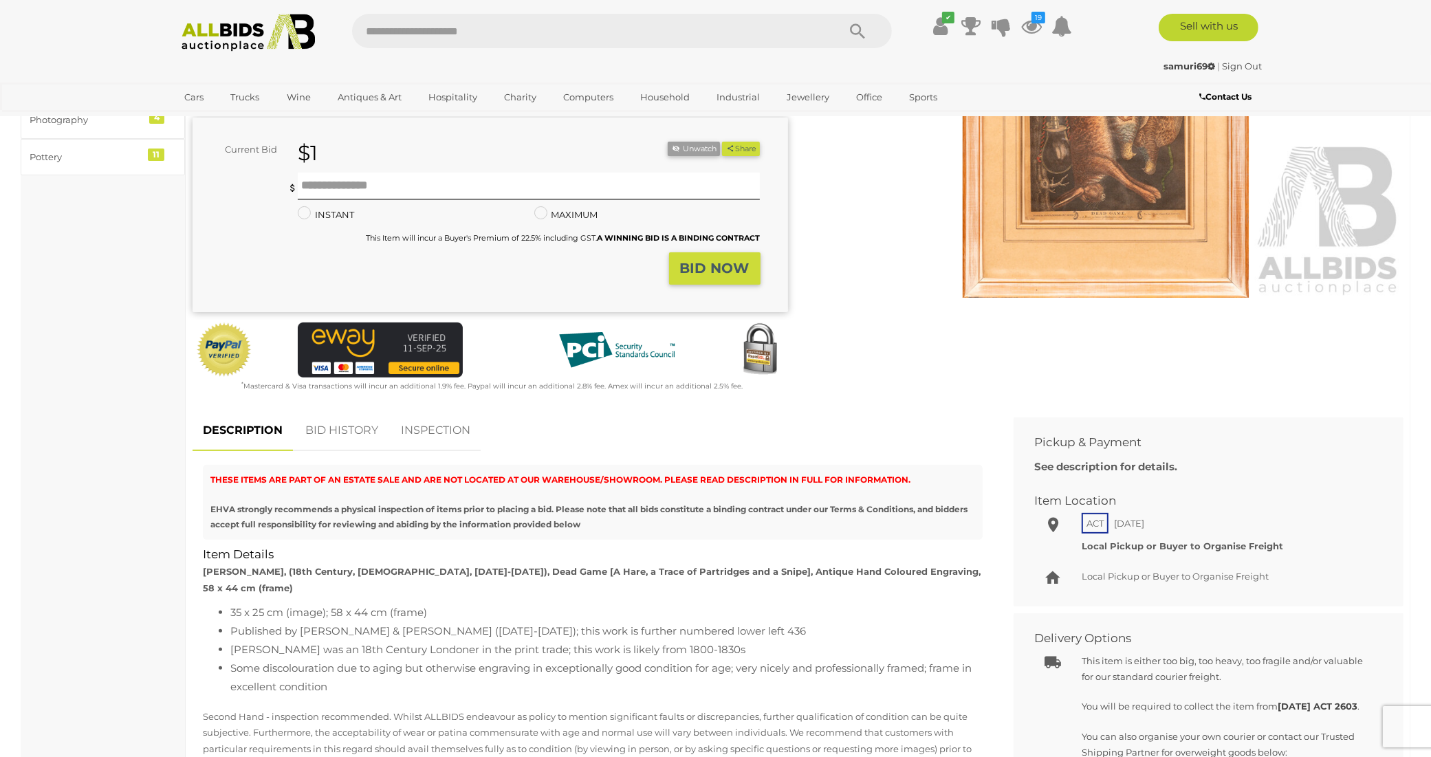
click at [248, 411] on link "DESCRIPTION" at bounding box center [243, 431] width 100 height 41
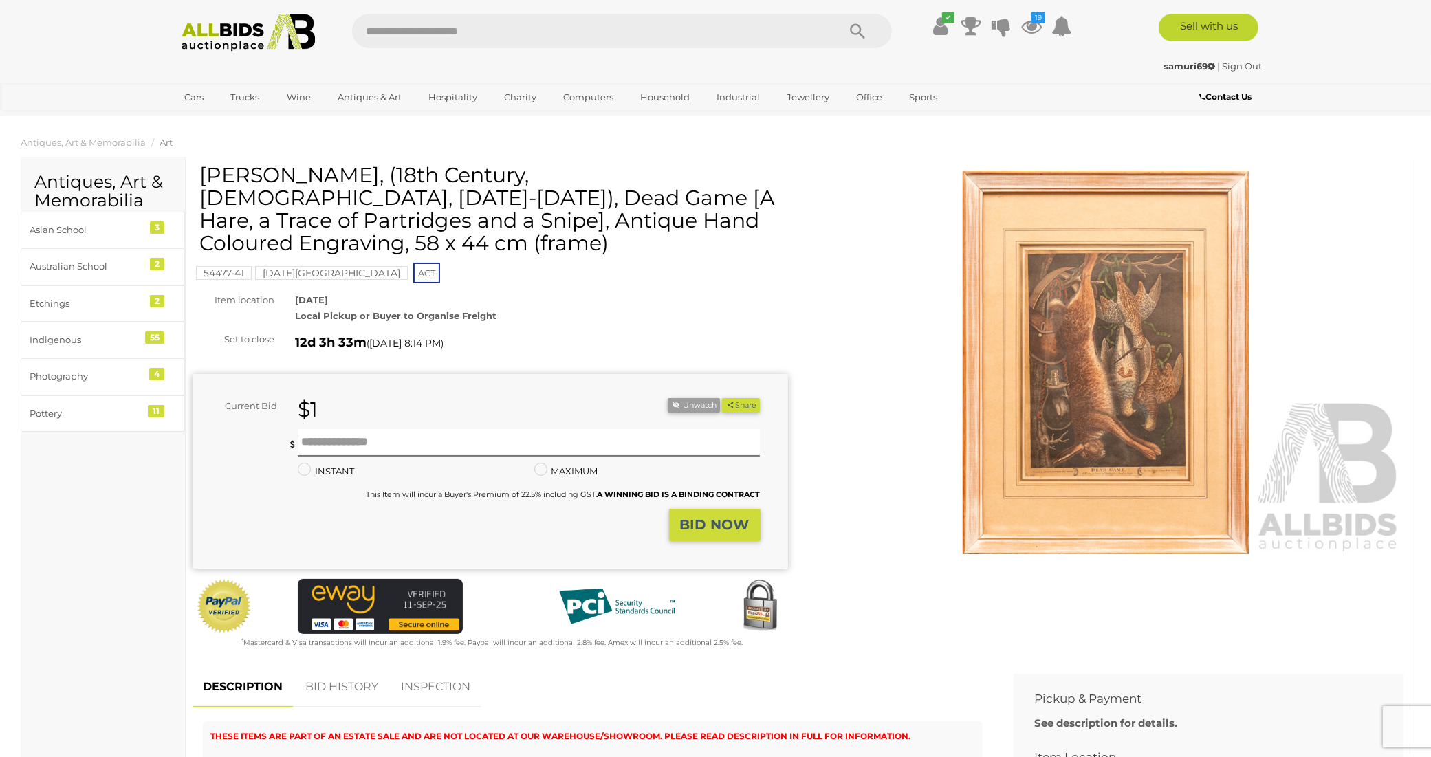
scroll to position [0, 0]
click at [1092, 362] on img at bounding box center [1107, 364] width 596 height 384
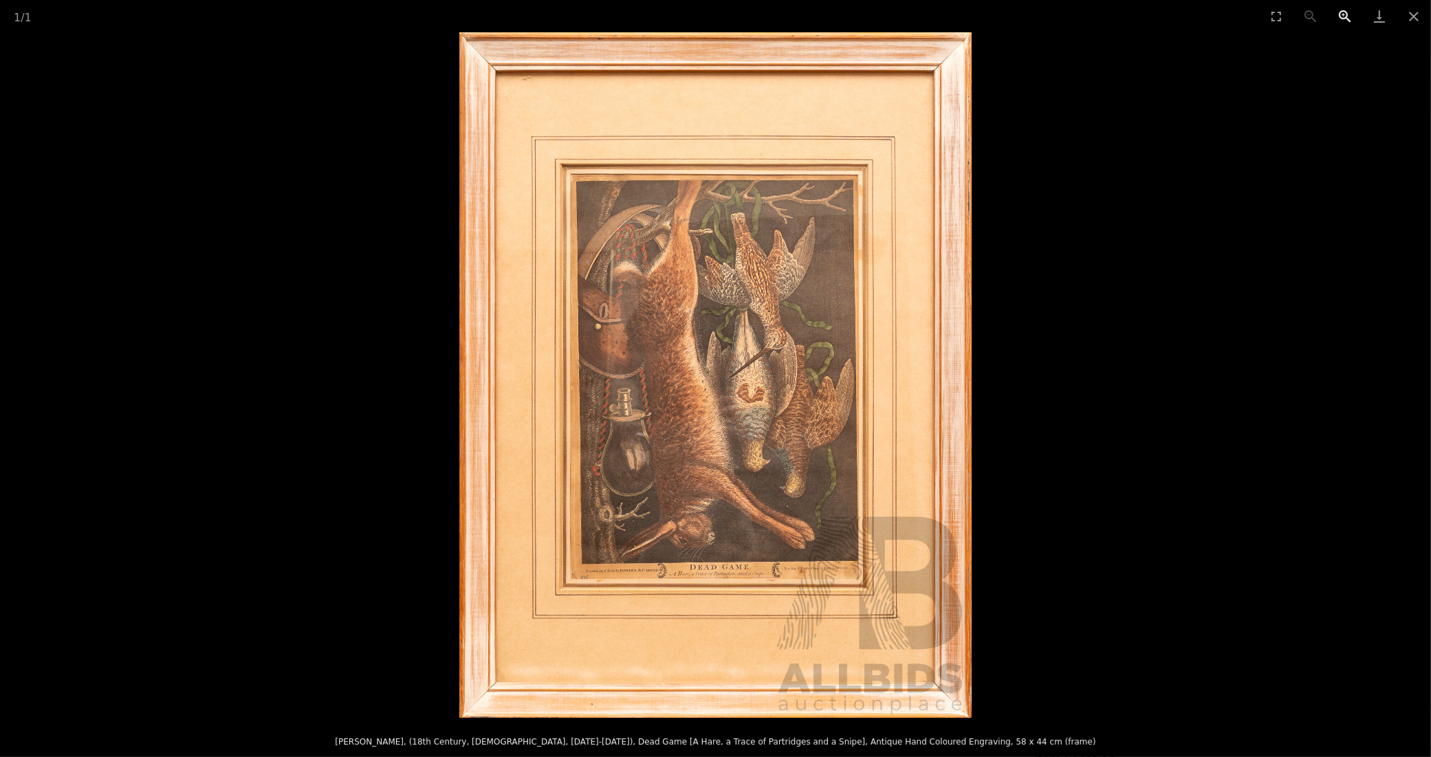
click at [1343, 11] on button "Zoom in" at bounding box center [1345, 16] width 34 height 32
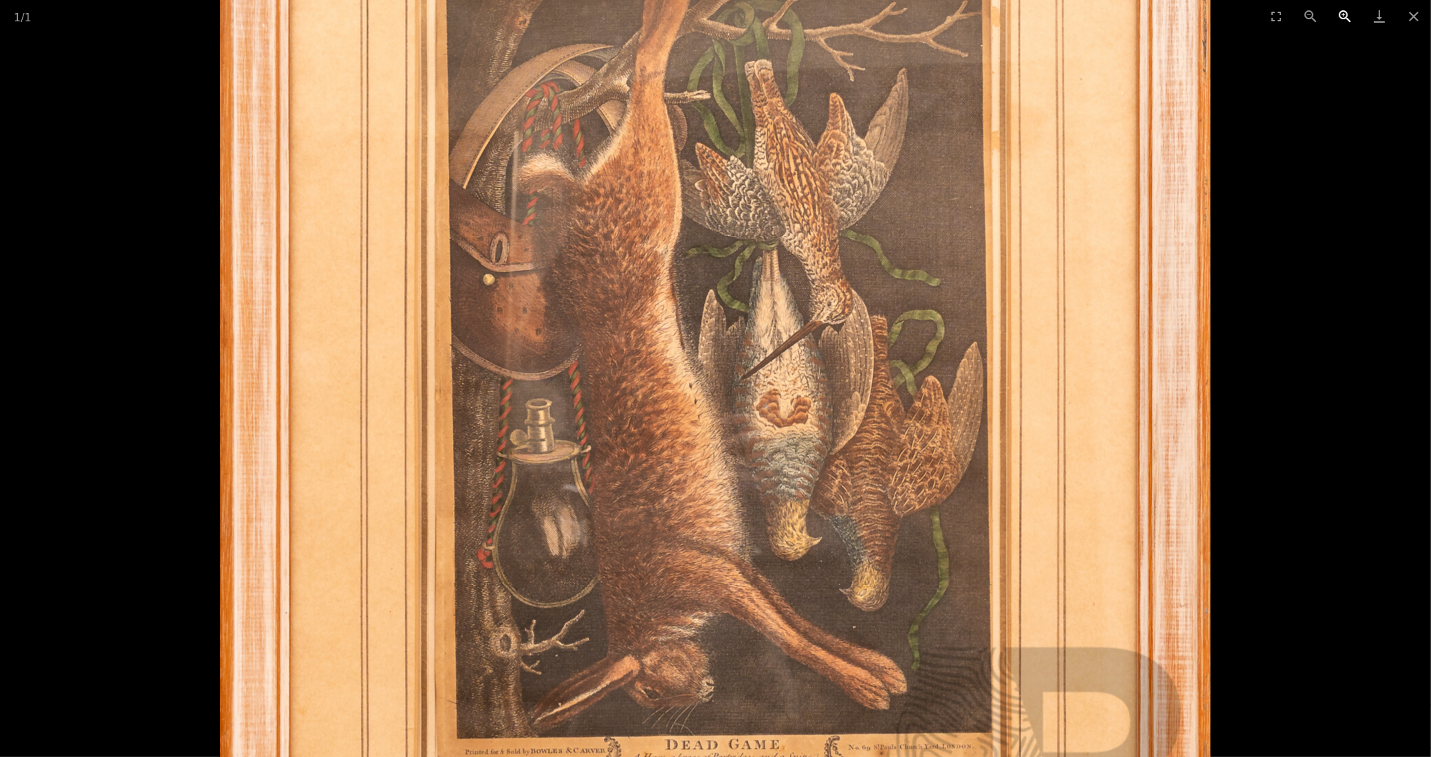
click at [1343, 11] on button "Zoom in" at bounding box center [1345, 16] width 34 height 32
click at [1343, 12] on button "Zoom in" at bounding box center [1345, 16] width 34 height 32
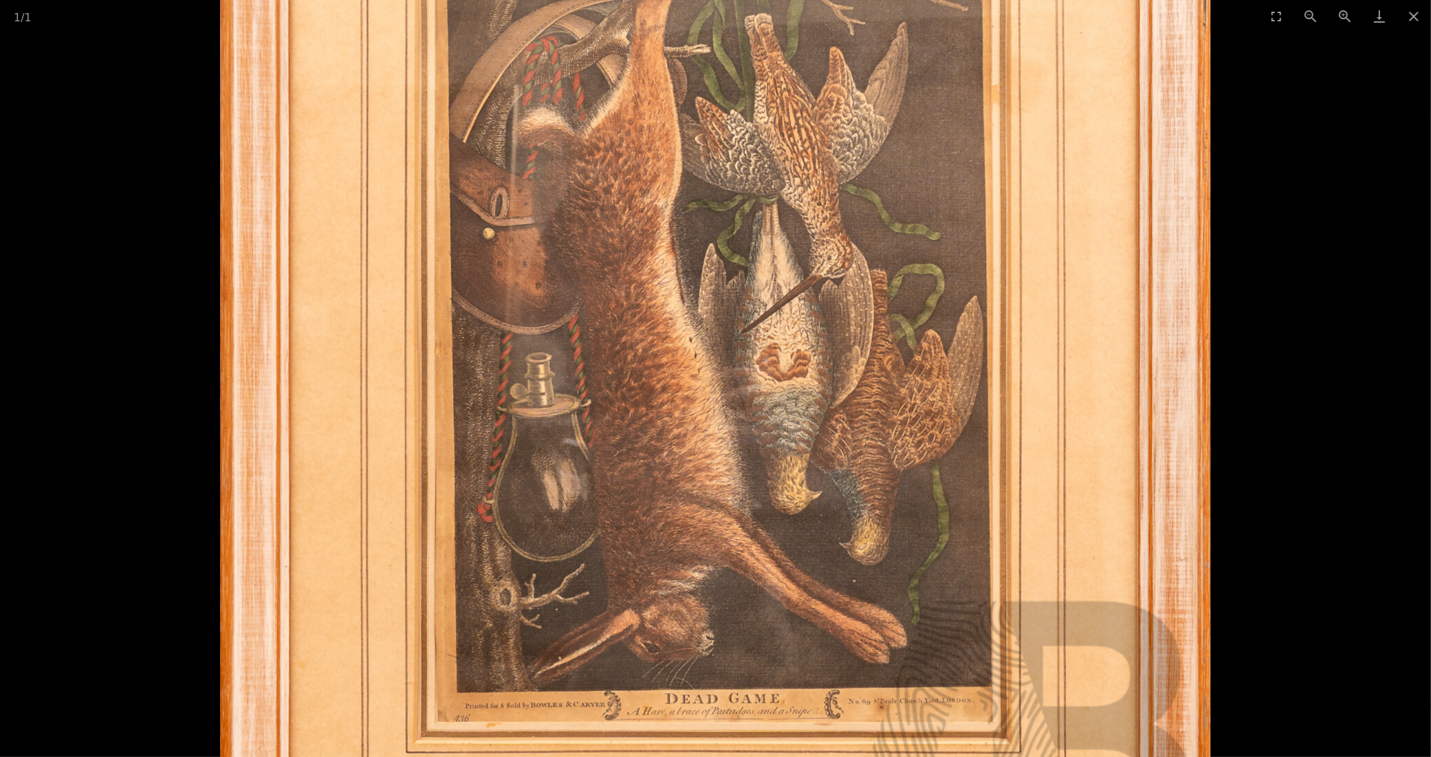
drag, startPoint x: 965, startPoint y: 451, endPoint x: 939, endPoint y: 449, distance: 26.2
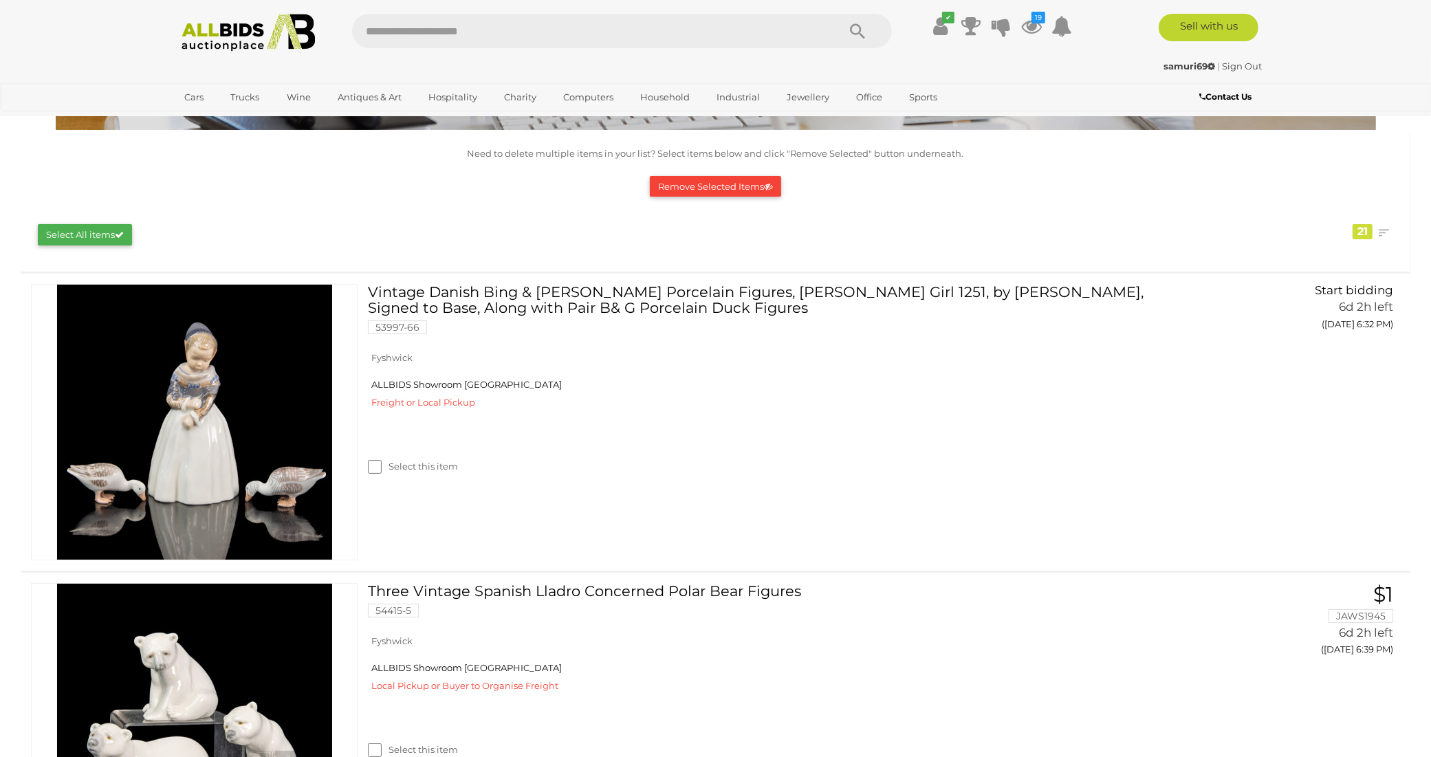
scroll to position [107, 0]
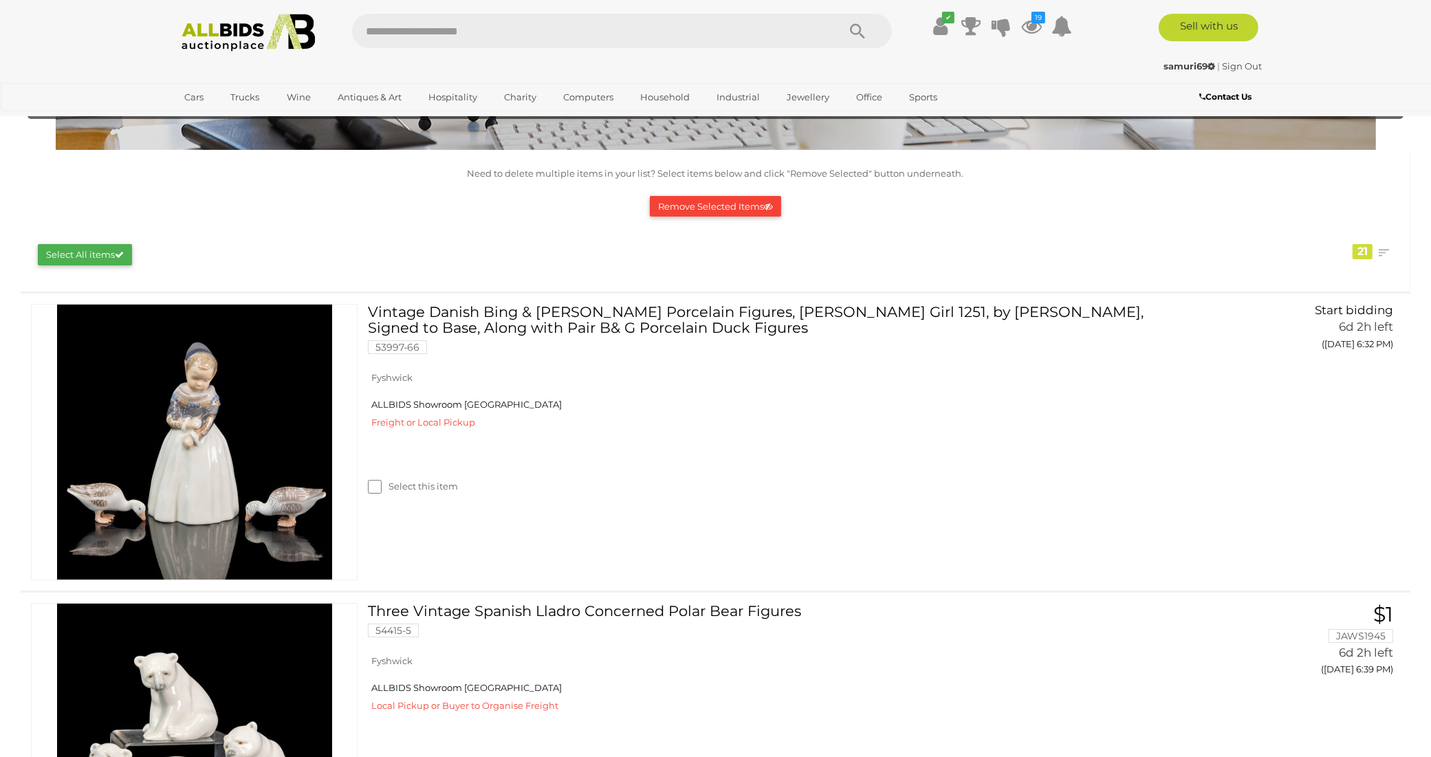
click at [1253, 65] on link "Sign Out" at bounding box center [1243, 66] width 40 height 11
